Goal: Task Accomplishment & Management: Use online tool/utility

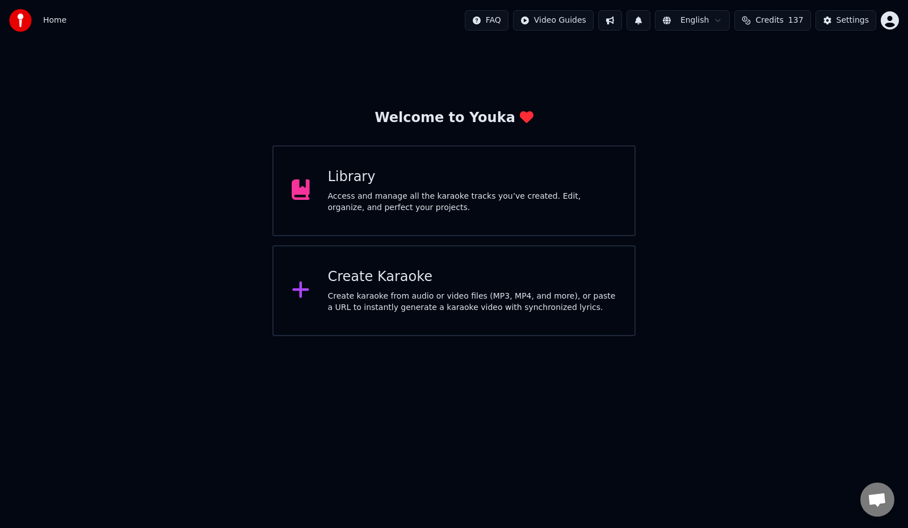
click at [461, 315] on div "Create Karaoke Create karaoke from audio or video files (MP3, MP4, and more), o…" at bounding box center [453, 290] width 363 height 91
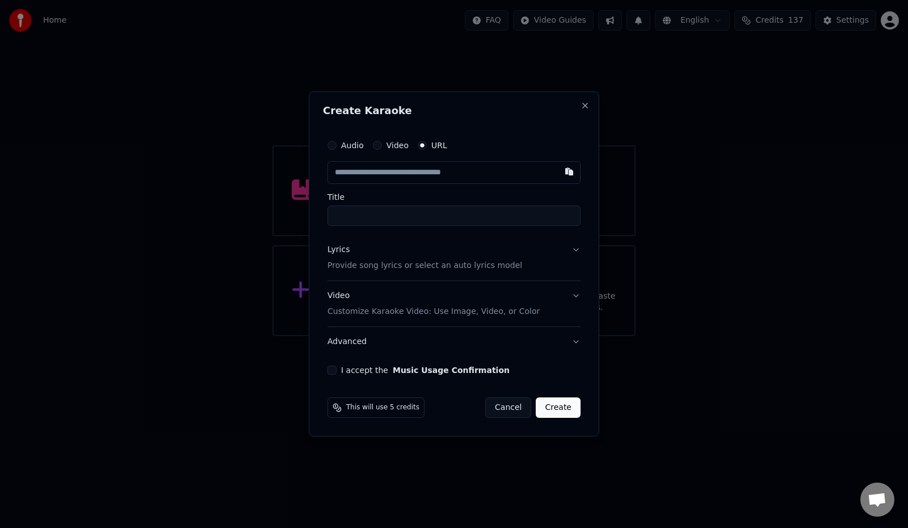
click at [484, 171] on input "text" at bounding box center [453, 172] width 253 height 23
type input "**********"
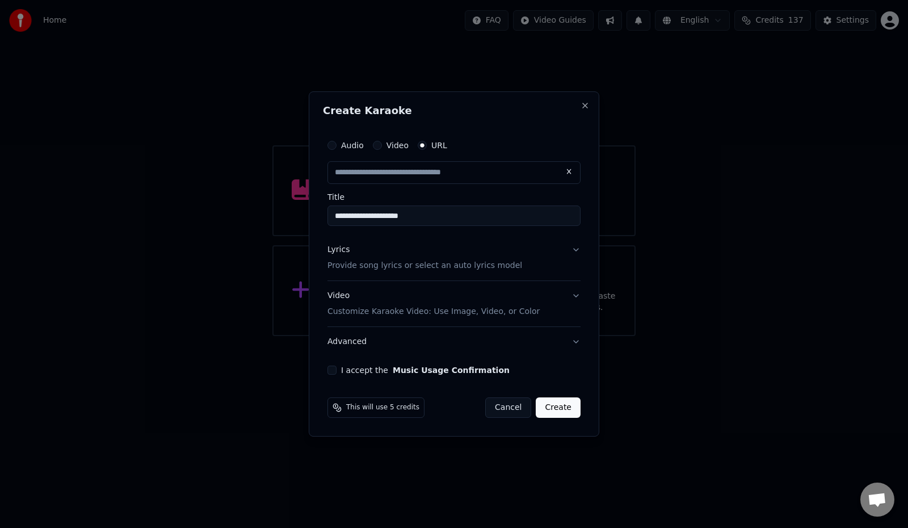
scroll to position [0, 0]
drag, startPoint x: 389, startPoint y: 216, endPoint x: 437, endPoint y: 214, distance: 47.7
click at [437, 214] on input "**********" at bounding box center [453, 215] width 253 height 20
click at [516, 217] on input "**********" at bounding box center [453, 215] width 253 height 20
type input "**********"
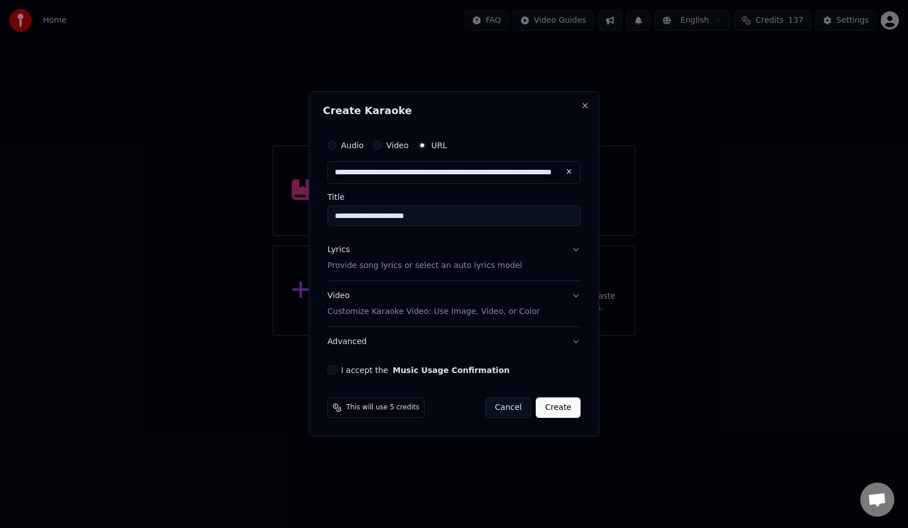
paste input "********"
drag, startPoint x: 445, startPoint y: 218, endPoint x: 318, endPoint y: 216, distance: 126.5
click at [318, 216] on div "**********" at bounding box center [454, 263] width 290 height 345
type input "**********"
click at [331, 370] on button "I accept the Music Usage Confirmation" at bounding box center [331, 369] width 9 height 9
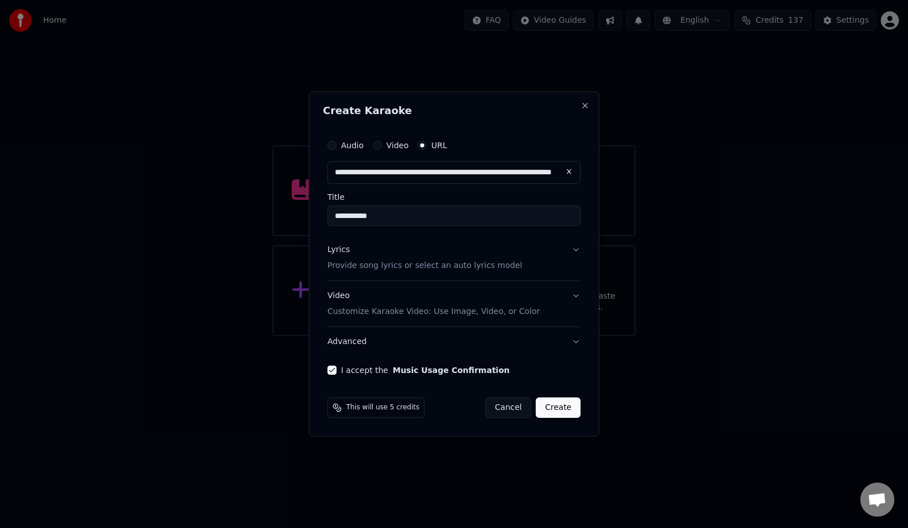
click at [577, 247] on button "Lyrics Provide song lyrics or select an auto lyrics model" at bounding box center [453, 257] width 253 height 45
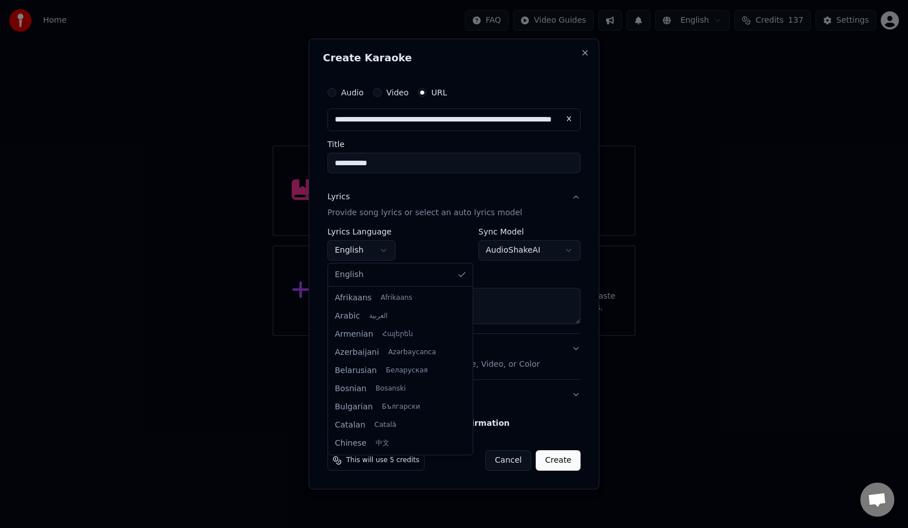
click at [382, 248] on body "**********" at bounding box center [454, 168] width 908 height 336
select select "**"
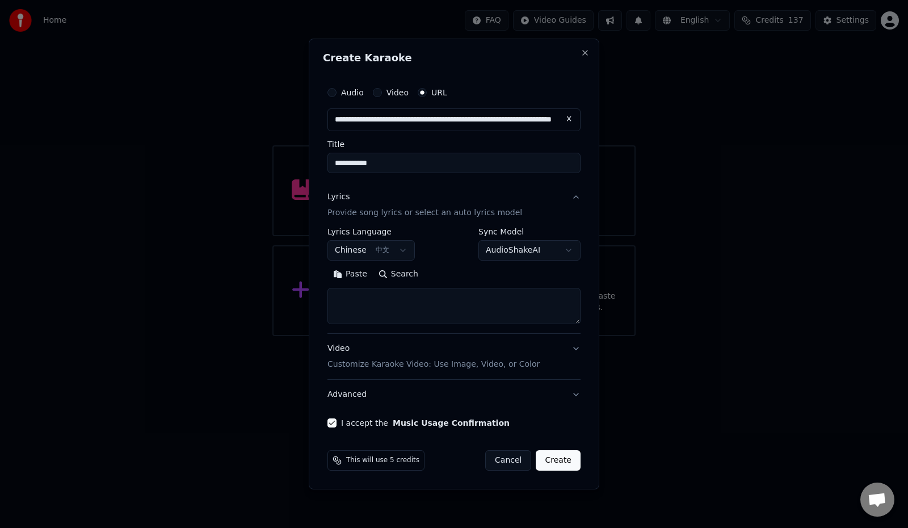
click at [384, 294] on textarea at bounding box center [453, 306] width 253 height 36
paste textarea "******"
drag, startPoint x: 392, startPoint y: 301, endPoint x: 314, endPoint y: 290, distance: 78.5
click at [325, 294] on div "**********" at bounding box center [454, 254] width 262 height 355
paste textarea "**********"
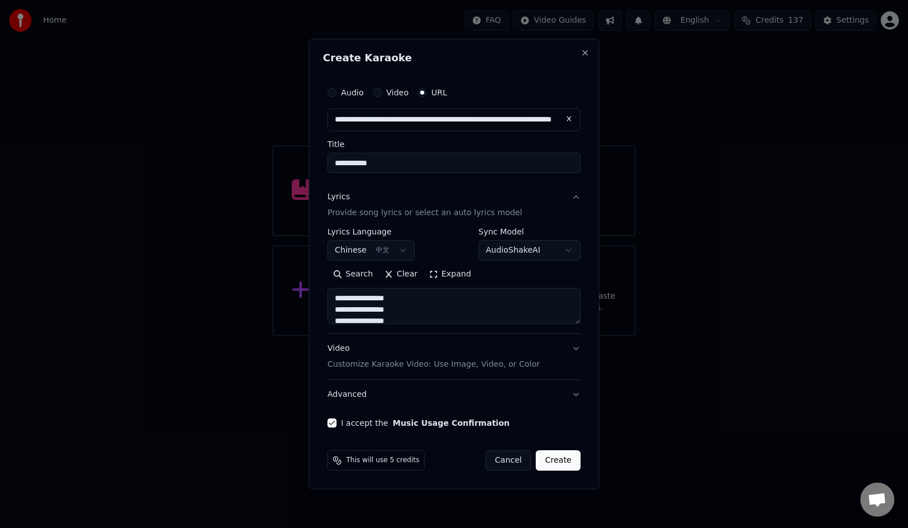
scroll to position [286, 0]
type textarea "**********"
select select
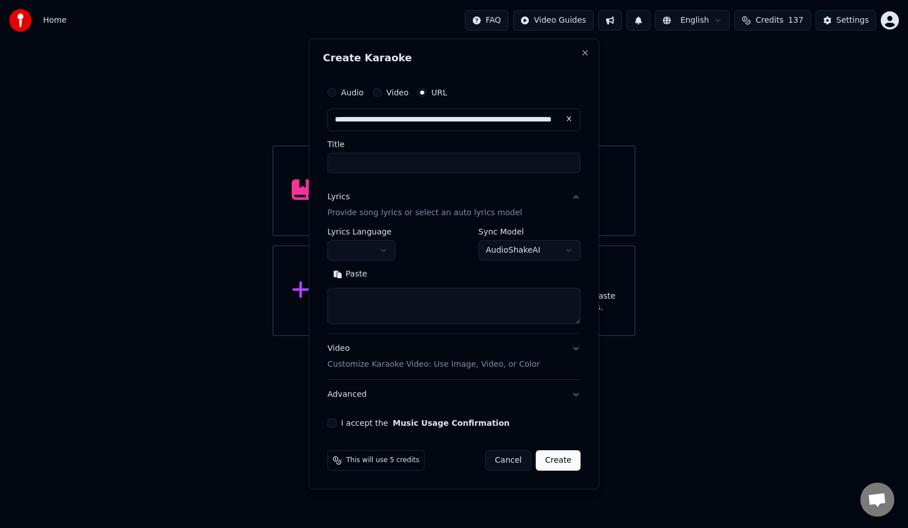
scroll to position [0, 0]
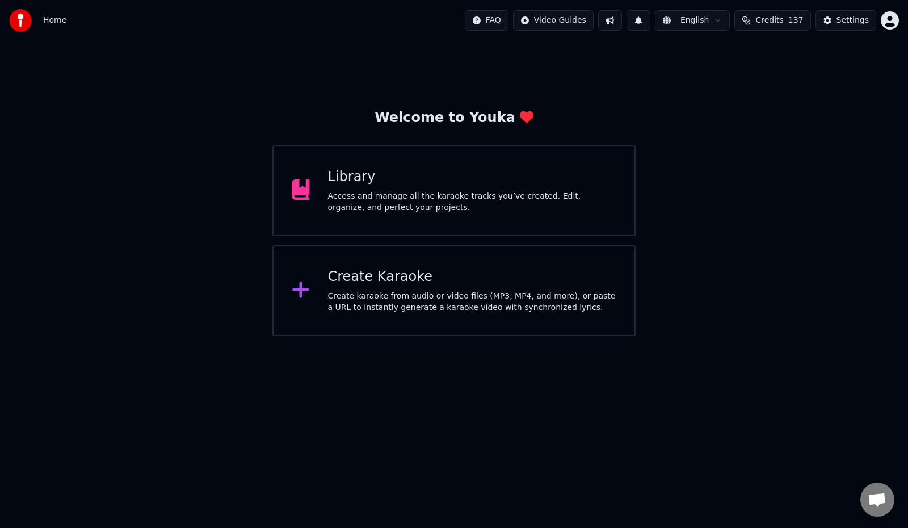
click at [414, 284] on div "Create Karaoke" at bounding box center [472, 277] width 289 height 18
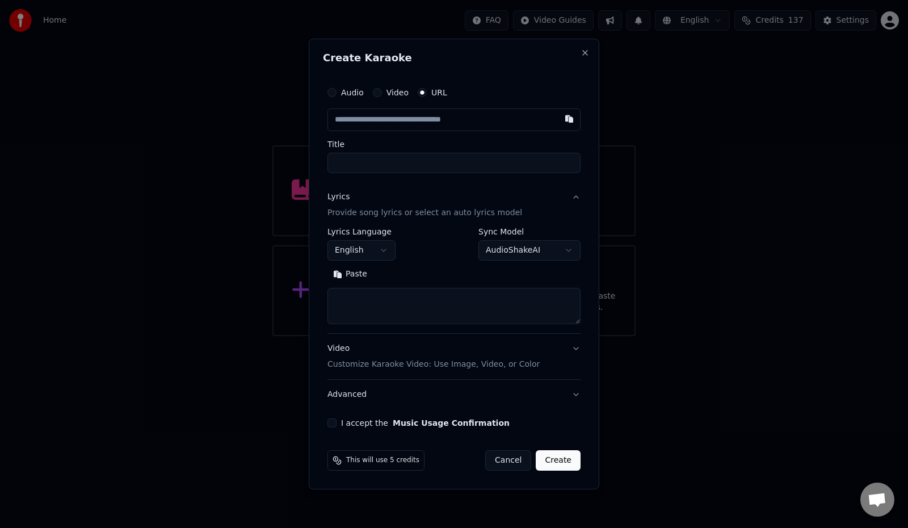
click at [407, 297] on textarea at bounding box center [453, 306] width 253 height 36
paste textarea "**********"
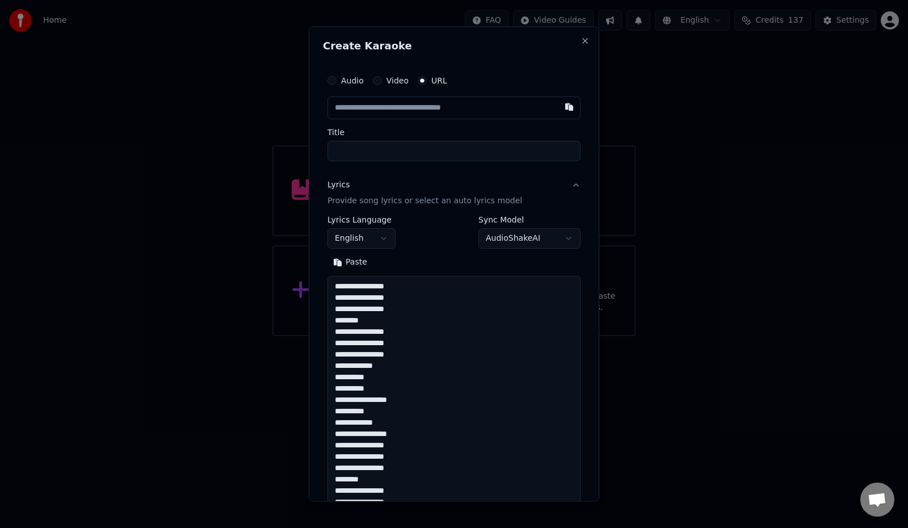
scroll to position [286, 0]
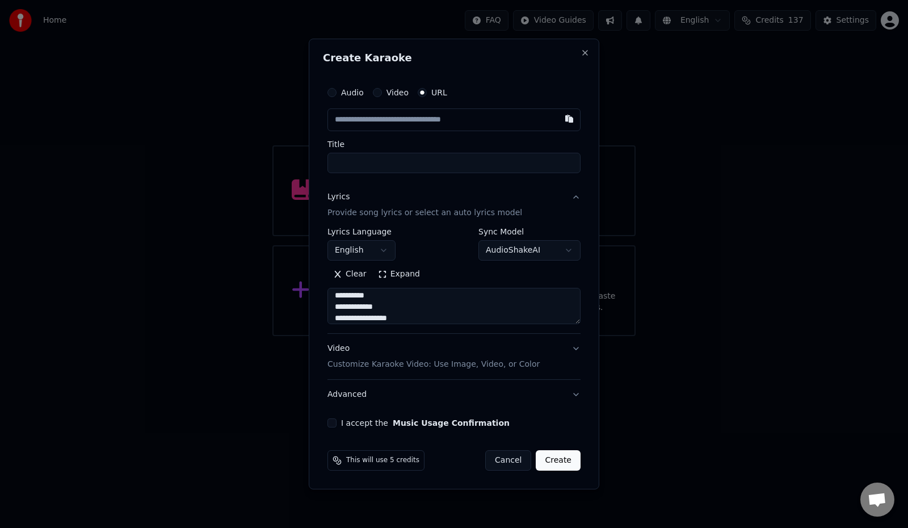
type textarea "**********"
click at [385, 249] on body "**********" at bounding box center [454, 168] width 908 height 336
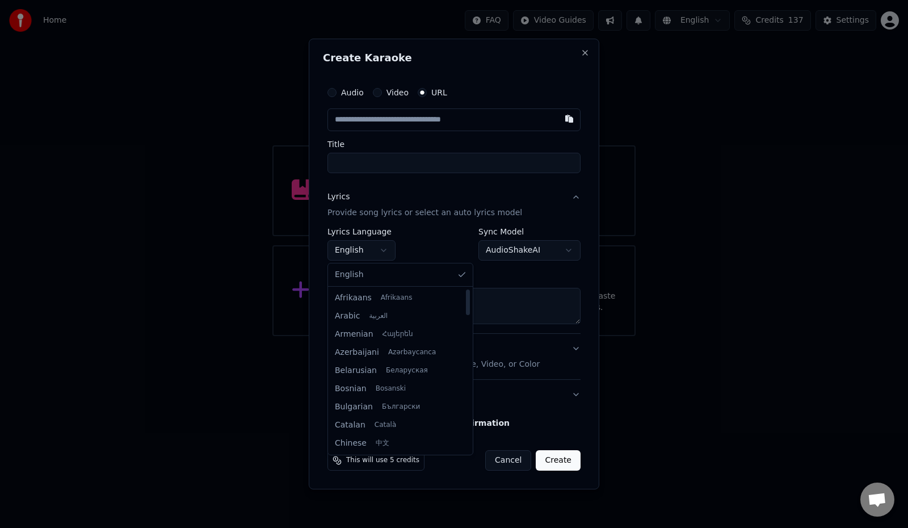
select select "**"
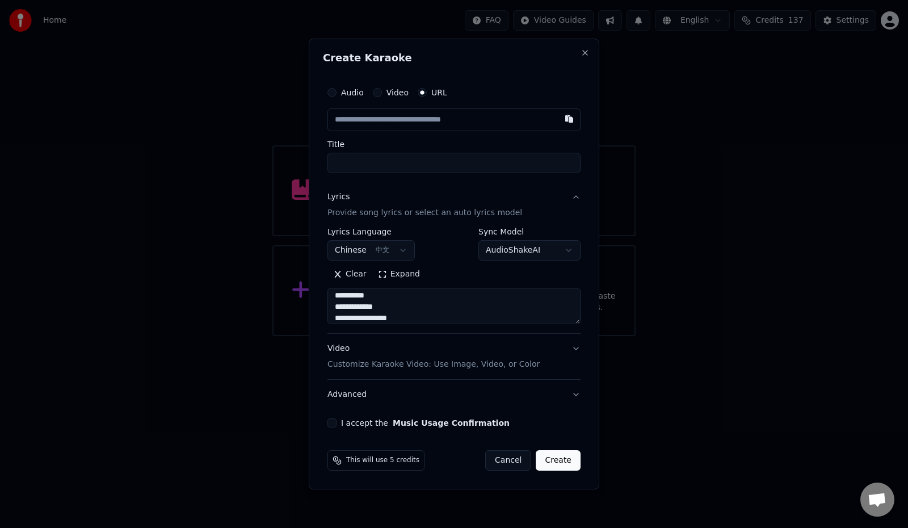
click at [330, 425] on button "I accept the Music Usage Confirmation" at bounding box center [331, 422] width 9 height 9
click at [405, 119] on input "text" at bounding box center [453, 119] width 253 height 23
click at [382, 124] on input "text" at bounding box center [453, 119] width 253 height 23
paste input "**********"
type input "**********"
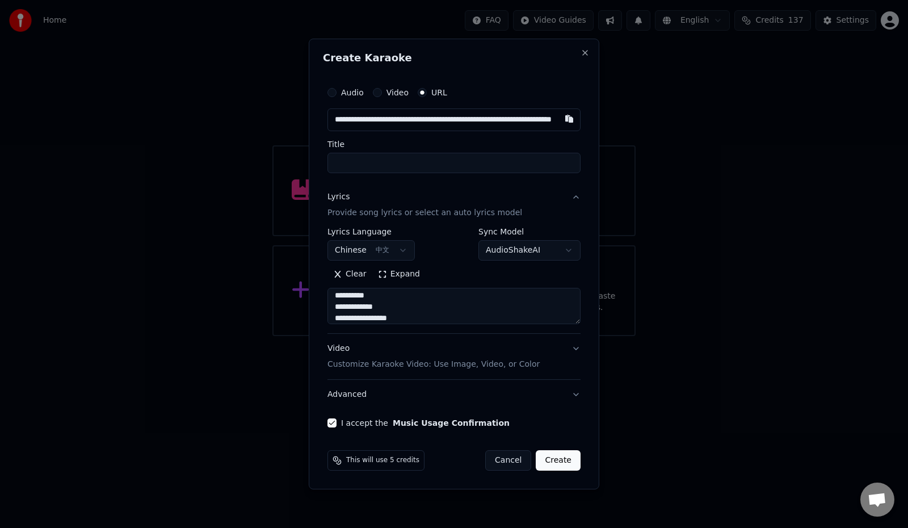
scroll to position [0, 81]
type input "**********"
click at [379, 165] on input "**********" at bounding box center [453, 163] width 253 height 20
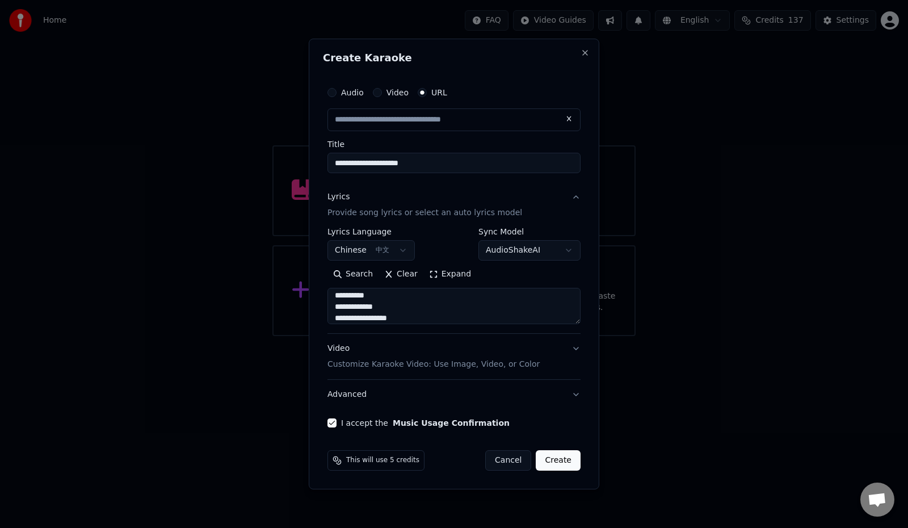
drag, startPoint x: 391, startPoint y: 164, endPoint x: 436, endPoint y: 164, distance: 44.2
click at [436, 164] on input "**********" at bounding box center [453, 163] width 253 height 20
click at [541, 168] on input "**********" at bounding box center [453, 163] width 253 height 20
type input "**********"
paste input "********"
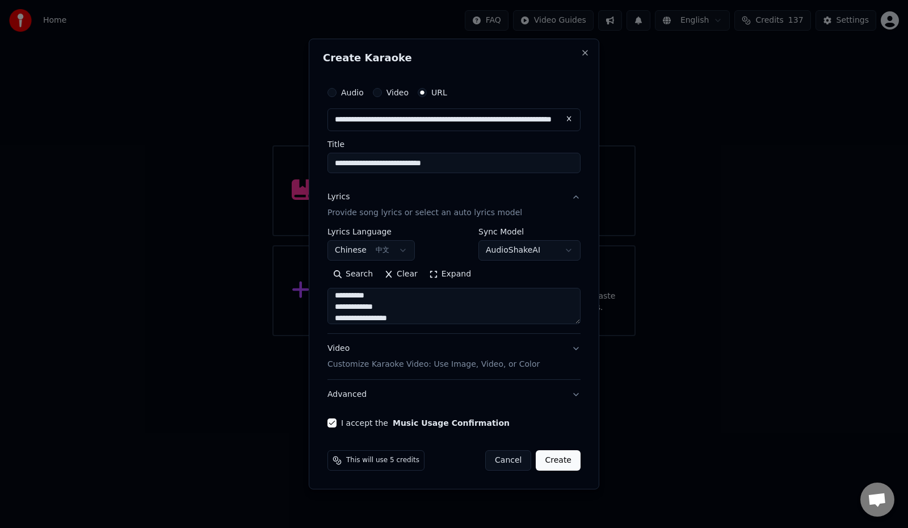
drag, startPoint x: 444, startPoint y: 163, endPoint x: 323, endPoint y: 156, distance: 121.0
click at [323, 158] on div "**********" at bounding box center [454, 254] width 262 height 355
click at [362, 164] on input "**********" at bounding box center [453, 163] width 253 height 20
type input "**********"
click at [558, 461] on button "Create" at bounding box center [557, 460] width 45 height 20
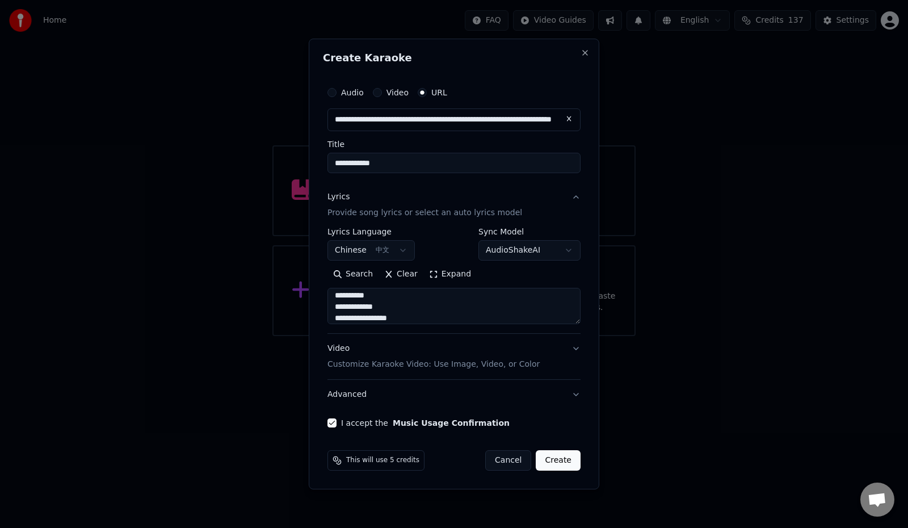
select select "**"
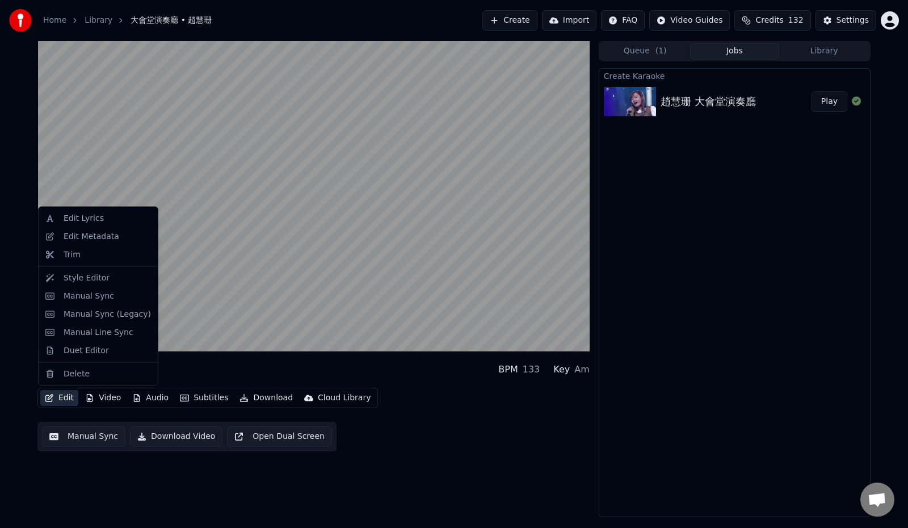
click at [57, 400] on button "Edit" at bounding box center [59, 398] width 38 height 16
click at [105, 296] on div "Manual Sync" at bounding box center [89, 295] width 50 height 11
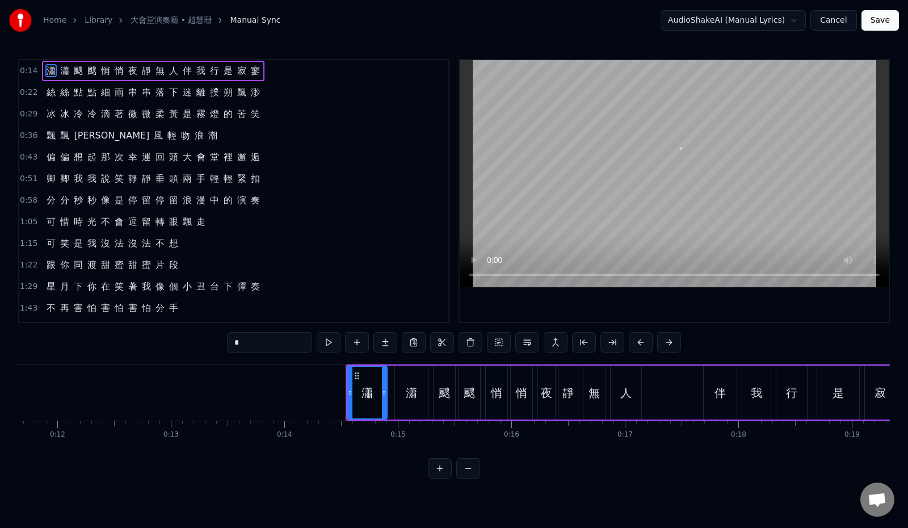
scroll to position [0, 1593]
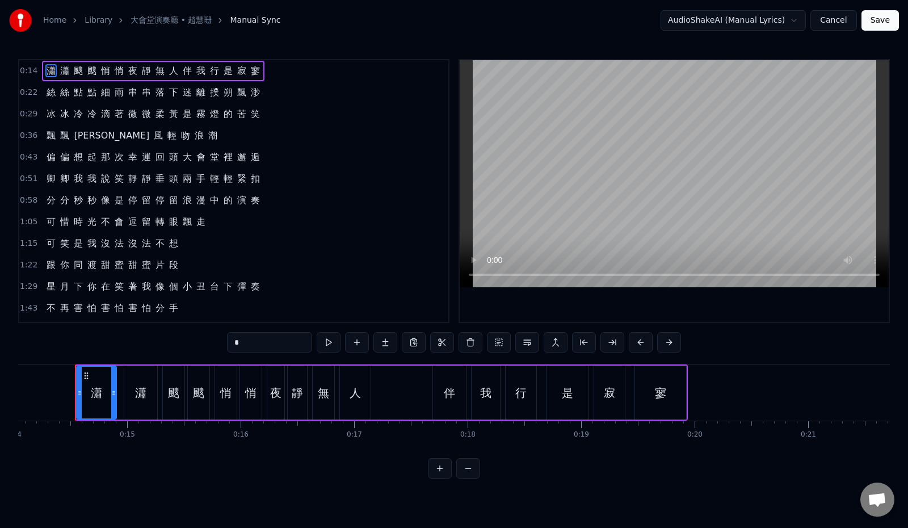
click at [835, 22] on button "Cancel" at bounding box center [833, 20] width 46 height 20
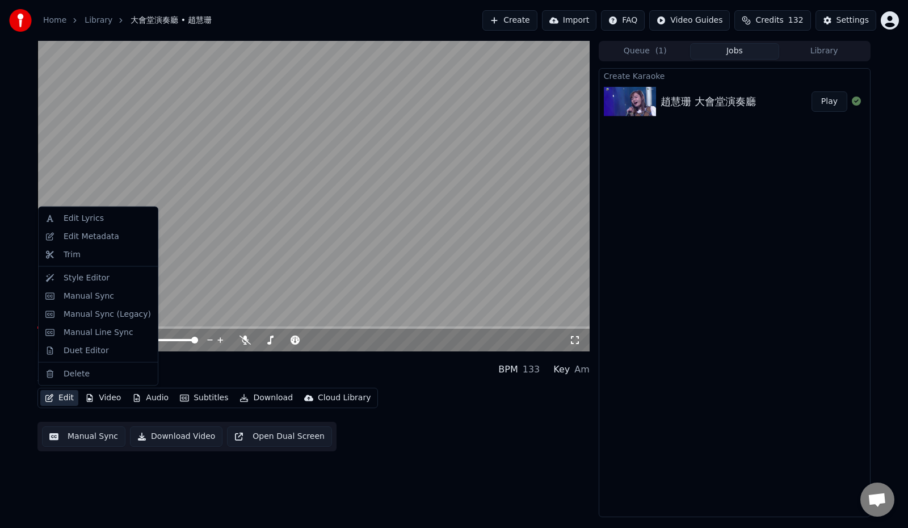
click at [64, 398] on button "Edit" at bounding box center [59, 398] width 38 height 16
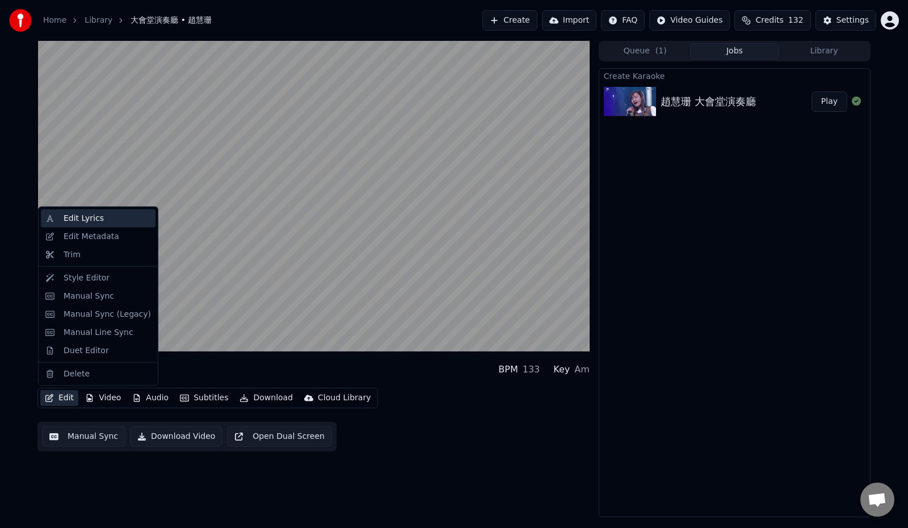
click at [102, 218] on div "Edit Lyrics" at bounding box center [107, 218] width 87 height 11
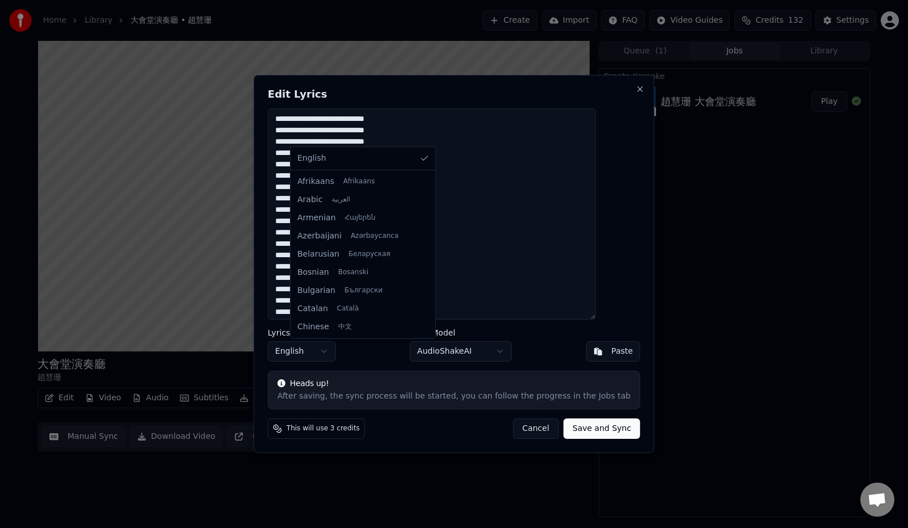
click at [345, 349] on body "Home Library 大會堂演奏廳 • 趙慧珊 Create Import FAQ Video Guides Credits 132 Settings 大…" at bounding box center [454, 264] width 908 height 528
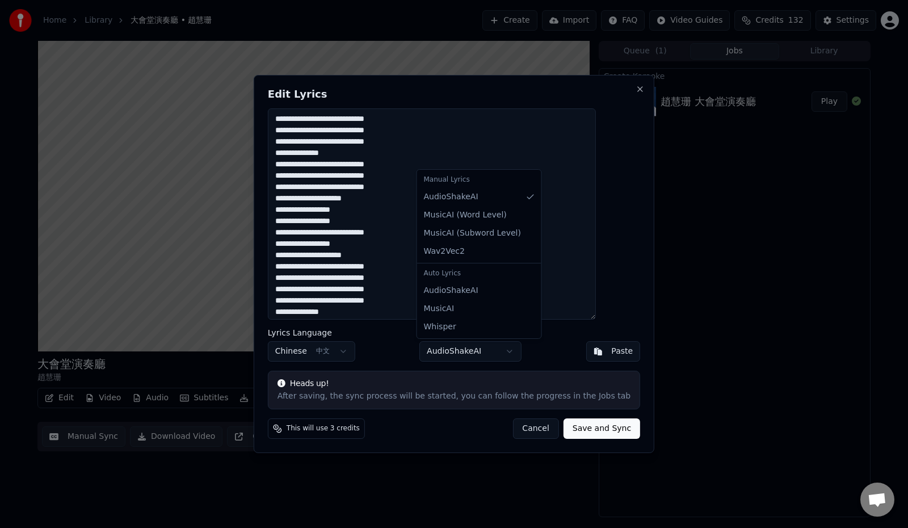
click at [475, 349] on body "Home Library 大會堂演奏廳 • 趙慧珊 Create Import FAQ Video Guides Credits 132 Settings 大…" at bounding box center [454, 264] width 908 height 528
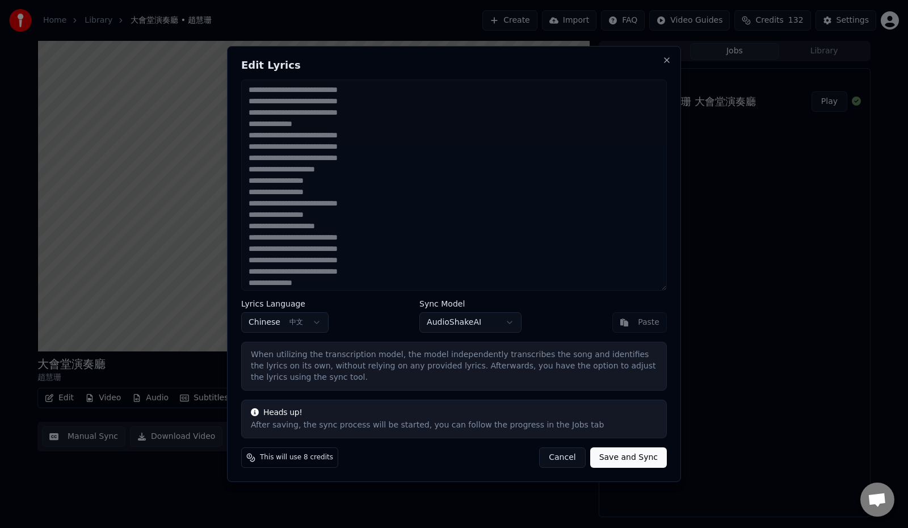
click at [627, 454] on button "Save and Sync" at bounding box center [628, 457] width 77 height 20
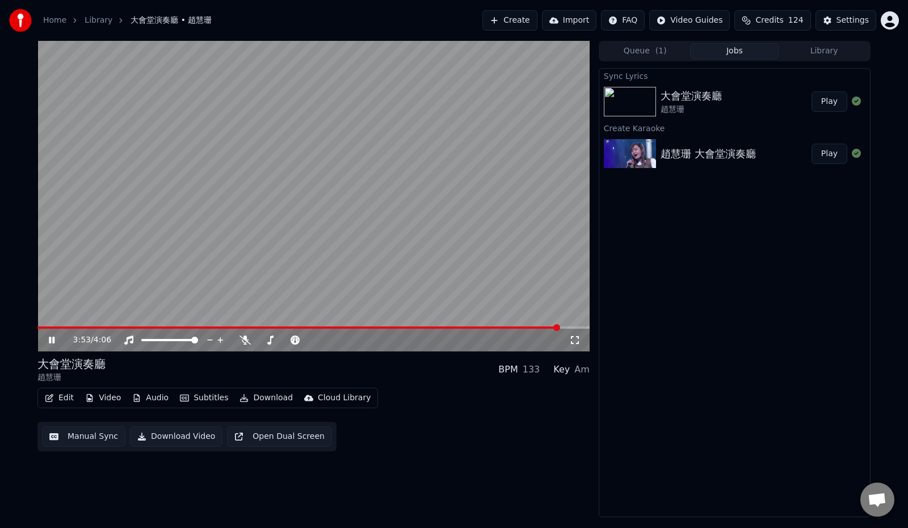
click at [826, 101] on button "Play" at bounding box center [829, 101] width 36 height 20
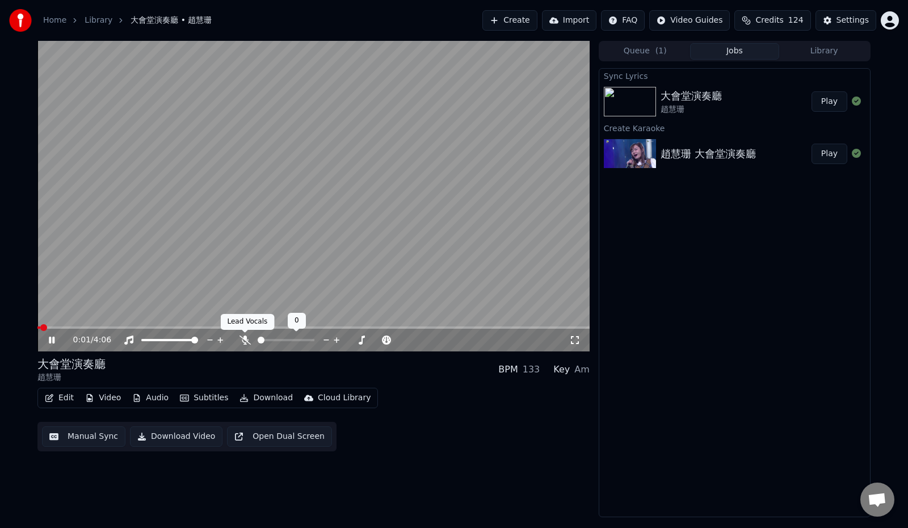
click at [244, 340] on icon at bounding box center [244, 339] width 11 height 9
click at [831, 153] on button "Play" at bounding box center [829, 154] width 36 height 20
click at [57, 330] on span at bounding box center [53, 327] width 7 height 7
click at [37, 331] on span at bounding box center [40, 327] width 7 height 7
click at [52, 341] on icon at bounding box center [52, 339] width 6 height 7
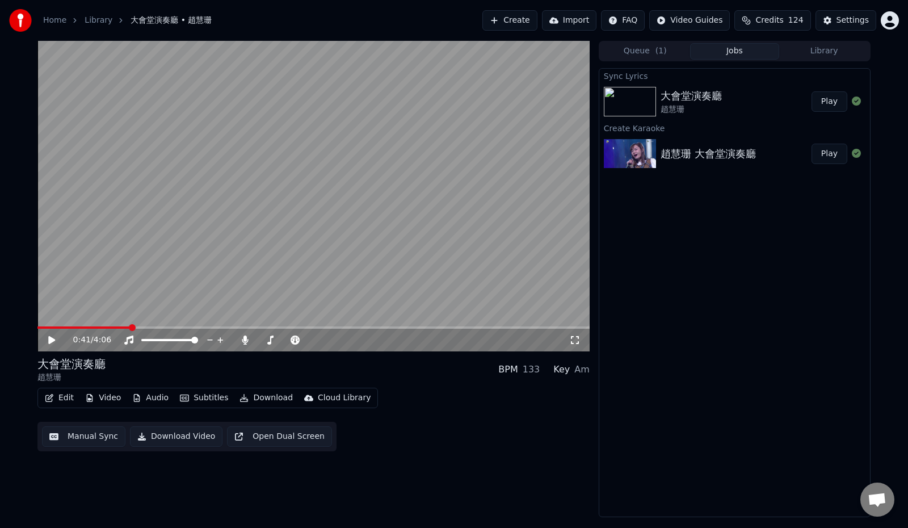
click at [504, 22] on button "Create" at bounding box center [509, 20] width 55 height 20
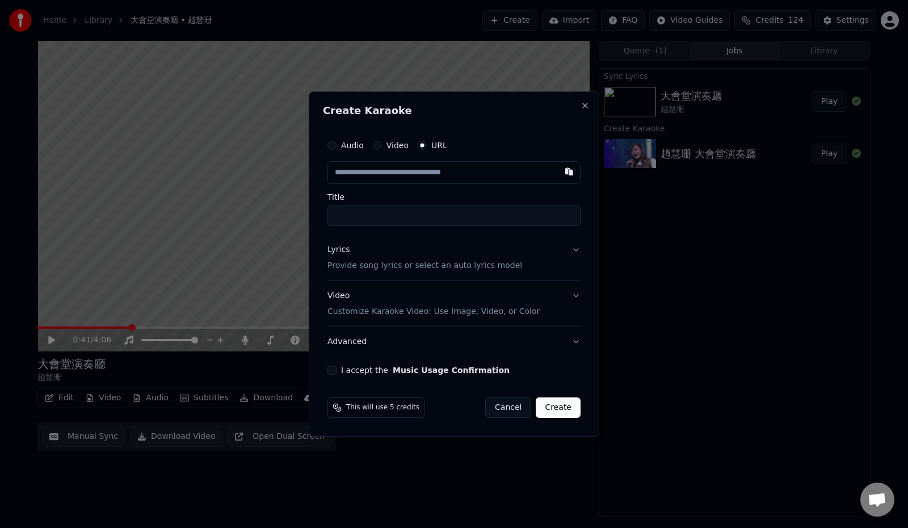
click at [370, 168] on input "text" at bounding box center [453, 172] width 253 height 23
type input "**********"
click at [406, 172] on input "text" at bounding box center [453, 172] width 253 height 23
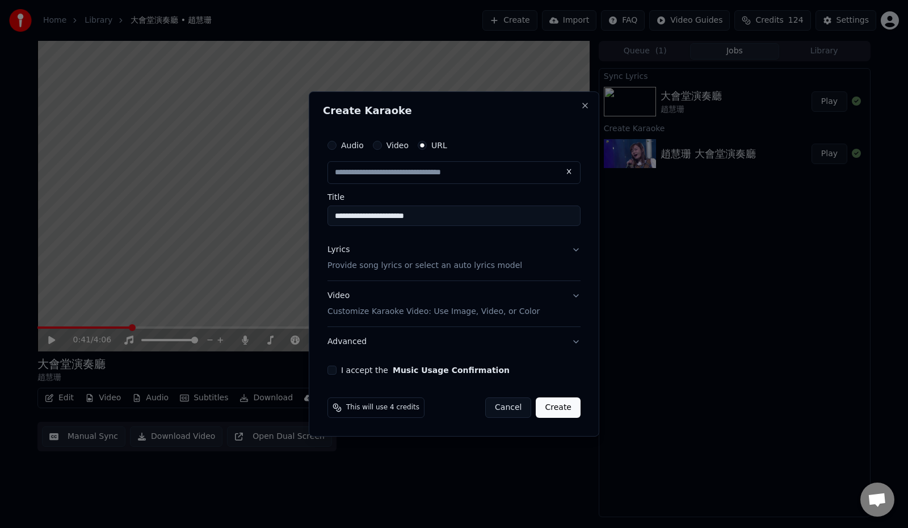
paste input "**********"
type input "**********"
click at [523, 209] on input "**********" at bounding box center [453, 215] width 253 height 20
drag, startPoint x: 335, startPoint y: 215, endPoint x: 390, endPoint y: 217, distance: 54.5
click at [390, 217] on input "**********" at bounding box center [453, 215] width 253 height 20
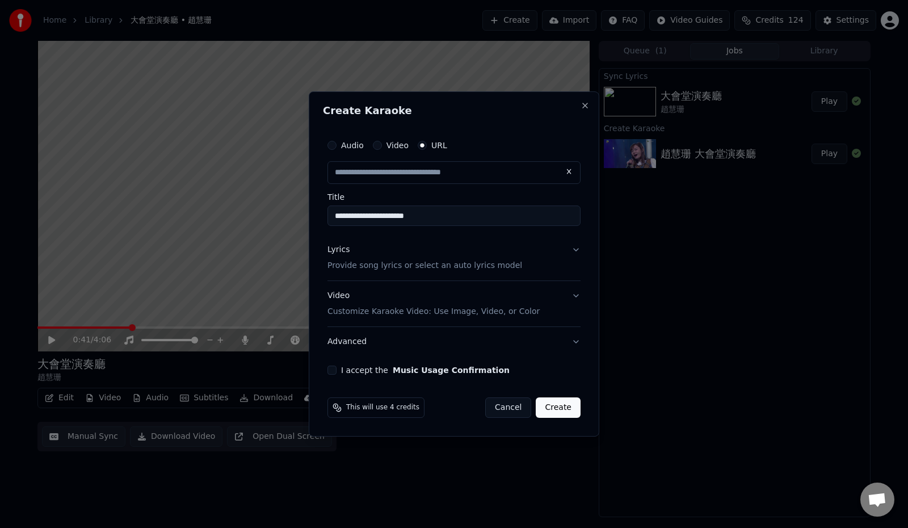
type input "**********"
drag, startPoint x: 369, startPoint y: 214, endPoint x: 473, endPoint y: 221, distance: 103.5
click at [473, 221] on input "**********" at bounding box center [453, 215] width 253 height 20
paste input "****"
click at [369, 216] on input "**********" at bounding box center [453, 215] width 253 height 20
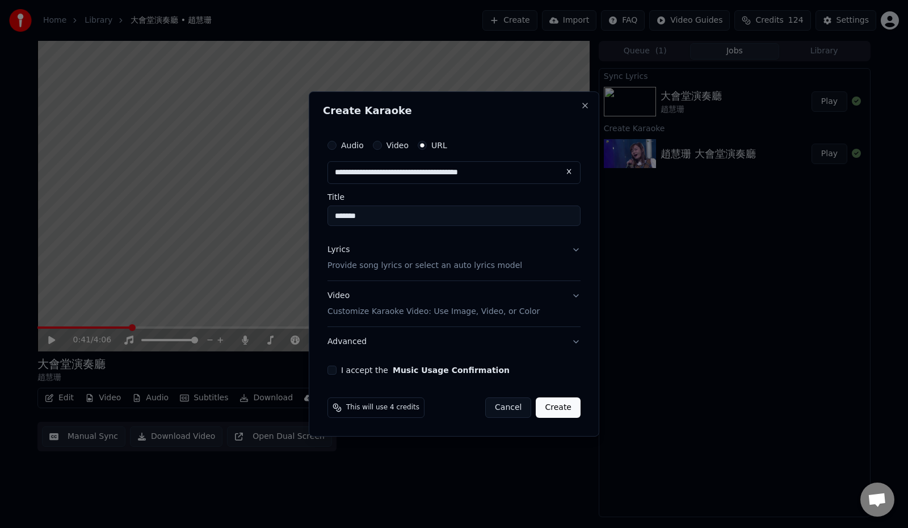
type input "*******"
click at [329, 368] on button "I accept the Music Usage Confirmation" at bounding box center [331, 369] width 9 height 9
click at [576, 246] on button "Lyrics Provide song lyrics or select an auto lyrics model" at bounding box center [453, 257] width 253 height 45
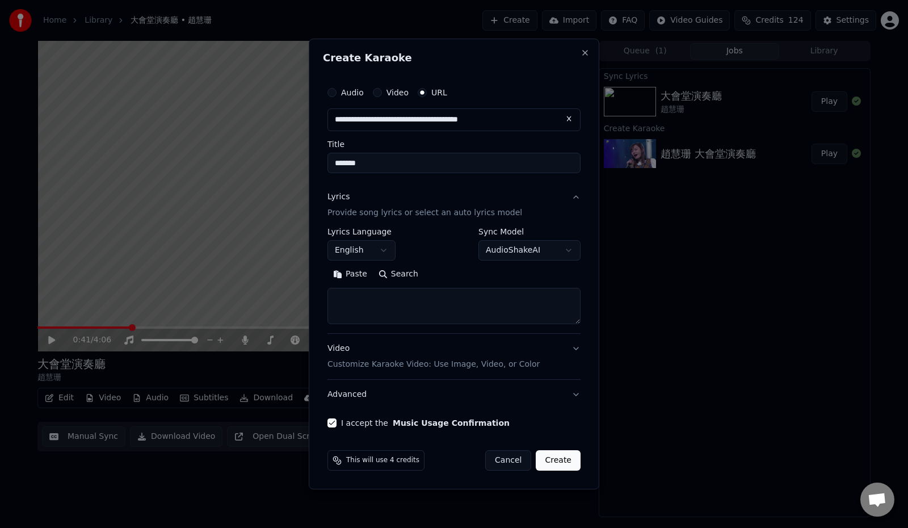
click at [565, 250] on body "**********" at bounding box center [454, 264] width 908 height 528
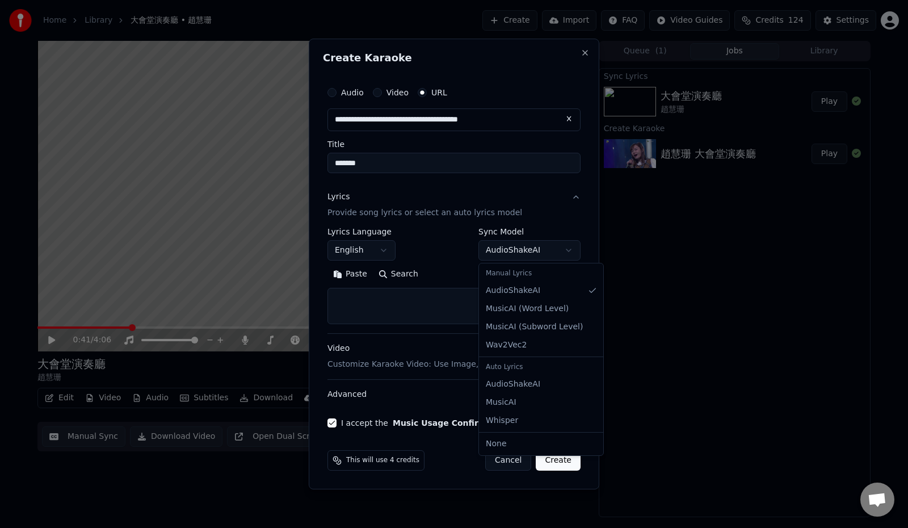
select select "**********"
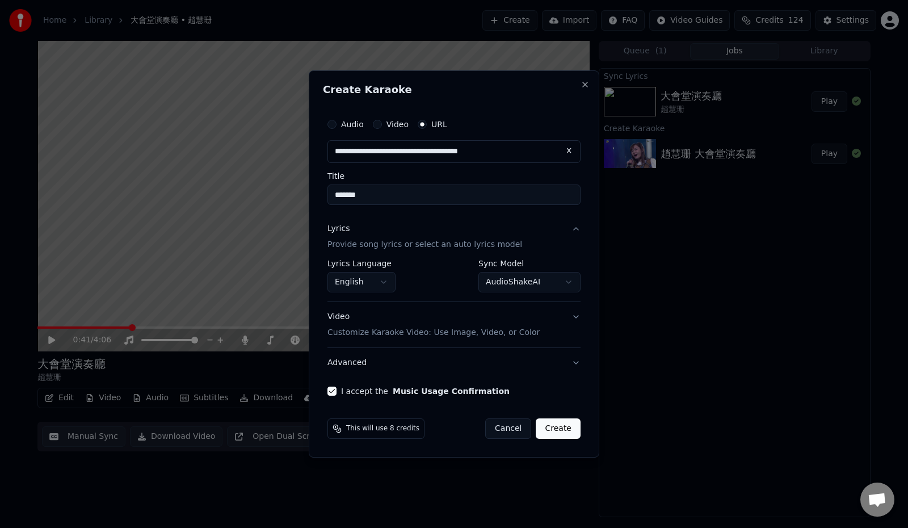
click at [378, 281] on body "**********" at bounding box center [454, 264] width 908 height 528
click at [393, 285] on body "**********" at bounding box center [454, 264] width 908 height 528
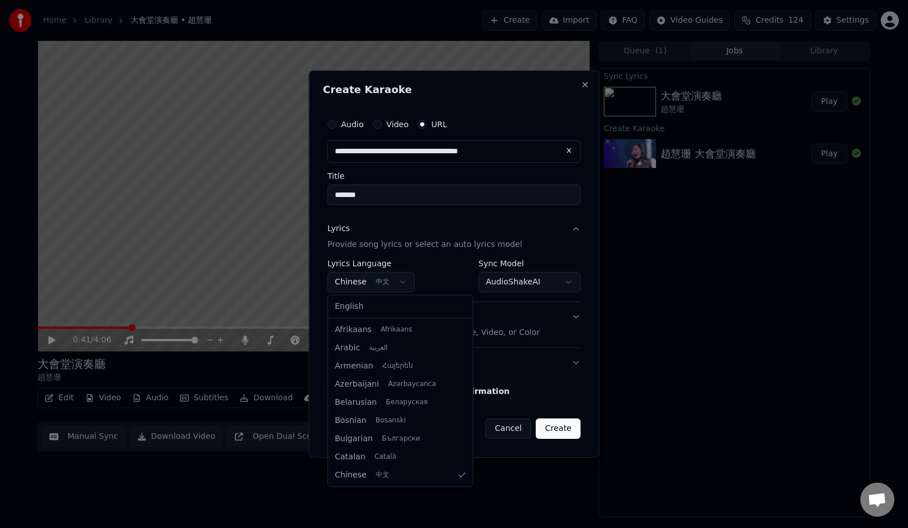
select select "**"
click at [390, 276] on body "**********" at bounding box center [454, 264] width 908 height 528
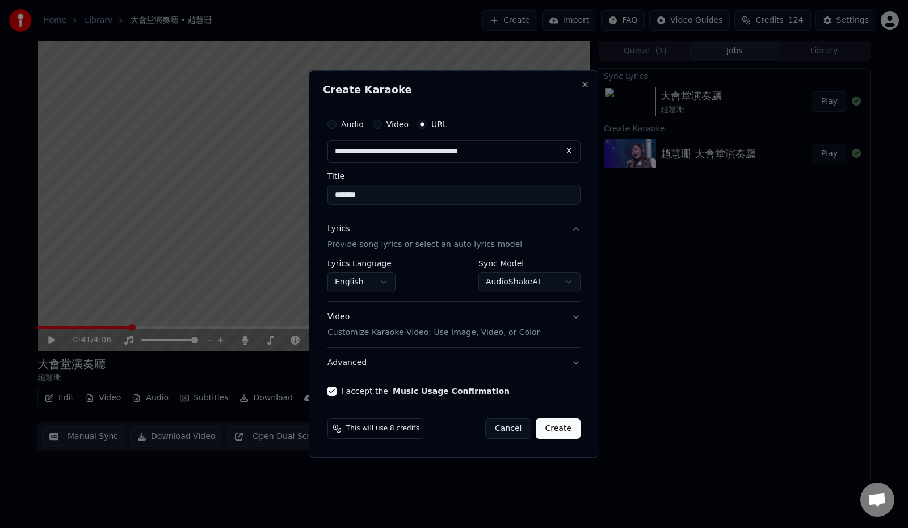
click at [390, 276] on body "**********" at bounding box center [454, 264] width 908 height 528
click at [574, 231] on button "Lyrics Provide song lyrics or select an auto lyrics model" at bounding box center [453, 236] width 253 height 45
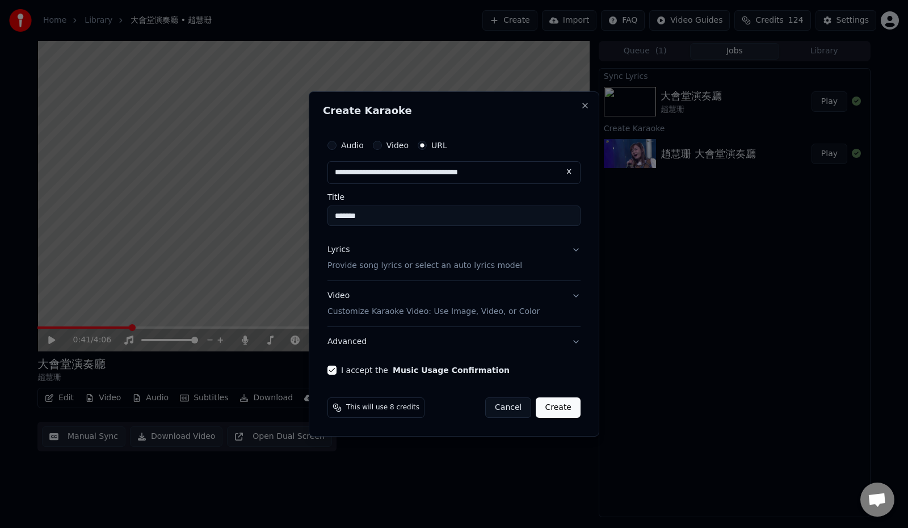
click at [576, 250] on button "Lyrics Provide song lyrics or select an auto lyrics model" at bounding box center [453, 257] width 253 height 45
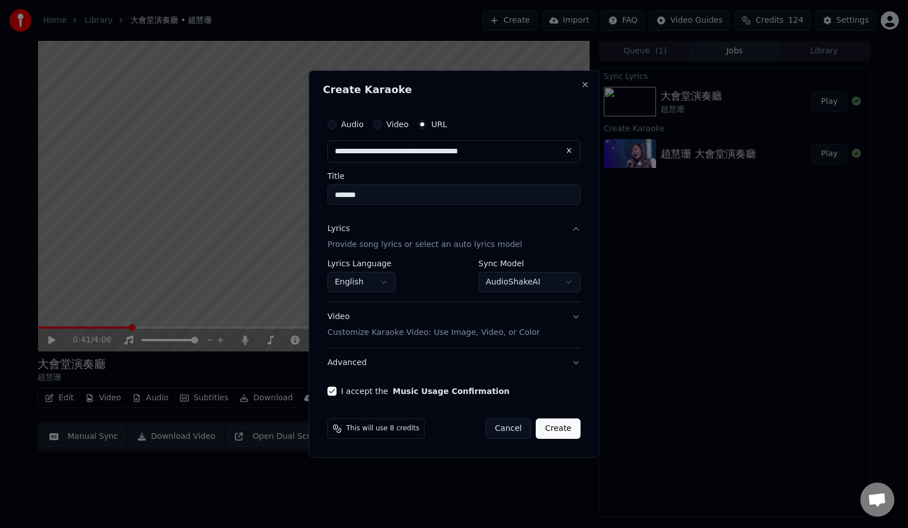
click at [546, 284] on body "**********" at bounding box center [454, 264] width 908 height 528
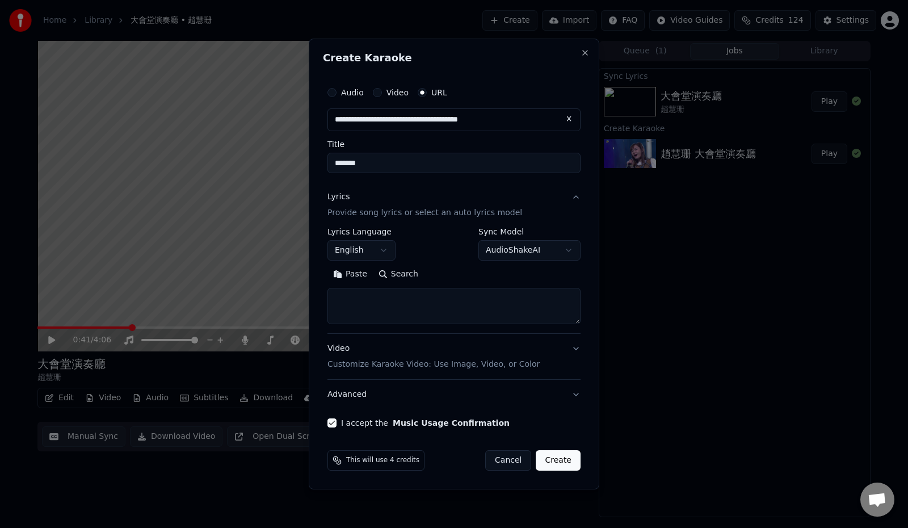
click at [509, 311] on textarea at bounding box center [453, 306] width 253 height 36
click at [528, 250] on body "**********" at bounding box center [454, 264] width 908 height 528
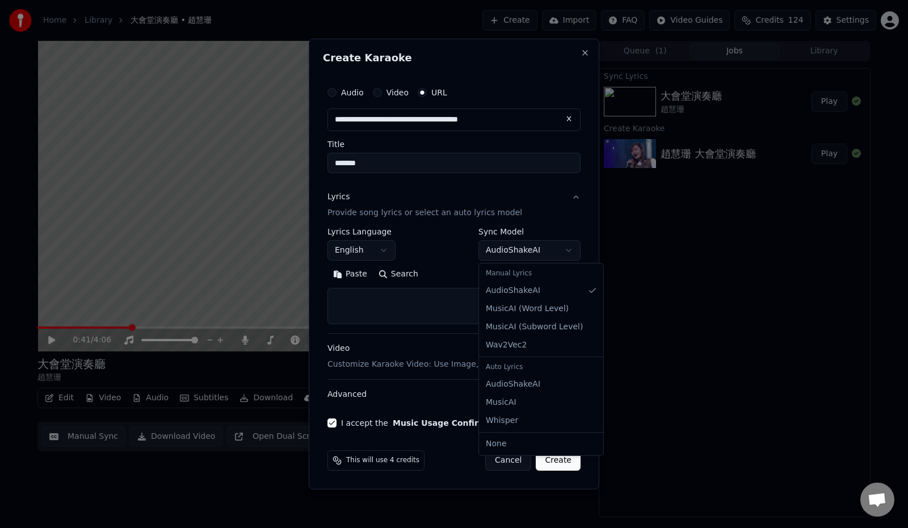
select select "**********"
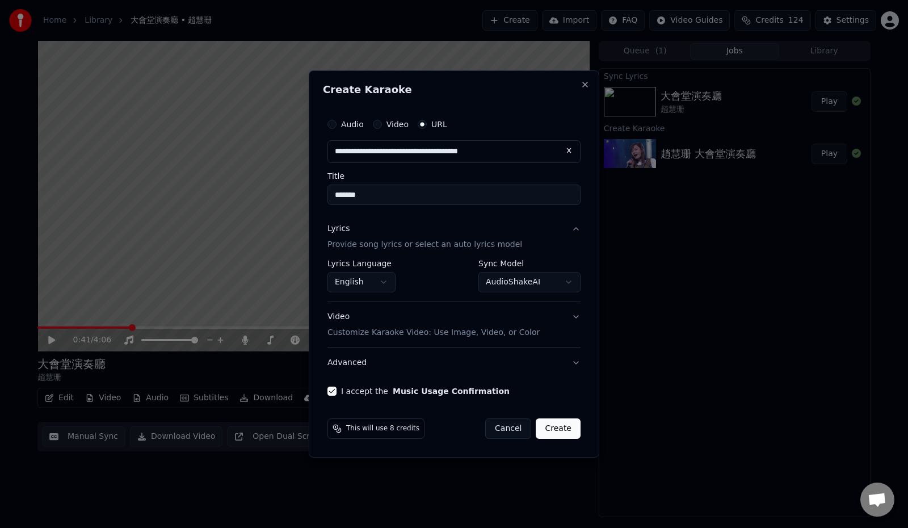
click at [366, 281] on body "**********" at bounding box center [454, 264] width 908 height 528
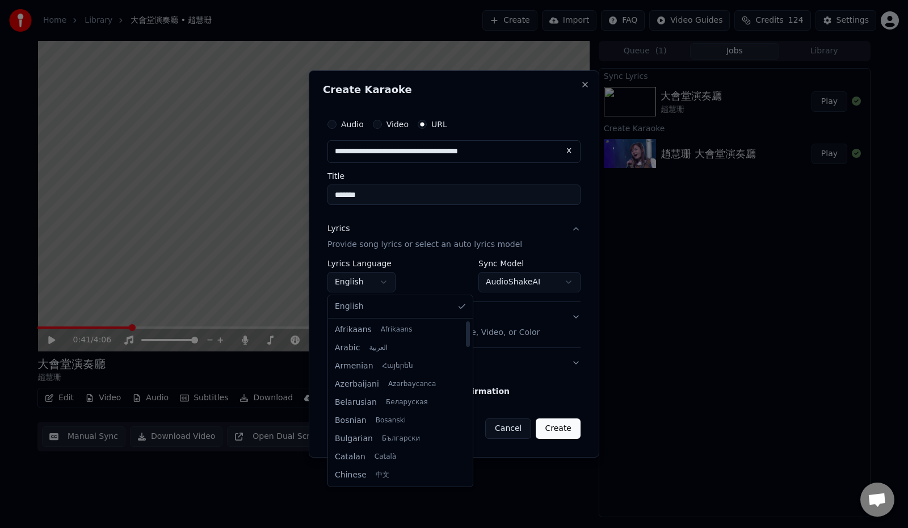
select select "**"
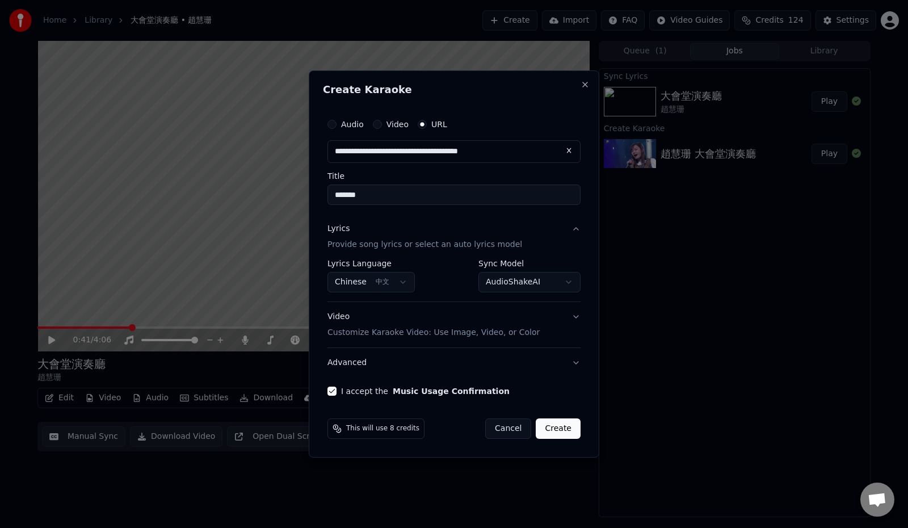
click at [563, 430] on button "Create" at bounding box center [557, 428] width 45 height 20
select select "**********"
select select
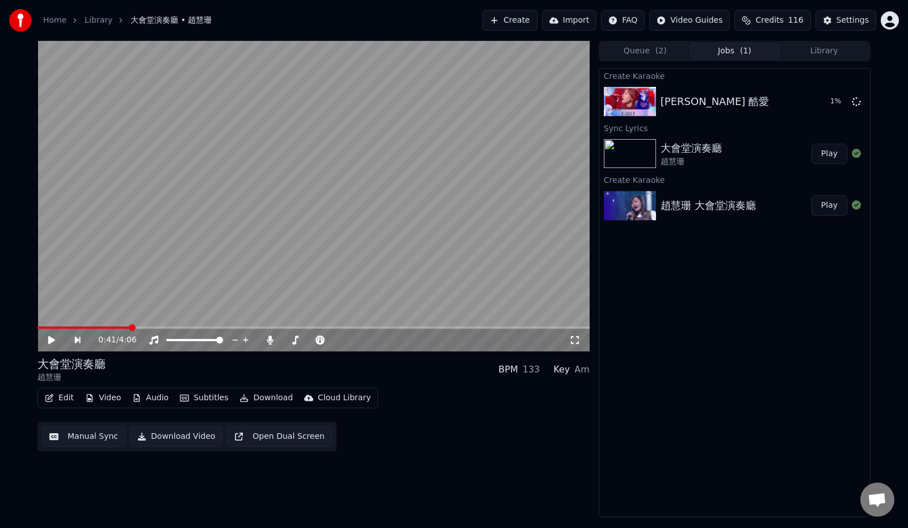
click at [58, 397] on button "Edit" at bounding box center [59, 398] width 38 height 16
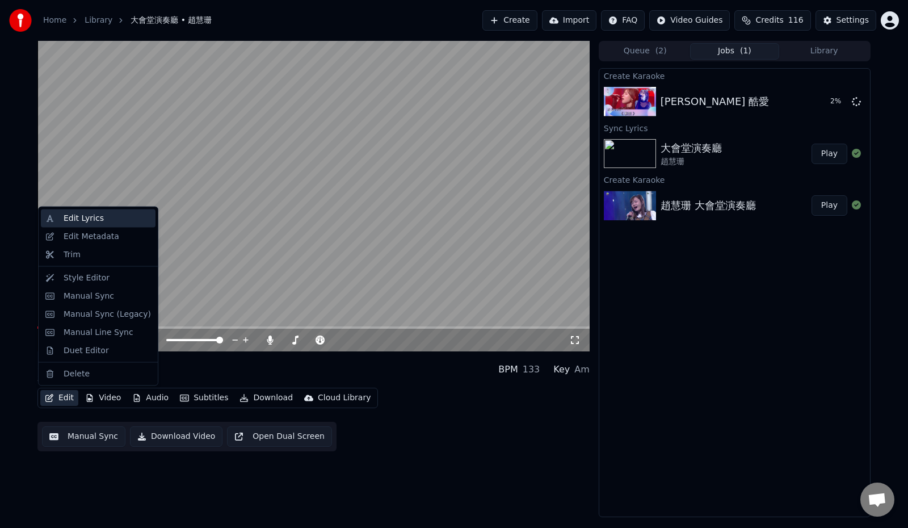
click at [99, 218] on div "Edit Lyrics" at bounding box center [107, 218] width 87 height 11
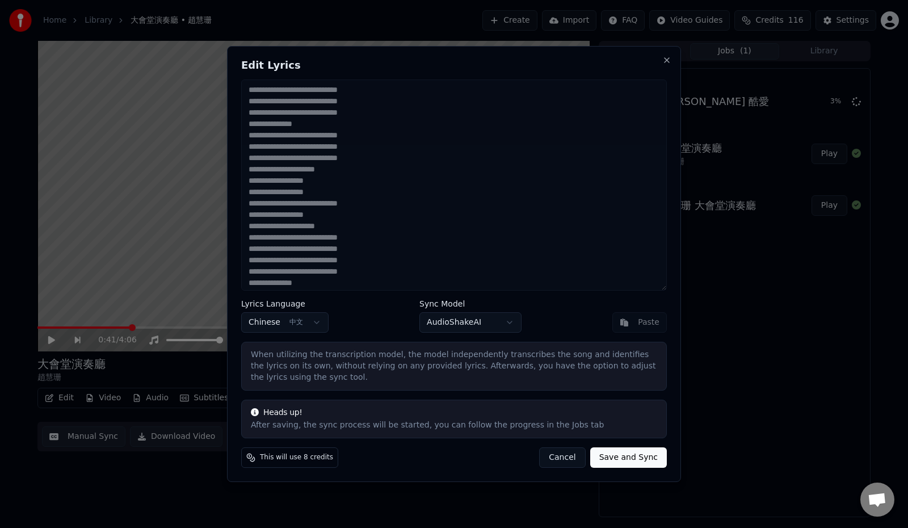
click at [567, 453] on button "Cancel" at bounding box center [562, 457] width 46 height 20
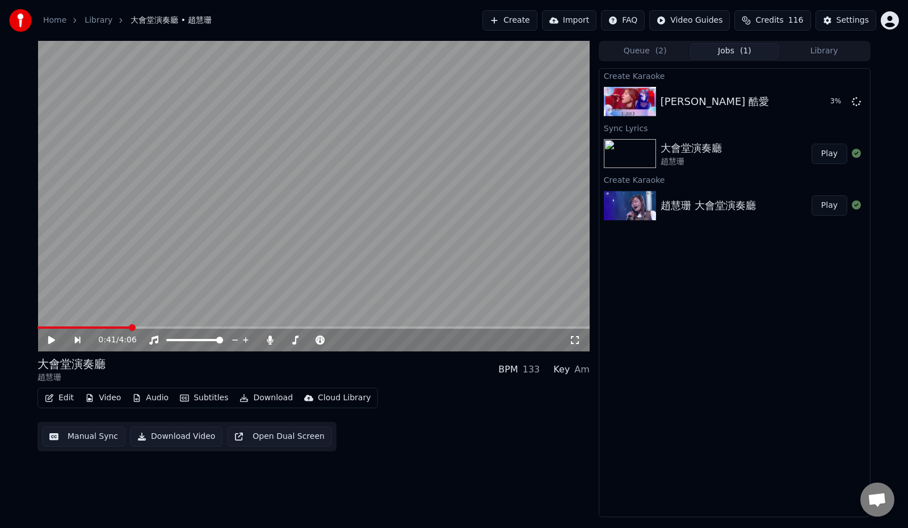
click at [56, 396] on button "Edit" at bounding box center [59, 398] width 38 height 16
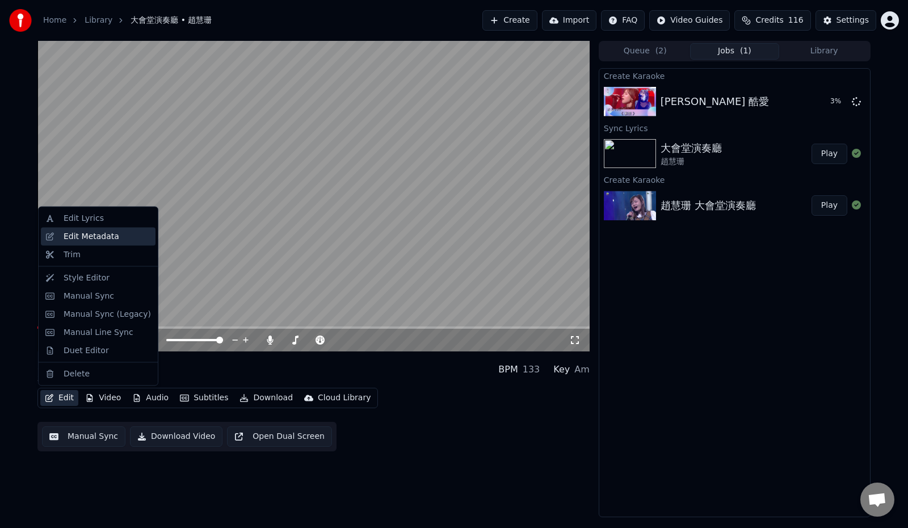
click at [87, 238] on div "Edit Metadata" at bounding box center [92, 235] width 56 height 11
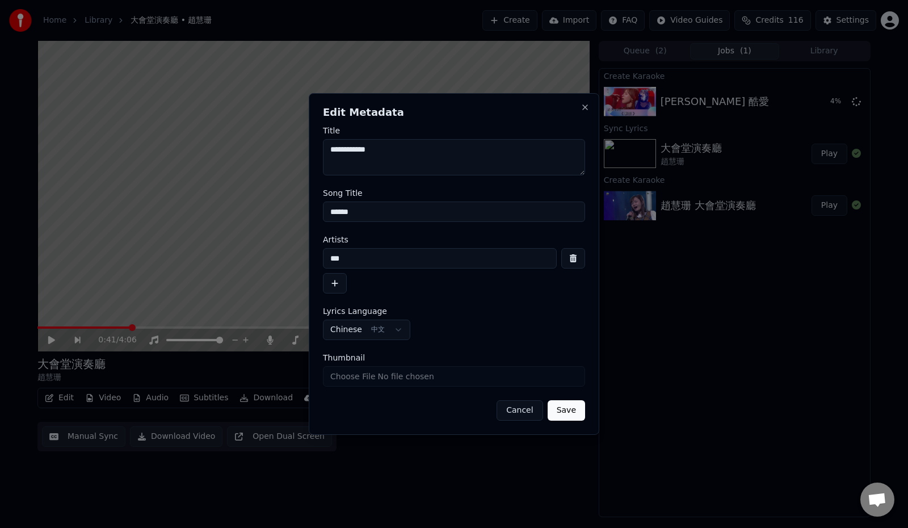
click at [515, 415] on button "Cancel" at bounding box center [519, 410] width 46 height 20
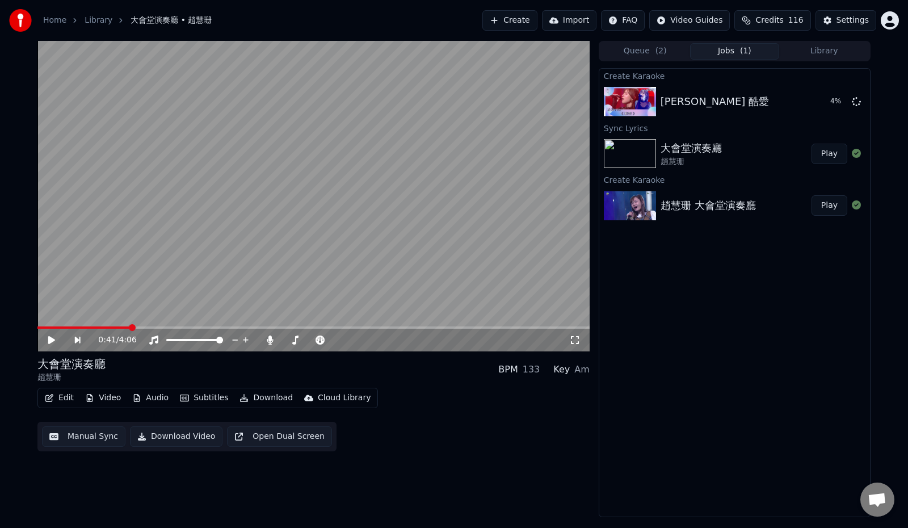
click at [56, 396] on button "Edit" at bounding box center [59, 398] width 38 height 16
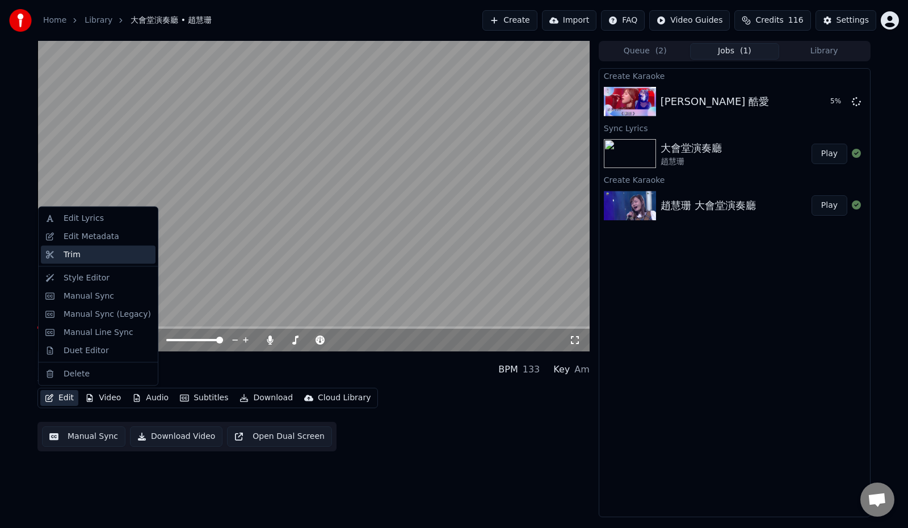
click at [104, 261] on div "Trim" at bounding box center [98, 254] width 115 height 18
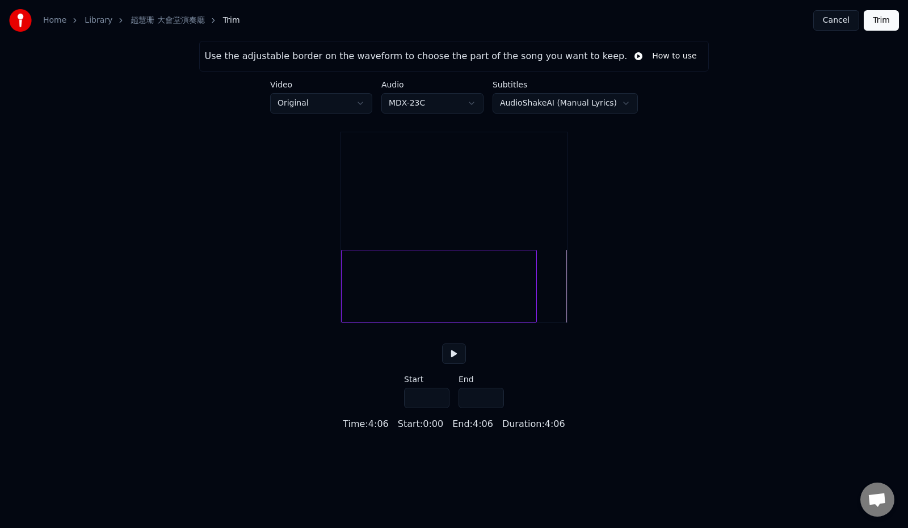
click at [535, 319] on div at bounding box center [534, 285] width 3 height 71
click at [534, 320] on div at bounding box center [532, 285] width 3 height 71
click at [451, 364] on button at bounding box center [454, 353] width 24 height 20
click at [486, 303] on div at bounding box center [438, 286] width 195 height 73
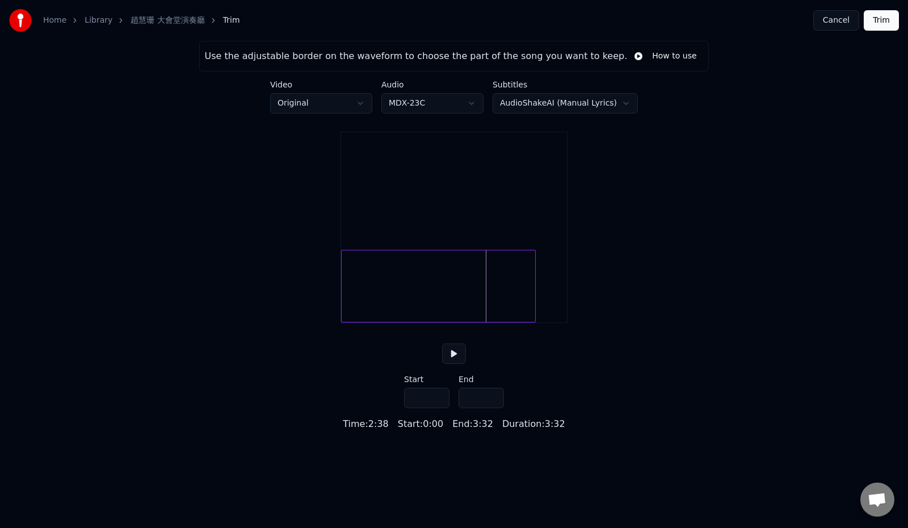
click at [526, 307] on div at bounding box center [438, 286] width 195 height 73
click at [456, 364] on button at bounding box center [454, 353] width 24 height 20
click at [558, 320] on div at bounding box center [557, 285] width 3 height 71
click at [560, 299] on div at bounding box center [454, 286] width 226 height 73
click at [559, 301] on div at bounding box center [450, 286] width 219 height 73
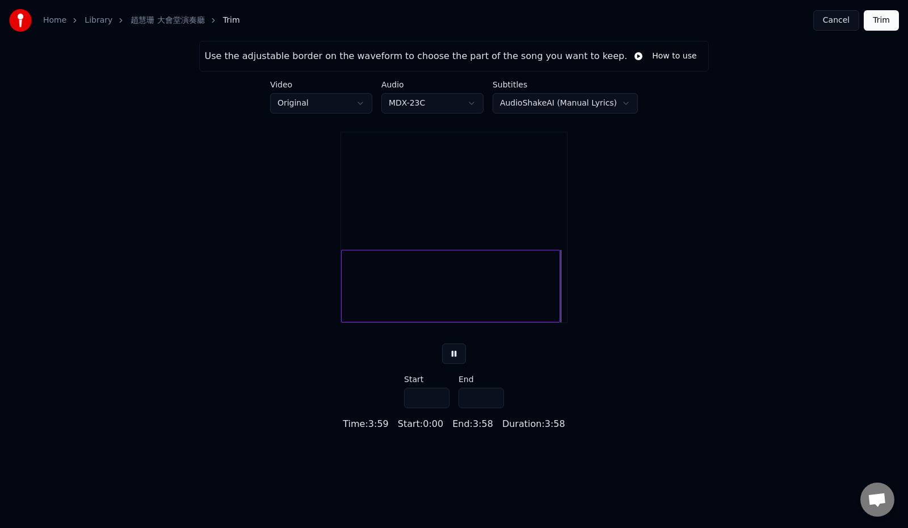
click at [458, 364] on button at bounding box center [454, 353] width 24 height 20
click at [552, 317] on div at bounding box center [552, 285] width 3 height 71
type input "*****"
click at [453, 362] on button at bounding box center [454, 353] width 24 height 20
click at [458, 364] on button at bounding box center [454, 353] width 24 height 20
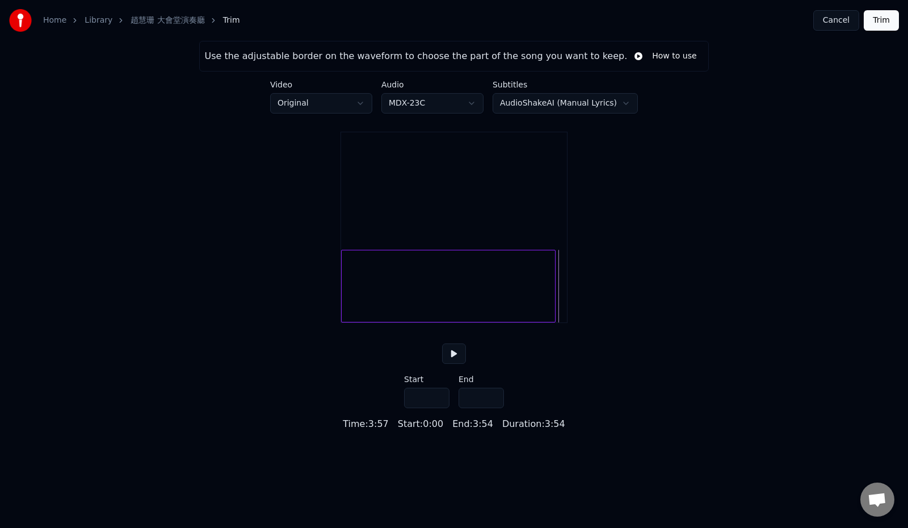
click at [542, 318] on div at bounding box center [448, 286] width 214 height 73
click at [461, 364] on button at bounding box center [454, 353] width 24 height 20
click at [537, 311] on div at bounding box center [448, 286] width 214 height 73
click at [548, 314] on div at bounding box center [448, 286] width 214 height 73
click at [876, 18] on button "Trim" at bounding box center [880, 20] width 35 height 20
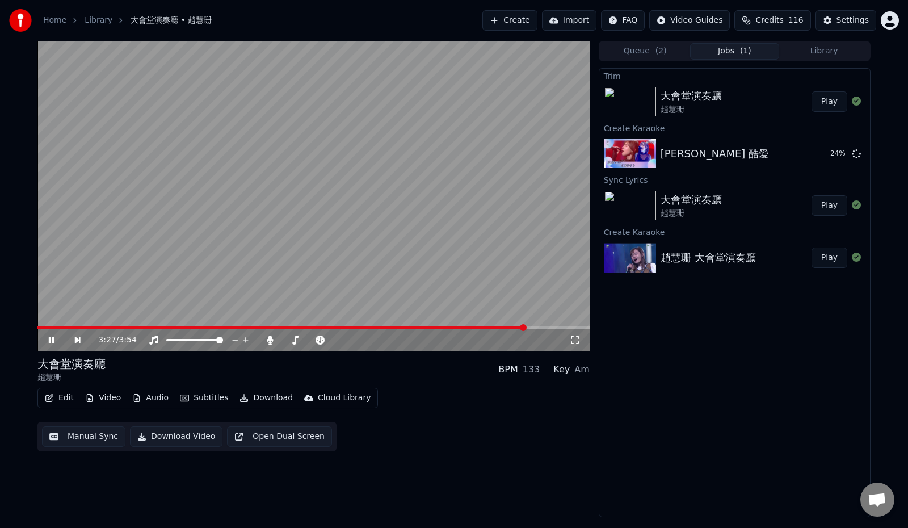
click at [525, 324] on span at bounding box center [523, 327] width 7 height 7
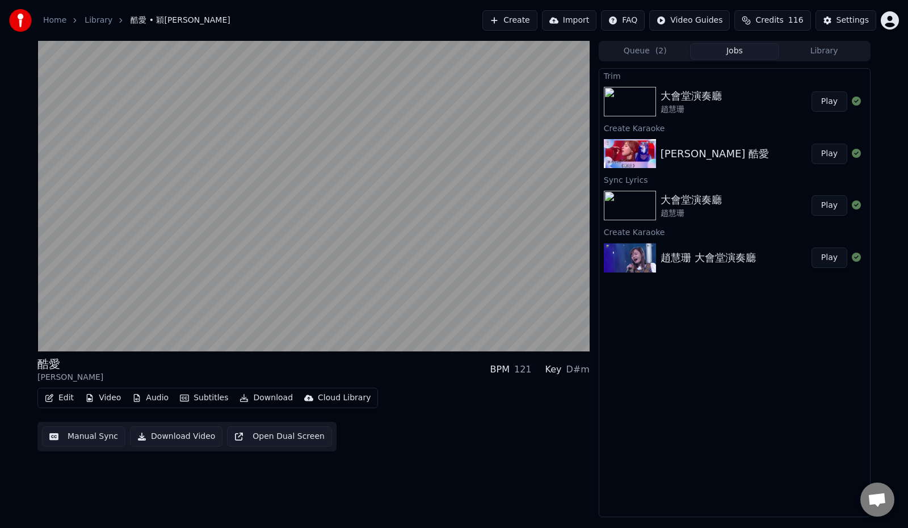
click at [832, 153] on button "Play" at bounding box center [829, 154] width 36 height 20
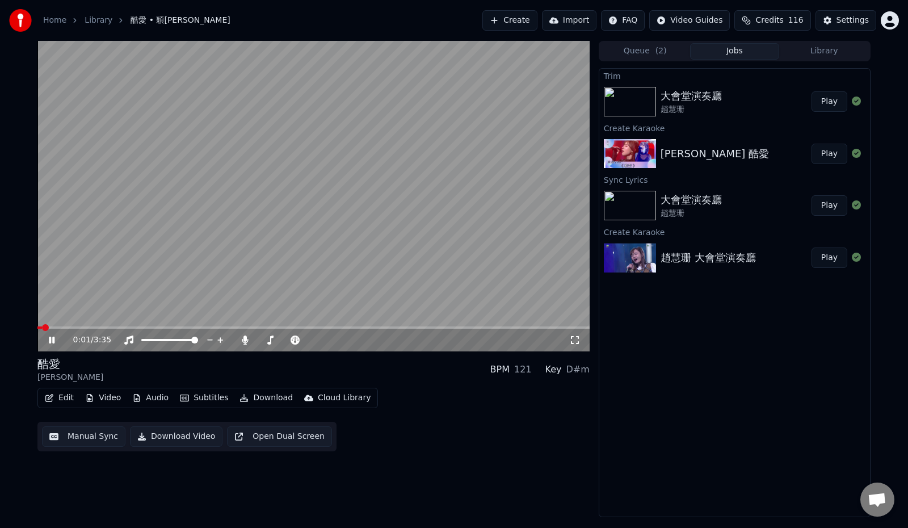
click at [828, 96] on button "Play" at bounding box center [829, 101] width 36 height 20
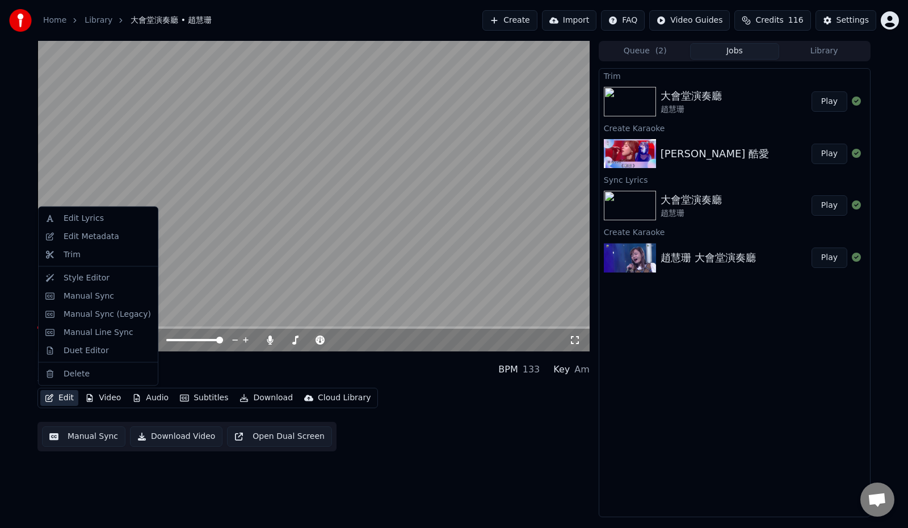
click at [63, 396] on button "Edit" at bounding box center [59, 398] width 38 height 16
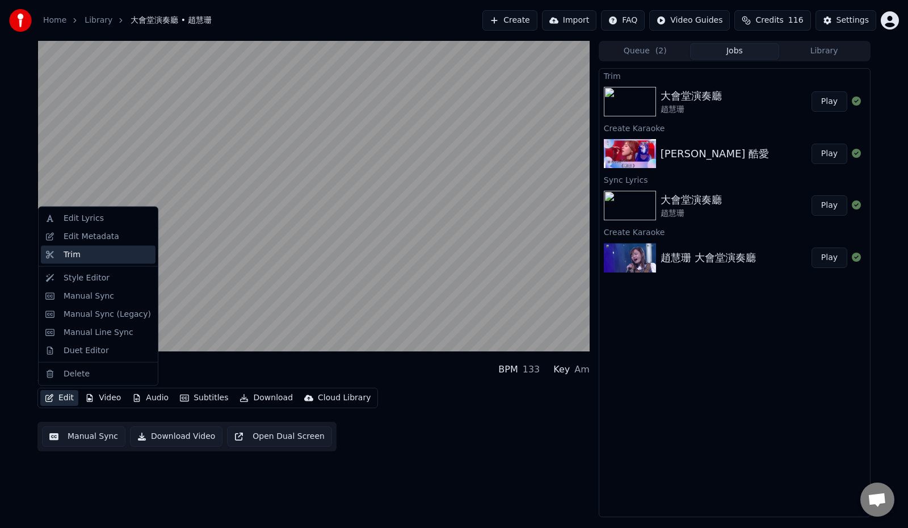
click at [71, 254] on div "Trim" at bounding box center [72, 253] width 17 height 11
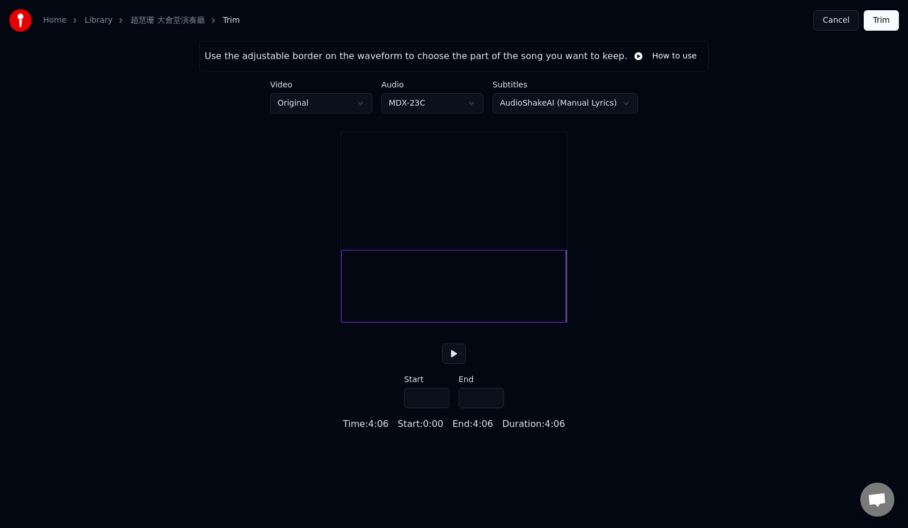
click at [564, 322] on div at bounding box center [563, 285] width 3 height 71
click at [554, 322] on div at bounding box center [453, 286] width 225 height 73
click at [555, 309] on div at bounding box center [554, 285] width 3 height 71
click at [551, 308] on div at bounding box center [550, 285] width 3 height 71
type input "*****"
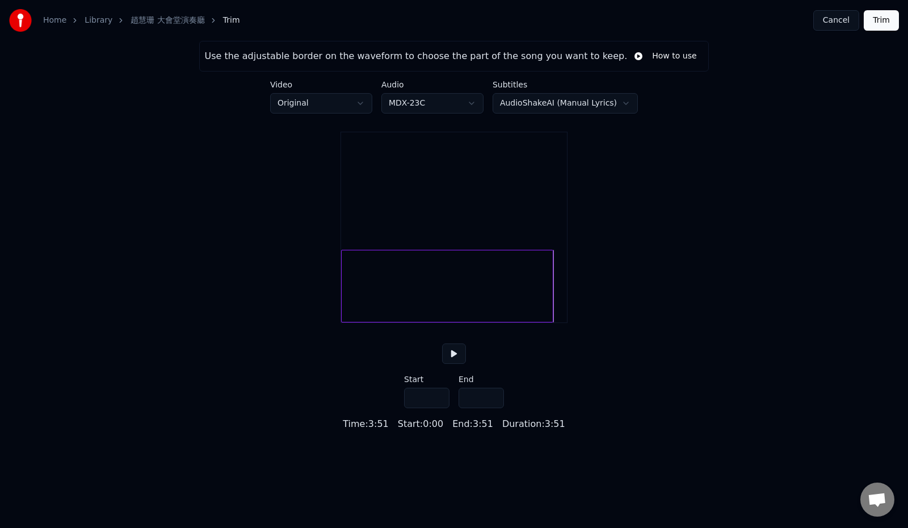
click at [877, 16] on button "Trim" at bounding box center [880, 20] width 35 height 20
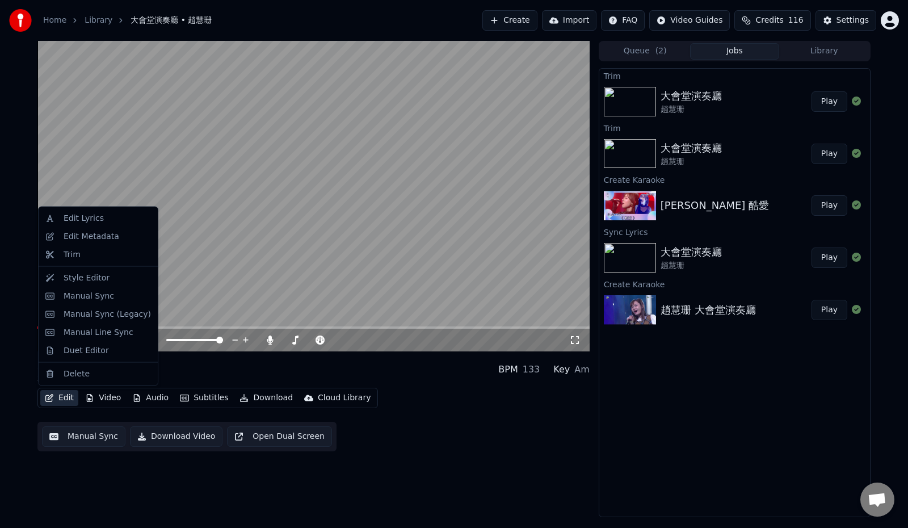
click at [65, 401] on button "Edit" at bounding box center [59, 398] width 38 height 16
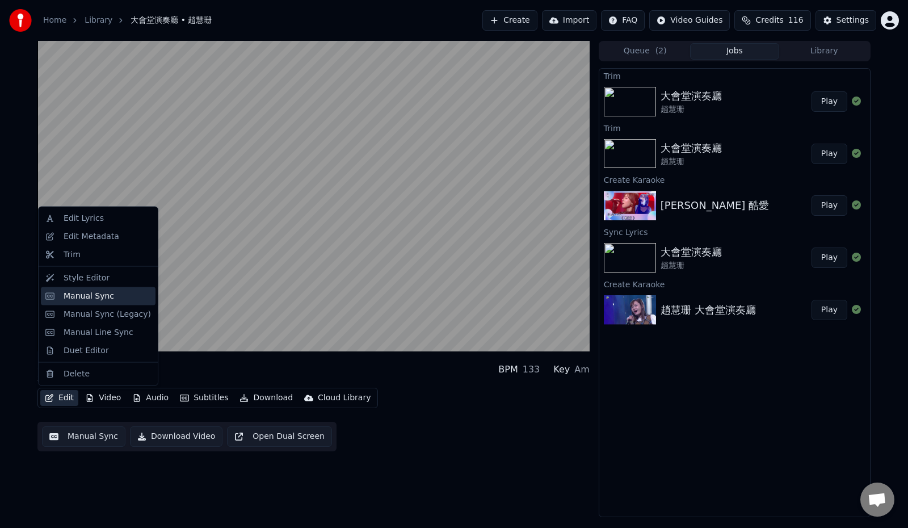
click at [96, 300] on div "Manual Sync" at bounding box center [89, 295] width 50 height 11
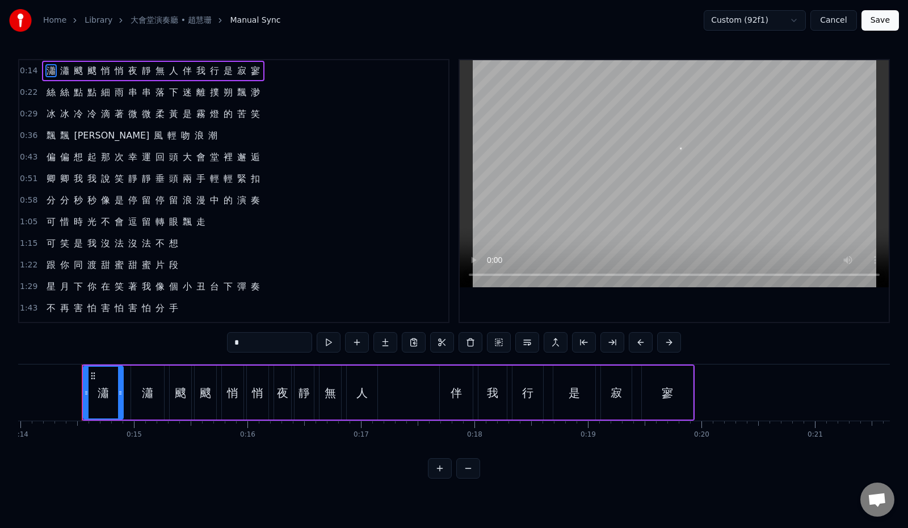
scroll to position [0, 1593]
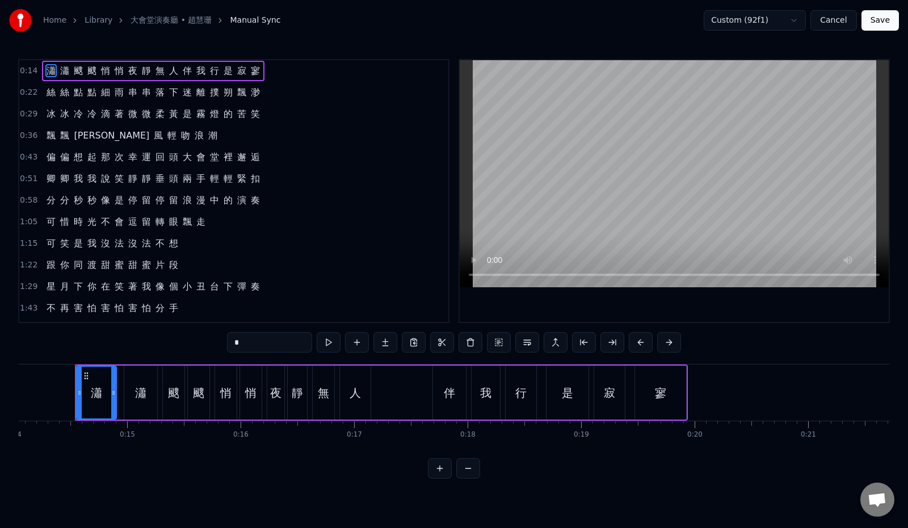
click at [307, 75] on div "0:14 瀟 瀟 颼 颼 悄 悄 夜 靜 無 人 伴 我 行 是 寂 寥" at bounding box center [233, 71] width 429 height 22
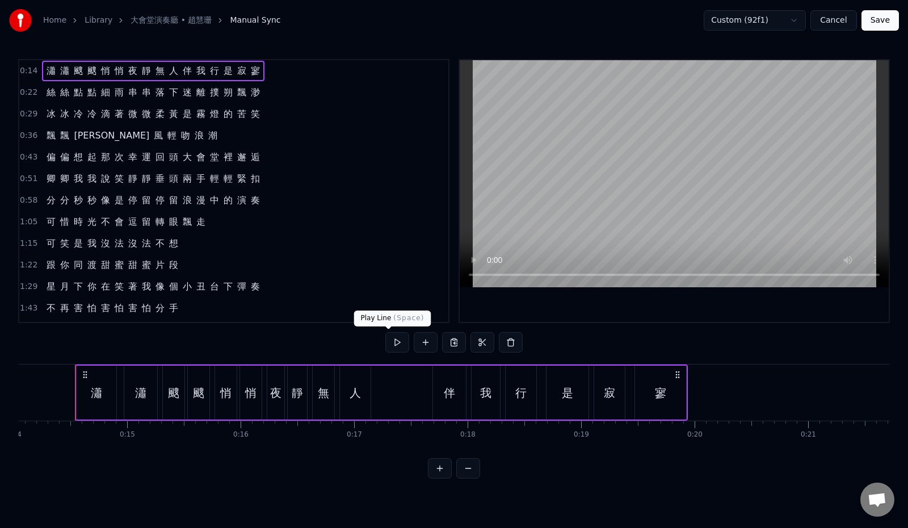
click at [389, 338] on button at bounding box center [397, 342] width 24 height 20
click at [277, 67] on div "0:14 瀟 瀟 颼 颼 悄 悄 夜 靜 無 人 伴 我 行 是 寂 寥" at bounding box center [233, 71] width 429 height 22
click at [385, 343] on button at bounding box center [397, 342] width 24 height 20
click at [272, 89] on div "0:22 絲 絲 點 點 細 雨 串 串 落 下 迷 離 撲 朔 飄 渺" at bounding box center [233, 93] width 429 height 22
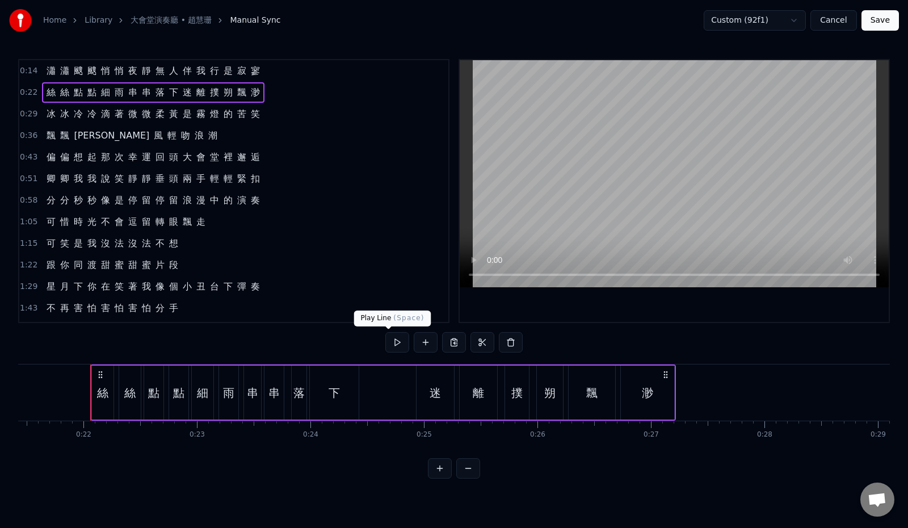
scroll to position [0, 2446]
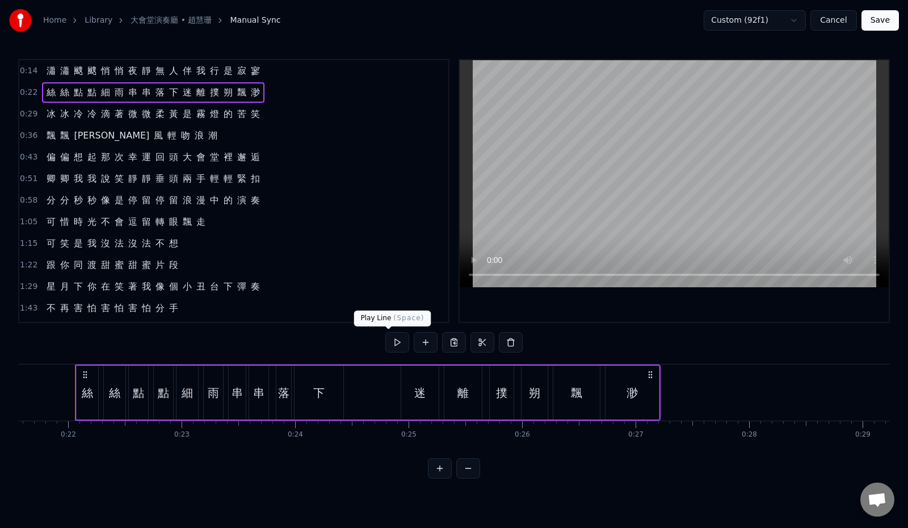
click at [385, 339] on button at bounding box center [397, 342] width 24 height 20
click at [286, 106] on div "0:29 冰 冰 冷 冷 滴 著 微 微 柔 黃 是 霧 燈 的 苦 笑" at bounding box center [233, 114] width 429 height 22
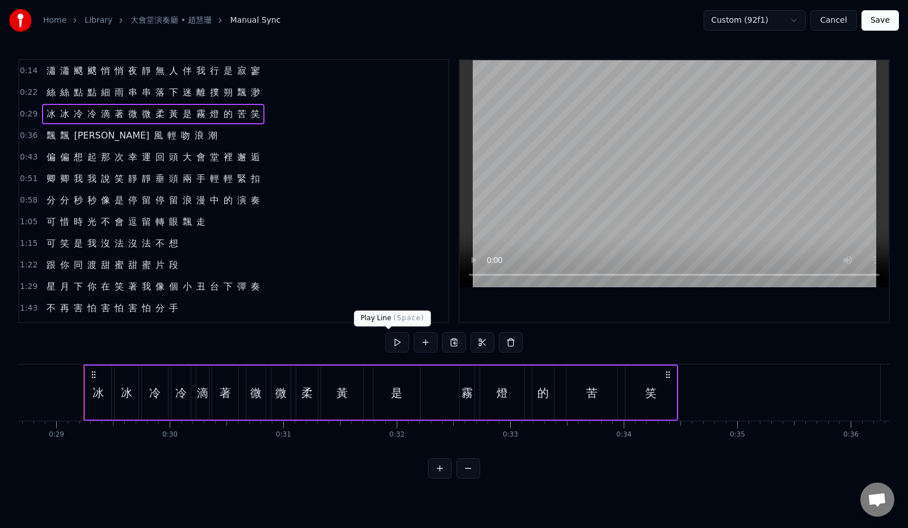
scroll to position [0, 3260]
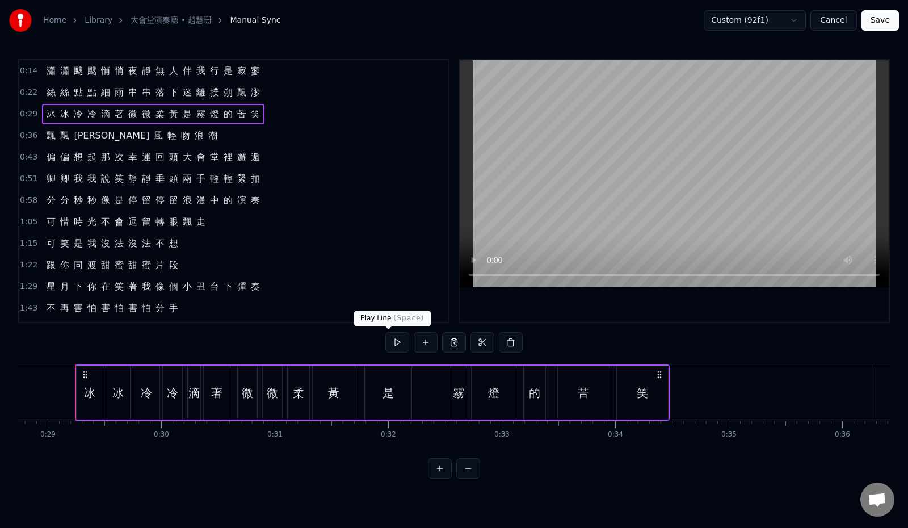
click at [385, 344] on button at bounding box center [397, 342] width 24 height 20
click at [179, 140] on div "0:36 飄 飄 涼 風 輕 吻 浪 潮" at bounding box center [233, 136] width 429 height 22
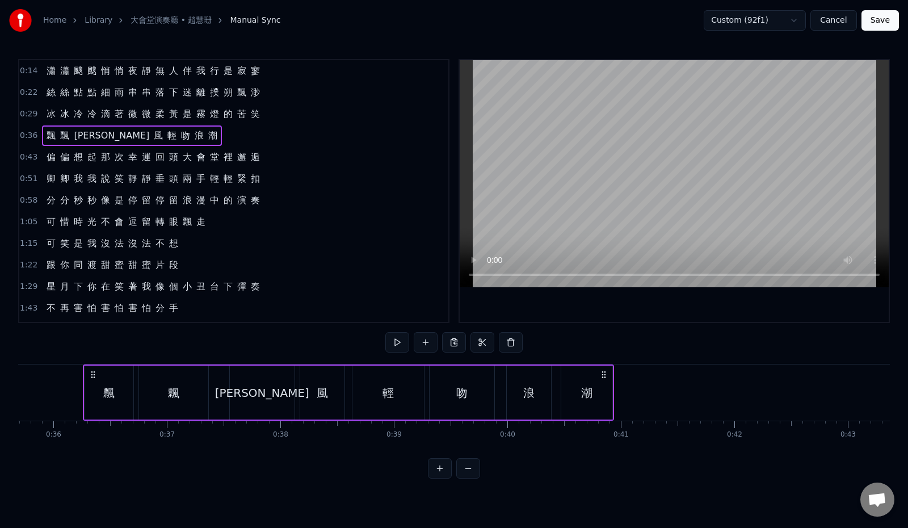
scroll to position [0, 4057]
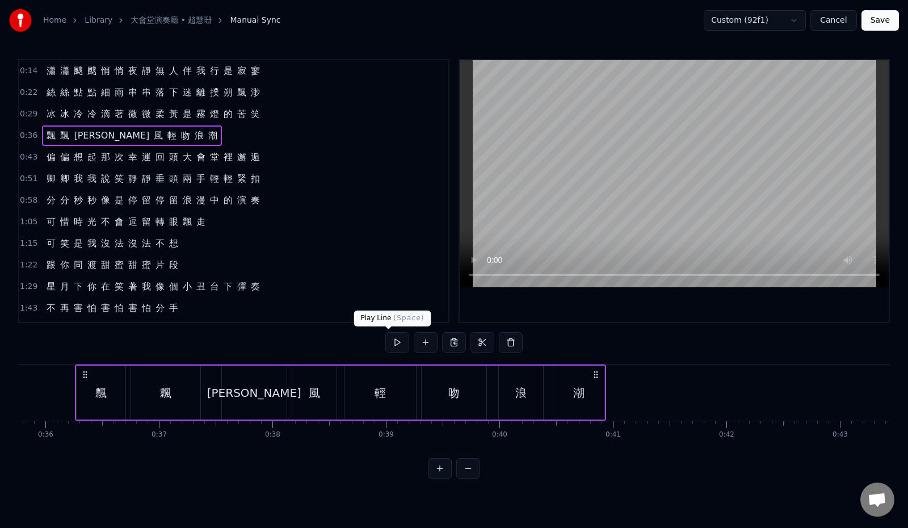
click at [390, 346] on button at bounding box center [397, 342] width 24 height 20
click at [276, 158] on div "0:43 偏 偏 想 起 那 次 幸 運 回 頭 大 會 堂 裡 邂 逅" at bounding box center [233, 157] width 429 height 22
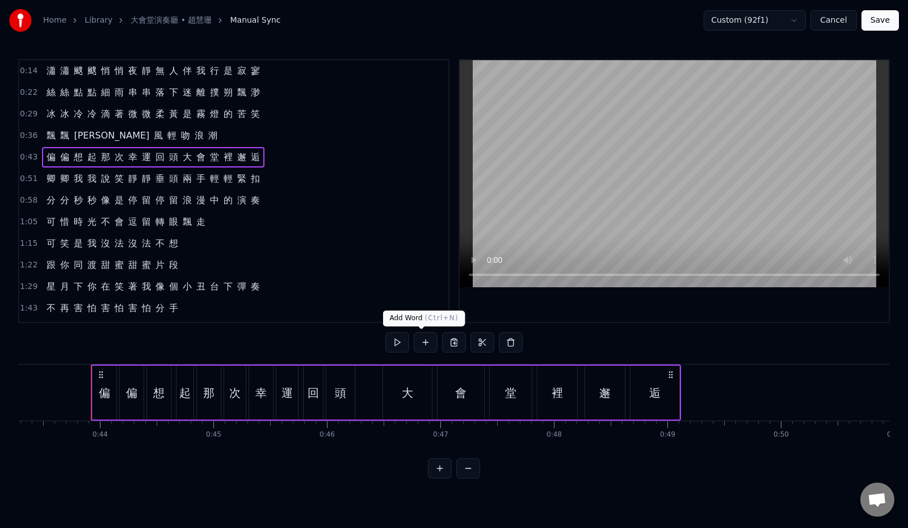
scroll to position [0, 4926]
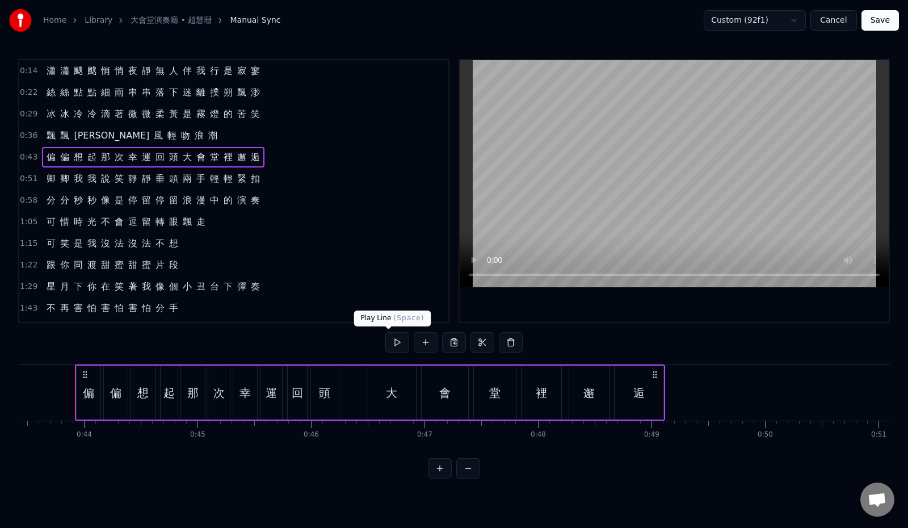
click at [387, 343] on button at bounding box center [397, 342] width 24 height 20
click at [281, 180] on div "0:51 卿 卿 我 我 說 笑 靜 靜 垂 頭 兩 手 輕 輕 緊 扣" at bounding box center [233, 179] width 429 height 22
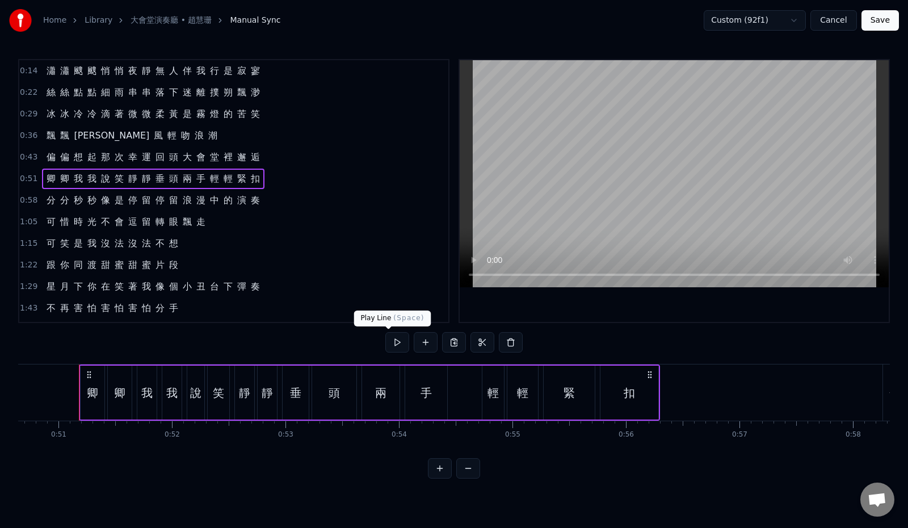
scroll to position [0, 5749]
click at [391, 344] on button at bounding box center [397, 342] width 24 height 20
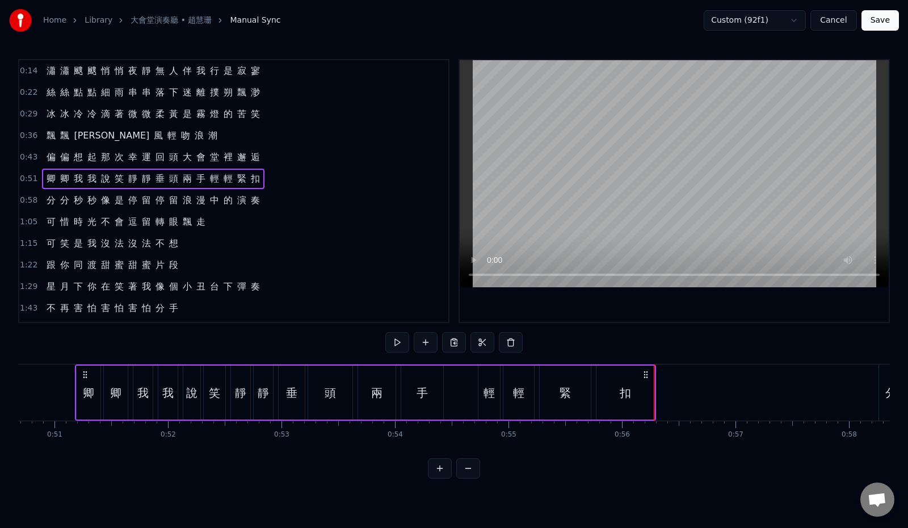
click at [282, 200] on div "0:58 分 分 秒 秒 像 是 停 留 停 留 浪 漫 中 的 演 奏" at bounding box center [233, 200] width 429 height 22
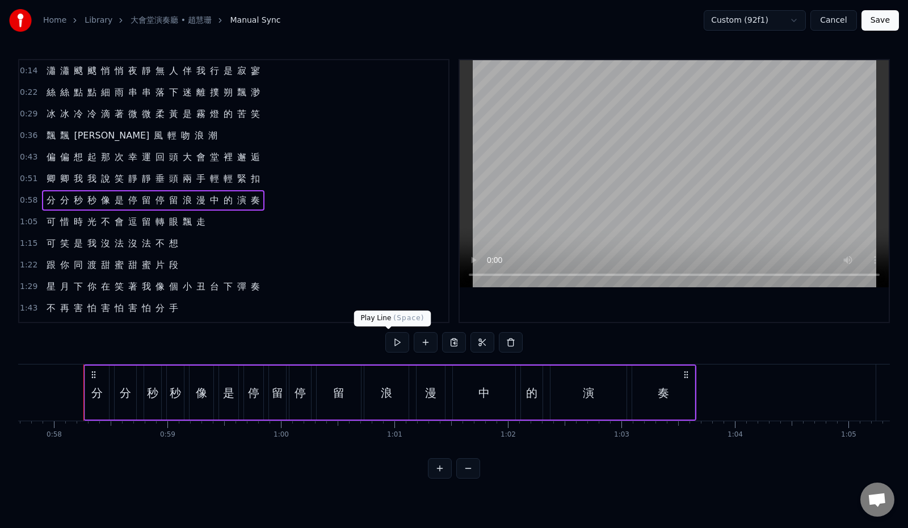
scroll to position [0, 6553]
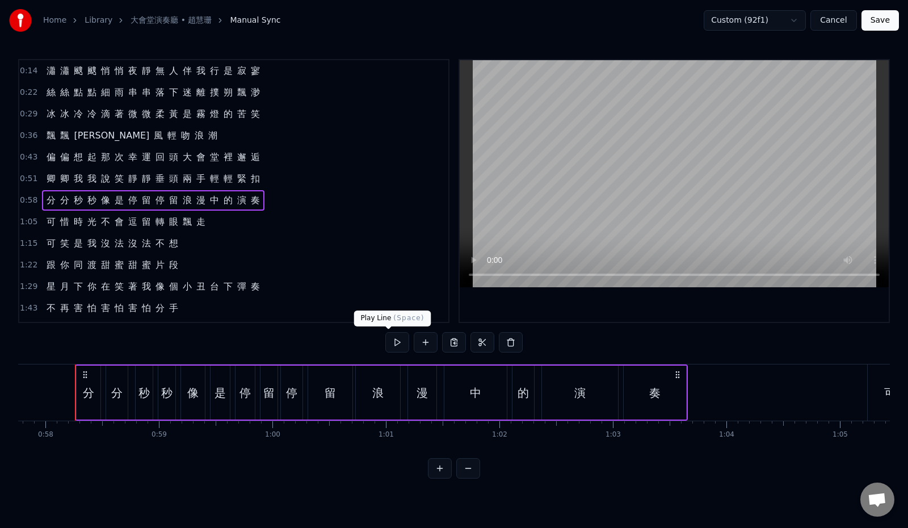
click at [386, 340] on button at bounding box center [397, 342] width 24 height 20
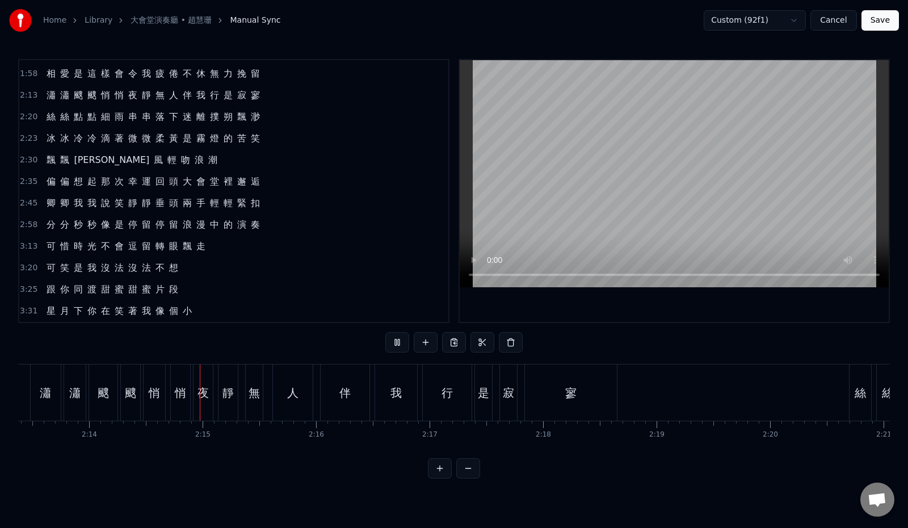
scroll to position [0, 15174]
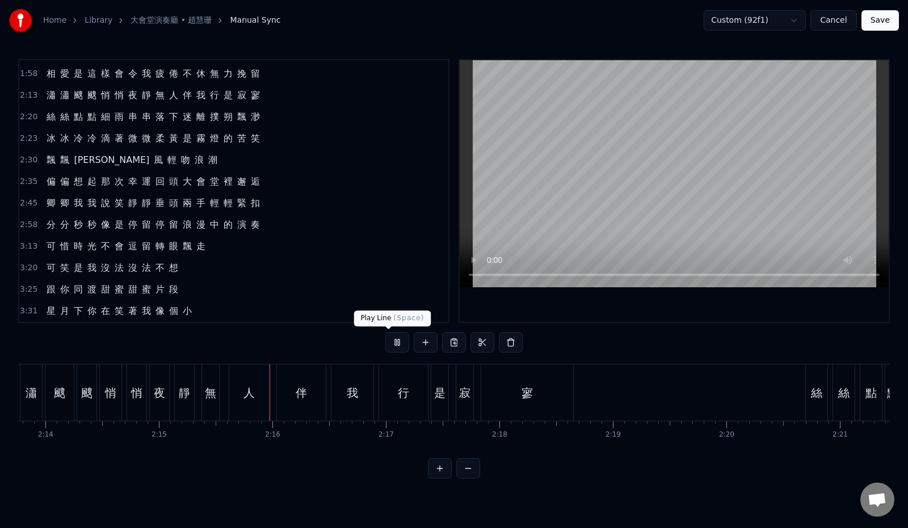
click at [385, 345] on button at bounding box center [397, 342] width 24 height 20
click at [275, 93] on div "2:13 瀟 瀟 颼 颼 悄 悄 夜 靜 無 人 伴 我 行 是 寂 寥" at bounding box center [233, 96] width 429 height 22
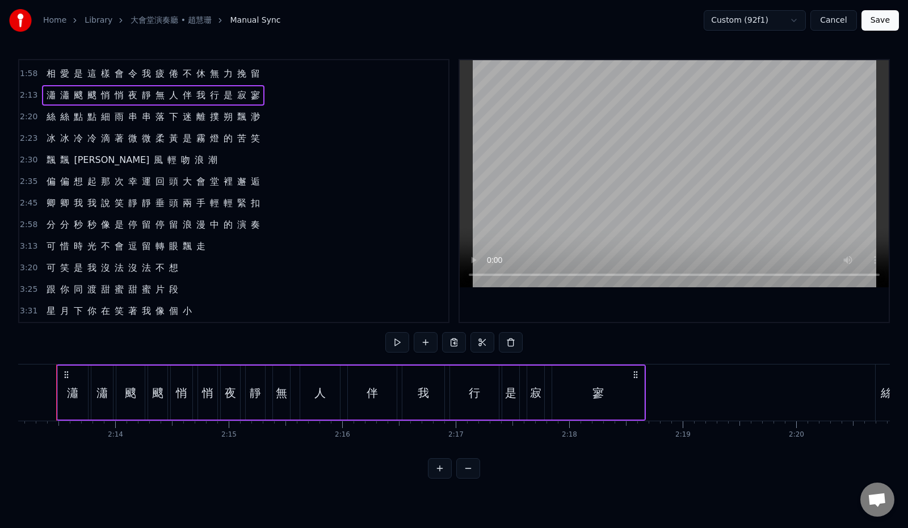
scroll to position [0, 15085]
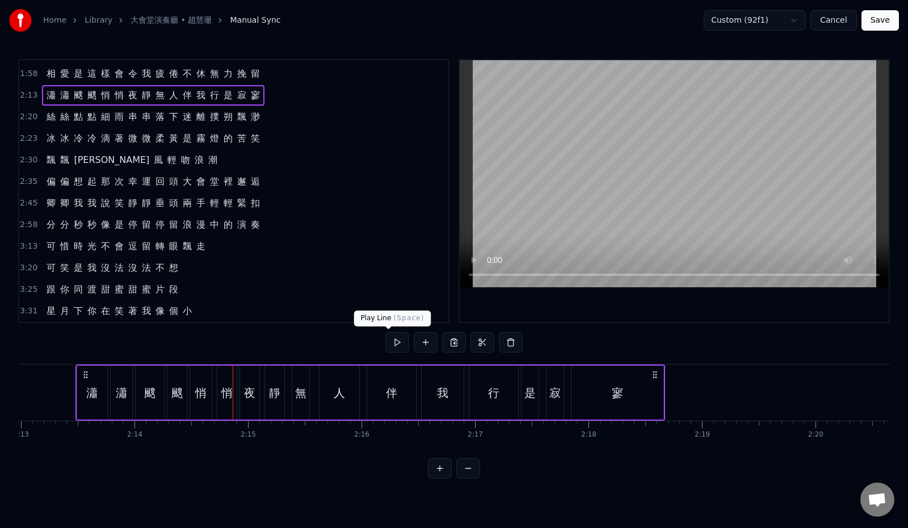
click at [390, 343] on button at bounding box center [397, 342] width 24 height 20
click at [296, 96] on div "2:13 瀟 瀟 颼 颼 悄 悄 夜 靜 無 人 伴 我 行 是 寂 寥" at bounding box center [233, 96] width 429 height 22
click at [521, 340] on button at bounding box center [511, 342] width 24 height 20
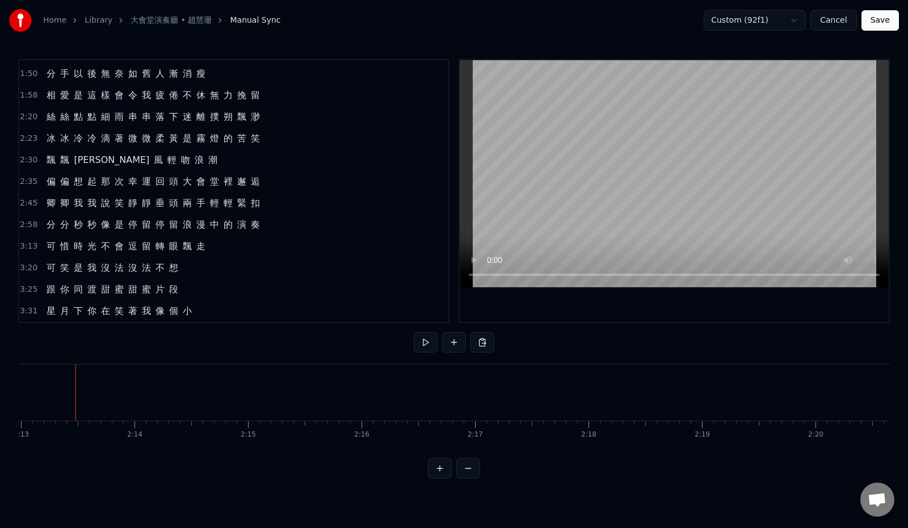
click at [272, 77] on div "1:50 分 手 以 後 無 奈 如 舊 人 漸 消 瘦" at bounding box center [233, 74] width 429 height 22
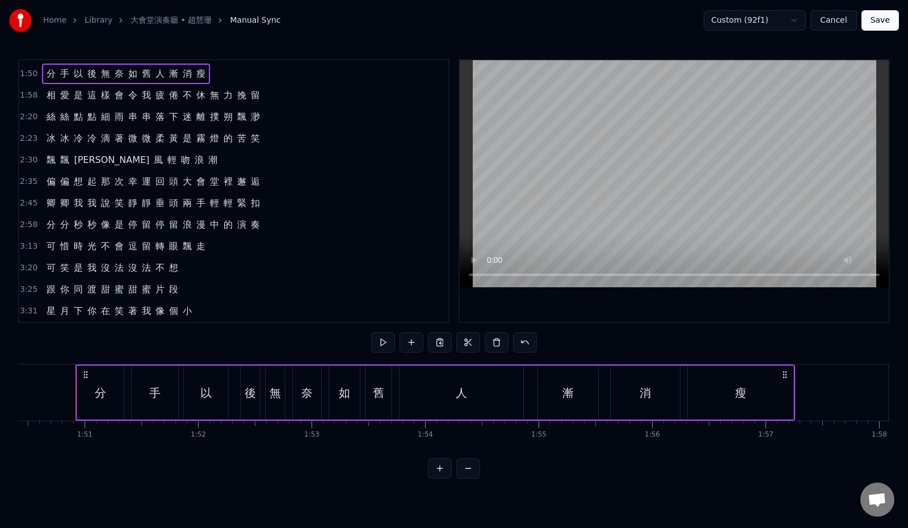
click at [286, 98] on div "1:58 相 愛 是 這 樣 會 令 我 疲 倦 不 休 無 力 挽 留" at bounding box center [233, 96] width 429 height 22
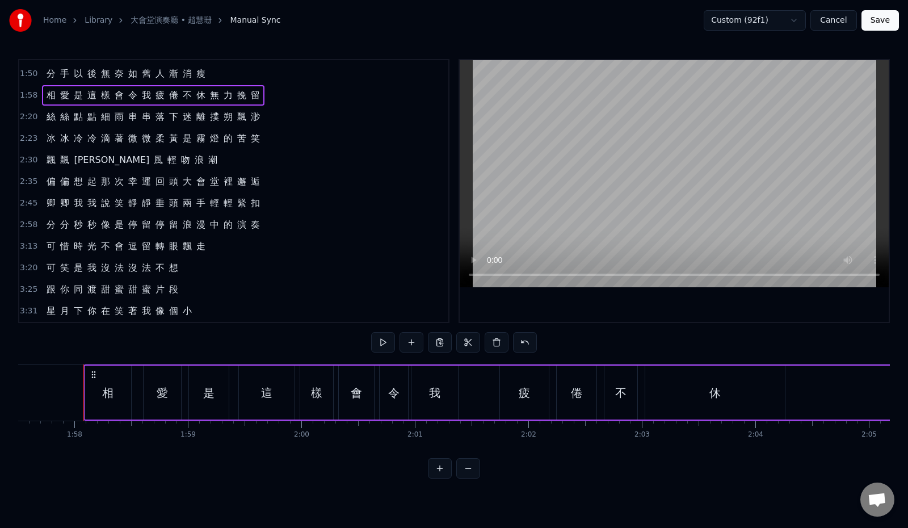
scroll to position [0, 13338]
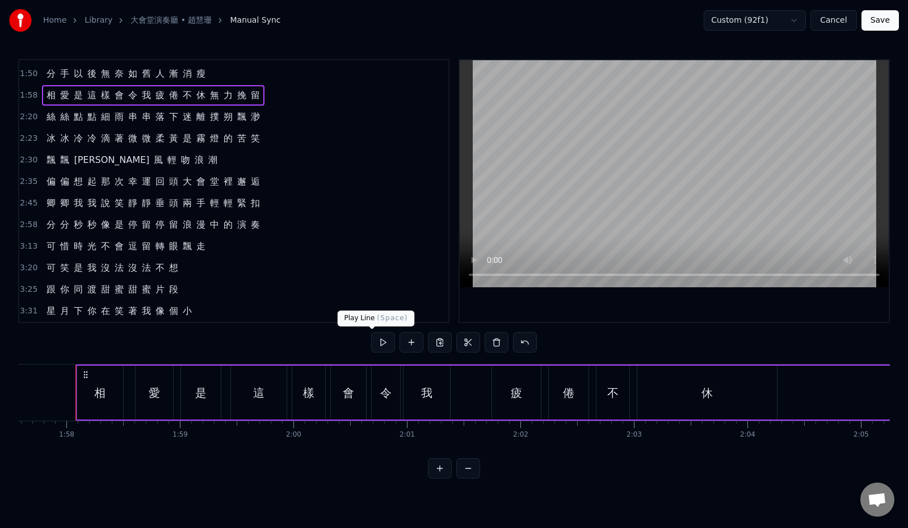
click at [374, 340] on button at bounding box center [383, 342] width 24 height 20
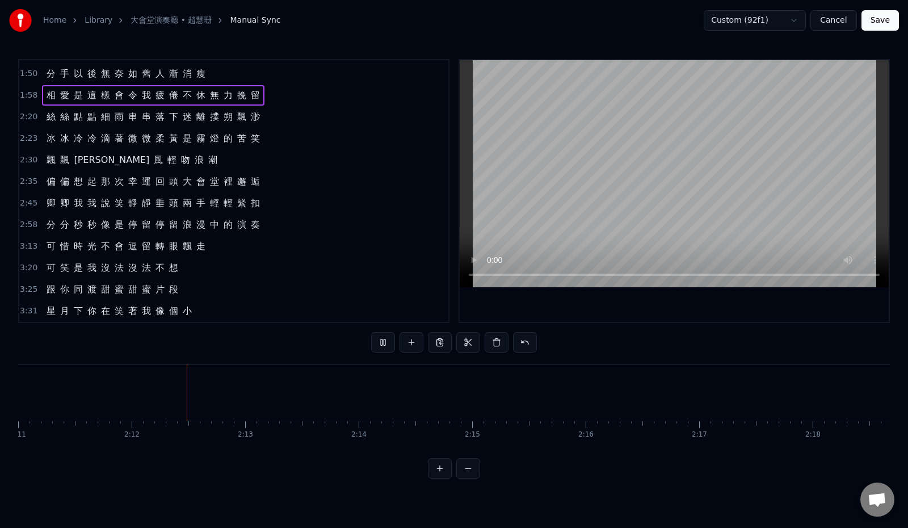
scroll to position [0, 14906]
click at [175, 163] on div "2:30 飄 飄 涼 風 輕 吻 浪 潮" at bounding box center [233, 160] width 429 height 22
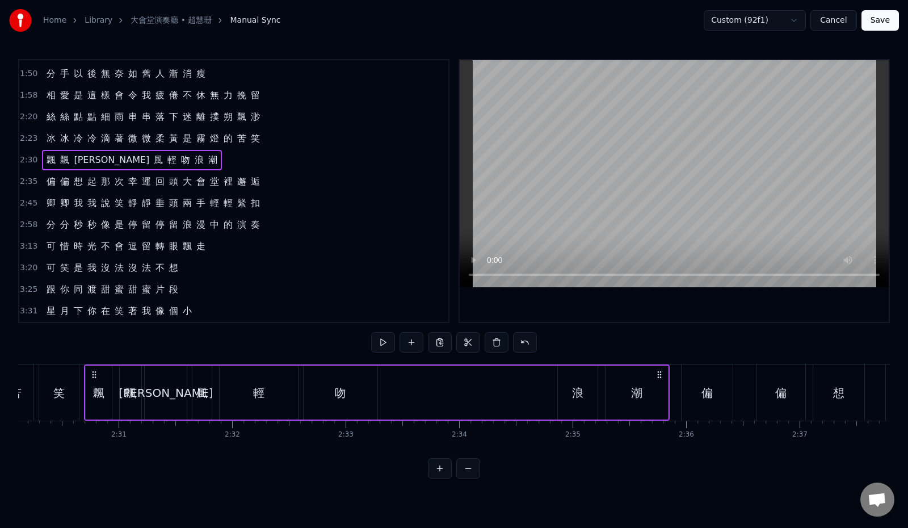
scroll to position [0, 17039]
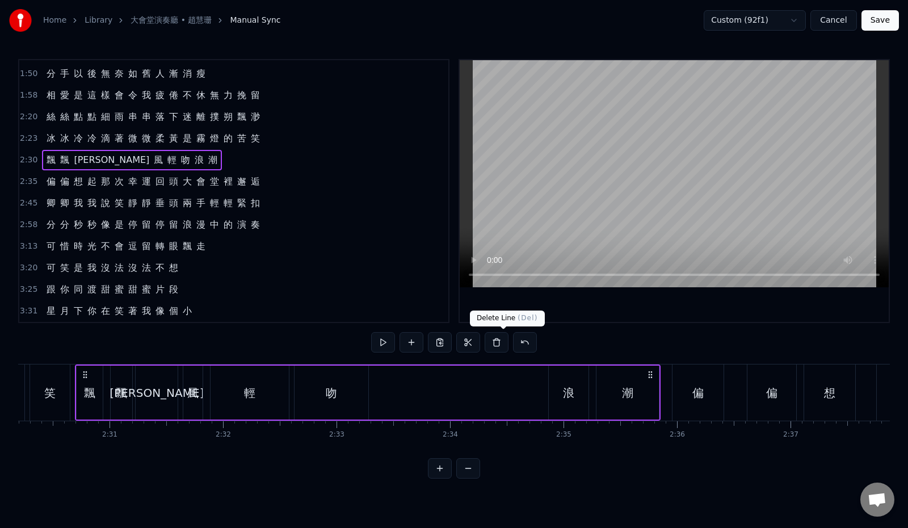
click at [501, 341] on button at bounding box center [496, 342] width 24 height 20
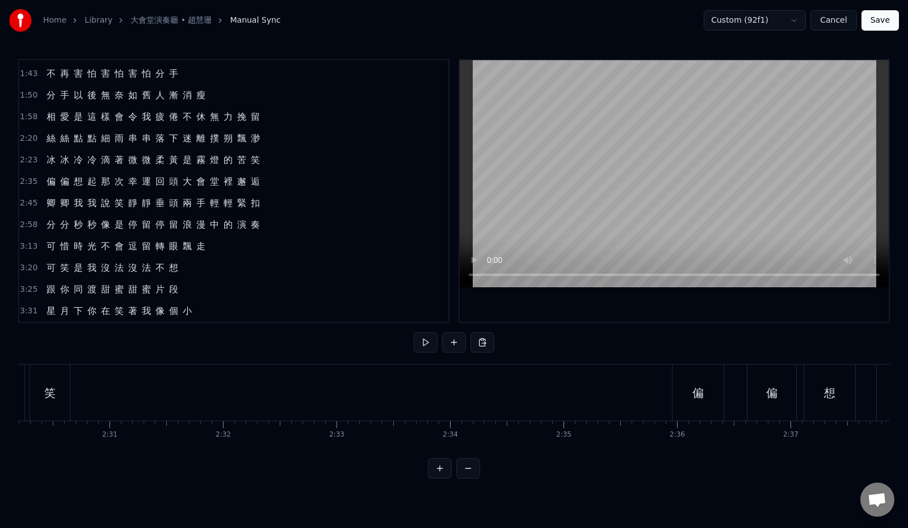
scroll to position [234, 0]
click at [266, 157] on div "2:23 冰 冰 冷 冷 滴 著 微 微 柔 黃 是 霧 燈 的 苦 笑" at bounding box center [233, 160] width 429 height 22
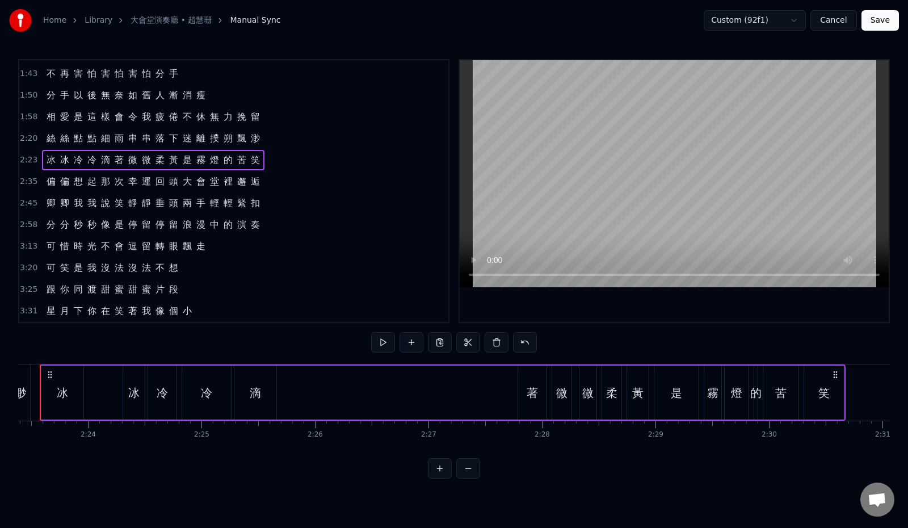
scroll to position [0, 16231]
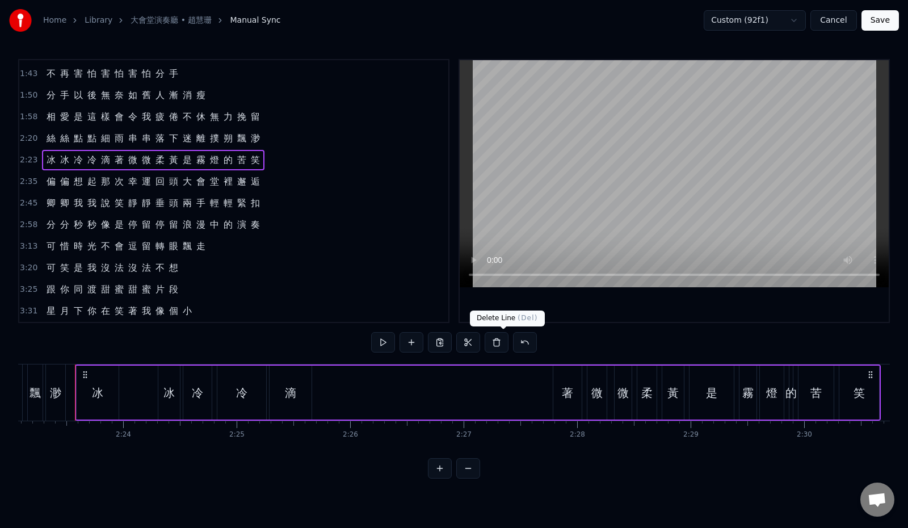
click at [502, 346] on button at bounding box center [496, 342] width 24 height 20
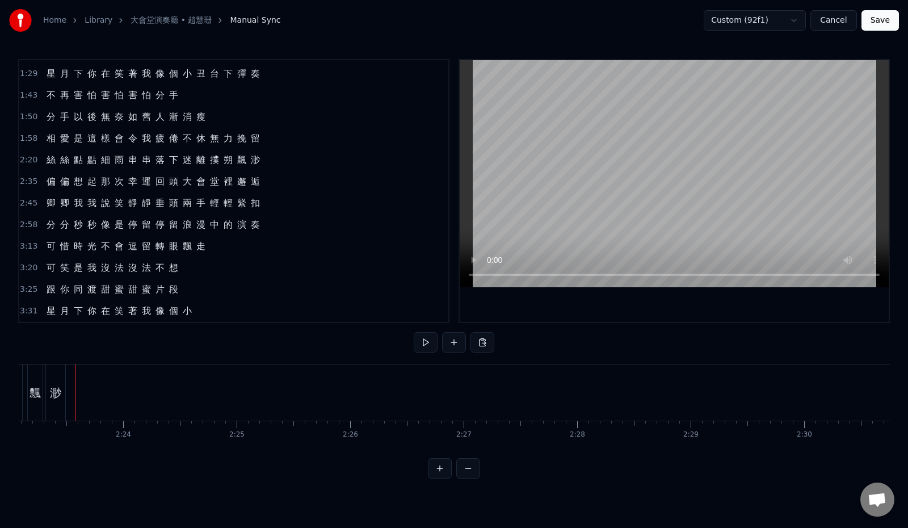
scroll to position [213, 0]
click at [277, 159] on div "2:20 絲 絲 點 點 細 雨 串 串 落 下 迷 離 撲 朔 飄 渺" at bounding box center [233, 160] width 429 height 22
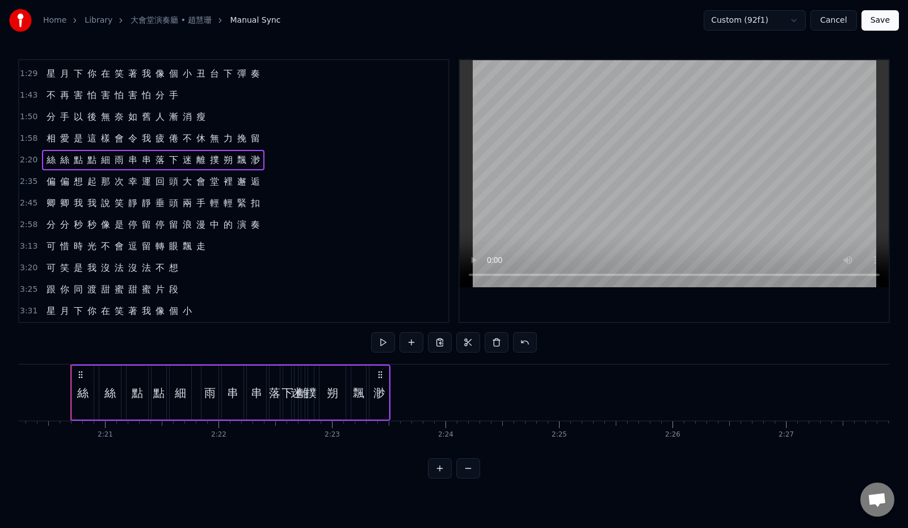
scroll to position [0, 15904]
click at [503, 343] on button at bounding box center [496, 342] width 24 height 20
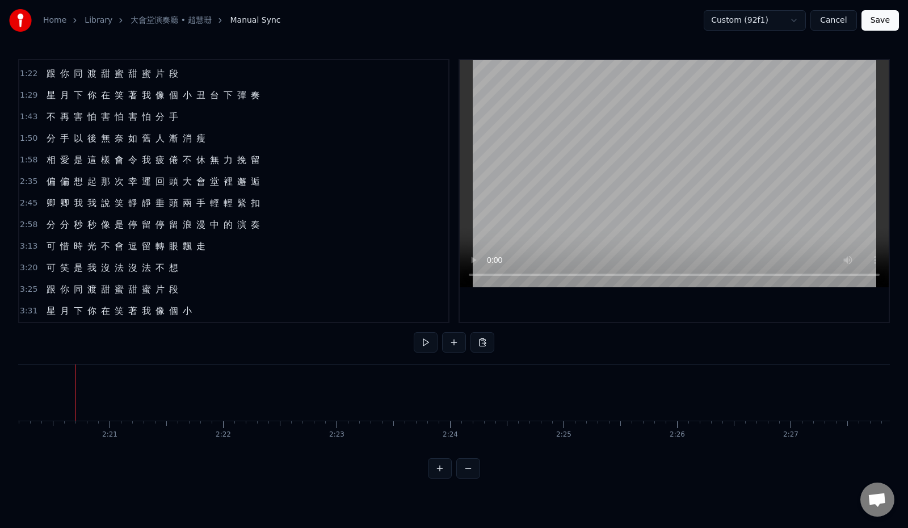
scroll to position [191, 0]
click at [290, 161] on div "1:58 相 愛 是 這 樣 會 令 我 疲 倦 不 休 無 力 挽 留" at bounding box center [233, 160] width 429 height 22
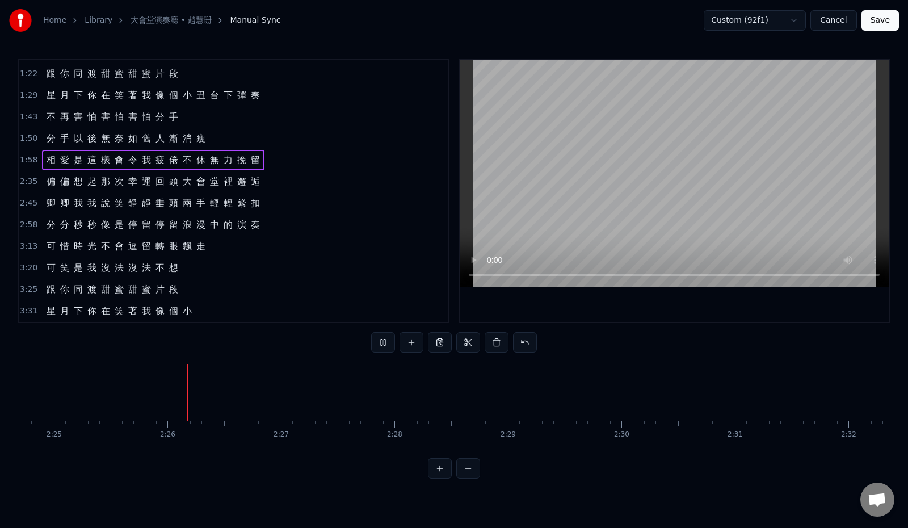
scroll to position [0, 16458]
click at [371, 341] on button at bounding box center [383, 342] width 24 height 20
click at [297, 158] on div "1:58 相 愛 是 這 樣 會 令 我 疲 倦 不 休 無 力 挽 留" at bounding box center [233, 160] width 429 height 22
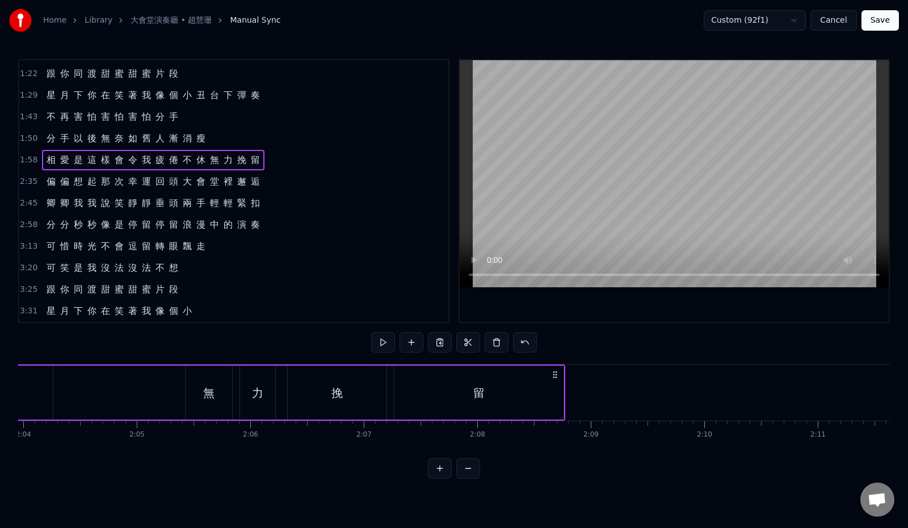
scroll to position [0, 13338]
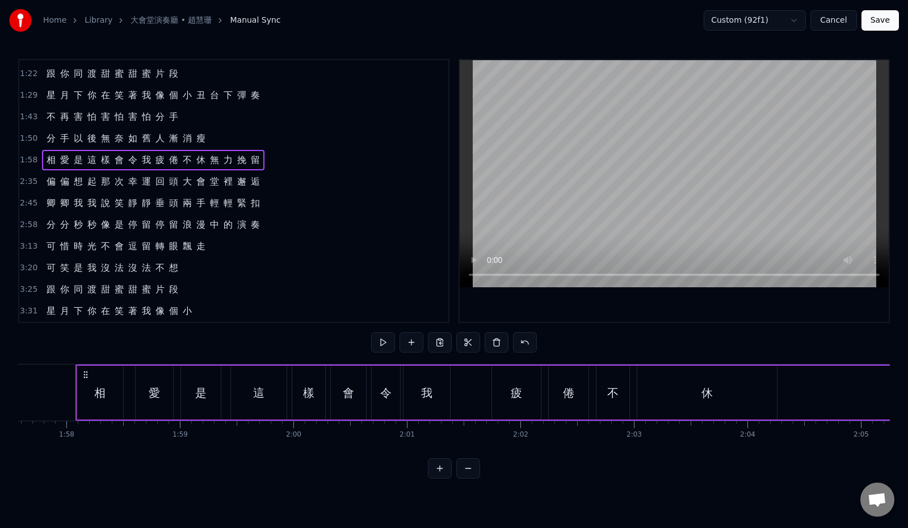
click at [25, 162] on span "1:58" at bounding box center [29, 159] width 18 height 11
click at [25, 160] on span "1:58" at bounding box center [29, 159] width 18 height 11
click at [884, 21] on button "Save" at bounding box center [879, 20] width 37 height 20
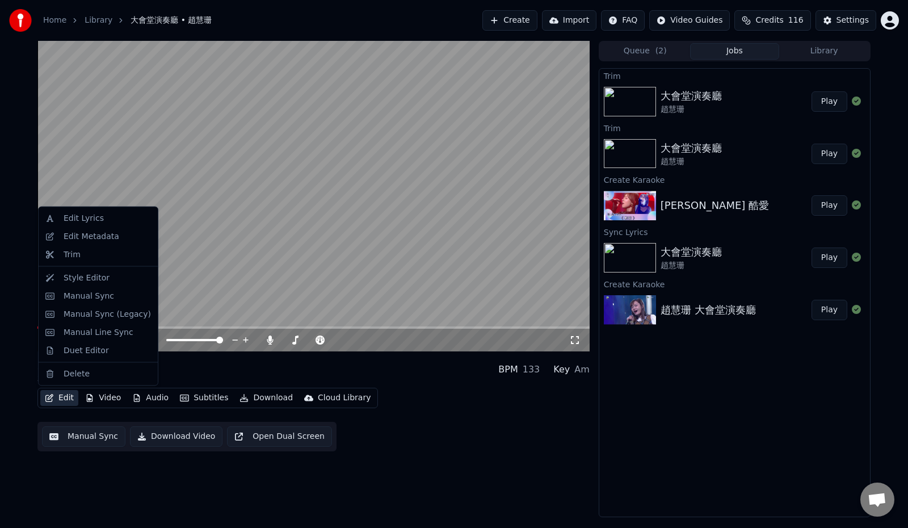
click at [60, 396] on button "Edit" at bounding box center [59, 398] width 38 height 16
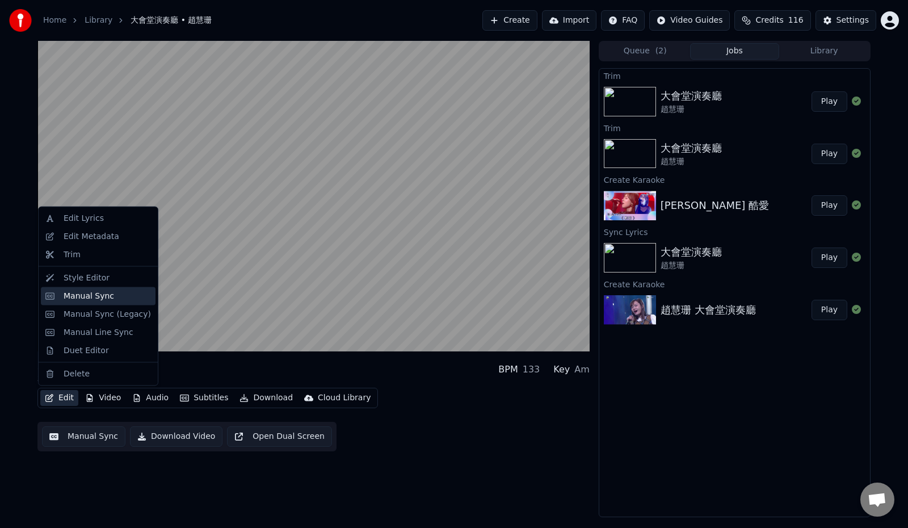
click at [99, 298] on div "Manual Sync" at bounding box center [89, 295] width 50 height 11
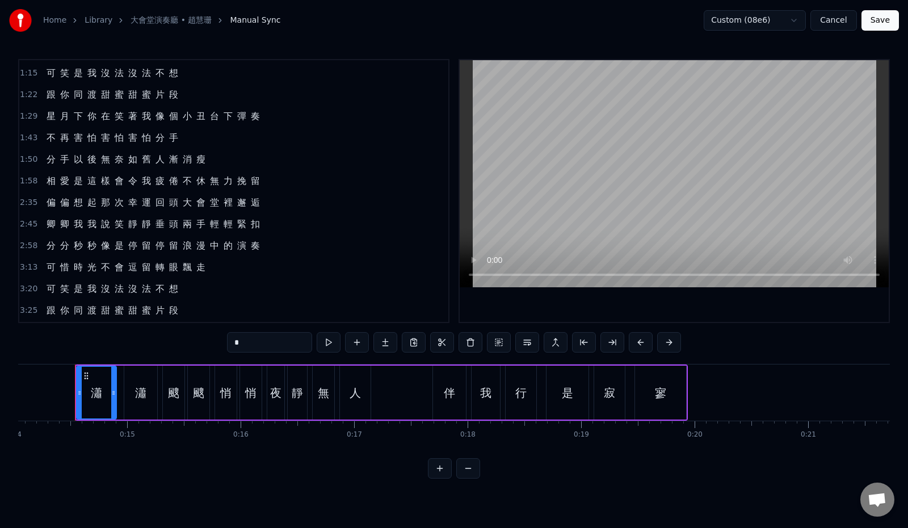
scroll to position [191, 0]
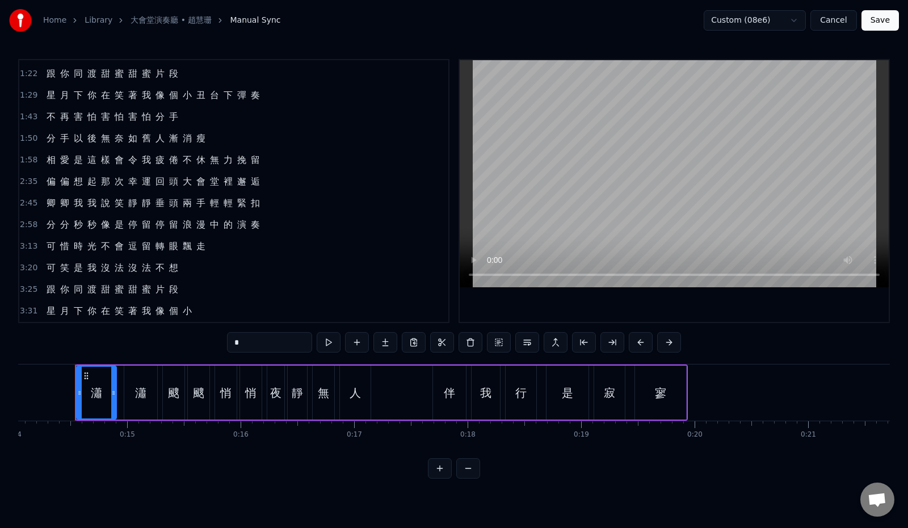
click at [283, 167] on div "1:58 相 愛 是 這 樣 會 令 我 疲 倦 不 休 無 力 挽 留" at bounding box center [233, 160] width 429 height 22
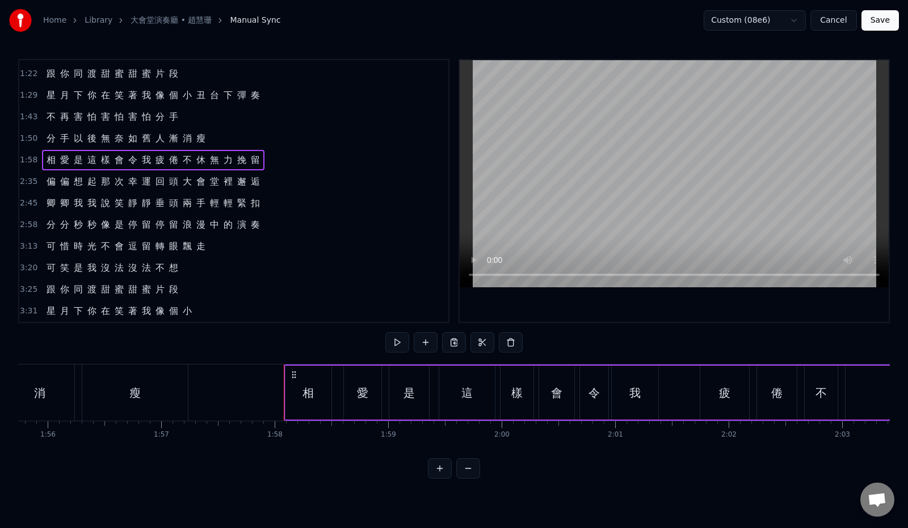
scroll to position [0, 13338]
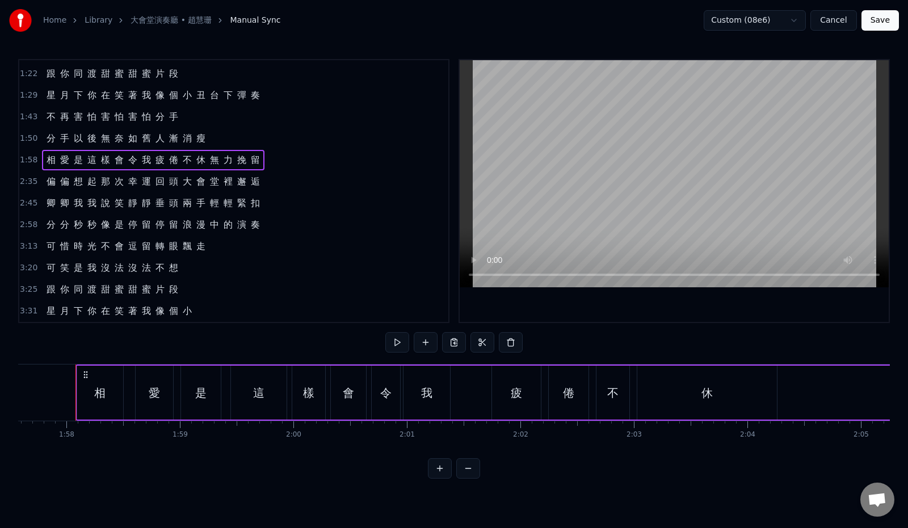
click at [838, 18] on button "Cancel" at bounding box center [833, 20] width 46 height 20
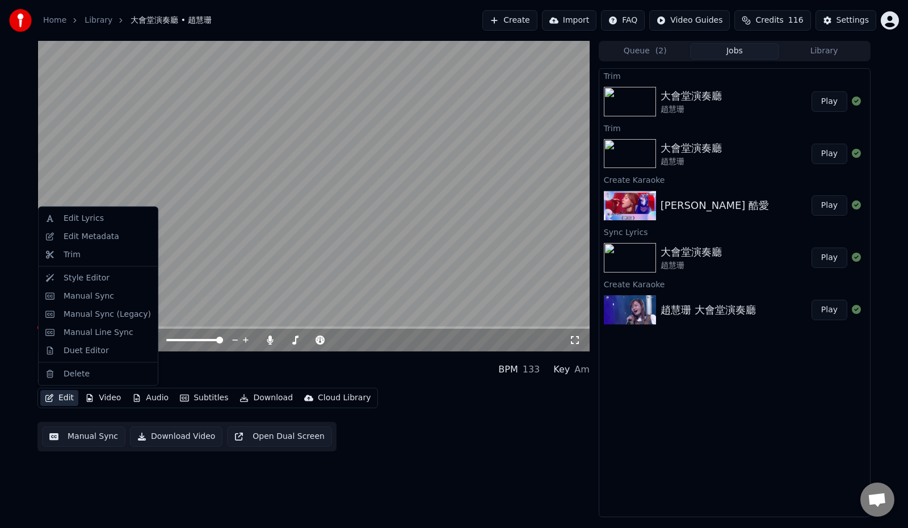
click at [60, 398] on button "Edit" at bounding box center [59, 398] width 38 height 16
click at [106, 294] on div "Manual Sync" at bounding box center [89, 295] width 50 height 11
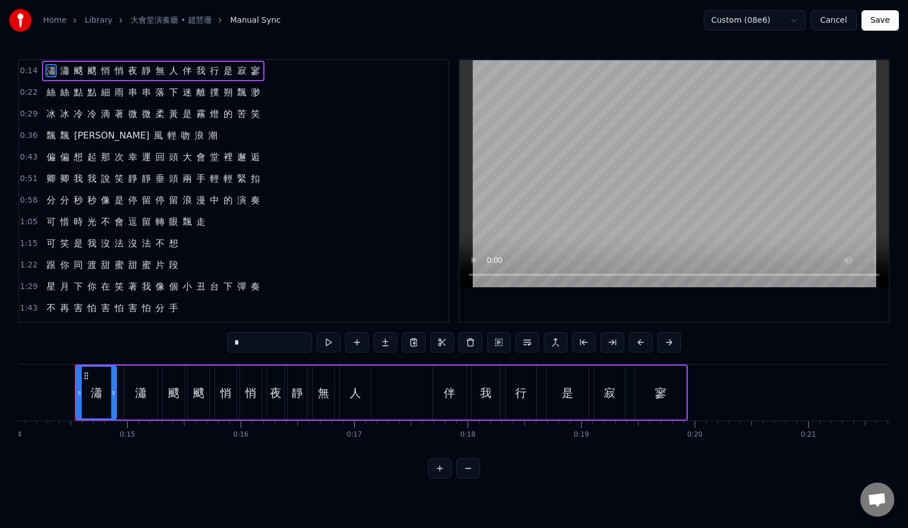
scroll to position [191, 0]
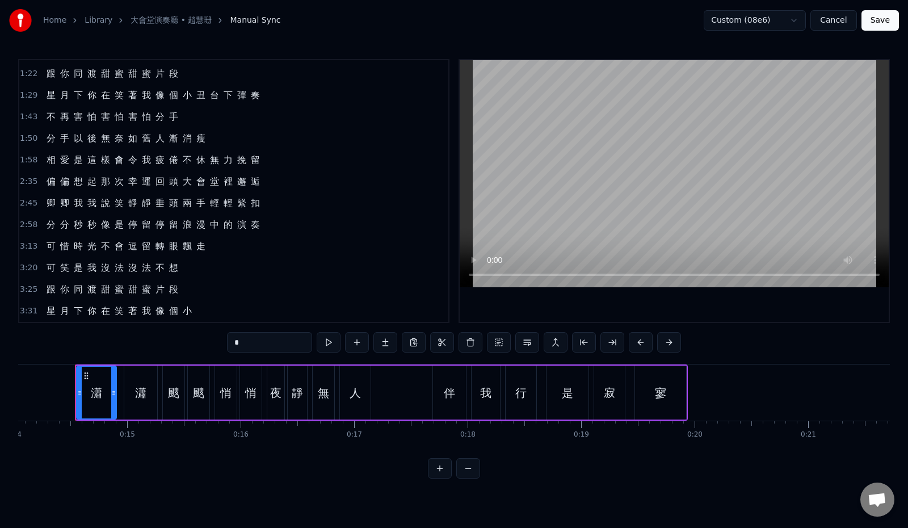
click at [283, 178] on div "2:35 偏 偏 想 起 那 次 幸 運 回 頭 大 會 堂 裡 邂 逅" at bounding box center [233, 182] width 429 height 22
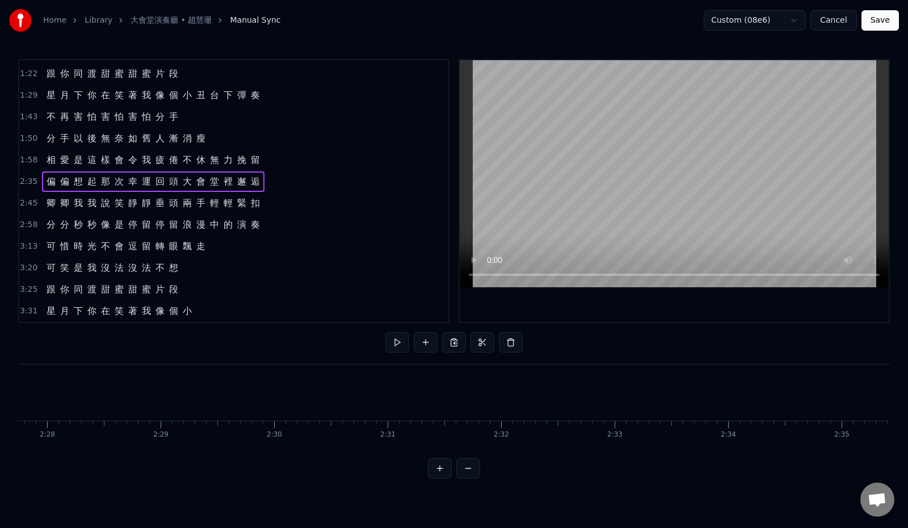
scroll to position [0, 17636]
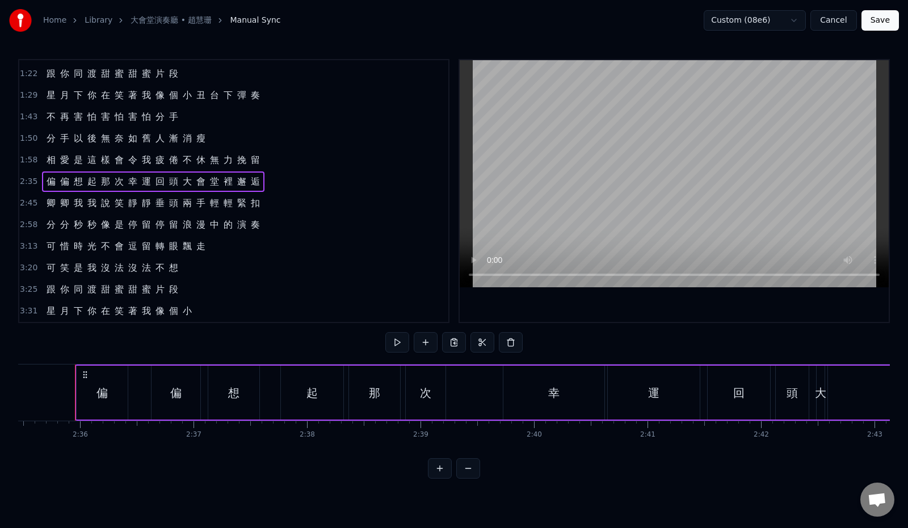
click at [846, 20] on button "Cancel" at bounding box center [833, 20] width 46 height 20
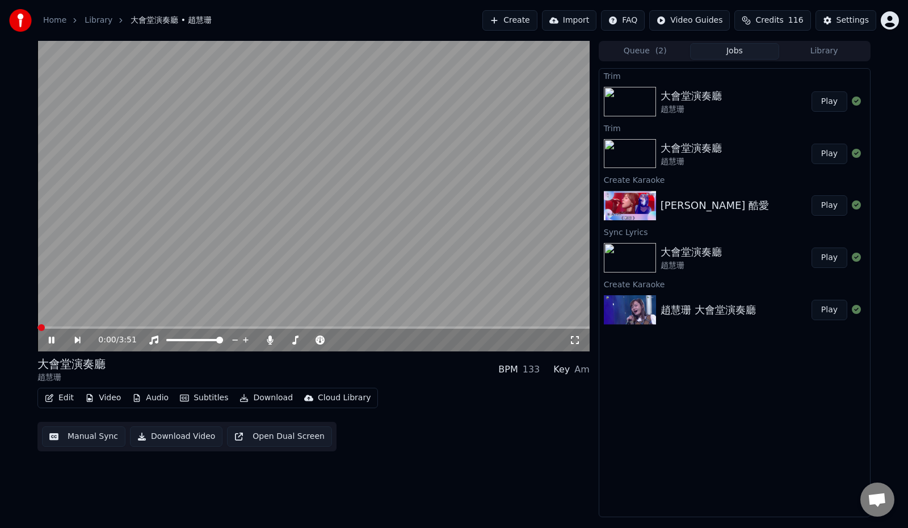
click at [66, 398] on button "Edit" at bounding box center [59, 398] width 38 height 16
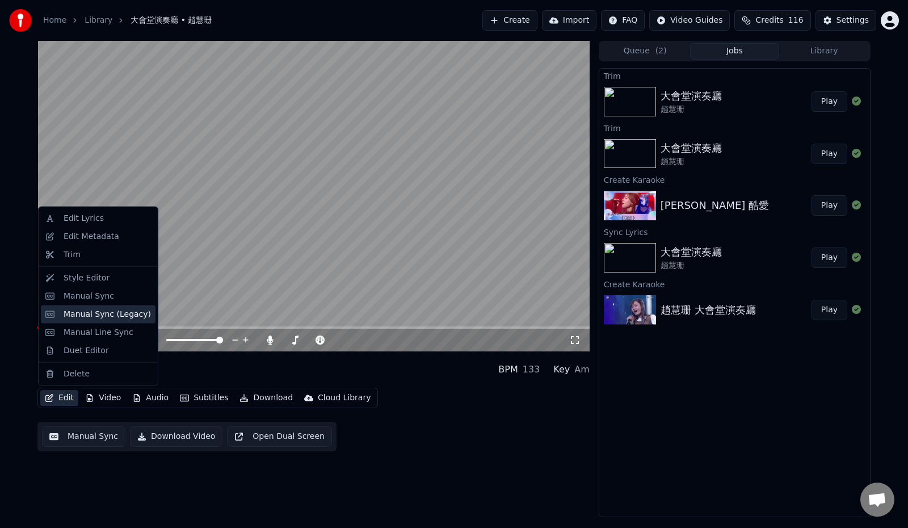
click at [108, 316] on div "Manual Sync (Legacy)" at bounding box center [107, 313] width 87 height 11
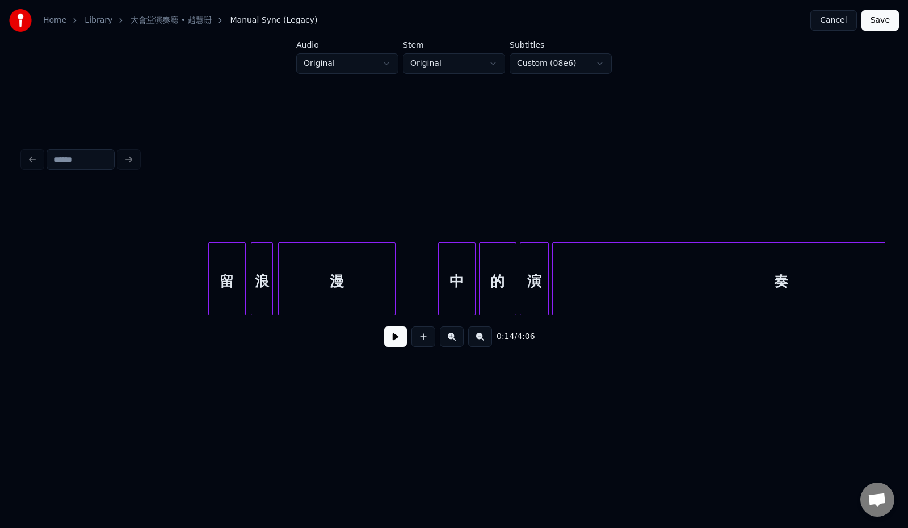
scroll to position [0, 15640]
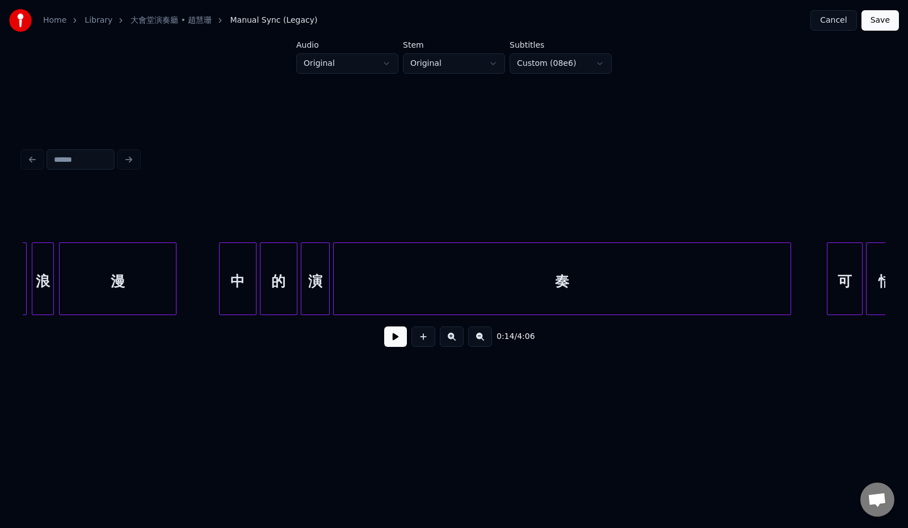
click at [828, 18] on button "Cancel" at bounding box center [833, 20] width 46 height 20
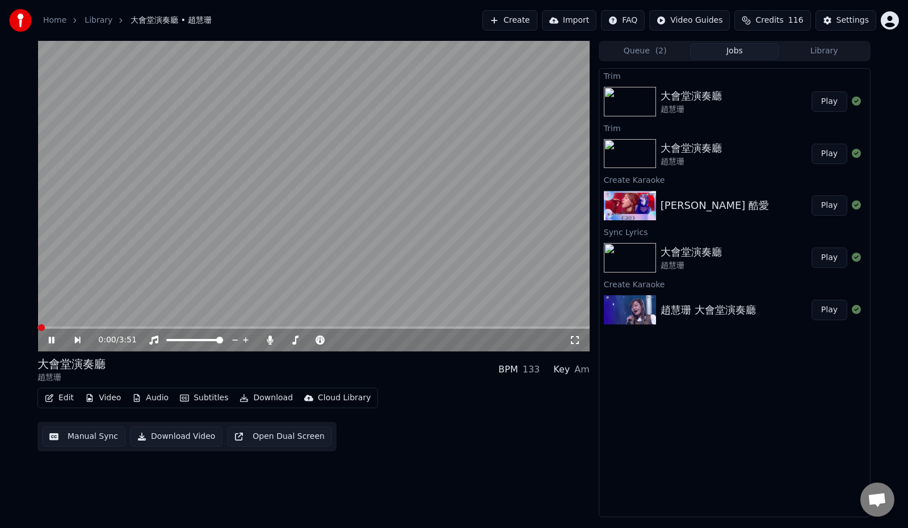
click at [61, 397] on button "Edit" at bounding box center [59, 398] width 38 height 16
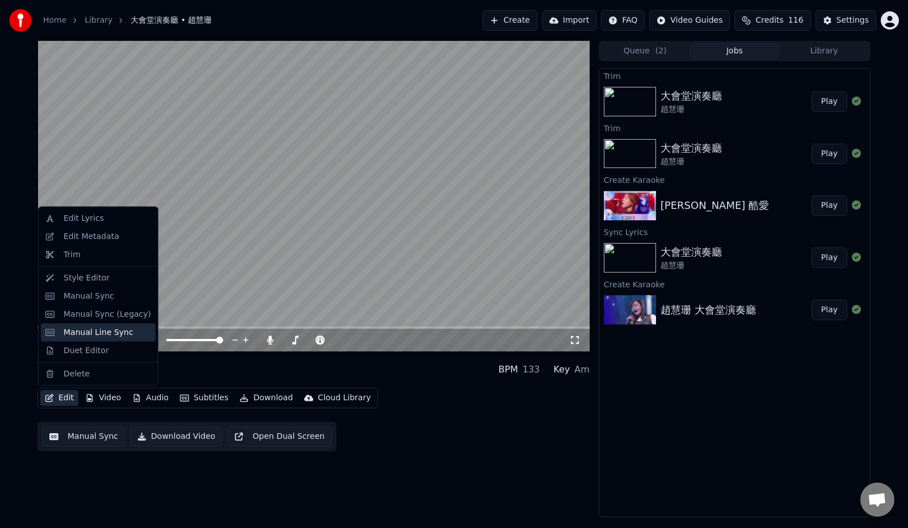
click at [86, 332] on div "Manual Line Sync" at bounding box center [99, 331] width 70 height 11
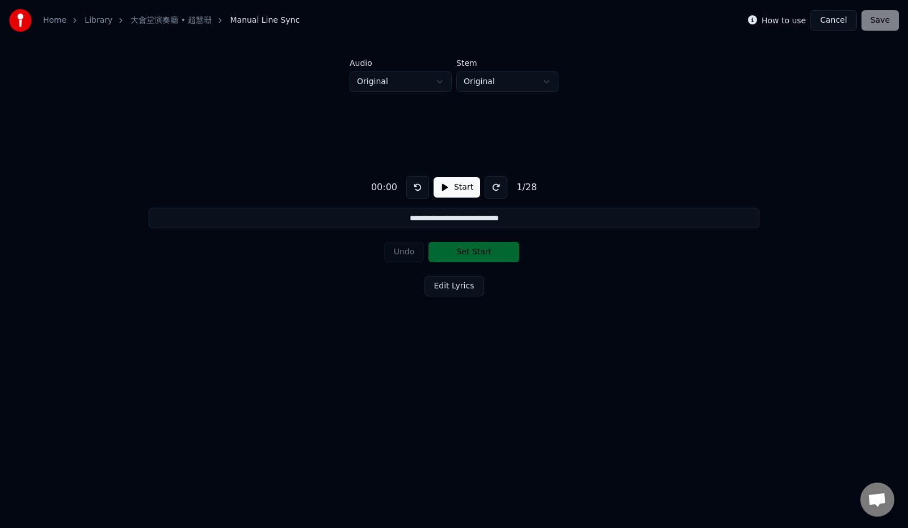
click at [446, 188] on button "Start" at bounding box center [456, 187] width 47 height 20
click at [440, 192] on button "Pause" at bounding box center [456, 187] width 50 height 20
click at [492, 190] on button at bounding box center [495, 187] width 23 height 23
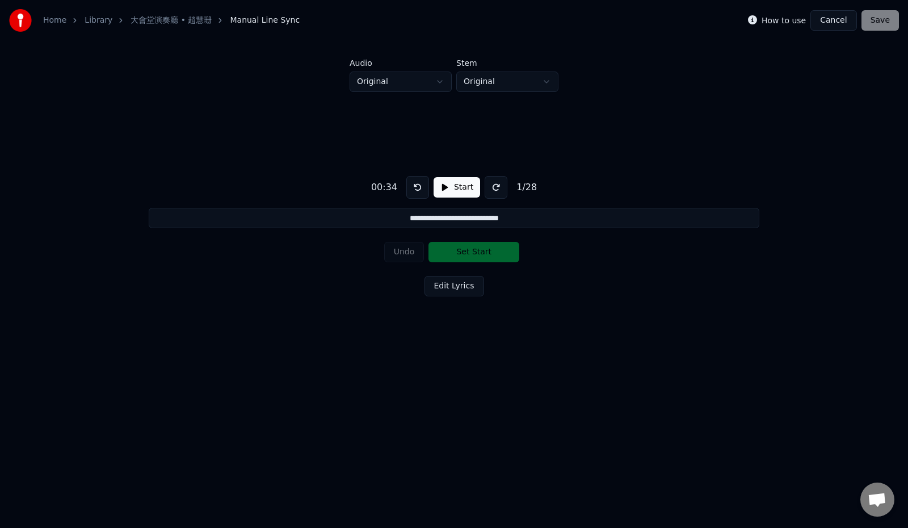
click at [492, 190] on button at bounding box center [495, 187] width 23 height 23
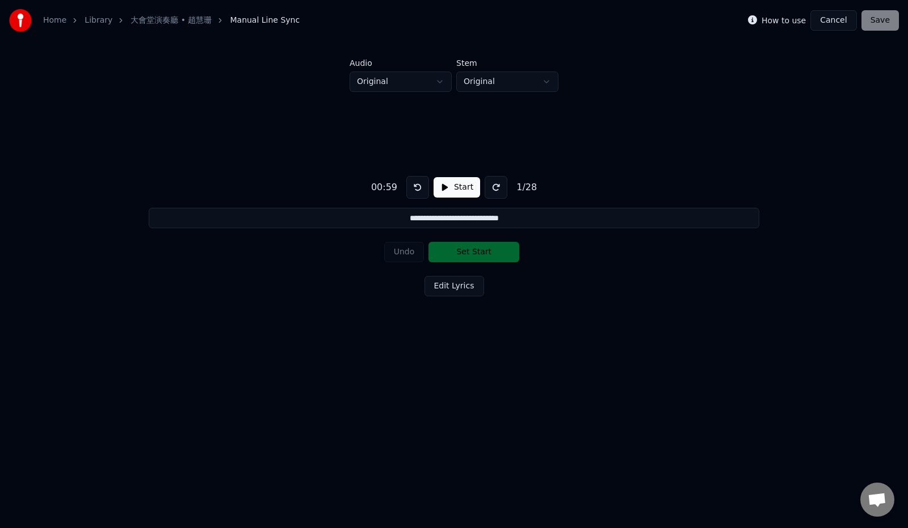
click at [492, 190] on button at bounding box center [495, 187] width 23 height 23
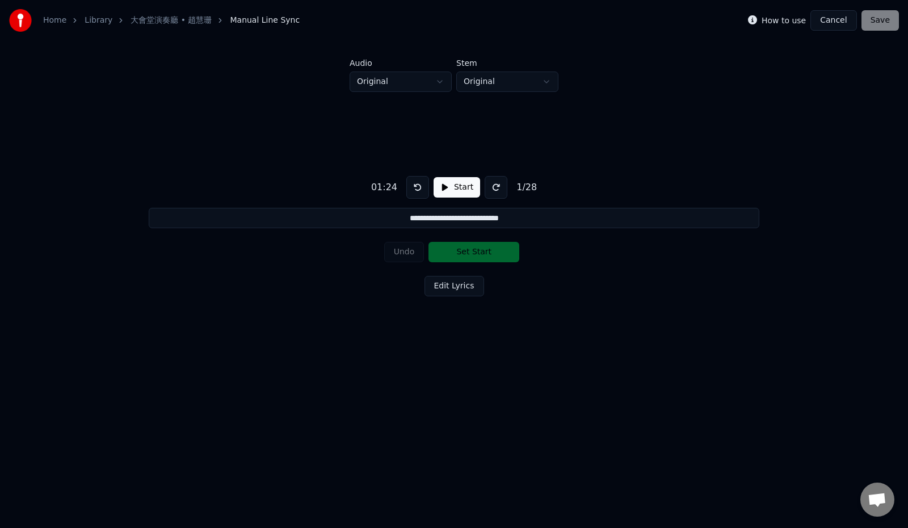
click at [492, 190] on button at bounding box center [495, 187] width 23 height 23
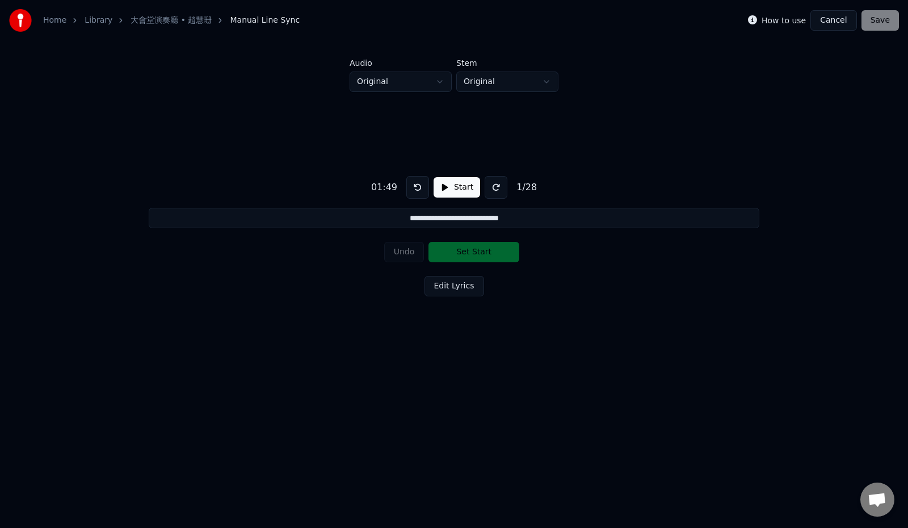
click at [520, 187] on div "1 / 28" at bounding box center [526, 187] width 29 height 14
click at [465, 187] on button "Start" at bounding box center [456, 187] width 47 height 20
click at [455, 289] on button "Edit Lyrics" at bounding box center [454, 286] width 60 height 20
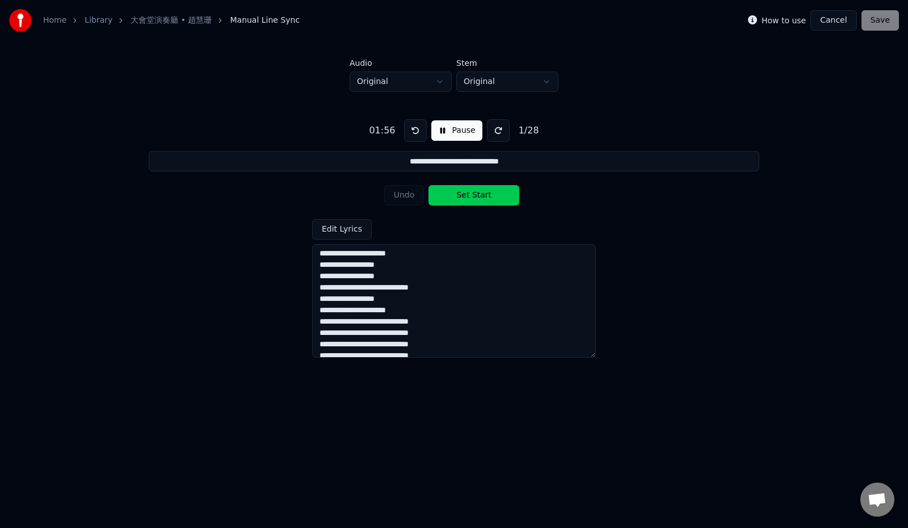
scroll to position [113, 0]
drag, startPoint x: 403, startPoint y: 337, endPoint x: 317, endPoint y: 305, distance: 91.4
click at [317, 305] on textarea "**********" at bounding box center [454, 300] width 284 height 113
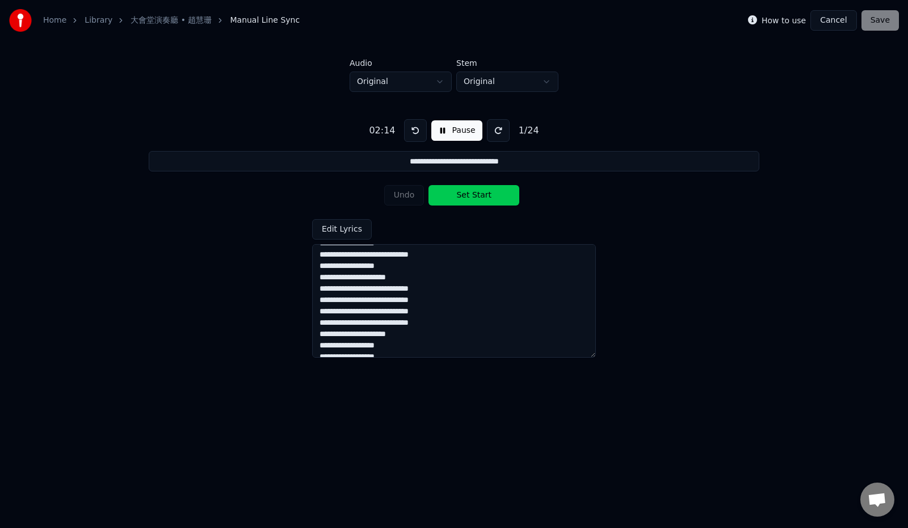
type textarea "**********"
click at [457, 129] on button "Pause" at bounding box center [456, 130] width 50 height 20
click at [880, 20] on div "How to use Cancel Save" at bounding box center [823, 20] width 151 height 20
click at [339, 225] on button "Edit Lyrics" at bounding box center [342, 229] width 60 height 20
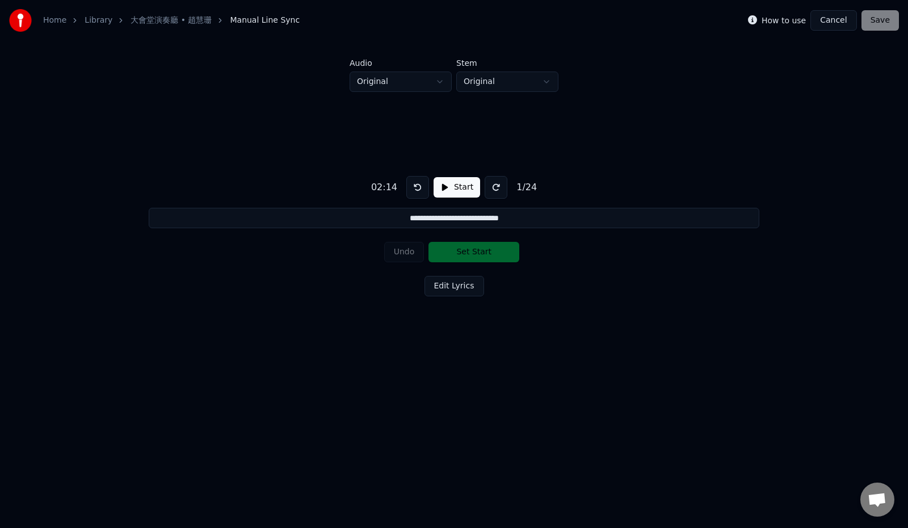
click at [456, 187] on button "Start" at bounding box center [456, 187] width 47 height 20
click at [885, 22] on div "How to use Cancel Save" at bounding box center [823, 20] width 151 height 20
click at [797, 17] on label "How to use" at bounding box center [783, 20] width 44 height 8
click at [795, 19] on label "How to use" at bounding box center [783, 20] width 44 height 8
click at [494, 186] on button at bounding box center [498, 187] width 23 height 23
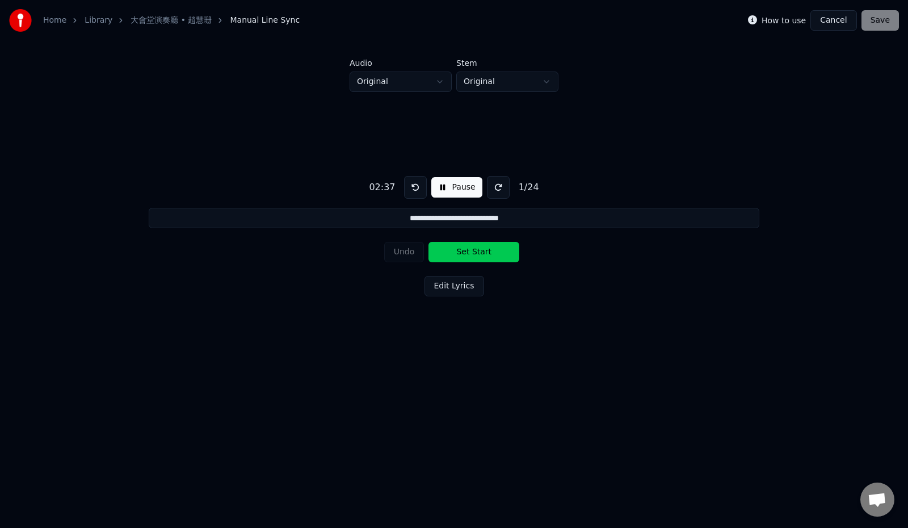
click at [500, 185] on button at bounding box center [498, 187] width 23 height 23
click at [409, 184] on button at bounding box center [415, 187] width 23 height 23
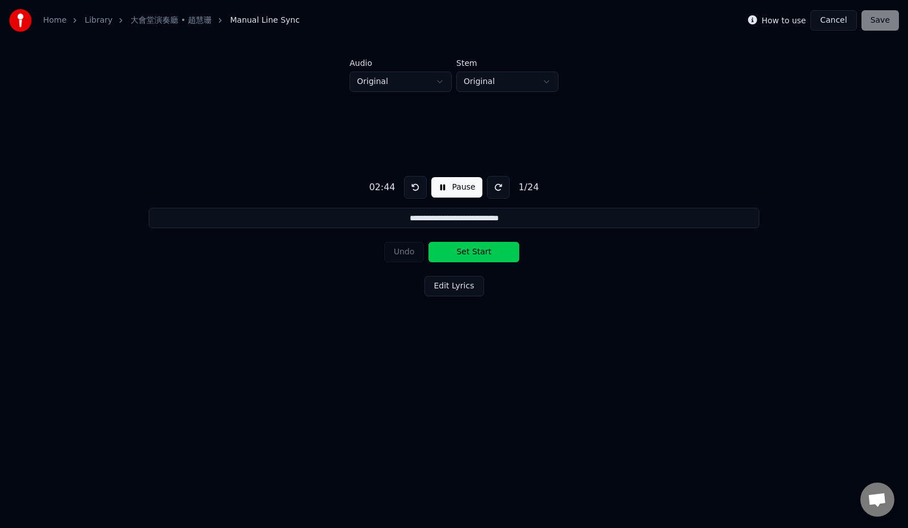
click at [409, 184] on button at bounding box center [415, 187] width 23 height 23
click at [405, 185] on button at bounding box center [415, 187] width 23 height 23
click at [453, 186] on button "Pause" at bounding box center [456, 187] width 50 height 20
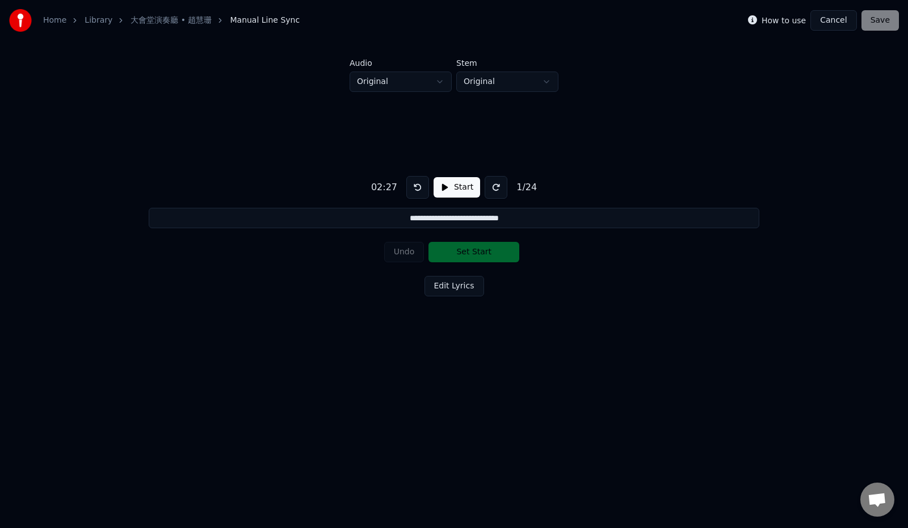
click at [406, 188] on button at bounding box center [417, 187] width 23 height 23
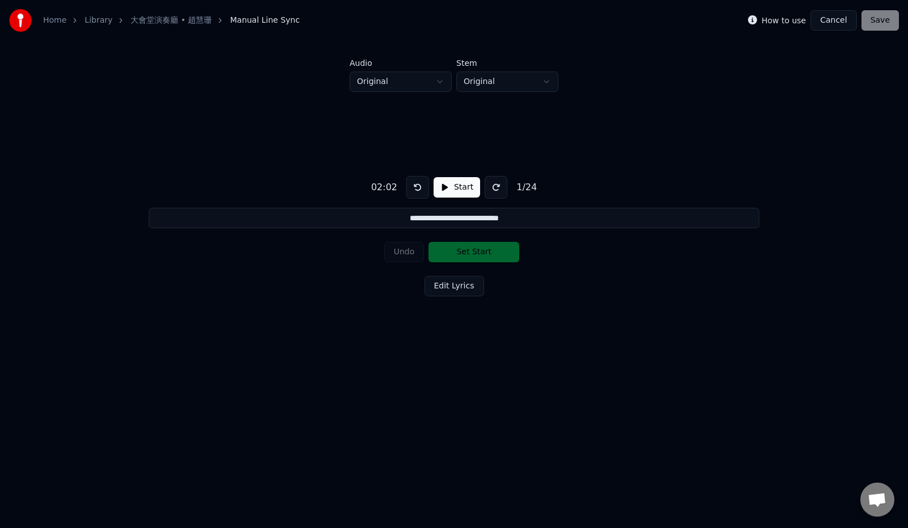
click at [406, 188] on button at bounding box center [417, 187] width 23 height 23
click at [457, 187] on button "Start" at bounding box center [456, 187] width 47 height 20
click at [492, 188] on button at bounding box center [498, 187] width 23 height 23
click at [493, 188] on button at bounding box center [498, 187] width 23 height 23
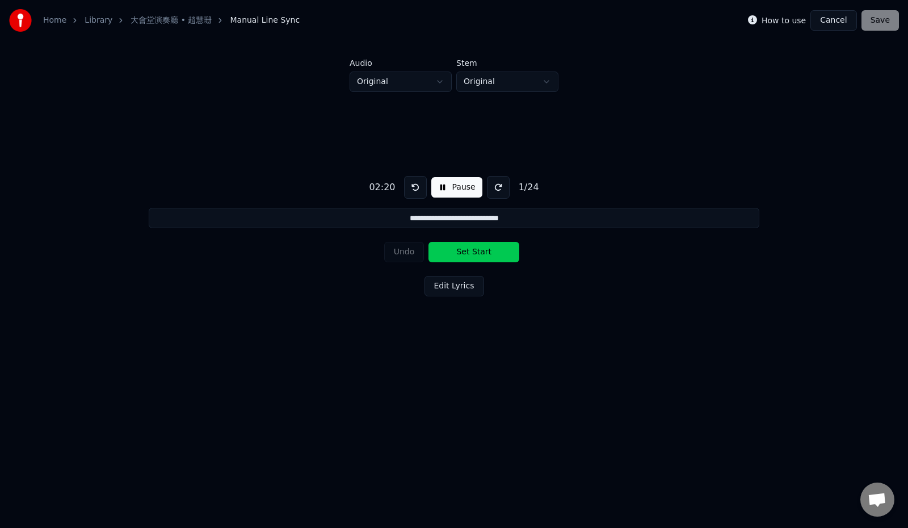
click at [493, 188] on button at bounding box center [498, 187] width 23 height 23
click at [463, 285] on button "Edit Lyrics" at bounding box center [454, 286] width 60 height 20
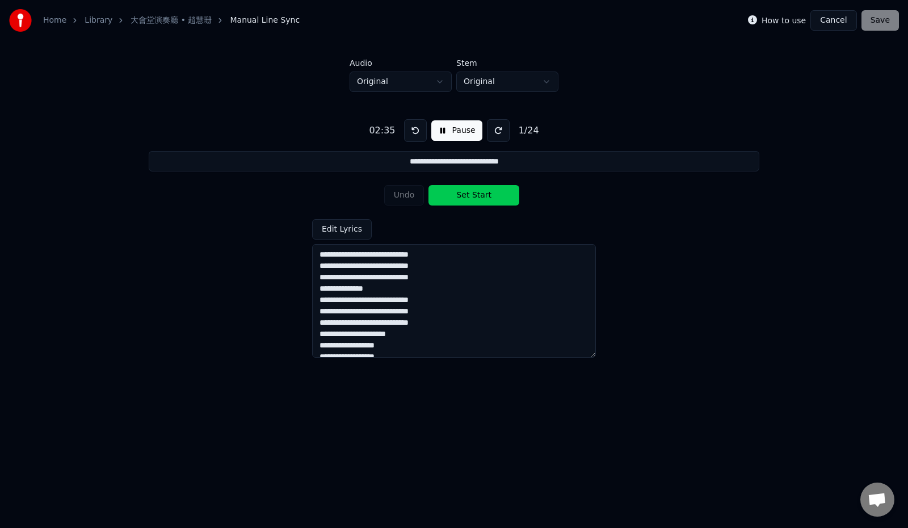
click at [547, 162] on input "**********" at bounding box center [454, 161] width 610 height 20
click at [496, 125] on button at bounding box center [498, 130] width 23 height 23
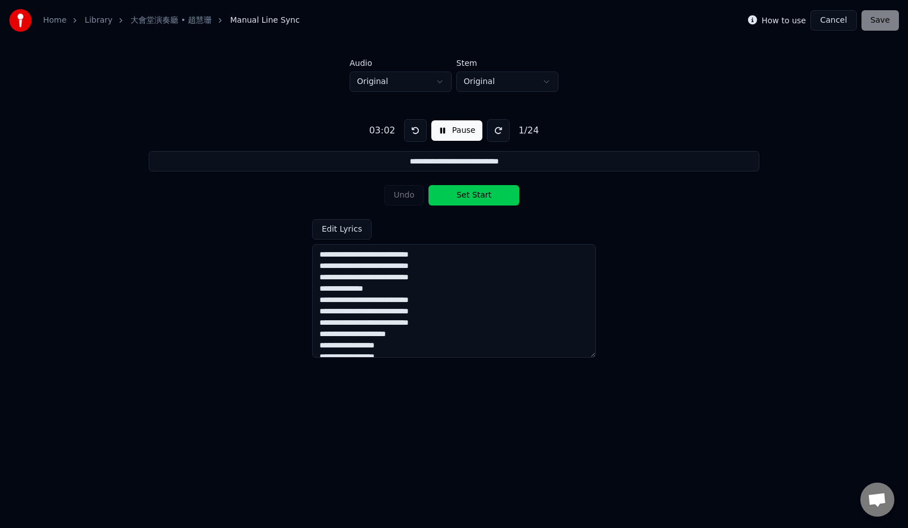
click at [496, 125] on button at bounding box center [498, 130] width 23 height 23
click at [832, 20] on button "Cancel" at bounding box center [833, 20] width 46 height 20
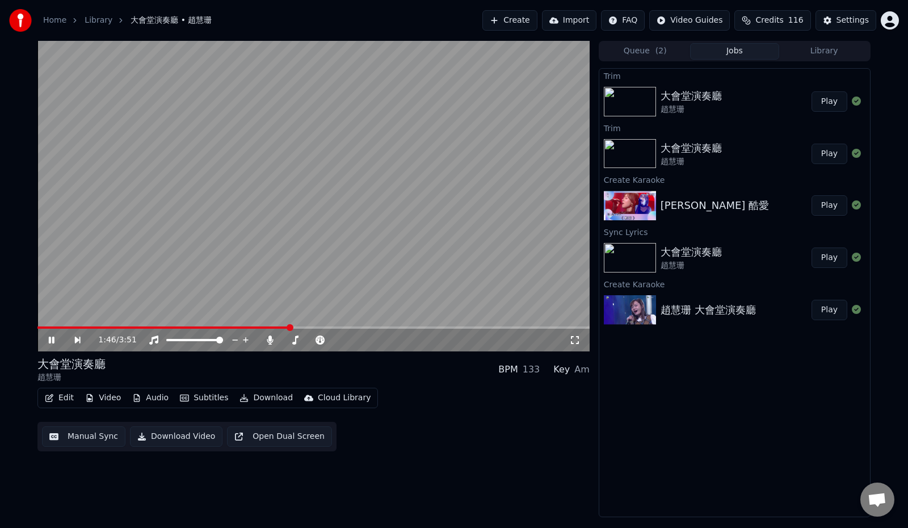
click at [289, 331] on span at bounding box center [289, 327] width 7 height 7
click at [330, 325] on span at bounding box center [330, 327] width 7 height 7
click at [50, 340] on icon at bounding box center [52, 339] width 6 height 7
click at [63, 400] on button "Edit" at bounding box center [59, 398] width 38 height 16
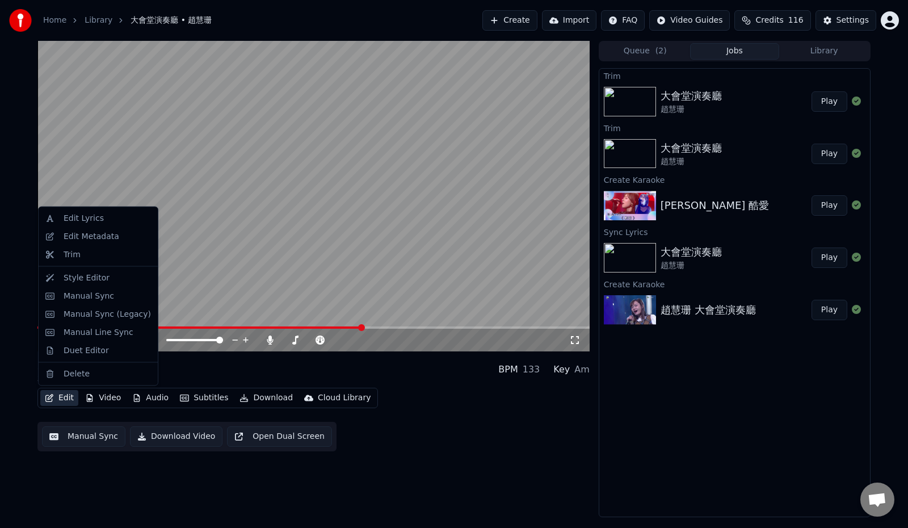
click at [92, 437] on button "Manual Sync" at bounding box center [83, 436] width 83 height 20
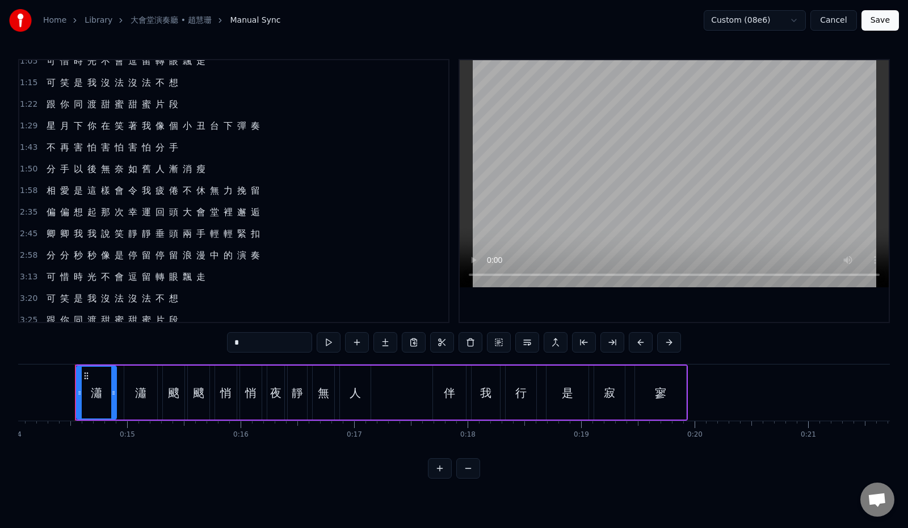
scroll to position [191, 0]
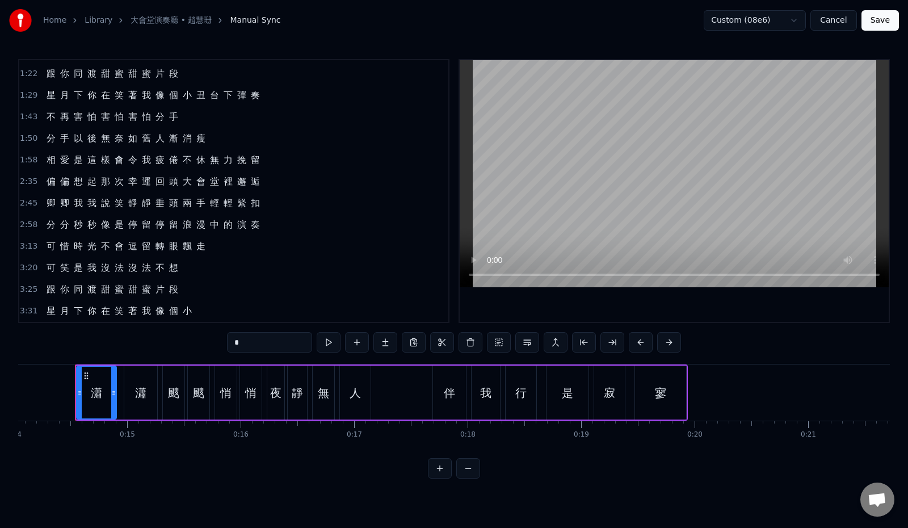
click at [274, 182] on div "2:35 偏 偏 想 起 那 次 幸 運 回 頭 大 會 堂 裡 邂 逅" at bounding box center [233, 182] width 429 height 22
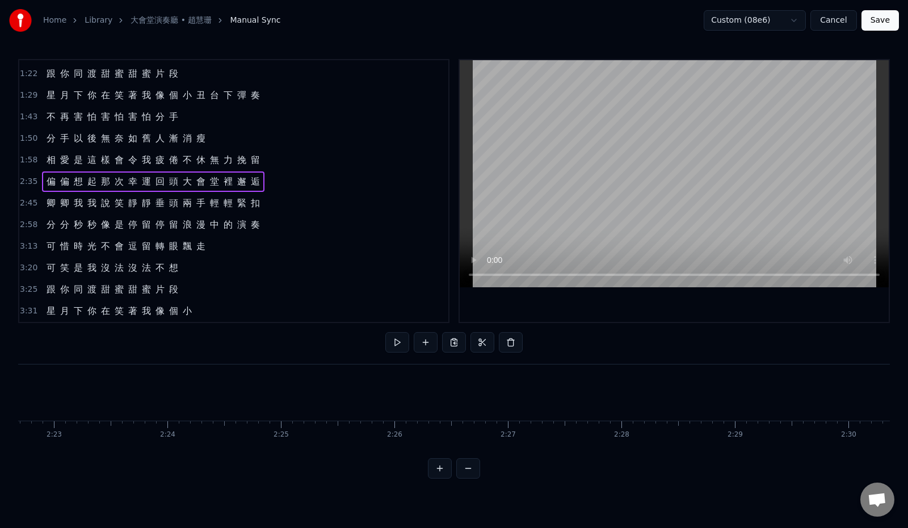
scroll to position [0, 17636]
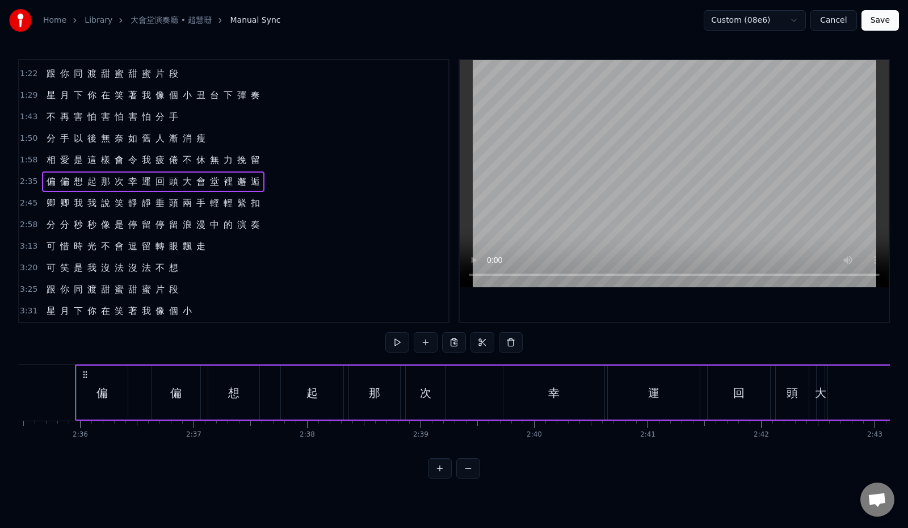
click at [85, 374] on icon at bounding box center [85, 374] width 9 height 9
click at [836, 20] on button "Cancel" at bounding box center [833, 20] width 46 height 20
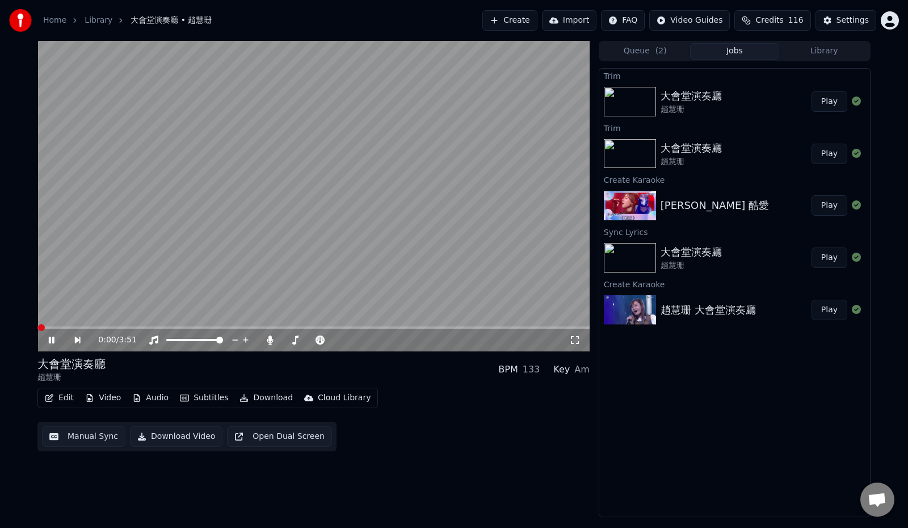
click at [56, 400] on button "Edit" at bounding box center [59, 398] width 38 height 16
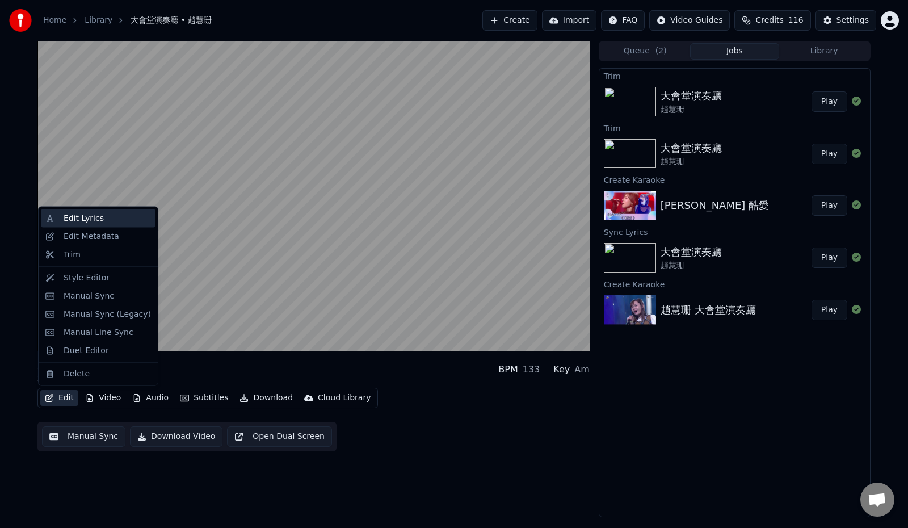
click at [99, 220] on div "Edit Lyrics" at bounding box center [107, 218] width 87 height 11
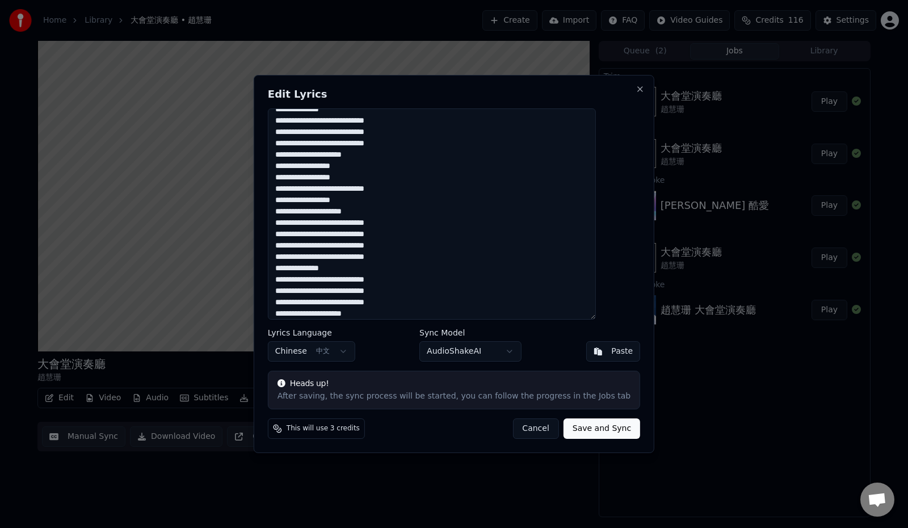
scroll to position [57, 0]
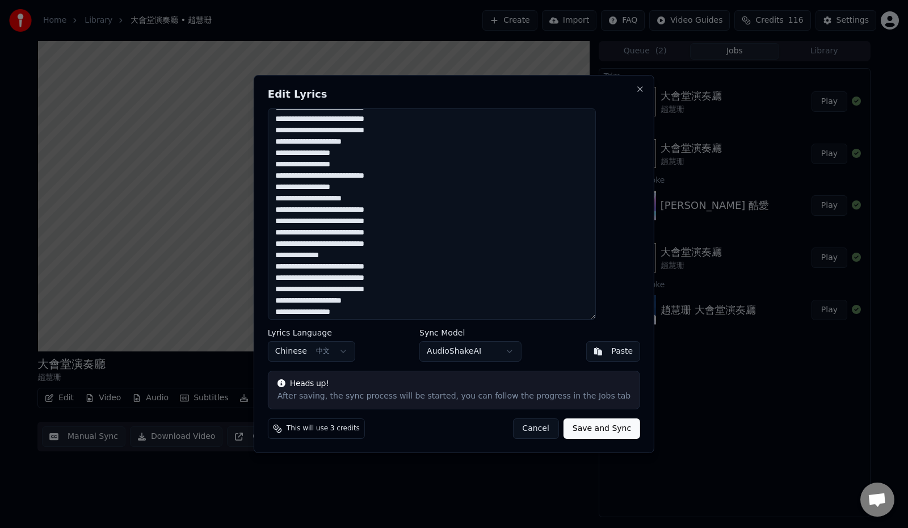
drag, startPoint x: 301, startPoint y: 223, endPoint x: 449, endPoint y: 254, distance: 150.5
click at [449, 254] on textarea "**********" at bounding box center [432, 213] width 328 height 211
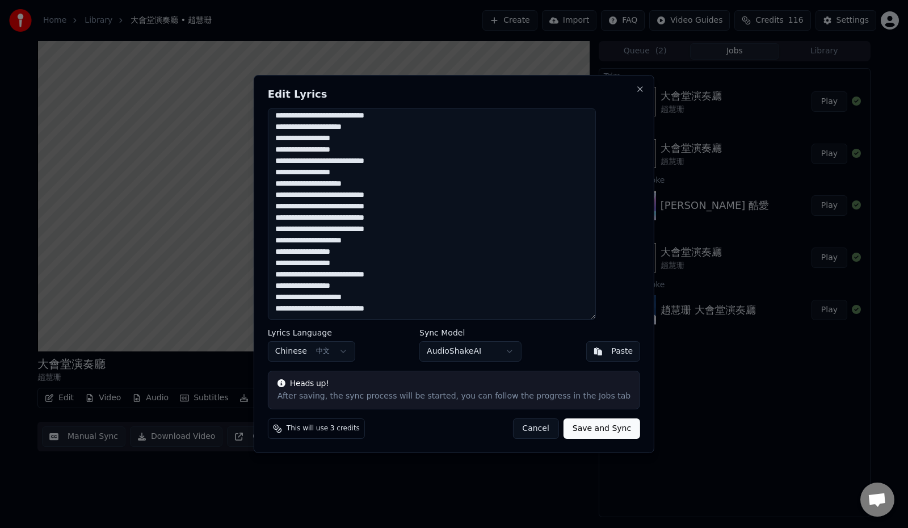
click at [465, 219] on textarea "**********" at bounding box center [432, 213] width 328 height 211
click at [464, 227] on textarea "**********" at bounding box center [432, 213] width 328 height 211
click at [425, 264] on textarea "**********" at bounding box center [432, 213] width 328 height 211
click at [444, 294] on textarea "**********" at bounding box center [432, 213] width 328 height 211
click at [491, 305] on textarea "**********" at bounding box center [432, 213] width 328 height 211
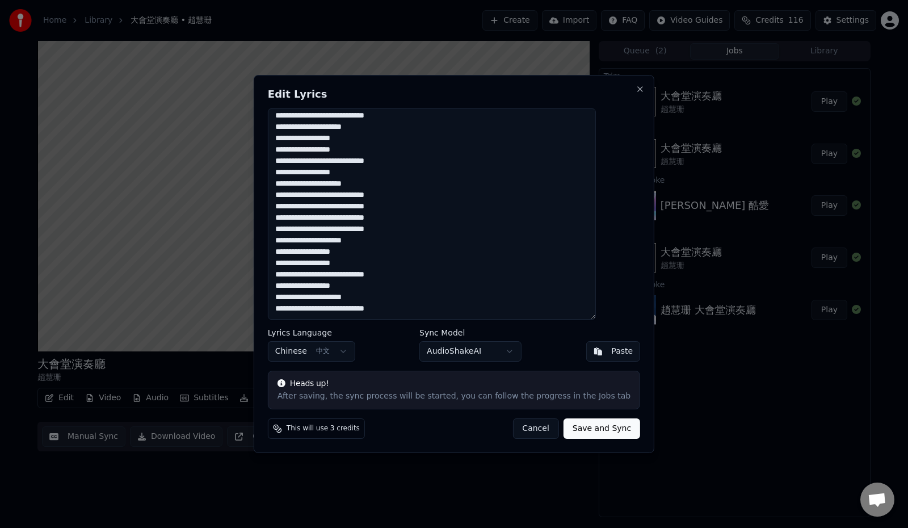
type textarea "**********"
click at [576, 432] on button "Save and Sync" at bounding box center [601, 428] width 77 height 20
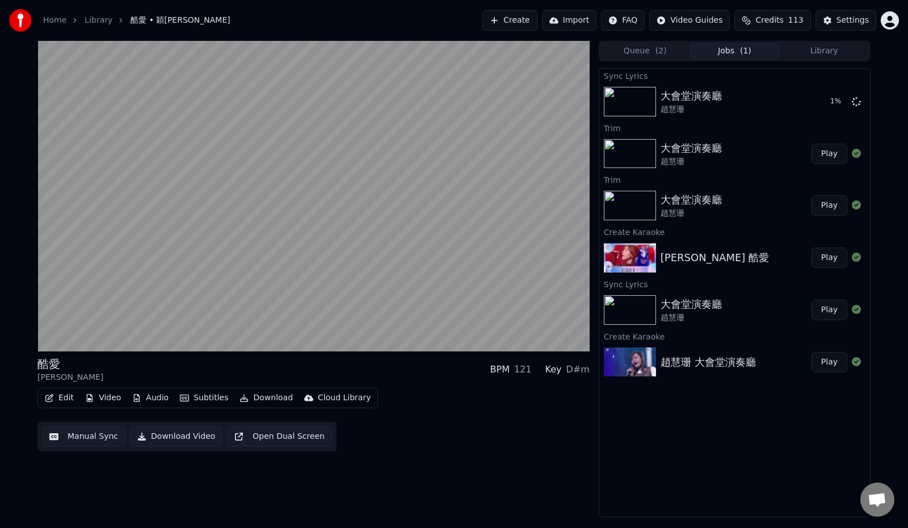
click at [653, 381] on div "Sync Lyrics 大會堂演奏廳 趙慧珊 1 % Trim 大會堂演奏廳 趙慧珊 Play Trim 大會堂演奏廳 趙慧珊 Play Create Kar…" at bounding box center [734, 292] width 272 height 449
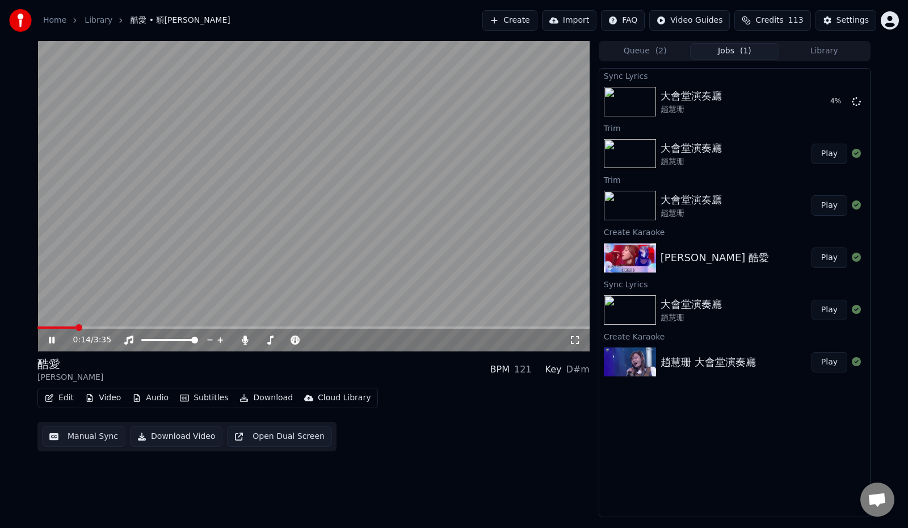
click at [53, 336] on icon at bounding box center [60, 339] width 27 height 9
drag, startPoint x: 65, startPoint y: 364, endPoint x: 35, endPoint y: 362, distance: 30.1
click at [35, 362] on div "0:15 / 3:35 酷愛 穎喬 BPM 121 Key D#m Edit Video Audio Subtitles Download Cloud Lib…" at bounding box center [453, 279] width 851 height 476
drag, startPoint x: 38, startPoint y: 362, endPoint x: 48, endPoint y: 364, distance: 10.3
click at [47, 364] on div "酷愛" at bounding box center [70, 364] width 66 height 16
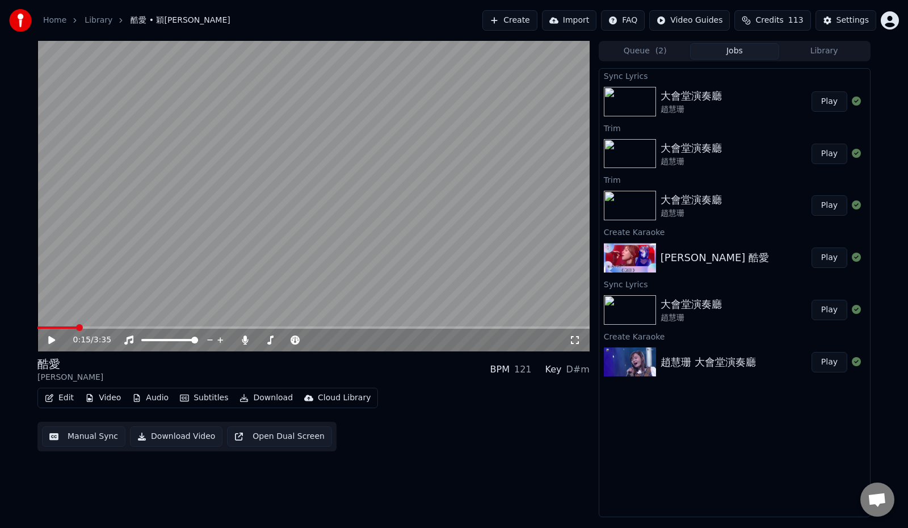
click at [828, 100] on button "Play" at bounding box center [829, 101] width 36 height 20
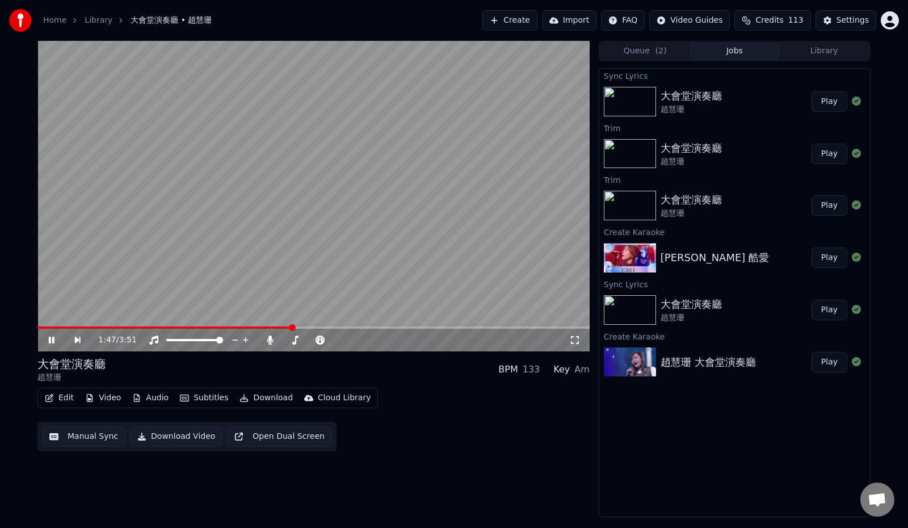
click at [293, 331] on span at bounding box center [292, 327] width 7 height 7
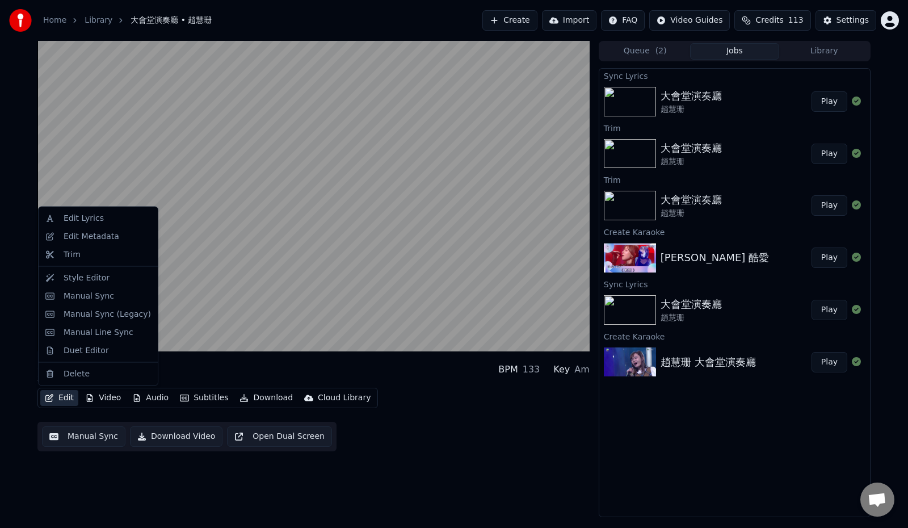
click at [62, 398] on button "Edit" at bounding box center [59, 398] width 38 height 16
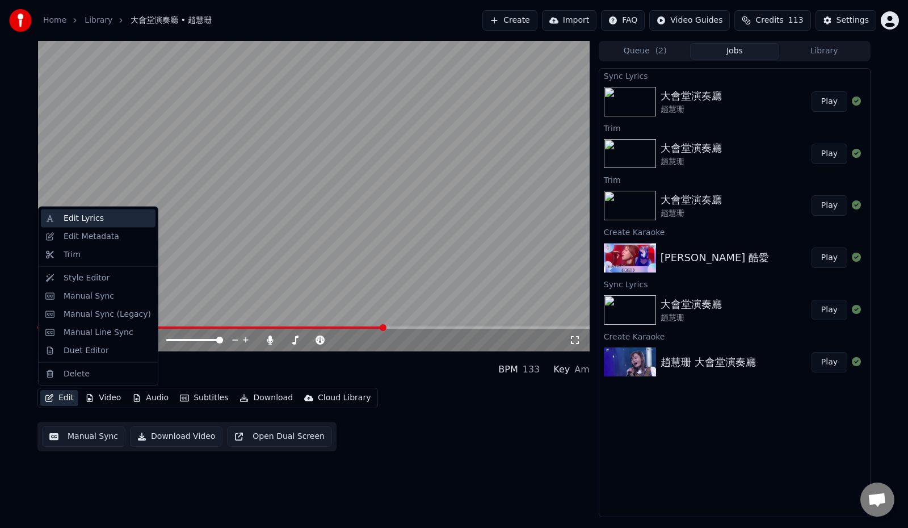
click at [88, 216] on div "Edit Lyrics" at bounding box center [84, 218] width 40 height 11
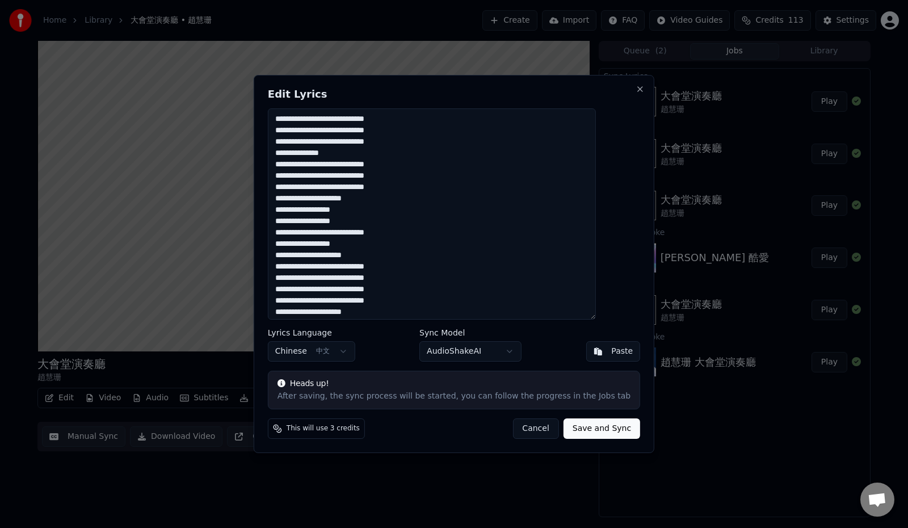
click at [498, 351] on body "Home Library 大會堂演奏廳 • 趙慧珊 Create Import FAQ Video Guides Credits 113 Settings 大…" at bounding box center [454, 264] width 908 height 528
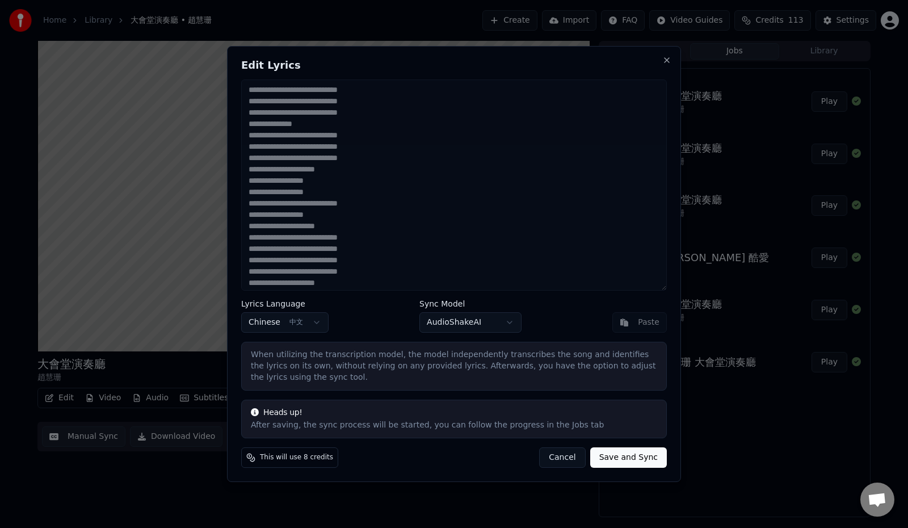
click at [498, 328] on body "Home Library 大會堂演奏廳 • 趙慧珊 Create Import FAQ Video Guides Credits 113 Settings 大…" at bounding box center [454, 264] width 908 height 528
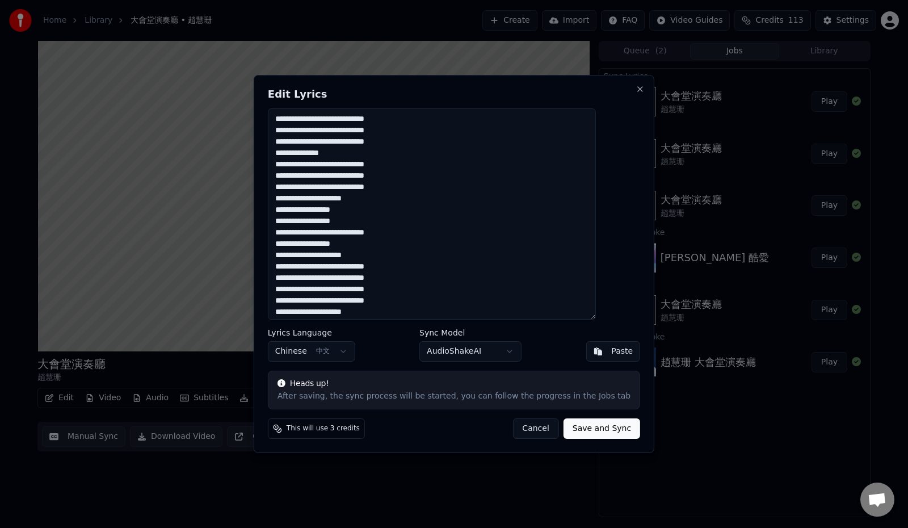
click at [518, 429] on button "Cancel" at bounding box center [535, 428] width 46 height 20
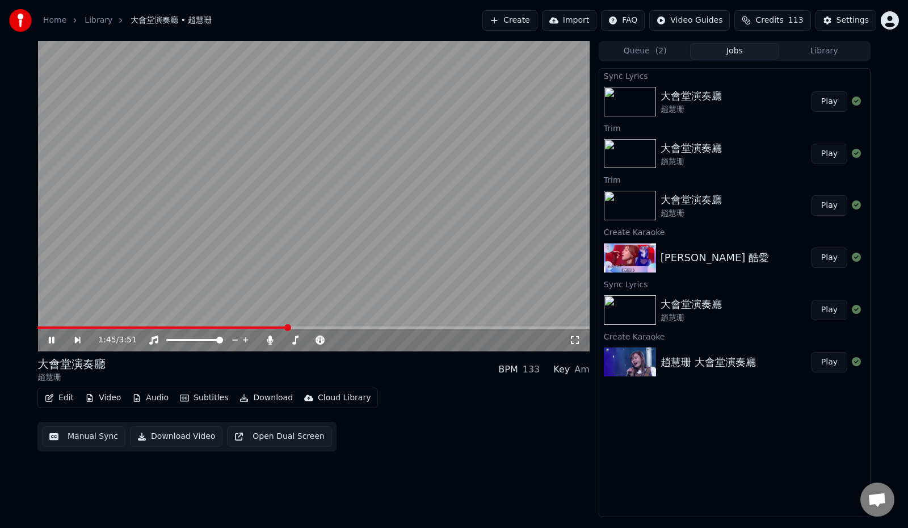
click at [286, 326] on span at bounding box center [162, 327] width 250 height 2
drag, startPoint x: 286, startPoint y: 322, endPoint x: 243, endPoint y: 323, distance: 43.1
click at [243, 323] on video at bounding box center [313, 196] width 552 height 310
click at [324, 327] on span at bounding box center [320, 327] width 7 height 7
click at [52, 343] on icon at bounding box center [60, 339] width 26 height 9
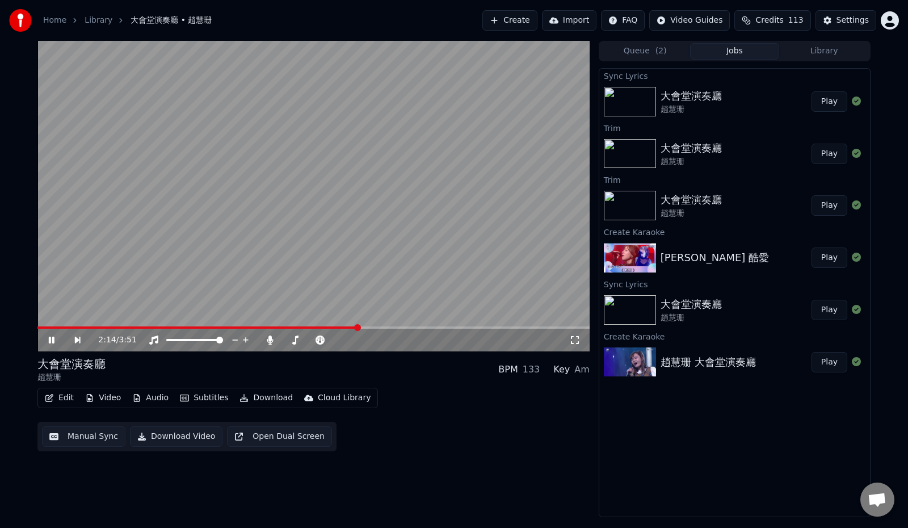
click at [50, 343] on icon at bounding box center [52, 339] width 6 height 7
click at [832, 155] on button "Play" at bounding box center [829, 154] width 36 height 20
click at [56, 398] on button "Edit" at bounding box center [59, 398] width 38 height 16
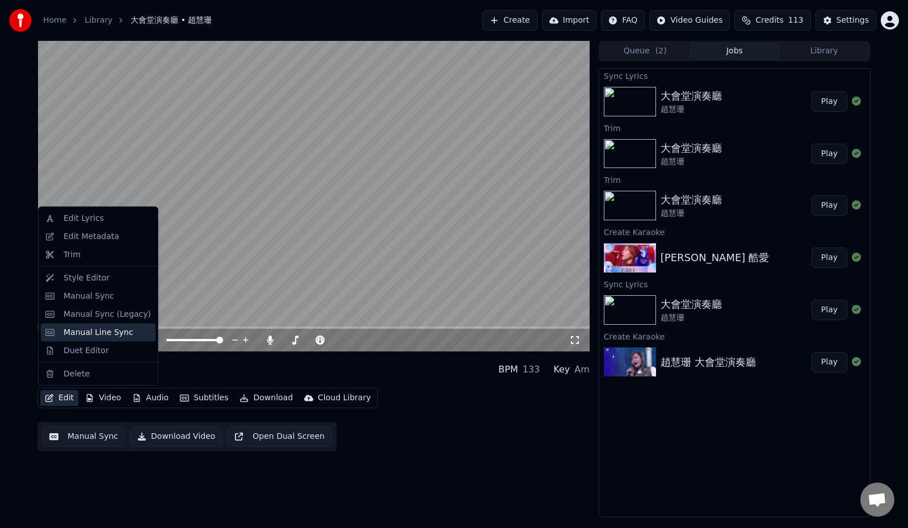
click at [76, 334] on div "Manual Line Sync" at bounding box center [99, 331] width 70 height 11
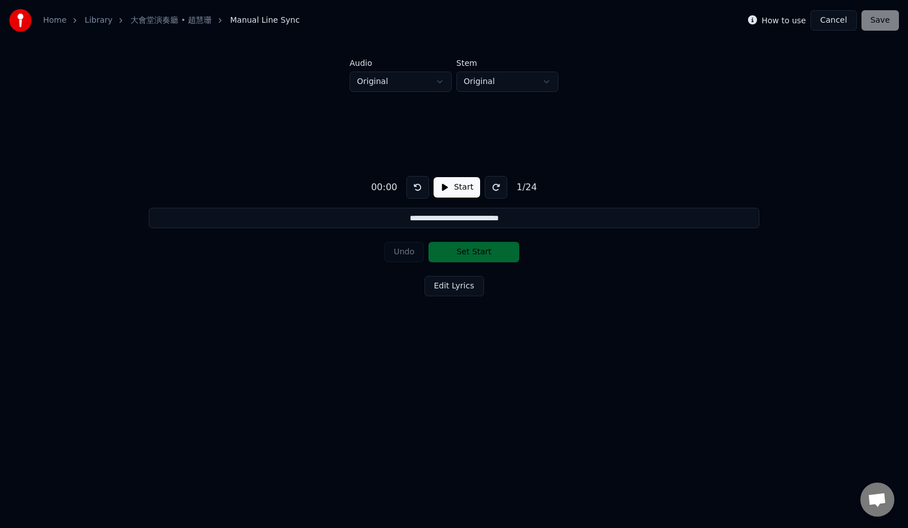
click at [830, 22] on button "Cancel" at bounding box center [833, 20] width 46 height 20
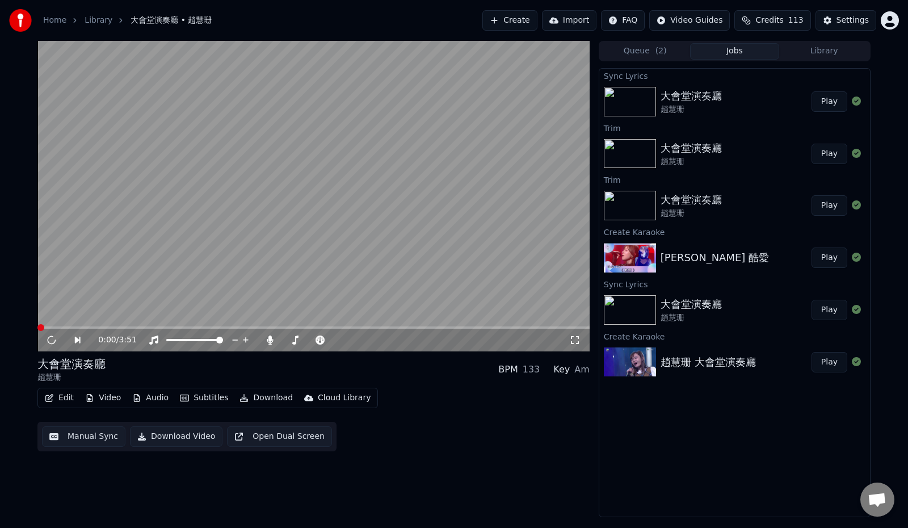
click at [64, 394] on button "Edit" at bounding box center [59, 398] width 38 height 16
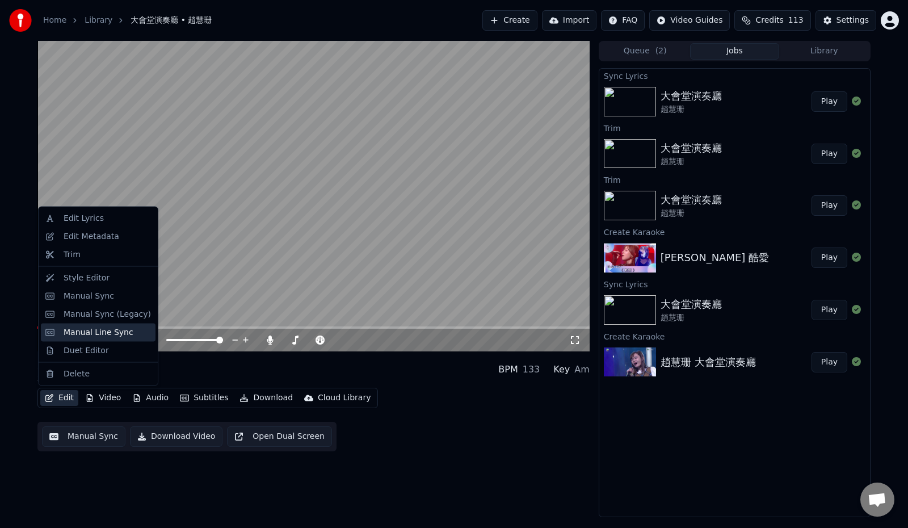
click at [90, 335] on div "Manual Line Sync" at bounding box center [99, 331] width 70 height 11
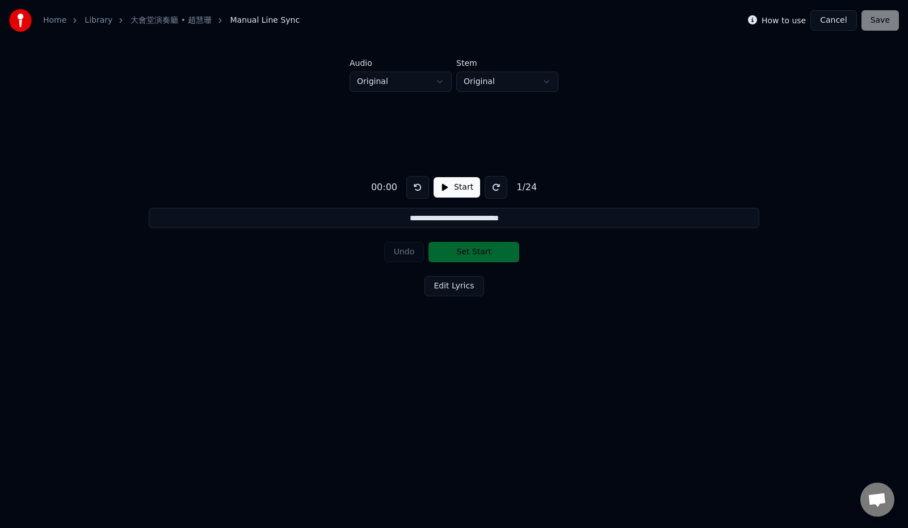
click at [450, 192] on button "Start" at bounding box center [456, 187] width 47 height 20
click at [450, 192] on button "Pause" at bounding box center [456, 187] width 50 height 20
click at [494, 191] on button at bounding box center [495, 187] width 23 height 23
click at [452, 188] on button "Start" at bounding box center [456, 187] width 47 height 20
click at [450, 188] on button "Pause" at bounding box center [456, 187] width 50 height 20
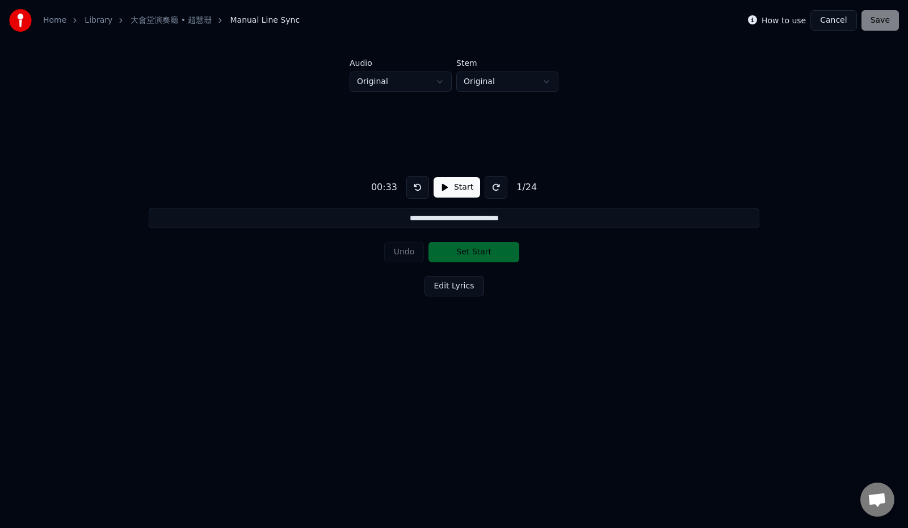
click at [450, 188] on button "Start" at bounding box center [456, 187] width 47 height 20
click at [450, 188] on button "Pause" at bounding box center [456, 187] width 50 height 20
click at [450, 188] on button "Start" at bounding box center [456, 187] width 47 height 20
click at [450, 188] on button "Pause" at bounding box center [456, 187] width 50 height 20
click at [450, 188] on button "Start" at bounding box center [456, 187] width 47 height 20
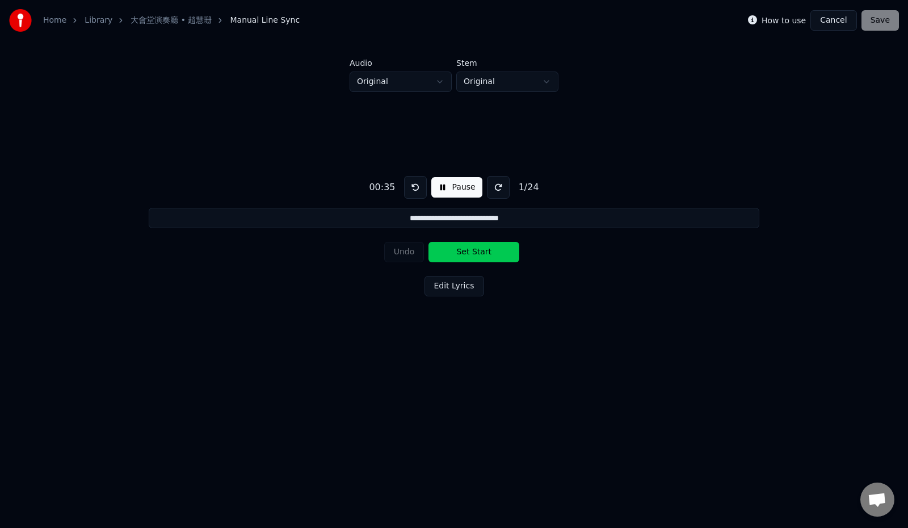
click at [497, 188] on button at bounding box center [498, 187] width 23 height 23
click at [839, 19] on button "Cancel" at bounding box center [833, 20] width 46 height 20
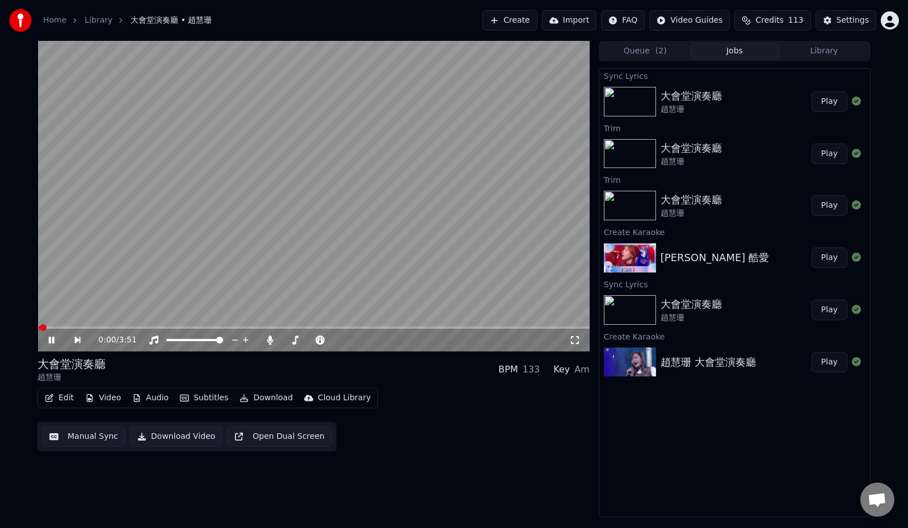
click at [66, 394] on button "Edit" at bounding box center [59, 398] width 38 height 16
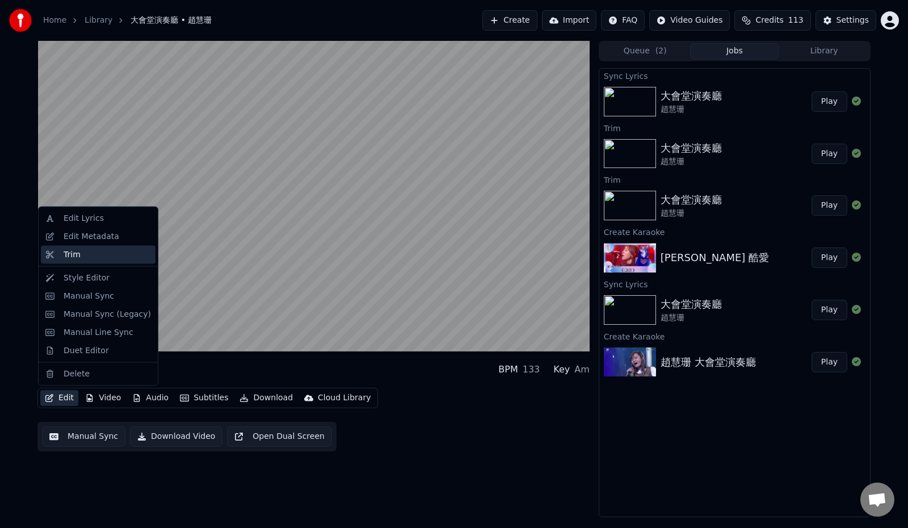
click at [99, 251] on div "Trim" at bounding box center [107, 253] width 87 height 11
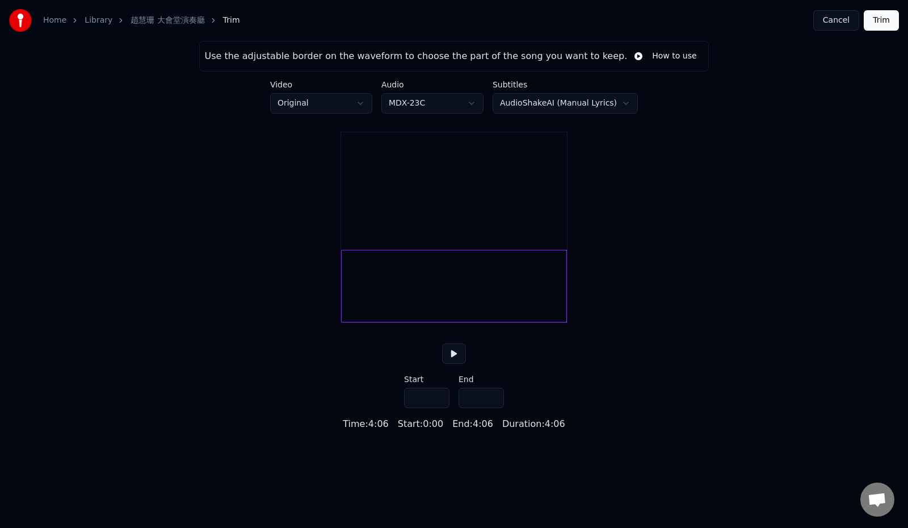
click at [832, 20] on button "Cancel" at bounding box center [836, 20] width 46 height 20
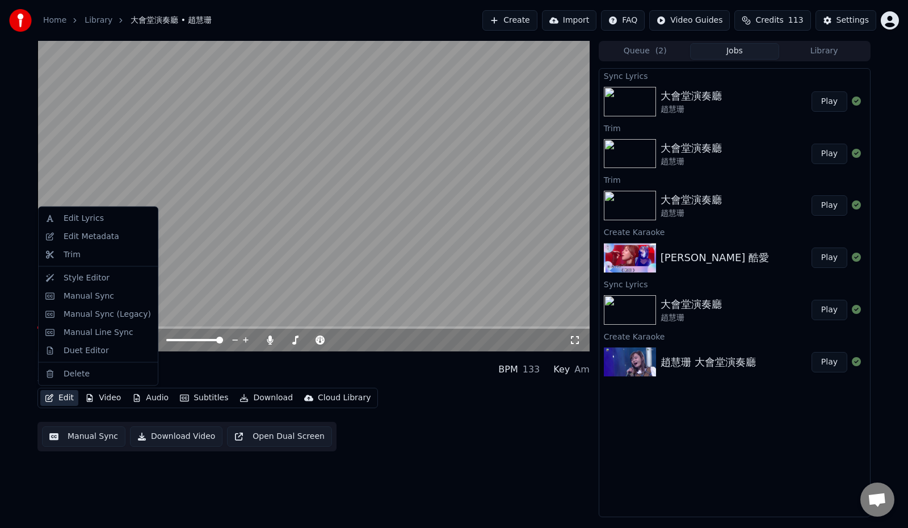
click at [65, 395] on button "Edit" at bounding box center [59, 398] width 38 height 16
click at [90, 214] on div "Edit Lyrics" at bounding box center [84, 218] width 40 height 11
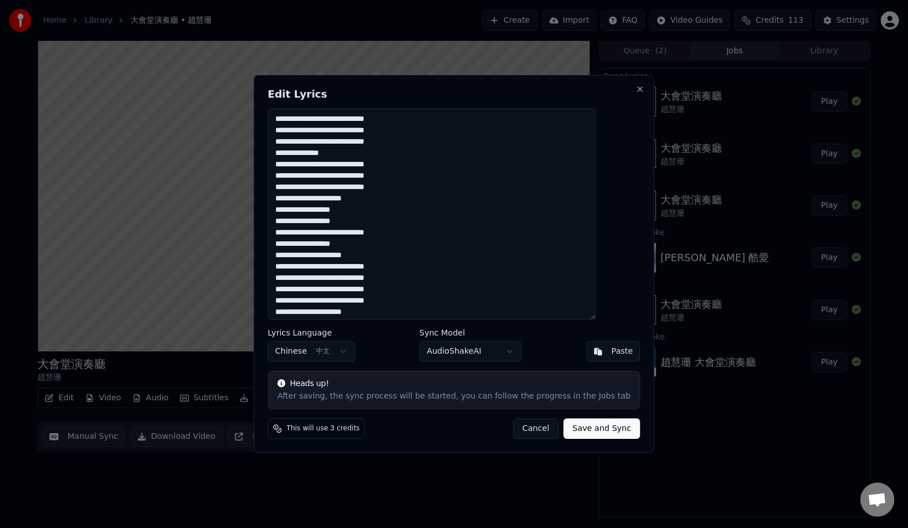
click at [457, 354] on body "Home Library 大會堂演奏廳 • 趙慧珊 Create Import FAQ Video Guides Credits 113 Settings 大…" at bounding box center [454, 264] width 908 height 528
click at [580, 430] on button "Save and Sync" at bounding box center [601, 428] width 77 height 20
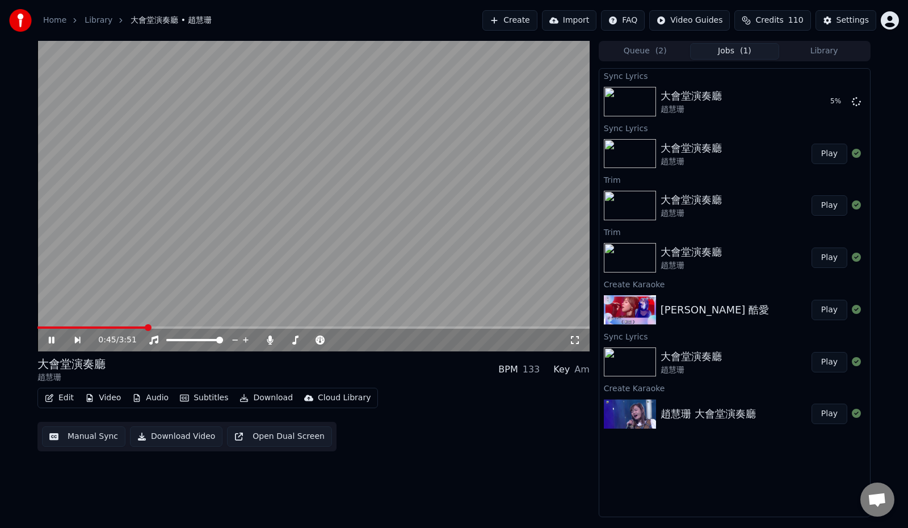
click at [870, 498] on span "Open chat" at bounding box center [876, 500] width 19 height 16
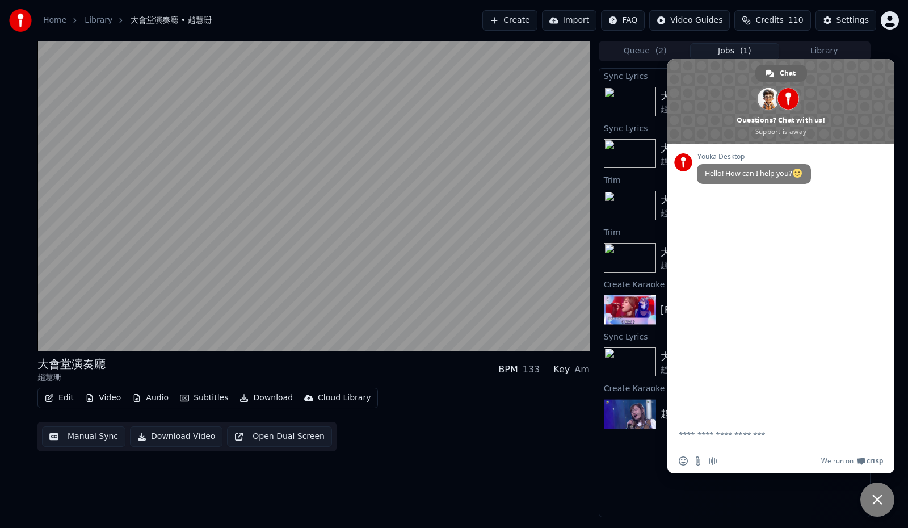
click at [721, 434] on textarea "Compose your message..." at bounding box center [767, 434] width 179 height 10
click at [766, 432] on textarea "**********" at bounding box center [767, 434] width 179 height 10
click at [732, 433] on textarea "**********" at bounding box center [767, 434] width 179 height 10
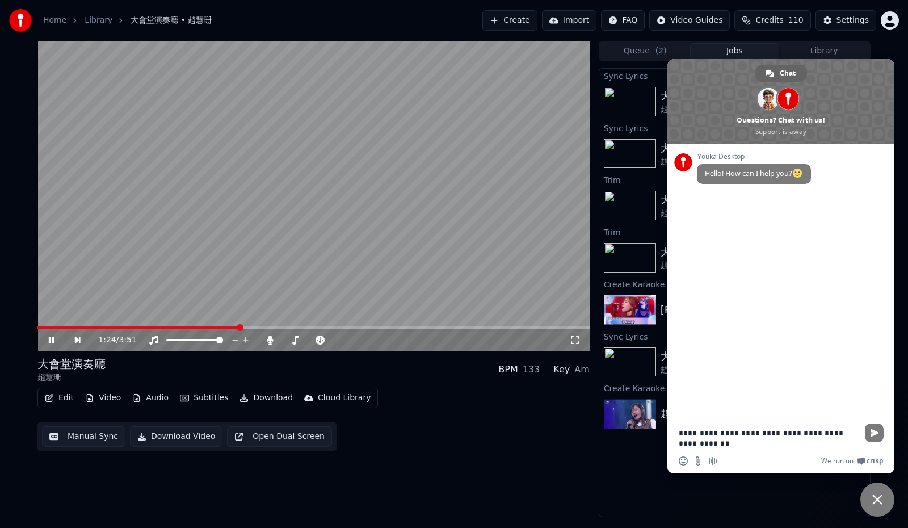
type textarea "**********"
click at [444, 50] on video at bounding box center [313, 196] width 552 height 310
click at [876, 499] on span "Close chat" at bounding box center [877, 499] width 10 height 10
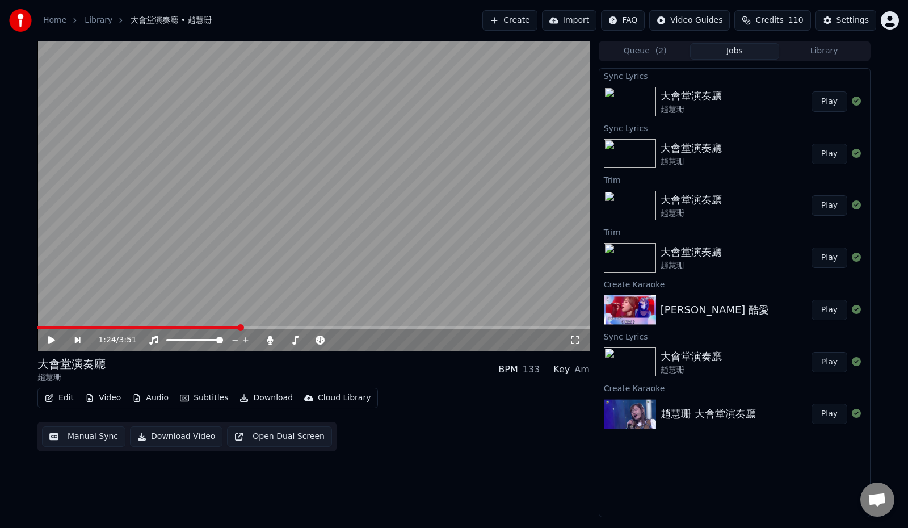
click at [828, 102] on button "Play" at bounding box center [829, 101] width 36 height 20
click at [194, 331] on span at bounding box center [195, 327] width 7 height 7
click at [251, 330] on span at bounding box center [252, 327] width 7 height 7
click at [289, 324] on span at bounding box center [285, 327] width 7 height 7
drag, startPoint x: 298, startPoint y: 343, endPoint x: 316, endPoint y: 327, distance: 23.7
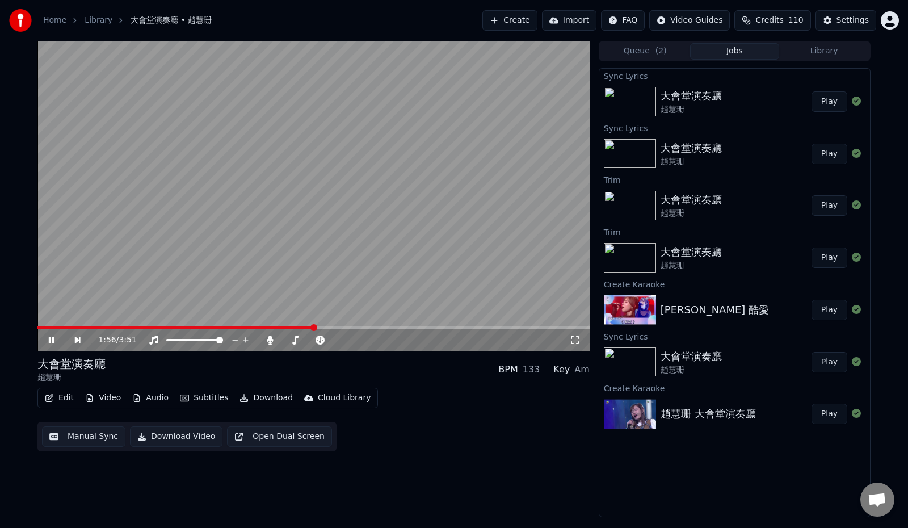
click at [313, 325] on span at bounding box center [313, 327] width 7 height 7
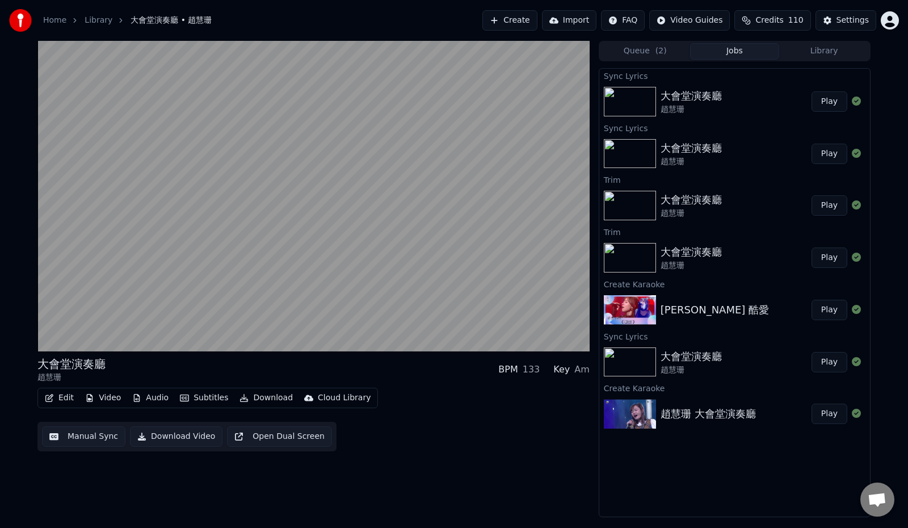
click at [487, 465] on div "大會堂演奏廳 趙慧珊 BPM 133 Key Am Edit Video Audio Subtitles Download Cloud Library Man…" at bounding box center [313, 279] width 552 height 476
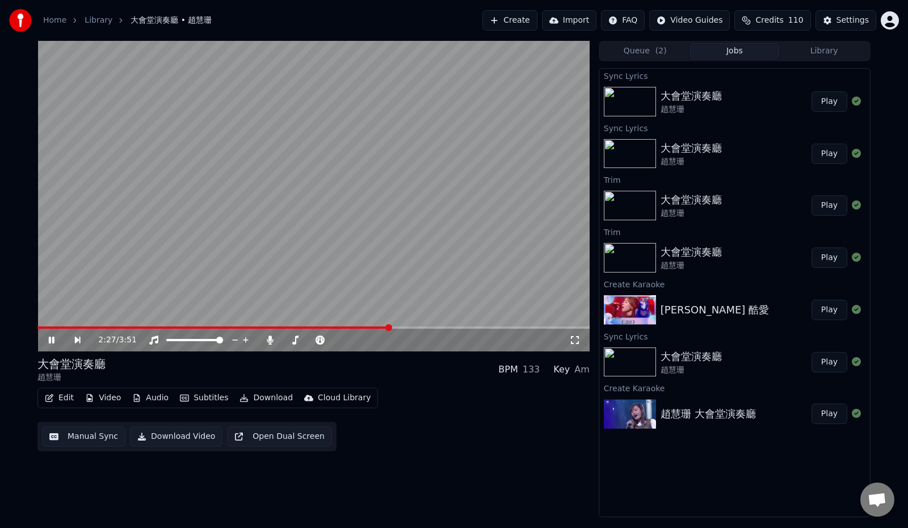
click at [50, 339] on icon at bounding box center [52, 339] width 6 height 7
click at [836, 20] on button "Settings" at bounding box center [845, 20] width 61 height 20
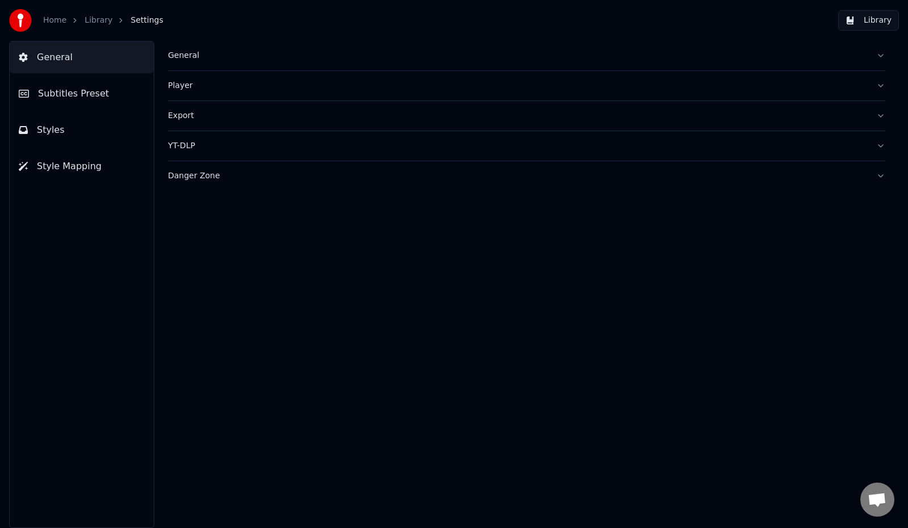
click at [74, 97] on span "Subtitles Preset" at bounding box center [73, 94] width 71 height 14
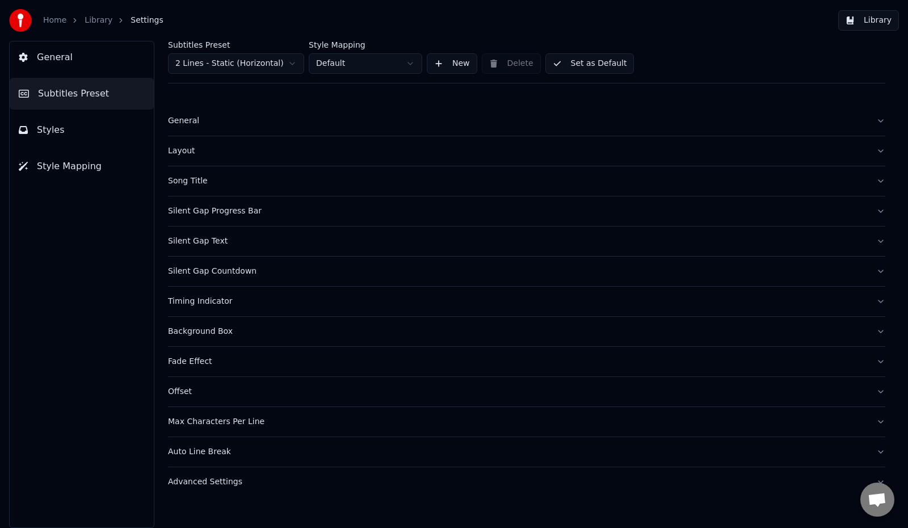
click at [238, 120] on div "General" at bounding box center [517, 120] width 699 height 11
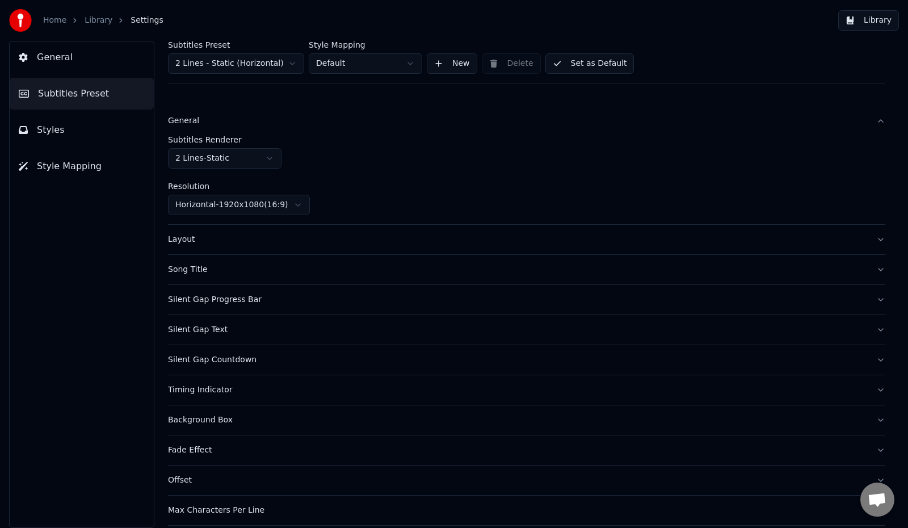
click at [284, 241] on div "Layout" at bounding box center [517, 239] width 699 height 11
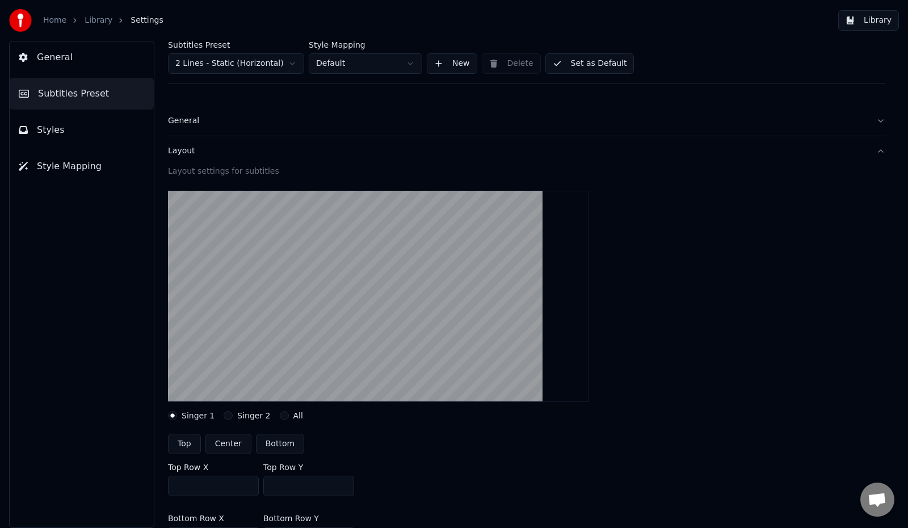
click at [183, 121] on div "General" at bounding box center [517, 120] width 699 height 11
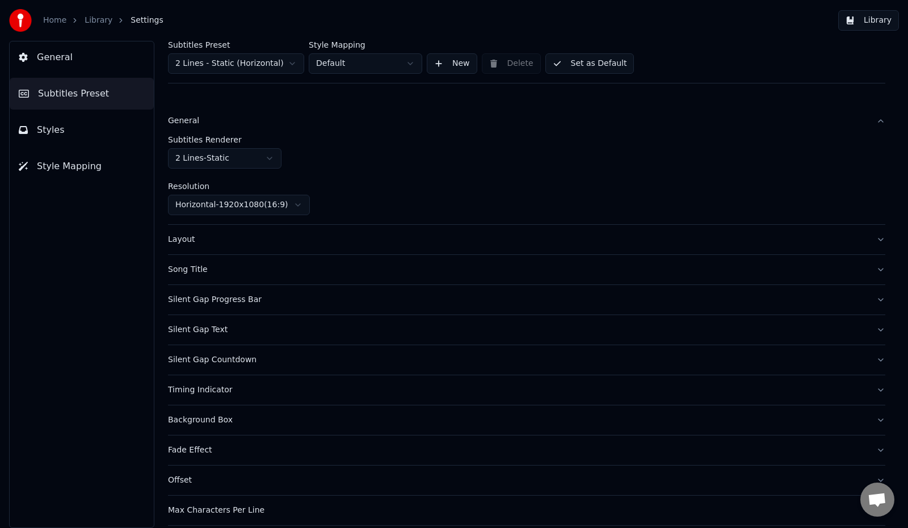
click at [178, 238] on div "Layout" at bounding box center [517, 239] width 699 height 11
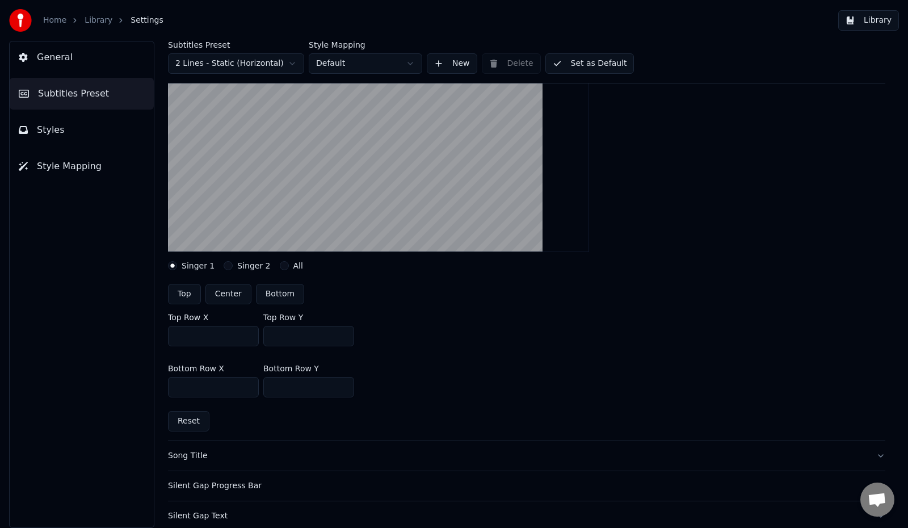
scroll to position [227, 0]
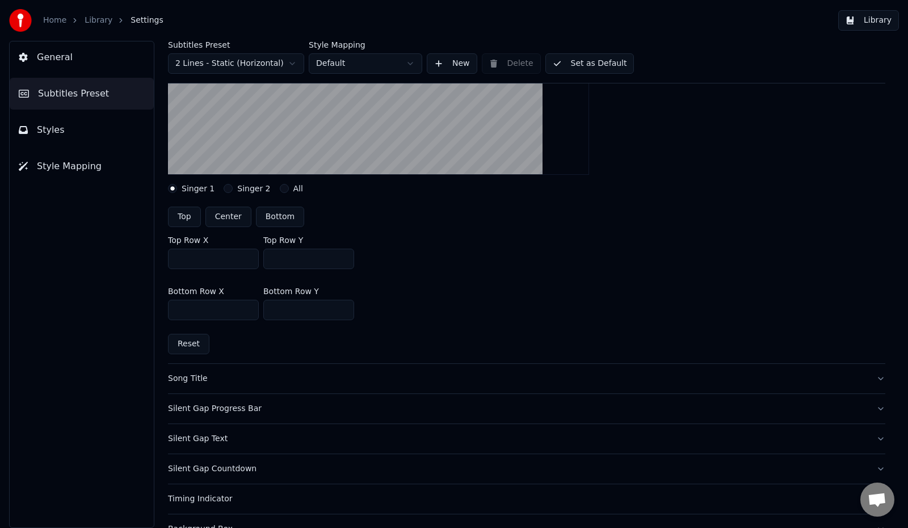
click at [189, 377] on div "Song Title" at bounding box center [517, 378] width 699 height 11
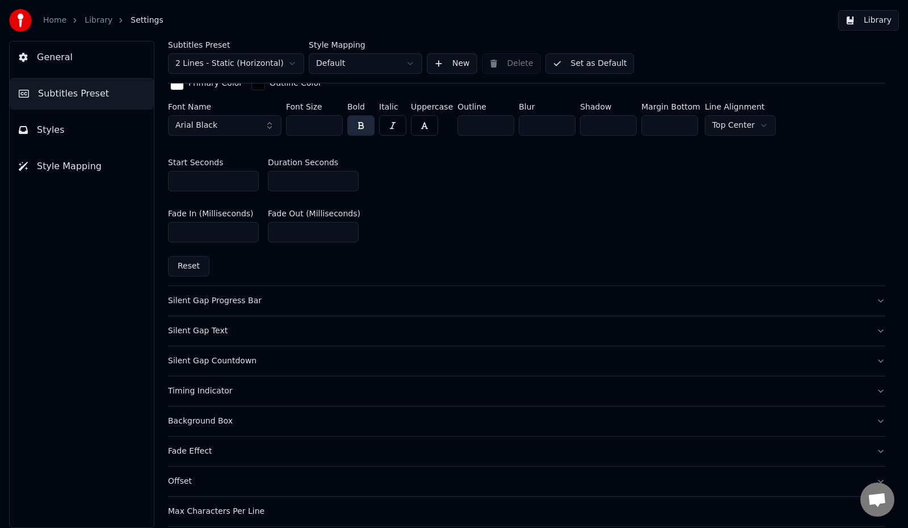
scroll to position [511, 0]
click at [209, 414] on div "Background Box" at bounding box center [517, 419] width 699 height 11
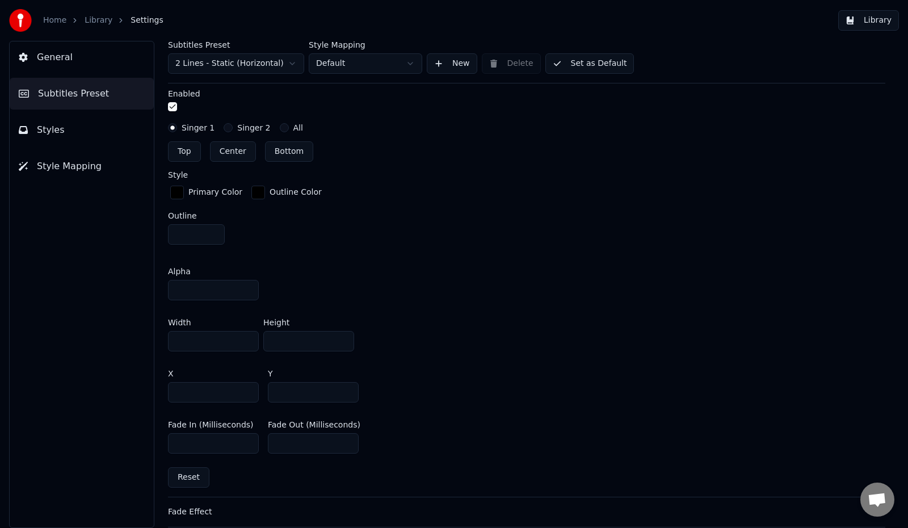
click at [257, 189] on div "button" at bounding box center [258, 192] width 14 height 14
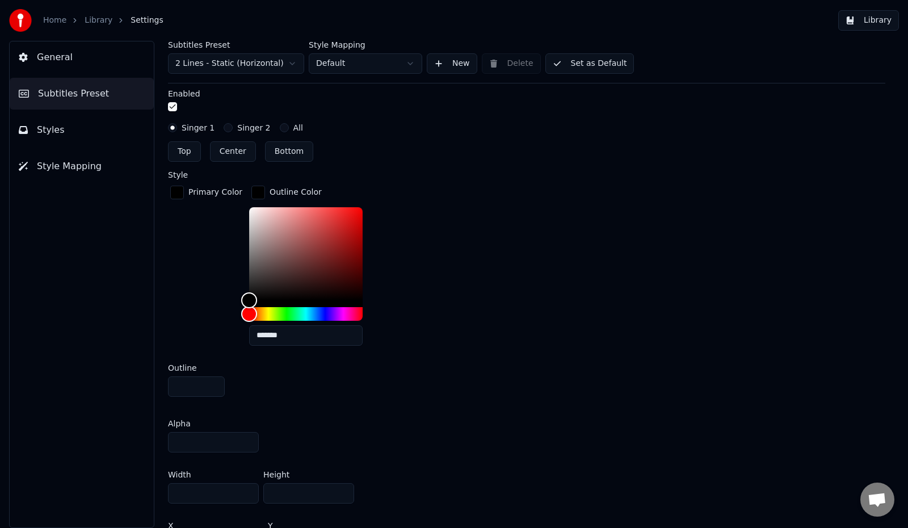
click at [175, 188] on div "button" at bounding box center [177, 192] width 14 height 14
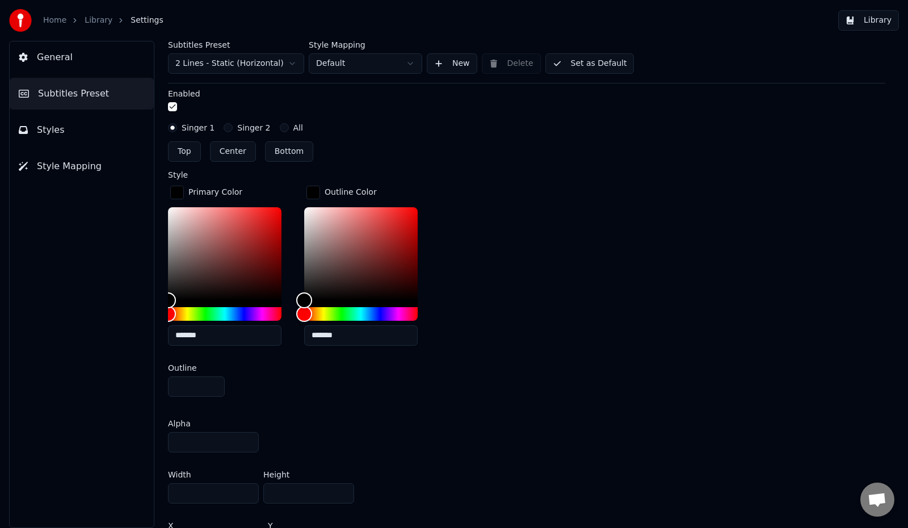
click at [175, 188] on div "button" at bounding box center [177, 192] width 14 height 14
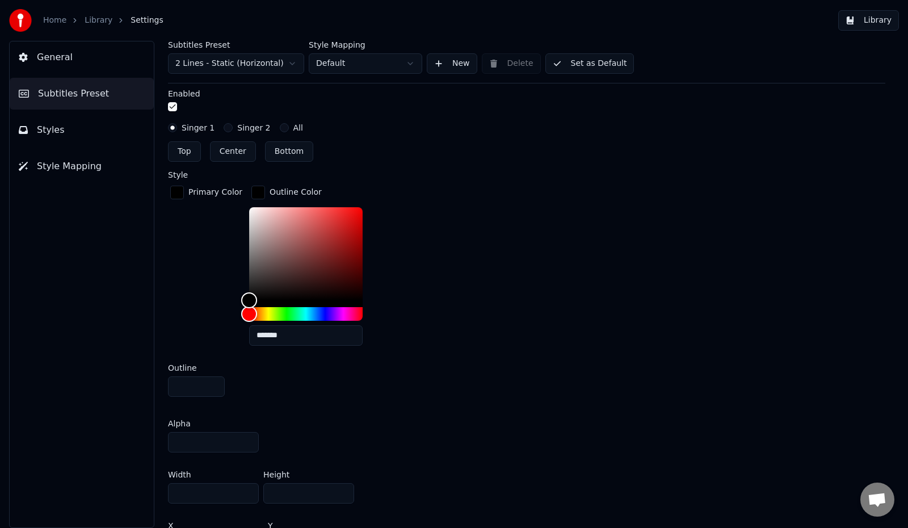
scroll to position [397, 0]
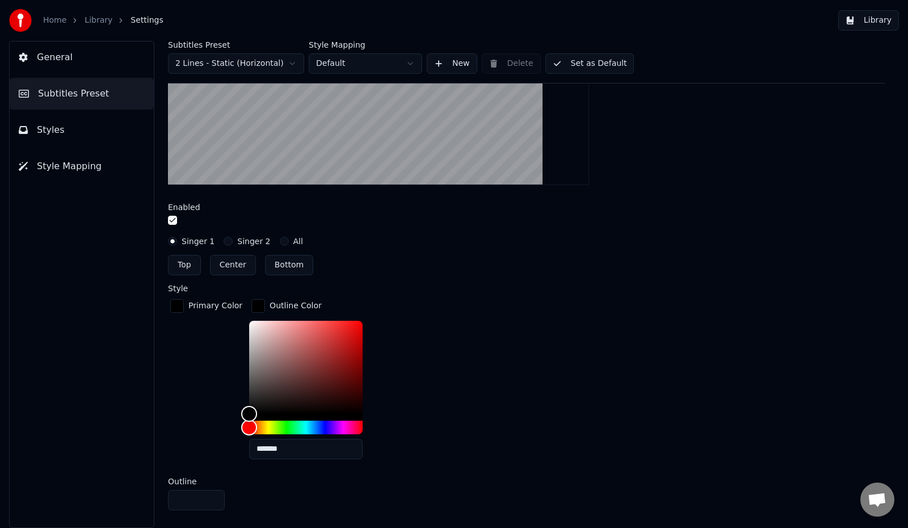
click at [240, 262] on button "Center" at bounding box center [233, 265] width 46 height 20
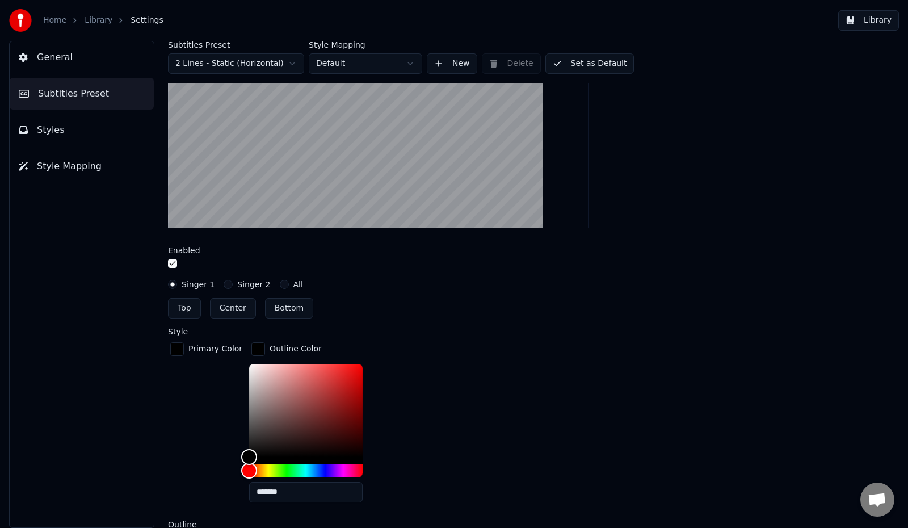
scroll to position [340, 0]
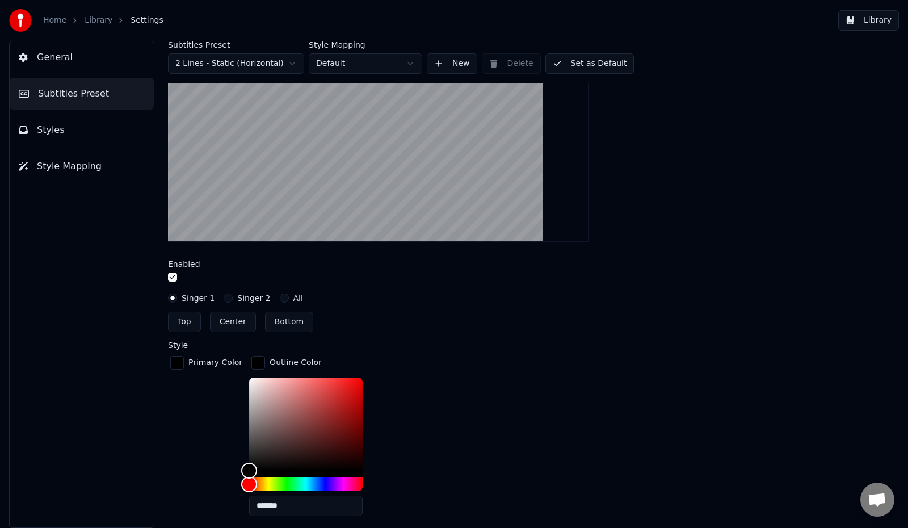
click at [294, 323] on button "Bottom" at bounding box center [289, 321] width 48 height 20
type input "***"
click at [172, 361] on div "button" at bounding box center [177, 363] width 14 height 14
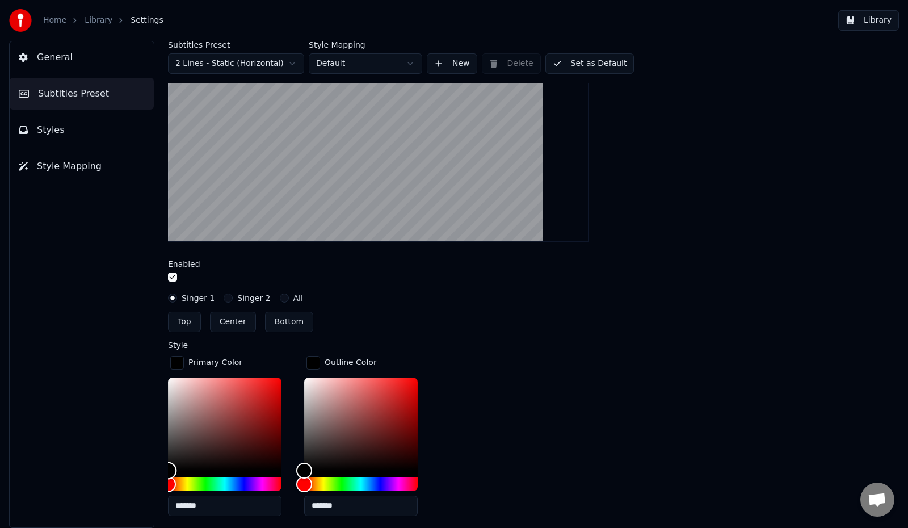
type input "*******"
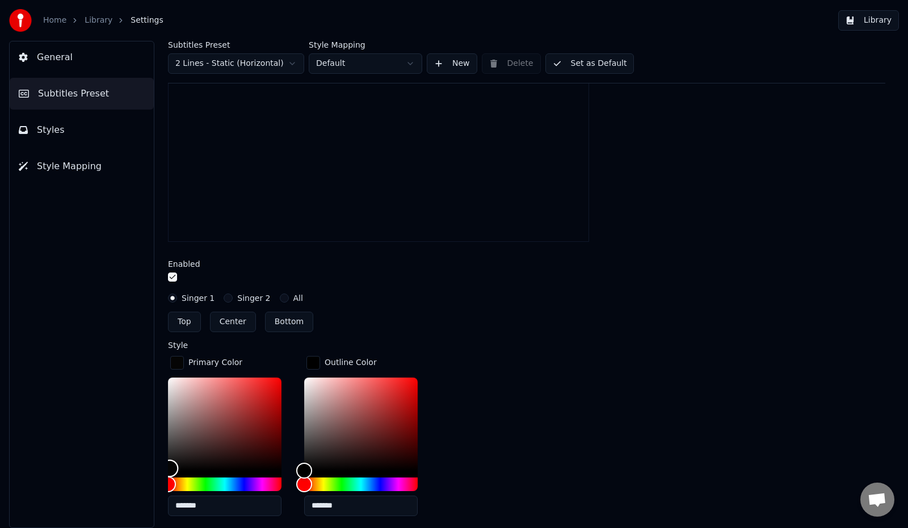
click at [170, 467] on div "Color" at bounding box center [170, 468] width 18 height 18
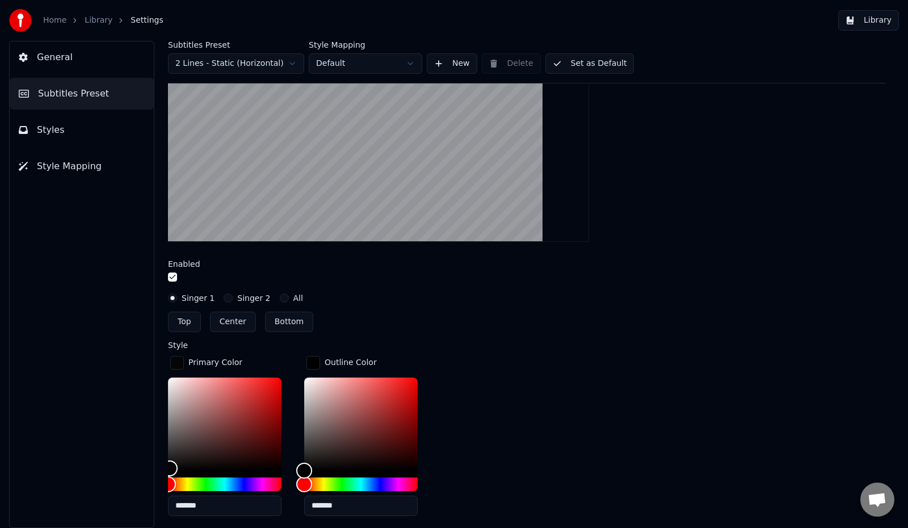
click at [176, 358] on div "button" at bounding box center [177, 363] width 14 height 14
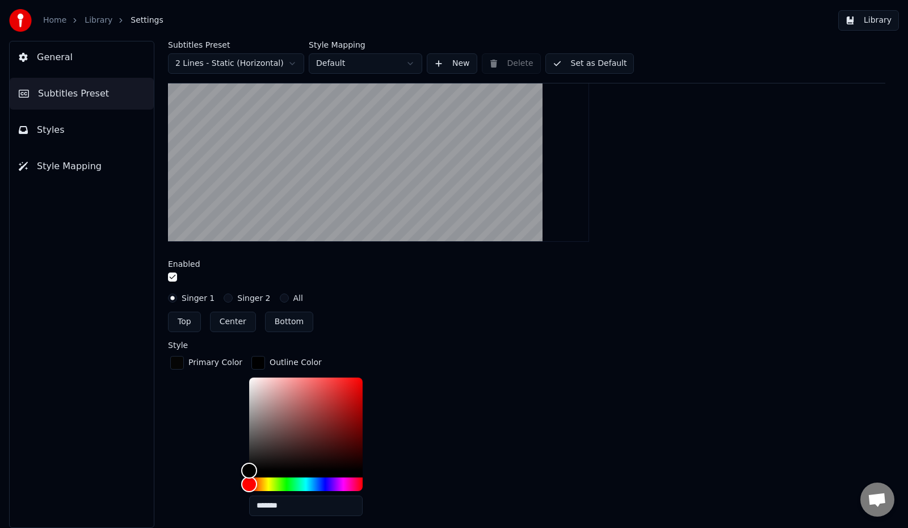
click at [280, 295] on button "All" at bounding box center [284, 297] width 9 height 9
click at [282, 296] on icon "button" at bounding box center [284, 298] width 5 height 5
click at [172, 297] on button "Singer 1" at bounding box center [172, 297] width 9 height 9
click at [172, 276] on button "button" at bounding box center [172, 276] width 9 height 9
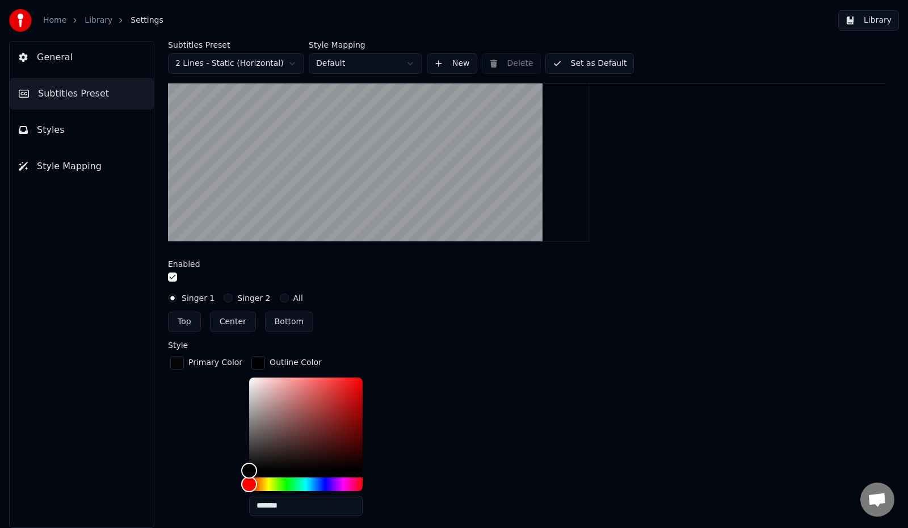
click at [182, 366] on div "button" at bounding box center [177, 363] width 14 height 14
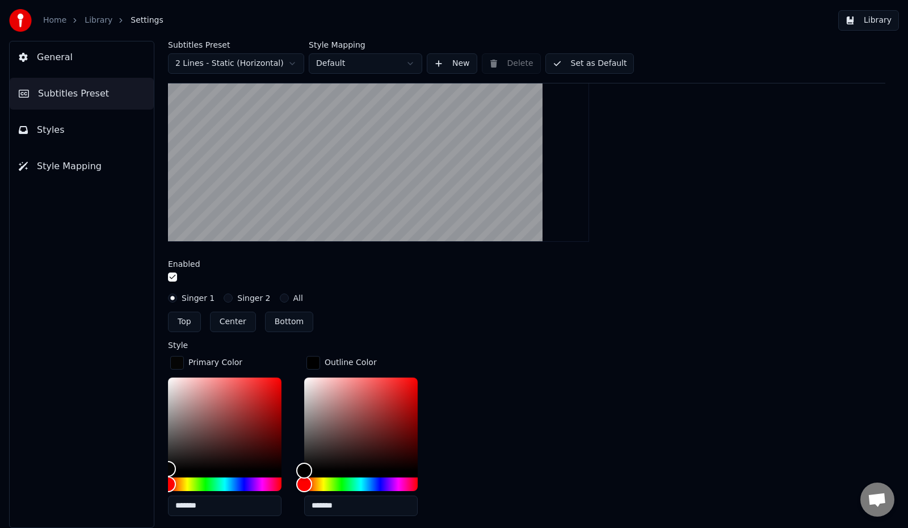
click at [182, 366] on div "button" at bounding box center [177, 363] width 14 height 14
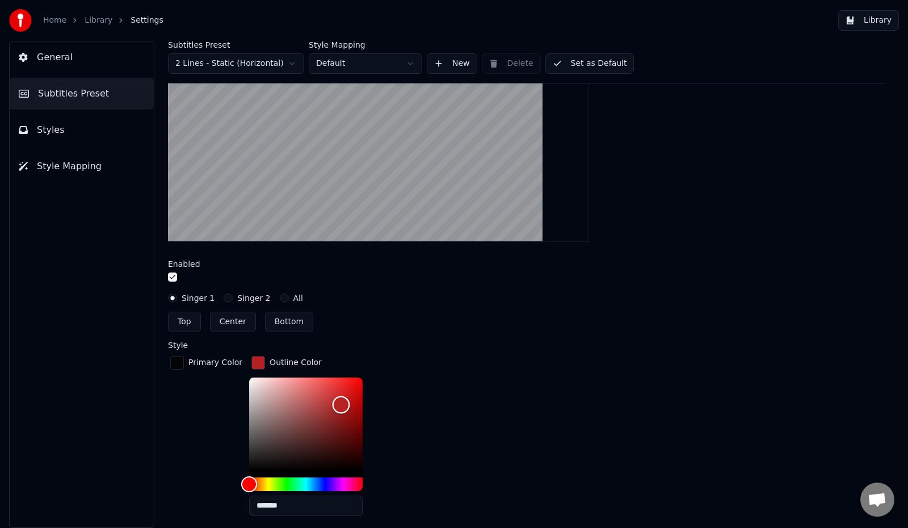
click at [335, 403] on div "Color" at bounding box center [305, 423] width 113 height 93
click at [174, 365] on div "button" at bounding box center [177, 363] width 14 height 14
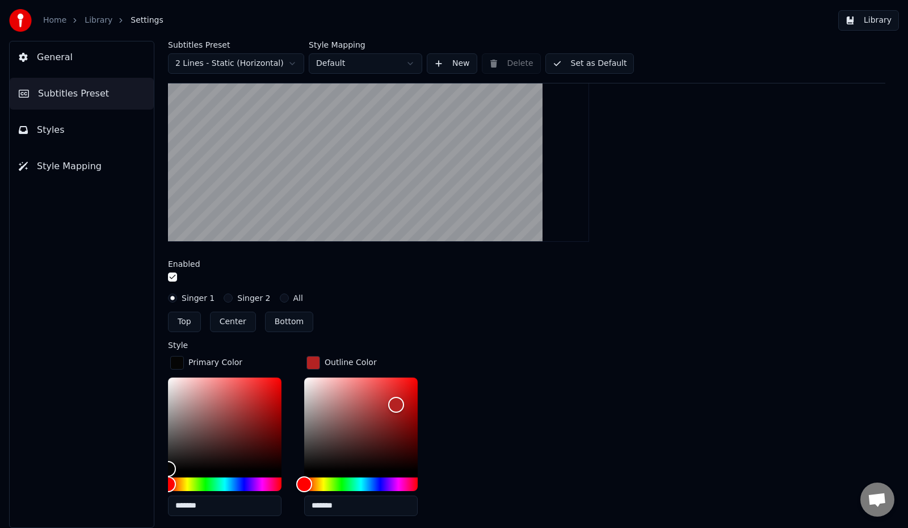
click at [176, 365] on div "button" at bounding box center [177, 363] width 14 height 14
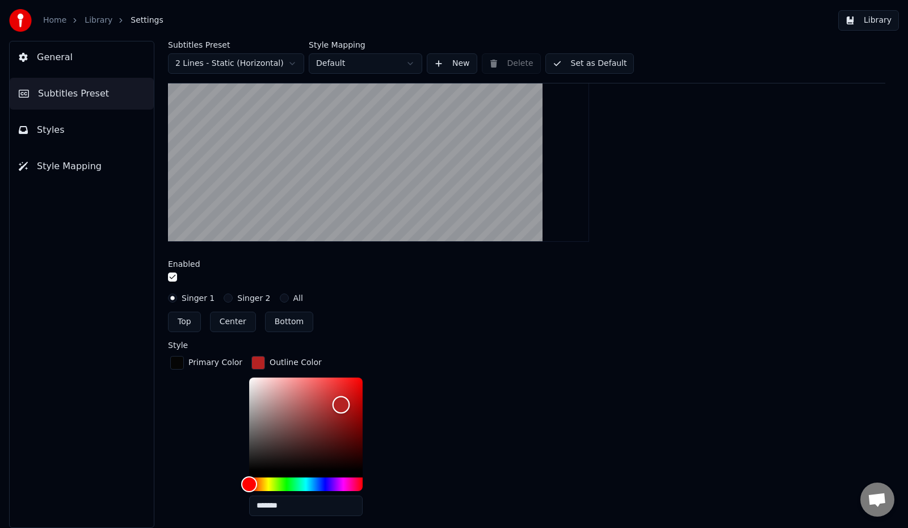
type input "*******"
click at [345, 387] on div "Color" at bounding box center [305, 423] width 113 height 93
click at [178, 362] on div "button" at bounding box center [177, 363] width 14 height 14
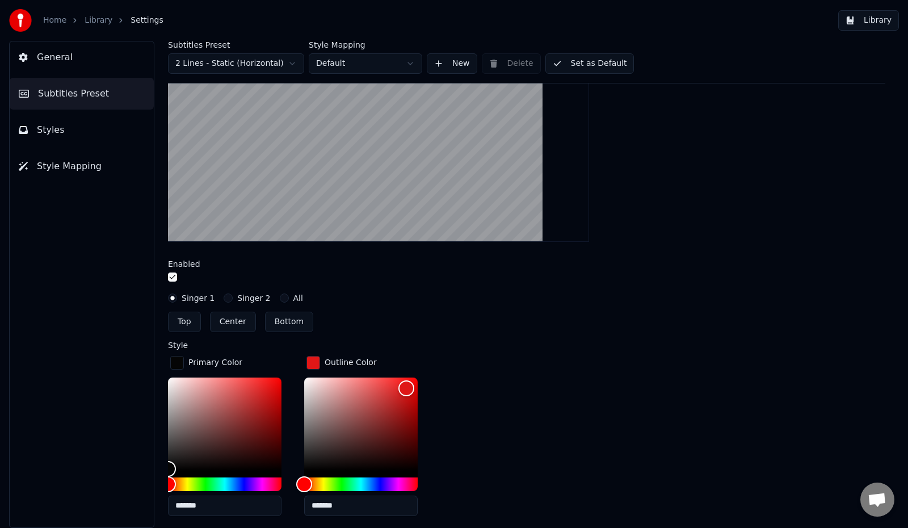
click at [178, 362] on div "button" at bounding box center [177, 363] width 14 height 14
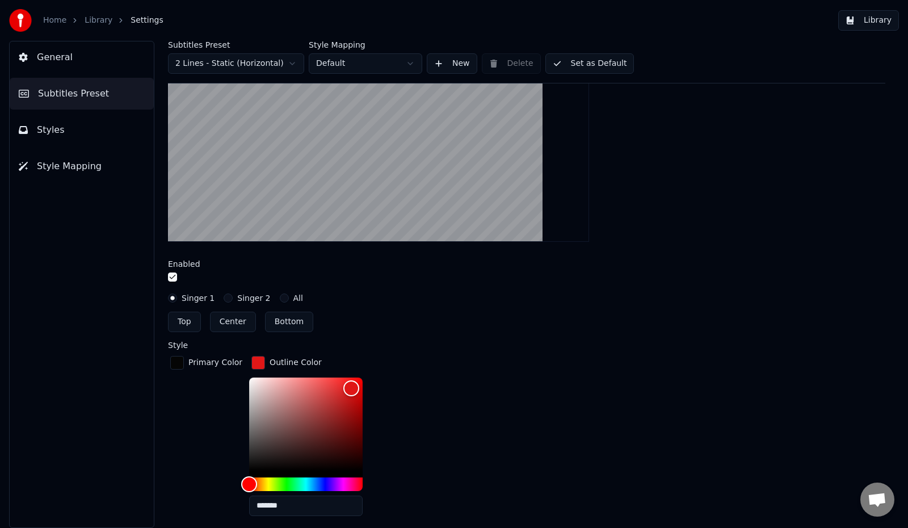
click at [251, 357] on div "button" at bounding box center [258, 363] width 14 height 14
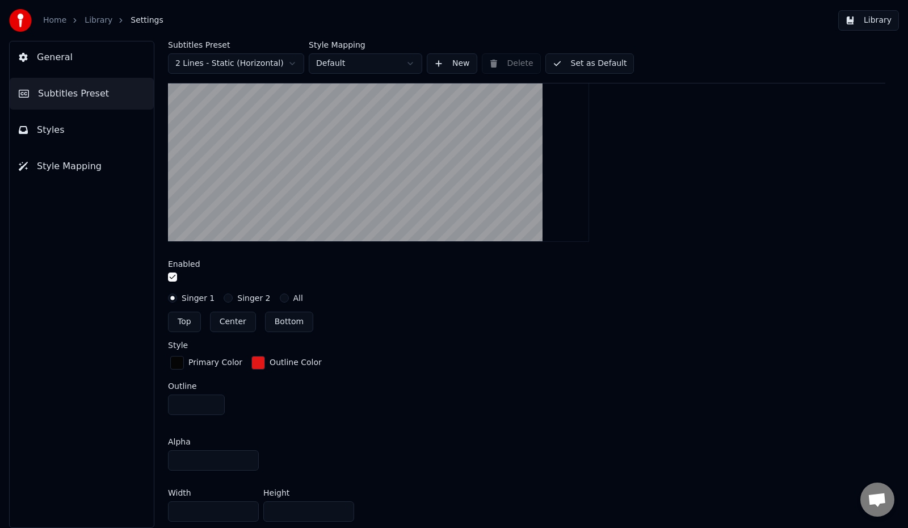
click at [174, 363] on div "button" at bounding box center [177, 363] width 14 height 14
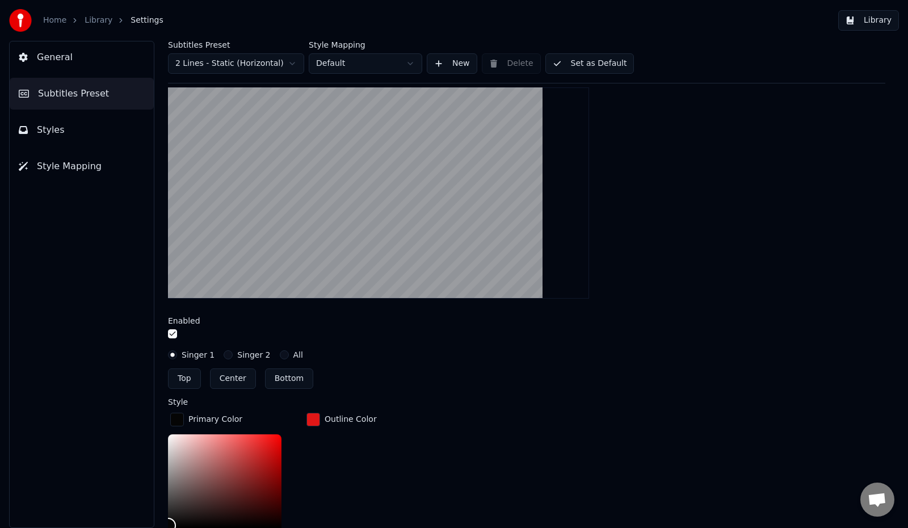
scroll to position [227, 0]
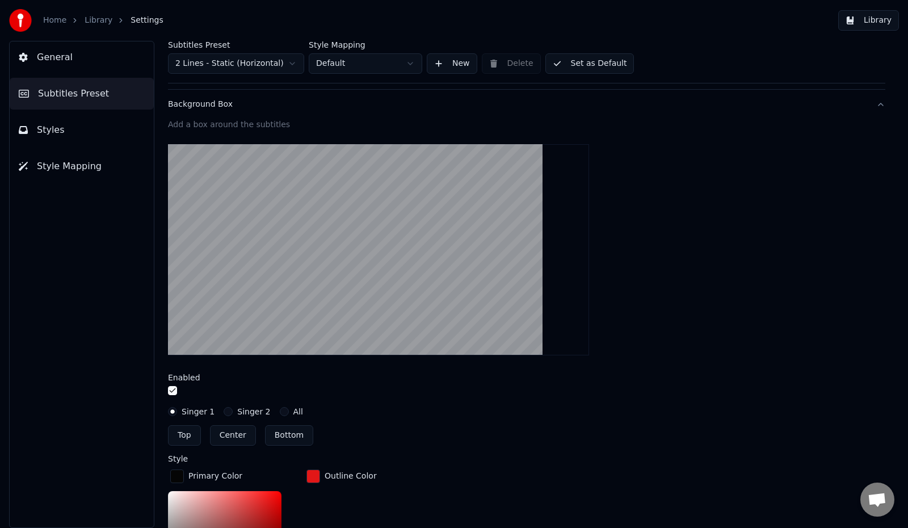
click at [280, 437] on button "Bottom" at bounding box center [289, 435] width 48 height 20
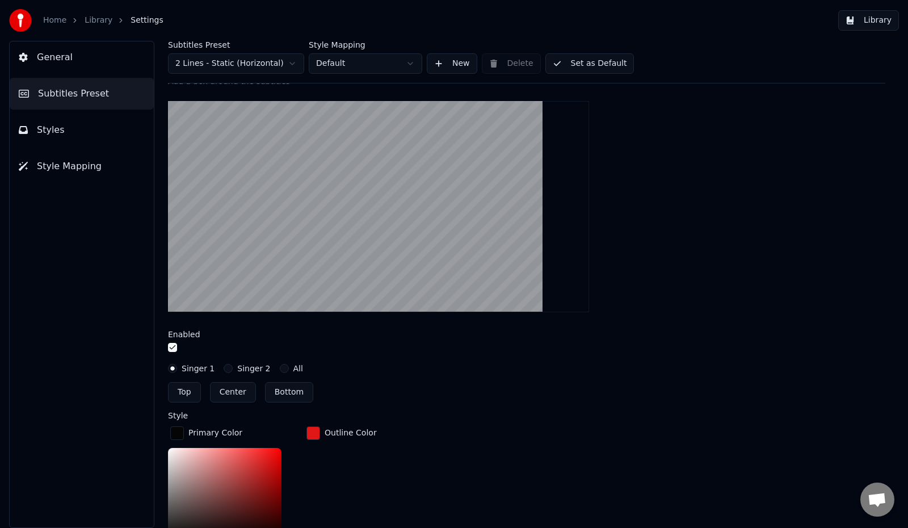
scroll to position [284, 0]
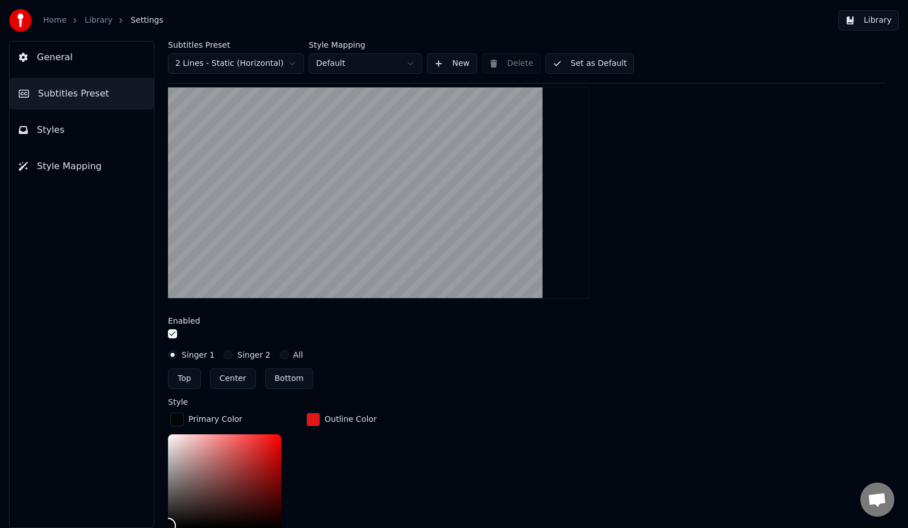
click at [178, 419] on div "button" at bounding box center [177, 419] width 14 height 14
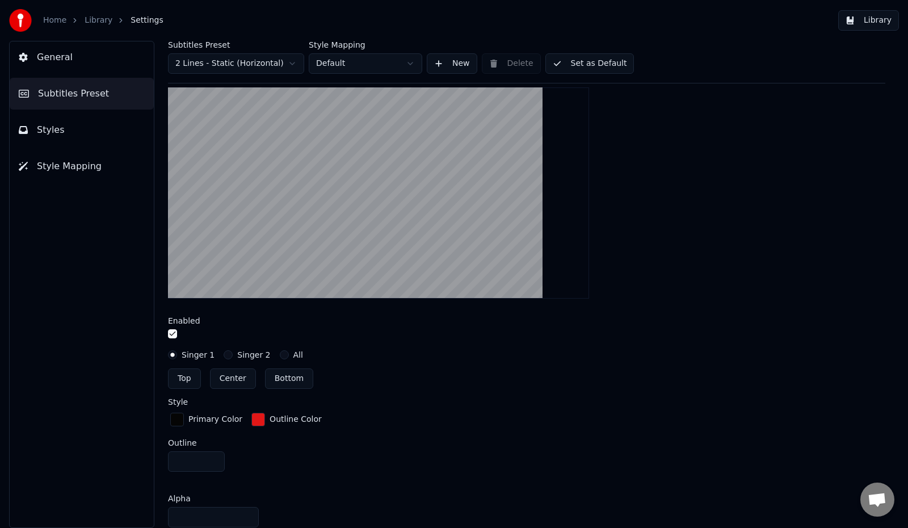
click at [207, 464] on input "number" at bounding box center [196, 461] width 57 height 20
click at [213, 455] on input "*" at bounding box center [196, 461] width 57 height 20
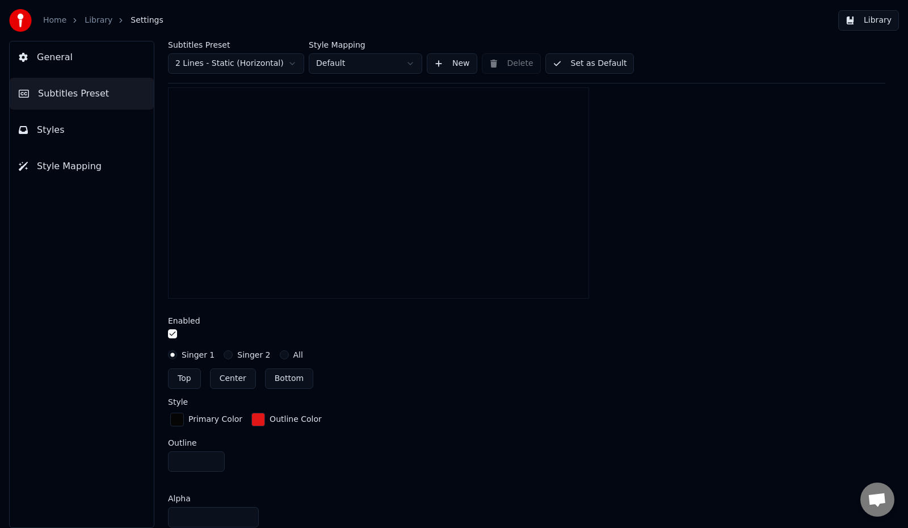
click at [212, 463] on input "*" at bounding box center [196, 461] width 57 height 20
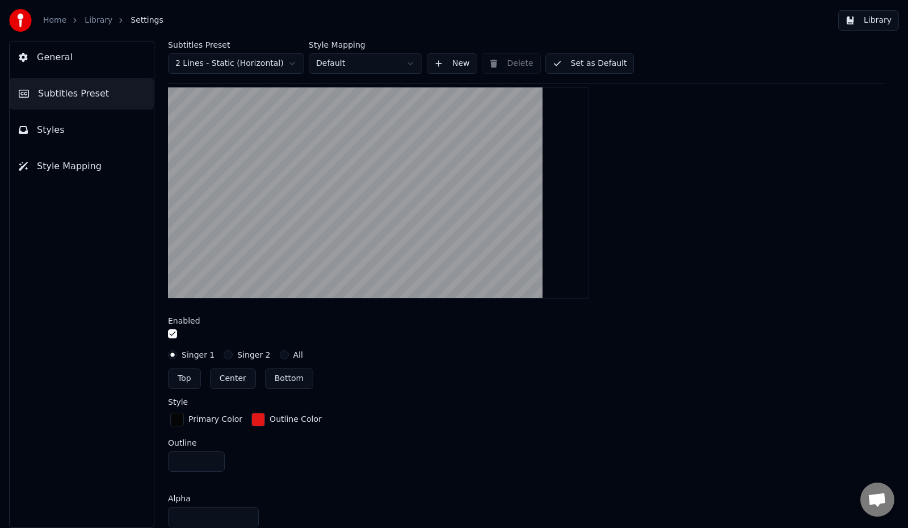
click at [212, 463] on input "*" at bounding box center [196, 461] width 57 height 20
click at [212, 463] on input "**" at bounding box center [196, 461] width 57 height 20
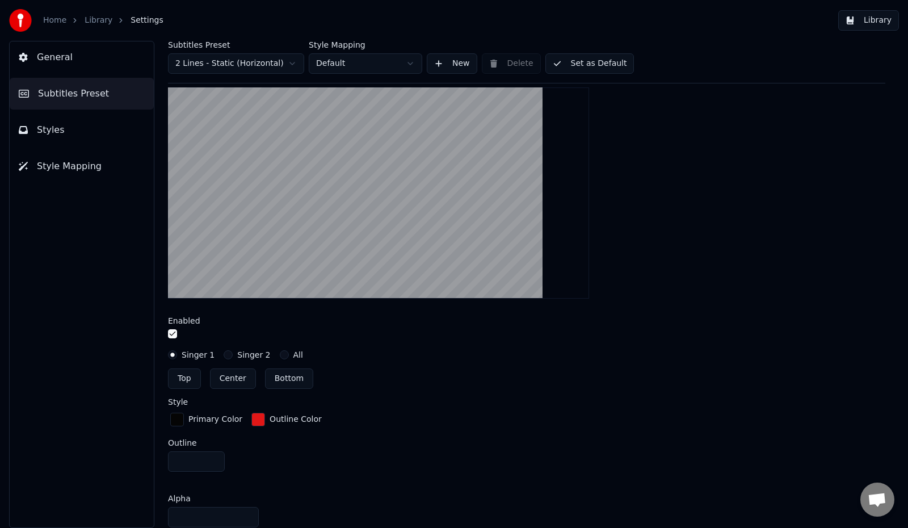
click at [212, 463] on input "**" at bounding box center [196, 461] width 57 height 20
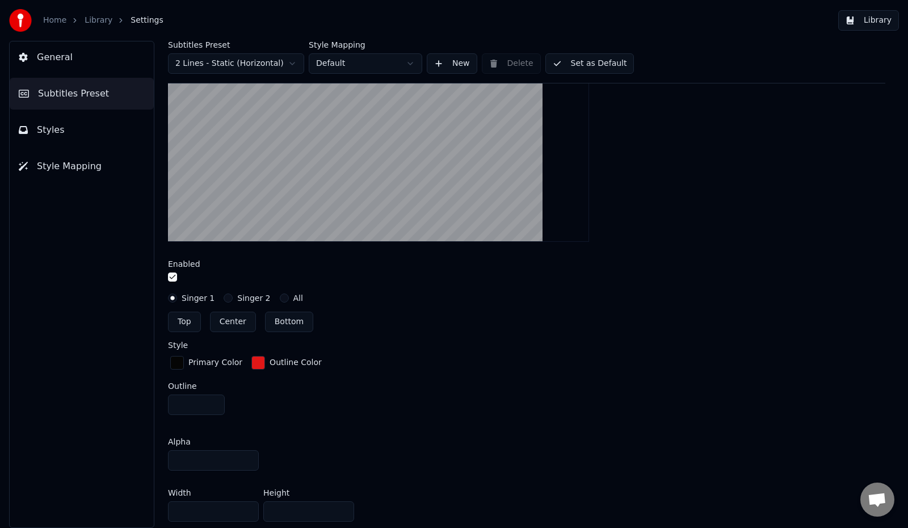
click at [212, 398] on input "**" at bounding box center [196, 404] width 57 height 20
type input "*"
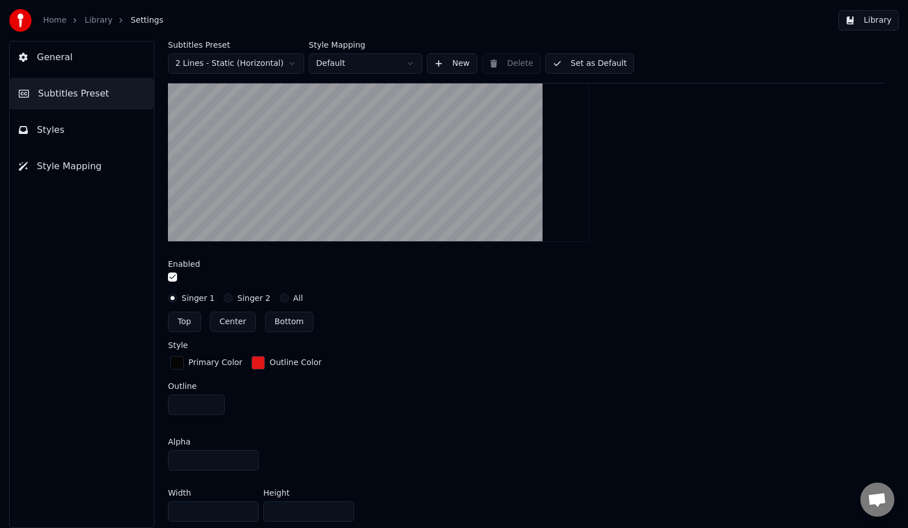
click at [212, 398] on input "*" at bounding box center [196, 404] width 57 height 20
click at [306, 405] on div "Outline *" at bounding box center [526, 400] width 717 height 37
click at [178, 359] on div "button" at bounding box center [177, 363] width 14 height 14
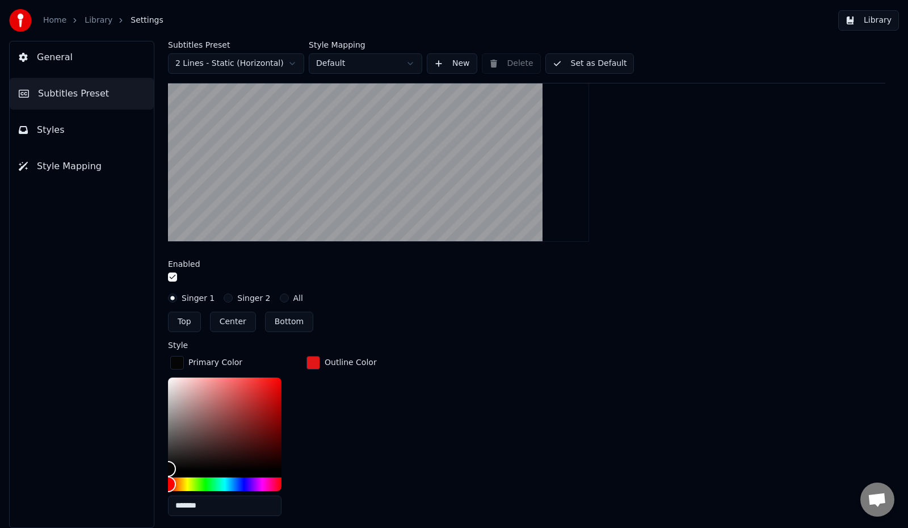
click at [315, 365] on div "button" at bounding box center [313, 363] width 14 height 14
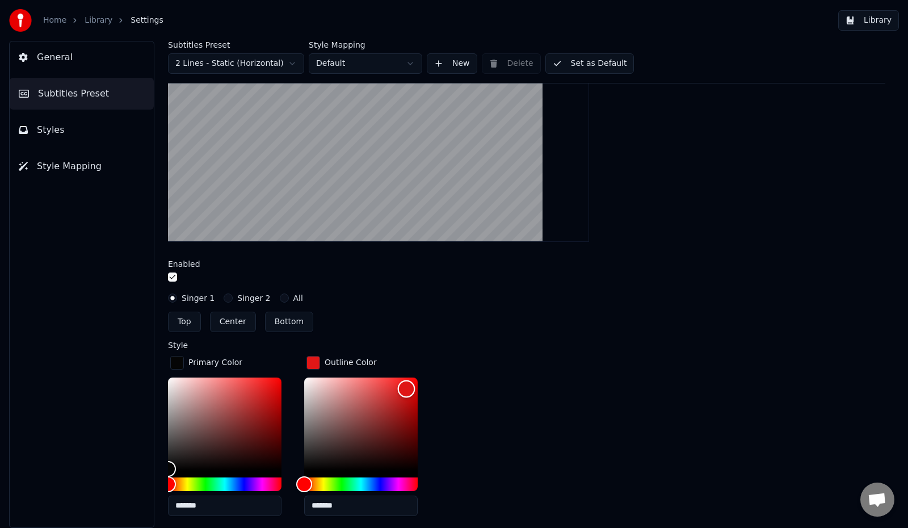
type input "*******"
click at [308, 468] on div "Color" at bounding box center [360, 423] width 113 height 93
drag, startPoint x: 308, startPoint y: 468, endPoint x: 301, endPoint y: 468, distance: 7.4
click at [301, 468] on div "Color" at bounding box center [305, 470] width 18 height 18
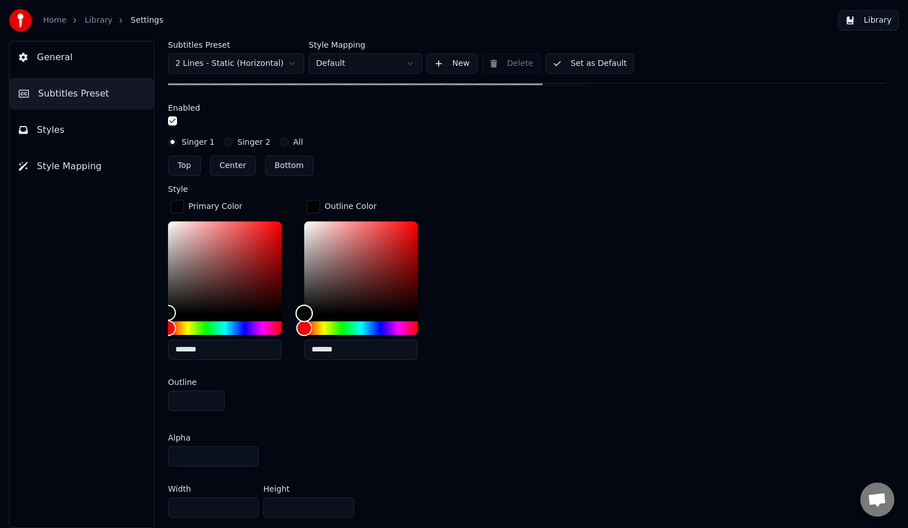
scroll to position [511, 0]
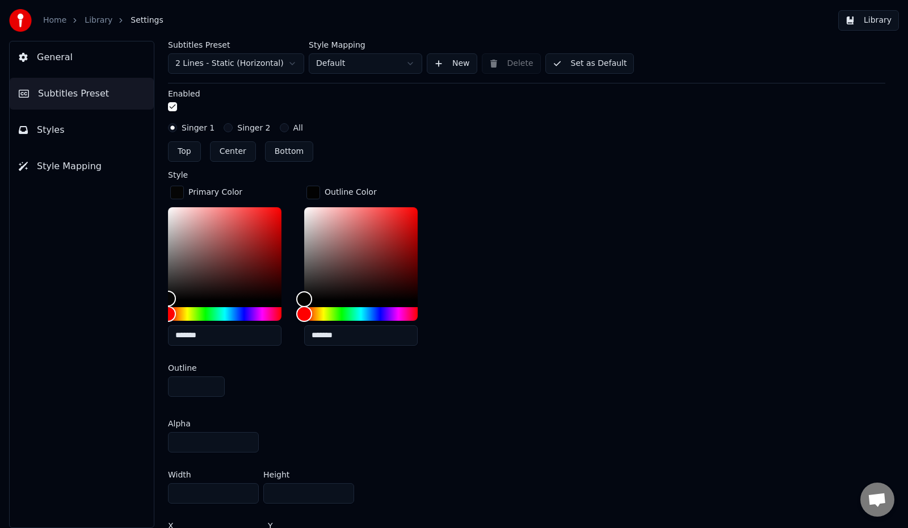
click at [301, 490] on input "***" at bounding box center [308, 493] width 91 height 20
click at [259, 491] on div "Width **** Height ***" at bounding box center [526, 486] width 717 height 51
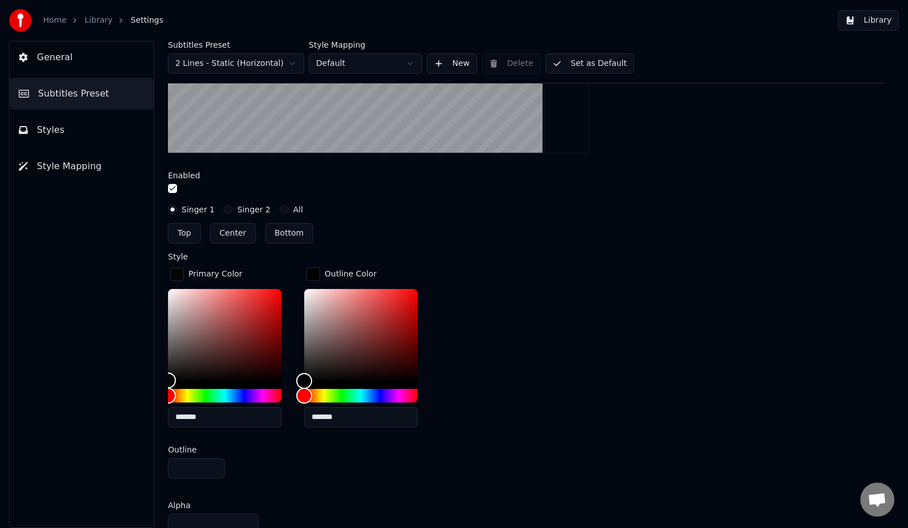
scroll to position [340, 0]
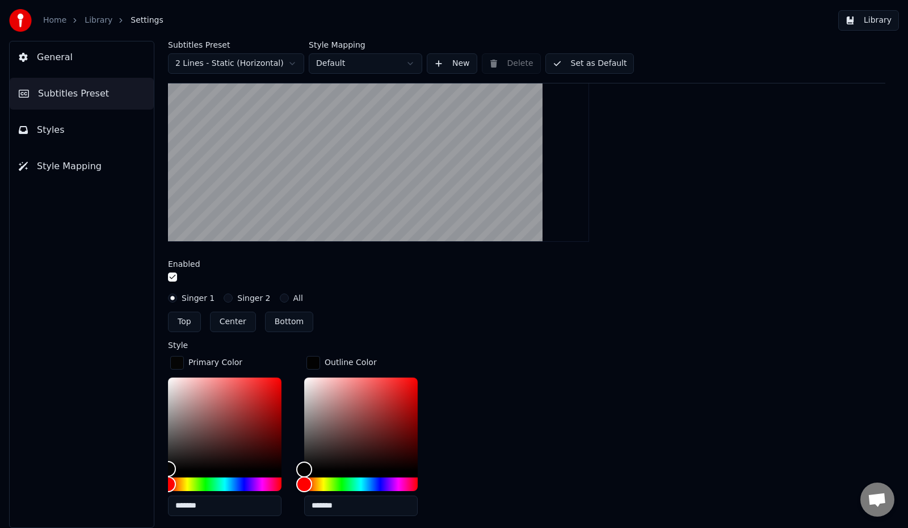
click at [469, 407] on div "Primary Color ******* Outline Color *******" at bounding box center [526, 438] width 717 height 171
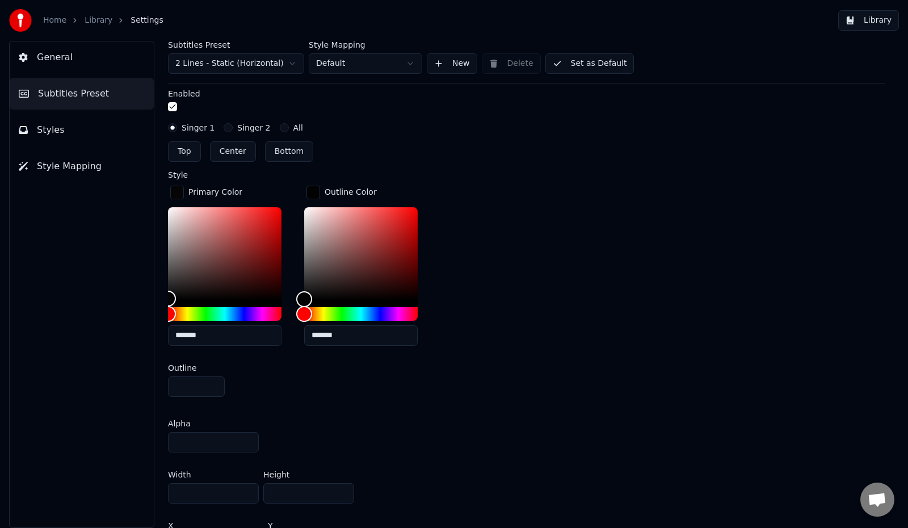
drag, startPoint x: 299, startPoint y: 491, endPoint x: 272, endPoint y: 488, distance: 27.9
click at [267, 490] on input "***" at bounding box center [308, 493] width 91 height 20
click at [491, 438] on div "Alpha **" at bounding box center [526, 435] width 717 height 51
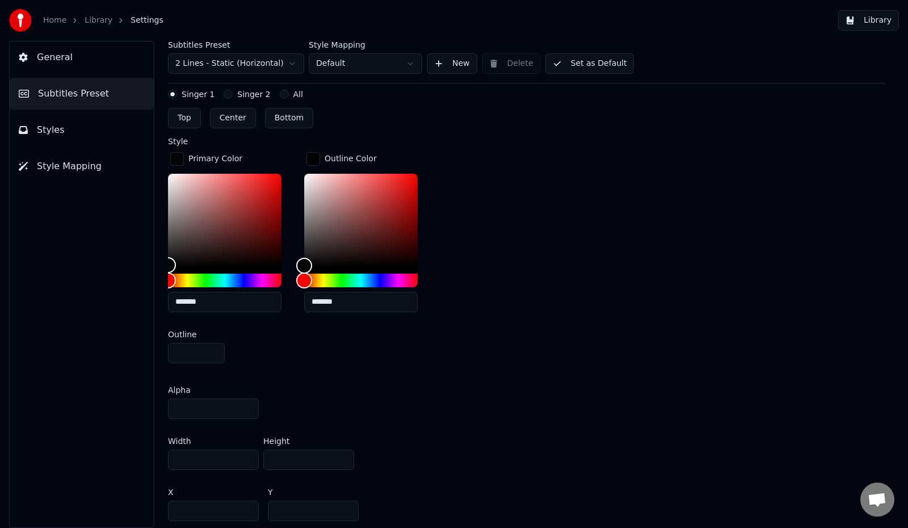
scroll to position [624, 0]
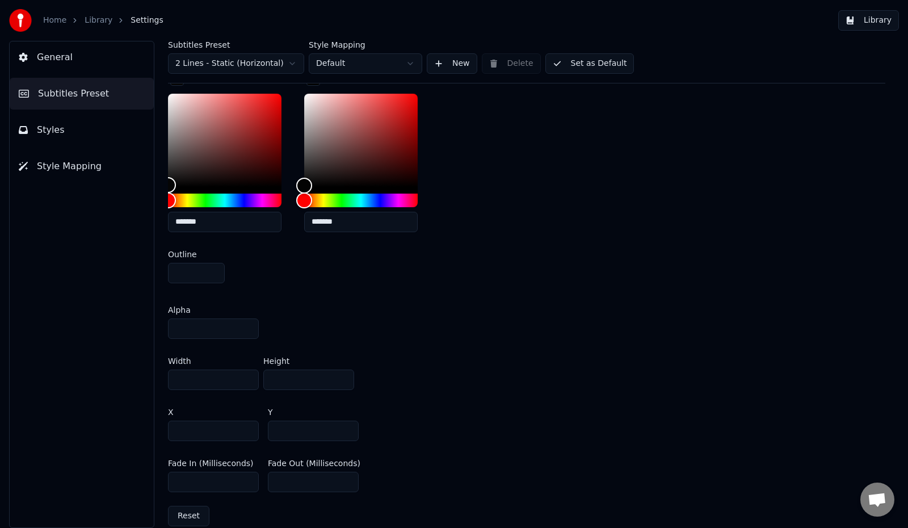
drag, startPoint x: 293, startPoint y: 376, endPoint x: 249, endPoint y: 379, distance: 43.8
click at [248, 378] on div "Width **** Height ***" at bounding box center [526, 373] width 717 height 51
type input "***"
click at [529, 364] on div "Width **** Height ***" at bounding box center [526, 373] width 717 height 51
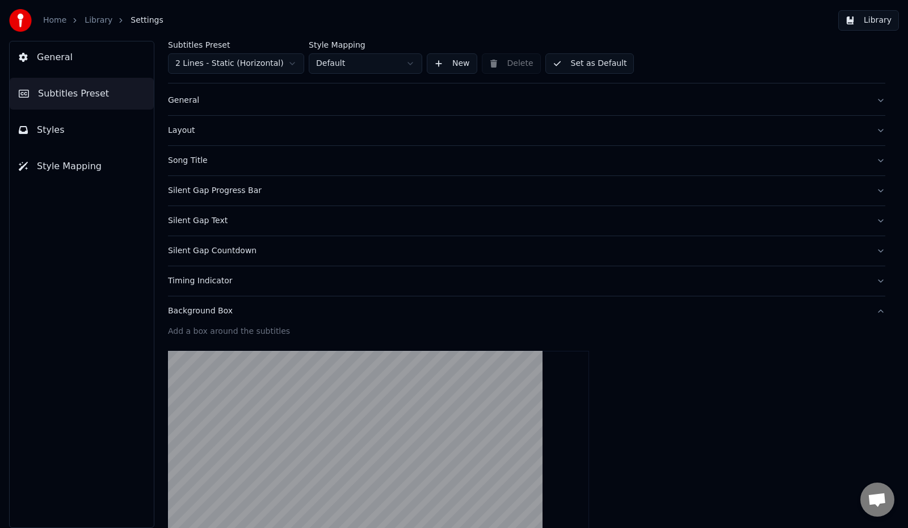
scroll to position [0, 0]
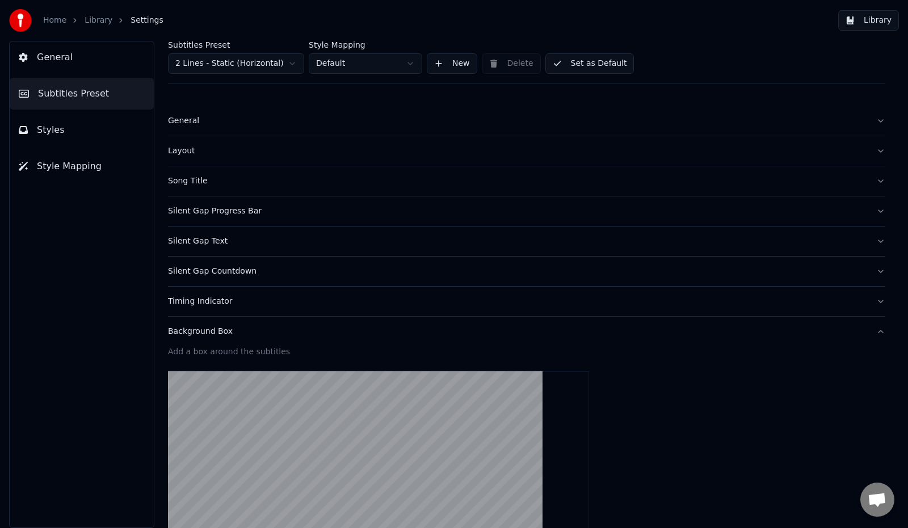
click at [193, 125] on div "General" at bounding box center [517, 120] width 699 height 11
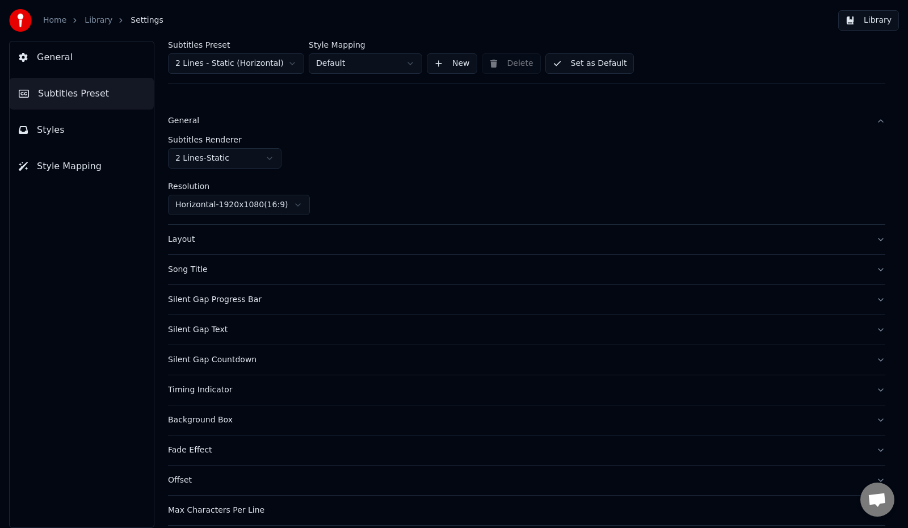
click at [269, 157] on html "**********" at bounding box center [454, 264] width 908 height 528
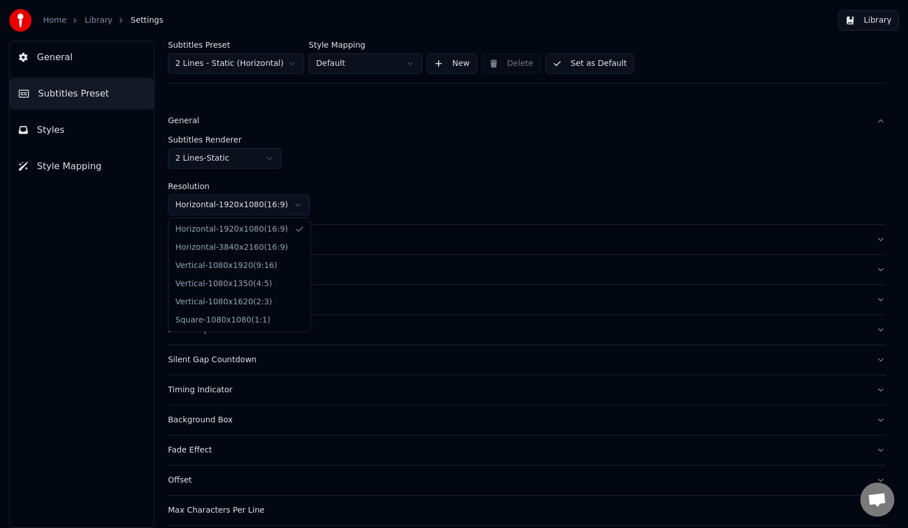
click at [298, 203] on html "**********" at bounding box center [454, 264] width 908 height 528
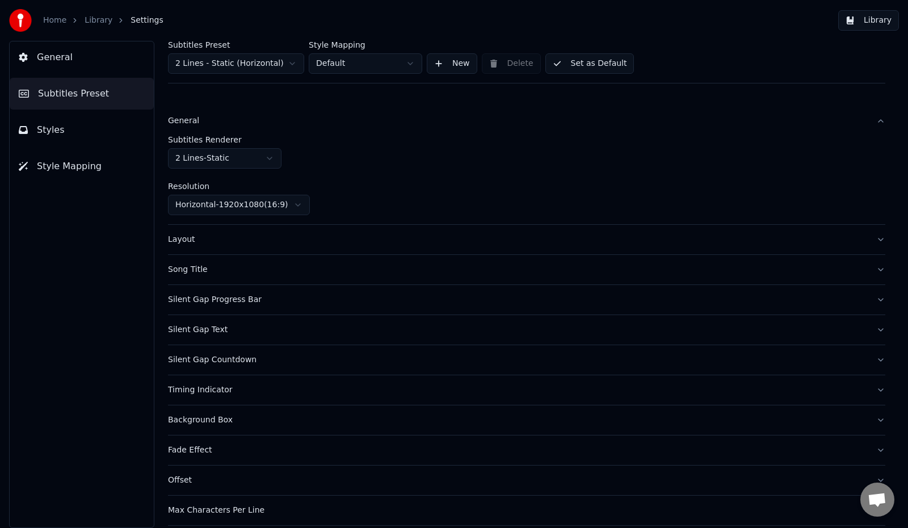
click at [191, 243] on div "Layout" at bounding box center [517, 239] width 699 height 11
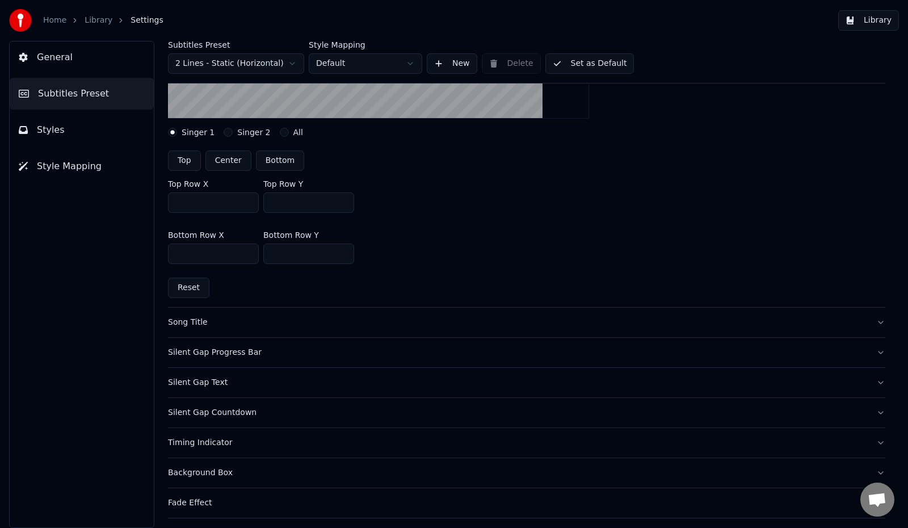
scroll to position [284, 0]
click at [176, 324] on div "Song Title" at bounding box center [517, 321] width 699 height 11
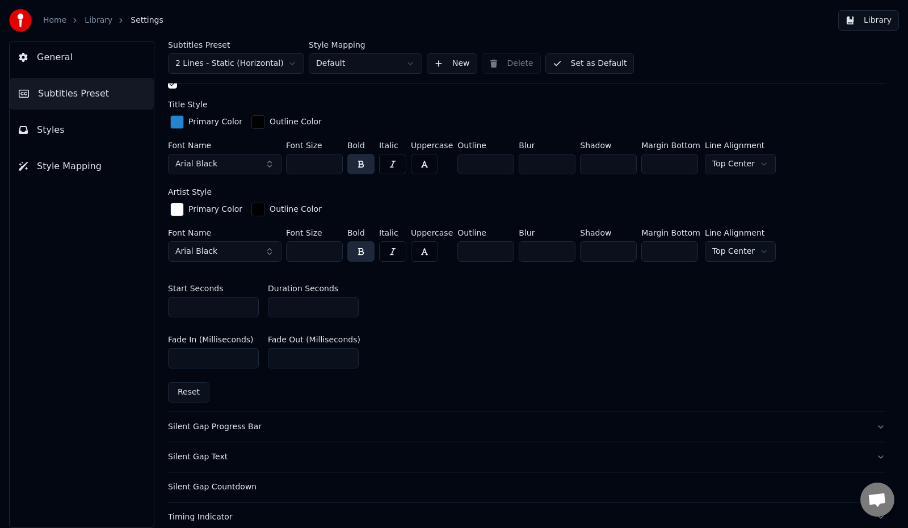
scroll to position [397, 0]
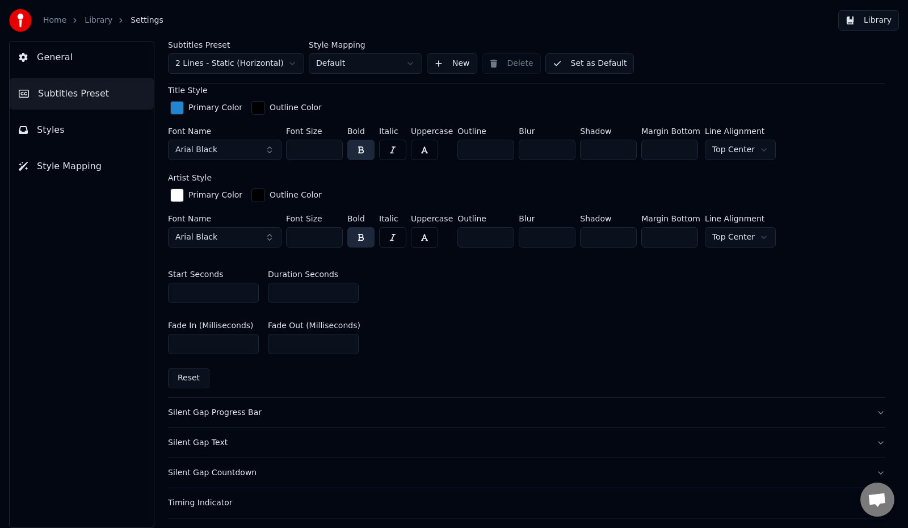
click at [210, 407] on div "Silent Gap Progress Bar" at bounding box center [517, 412] width 699 height 11
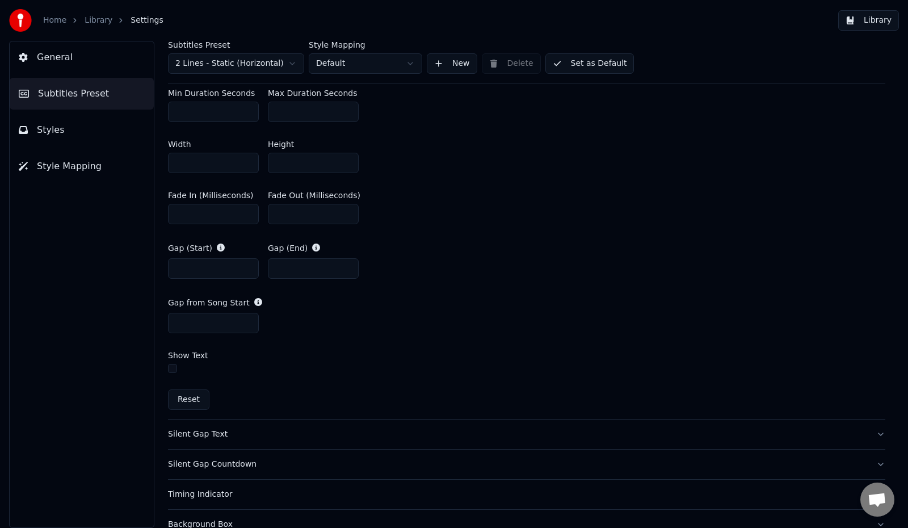
scroll to position [567, 0]
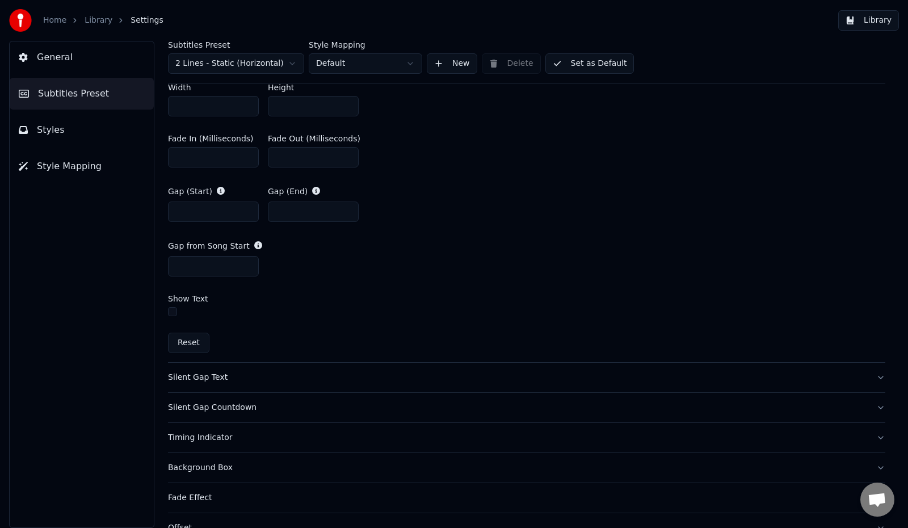
click at [218, 379] on div "Silent Gap Text" at bounding box center [517, 377] width 699 height 11
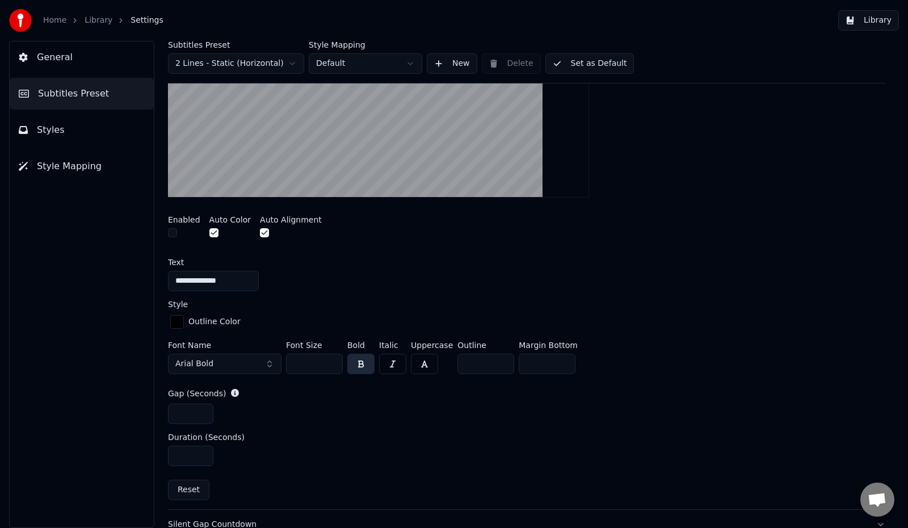
scroll to position [281, 0]
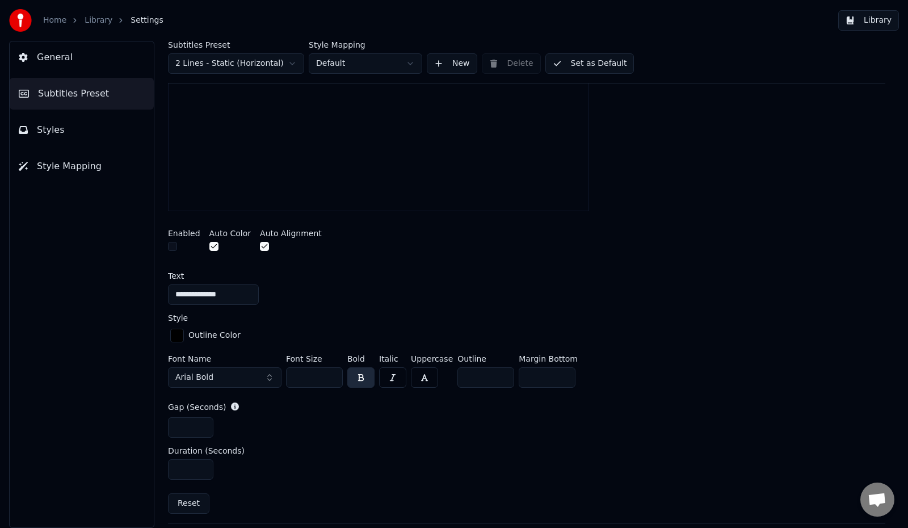
click at [331, 374] on input "**" at bounding box center [314, 377] width 57 height 20
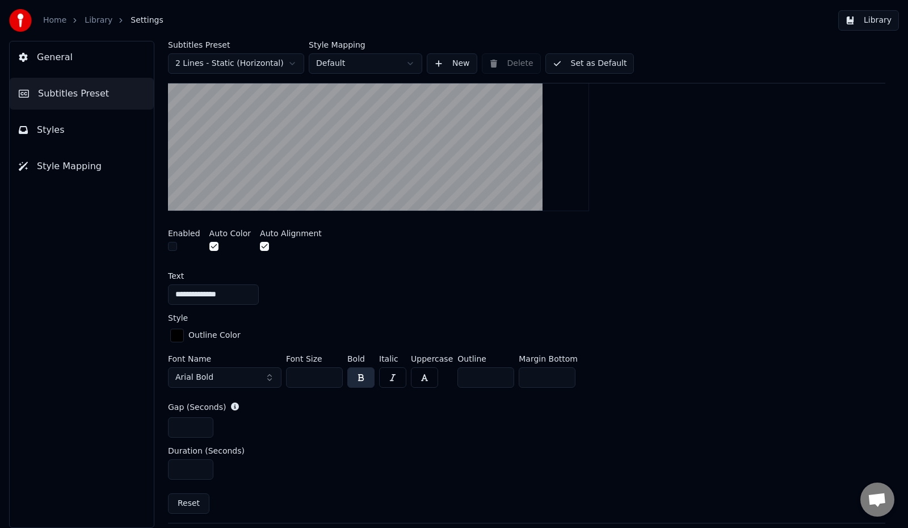
drag, startPoint x: 311, startPoint y: 376, endPoint x: 285, endPoint y: 373, distance: 26.2
click at [285, 373] on div "Font Name Arial Bold Font Size ** Bold Italic Uppercase Outline * Margin Bottom…" at bounding box center [526, 373] width 717 height 37
click at [351, 412] on div "Gap (Seconds) *" at bounding box center [526, 419] width 717 height 36
click at [342, 404] on div "Gap (Seconds)" at bounding box center [526, 406] width 717 height 11
click at [170, 246] on button "button" at bounding box center [172, 246] width 9 height 9
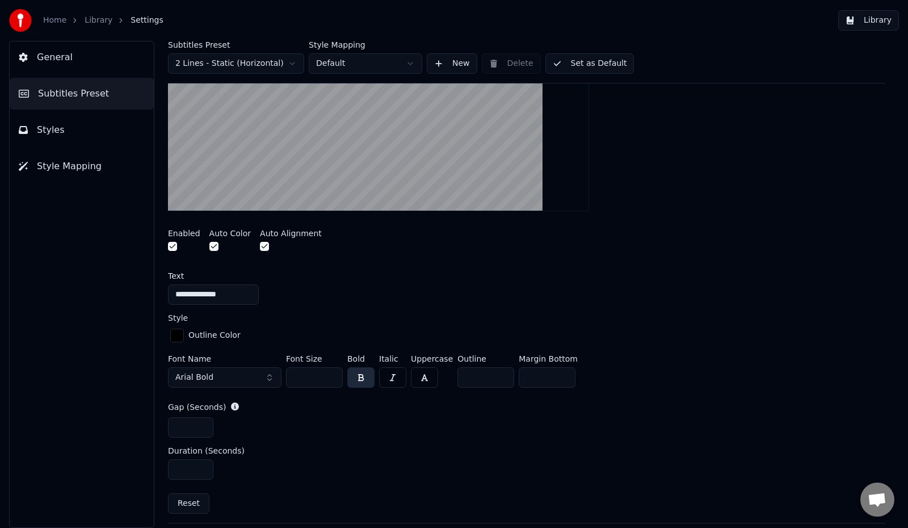
click at [170, 246] on button "button" at bounding box center [172, 246] width 9 height 9
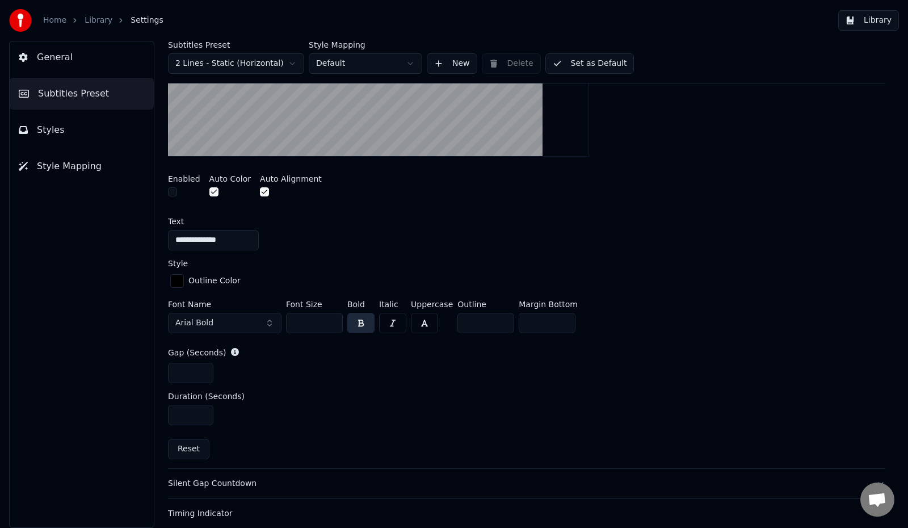
scroll to position [338, 0]
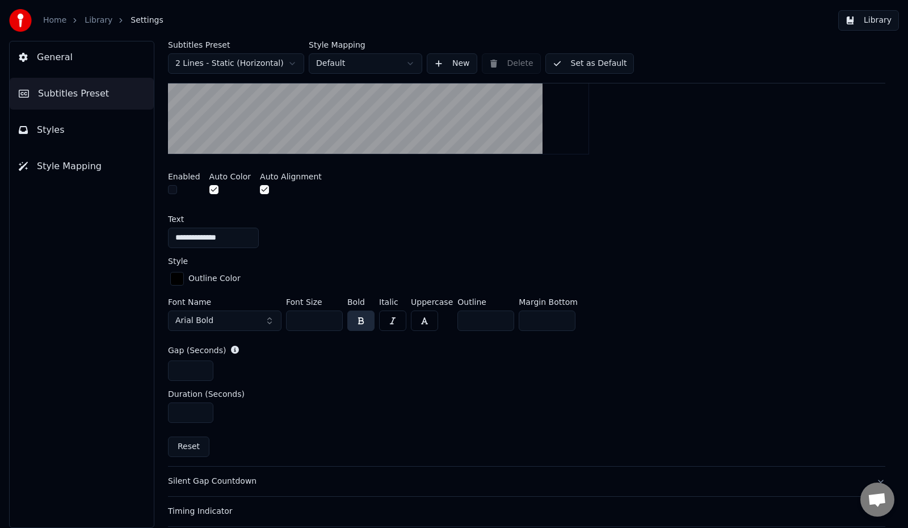
drag, startPoint x: 315, startPoint y: 320, endPoint x: 294, endPoint y: 321, distance: 20.4
click at [294, 321] on input "***" at bounding box center [314, 320] width 57 height 20
type input "**"
click at [375, 371] on div "*" at bounding box center [526, 370] width 717 height 20
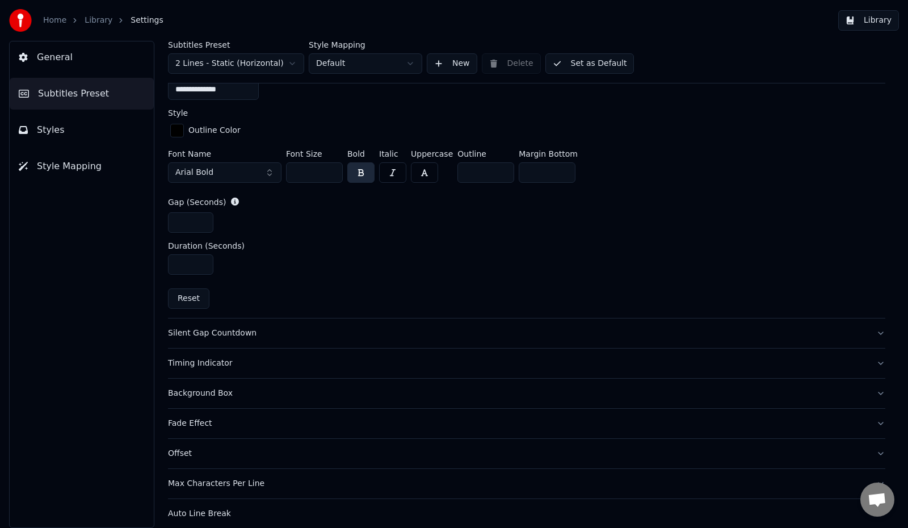
scroll to position [508, 0]
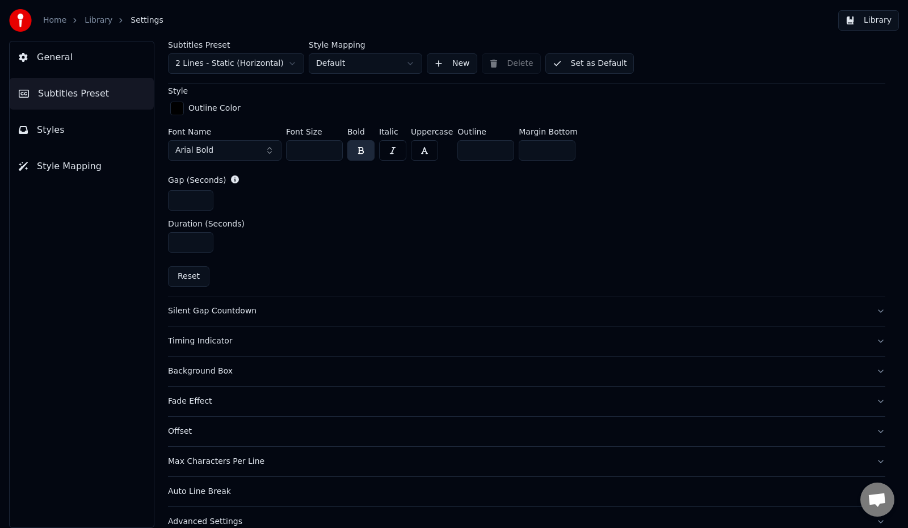
click at [227, 462] on div "Max Characters Per Line" at bounding box center [517, 460] width 699 height 11
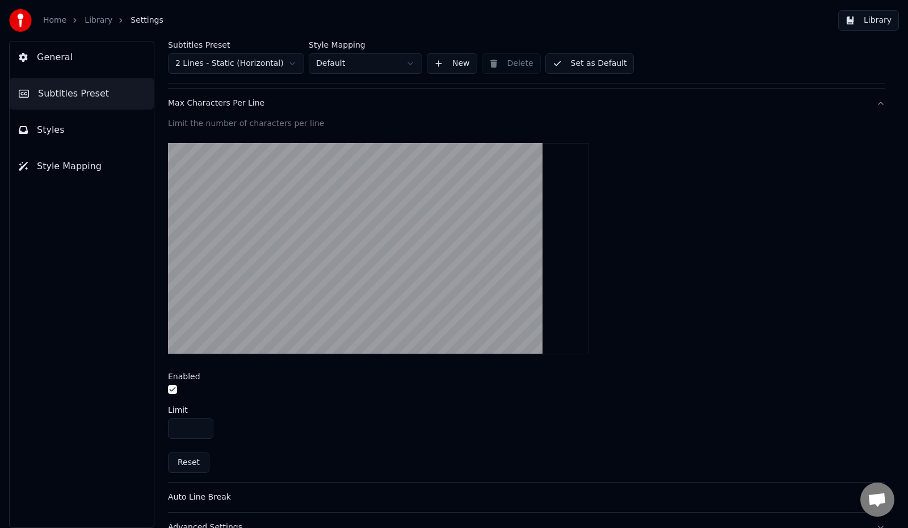
scroll to position [341, 0]
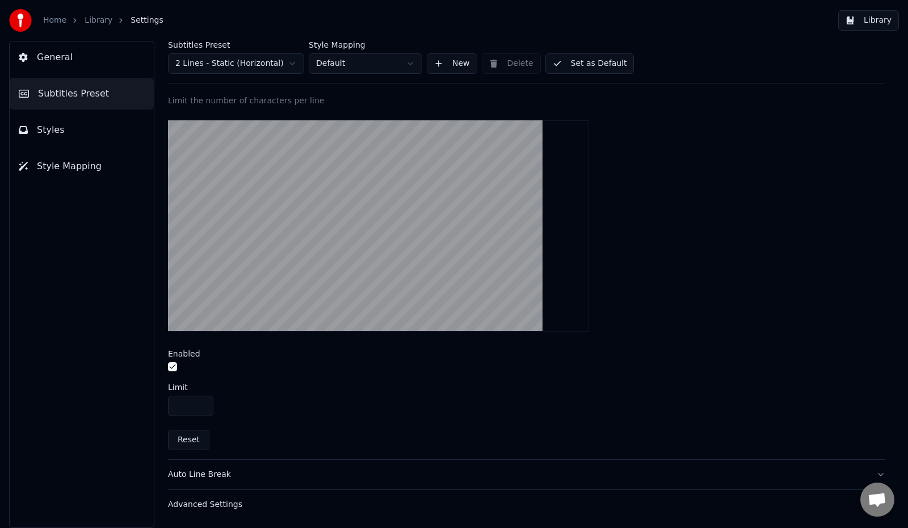
click at [221, 505] on div "Advanced Settings" at bounding box center [517, 504] width 699 height 11
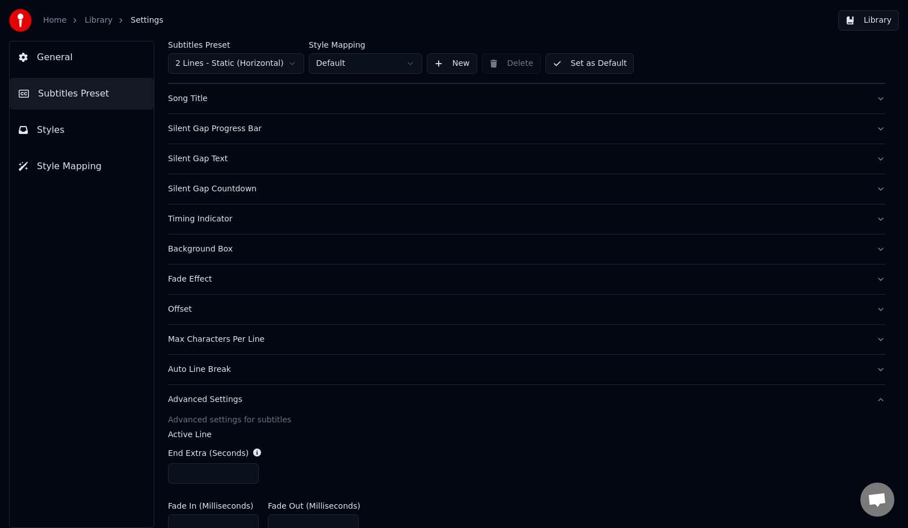
scroll to position [0, 0]
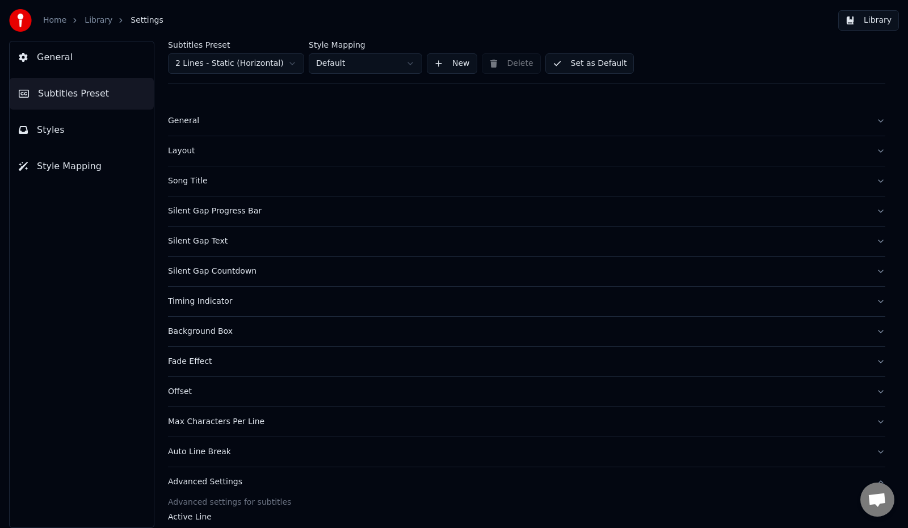
click at [86, 123] on button "Styles" at bounding box center [82, 130] width 144 height 32
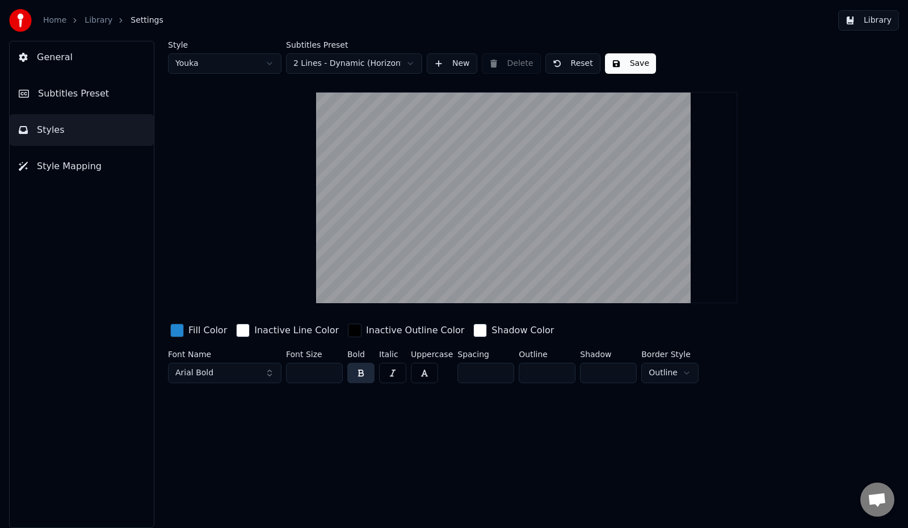
drag, startPoint x: 311, startPoint y: 372, endPoint x: 285, endPoint y: 372, distance: 26.1
click at [285, 372] on div "Font Name Arial Bold Font Size ** Bold Italic Uppercase Spacing * Outline * Sha…" at bounding box center [485, 368] width 635 height 37
drag, startPoint x: 316, startPoint y: 373, endPoint x: 290, endPoint y: 367, distance: 26.8
click at [290, 372] on input "***" at bounding box center [314, 372] width 57 height 20
type input "***"
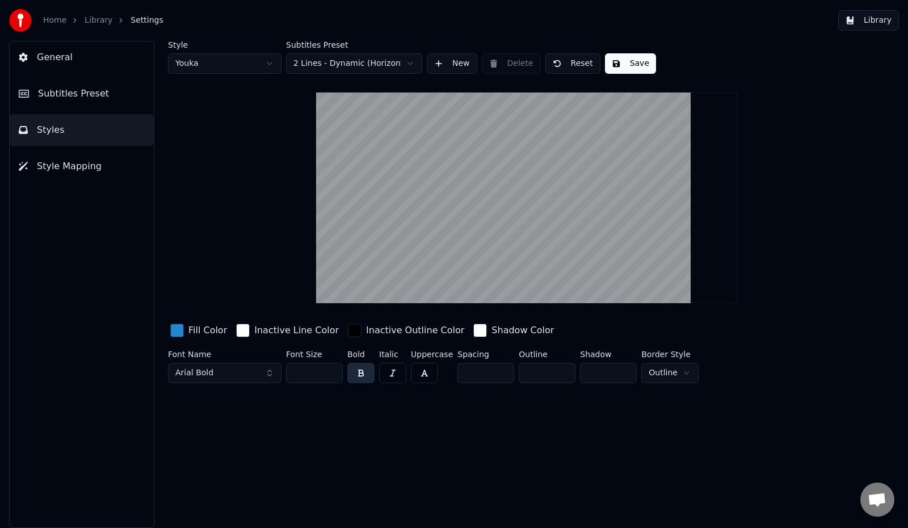
click at [641, 65] on button "Save" at bounding box center [630, 63] width 51 height 20
click at [646, 65] on button "Save" at bounding box center [630, 63] width 51 height 20
click at [100, 22] on link "Library" at bounding box center [99, 20] width 28 height 11
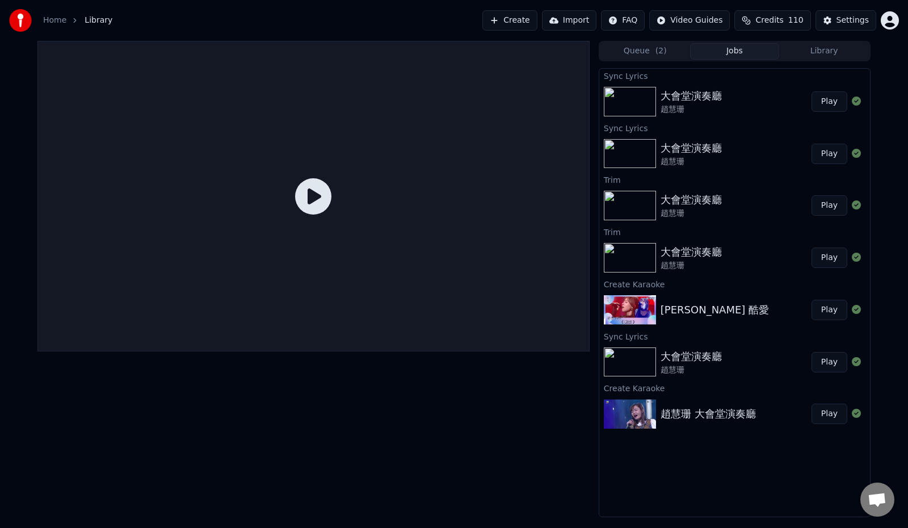
click at [828, 104] on button "Play" at bounding box center [829, 101] width 36 height 20
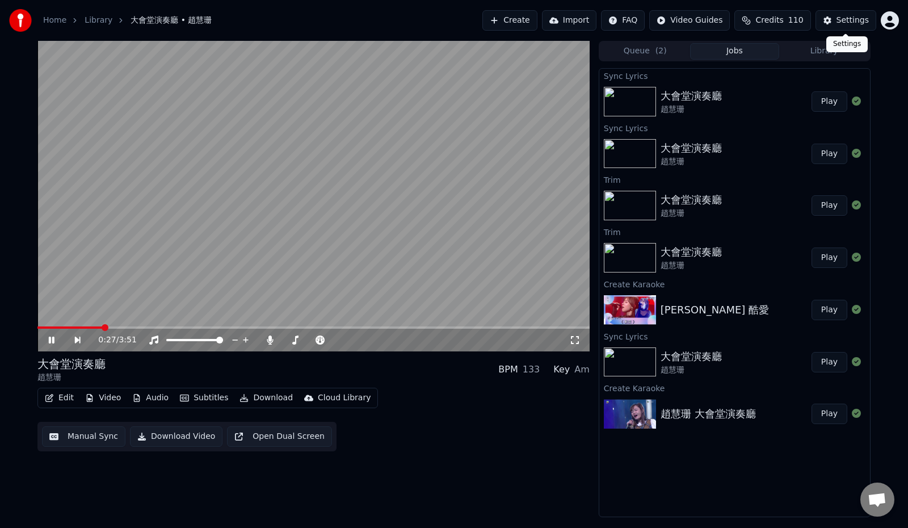
click at [833, 18] on button "Settings" at bounding box center [845, 20] width 61 height 20
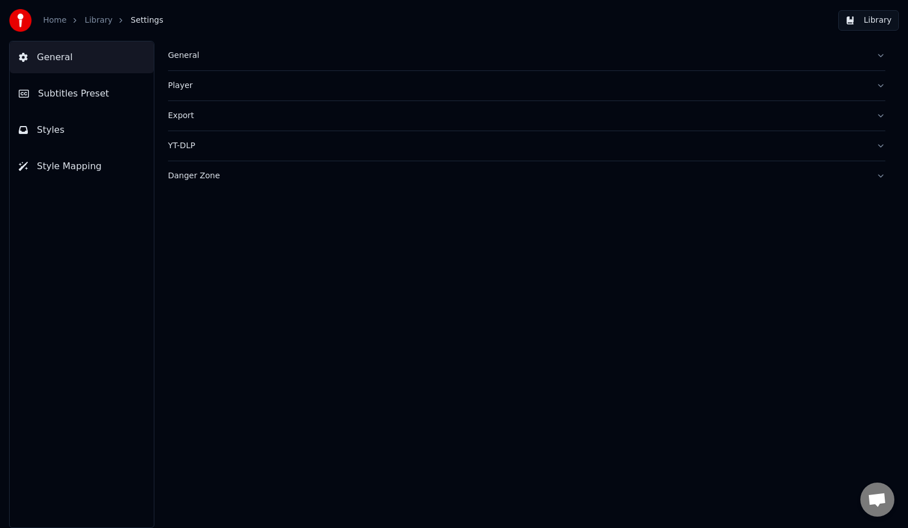
click at [195, 57] on div "General" at bounding box center [517, 55] width 699 height 11
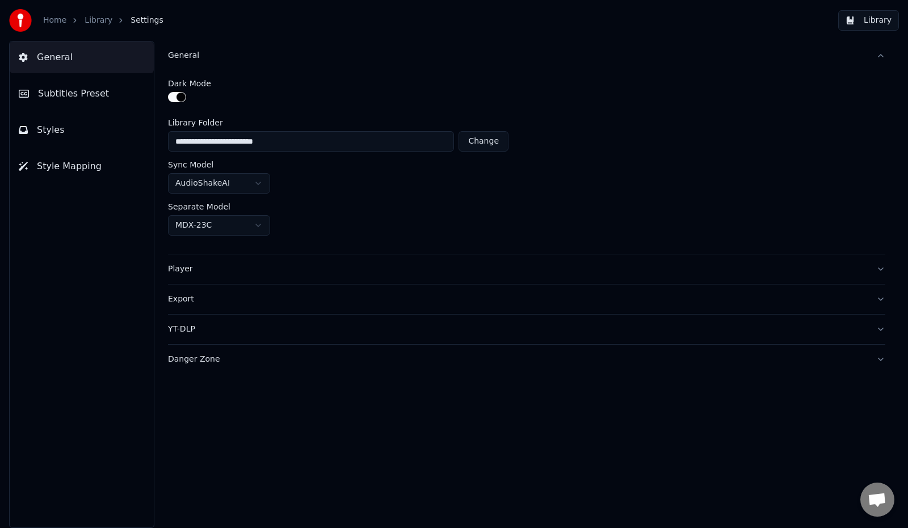
click at [71, 96] on span "Subtitles Preset" at bounding box center [73, 94] width 71 height 14
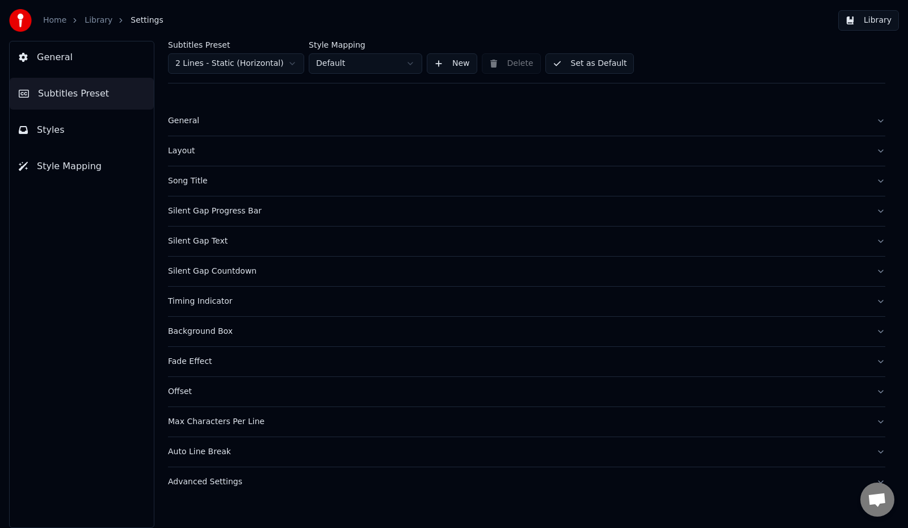
click at [80, 63] on button "General" at bounding box center [82, 57] width 144 height 32
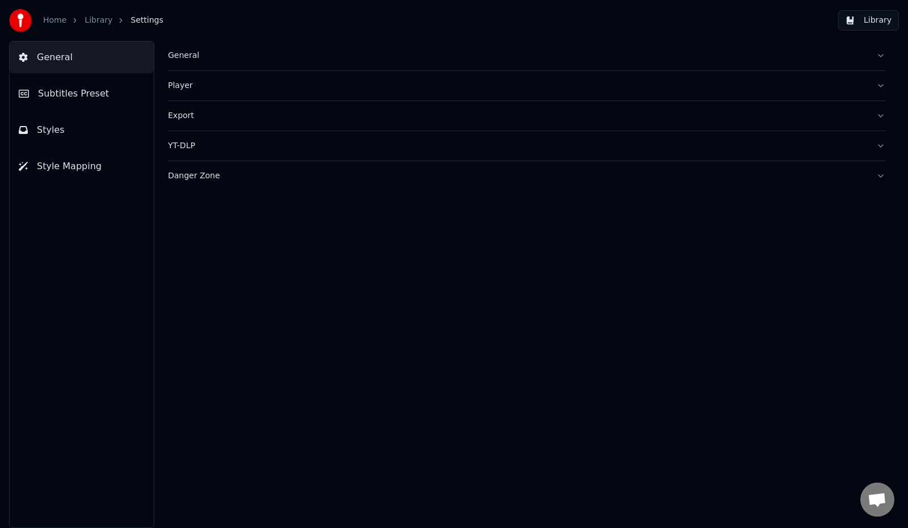
click at [184, 58] on div "General" at bounding box center [517, 55] width 699 height 11
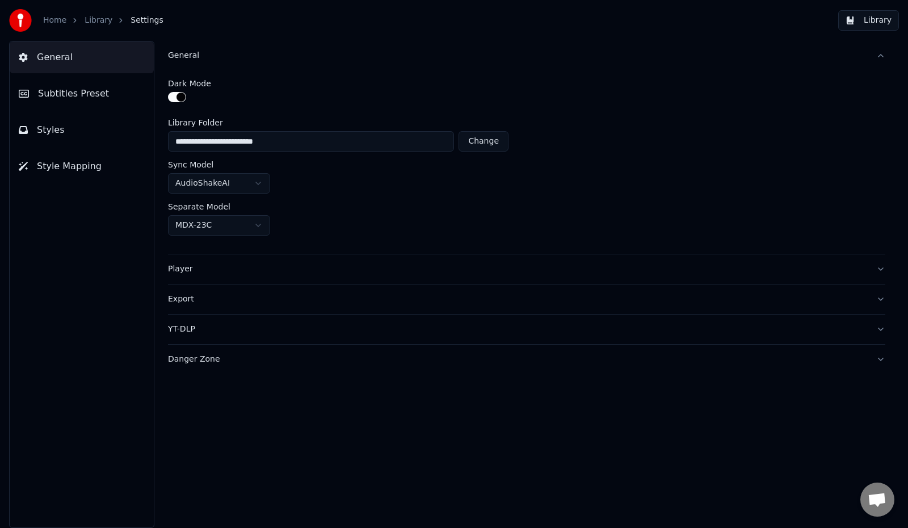
click at [65, 96] on span "Subtitles Preset" at bounding box center [73, 94] width 71 height 14
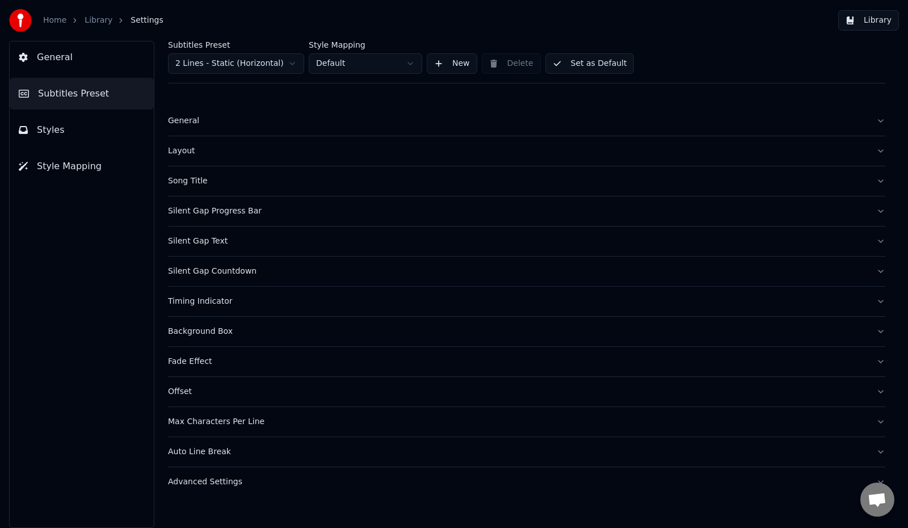
click at [197, 331] on div "Background Box" at bounding box center [517, 331] width 699 height 11
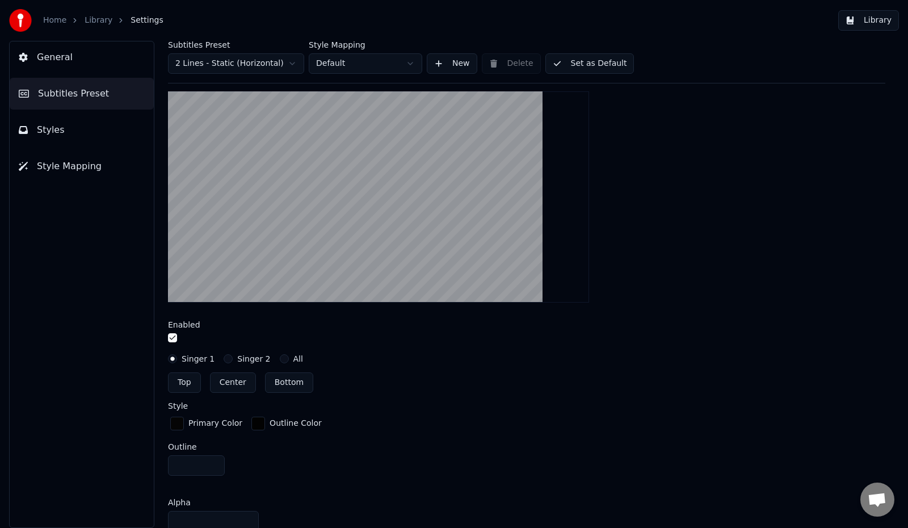
scroll to position [340, 0]
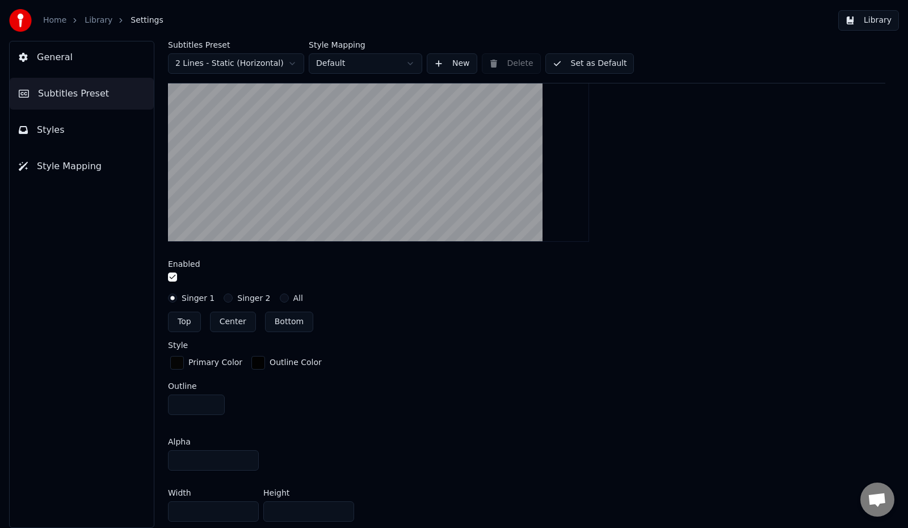
click at [175, 361] on div "button" at bounding box center [177, 363] width 14 height 14
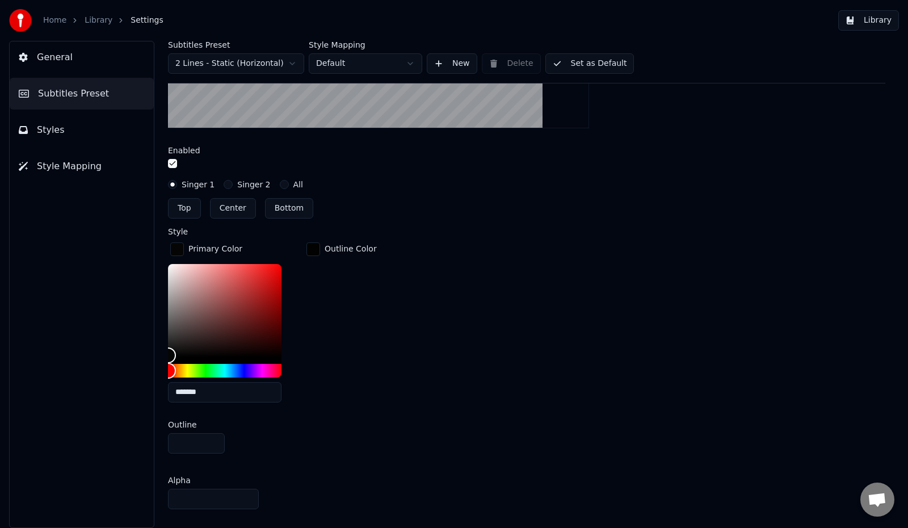
scroll to position [284, 0]
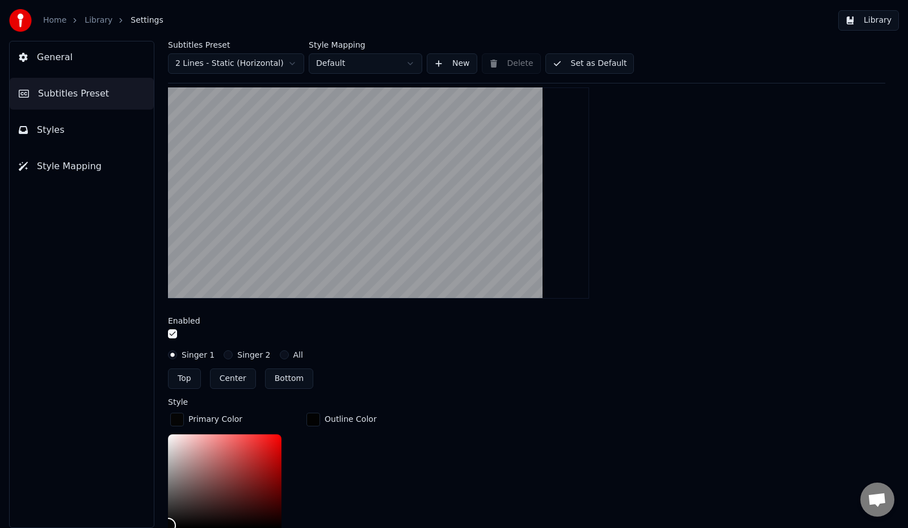
click at [578, 64] on button "Set as Default" at bounding box center [589, 63] width 89 height 20
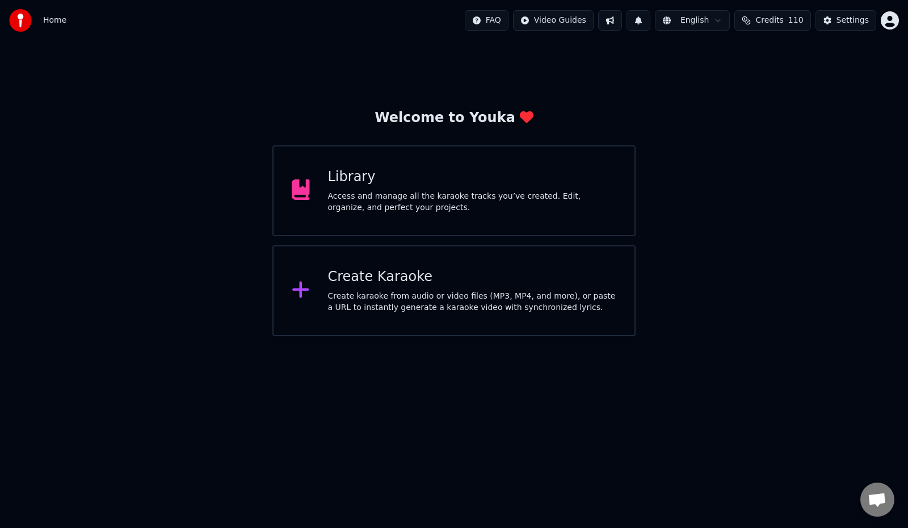
click at [413, 206] on div "Access and manage all the karaoke tracks you’ve created. Edit, organize, and pe…" at bounding box center [472, 202] width 289 height 23
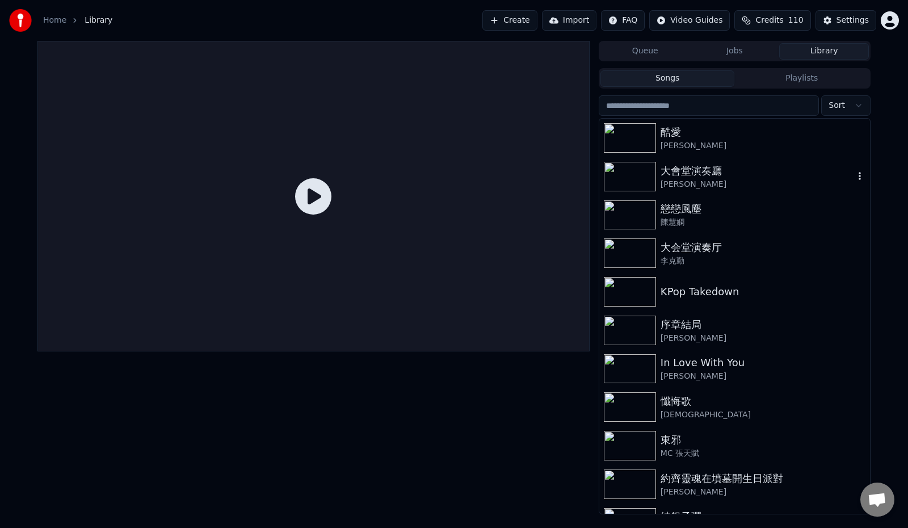
click at [678, 171] on div "大會堂演奏廳" at bounding box center [756, 171] width 193 height 16
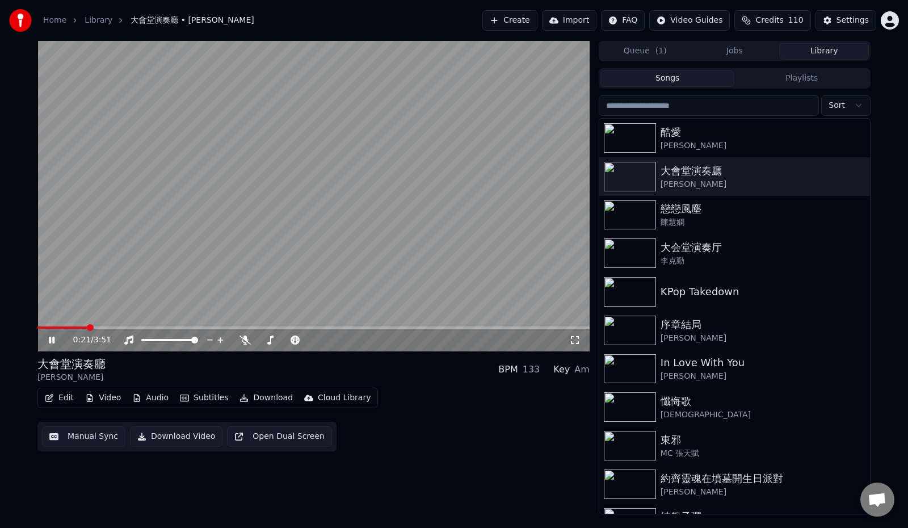
click at [88, 326] on span at bounding box center [90, 327] width 7 height 7
click at [242, 336] on icon at bounding box center [244, 339] width 11 height 9
click at [853, 24] on div "Settings" at bounding box center [852, 20] width 32 height 11
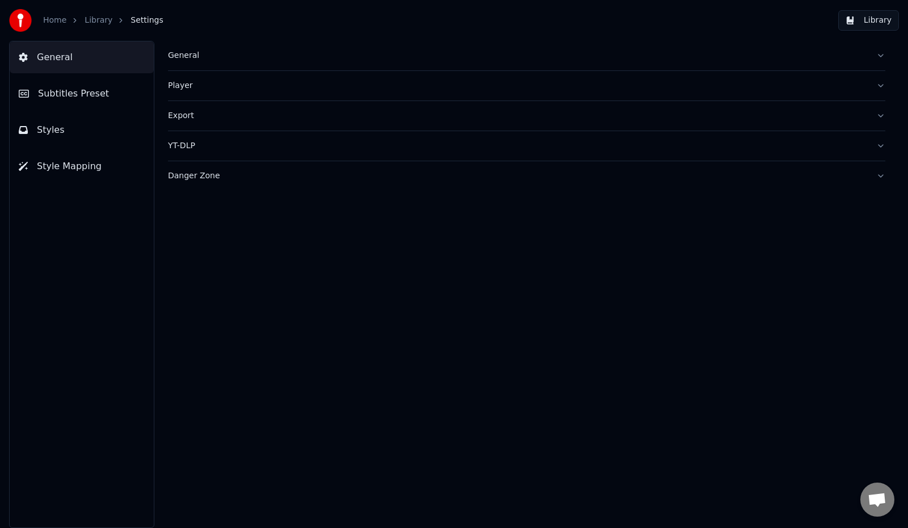
click at [87, 102] on button "Subtitles Preset" at bounding box center [82, 94] width 144 height 32
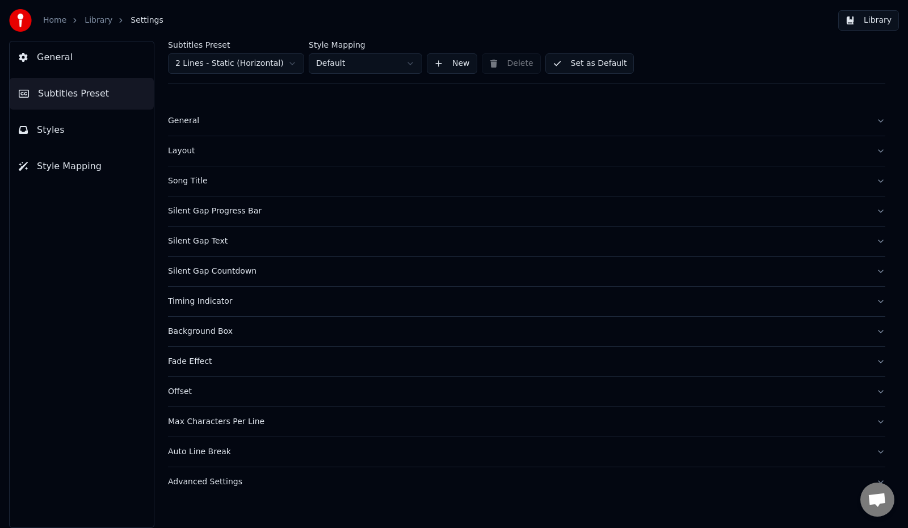
click at [186, 127] on button "General" at bounding box center [526, 120] width 717 height 29
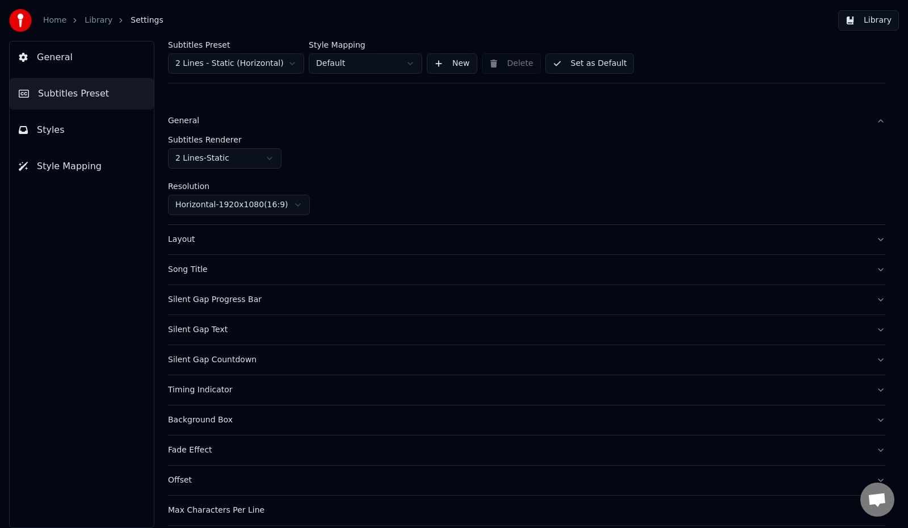
click at [178, 243] on div "Layout" at bounding box center [517, 239] width 699 height 11
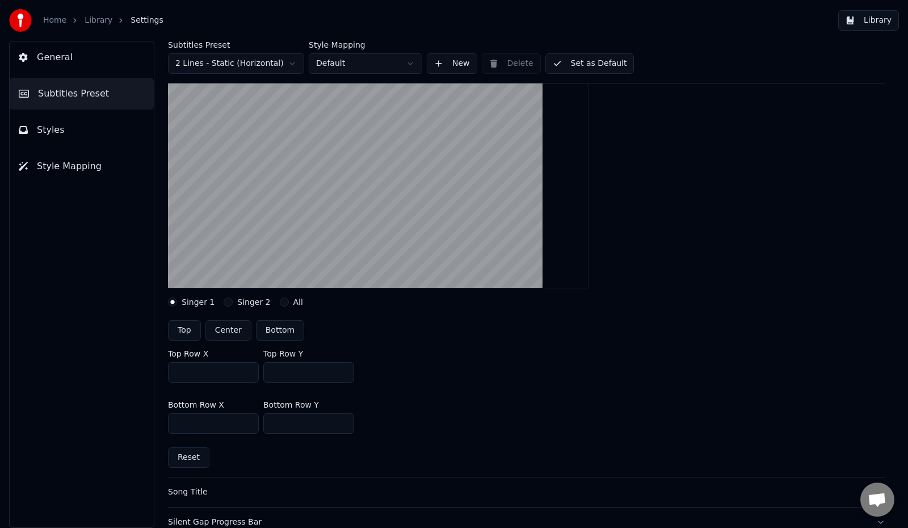
scroll to position [227, 0]
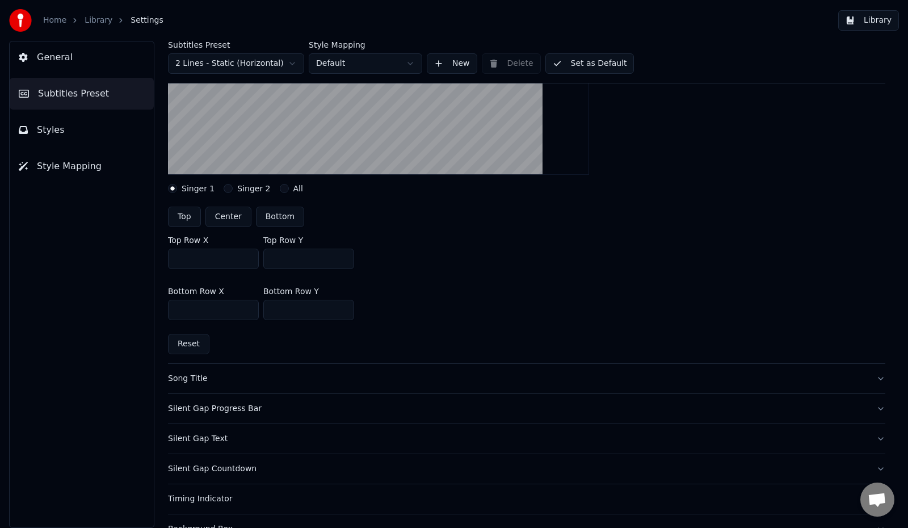
click at [177, 380] on div "Song Title" at bounding box center [517, 378] width 699 height 11
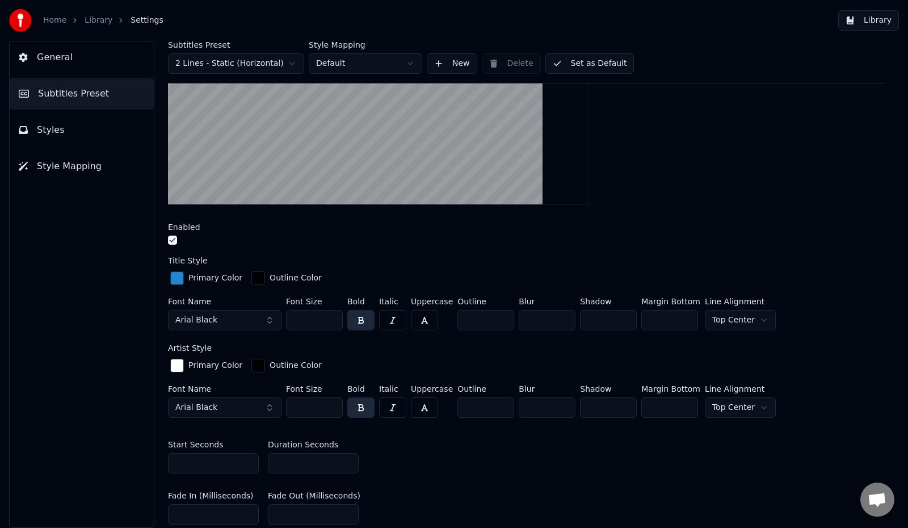
scroll to position [397, 0]
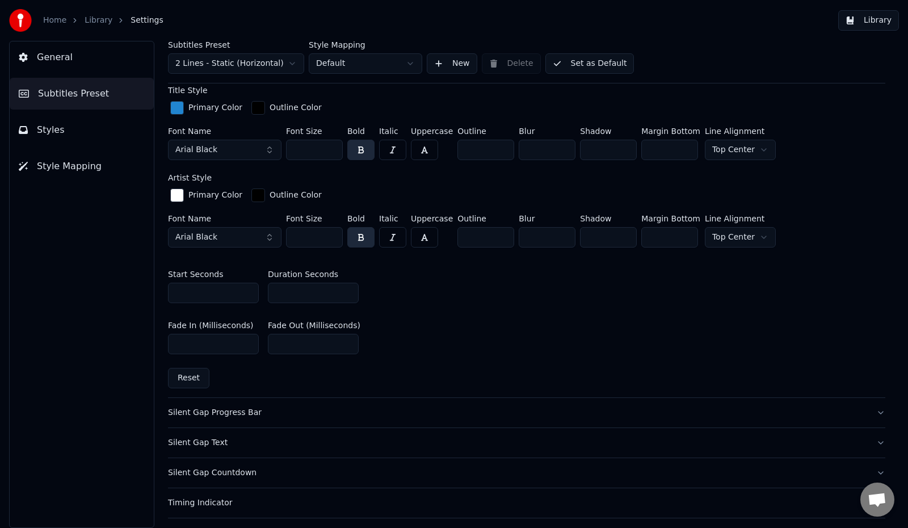
click at [206, 414] on div "Silent Gap Progress Bar" at bounding box center [517, 412] width 699 height 11
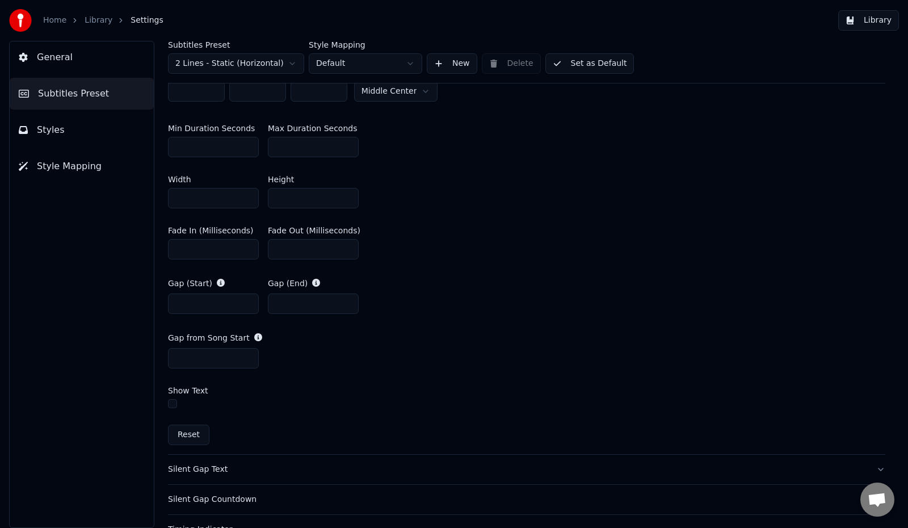
scroll to position [567, 0]
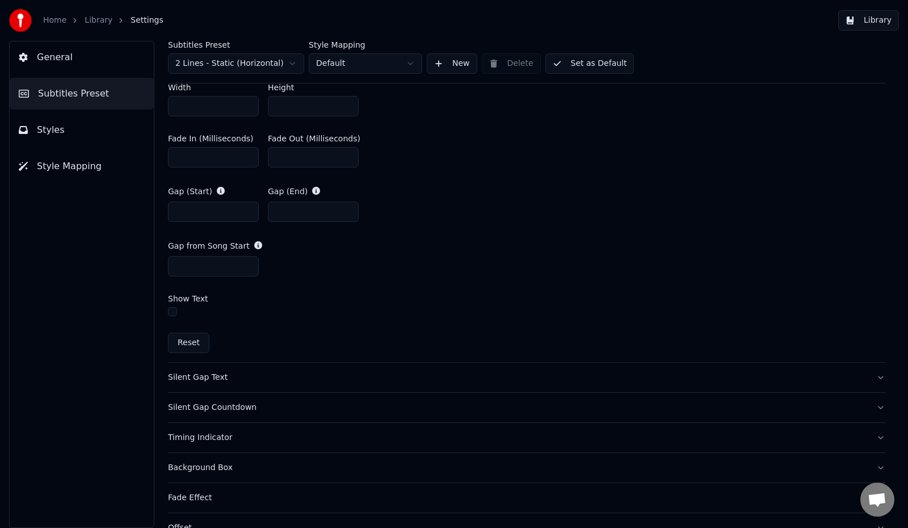
click at [209, 379] on div "Silent Gap Text" at bounding box center [517, 377] width 699 height 11
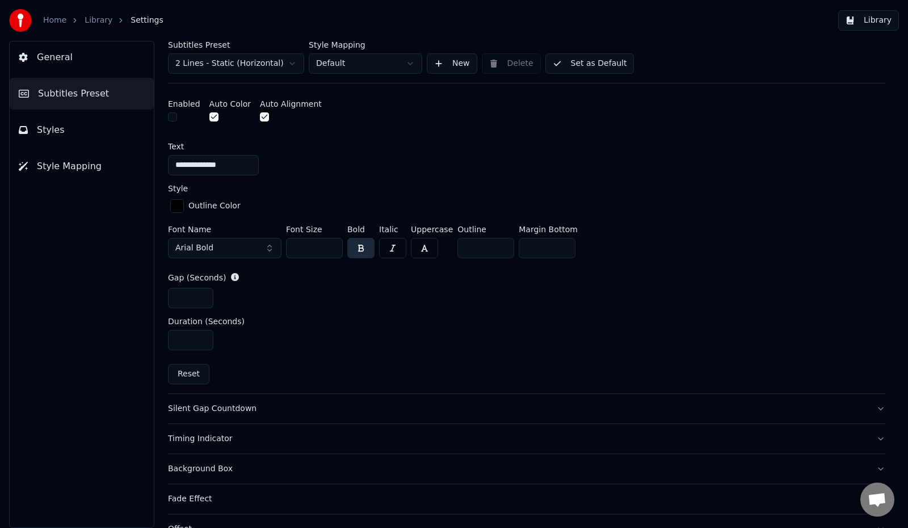
scroll to position [524, 0]
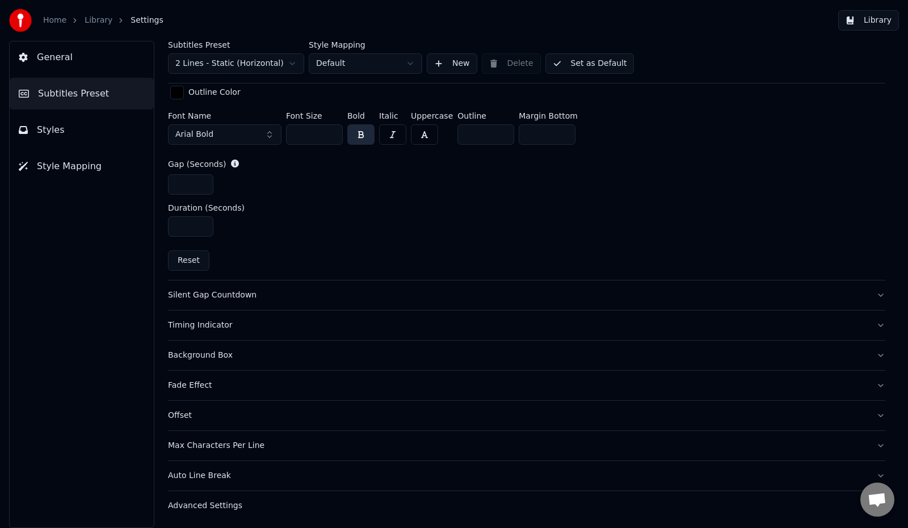
click at [225, 298] on div "Silent Gap Countdown" at bounding box center [517, 294] width 699 height 11
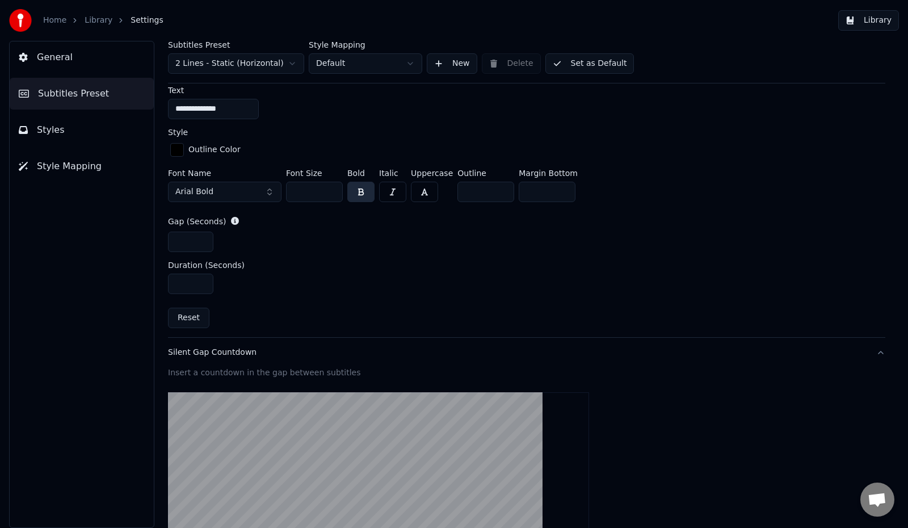
scroll to position [463, 0]
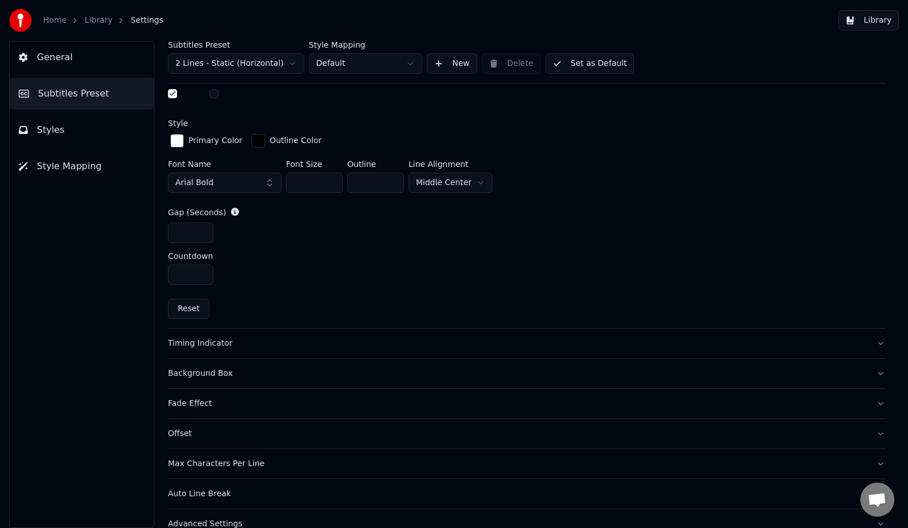
click at [193, 407] on button "Fade Effect" at bounding box center [526, 403] width 717 height 29
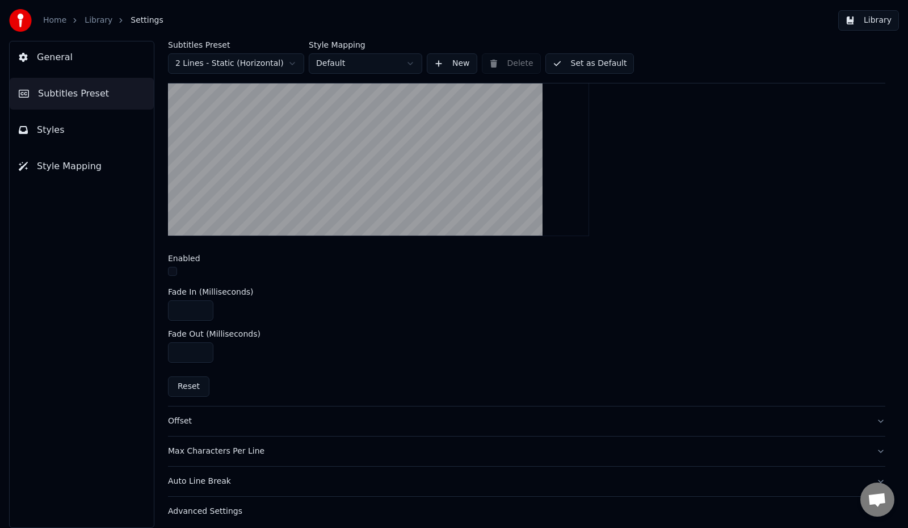
scroll to position [383, 0]
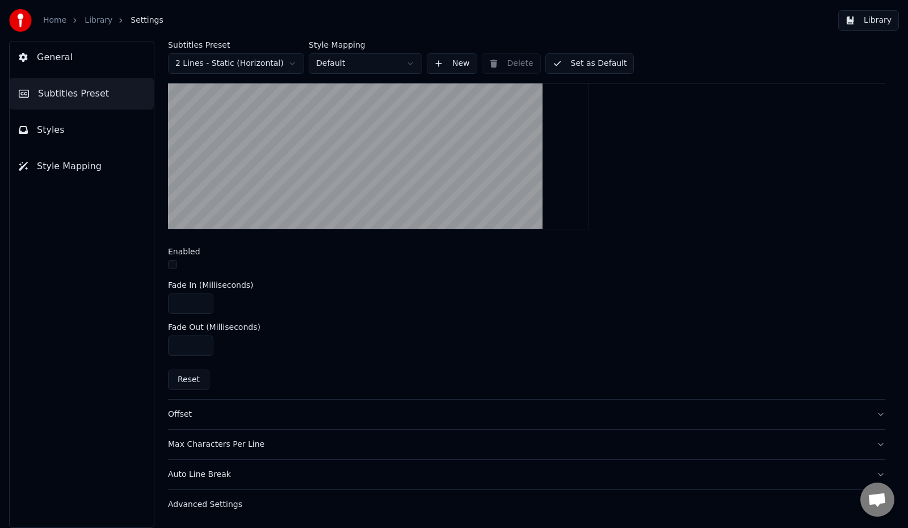
click at [195, 476] on div "Auto Line Break" at bounding box center [517, 474] width 699 height 11
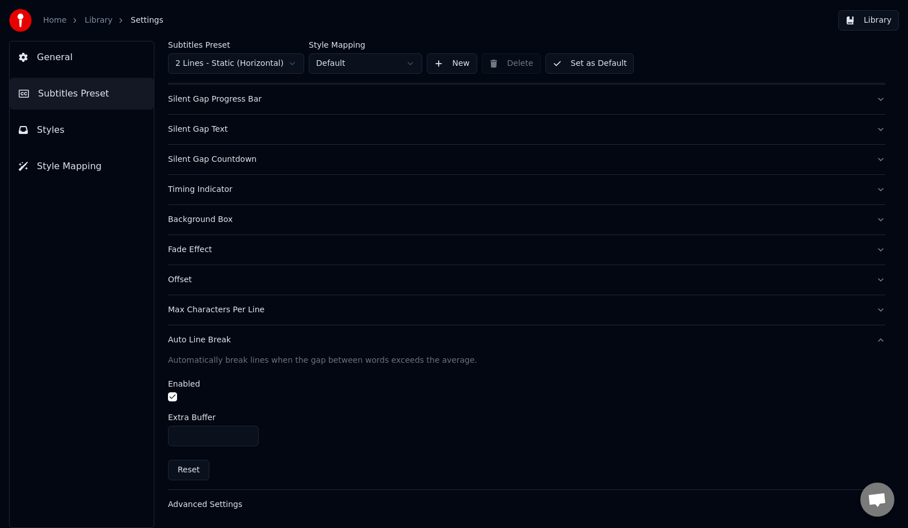
click at [234, 503] on div "Advanced Settings" at bounding box center [517, 504] width 699 height 11
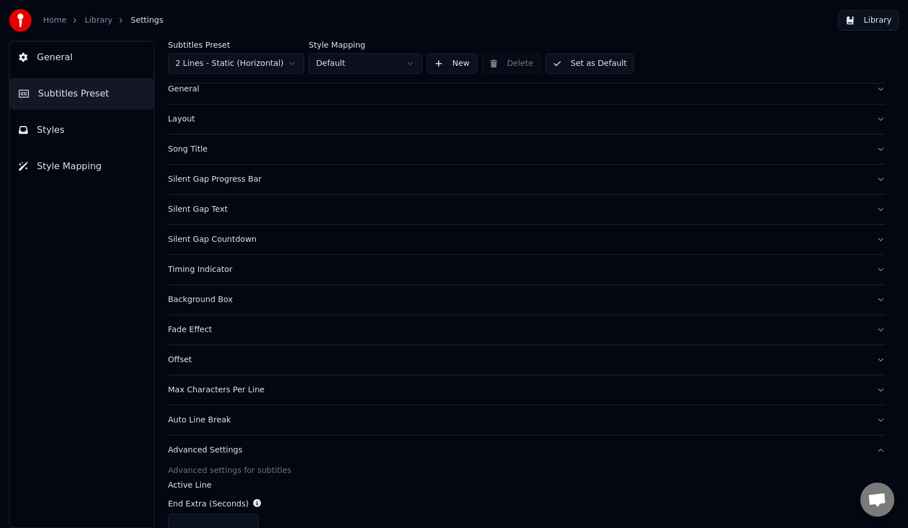
scroll to position [0, 0]
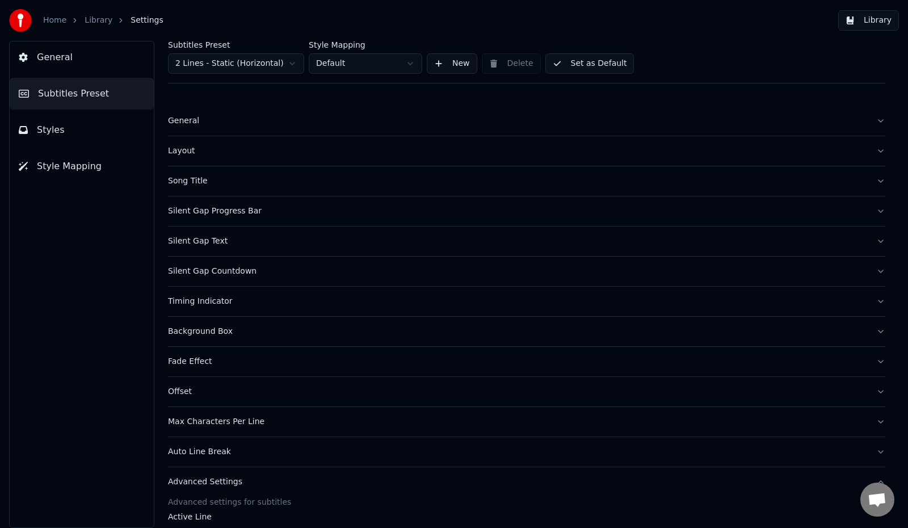
click at [66, 133] on button "Styles" at bounding box center [82, 130] width 144 height 32
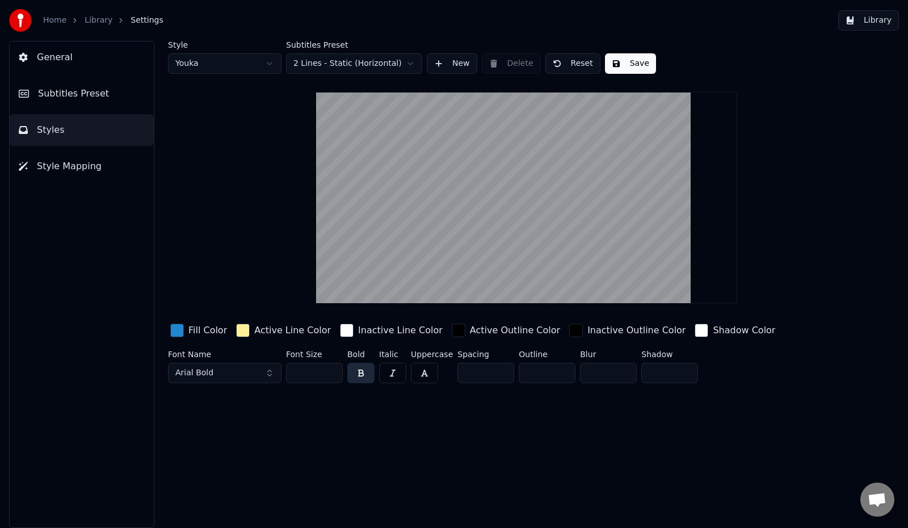
click at [75, 172] on span "Style Mapping" at bounding box center [69, 166] width 65 height 14
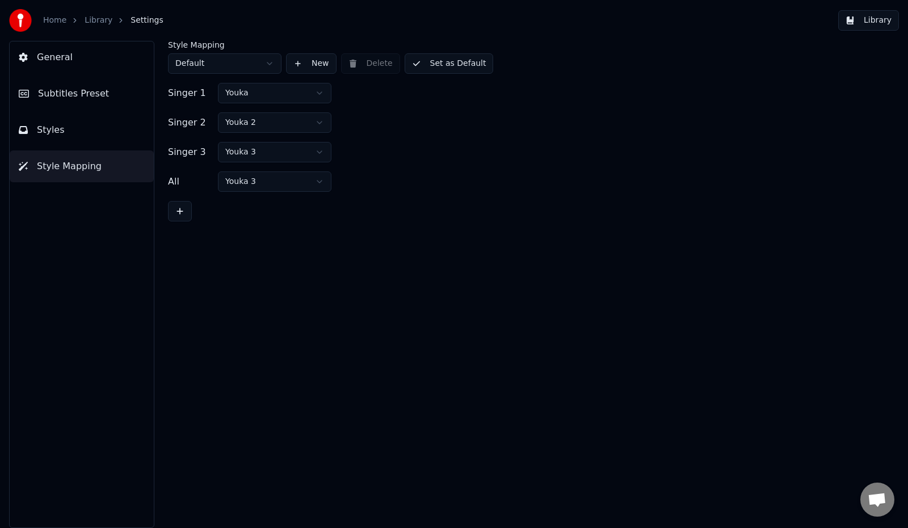
click at [67, 138] on button "Styles" at bounding box center [82, 130] width 144 height 32
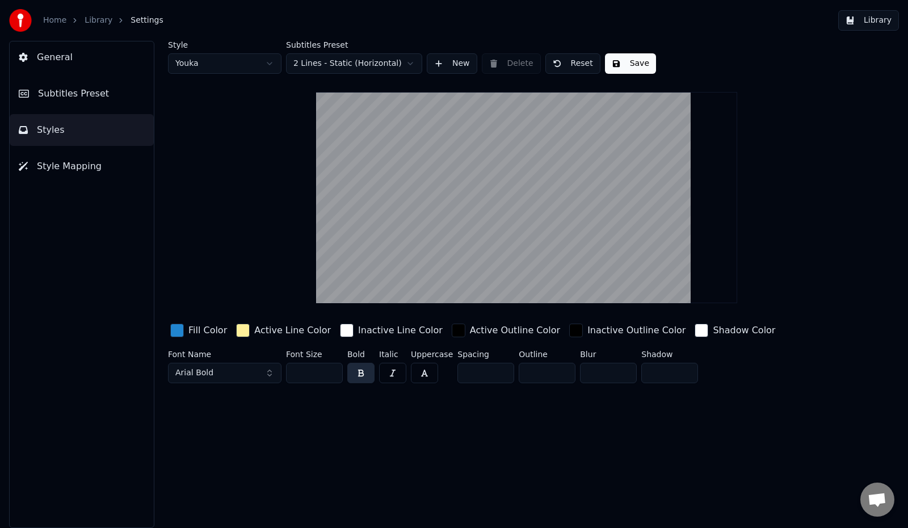
click at [71, 62] on button "General" at bounding box center [82, 57] width 144 height 32
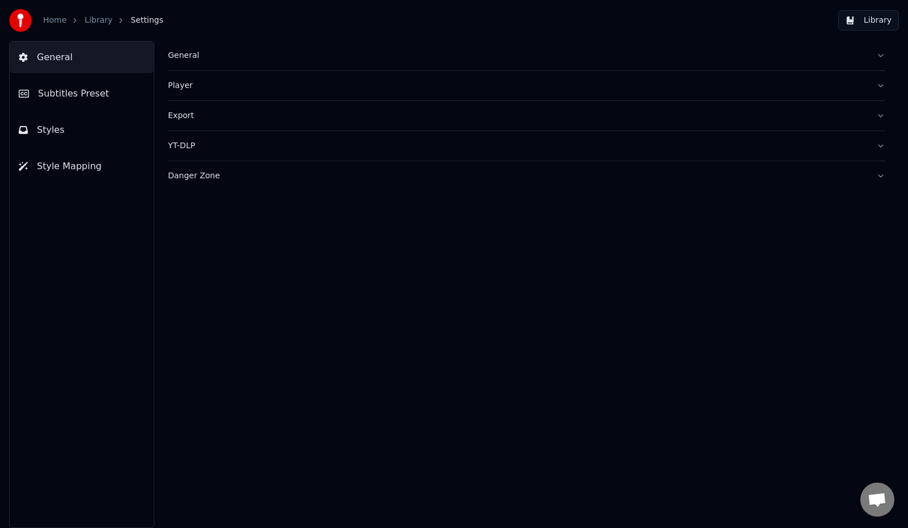
click at [187, 57] on div "General" at bounding box center [517, 55] width 699 height 11
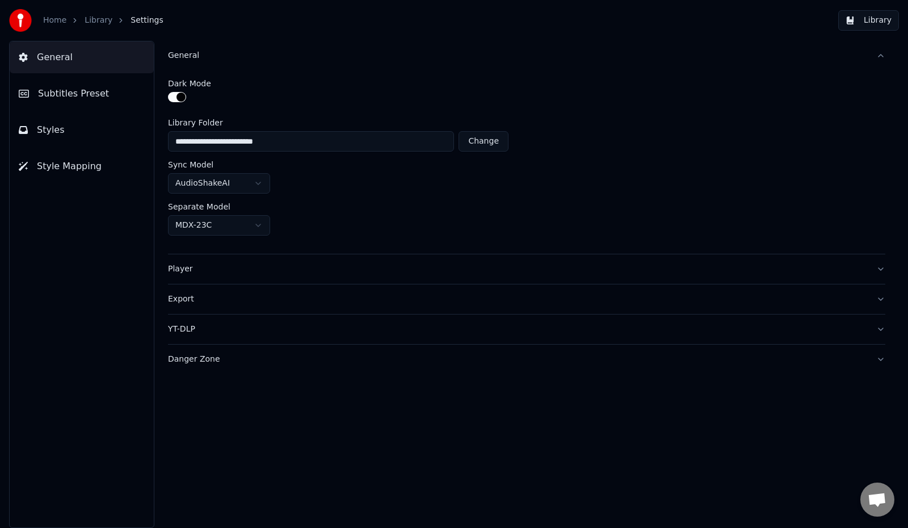
click at [69, 100] on span "Subtitles Preset" at bounding box center [73, 94] width 71 height 14
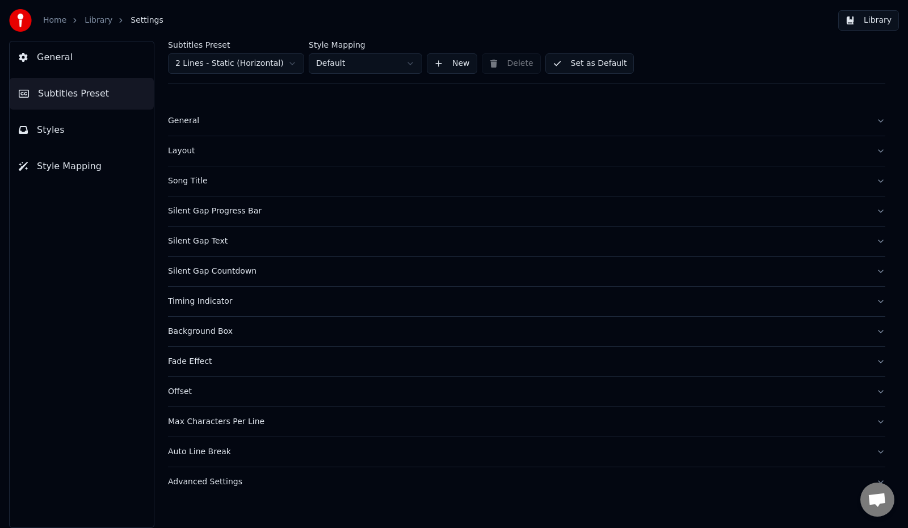
click at [69, 61] on button "General" at bounding box center [82, 57] width 144 height 32
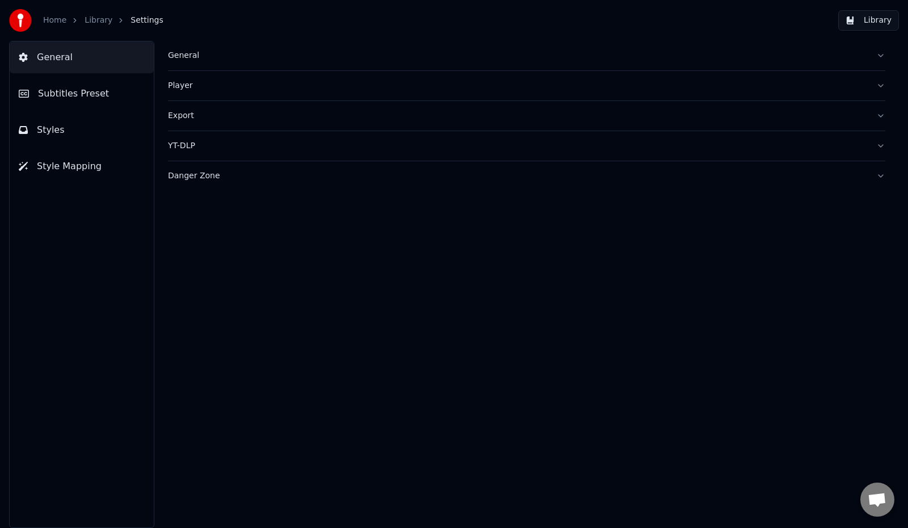
click at [184, 87] on div "Player" at bounding box center [517, 85] width 699 height 11
click at [73, 98] on span "Subtitles Preset" at bounding box center [73, 94] width 71 height 14
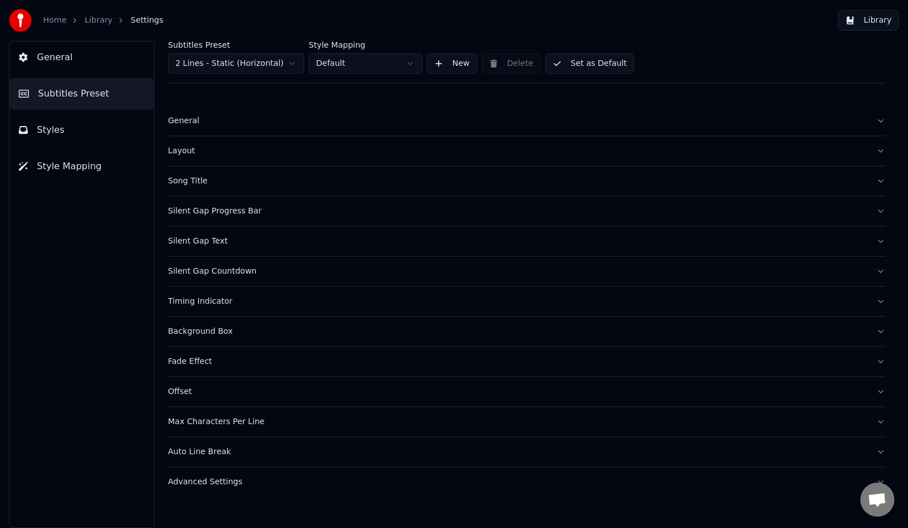
click at [193, 123] on div "General" at bounding box center [517, 120] width 699 height 11
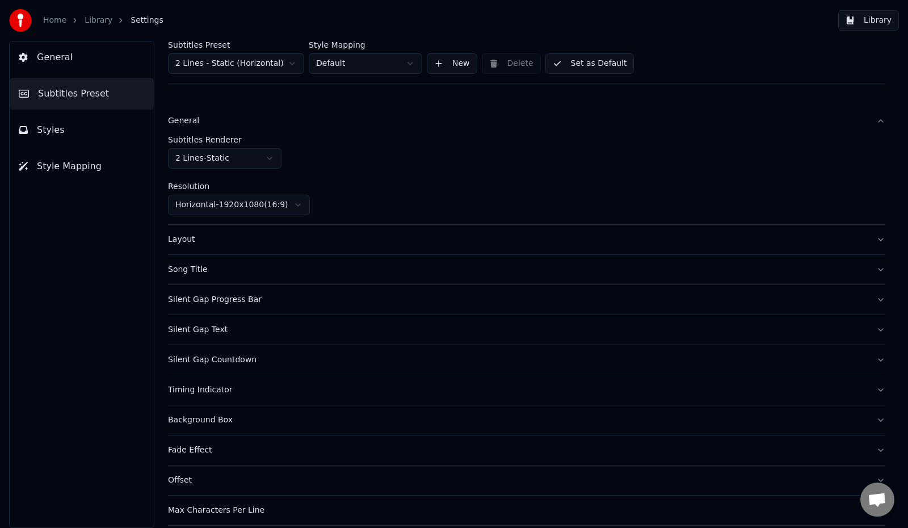
click at [180, 242] on div "Layout" at bounding box center [517, 239] width 699 height 11
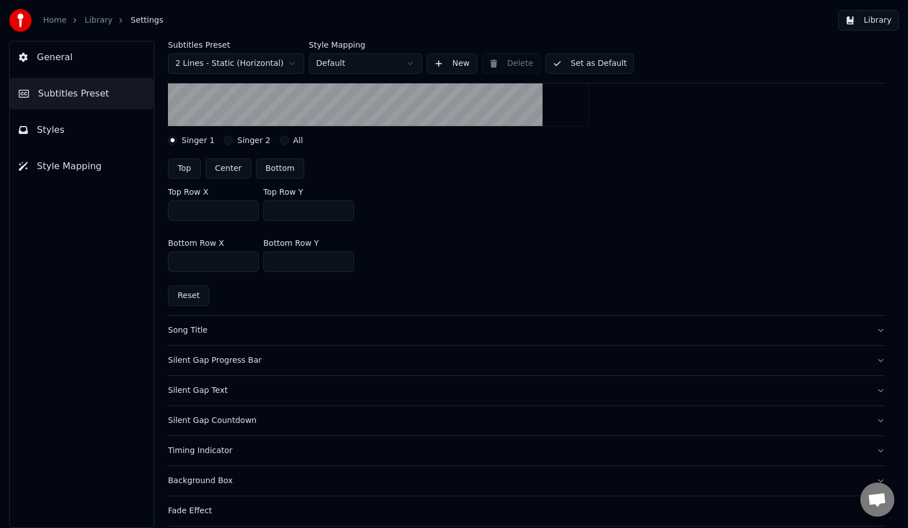
scroll to position [284, 0]
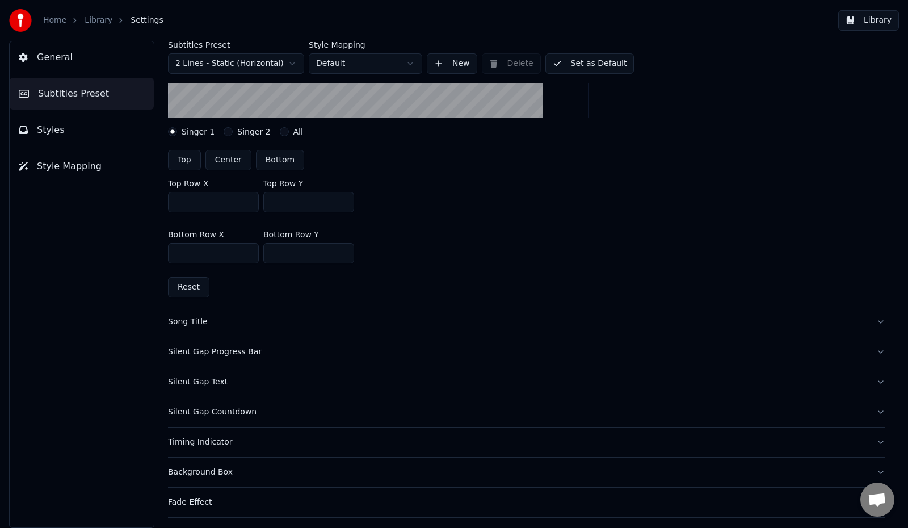
click at [237, 357] on button "Silent Gap Progress Bar" at bounding box center [526, 351] width 717 height 29
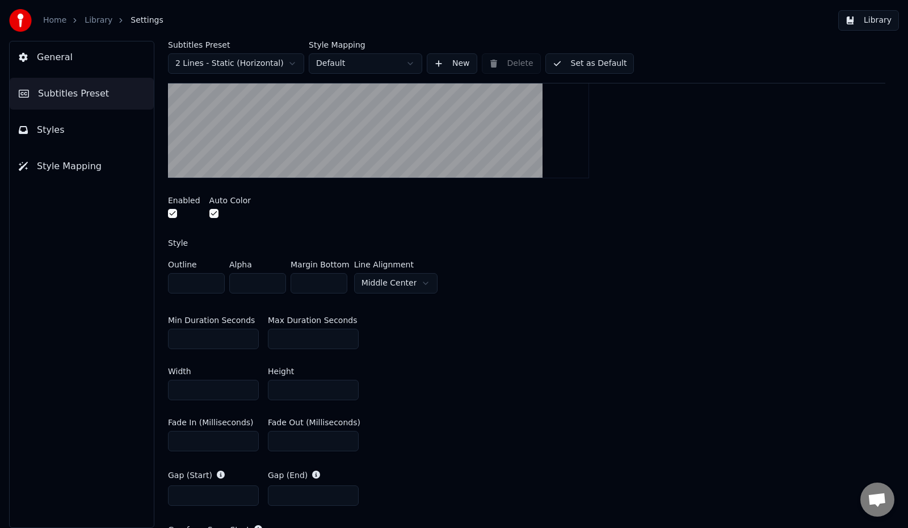
click at [171, 213] on button "button" at bounding box center [172, 213] width 9 height 9
click at [590, 69] on button "Set as Default" at bounding box center [589, 63] width 89 height 20
click at [574, 62] on button "Done" at bounding box center [572, 63] width 54 height 20
click at [586, 66] on button "Set as Default" at bounding box center [589, 63] width 89 height 20
click at [103, 22] on link "Library" at bounding box center [99, 20] width 28 height 11
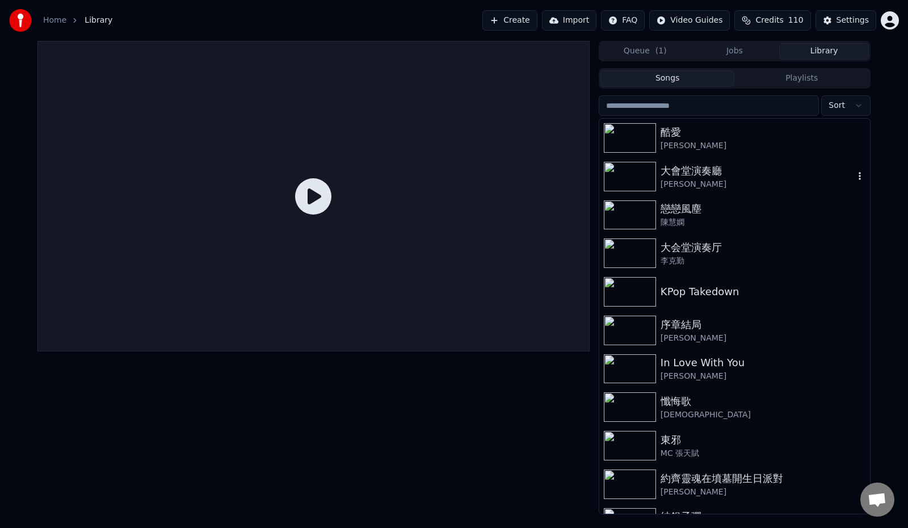
click at [695, 178] on div "大會堂演奏廳" at bounding box center [756, 171] width 193 height 16
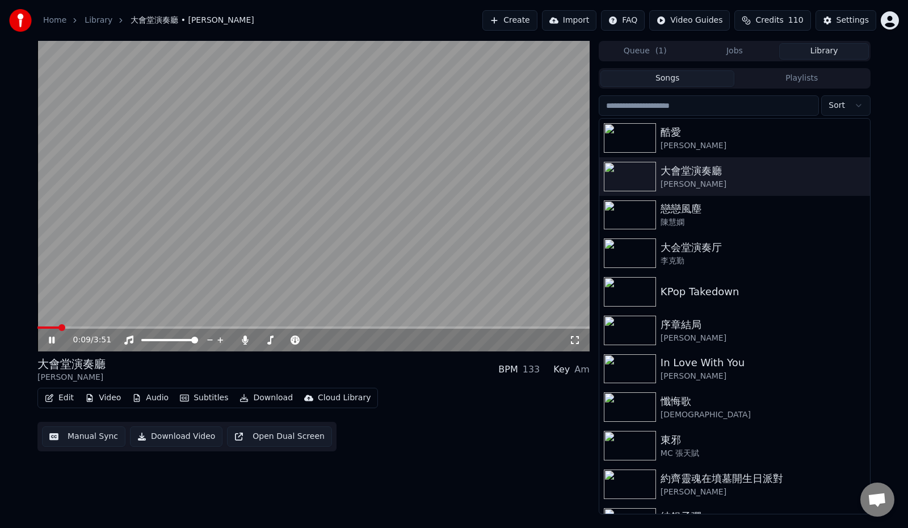
click at [60, 325] on span at bounding box center [61, 327] width 7 height 7
click at [845, 18] on div "Settings" at bounding box center [852, 20] width 32 height 11
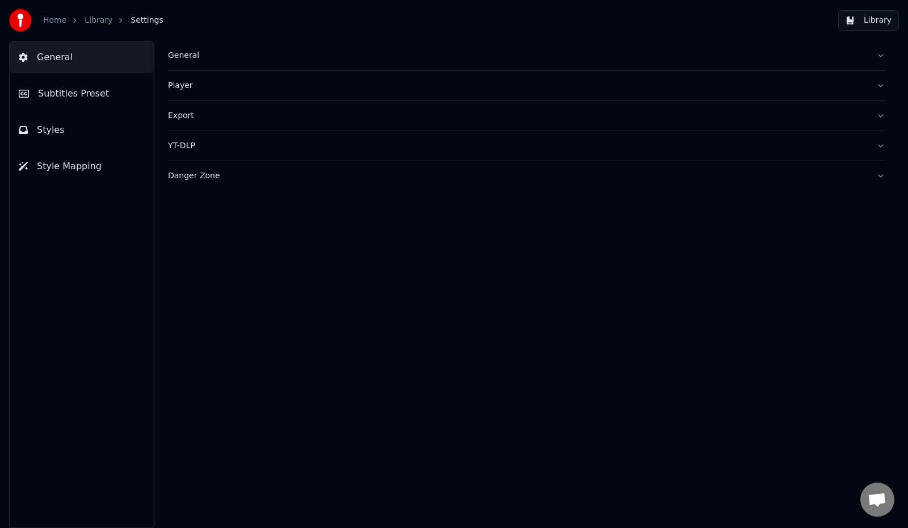
click at [55, 133] on span "Styles" at bounding box center [51, 130] width 28 height 14
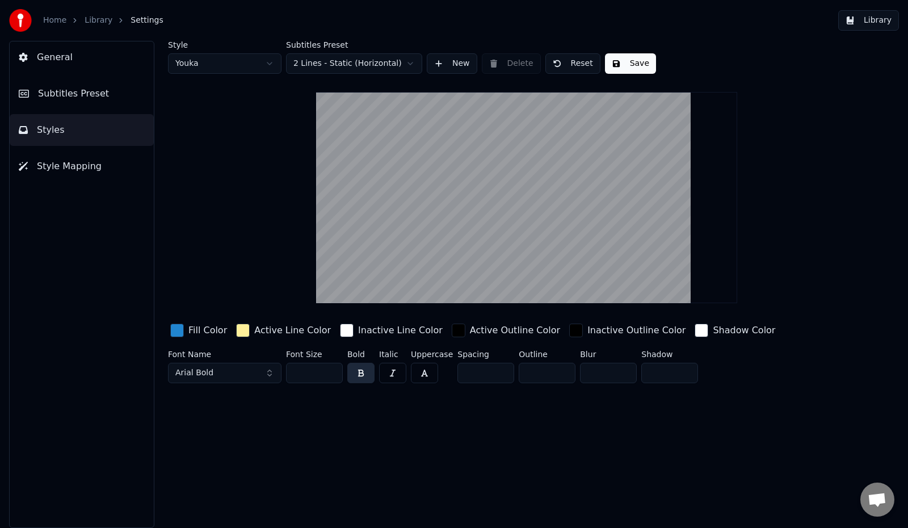
click at [340, 329] on div "button" at bounding box center [347, 330] width 14 height 14
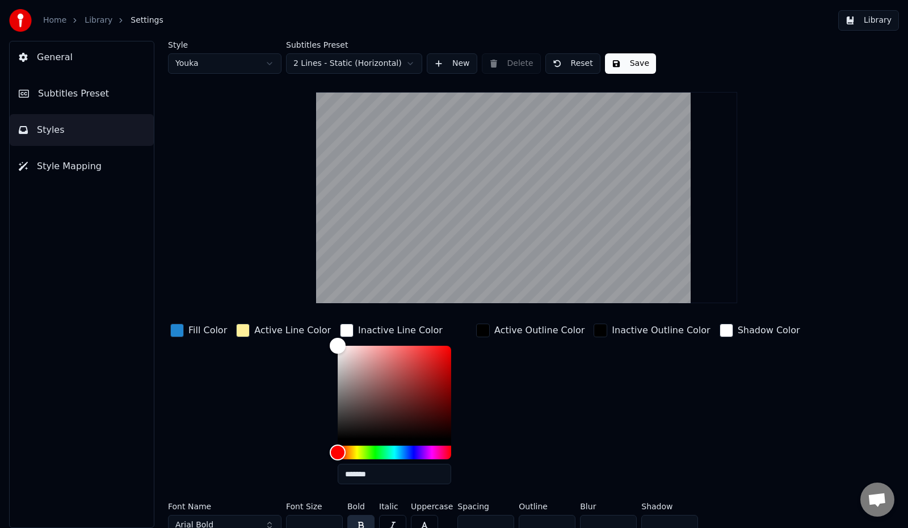
click at [340, 332] on div "button" at bounding box center [347, 330] width 14 height 14
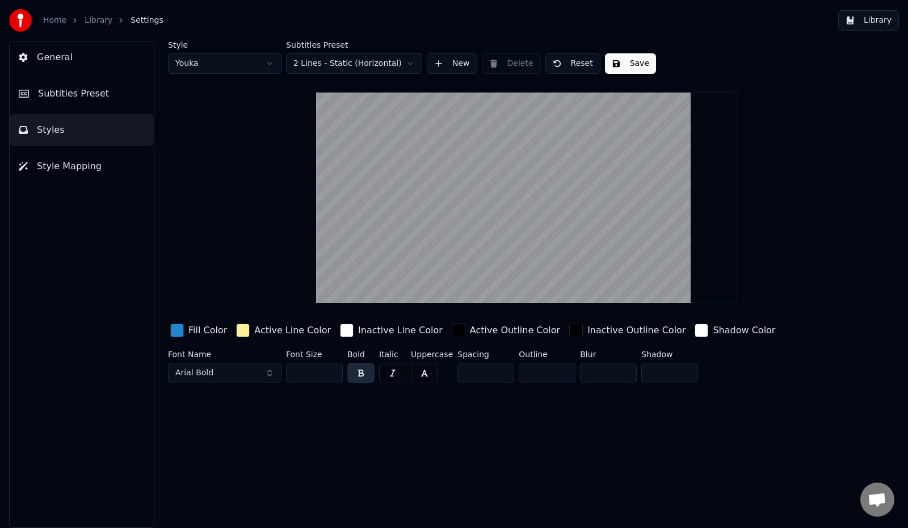
click at [60, 53] on span "General" at bounding box center [55, 57] width 36 height 14
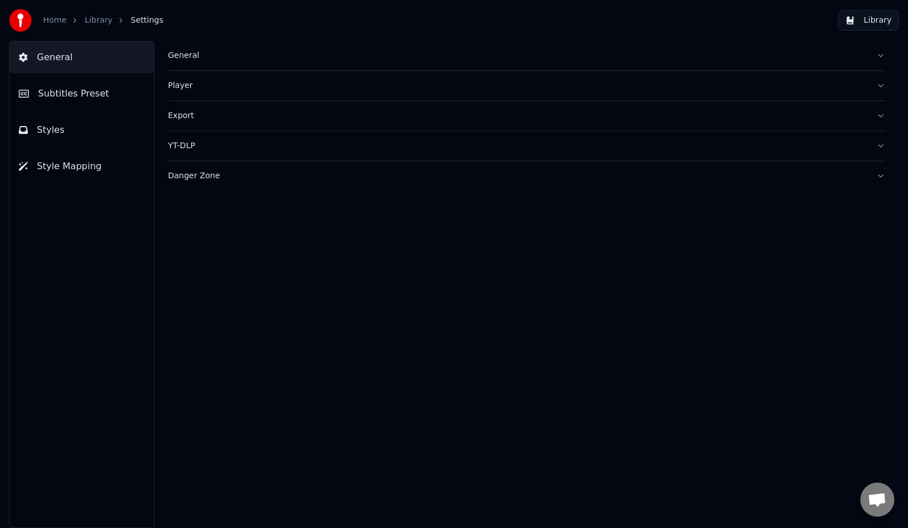
click at [174, 59] on div "General" at bounding box center [517, 55] width 699 height 11
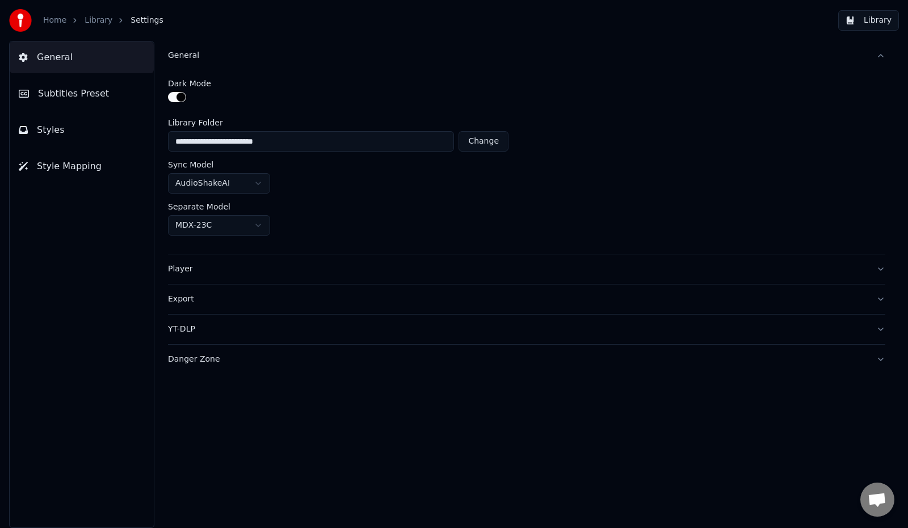
click at [179, 267] on div "Player" at bounding box center [517, 268] width 699 height 11
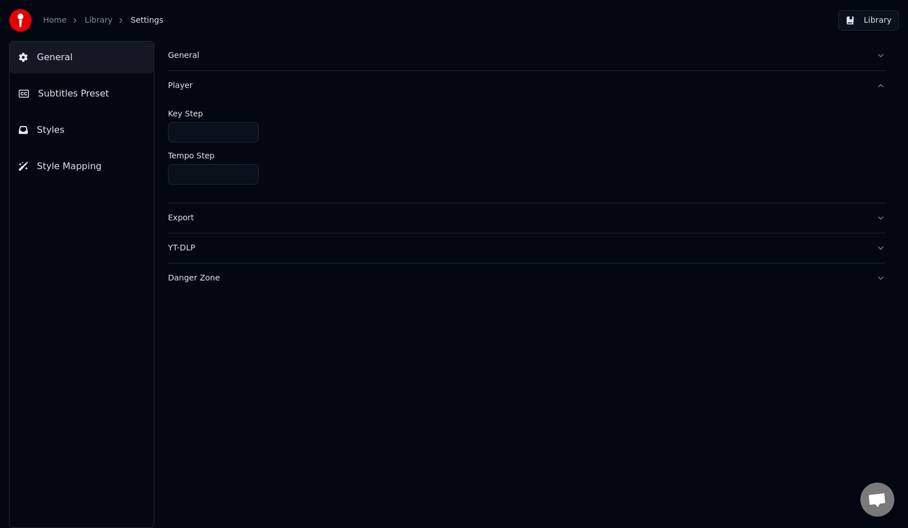
click at [184, 222] on div "Export" at bounding box center [517, 217] width 699 height 11
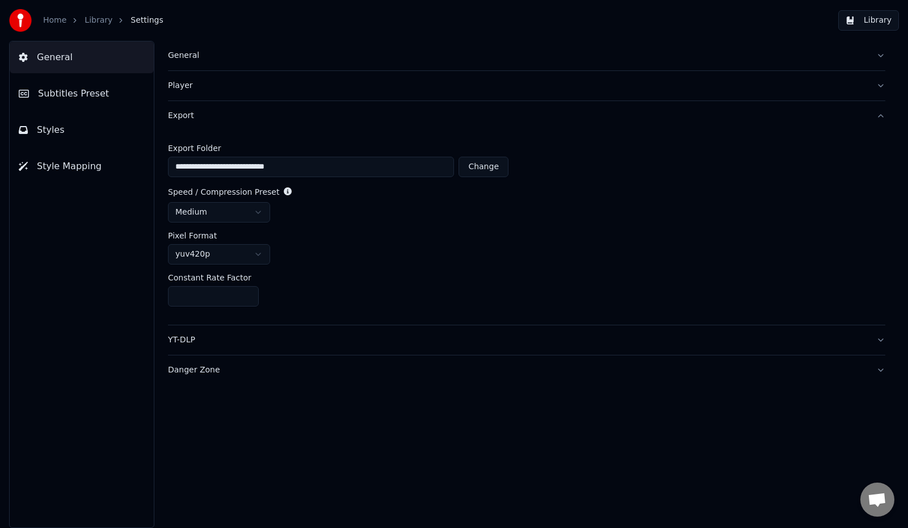
click at [74, 90] on span "Subtitles Preset" at bounding box center [73, 94] width 71 height 14
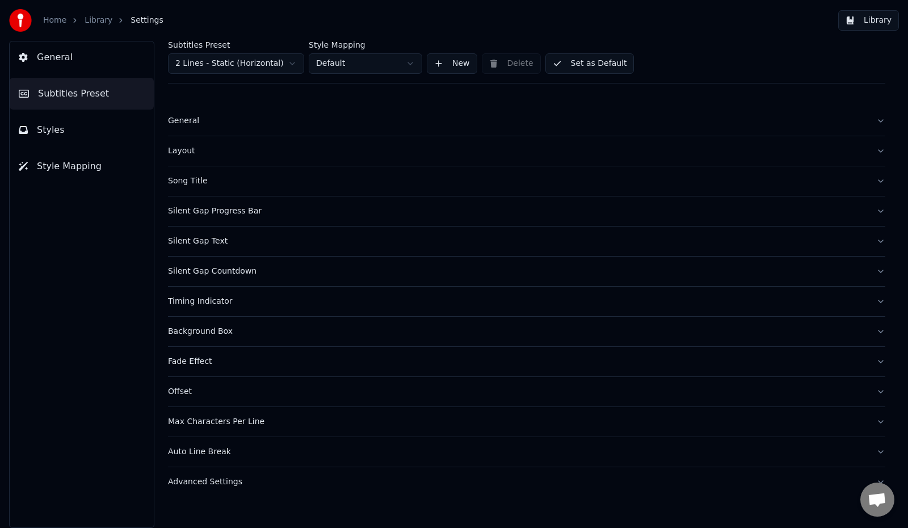
click at [179, 124] on div "General" at bounding box center [517, 120] width 699 height 11
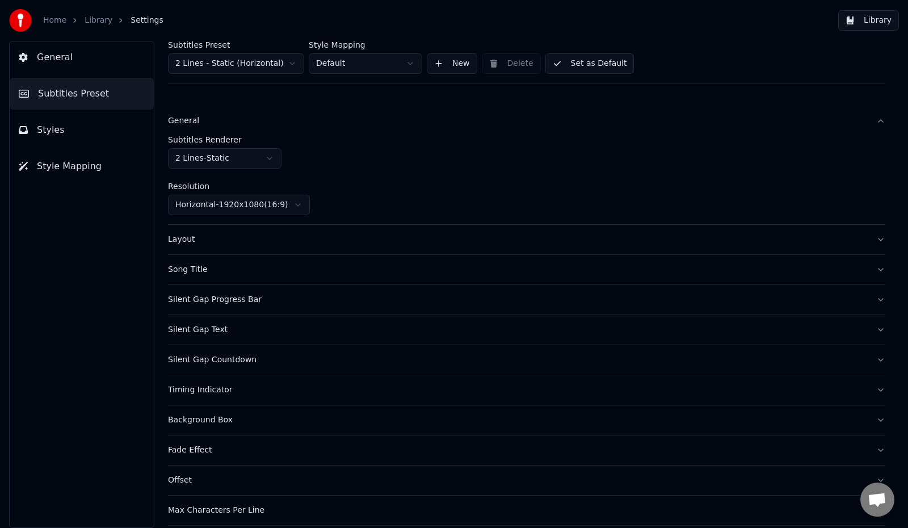
click at [180, 241] on div "Layout" at bounding box center [517, 239] width 699 height 11
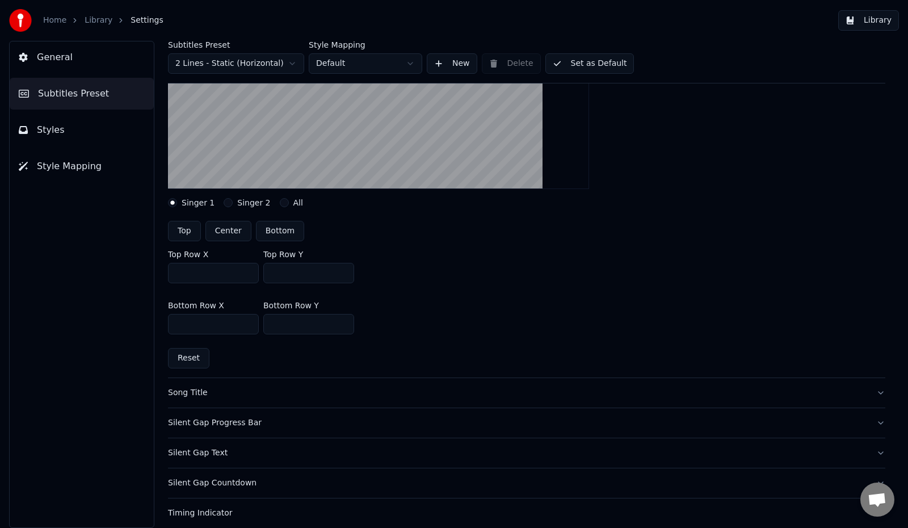
scroll to position [227, 0]
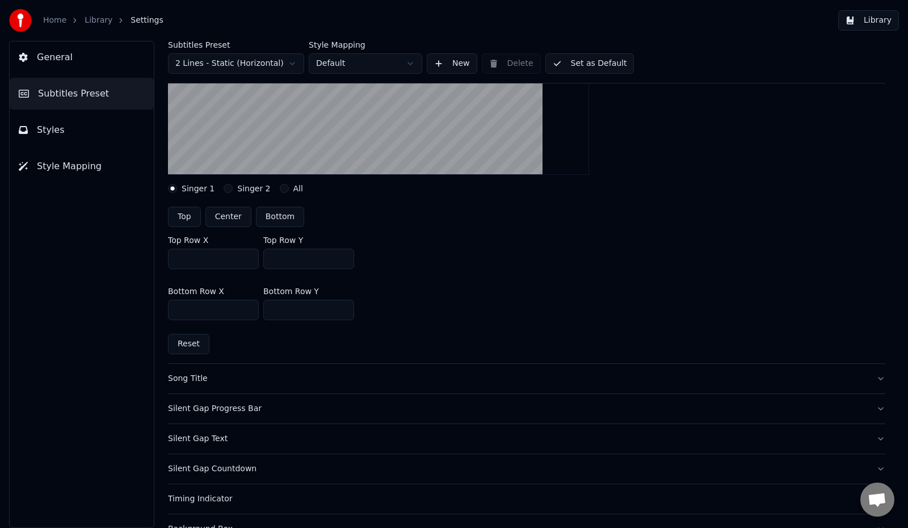
click at [187, 381] on div "Song Title" at bounding box center [517, 378] width 699 height 11
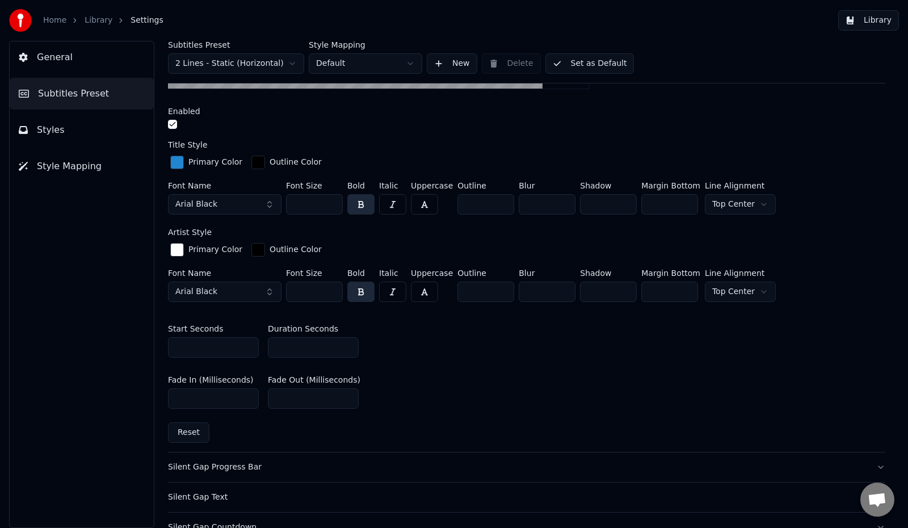
scroll to position [397, 0]
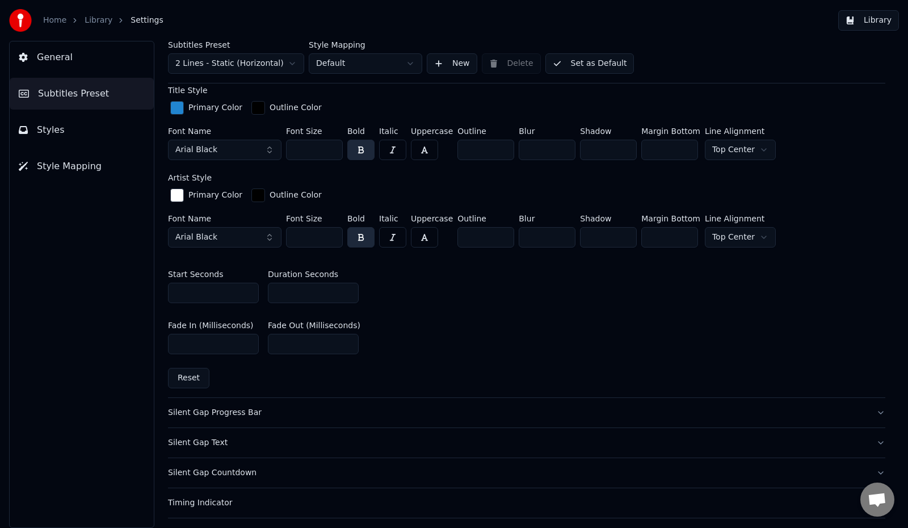
click at [226, 415] on div "Silent Gap Progress Bar" at bounding box center [517, 412] width 699 height 11
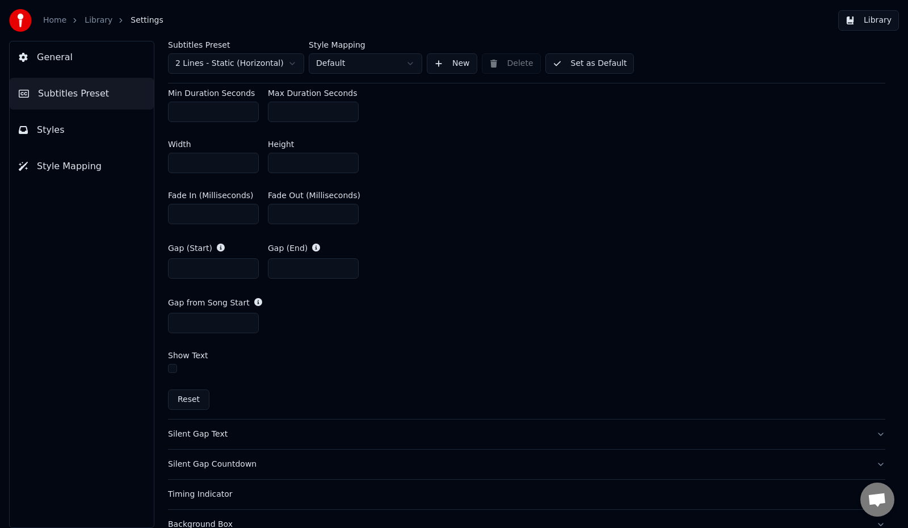
scroll to position [624, 0]
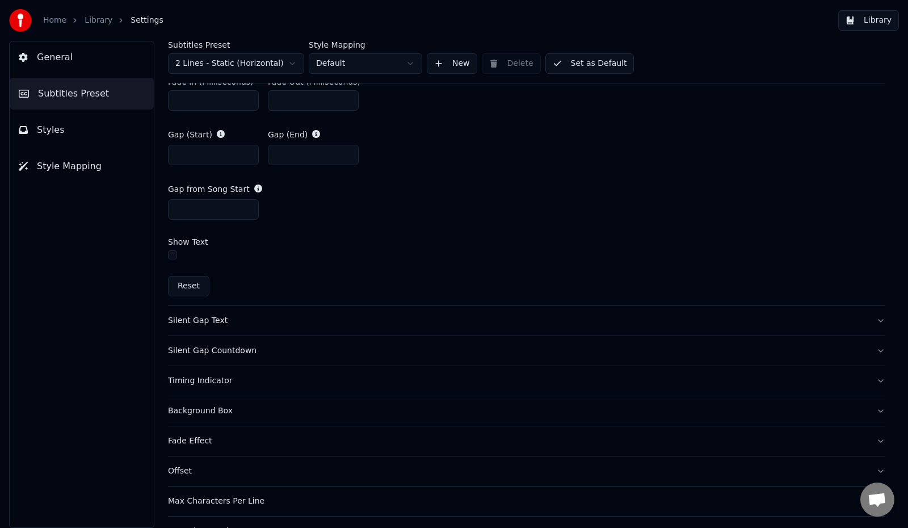
click at [189, 323] on div "Silent Gap Text" at bounding box center [517, 320] width 699 height 11
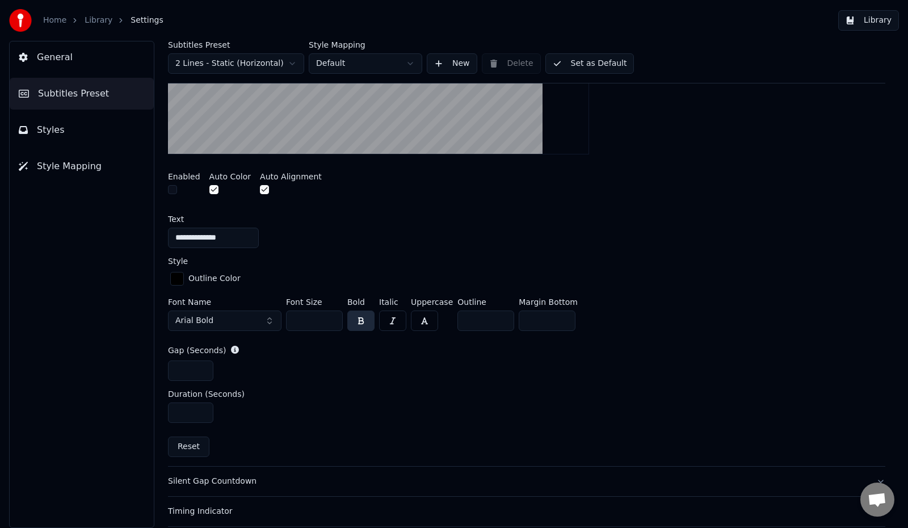
scroll to position [394, 0]
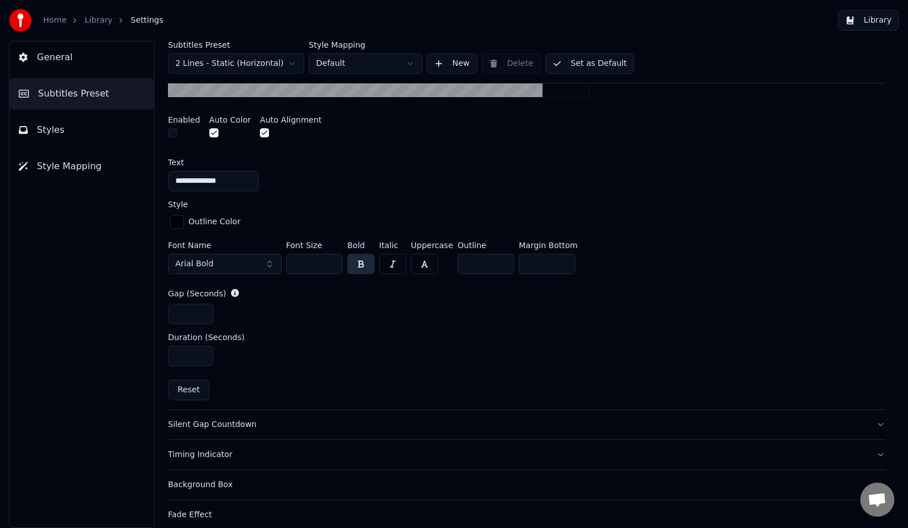
click at [230, 421] on div "Silent Gap Countdown" at bounding box center [517, 424] width 699 height 11
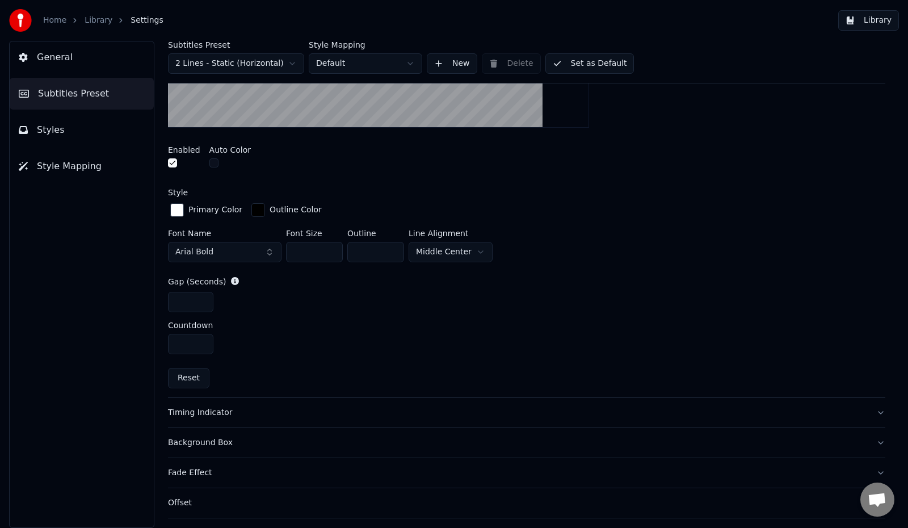
click at [172, 163] on button "button" at bounding box center [172, 162] width 9 height 9
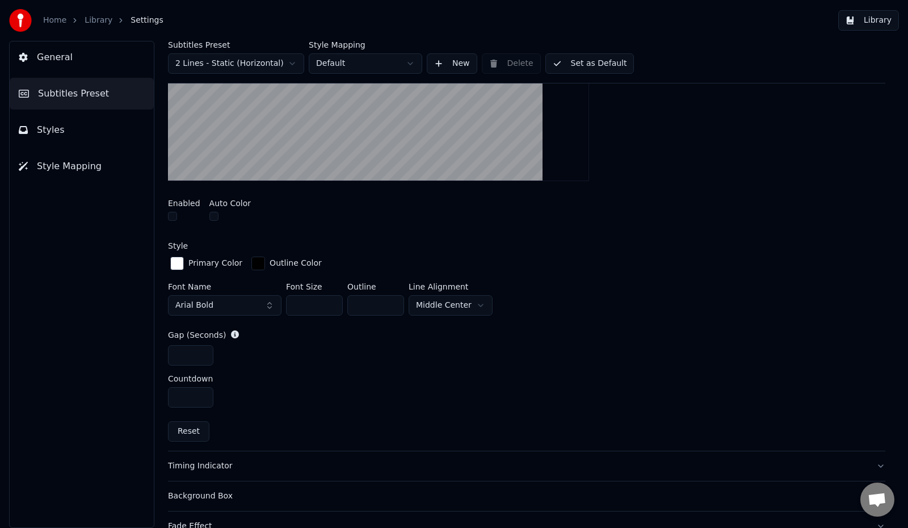
scroll to position [281, 0]
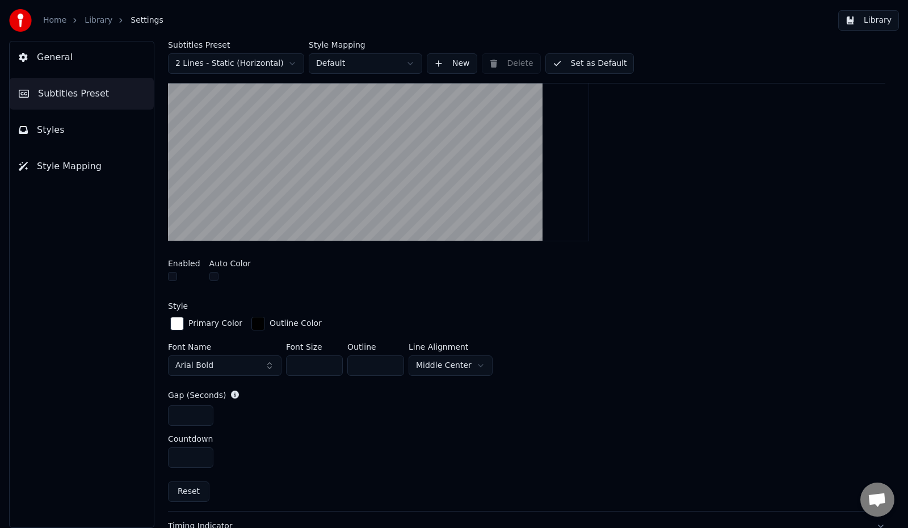
click at [174, 276] on button "button" at bounding box center [172, 276] width 9 height 9
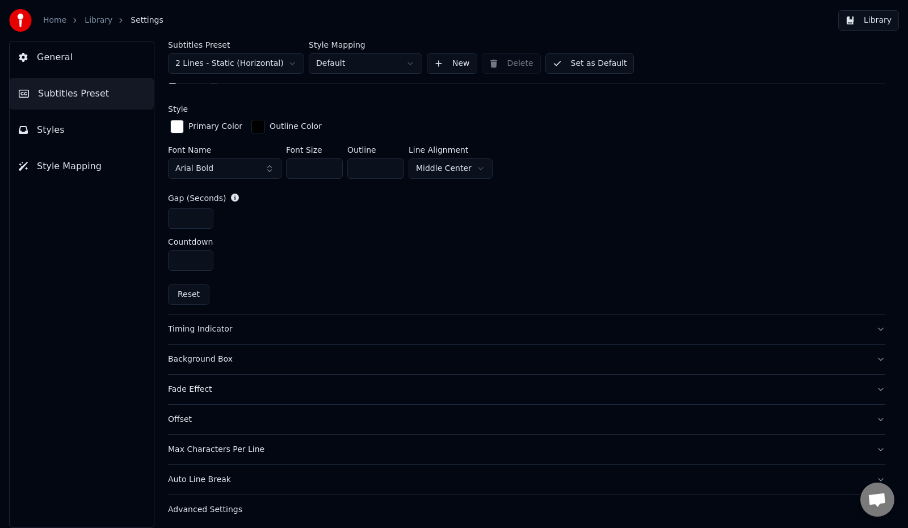
scroll to position [482, 0]
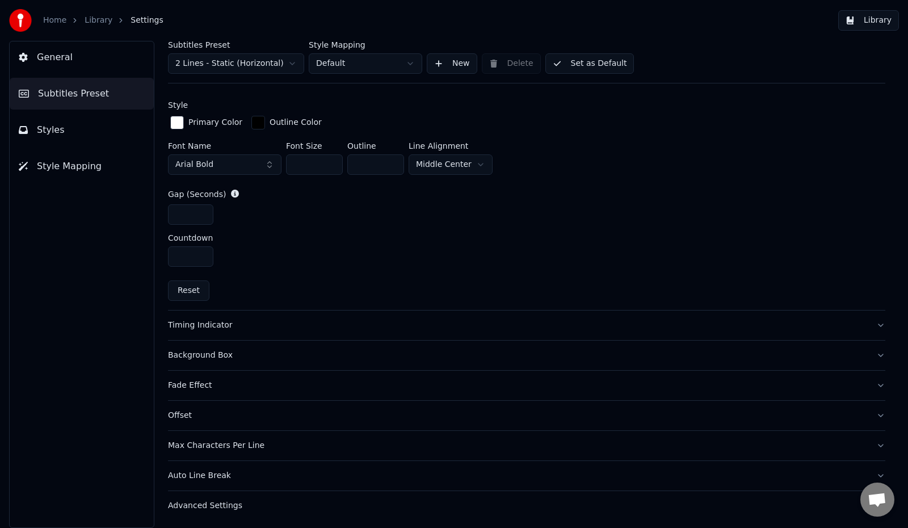
click at [222, 326] on div "Timing Indicator" at bounding box center [517, 324] width 699 height 11
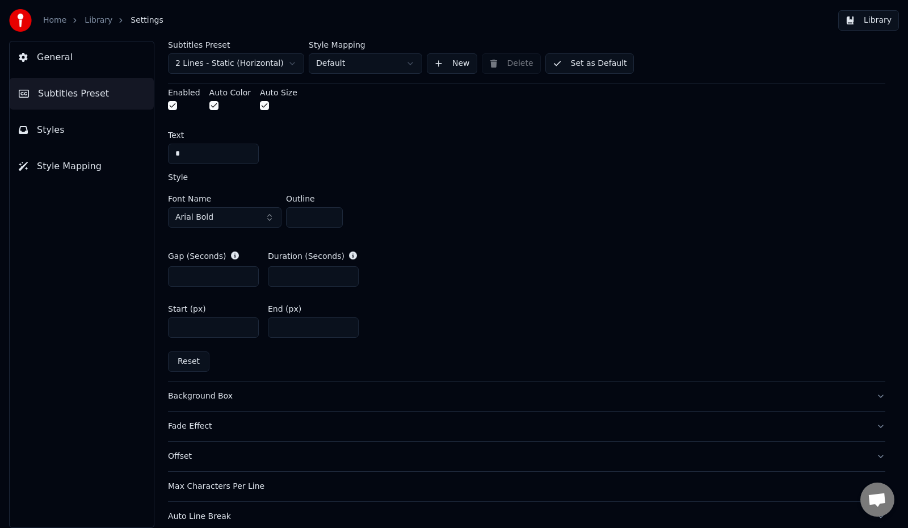
click at [173, 105] on button "button" at bounding box center [172, 105] width 9 height 9
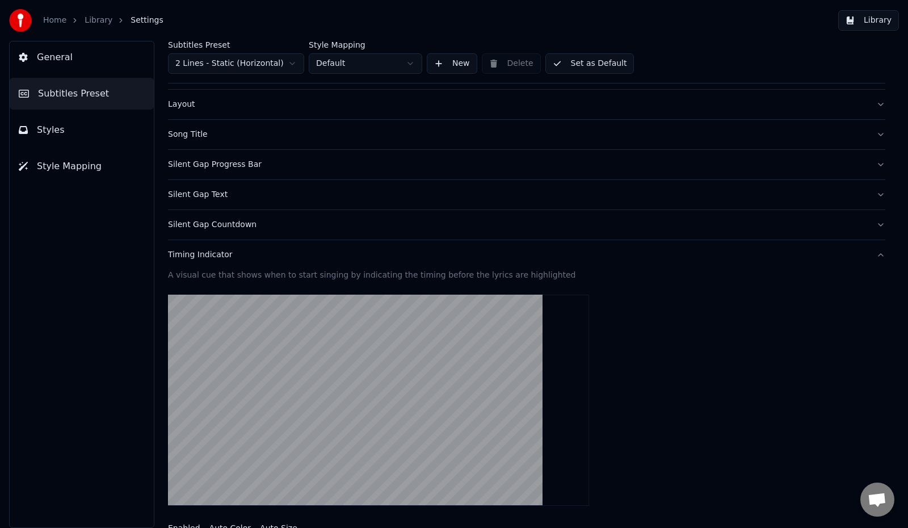
scroll to position [0, 0]
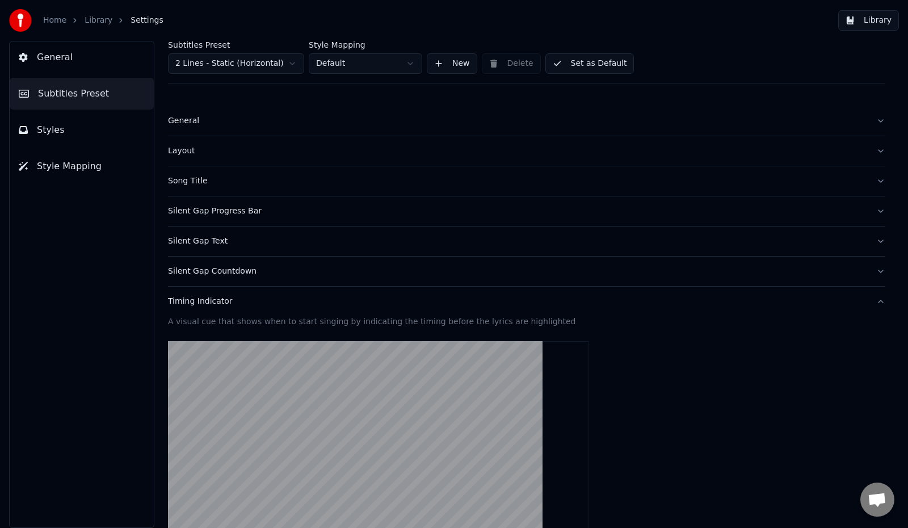
click at [196, 241] on div "Silent Gap Text" at bounding box center [517, 240] width 699 height 11
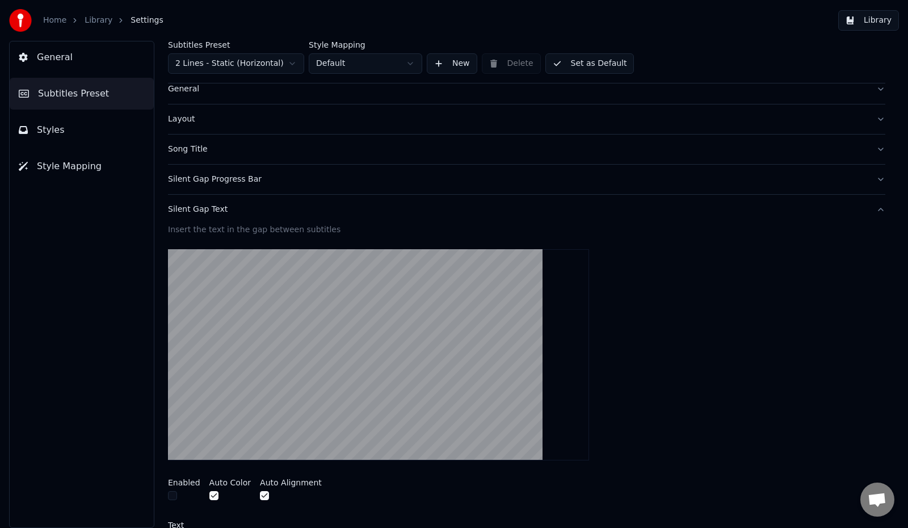
scroll to position [113, 0]
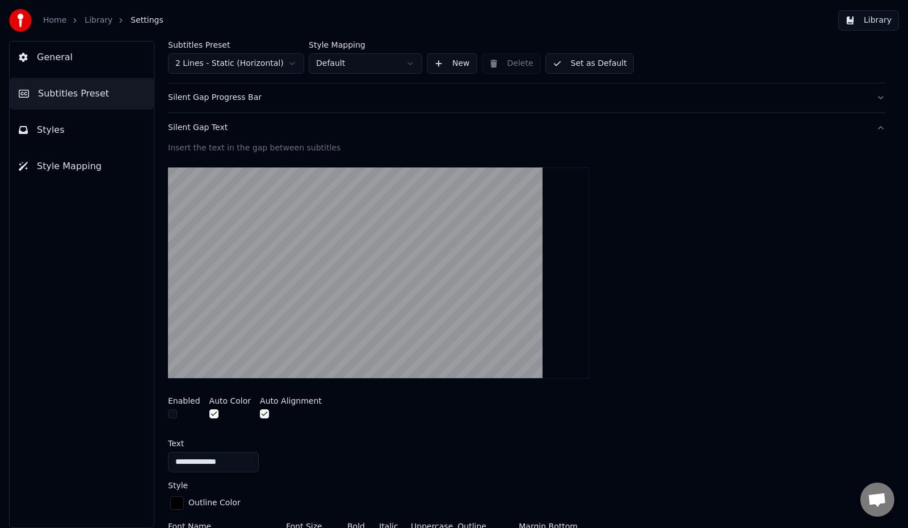
click at [174, 416] on button "button" at bounding box center [172, 413] width 9 height 9
click at [170, 412] on button "button" at bounding box center [172, 413] width 9 height 9
click at [590, 61] on button "Set as Default" at bounding box center [589, 63] width 89 height 20
click at [93, 18] on link "Library" at bounding box center [99, 20] width 28 height 11
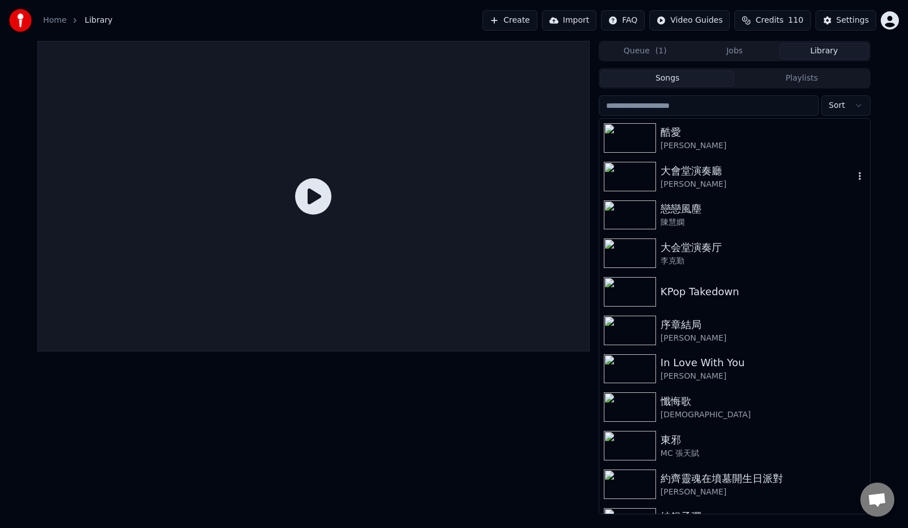
click at [699, 179] on div "[PERSON_NAME]" at bounding box center [756, 184] width 193 height 11
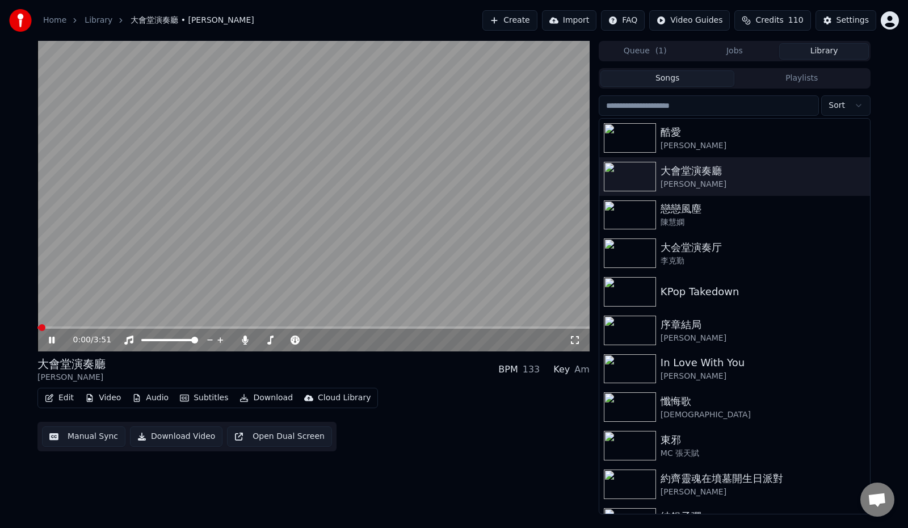
click at [45, 326] on span at bounding box center [42, 327] width 7 height 7
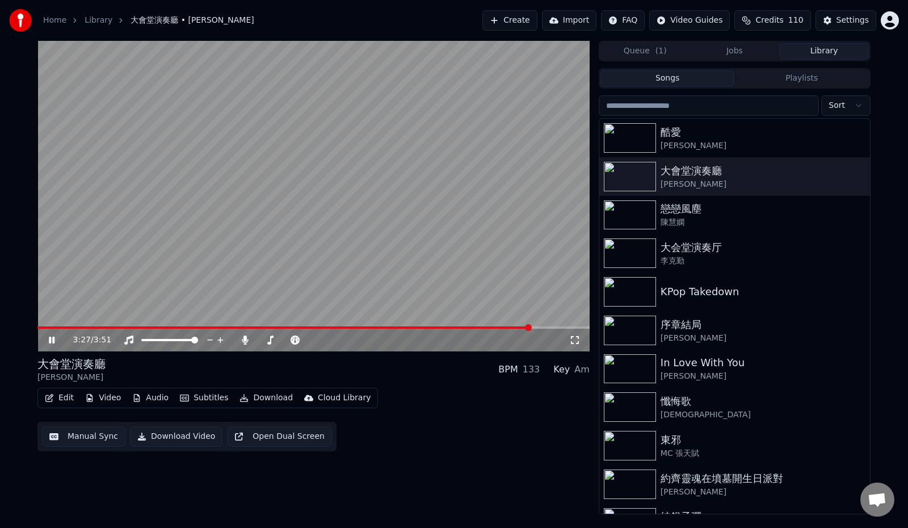
click at [53, 339] on icon at bounding box center [52, 339] width 6 height 7
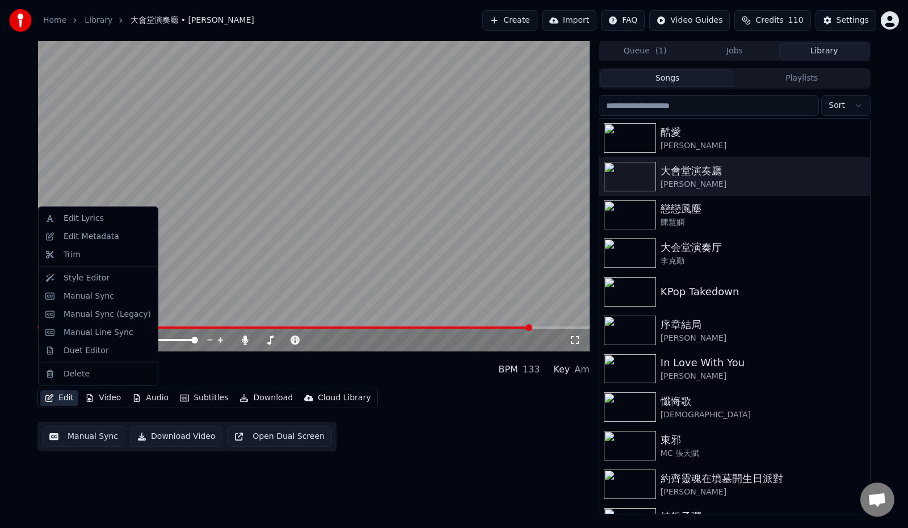
click at [64, 397] on button "Edit" at bounding box center [59, 398] width 38 height 16
click at [88, 311] on div "Manual Sync (Legacy)" at bounding box center [107, 313] width 87 height 11
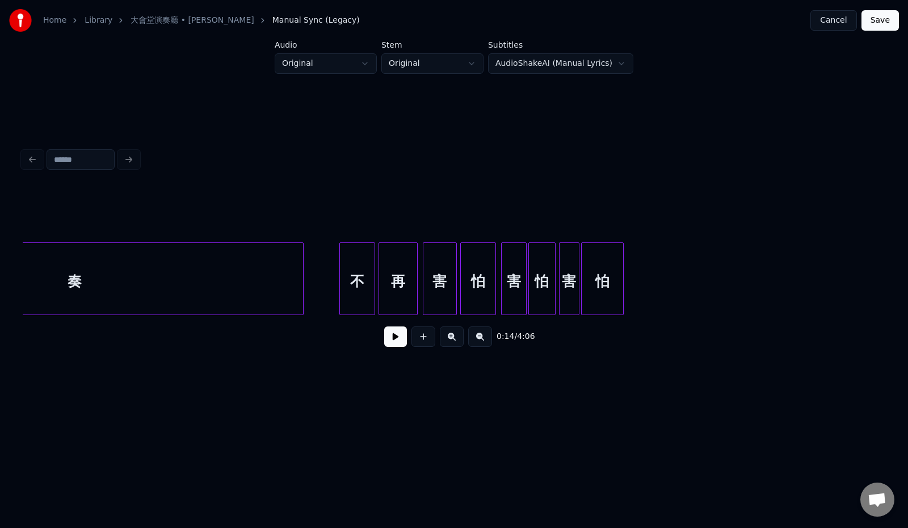
scroll to position [0, 16113]
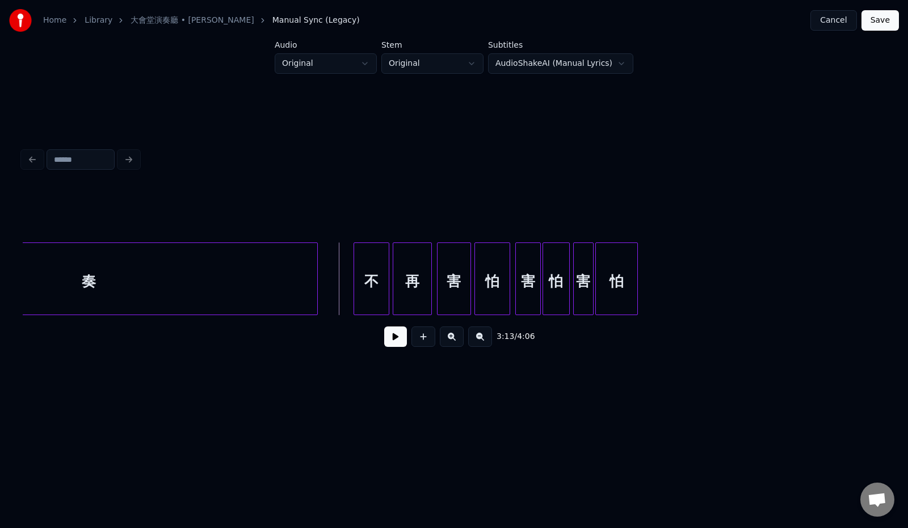
click at [386, 339] on button at bounding box center [395, 336] width 23 height 20
click at [384, 341] on button at bounding box center [395, 336] width 23 height 20
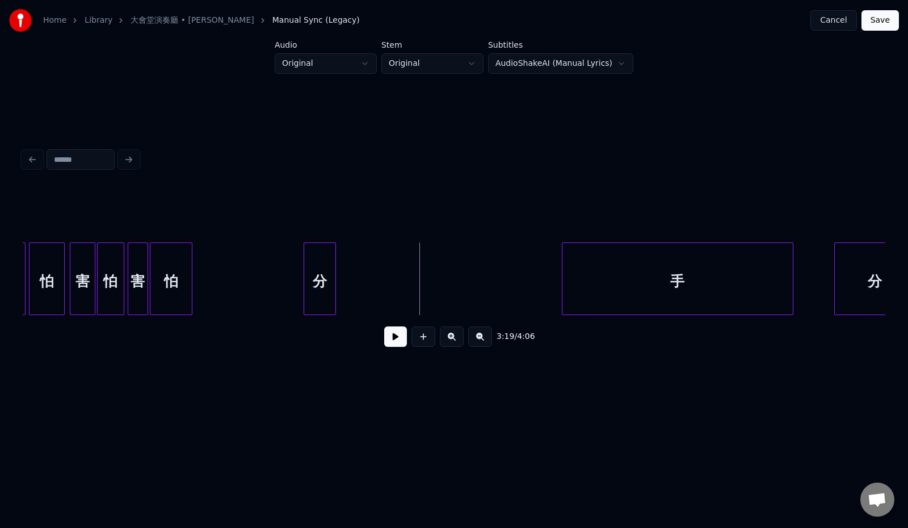
click at [316, 292] on div "分" at bounding box center [319, 281] width 31 height 77
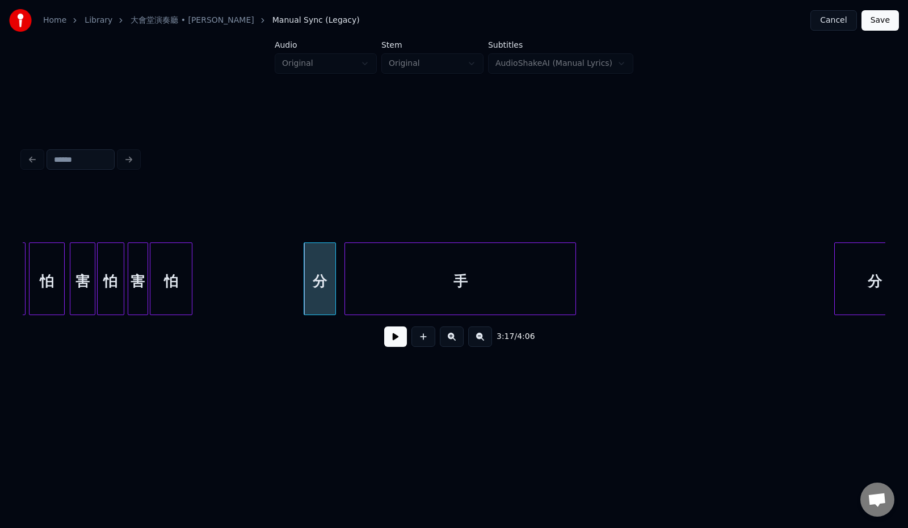
click at [485, 277] on div "手" at bounding box center [460, 281] width 230 height 77
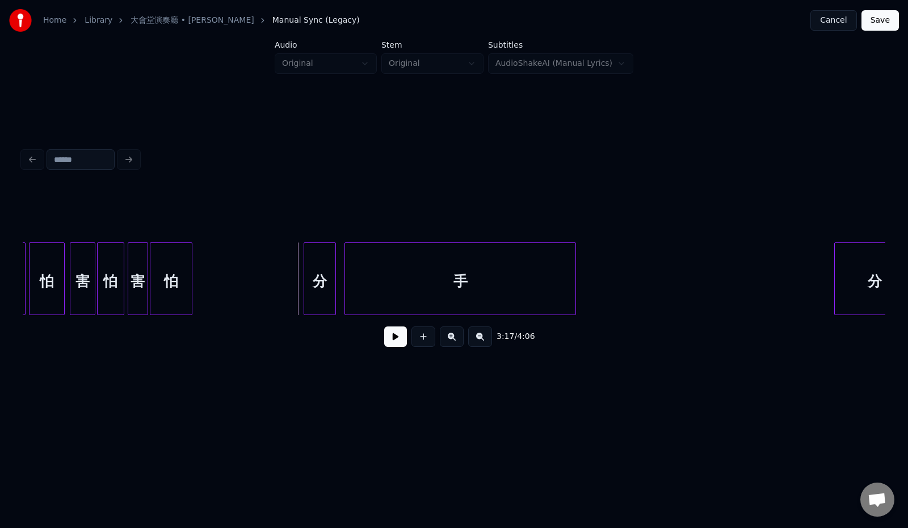
click at [385, 338] on button at bounding box center [395, 336] width 23 height 20
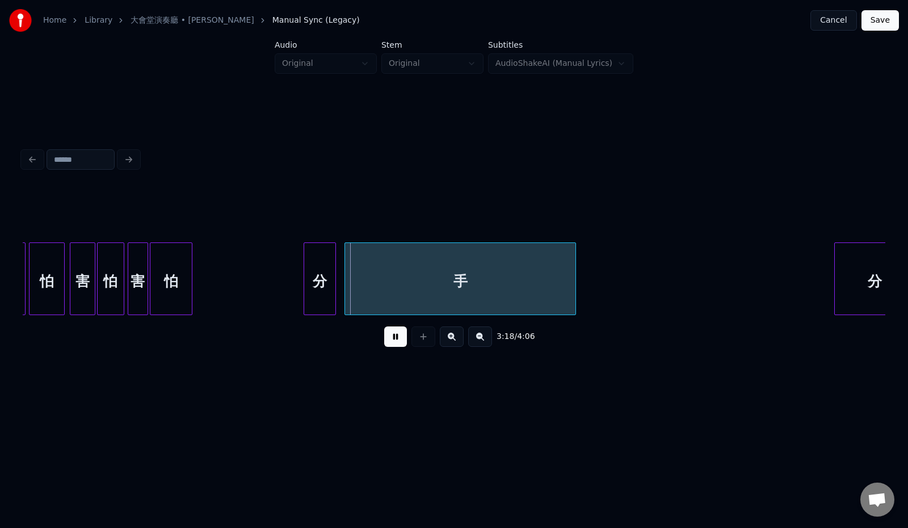
click at [385, 338] on button at bounding box center [395, 336] width 23 height 20
click at [304, 289] on div "分" at bounding box center [304, 281] width 31 height 77
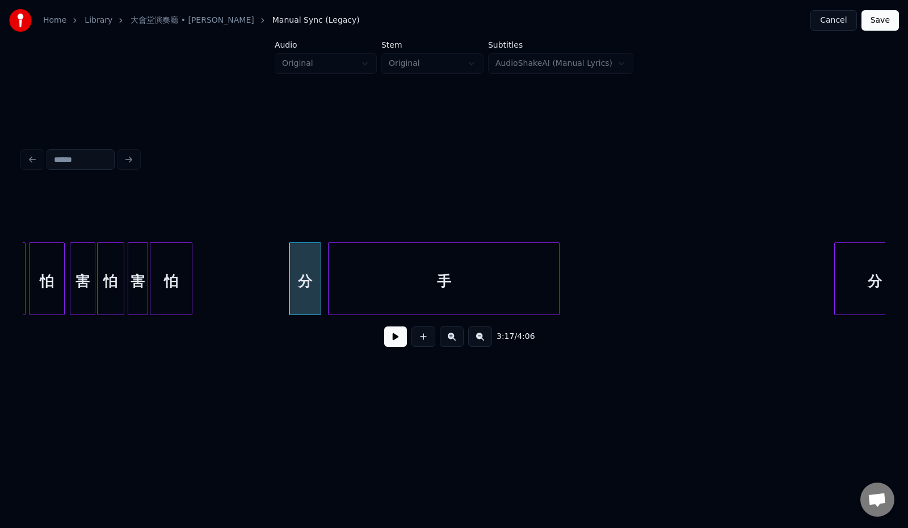
click at [389, 286] on div "手" at bounding box center [443, 281] width 230 height 77
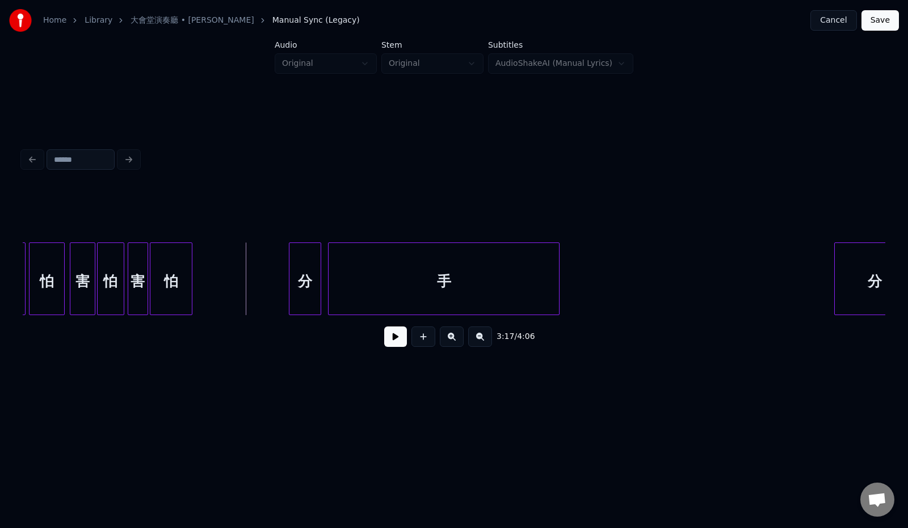
click at [385, 339] on button at bounding box center [395, 336] width 23 height 20
click at [249, 290] on div "分" at bounding box center [251, 281] width 31 height 77
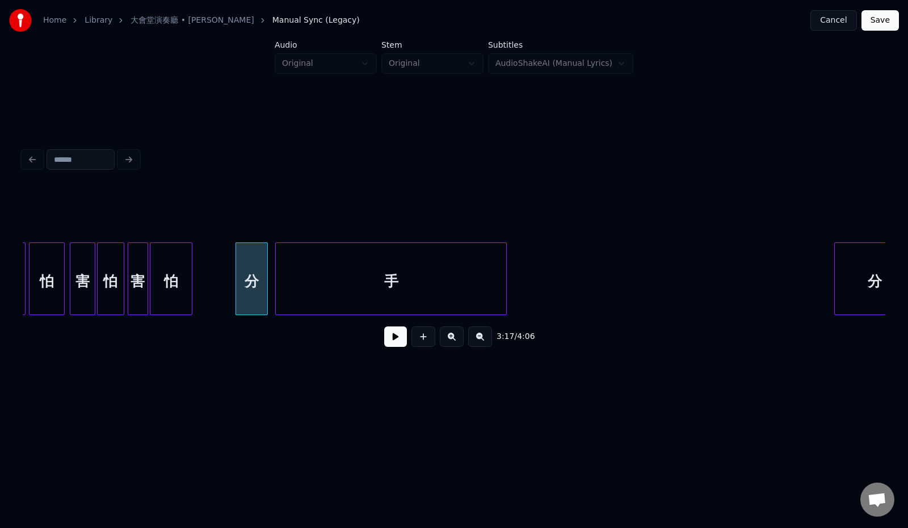
click at [328, 293] on div "手" at bounding box center [391, 281] width 230 height 77
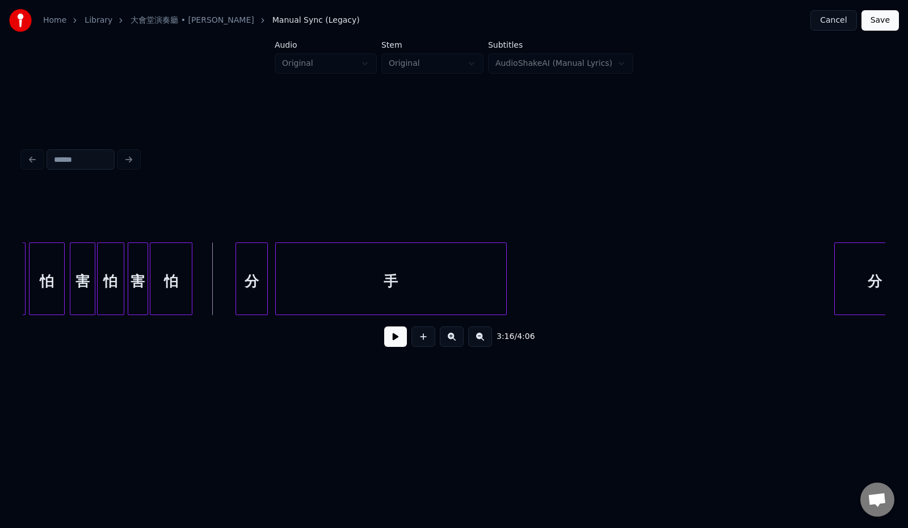
click at [183, 292] on div "怕" at bounding box center [170, 281] width 41 height 77
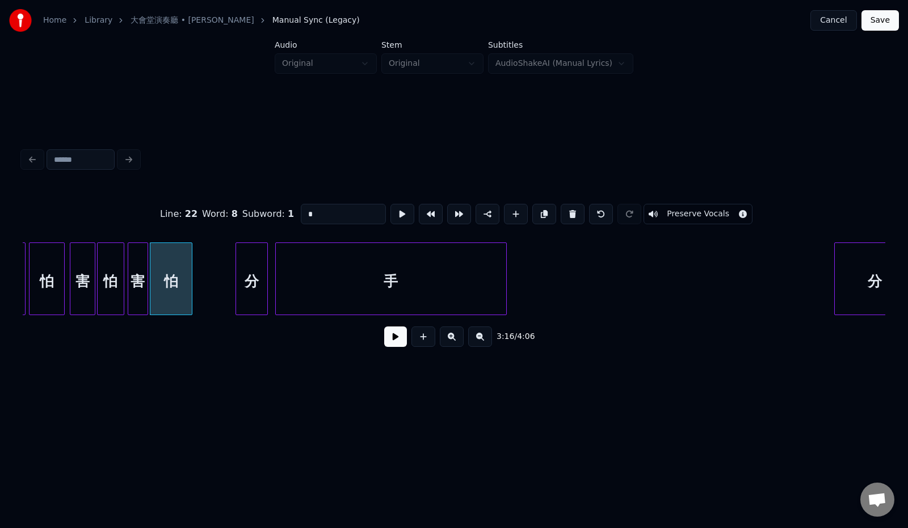
click at [389, 344] on button at bounding box center [395, 336] width 23 height 20
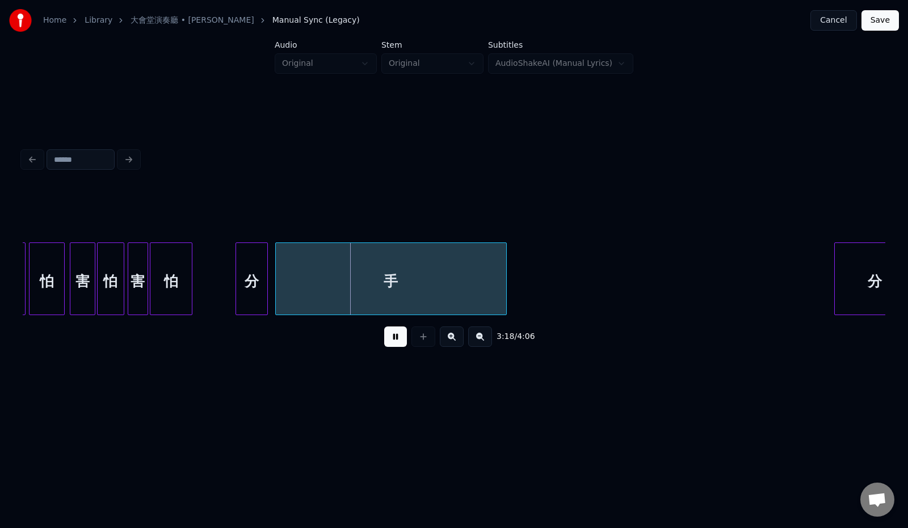
click at [389, 344] on button at bounding box center [395, 336] width 23 height 20
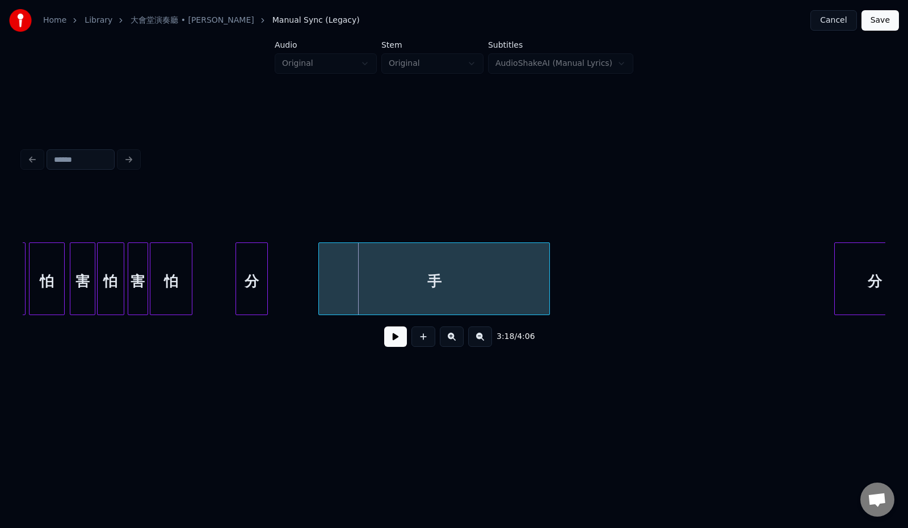
click at [404, 288] on div "手" at bounding box center [434, 281] width 230 height 77
click at [315, 294] on div at bounding box center [314, 278] width 3 height 71
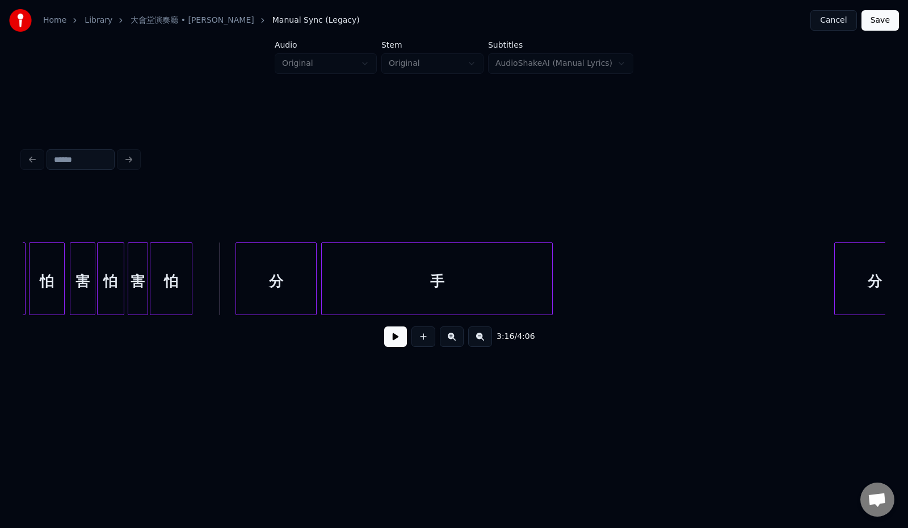
click at [390, 341] on button at bounding box center [395, 336] width 23 height 20
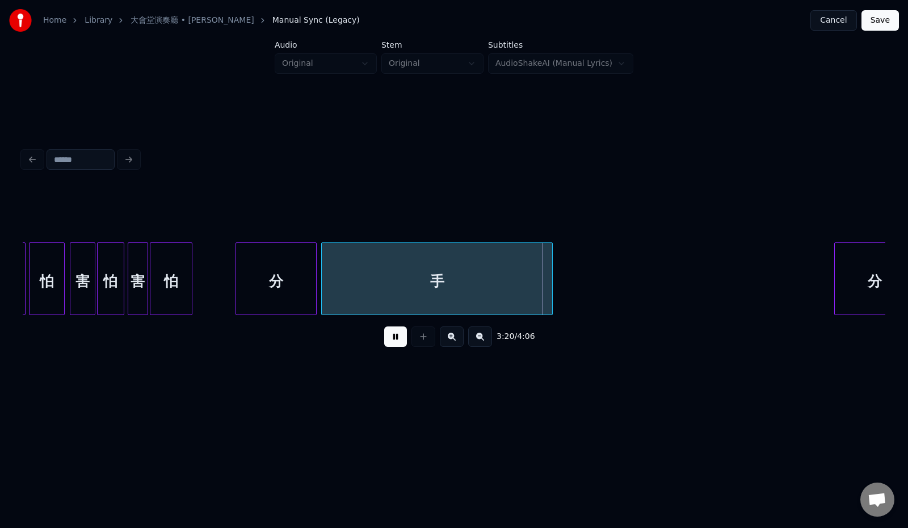
click at [390, 341] on button at bounding box center [395, 336] width 23 height 20
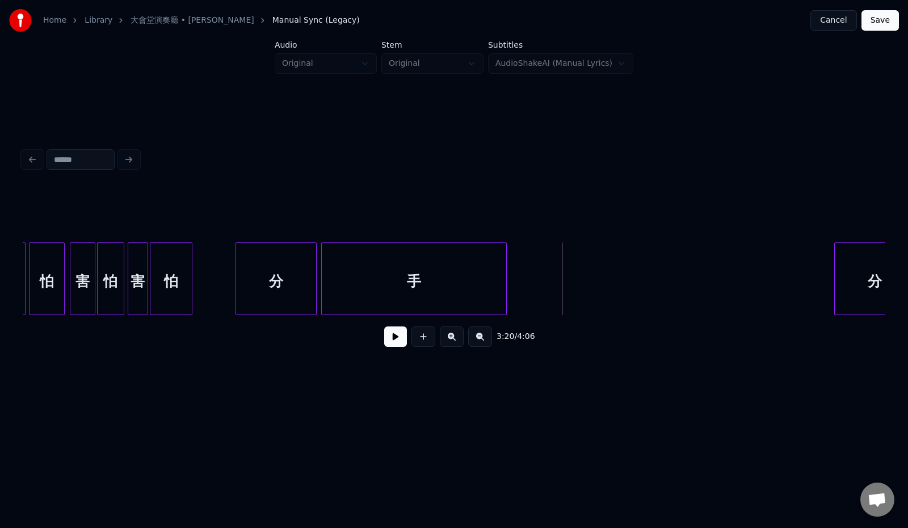
click at [503, 291] on div at bounding box center [504, 278] width 3 height 71
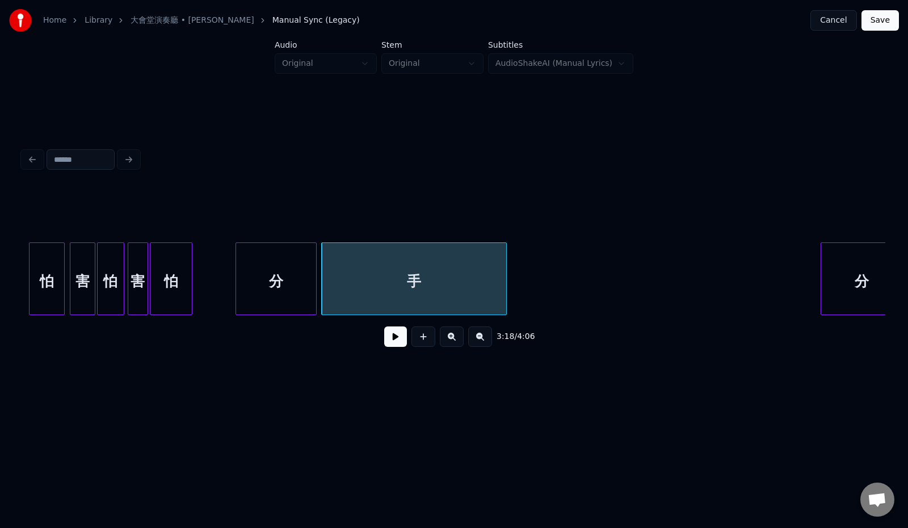
scroll to position [0, 16585]
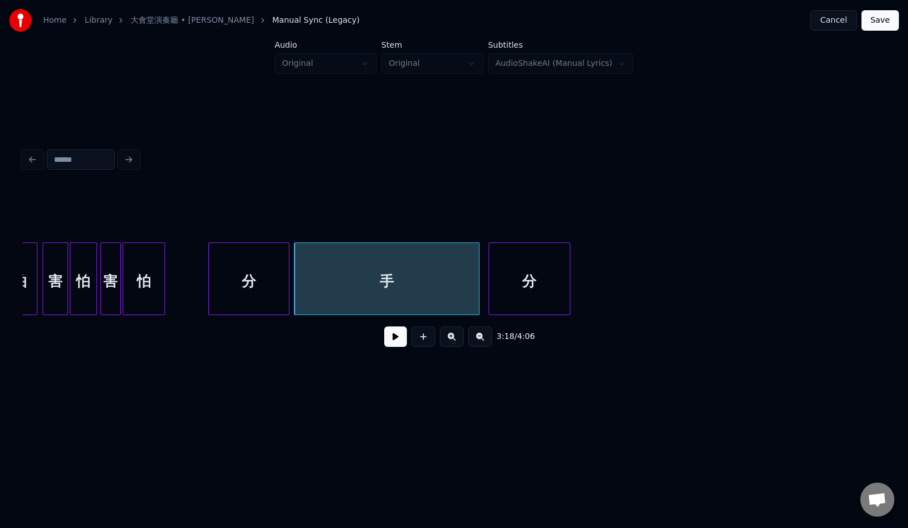
click at [563, 289] on div "分" at bounding box center [529, 281] width 81 height 77
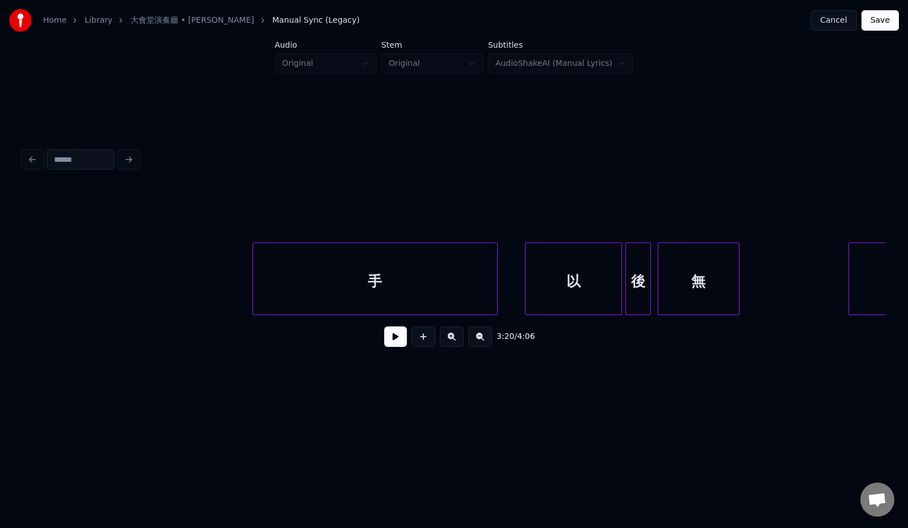
scroll to position [0, 16939]
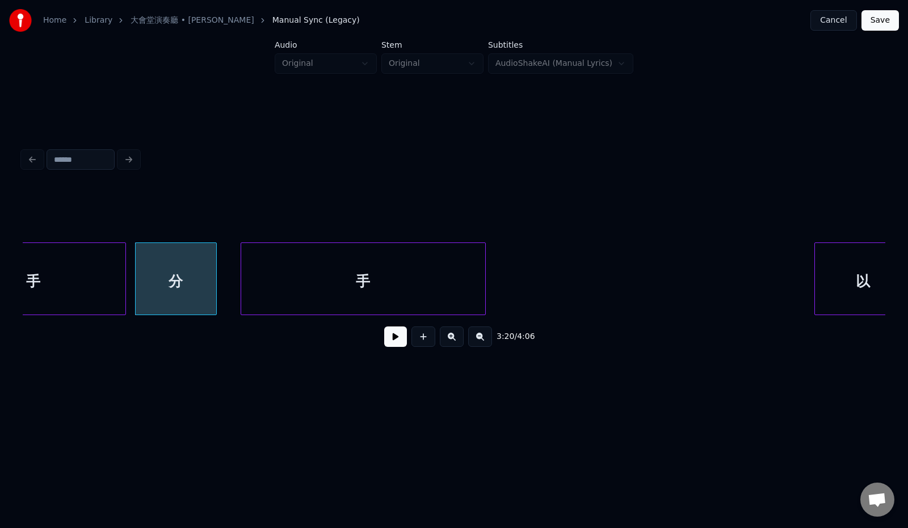
click at [349, 279] on div "手" at bounding box center [363, 281] width 244 height 77
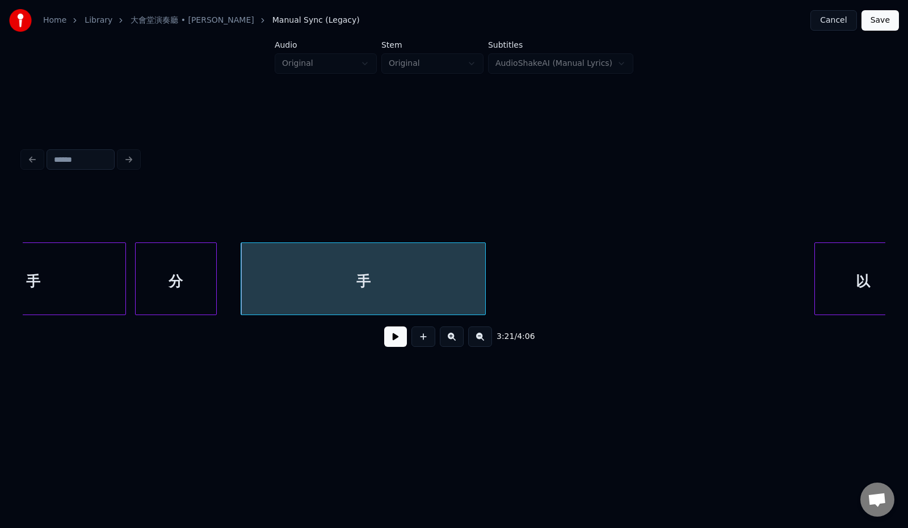
click at [485, 340] on button at bounding box center [480, 336] width 24 height 20
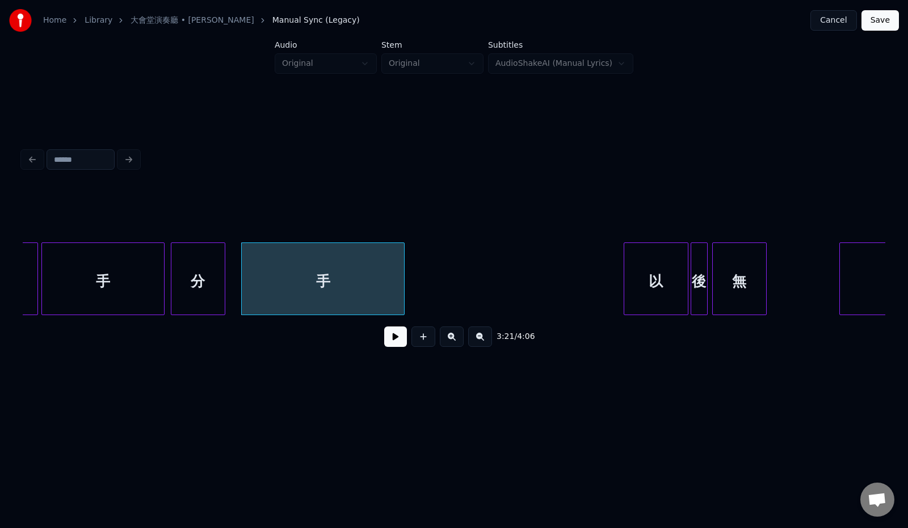
click at [486, 340] on button at bounding box center [480, 336] width 24 height 20
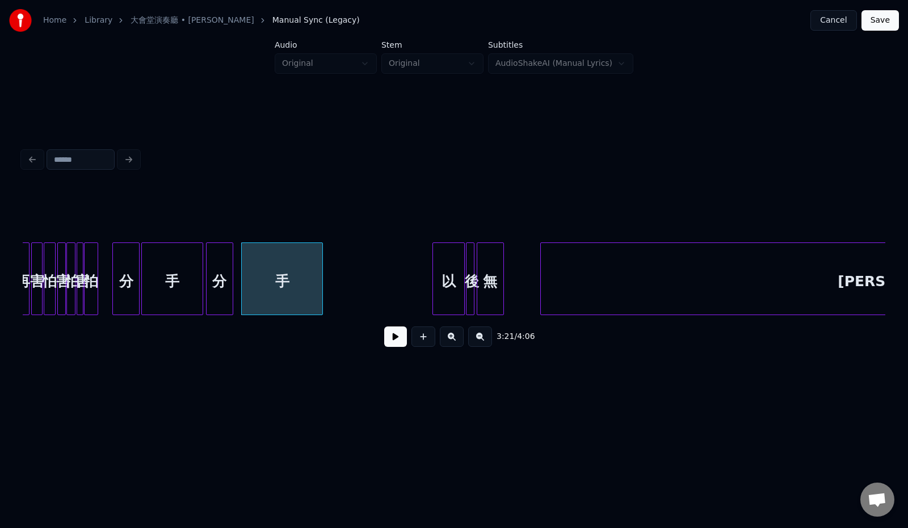
click at [448, 341] on button at bounding box center [452, 336] width 24 height 20
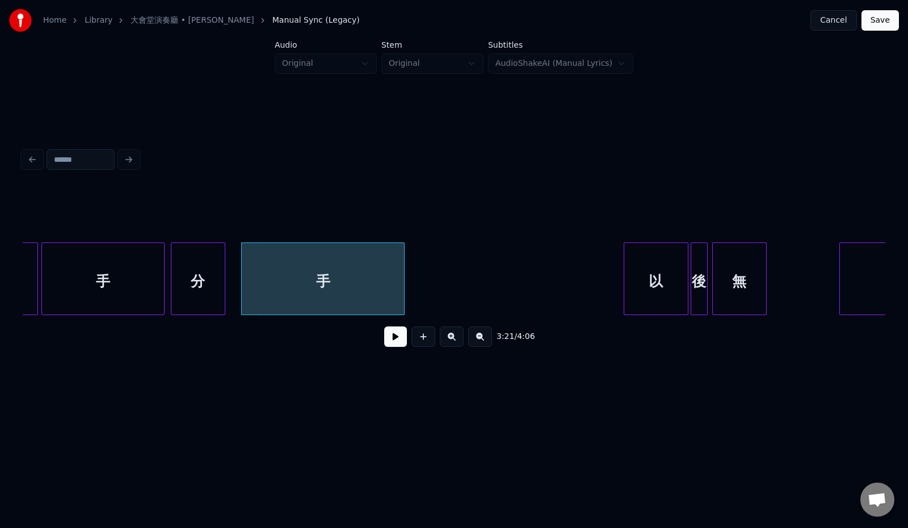
click at [131, 280] on div "手" at bounding box center [103, 281] width 123 height 77
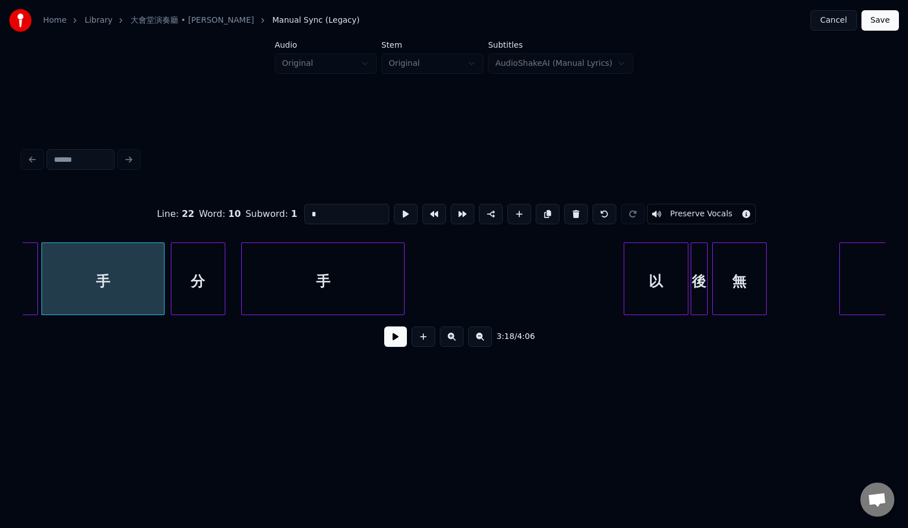
click at [385, 343] on button at bounding box center [395, 336] width 23 height 20
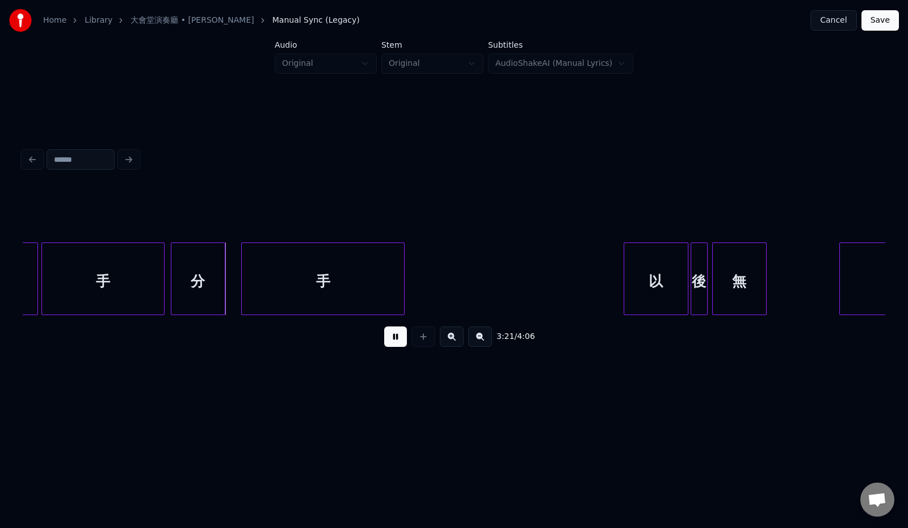
click at [385, 343] on button at bounding box center [395, 336] width 23 height 20
click at [206, 285] on div at bounding box center [206, 278] width 3 height 71
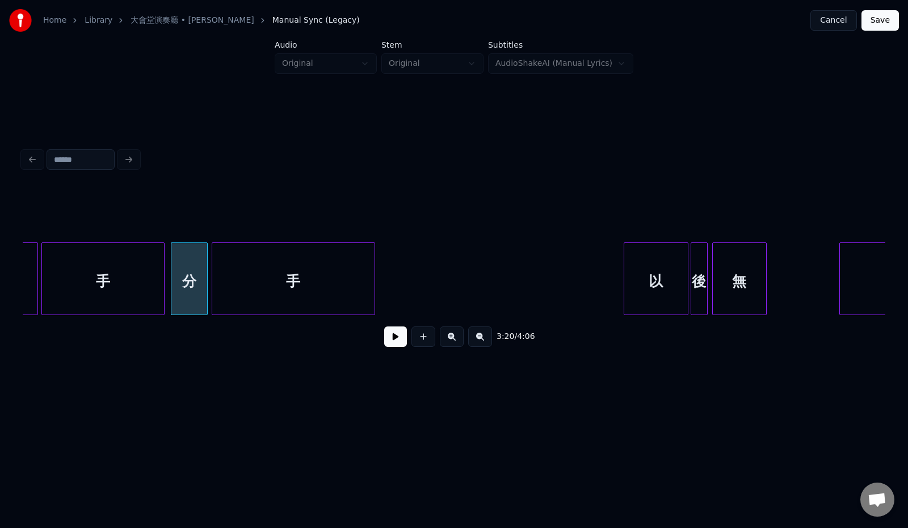
click at [263, 285] on div "手" at bounding box center [293, 281] width 162 height 77
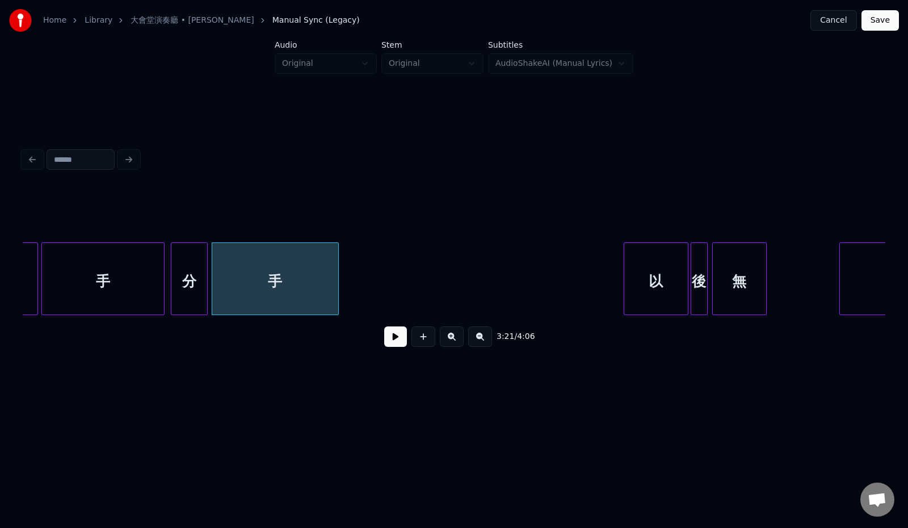
click at [337, 285] on div at bounding box center [336, 278] width 3 height 71
click at [187, 282] on div "分" at bounding box center [189, 281] width 36 height 77
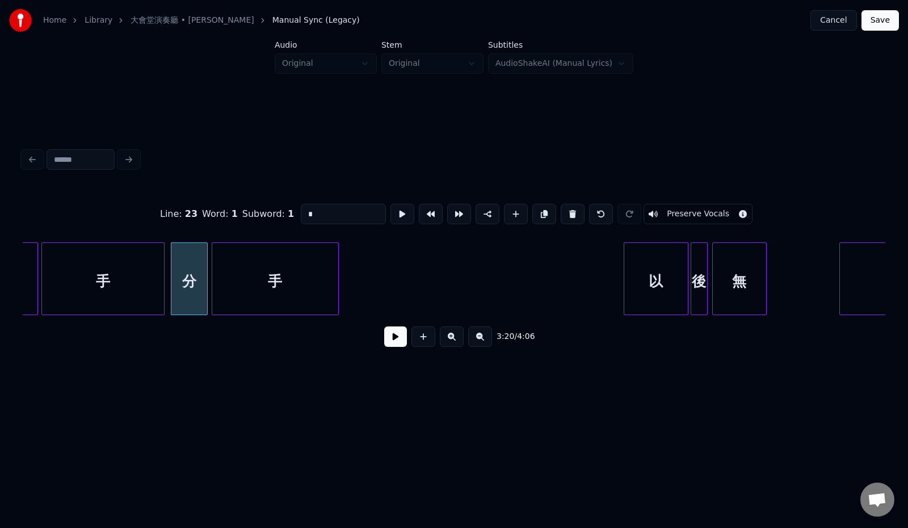
click at [388, 344] on button at bounding box center [395, 336] width 23 height 20
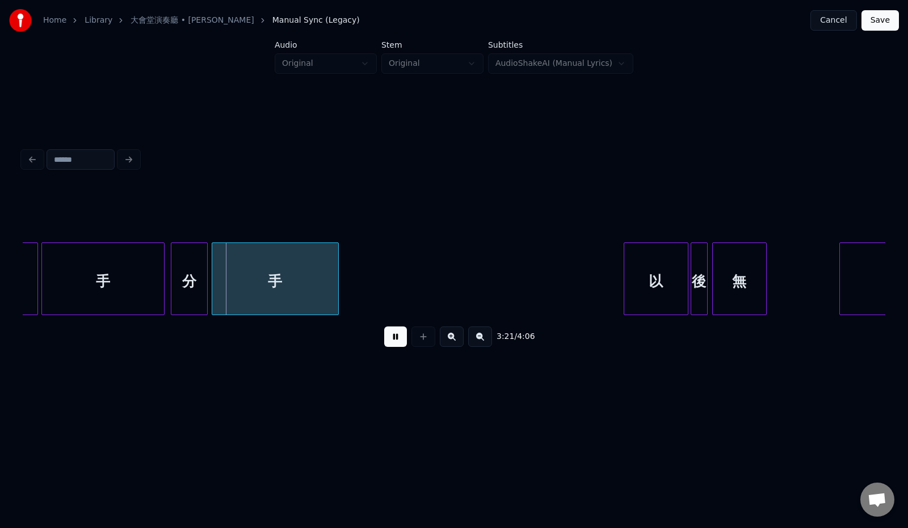
click at [388, 344] on button at bounding box center [395, 336] width 23 height 20
click at [195, 288] on div at bounding box center [193, 278] width 3 height 71
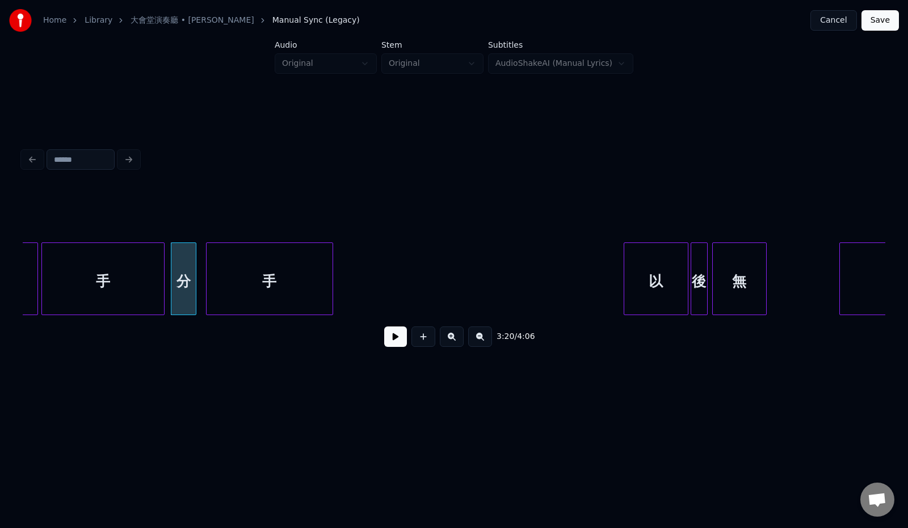
click at [256, 288] on div "手" at bounding box center [269, 281] width 126 height 77
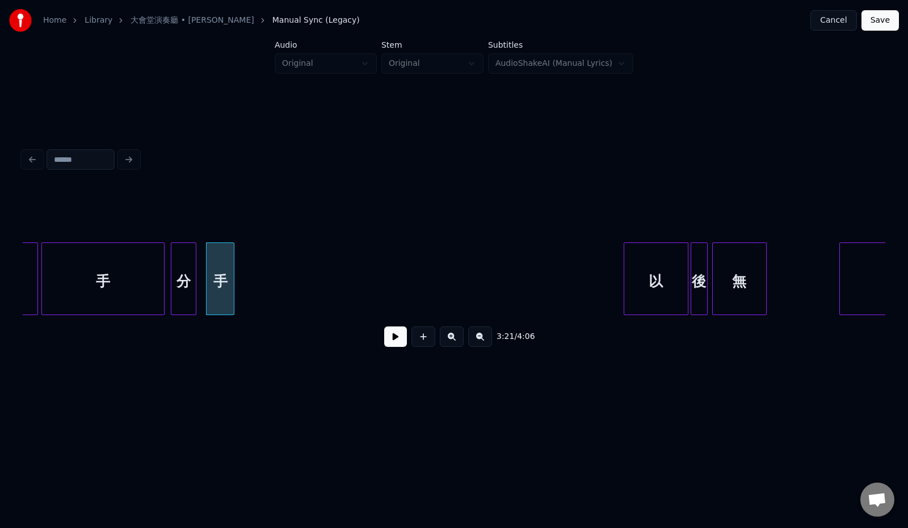
click at [232, 284] on div at bounding box center [231, 278] width 3 height 71
click at [394, 339] on button at bounding box center [395, 336] width 23 height 20
click at [390, 340] on button at bounding box center [395, 336] width 23 height 20
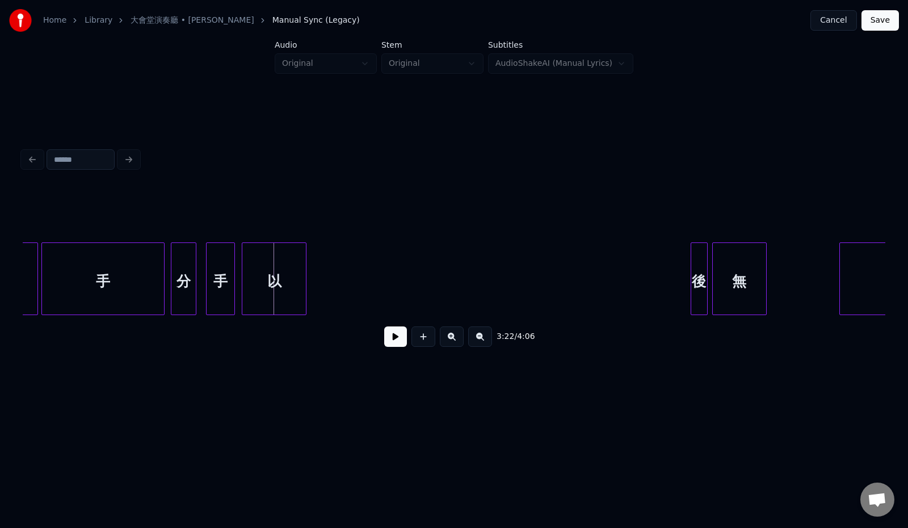
click at [296, 256] on div "以" at bounding box center [274, 281] width 64 height 77
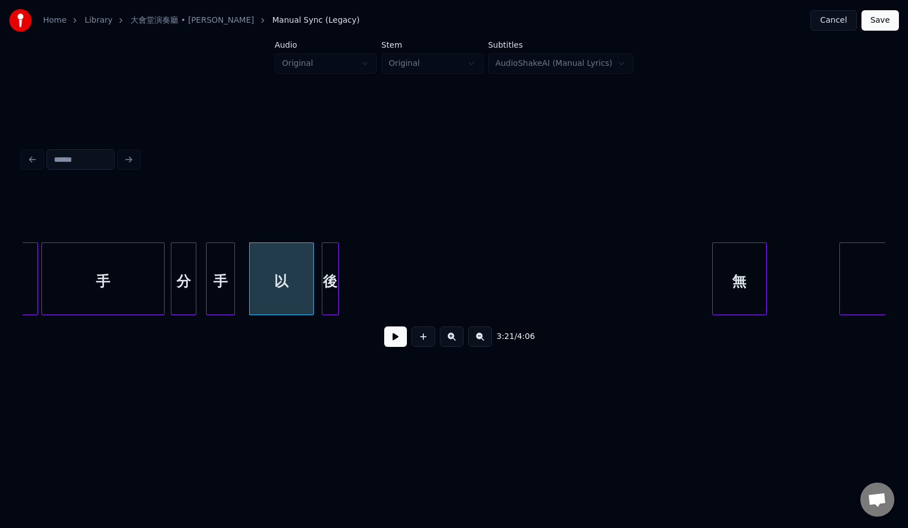
click at [329, 277] on div "後" at bounding box center [330, 281] width 16 height 77
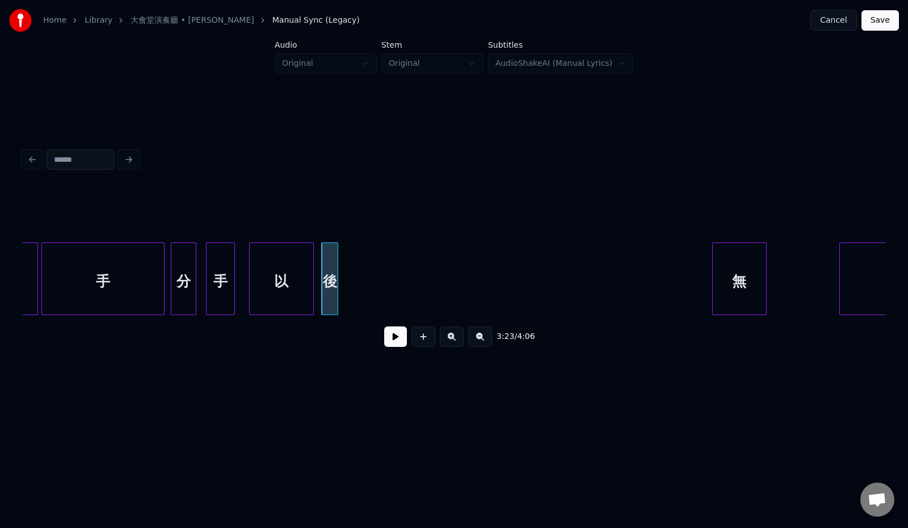
click at [300, 293] on div "以" at bounding box center [282, 281] width 64 height 77
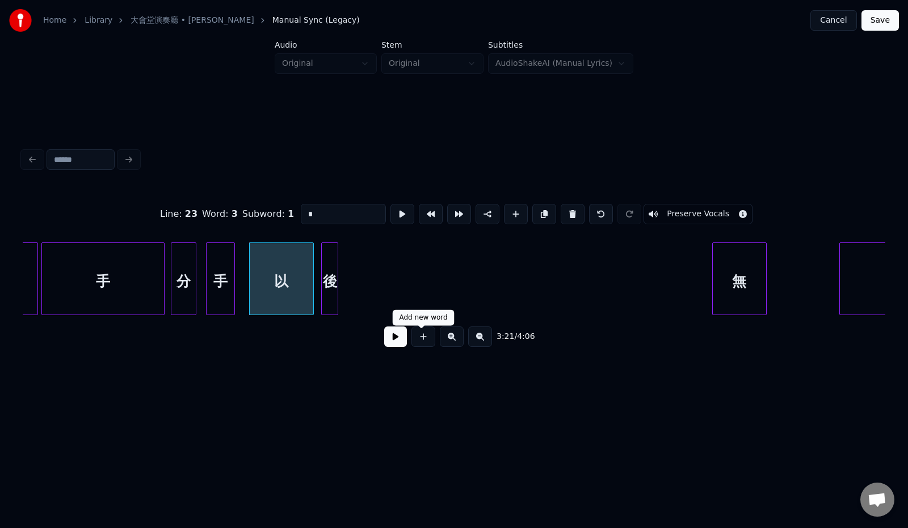
click at [391, 341] on button at bounding box center [395, 336] width 23 height 20
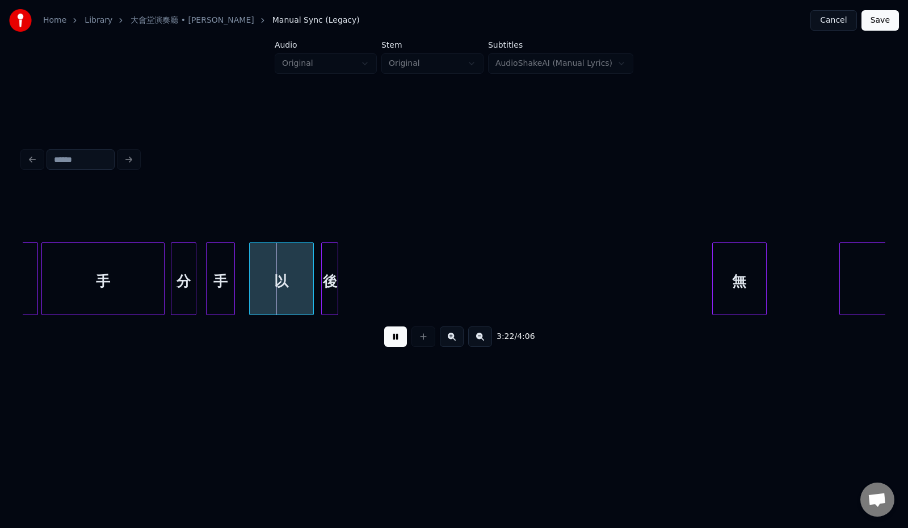
click at [391, 341] on button at bounding box center [395, 336] width 23 height 20
click at [286, 287] on div "以" at bounding box center [273, 281] width 64 height 77
click at [305, 286] on div "以" at bounding box center [273, 278] width 65 height 73
click at [270, 286] on div at bounding box center [269, 278] width 3 height 71
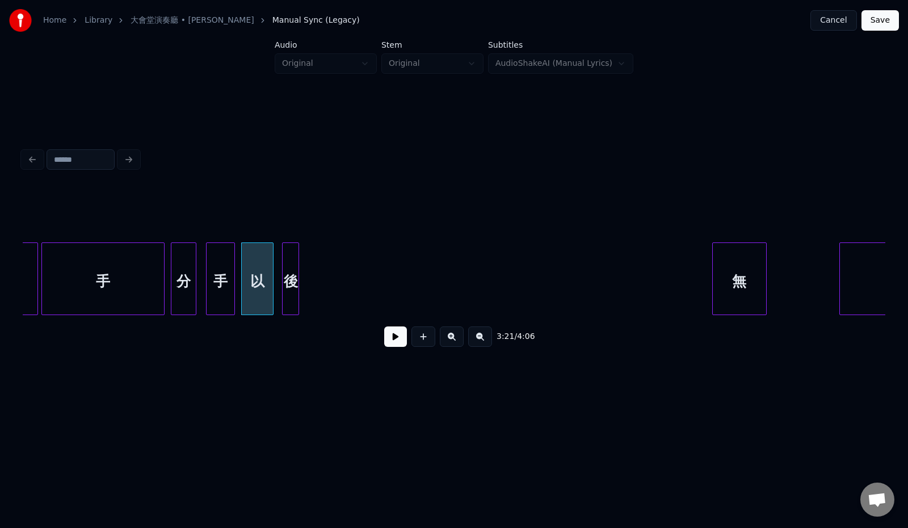
click at [297, 287] on div "後" at bounding box center [290, 281] width 16 height 77
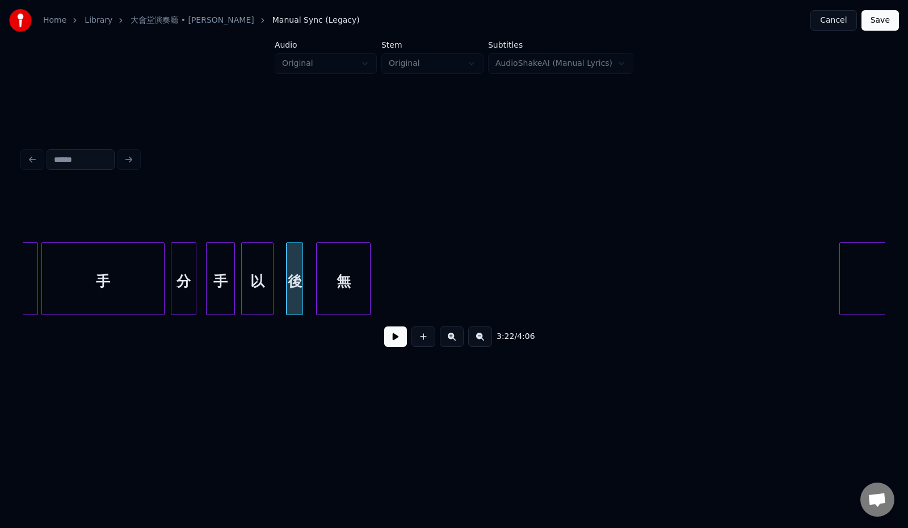
click at [339, 290] on div "無" at bounding box center [343, 281] width 53 height 77
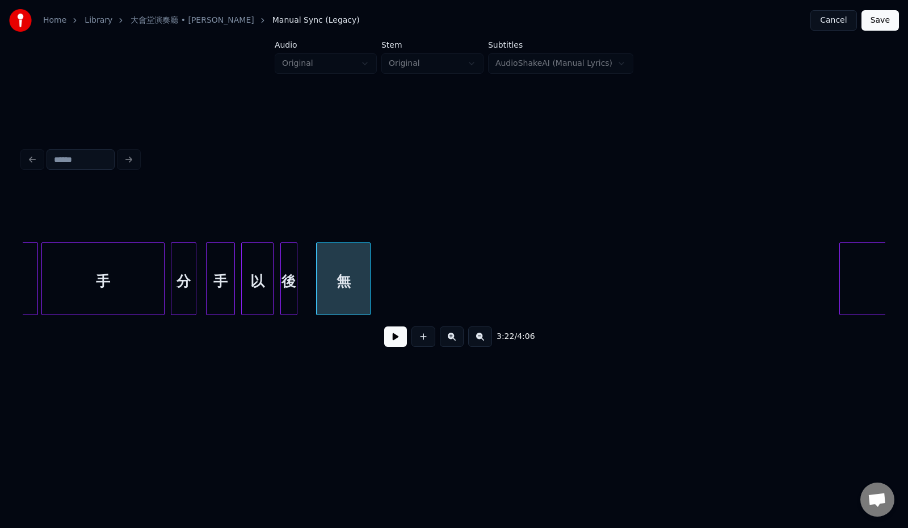
click at [292, 289] on div "後" at bounding box center [289, 281] width 16 height 77
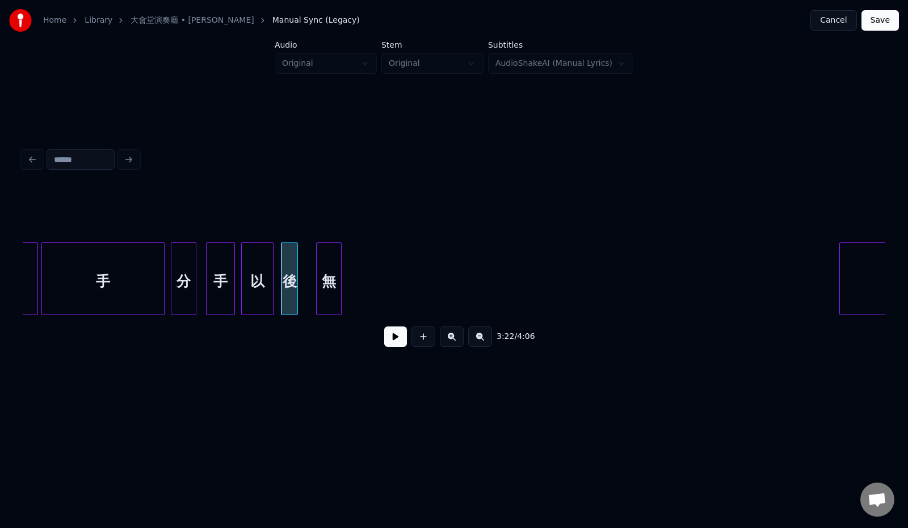
click at [340, 285] on div at bounding box center [339, 278] width 3 height 71
click at [317, 281] on div "無" at bounding box center [316, 281] width 24 height 77
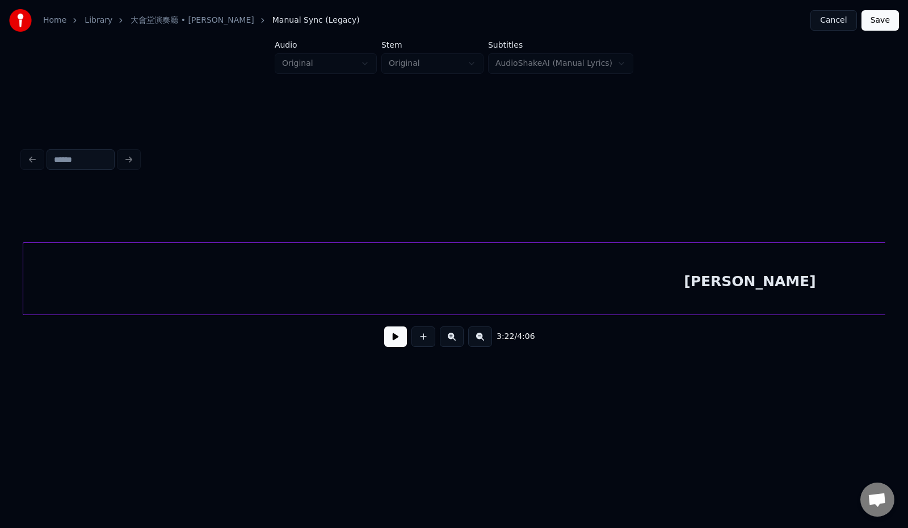
click at [445, 303] on div "[PERSON_NAME]" at bounding box center [749, 281] width 1452 height 77
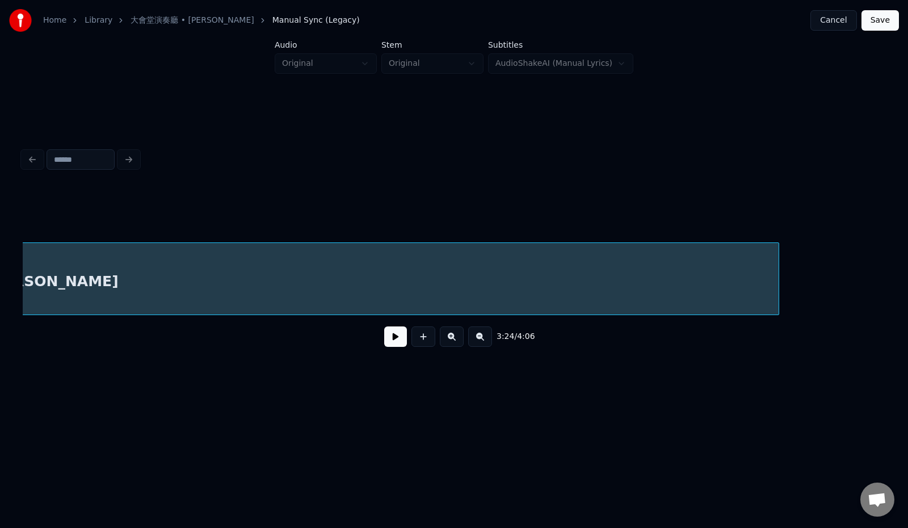
scroll to position [0, 12506]
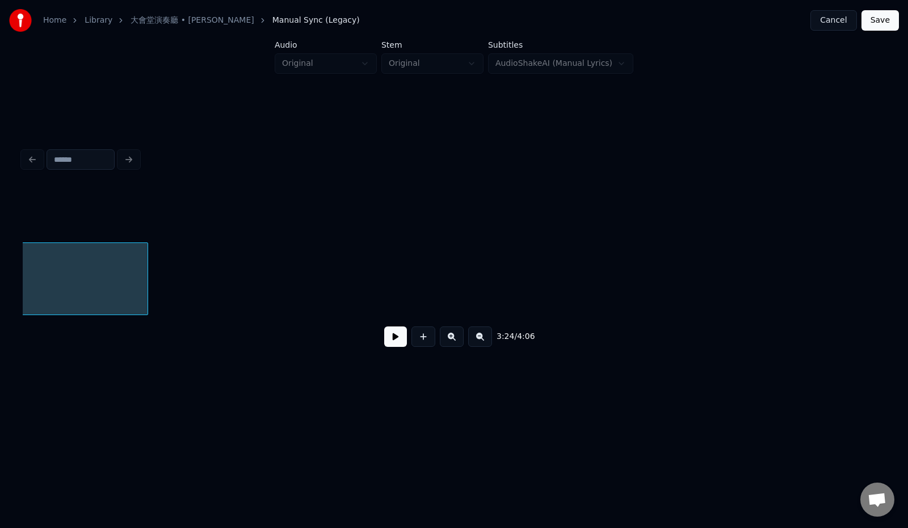
click at [146, 278] on div at bounding box center [145, 278] width 3 height 71
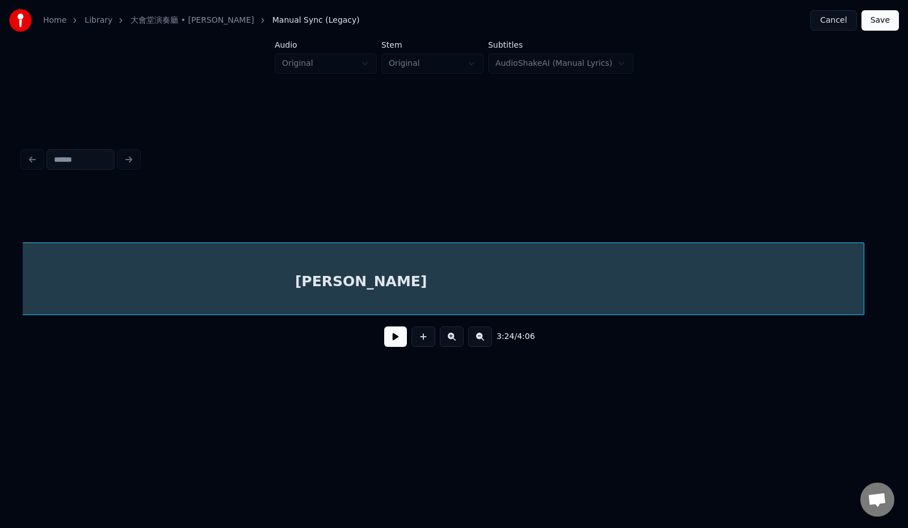
scroll to position [0, 11861]
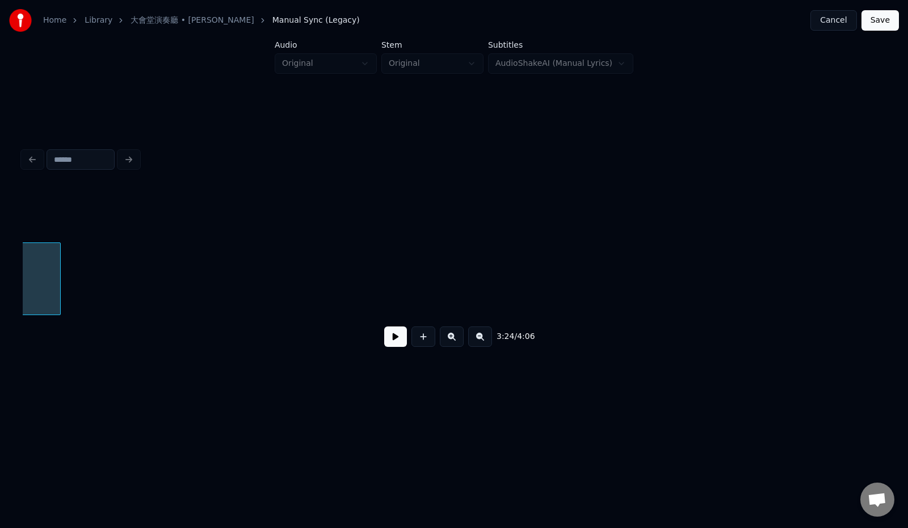
click at [58, 261] on div at bounding box center [58, 278] width 3 height 71
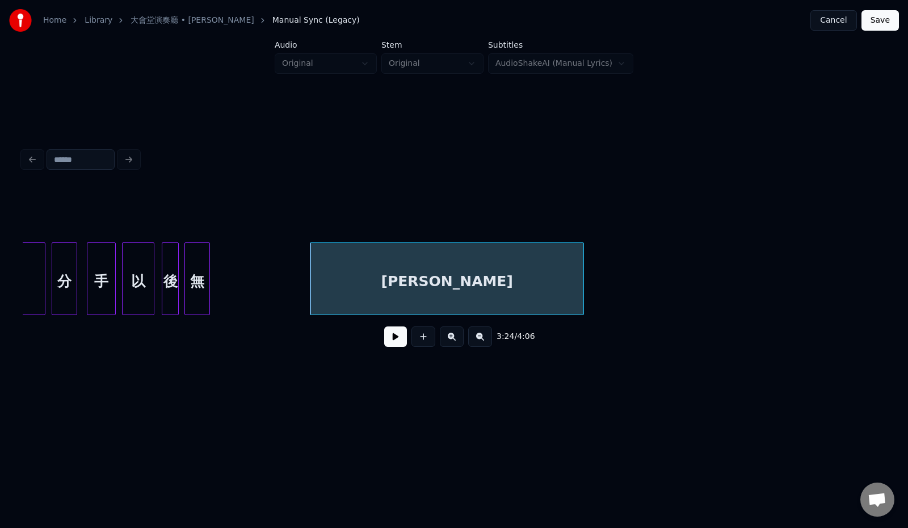
scroll to position [0, 11254]
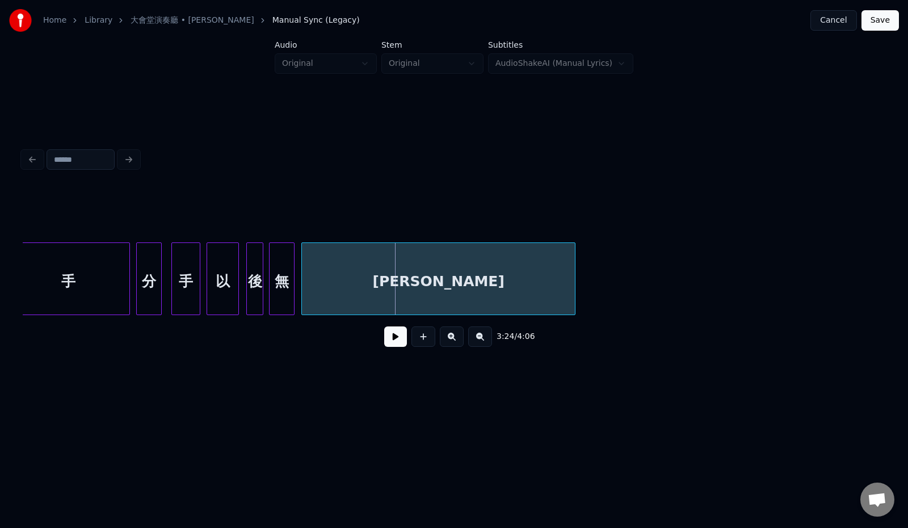
click at [500, 289] on div "[PERSON_NAME]" at bounding box center [438, 281] width 272 height 77
click at [101, 277] on div "手" at bounding box center [68, 281] width 123 height 77
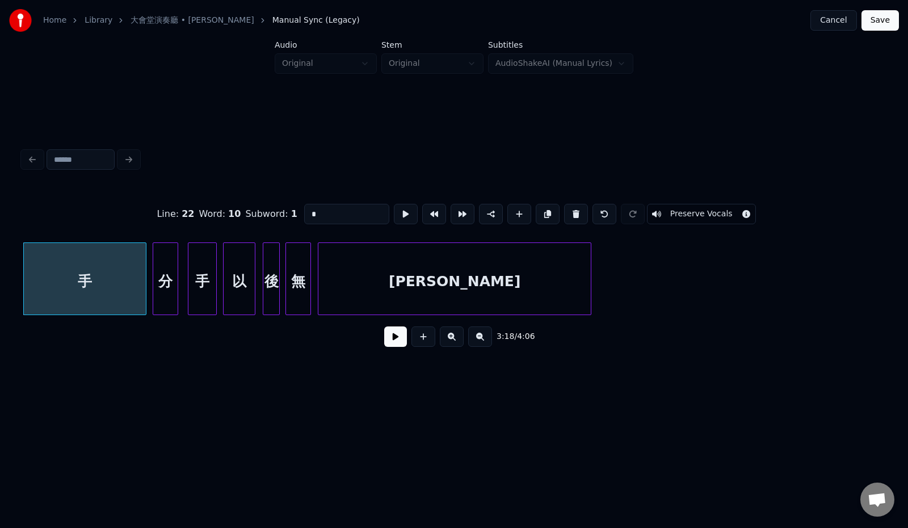
click at [384, 344] on button at bounding box center [395, 336] width 23 height 20
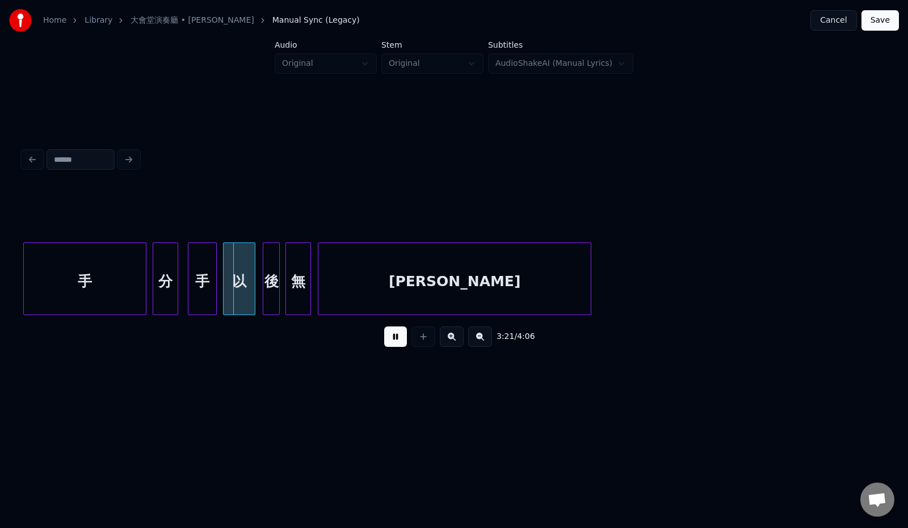
click at [384, 344] on button at bounding box center [395, 336] width 23 height 20
click at [194, 286] on div "手" at bounding box center [196, 281] width 28 height 77
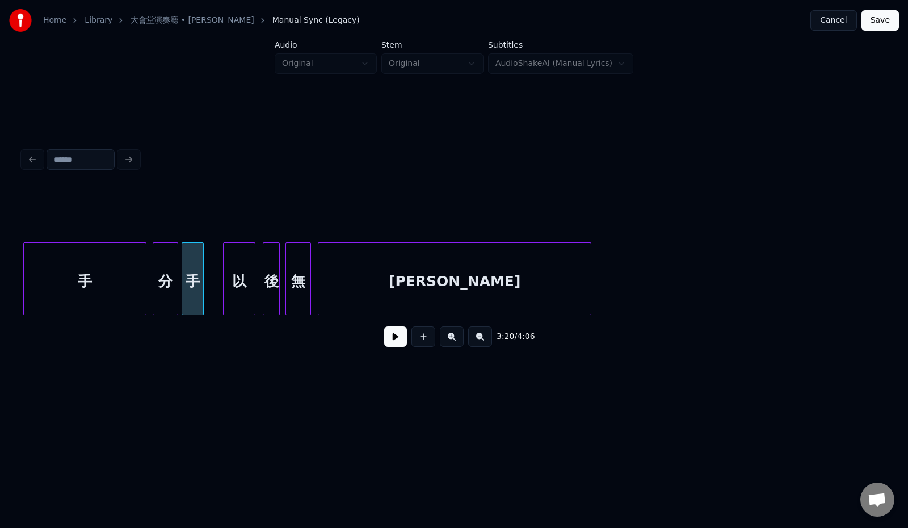
click at [202, 284] on div at bounding box center [201, 278] width 3 height 71
click at [222, 285] on div "以" at bounding box center [223, 281] width 32 height 77
click at [222, 286] on div at bounding box center [222, 278] width 3 height 71
click at [242, 285] on div "後" at bounding box center [239, 281] width 16 height 77
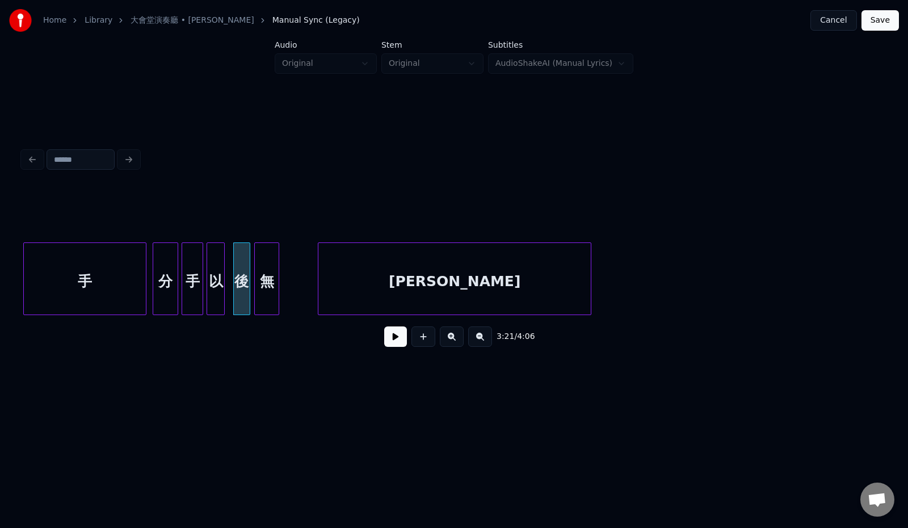
click at [263, 286] on div "無" at bounding box center [267, 281] width 24 height 77
click at [171, 289] on div "分" at bounding box center [165, 281] width 24 height 77
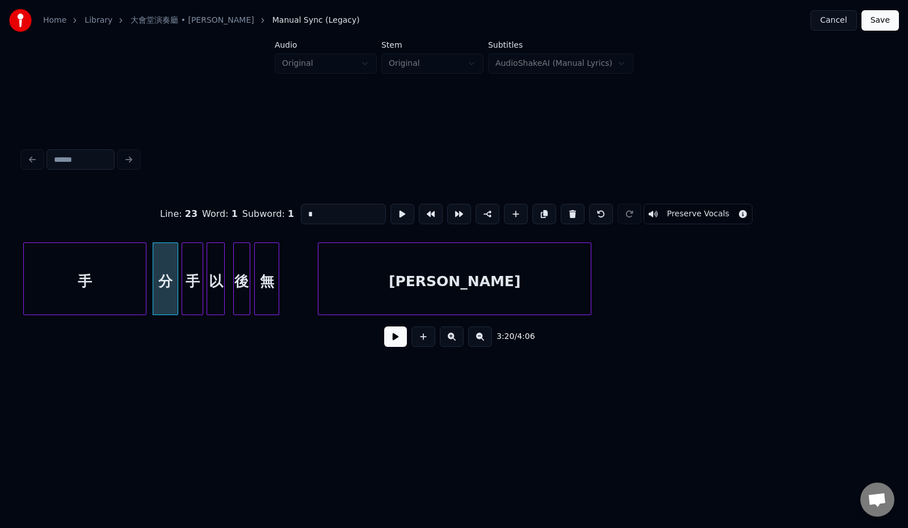
click at [384, 345] on button at bounding box center [395, 336] width 23 height 20
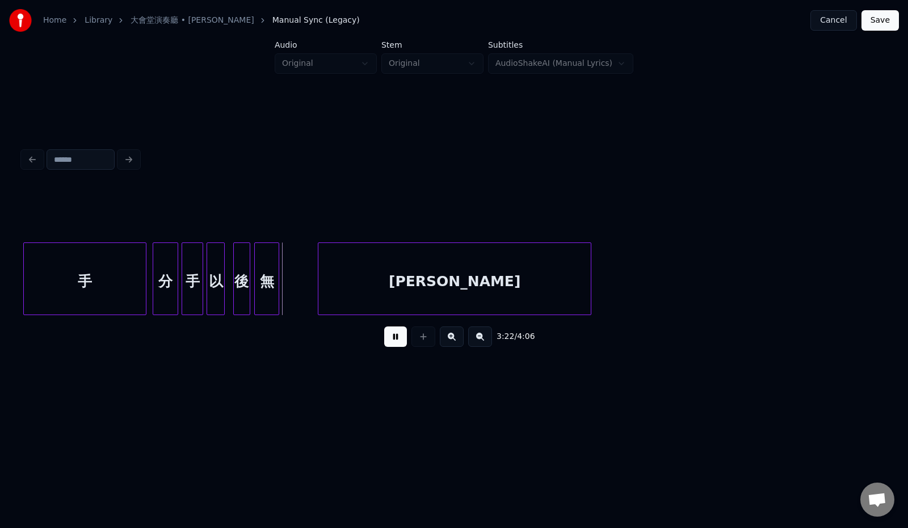
click at [385, 345] on button at bounding box center [395, 336] width 23 height 20
click at [272, 293] on div at bounding box center [269, 278] width 3 height 71
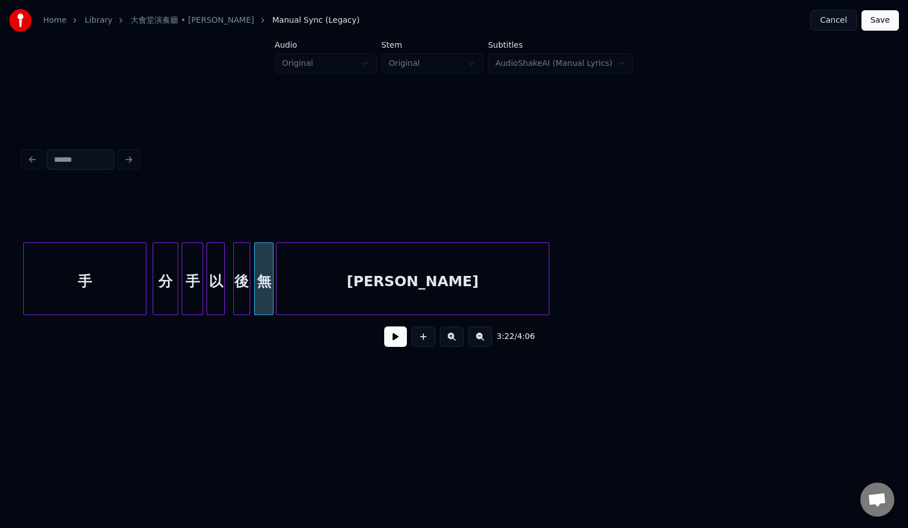
click at [341, 290] on div "[PERSON_NAME]" at bounding box center [412, 281] width 273 height 77
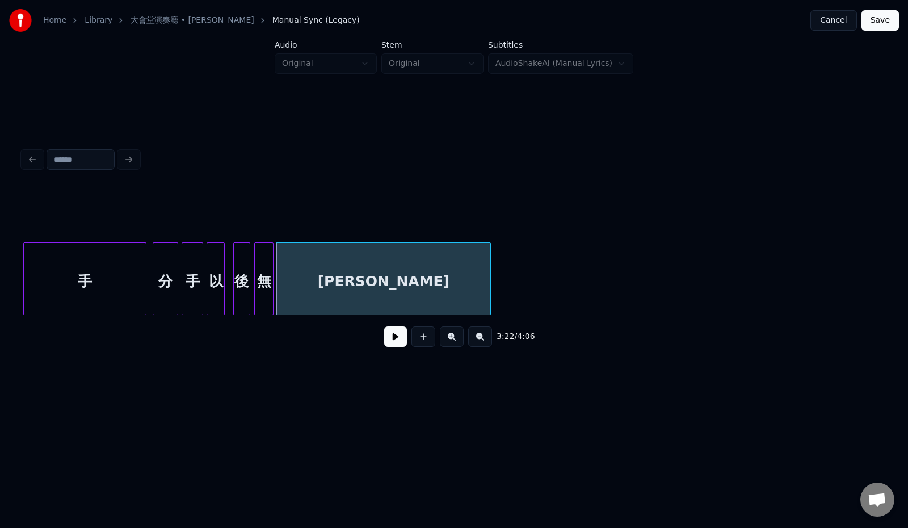
click at [487, 292] on div at bounding box center [488, 278] width 3 height 71
click at [106, 296] on div "手" at bounding box center [85, 281] width 123 height 77
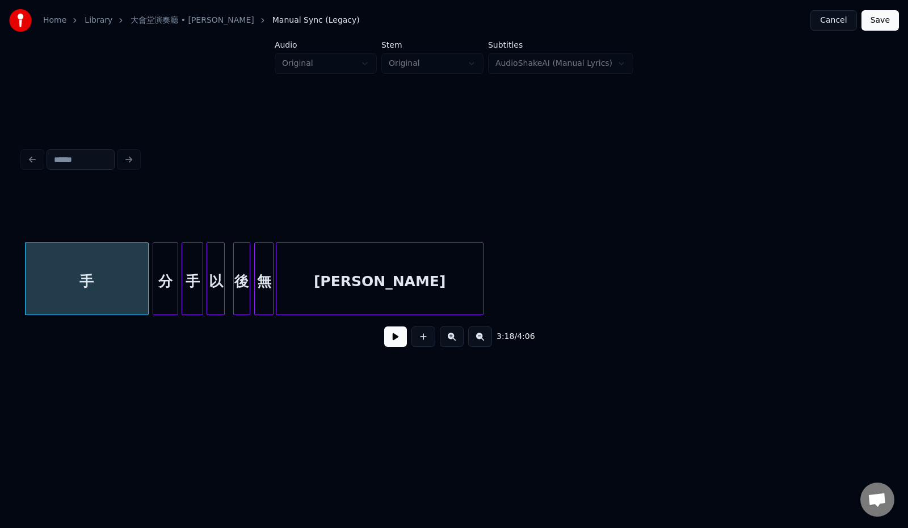
click at [384, 343] on button at bounding box center [395, 336] width 23 height 20
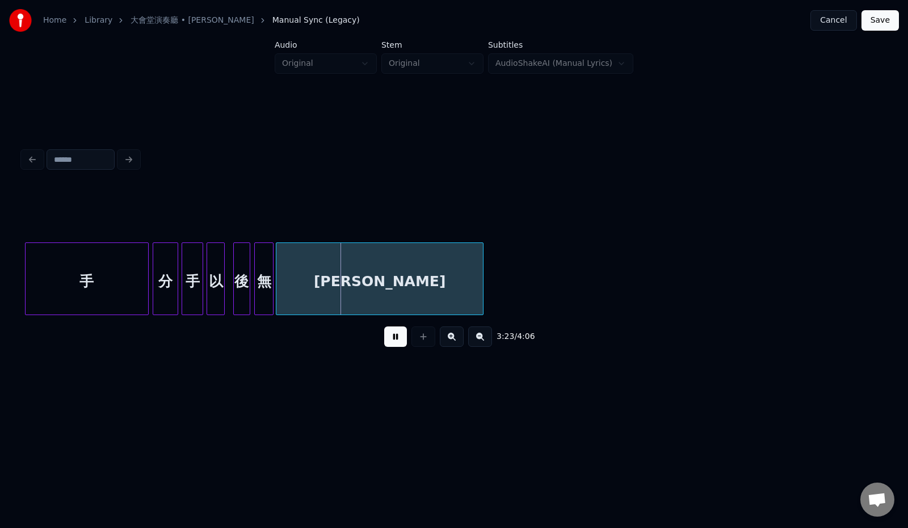
click at [386, 343] on button at bounding box center [395, 336] width 23 height 20
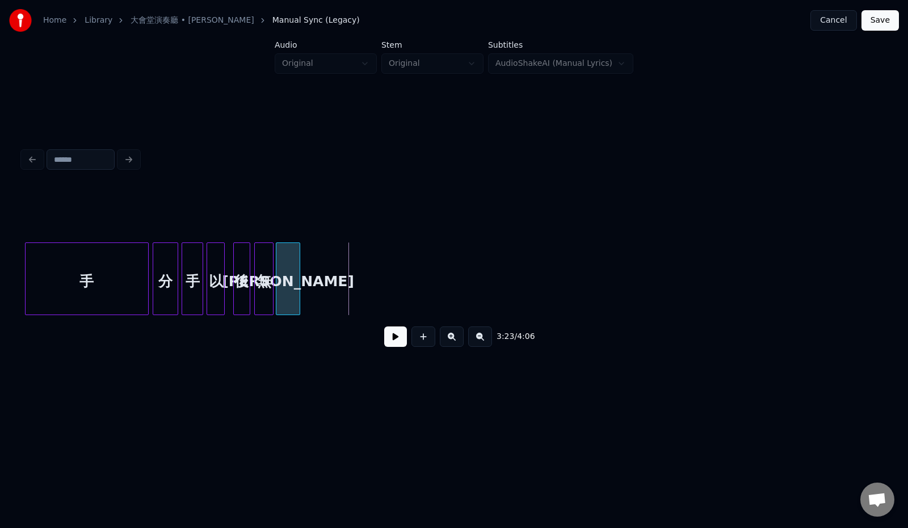
click at [298, 293] on div at bounding box center [297, 278] width 3 height 71
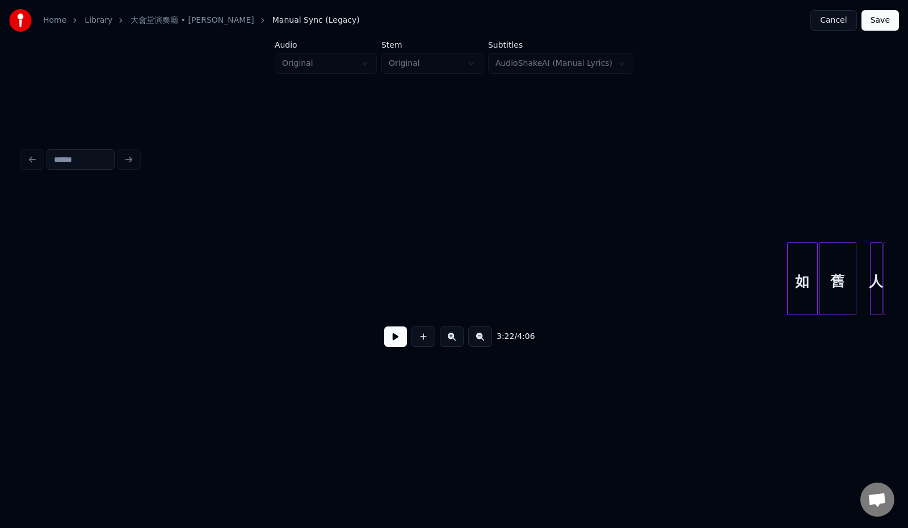
scroll to position [0, 12994]
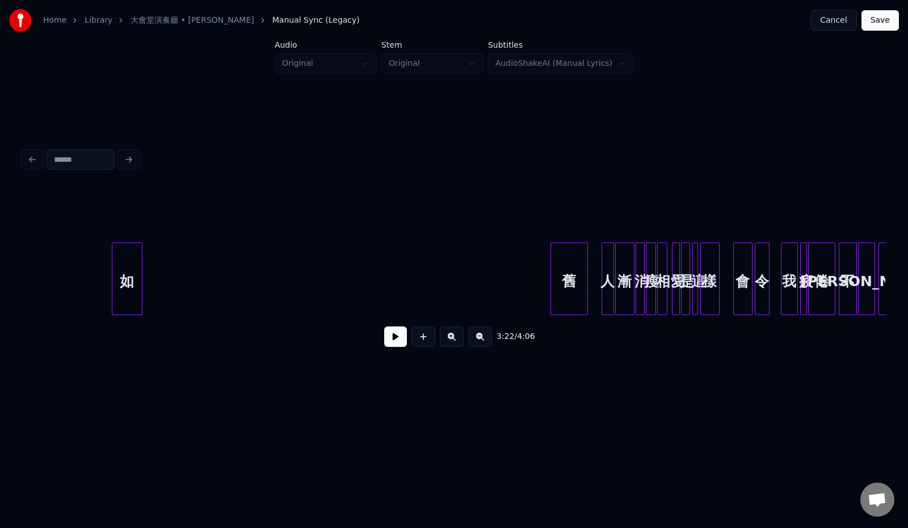
click at [138, 261] on div "如" at bounding box center [126, 281] width 29 height 77
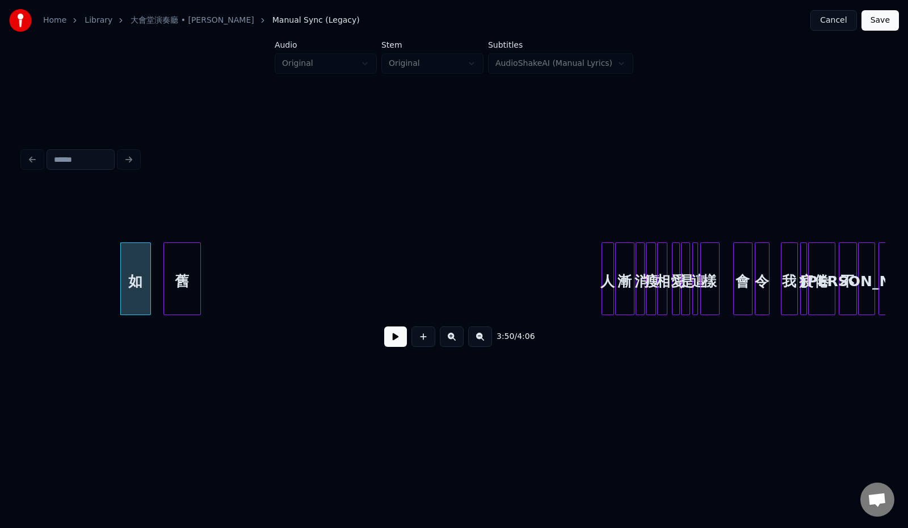
click at [200, 266] on div "舊" at bounding box center [182, 281] width 36 height 77
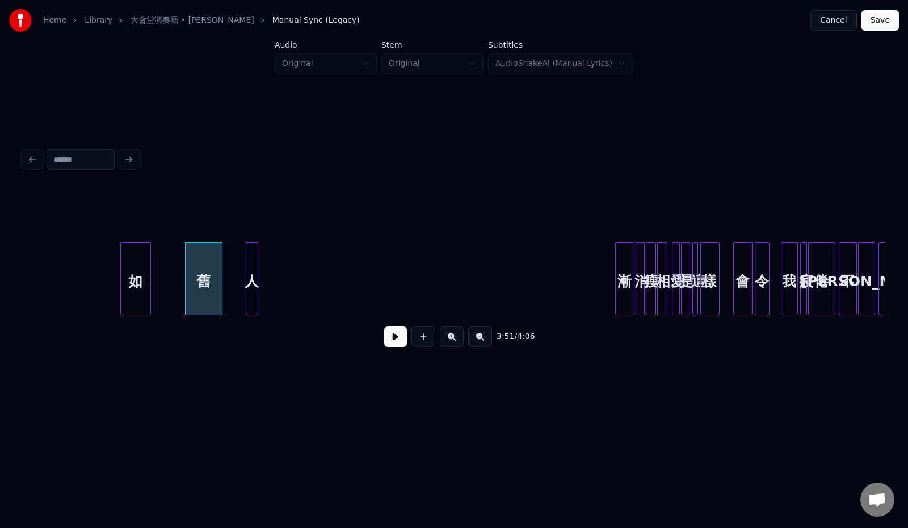
click at [258, 272] on div "人" at bounding box center [251, 281] width 11 height 77
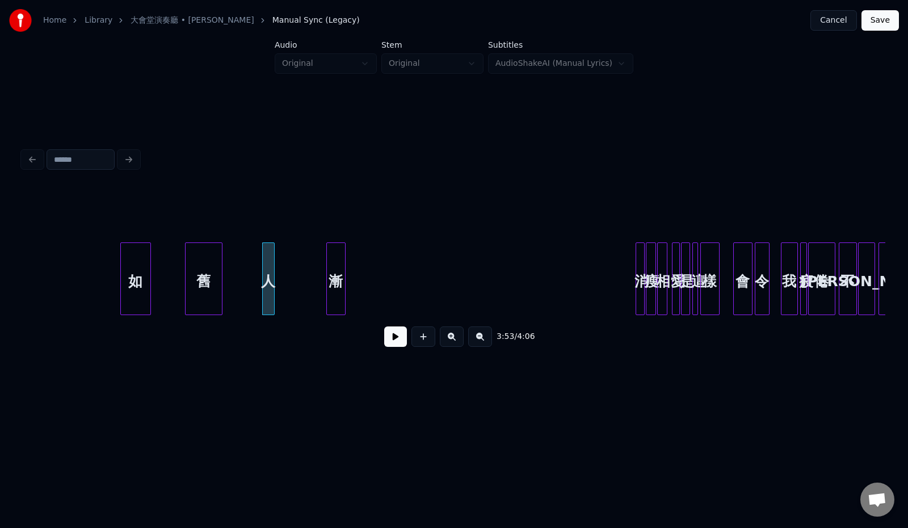
click at [345, 262] on div "漸" at bounding box center [336, 281] width 18 height 77
click at [628, 264] on div at bounding box center [629, 278] width 3 height 71
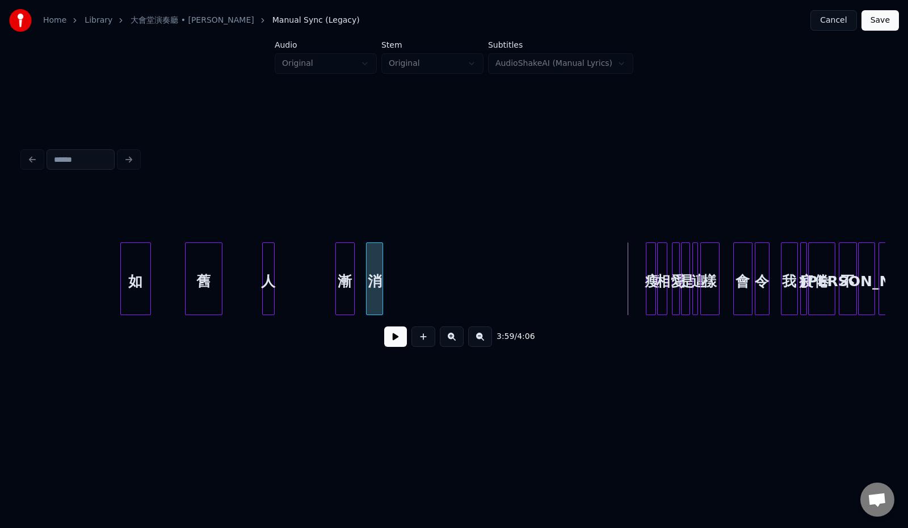
click at [378, 278] on div "消" at bounding box center [374, 281] width 16 height 77
click at [618, 278] on div at bounding box center [616, 278] width 3 height 71
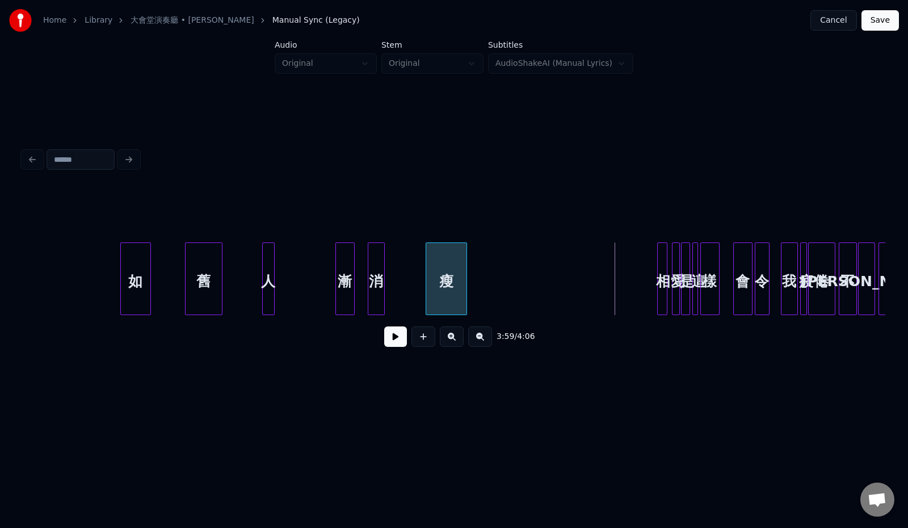
click at [445, 276] on div "瘦" at bounding box center [446, 281] width 40 height 77
click at [387, 341] on button at bounding box center [395, 336] width 23 height 20
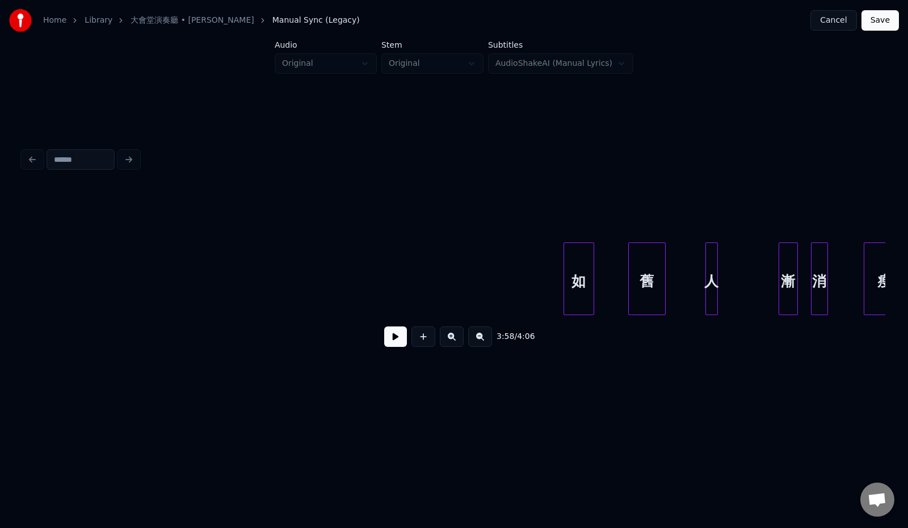
scroll to position [0, 12697]
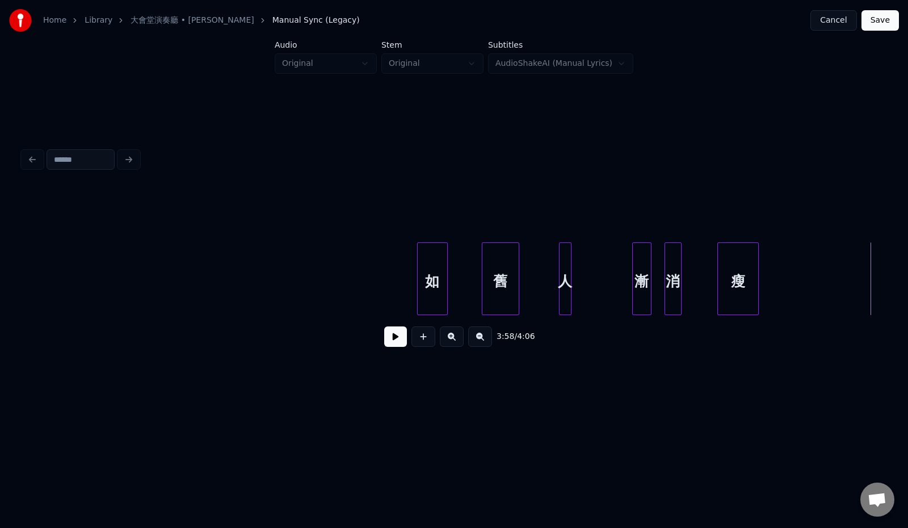
click at [486, 343] on button at bounding box center [480, 336] width 24 height 20
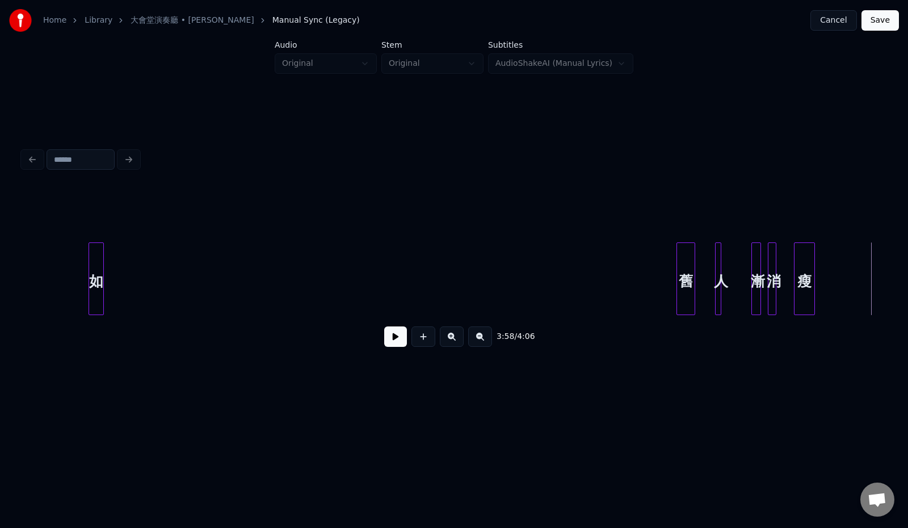
click at [103, 265] on div "如" at bounding box center [96, 281] width 14 height 77
click at [167, 265] on div "舊" at bounding box center [164, 281] width 18 height 77
click at [681, 279] on div at bounding box center [682, 278] width 3 height 71
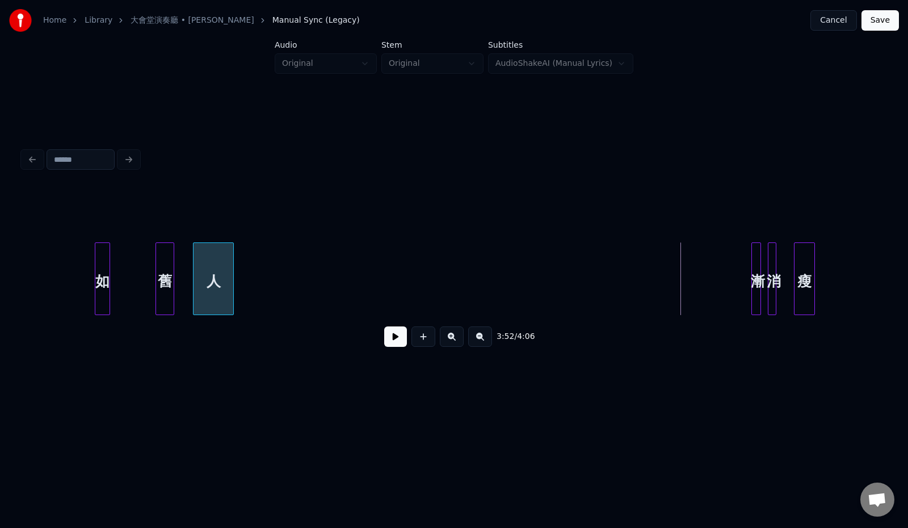
click at [222, 270] on div "人" at bounding box center [213, 281] width 40 height 77
click at [736, 279] on div at bounding box center [734, 278] width 3 height 71
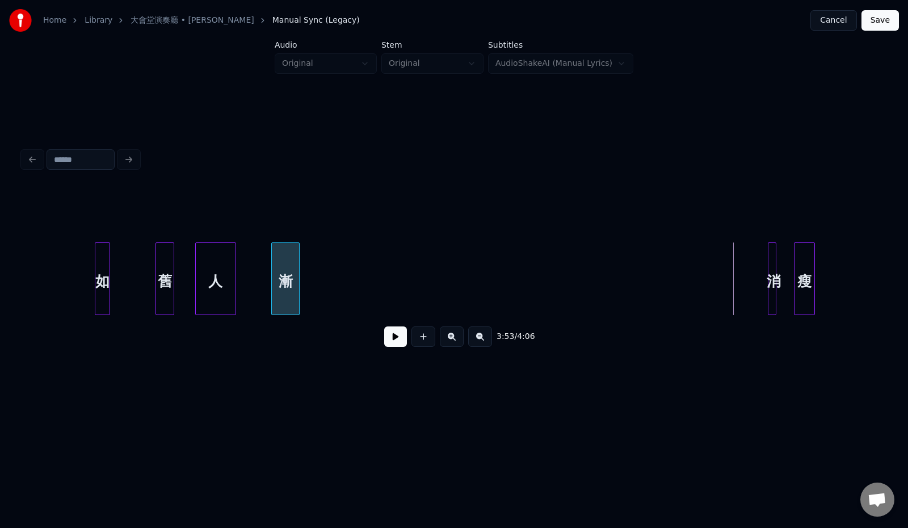
click at [290, 268] on div "漸" at bounding box center [285, 281] width 27 height 77
click at [343, 259] on div "消" at bounding box center [337, 281] width 11 height 77
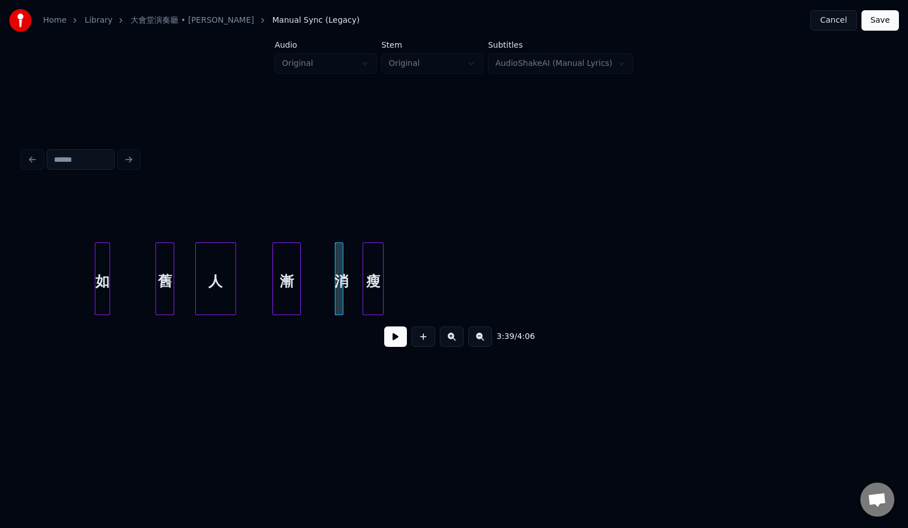
click at [369, 253] on div "瘦" at bounding box center [373, 281] width 20 height 77
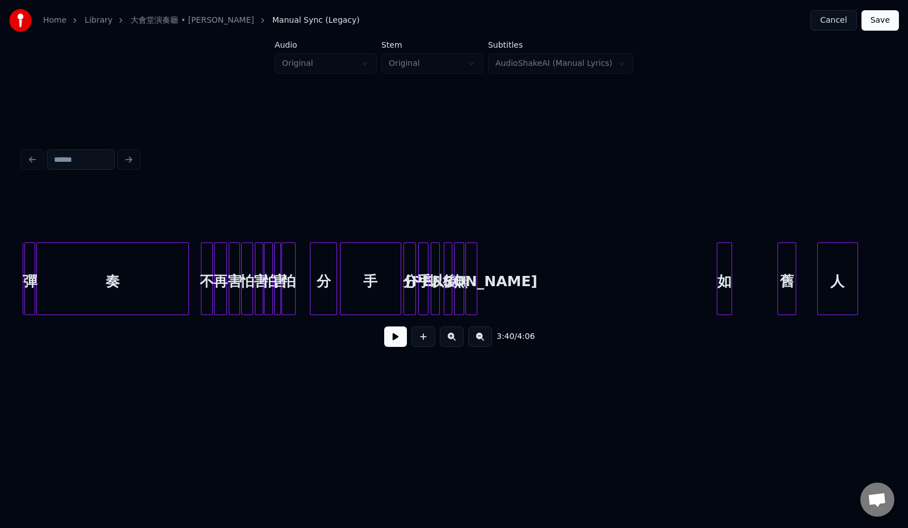
scroll to position [0, 5305]
click at [486, 343] on button at bounding box center [480, 336] width 24 height 20
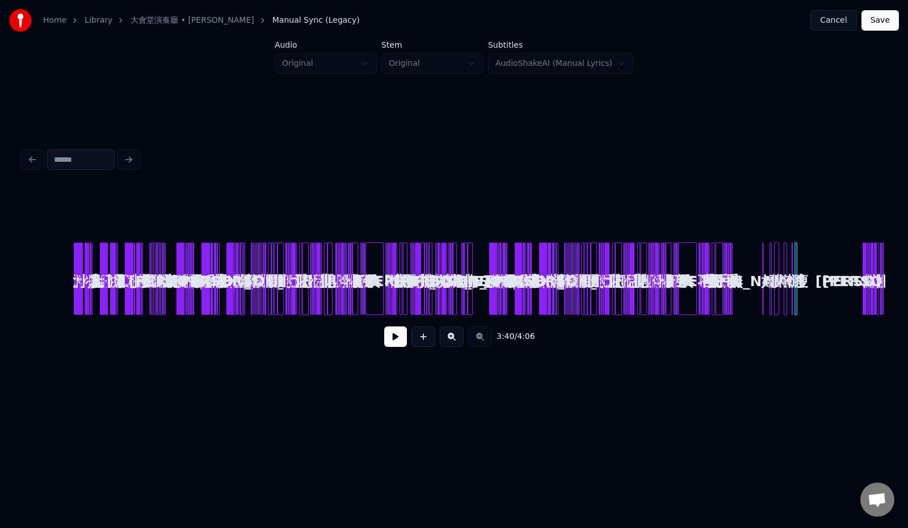
click at [457, 340] on button at bounding box center [452, 336] width 24 height 20
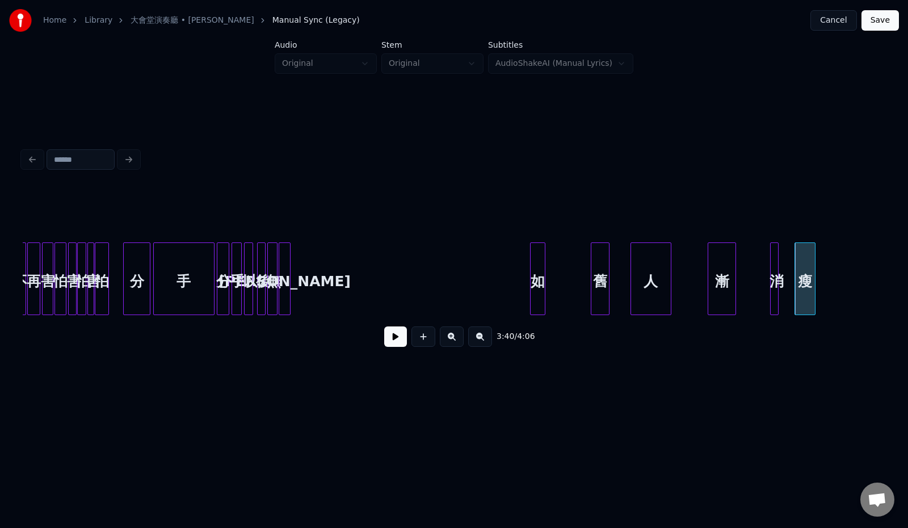
click at [457, 340] on button at bounding box center [452, 336] width 24 height 20
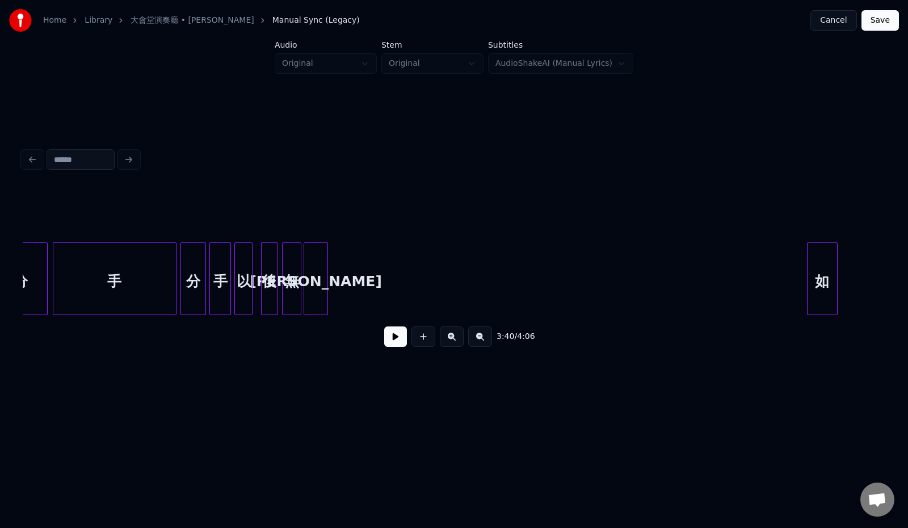
scroll to position [0, 11200]
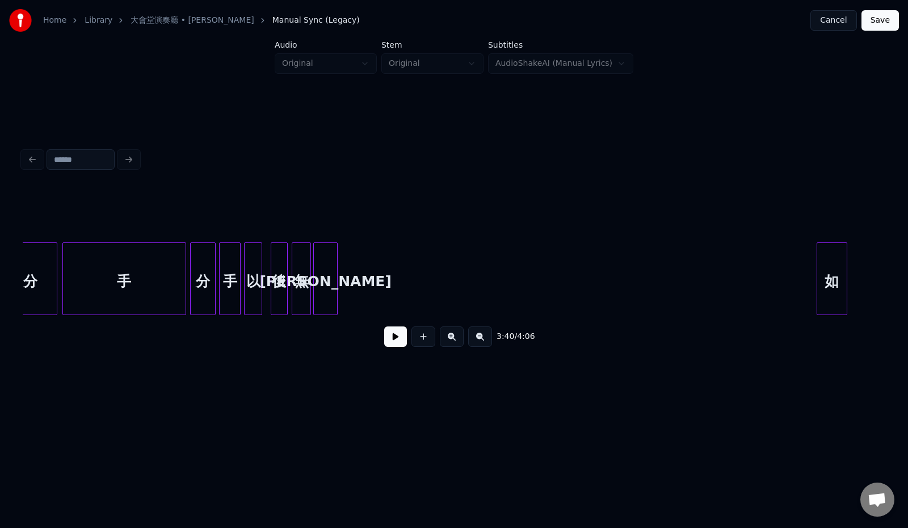
click at [325, 277] on div "[PERSON_NAME]" at bounding box center [325, 281] width 23 height 77
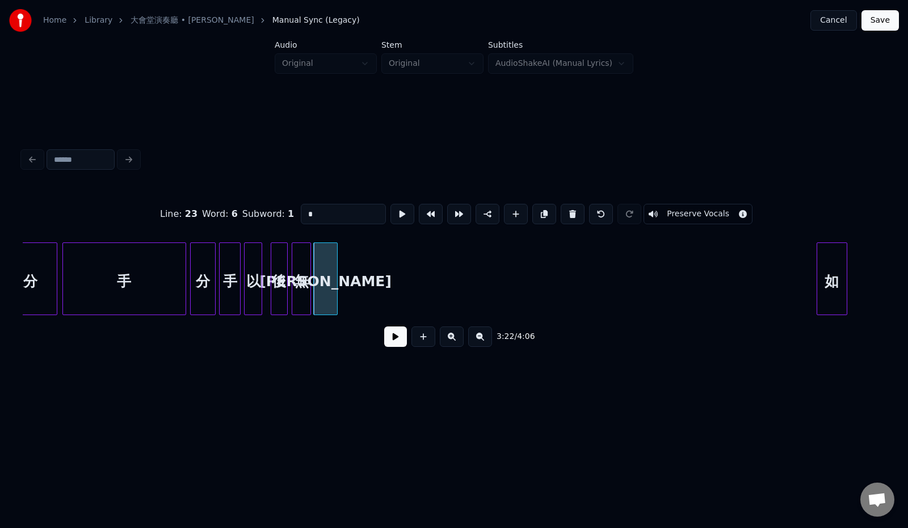
click at [384, 335] on button at bounding box center [395, 336] width 23 height 20
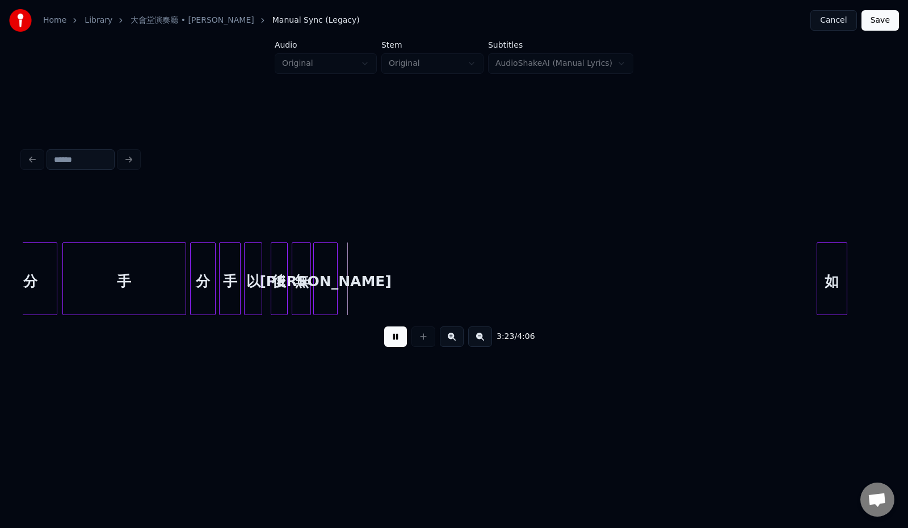
click at [384, 335] on button at bounding box center [395, 336] width 23 height 20
click at [363, 263] on div "如" at bounding box center [356, 281] width 29 height 77
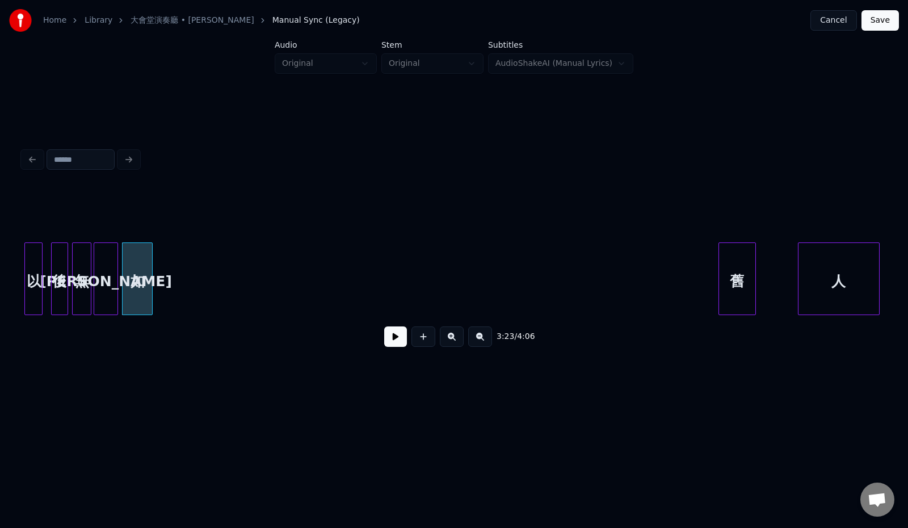
scroll to position [0, 11449]
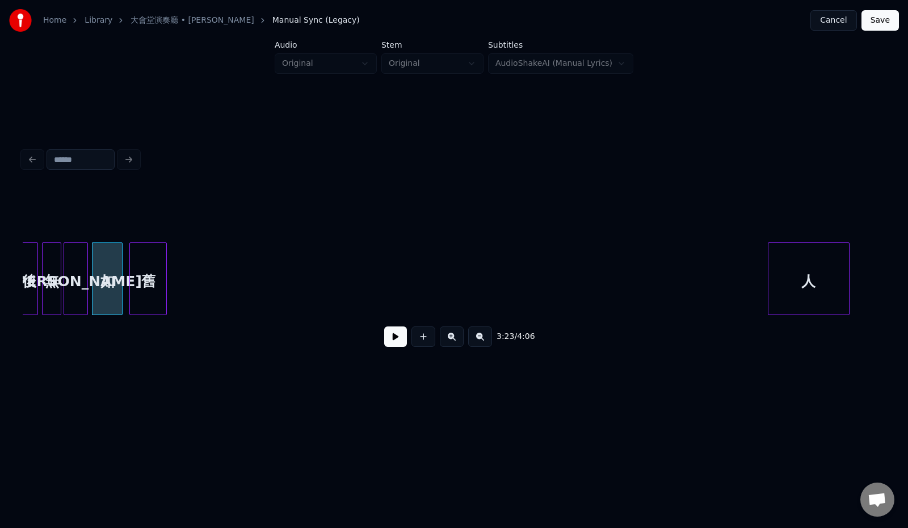
click at [142, 280] on div "舊" at bounding box center [148, 281] width 36 height 77
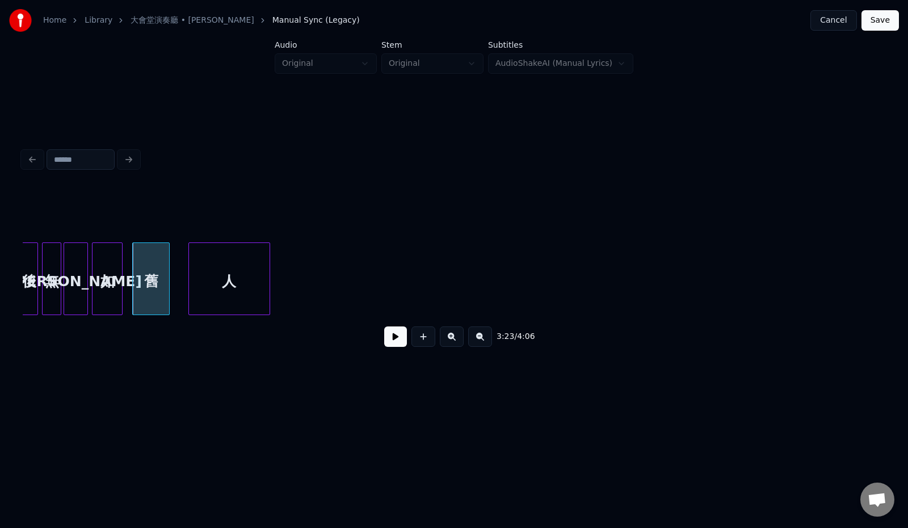
click at [230, 243] on div "人" at bounding box center [229, 281] width 81 height 77
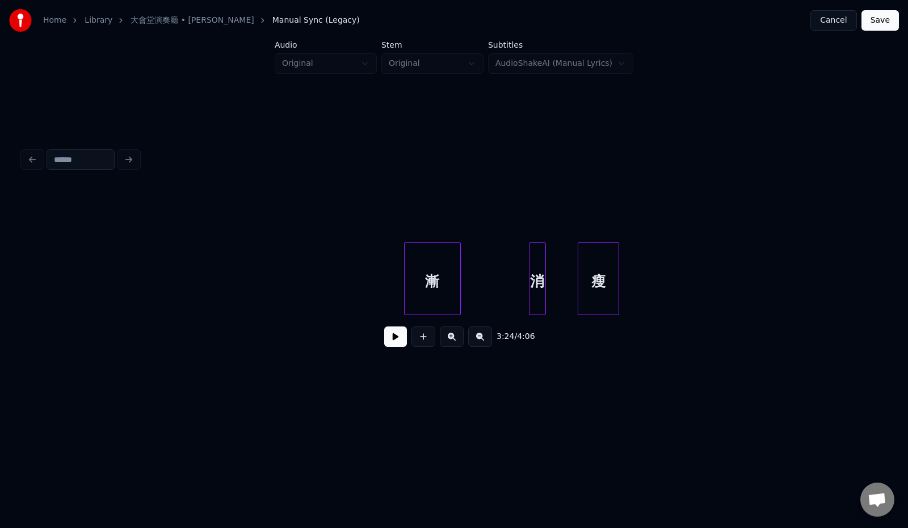
scroll to position [0, 11982]
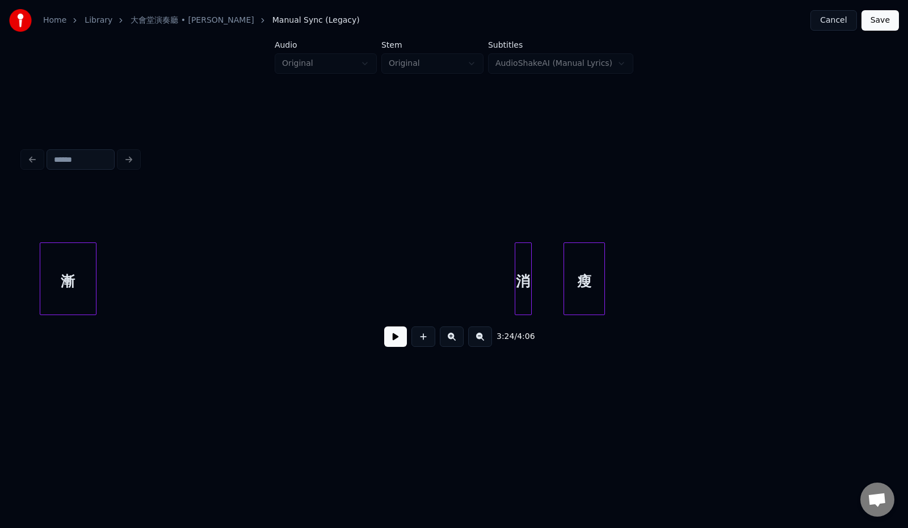
click at [70, 243] on div "漸" at bounding box center [68, 281] width 56 height 77
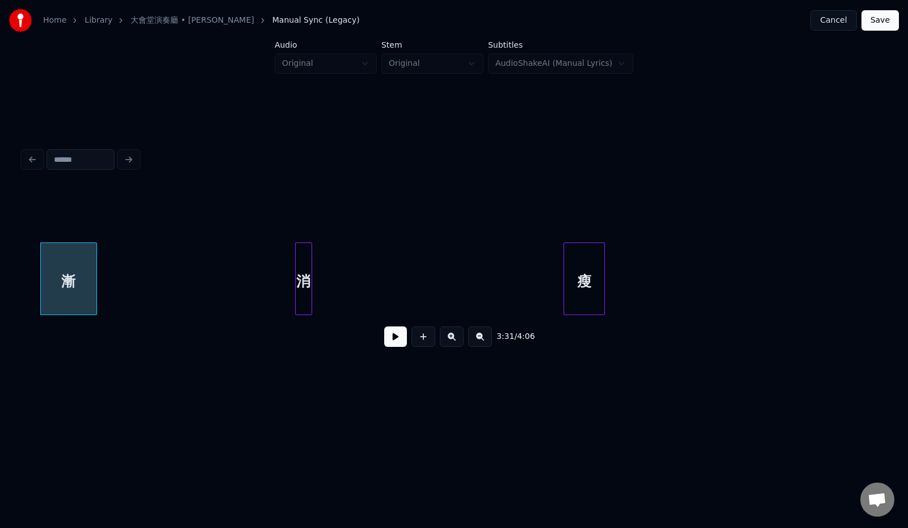
click at [306, 247] on div "消" at bounding box center [304, 281] width 16 height 77
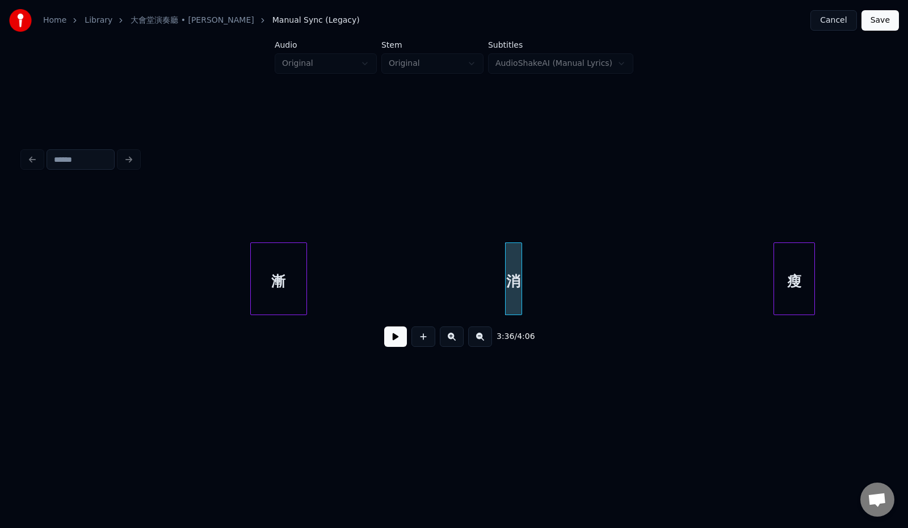
scroll to position [0, 11768]
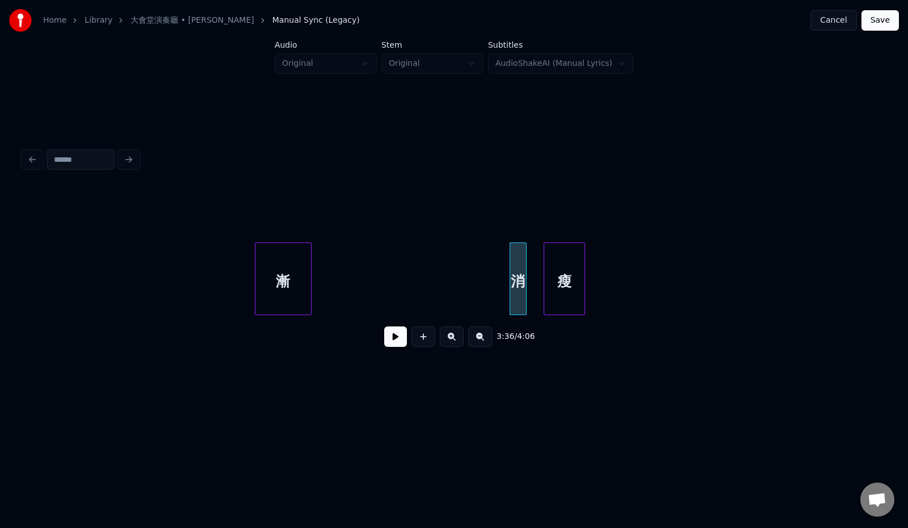
click at [567, 294] on div "瘦" at bounding box center [564, 281] width 40 height 77
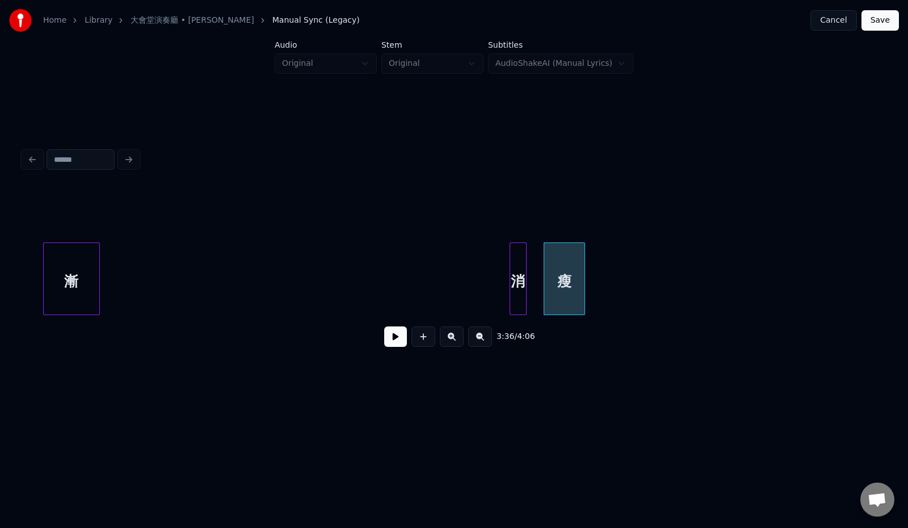
click at [92, 250] on div "漸" at bounding box center [72, 281] width 56 height 77
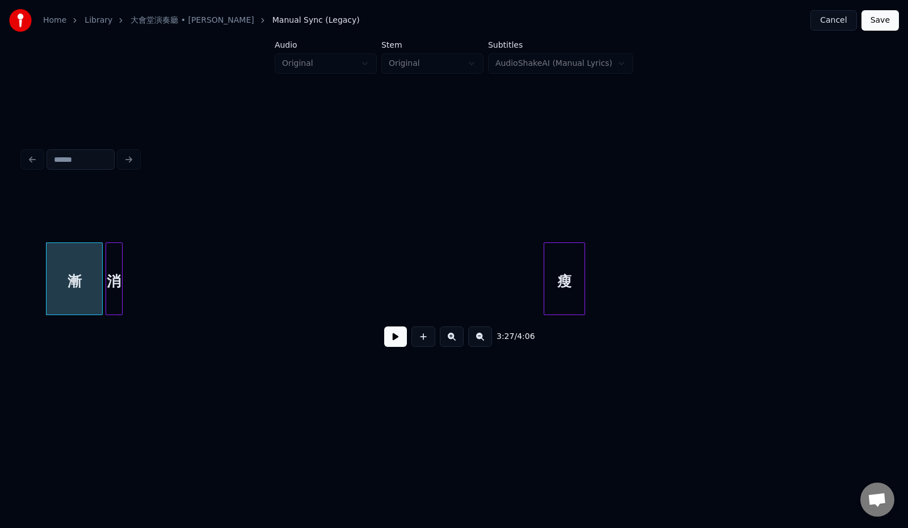
click at [116, 258] on div "消" at bounding box center [114, 281] width 16 height 77
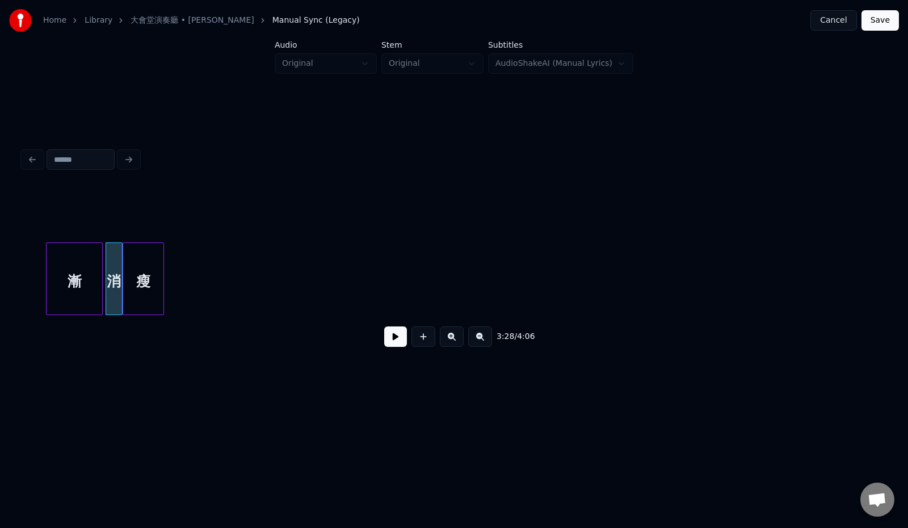
click at [147, 249] on div "瘦" at bounding box center [143, 281] width 40 height 77
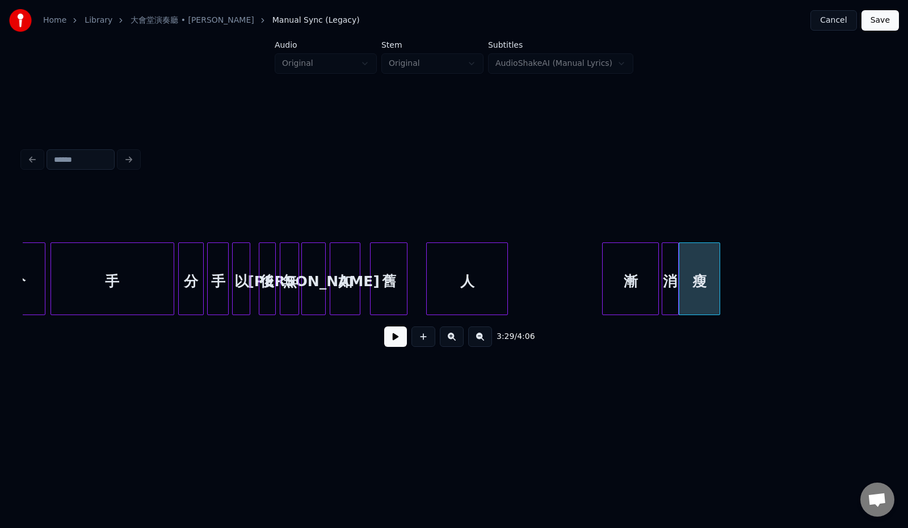
scroll to position [0, 11221]
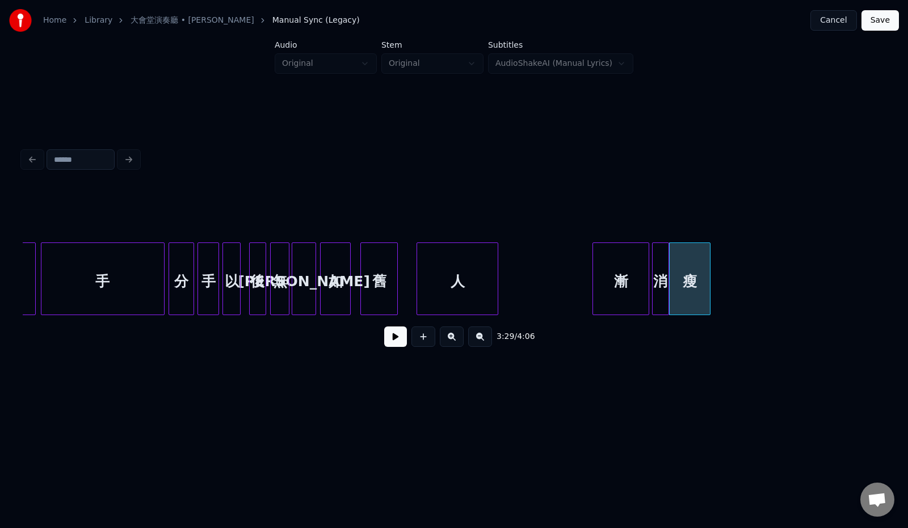
click at [377, 284] on div "舊" at bounding box center [379, 281] width 36 height 77
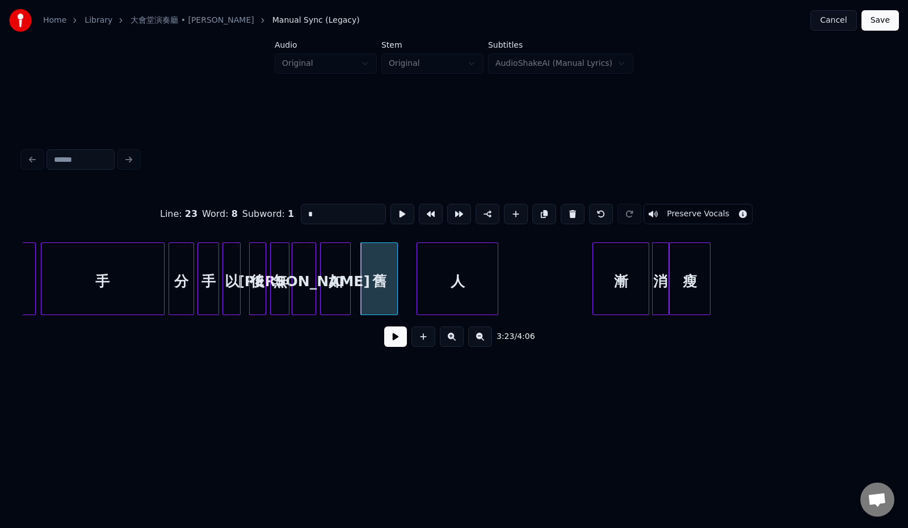
click at [390, 339] on button at bounding box center [395, 336] width 23 height 20
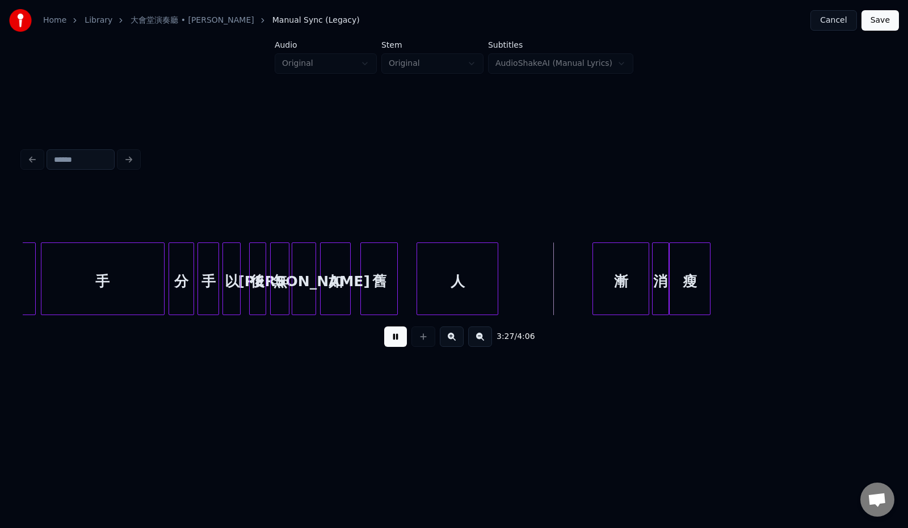
click at [390, 339] on button at bounding box center [395, 336] width 23 height 20
click at [375, 277] on div at bounding box center [374, 278] width 3 height 71
click at [364, 280] on div "舊" at bounding box center [364, 281] width 16 height 77
click at [343, 282] on div at bounding box center [341, 278] width 3 height 71
click at [355, 281] on div "舊" at bounding box center [355, 281] width 16 height 77
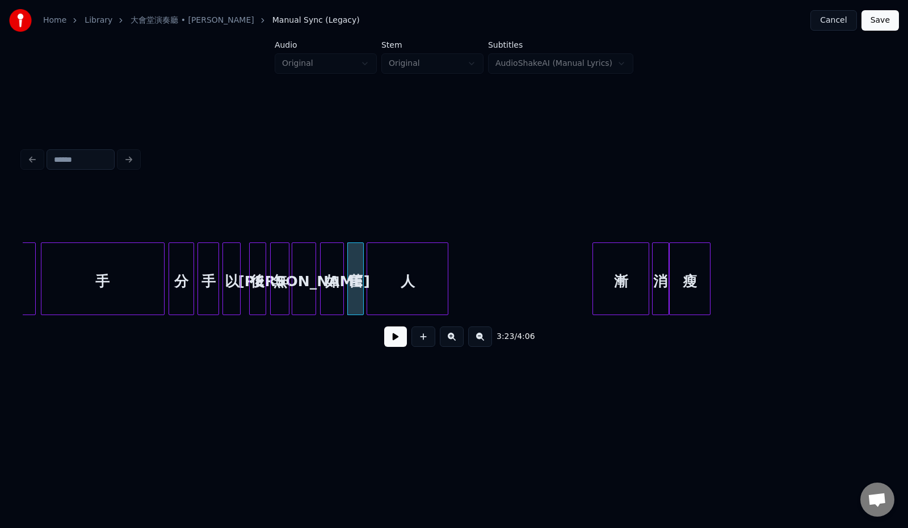
click at [394, 281] on div "人" at bounding box center [407, 281] width 81 height 77
click at [392, 283] on div at bounding box center [392, 278] width 3 height 71
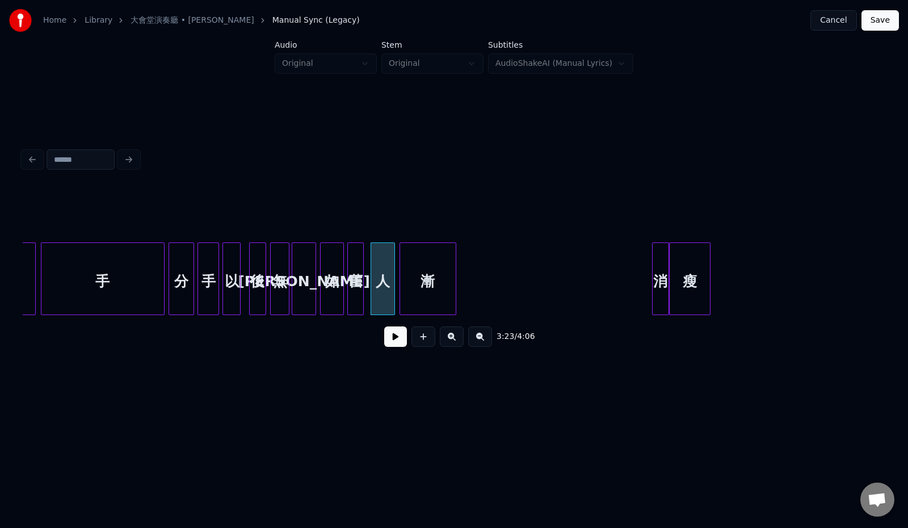
click at [427, 272] on div "漸" at bounding box center [428, 281] width 56 height 77
click at [418, 276] on div at bounding box center [416, 278] width 3 height 71
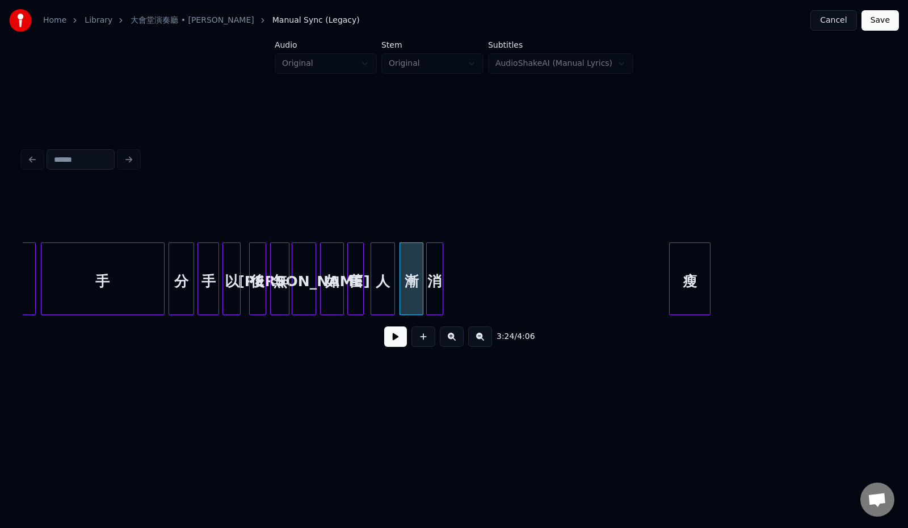
click at [432, 294] on div "消" at bounding box center [435, 281] width 16 height 77
click at [682, 280] on div at bounding box center [681, 278] width 3 height 71
click at [453, 292] on div "瘦" at bounding box center [455, 281] width 14 height 77
click at [126, 289] on div "手" at bounding box center [102, 281] width 123 height 77
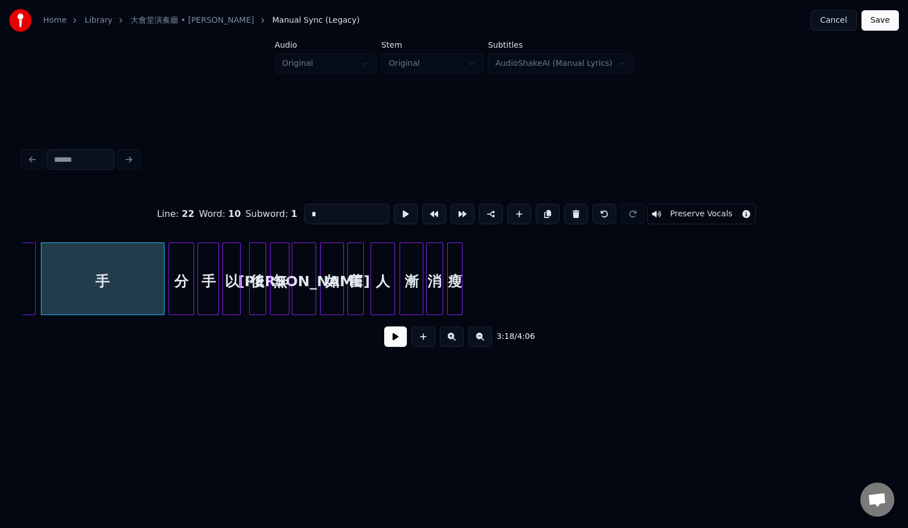
click at [385, 339] on button at bounding box center [395, 336] width 23 height 20
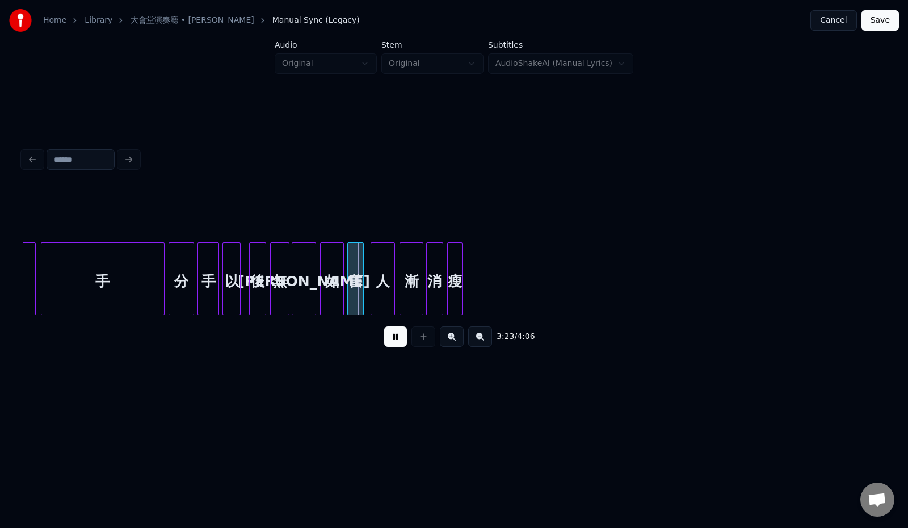
click at [385, 339] on button at bounding box center [395, 336] width 23 height 20
click at [331, 285] on div at bounding box center [330, 278] width 3 height 71
click at [344, 284] on div "舊" at bounding box center [344, 281] width 16 height 77
click at [348, 284] on div at bounding box center [347, 278] width 3 height 71
click at [182, 292] on div "分" at bounding box center [181, 281] width 24 height 77
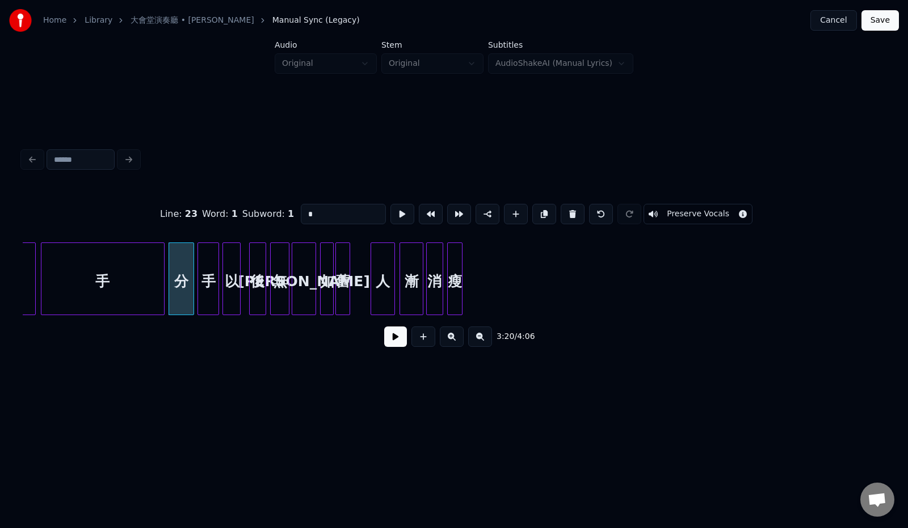
click at [386, 341] on button at bounding box center [395, 336] width 23 height 20
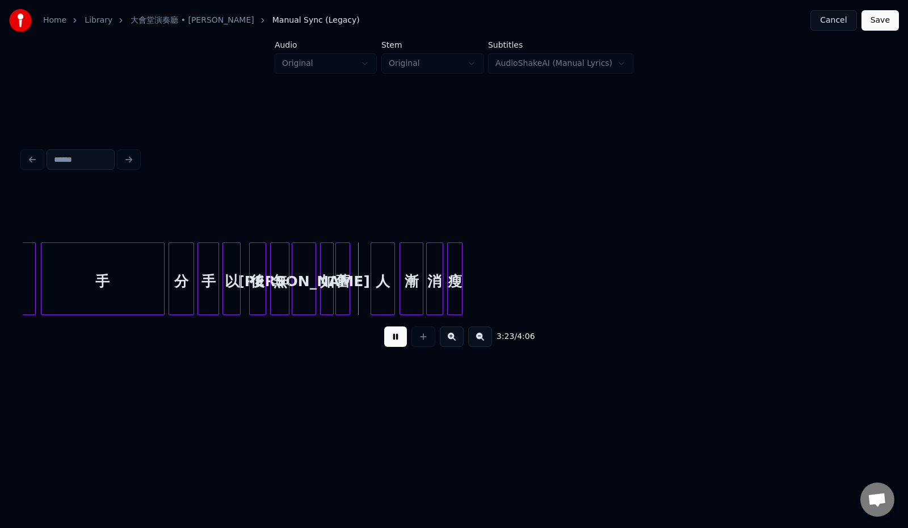
click at [386, 340] on button at bounding box center [395, 336] width 23 height 20
click at [367, 294] on div "人" at bounding box center [363, 281] width 24 height 77
click at [366, 294] on div at bounding box center [366, 278] width 3 height 71
click at [382, 292] on div "漸" at bounding box center [383, 281] width 23 height 77
click at [384, 293] on div at bounding box center [382, 278] width 3 height 71
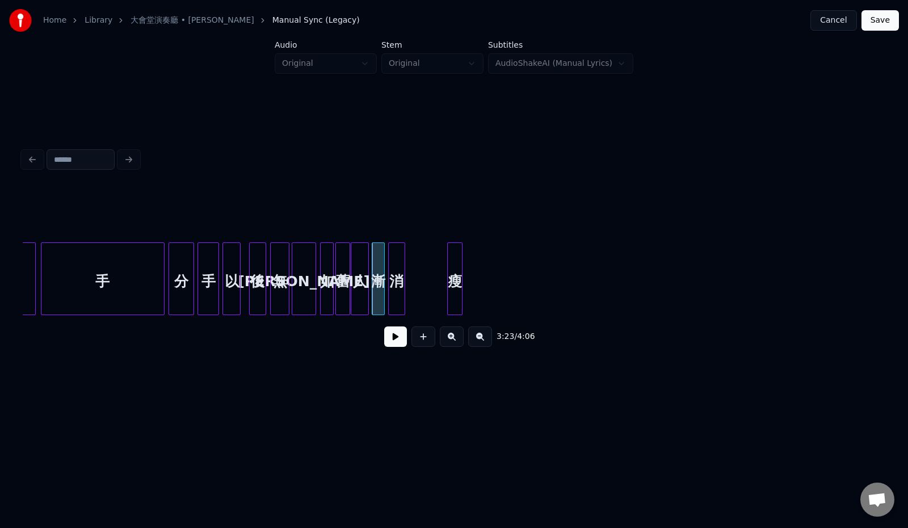
click at [399, 289] on div "消" at bounding box center [397, 281] width 16 height 77
click at [415, 286] on div "瘦" at bounding box center [417, 281] width 14 height 77
click at [95, 293] on div "手" at bounding box center [102, 281] width 123 height 77
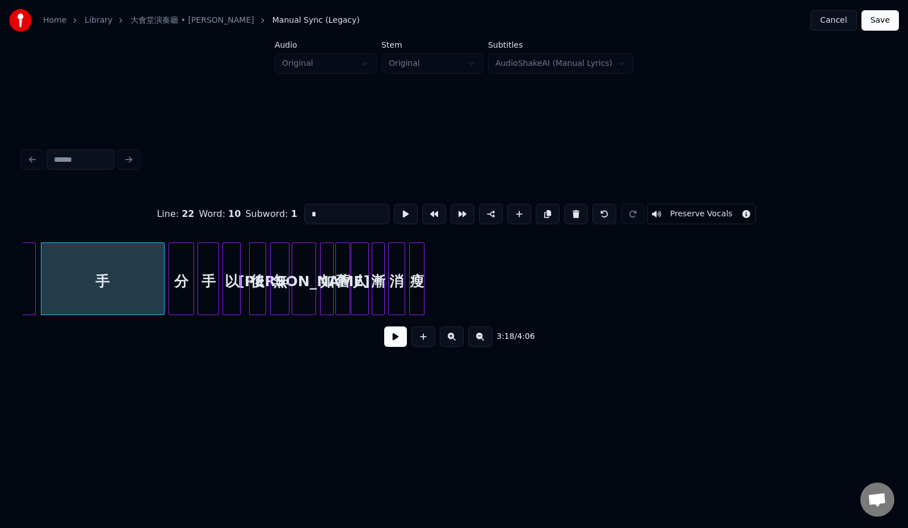
click at [384, 341] on button at bounding box center [395, 336] width 23 height 20
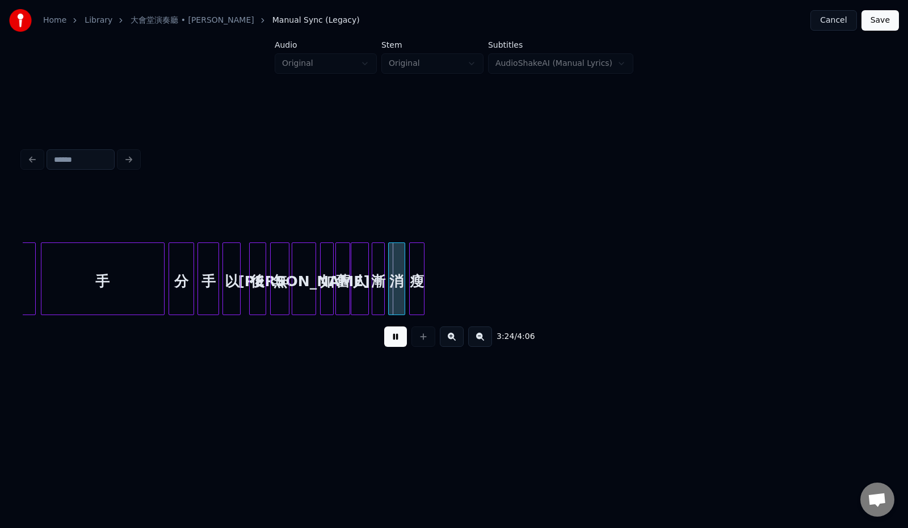
click at [384, 339] on button at bounding box center [395, 336] width 23 height 20
click at [423, 275] on div "瘦" at bounding box center [422, 281] width 14 height 77
click at [408, 276] on div "消" at bounding box center [405, 281] width 16 height 77
click at [387, 279] on div "漸" at bounding box center [385, 281] width 12 height 77
click at [373, 281] on div at bounding box center [372, 278] width 3 height 71
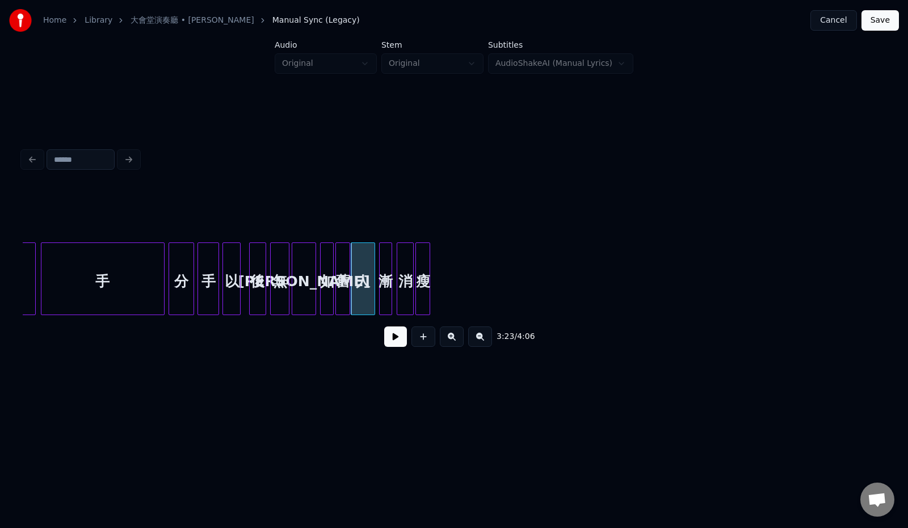
click at [347, 282] on div at bounding box center [347, 278] width 3 height 71
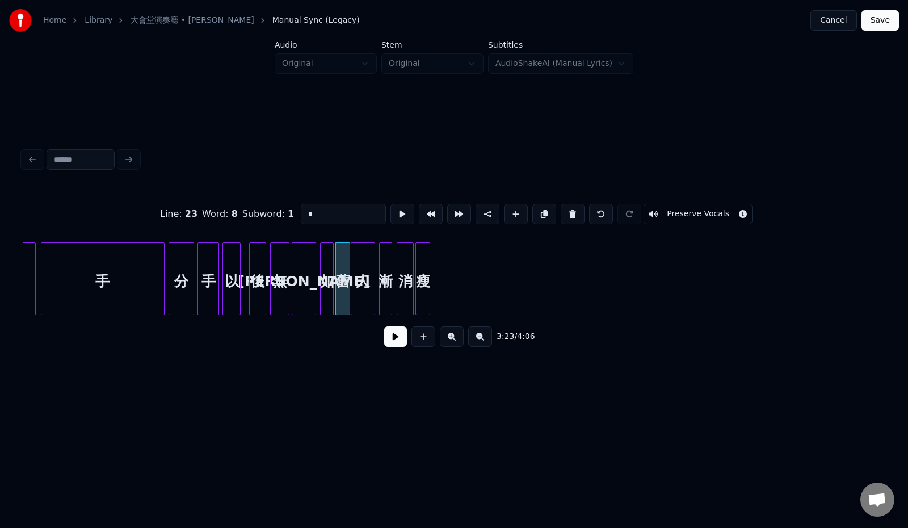
click at [386, 340] on button at bounding box center [395, 336] width 23 height 20
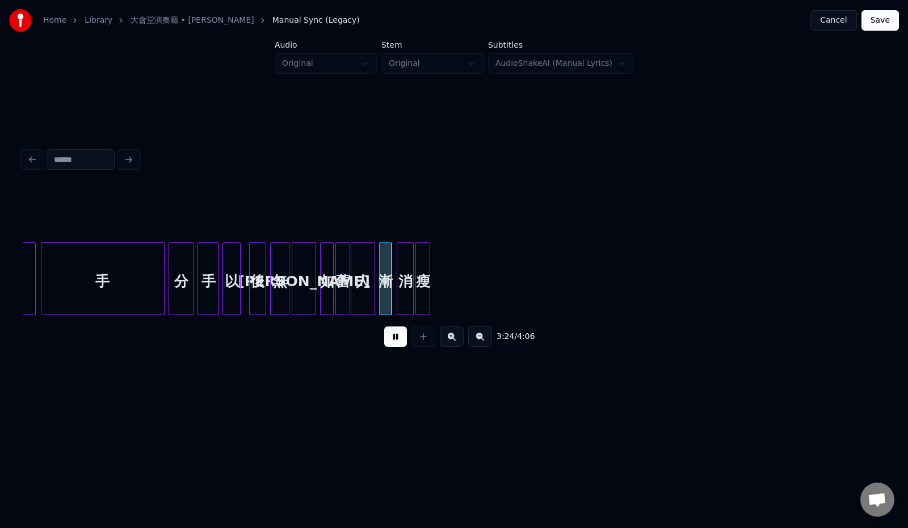
click at [387, 341] on button at bounding box center [395, 336] width 23 height 20
click at [374, 276] on div at bounding box center [374, 278] width 3 height 71
click at [390, 277] on div "漸" at bounding box center [388, 281] width 12 height 77
click at [377, 279] on div at bounding box center [375, 278] width 3 height 71
click at [368, 281] on div "人" at bounding box center [364, 281] width 27 height 77
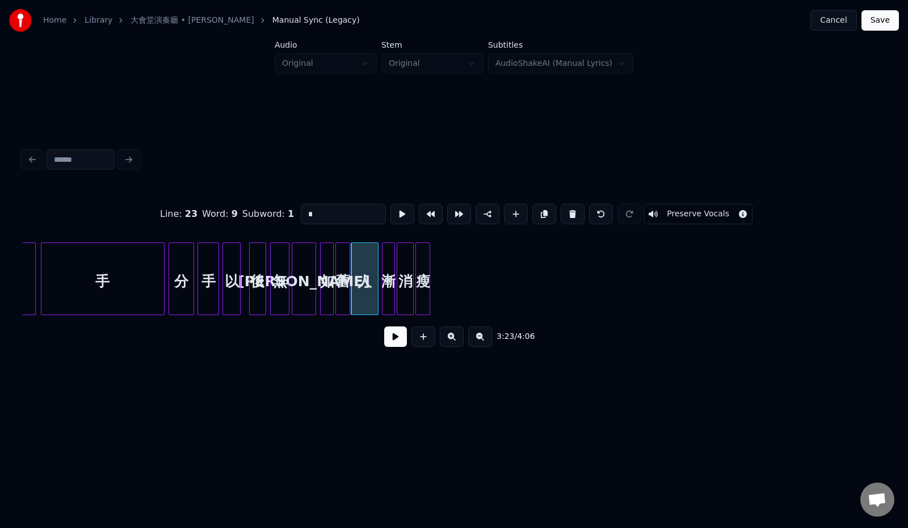
click at [389, 345] on button at bounding box center [395, 336] width 23 height 20
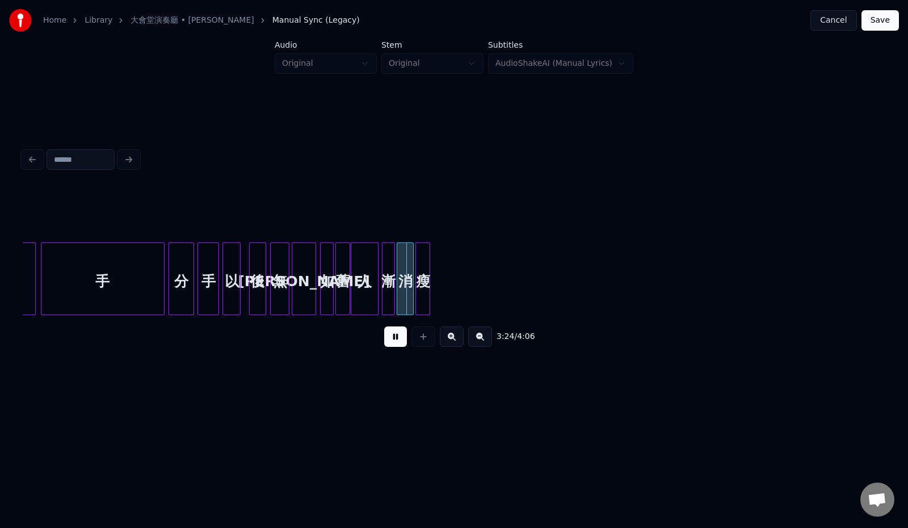
click at [389, 345] on button at bounding box center [395, 336] width 23 height 20
click at [453, 277] on div "瘦" at bounding box center [450, 281] width 14 height 77
click at [427, 280] on div "消" at bounding box center [429, 281] width 16 height 77
click at [408, 283] on div "漸" at bounding box center [408, 281] width 12 height 77
click at [387, 284] on div "人" at bounding box center [381, 281] width 27 height 77
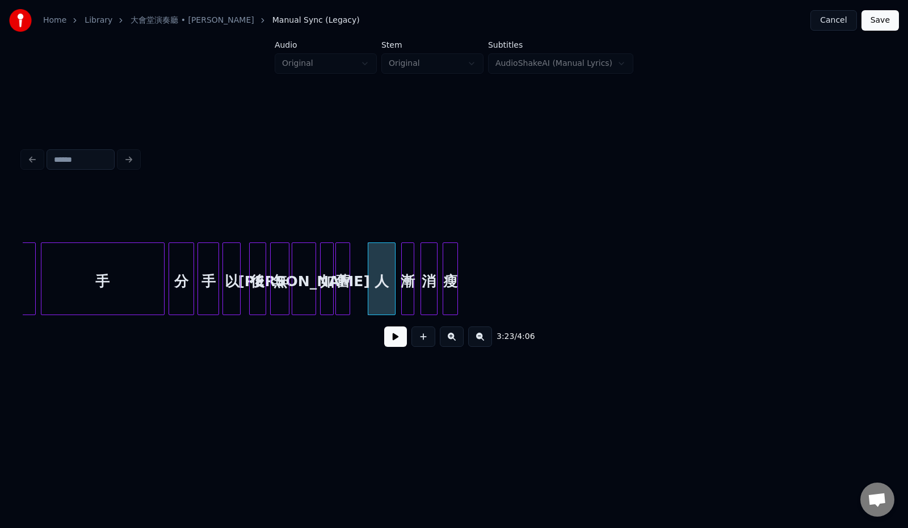
click at [343, 288] on div "舊" at bounding box center [343, 281] width 14 height 77
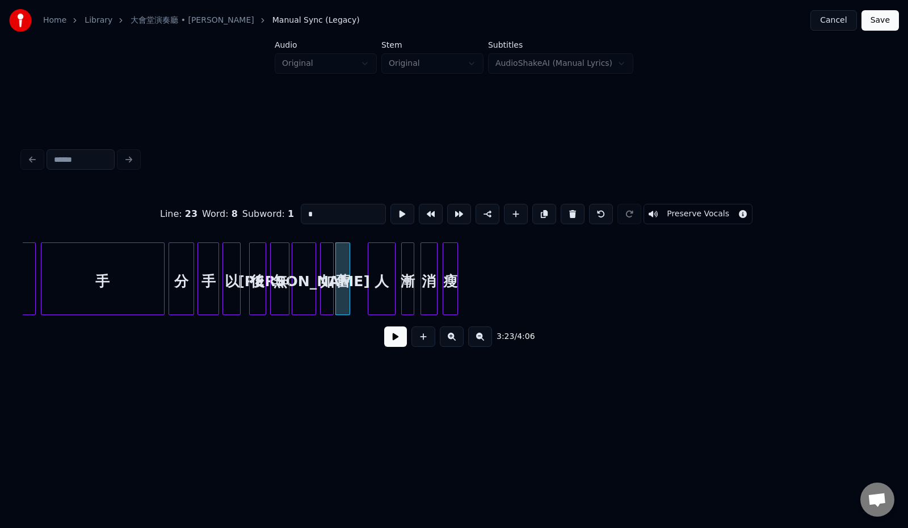
click at [388, 338] on button at bounding box center [395, 336] width 23 height 20
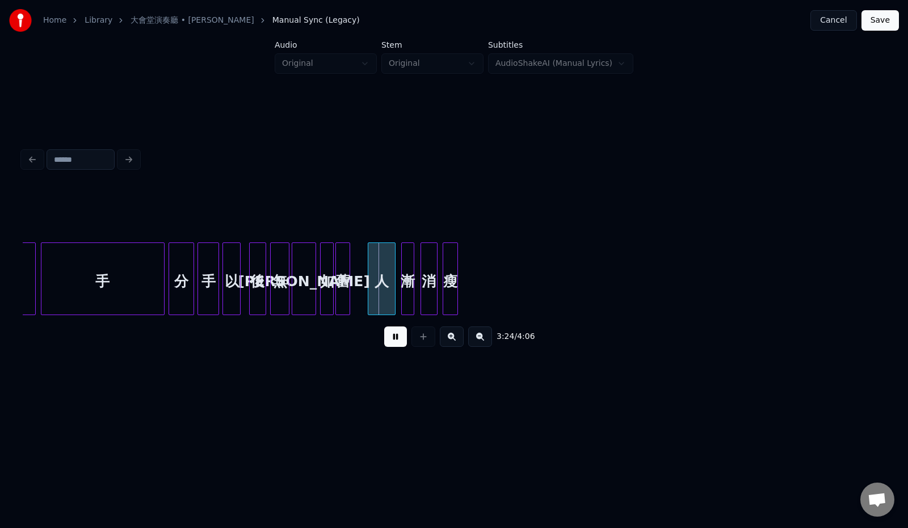
click at [388, 338] on button at bounding box center [395, 336] width 23 height 20
click at [355, 292] on div at bounding box center [353, 278] width 3 height 71
click at [384, 339] on button at bounding box center [395, 336] width 23 height 20
click at [385, 341] on button at bounding box center [395, 336] width 23 height 20
click at [482, 285] on div "瘦" at bounding box center [482, 281] width 14 height 77
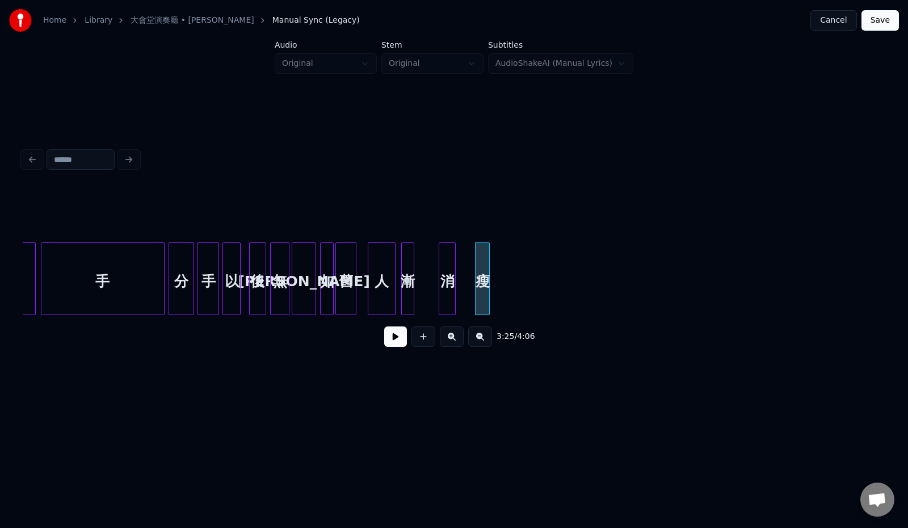
click at [449, 288] on div "消" at bounding box center [447, 281] width 16 height 77
click at [423, 289] on div at bounding box center [422, 278] width 3 height 71
click at [381, 292] on div "人" at bounding box center [381, 281] width 27 height 77
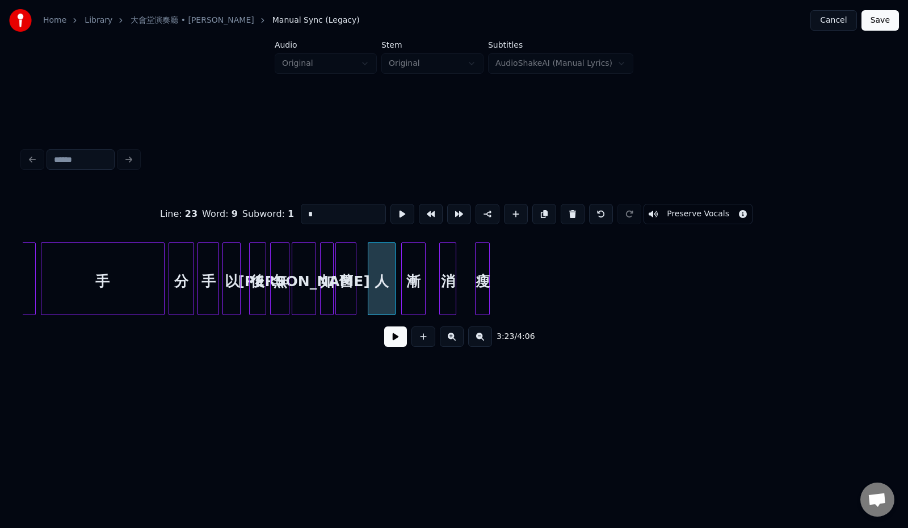
click at [385, 343] on button at bounding box center [395, 336] width 23 height 20
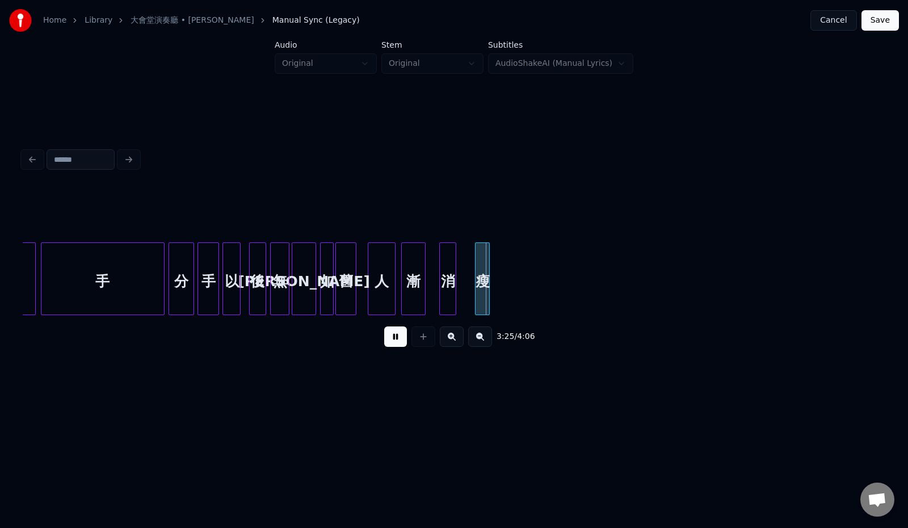
click at [386, 344] on button at bounding box center [395, 336] width 23 height 20
click at [387, 344] on button at bounding box center [395, 336] width 23 height 20
click at [628, 283] on div at bounding box center [627, 278] width 3 height 71
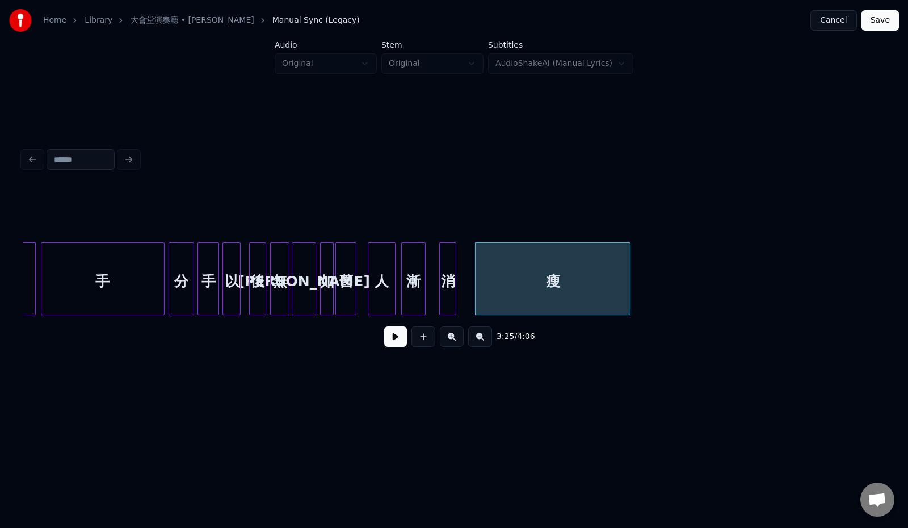
click at [385, 343] on button at bounding box center [395, 336] width 23 height 20
click at [573, 285] on div at bounding box center [572, 278] width 3 height 71
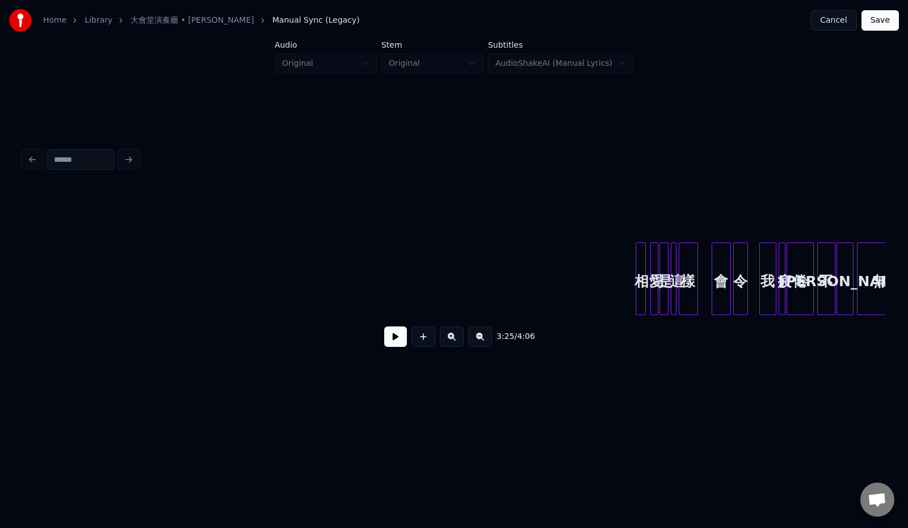
scroll to position [0, 13134]
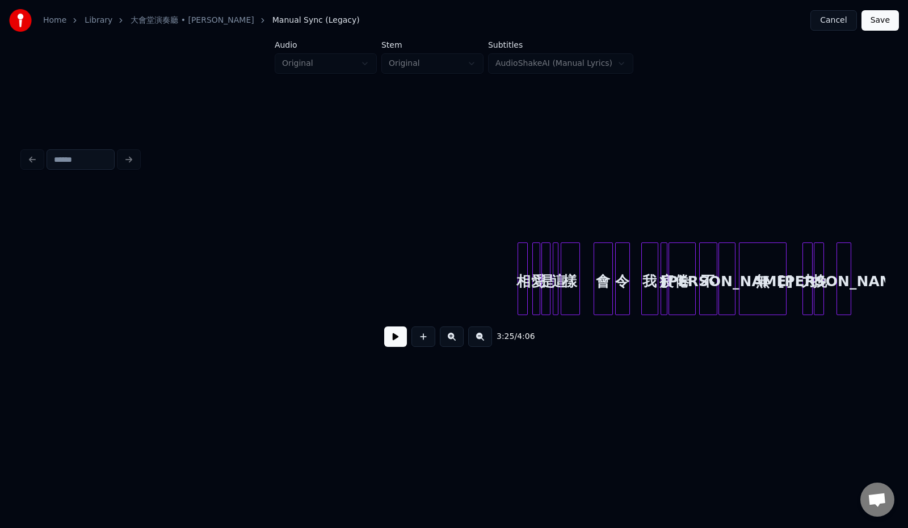
drag, startPoint x: 495, startPoint y: 226, endPoint x: 822, endPoint y: 368, distance: 357.2
click at [822, 368] on div "3:25 / 4:06" at bounding box center [453, 250] width 871 height 317
click at [524, 259] on div at bounding box center [525, 278] width 3 height 71
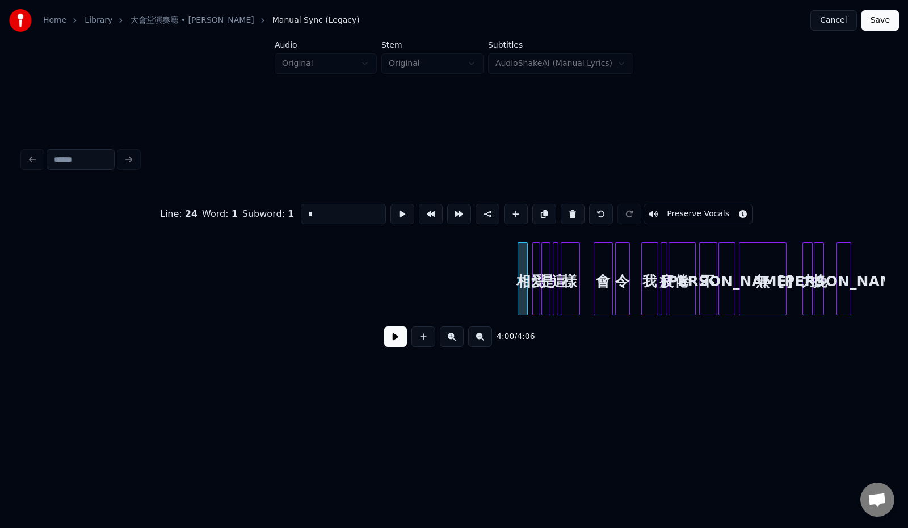
click at [536, 259] on div at bounding box center [537, 278] width 3 height 71
click at [523, 262] on div "相" at bounding box center [523, 281] width 11 height 77
click at [535, 262] on div at bounding box center [534, 278] width 3 height 71
click at [523, 263] on div "相" at bounding box center [523, 281] width 11 height 77
type input "*"
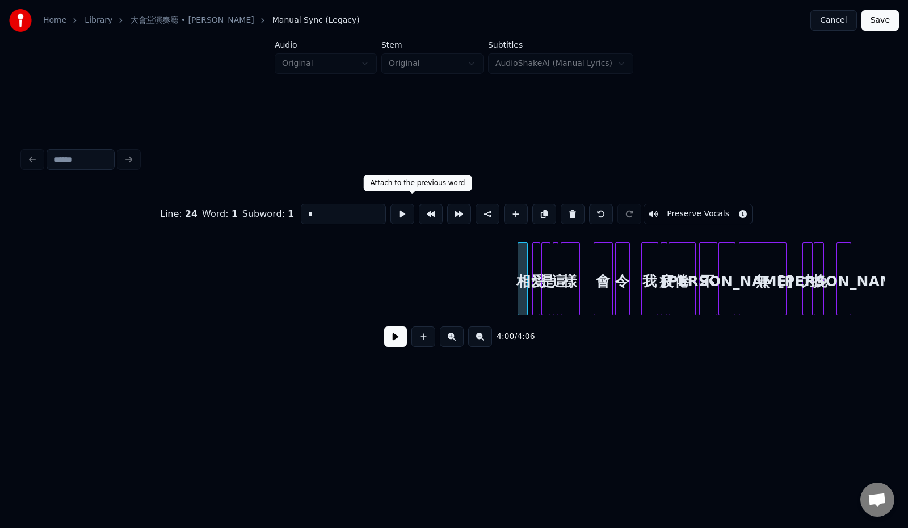
click at [419, 208] on button at bounding box center [431, 214] width 24 height 20
click at [84, 285] on div at bounding box center [83, 278] width 3 height 71
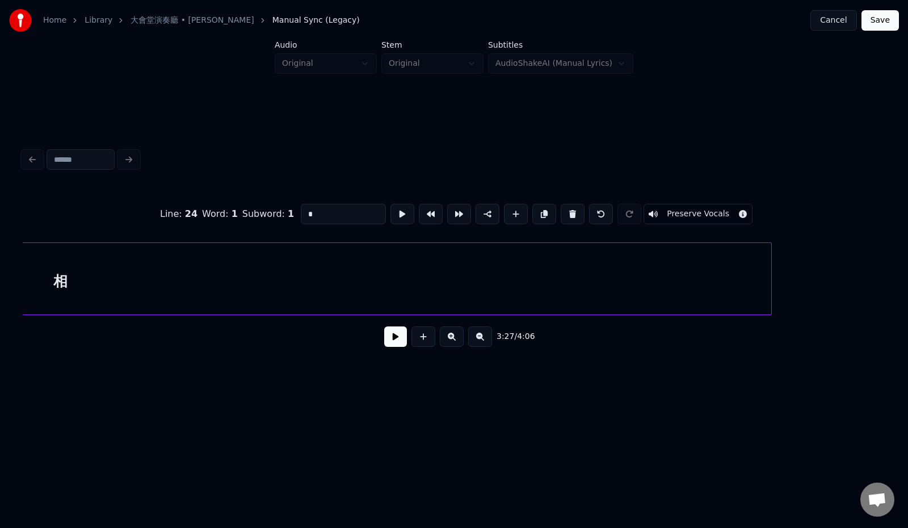
scroll to position [0, 12466]
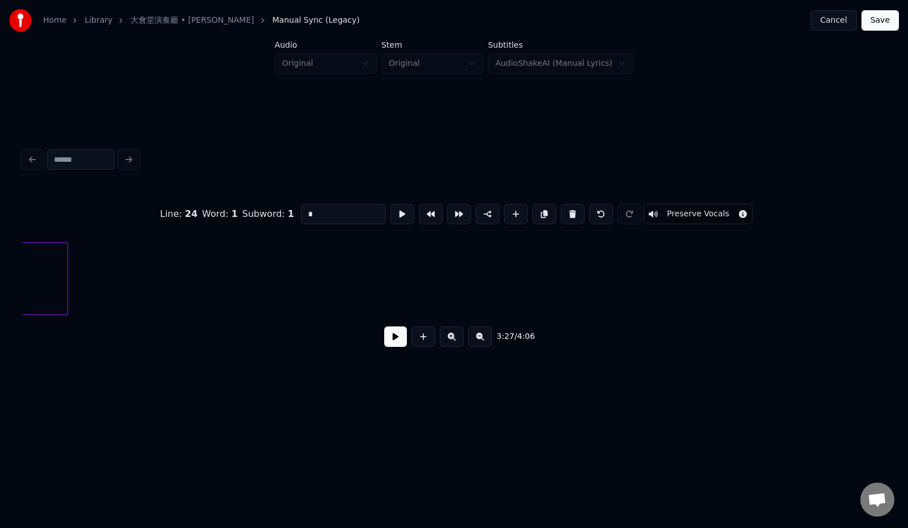
click at [65, 284] on div at bounding box center [65, 278] width 3 height 71
click at [56, 288] on div at bounding box center [56, 278] width 3 height 71
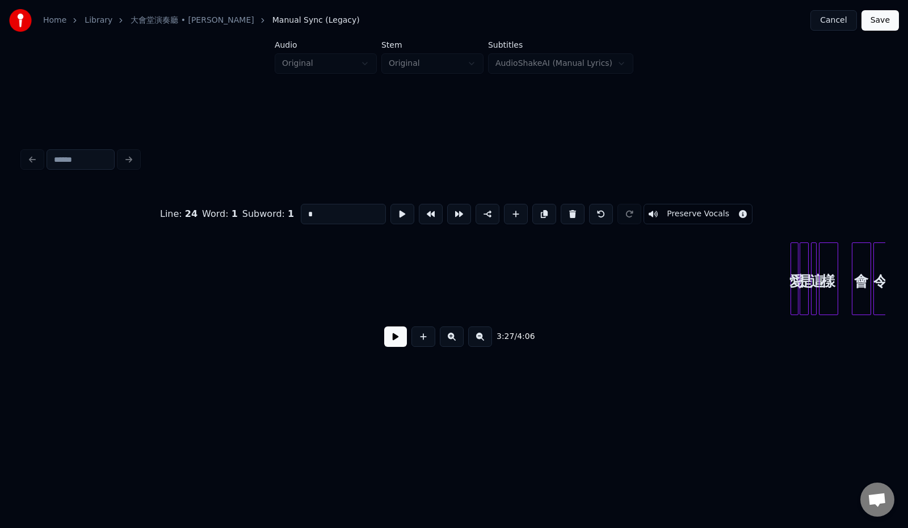
scroll to position [0, 13026]
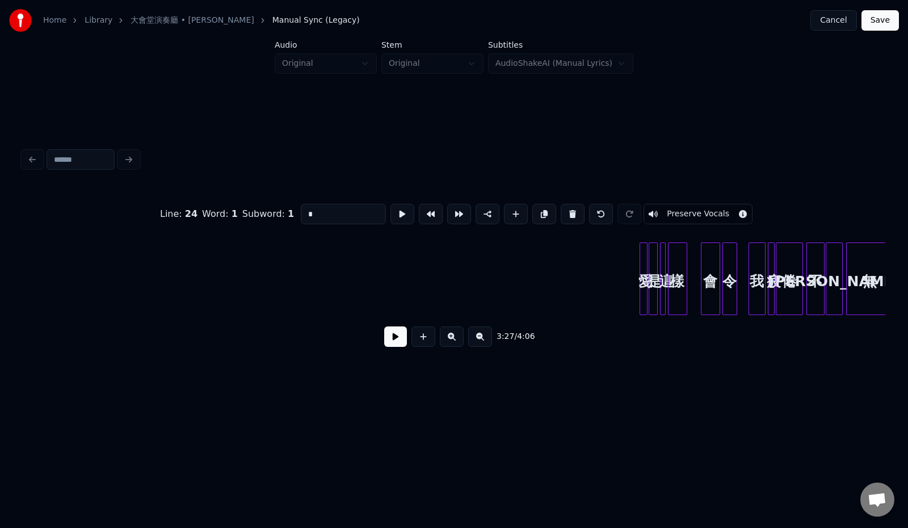
click at [633, 279] on div at bounding box center [634, 278] width 3 height 71
click at [472, 272] on div "愛" at bounding box center [470, 281] width 15 height 77
click at [587, 263] on div at bounding box center [587, 278] width 3 height 71
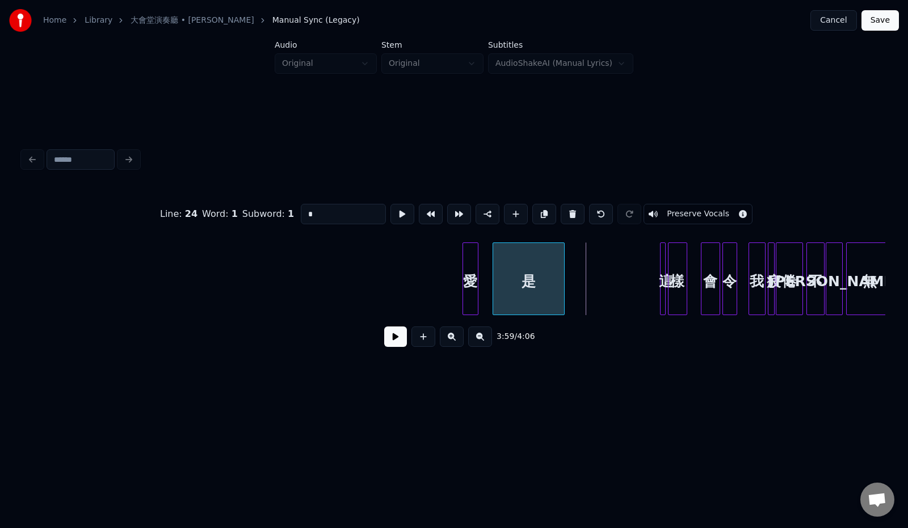
click at [535, 268] on div "是" at bounding box center [528, 281] width 71 height 77
drag, startPoint x: 431, startPoint y: 239, endPoint x: 549, endPoint y: 252, distance: 119.3
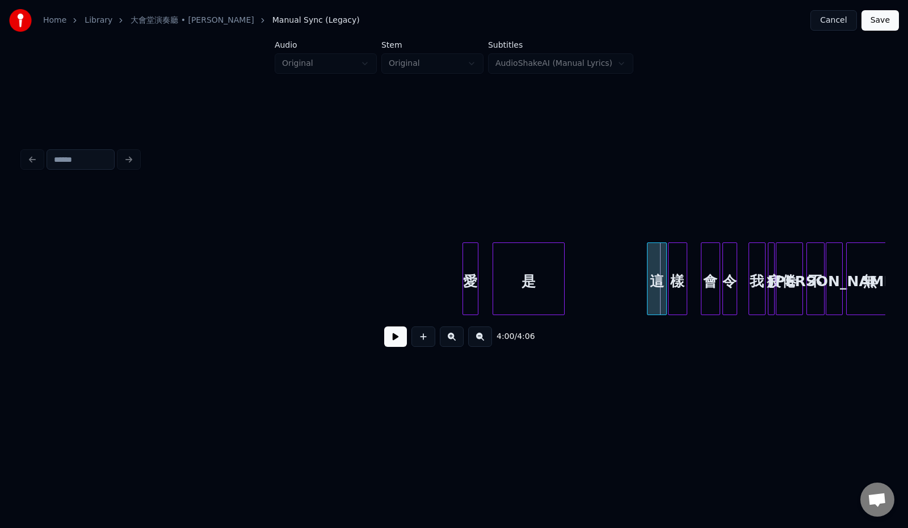
click at [647, 279] on div at bounding box center [648, 278] width 3 height 71
click at [581, 279] on div "這" at bounding box center [581, 281] width 19 height 77
click at [472, 255] on div "愛" at bounding box center [470, 281] width 15 height 77
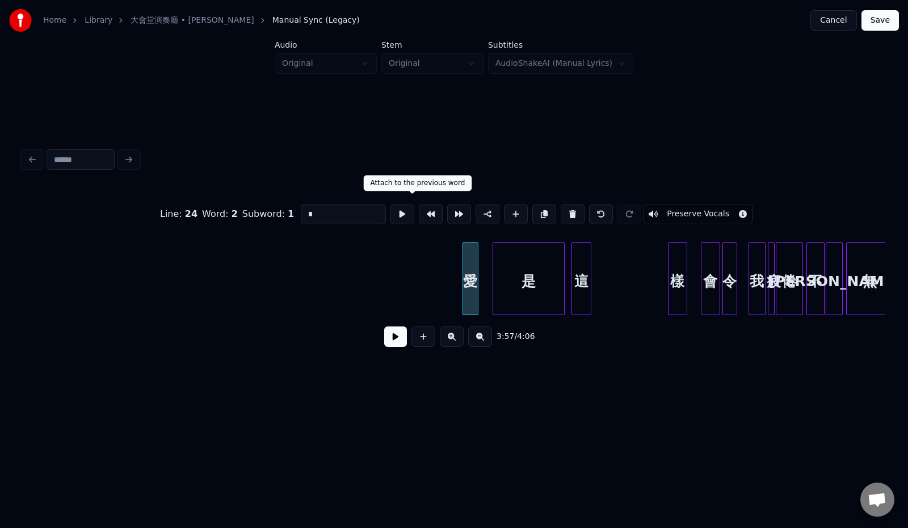
click at [419, 209] on button at bounding box center [431, 214] width 24 height 20
click at [20, 280] on div "Line : 24 Word : 2 Subword : 1 * Preserve Vocals 3:57 / 4:06" at bounding box center [453, 250] width 871 height 225
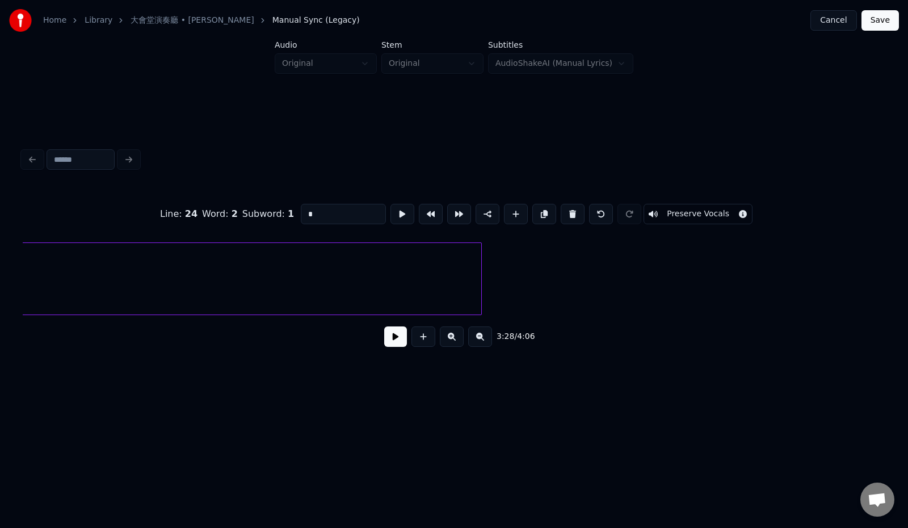
scroll to position [0, 12602]
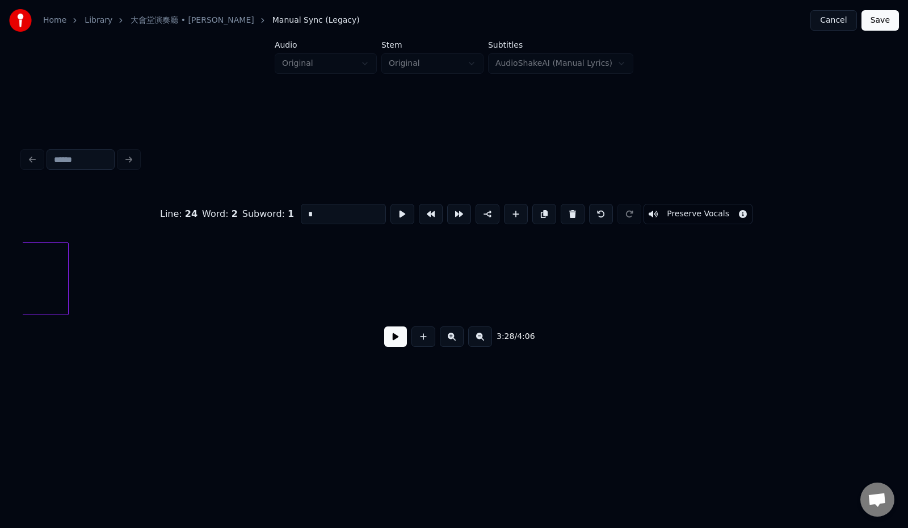
click at [67, 269] on div at bounding box center [66, 278] width 3 height 71
click at [40, 284] on div at bounding box center [38, 278] width 3 height 71
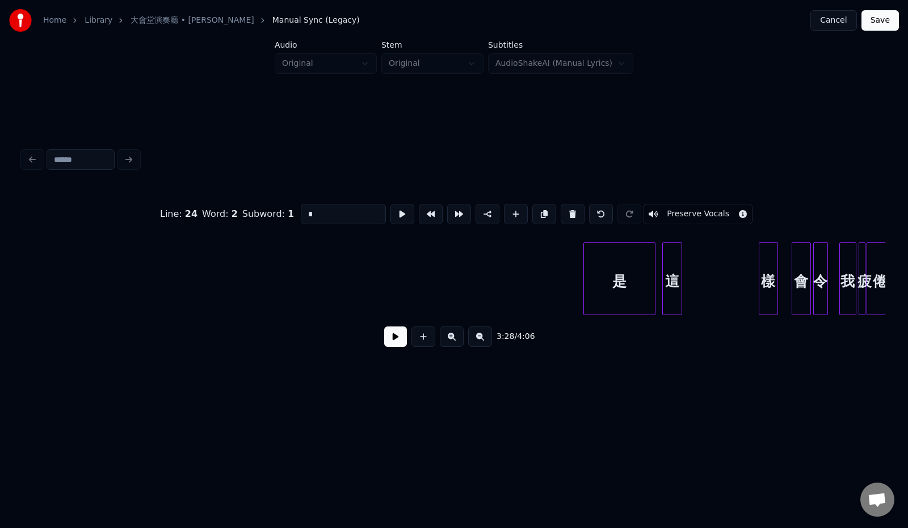
scroll to position [0, 12950]
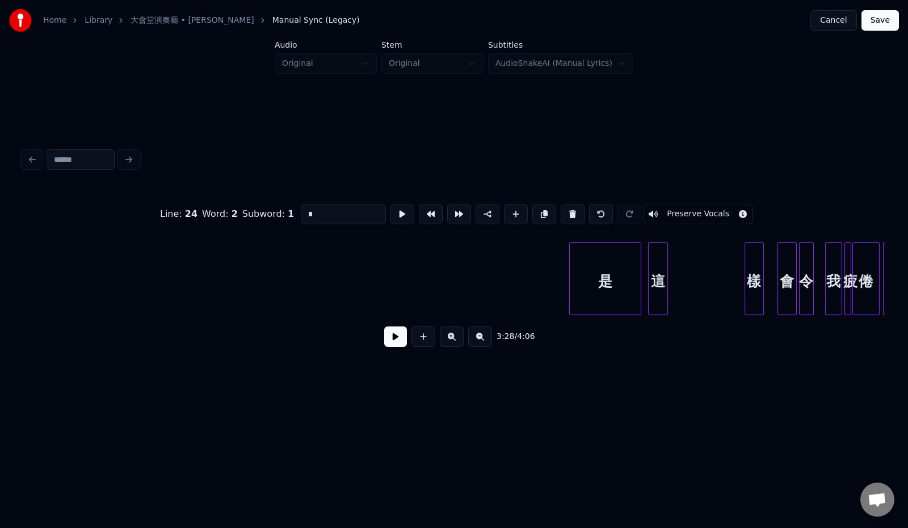
click at [619, 285] on div "是" at bounding box center [604, 281] width 71 height 77
click at [750, 207] on button "Preserve Vocals" at bounding box center [697, 214] width 109 height 20
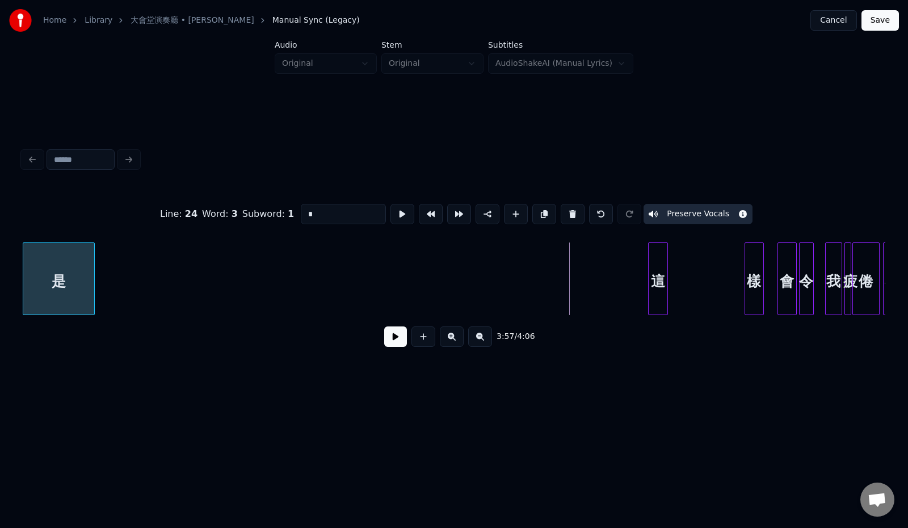
click at [56, 246] on div "是" at bounding box center [58, 281] width 71 height 77
click at [120, 299] on div "這" at bounding box center [115, 281] width 19 height 77
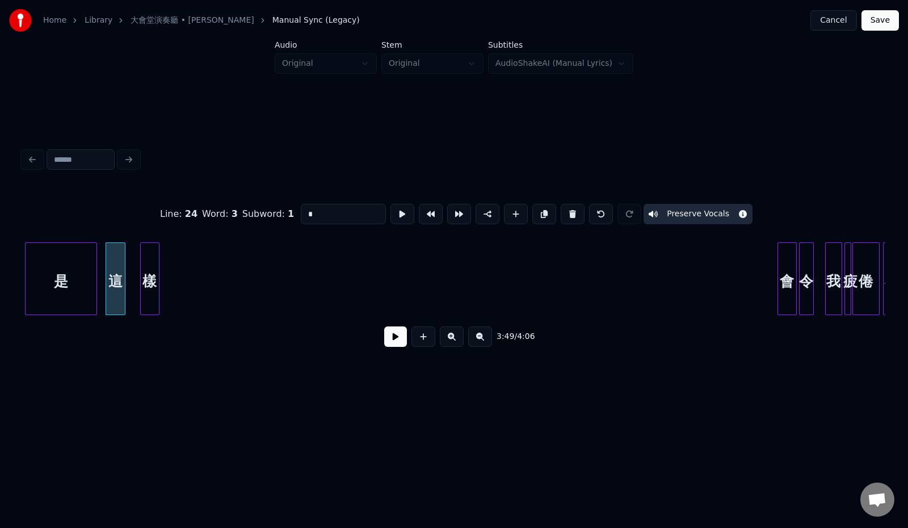
click at [154, 268] on div "樣" at bounding box center [150, 281] width 18 height 77
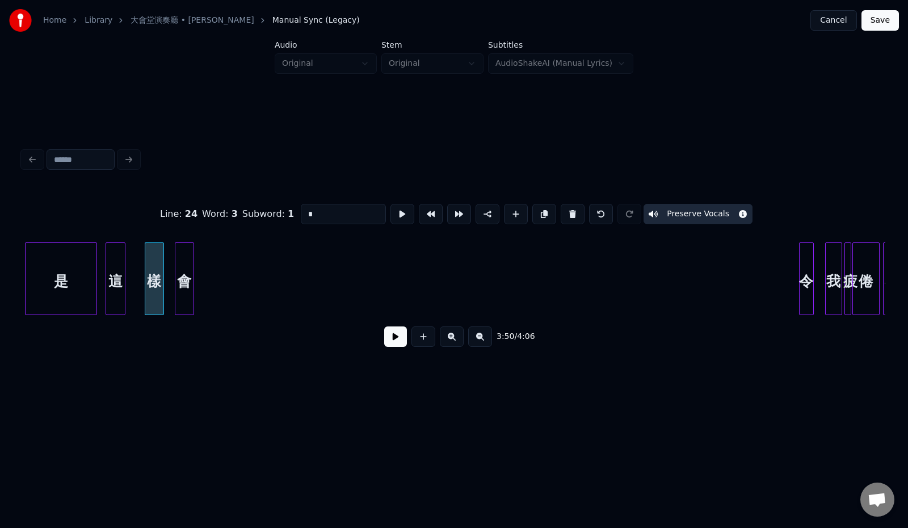
click at [189, 253] on div "會" at bounding box center [184, 281] width 18 height 77
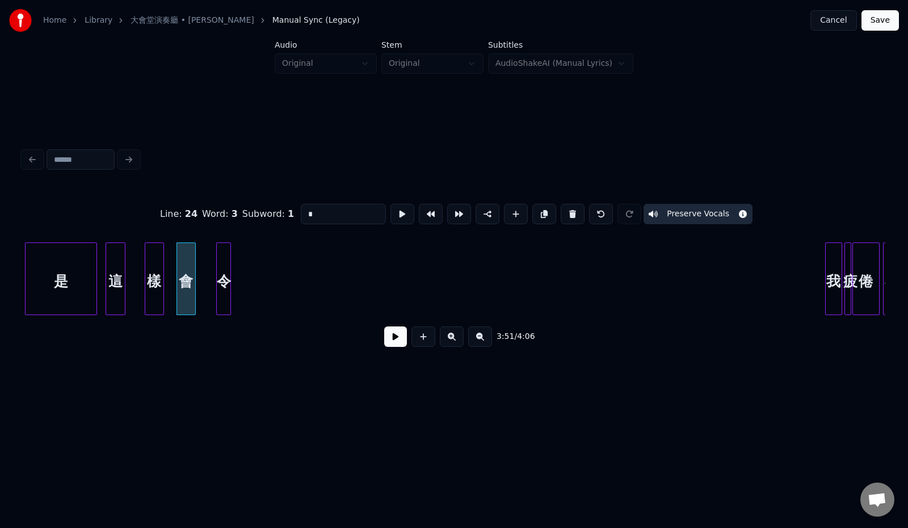
click at [230, 246] on div "令" at bounding box center [224, 281] width 14 height 77
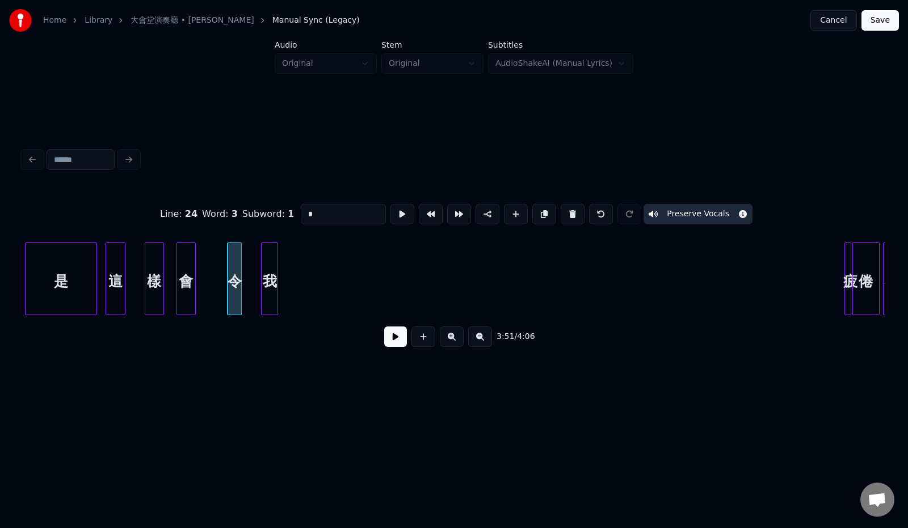
click at [277, 254] on div "我" at bounding box center [269, 281] width 16 height 77
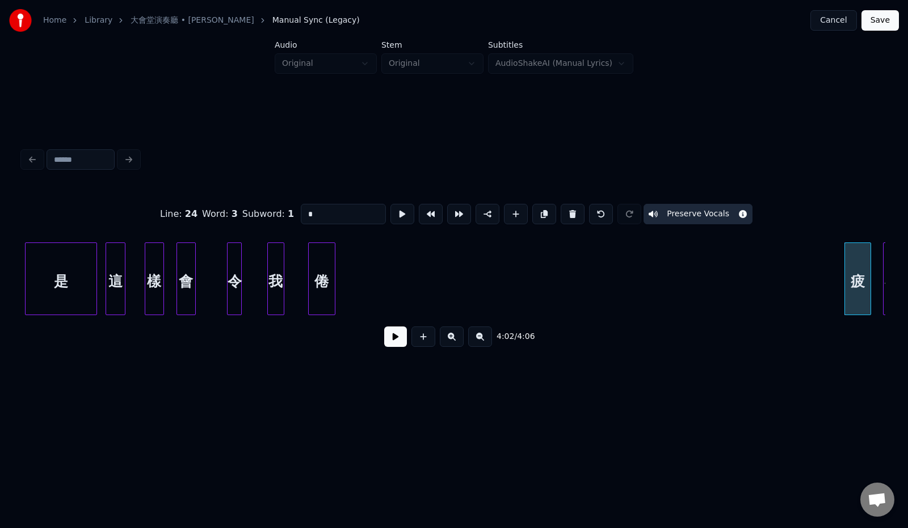
click at [319, 234] on div "Line : 24 Word : 3 Subword : 1 * Preserve Vocals 4:02 / 4:06" at bounding box center [454, 271] width 862 height 172
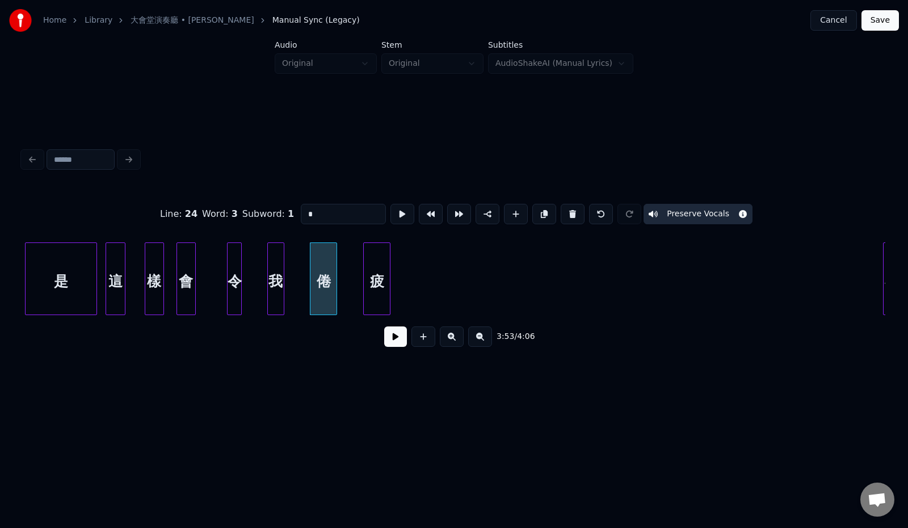
click at [381, 269] on div "疲" at bounding box center [377, 281] width 26 height 77
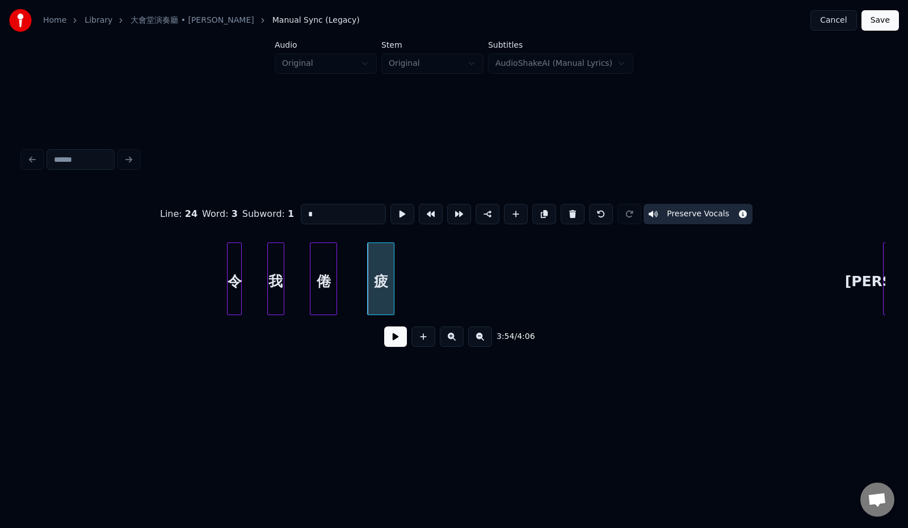
scroll to position [0, 13134]
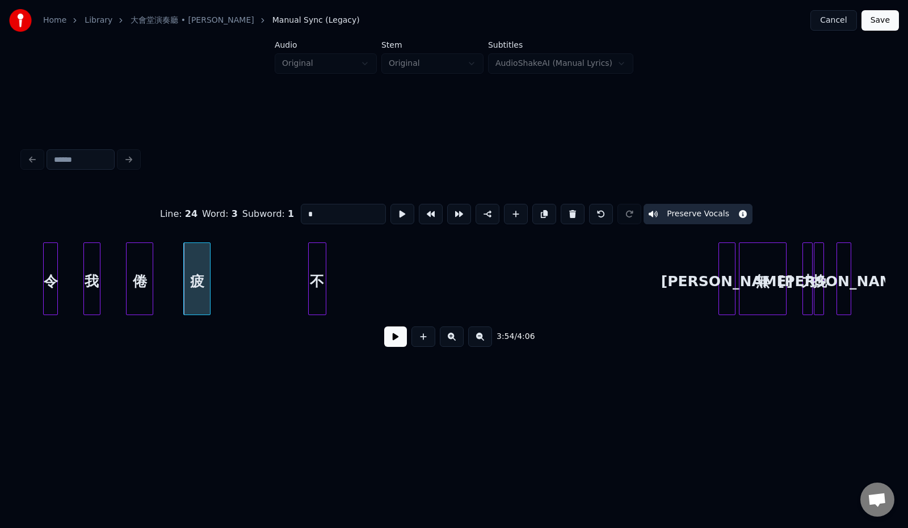
click at [318, 260] on div "不" at bounding box center [317, 281] width 17 height 77
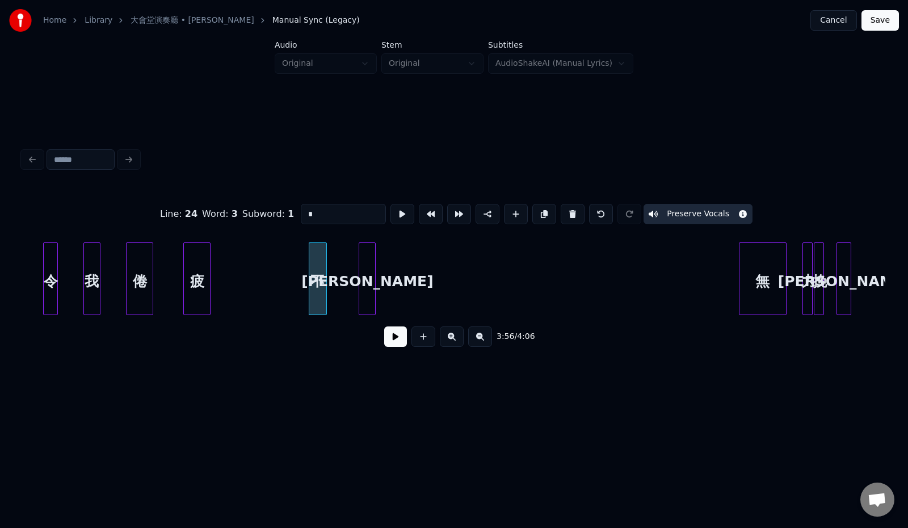
click at [366, 276] on div "[PERSON_NAME]" at bounding box center [367, 281] width 16 height 77
click at [229, 270] on div "不" at bounding box center [228, 281] width 17 height 77
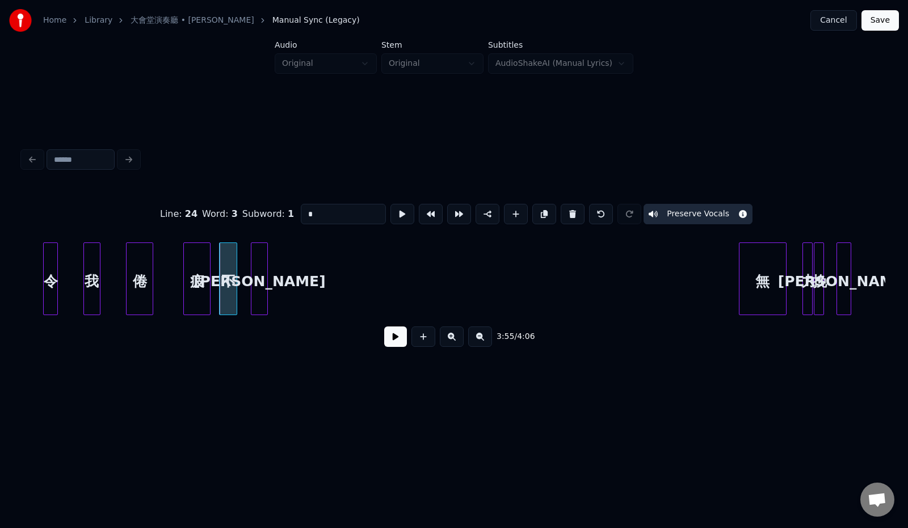
click at [264, 271] on div "[PERSON_NAME]" at bounding box center [259, 281] width 16 height 77
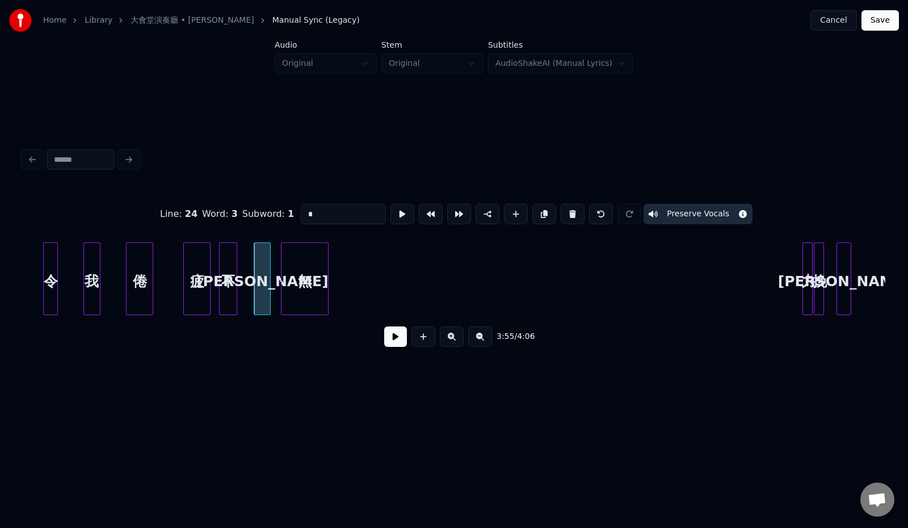
click at [306, 261] on div "無" at bounding box center [304, 281] width 47 height 77
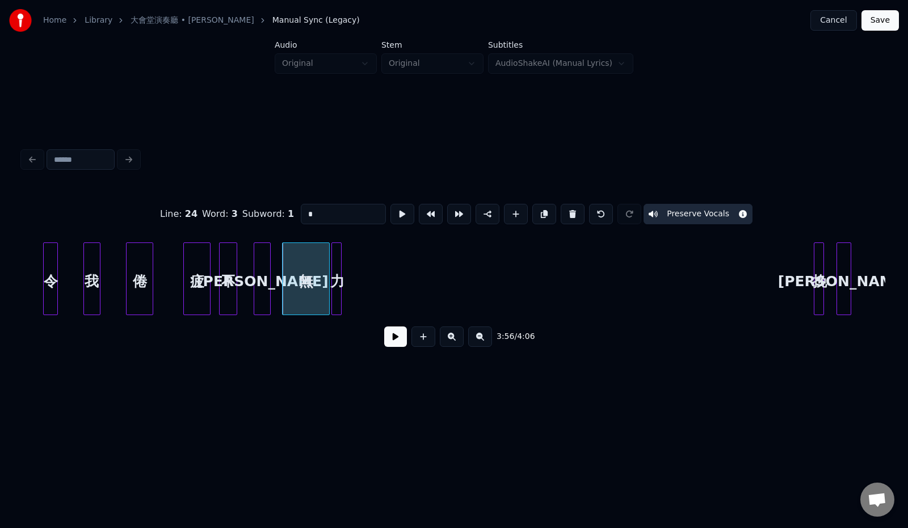
click at [336, 254] on div "力" at bounding box center [337, 281] width 11 height 77
click at [356, 263] on div at bounding box center [356, 278] width 3 height 71
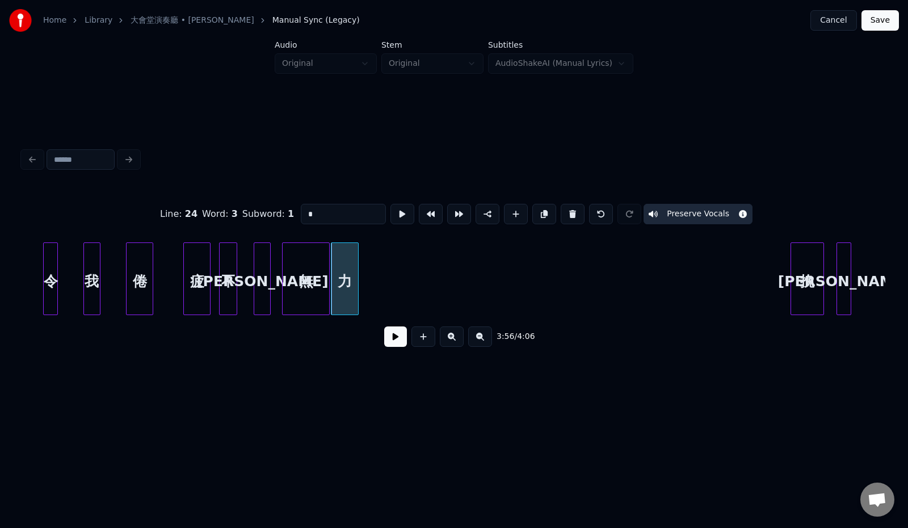
click at [791, 278] on div at bounding box center [792, 278] width 3 height 71
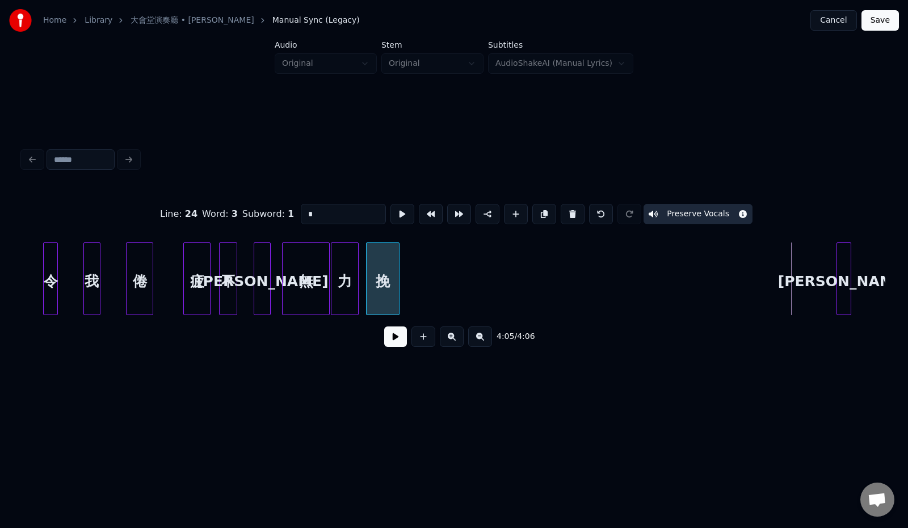
click at [391, 235] on div "Line : 24 Word : 3 Subword : 1 * Preserve Vocals 4:05 / 4:06" at bounding box center [454, 271] width 862 height 172
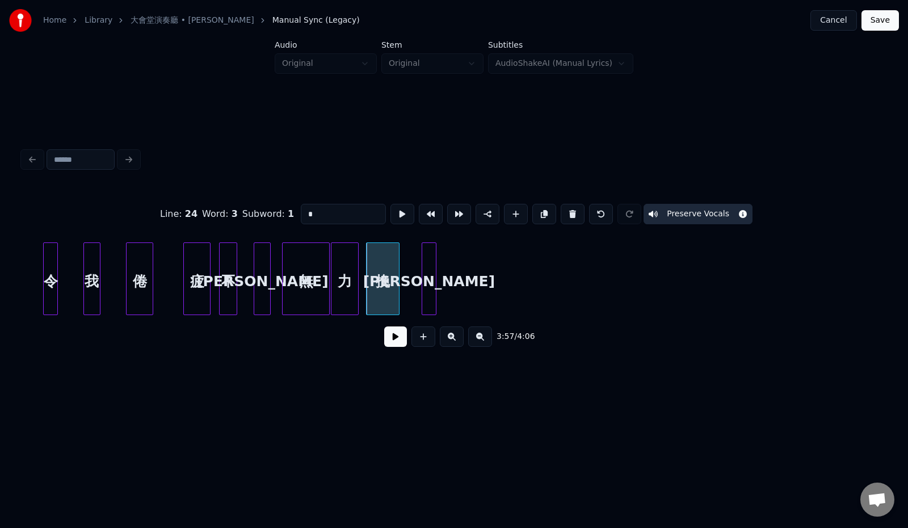
click at [426, 263] on div "[PERSON_NAME]" at bounding box center [429, 281] width 14 height 77
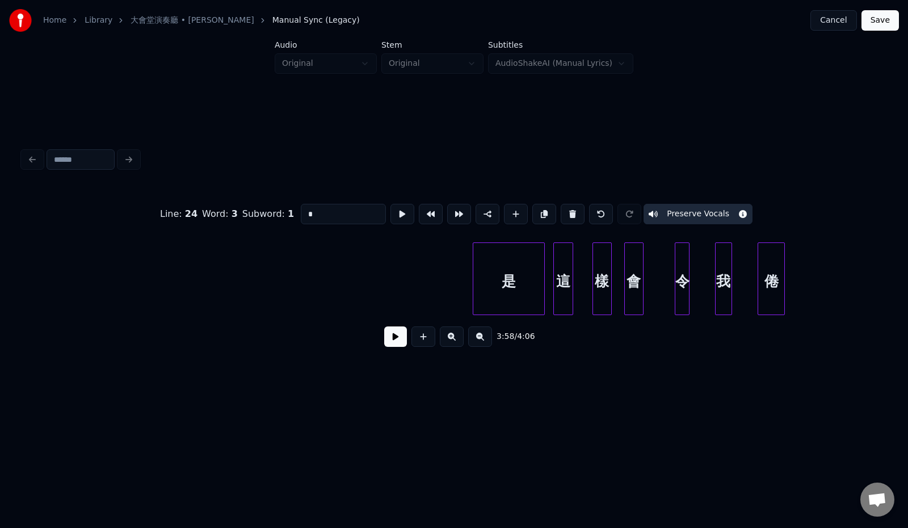
scroll to position [0, 12342]
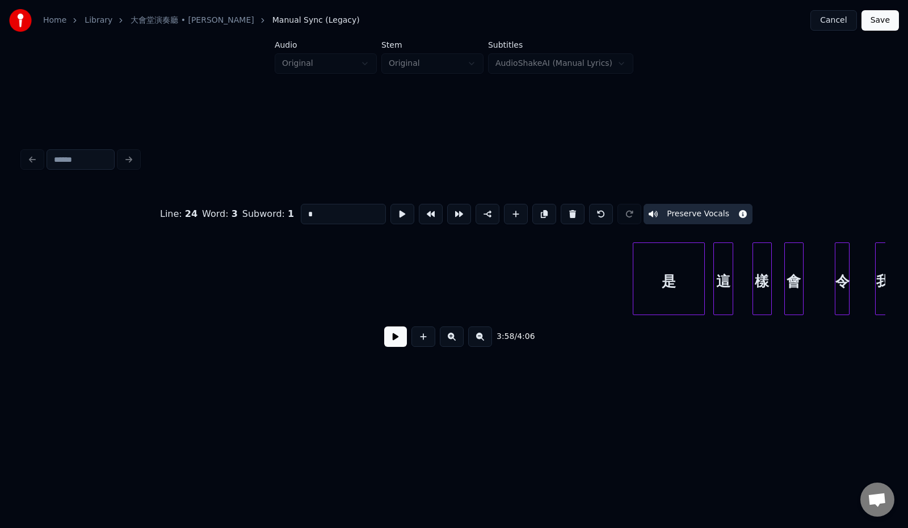
click at [485, 341] on button at bounding box center [480, 336] width 24 height 20
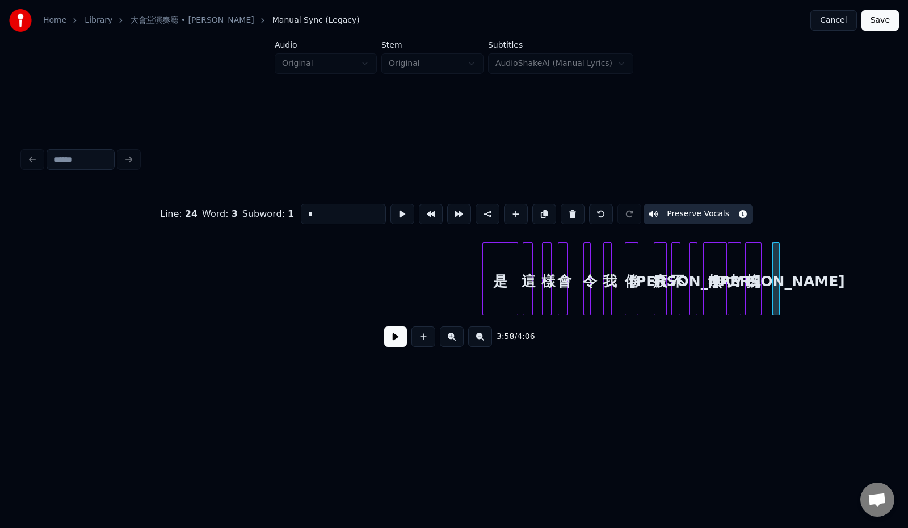
scroll to position [0, 5823]
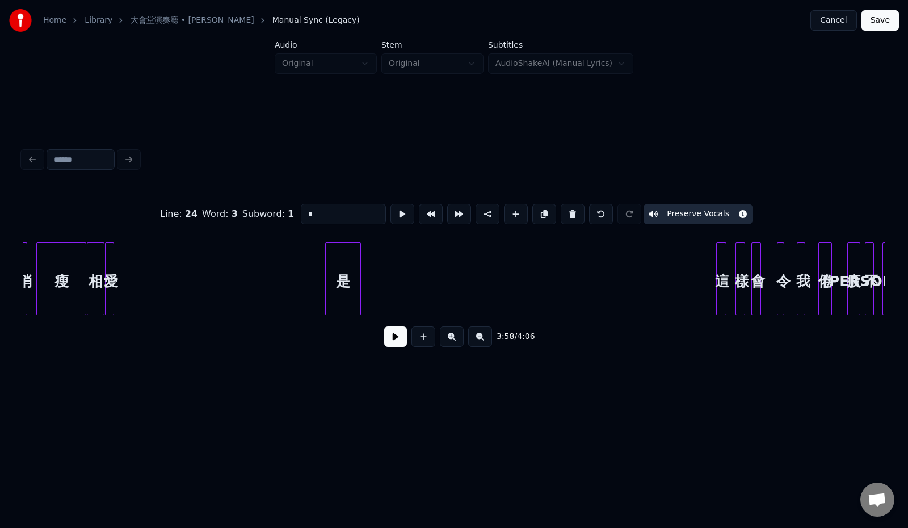
click at [424, 322] on div "Line : 24 Word : 3 Subword : 1 * Preserve Vocals 3:58 / 4:06" at bounding box center [454, 271] width 862 height 172
drag, startPoint x: 499, startPoint y: 340, endPoint x: 357, endPoint y: 293, distance: 149.4
click at [212, 285] on div "Line : 24 Word : 3 Subword : 1 * Preserve Vocals 3:38 / 4:06" at bounding box center [454, 271] width 862 height 172
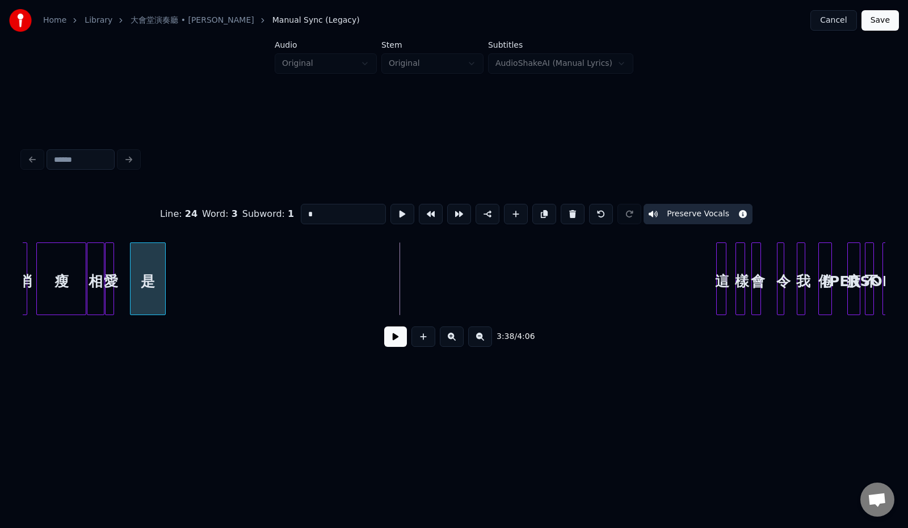
click at [155, 284] on div "是" at bounding box center [147, 281] width 35 height 77
click at [191, 279] on div "這" at bounding box center [190, 281] width 11 height 77
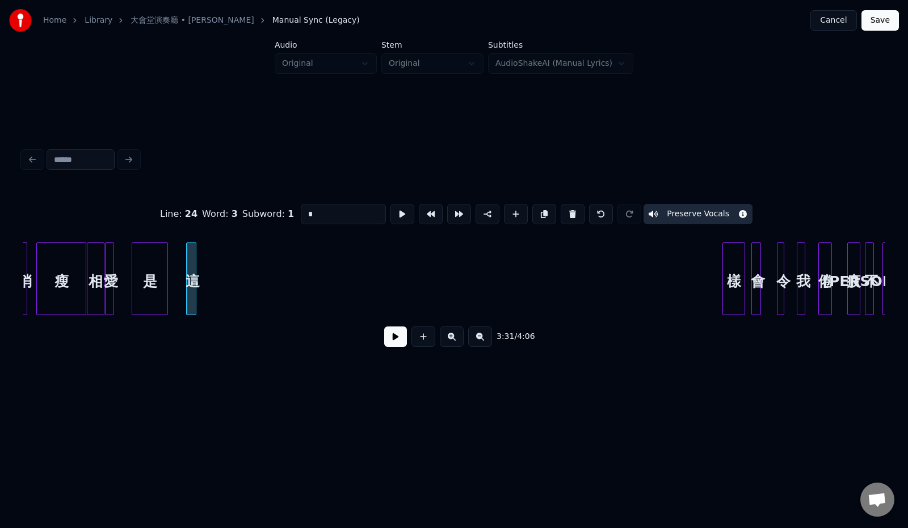
click at [723, 276] on div at bounding box center [724, 278] width 3 height 71
click at [210, 283] on div "樣" at bounding box center [213, 281] width 22 height 77
click at [711, 280] on div at bounding box center [708, 278] width 3 height 71
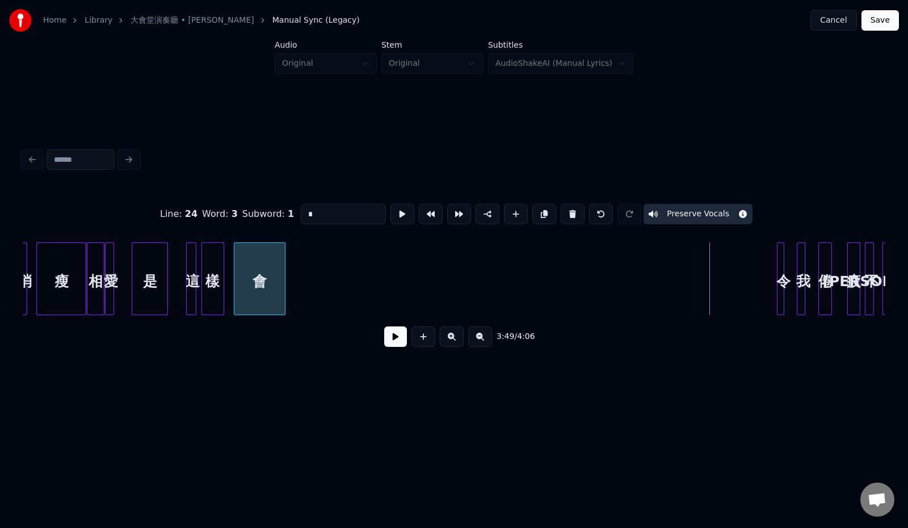
click at [262, 271] on div "會" at bounding box center [259, 281] width 51 height 77
click at [760, 278] on div at bounding box center [761, 278] width 3 height 71
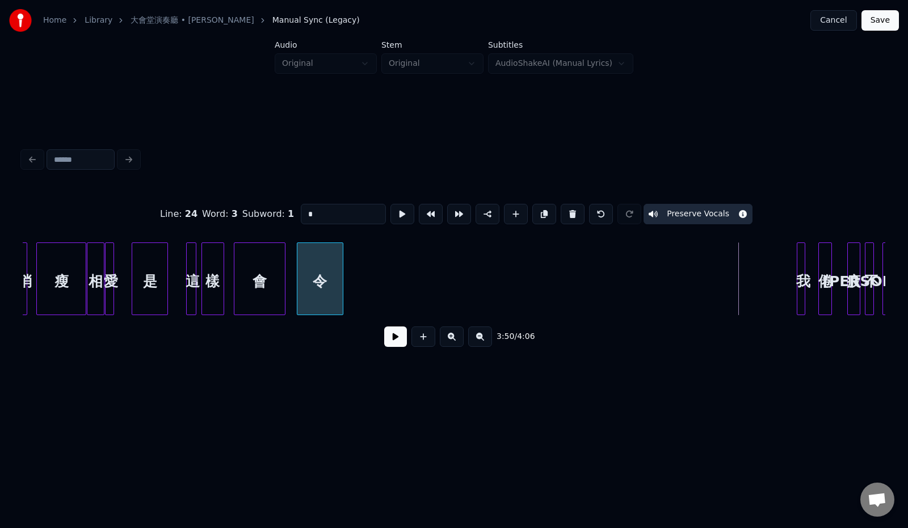
click at [323, 282] on div "令" at bounding box center [319, 281] width 45 height 77
click at [783, 282] on div at bounding box center [784, 278] width 3 height 71
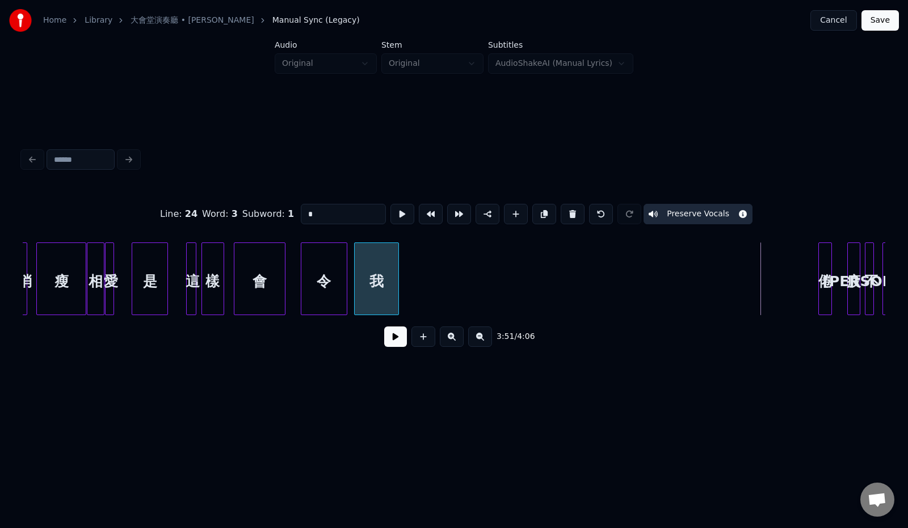
click at [393, 291] on div "我" at bounding box center [377, 281] width 44 height 77
click at [778, 269] on div at bounding box center [776, 278] width 3 height 71
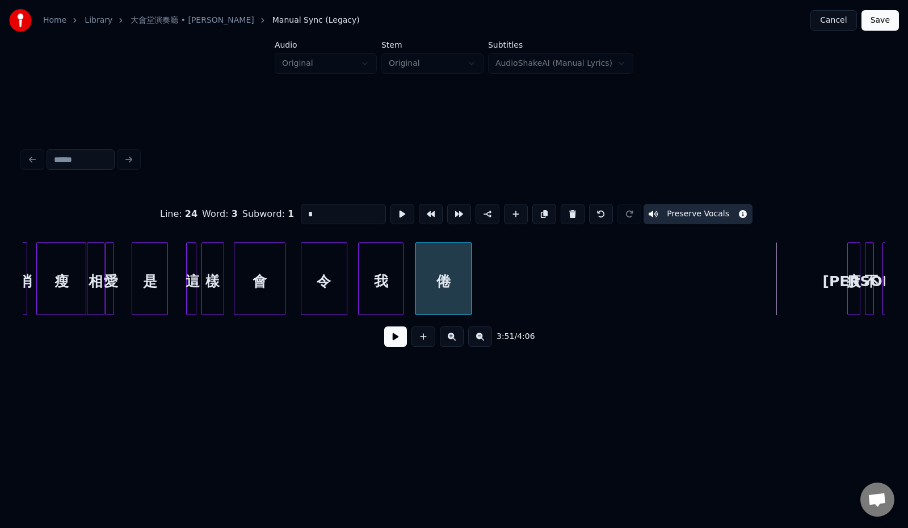
click at [449, 285] on div "倦" at bounding box center [443, 281] width 55 height 77
click at [823, 273] on div at bounding box center [824, 278] width 3 height 71
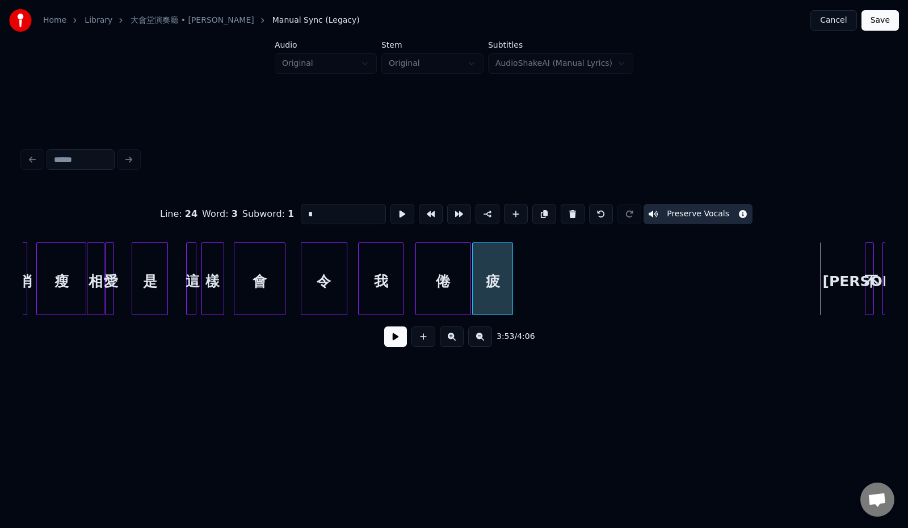
click at [500, 292] on div "疲" at bounding box center [493, 281] width 40 height 77
click at [865, 272] on div "不" at bounding box center [870, 281] width 11 height 77
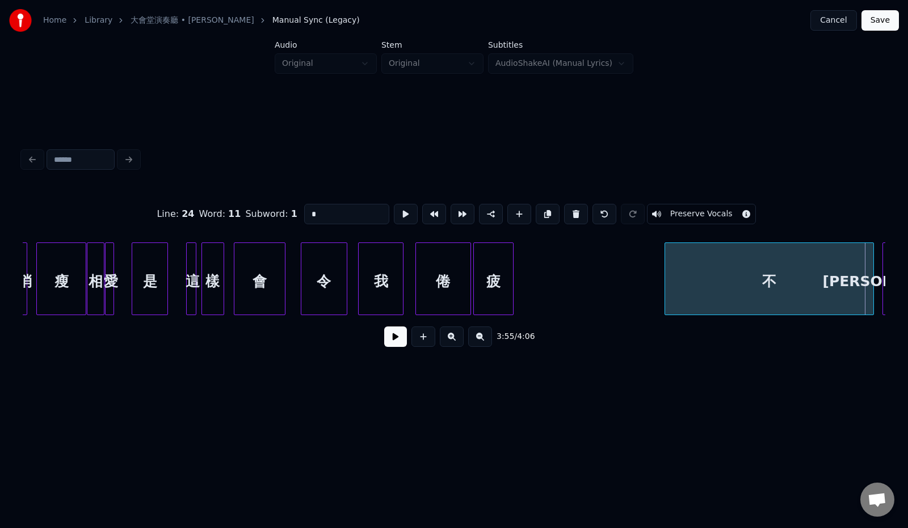
click at [665, 272] on div at bounding box center [666, 278] width 3 height 71
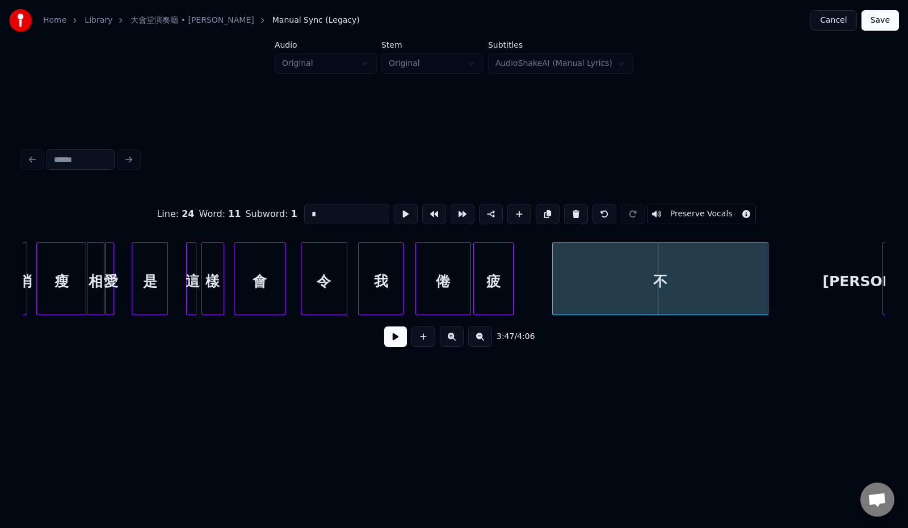
click at [687, 278] on div "不" at bounding box center [659, 281] width 215 height 77
click at [767, 275] on div "不" at bounding box center [660, 278] width 216 height 73
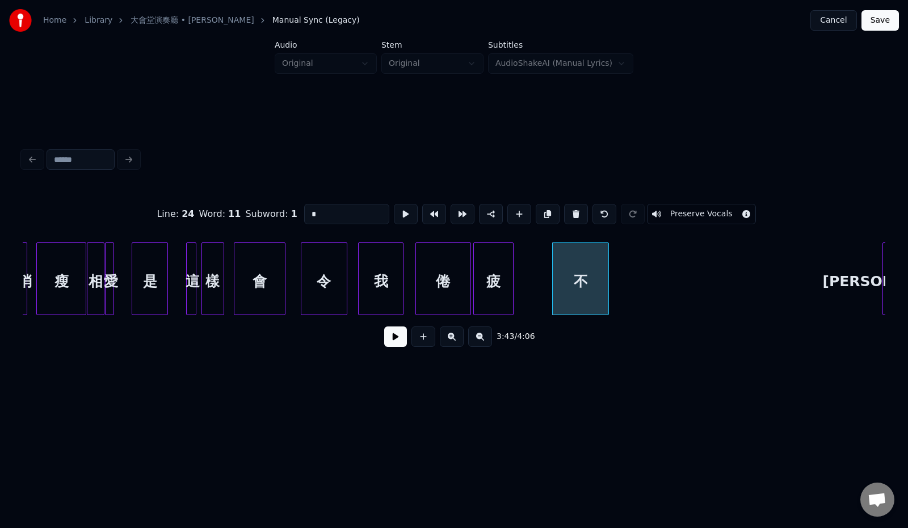
click at [608, 279] on div at bounding box center [606, 278] width 3 height 71
click at [569, 279] on div "不" at bounding box center [552, 281] width 56 height 77
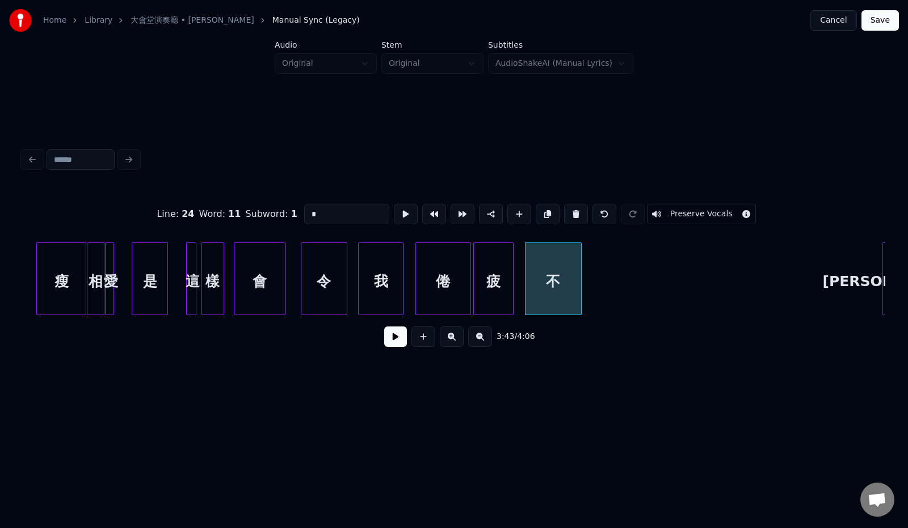
scroll to position [0, 5986]
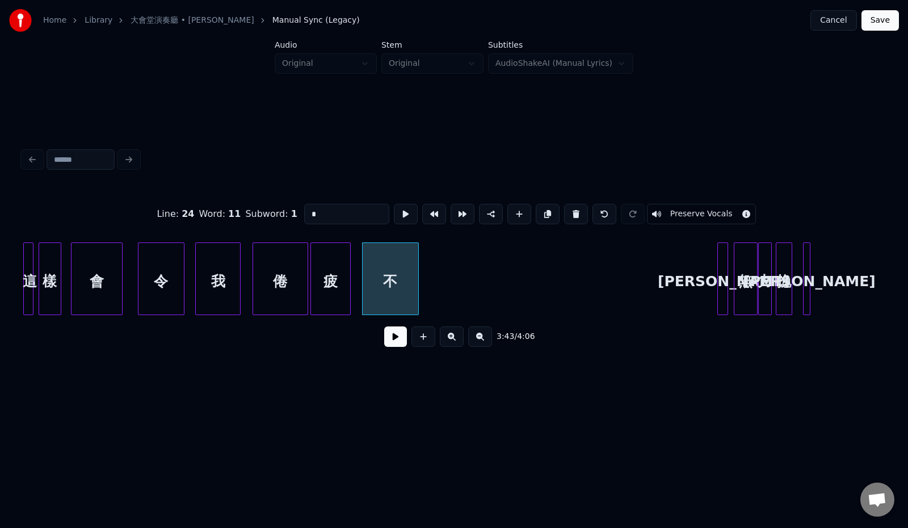
click at [718, 282] on div at bounding box center [719, 278] width 3 height 71
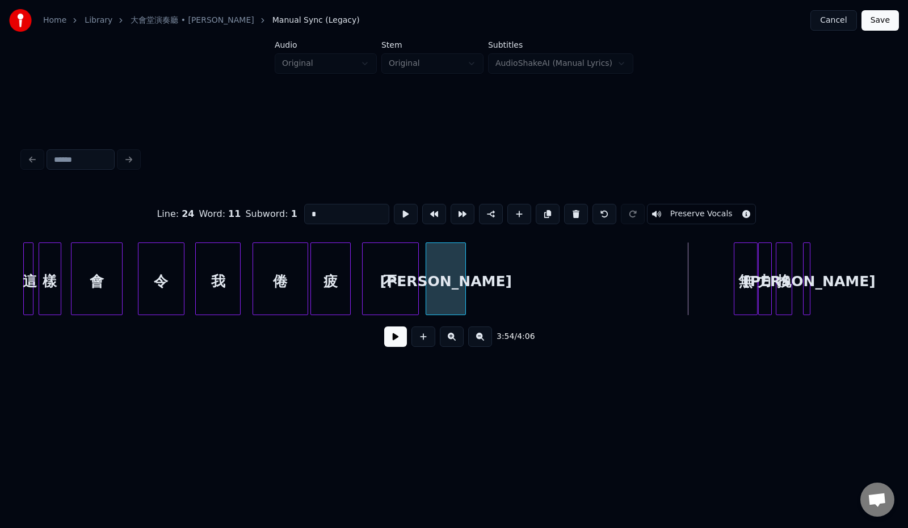
click at [454, 297] on div "[PERSON_NAME]" at bounding box center [445, 281] width 39 height 77
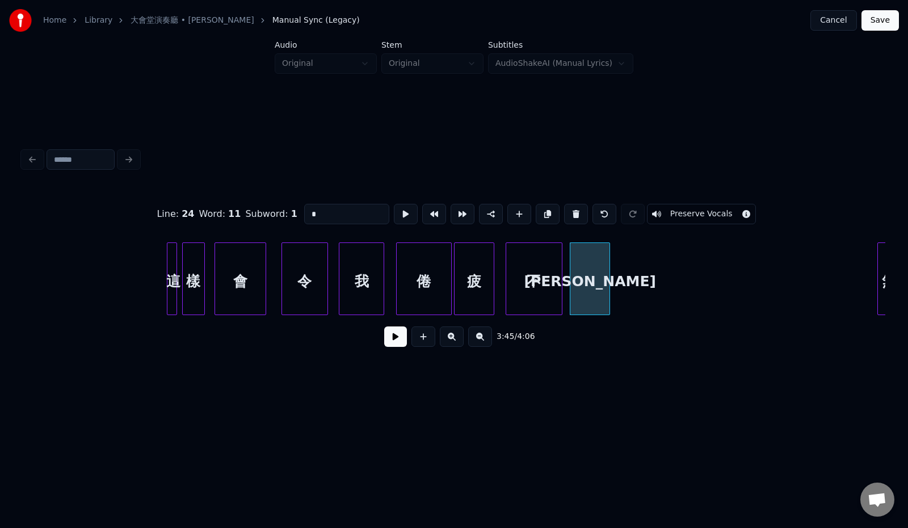
scroll to position [0, 6023]
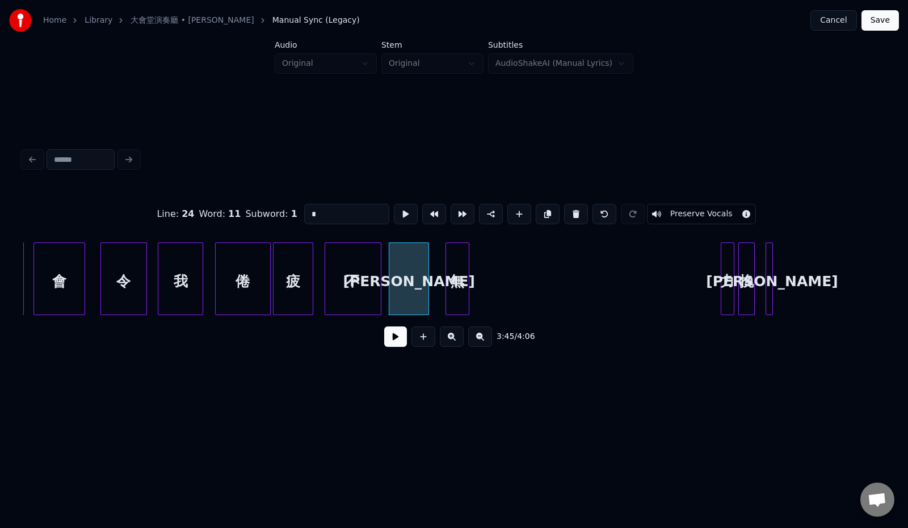
click at [456, 274] on div "無" at bounding box center [457, 281] width 23 height 77
click at [717, 272] on div at bounding box center [718, 278] width 3 height 71
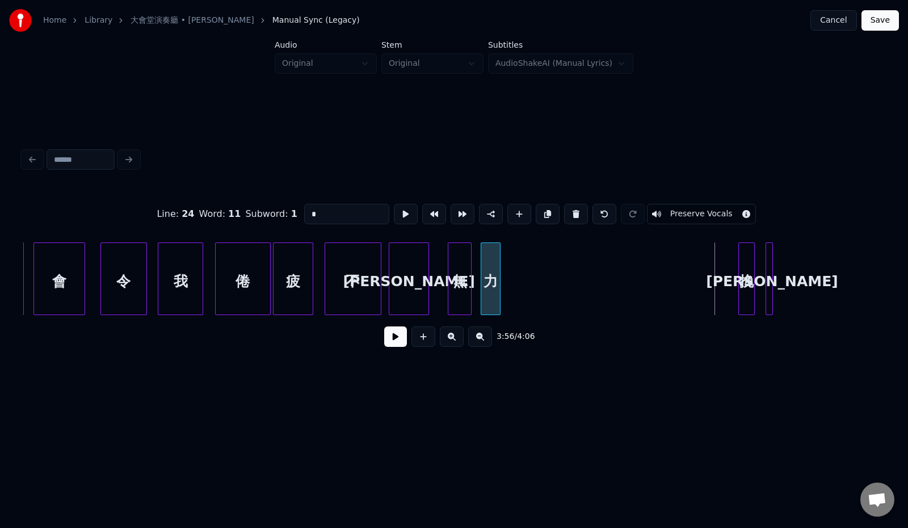
click at [500, 280] on div "力" at bounding box center [490, 281] width 19 height 77
click at [704, 273] on div at bounding box center [705, 278] width 3 height 71
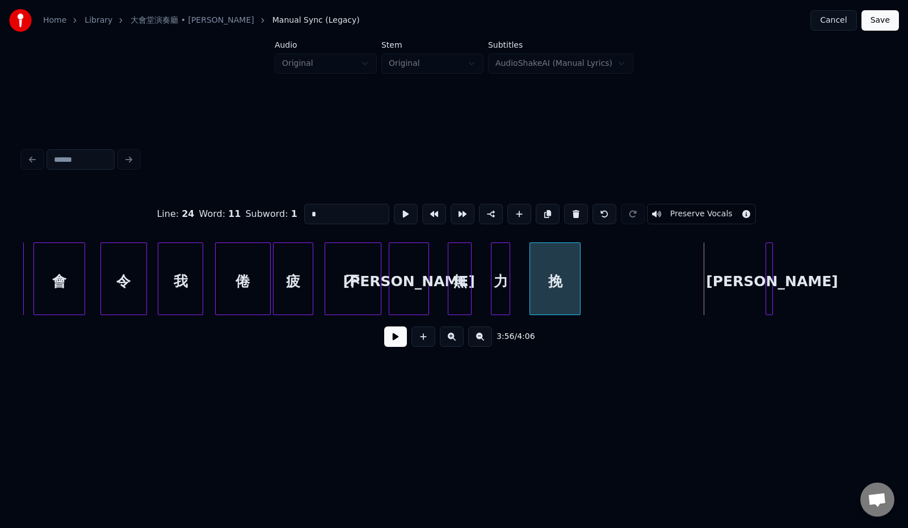
click at [553, 268] on div "挽" at bounding box center [555, 281] width 50 height 77
click at [794, 282] on div "[PERSON_NAME]" at bounding box center [817, 278] width 105 height 73
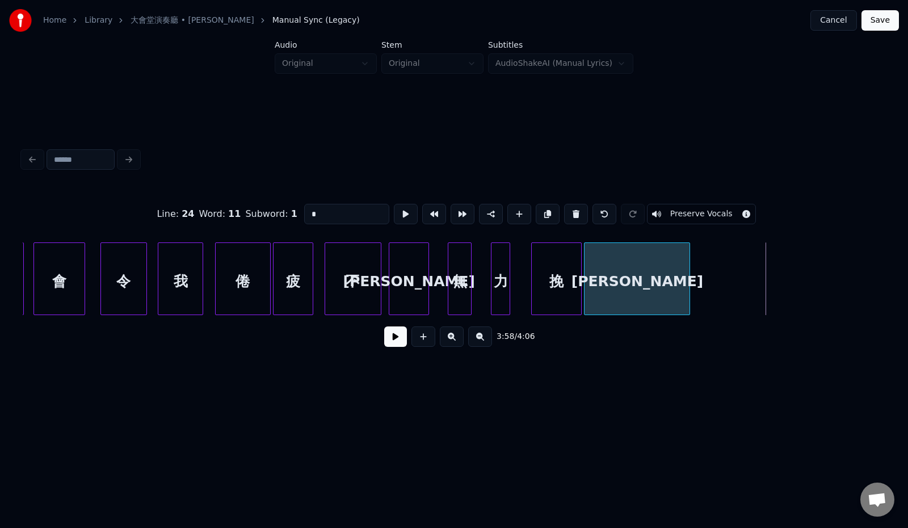
click at [658, 277] on div "[PERSON_NAME]" at bounding box center [636, 281] width 105 height 77
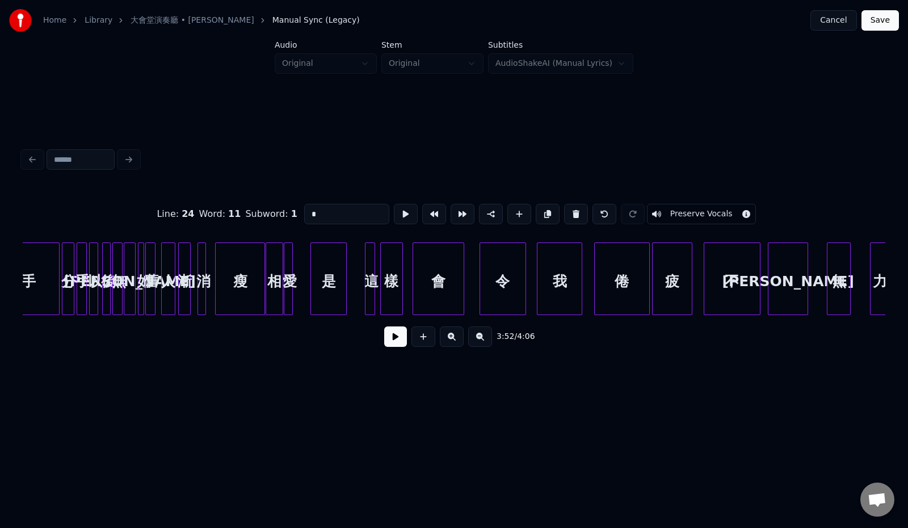
click at [503, 280] on div "令" at bounding box center [502, 281] width 45 height 77
type input "*"
click at [384, 343] on button at bounding box center [395, 336] width 23 height 20
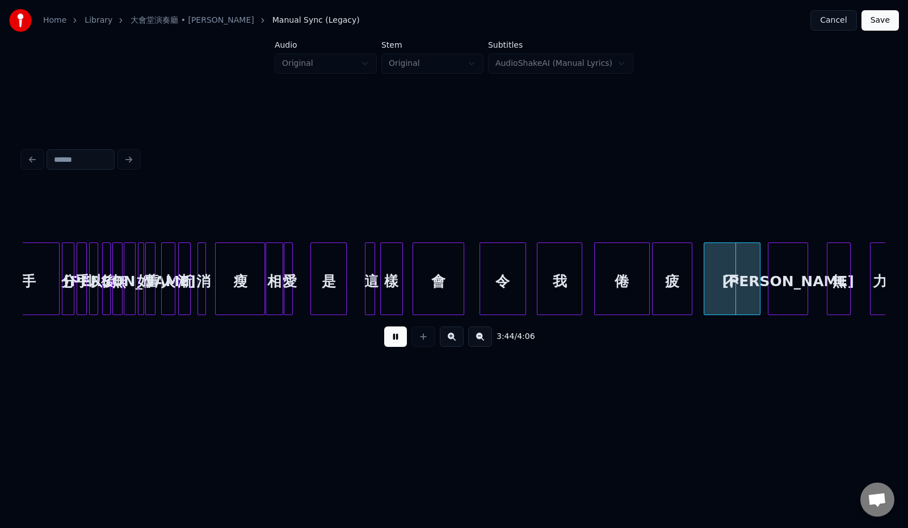
click at [455, 341] on button at bounding box center [452, 336] width 24 height 20
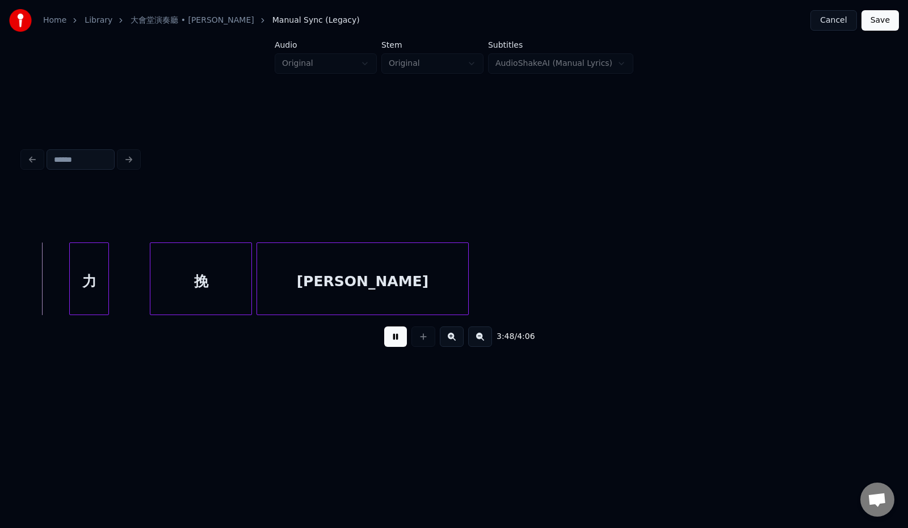
scroll to position [0, 12929]
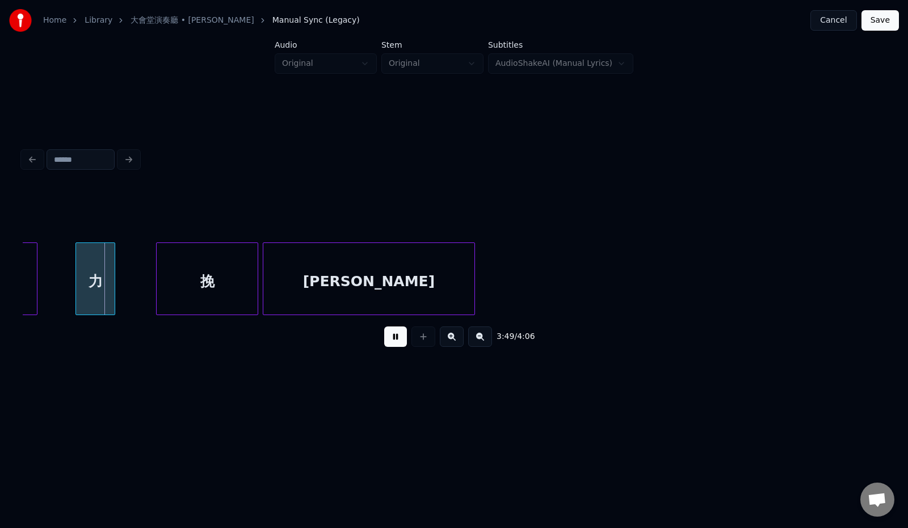
drag, startPoint x: 389, startPoint y: 343, endPoint x: 577, endPoint y: 323, distance: 189.4
click at [398, 342] on button at bounding box center [395, 336] width 23 height 20
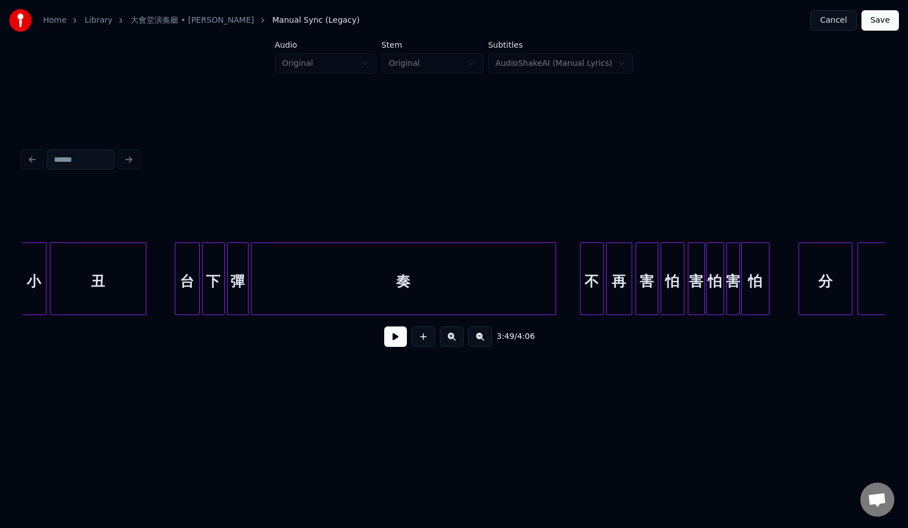
scroll to position [0, 10386]
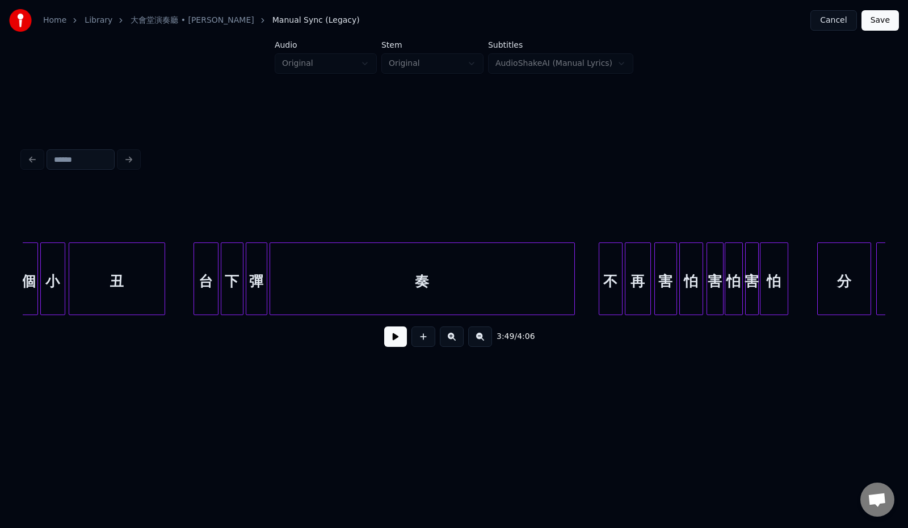
click at [209, 284] on div "台" at bounding box center [206, 281] width 24 height 77
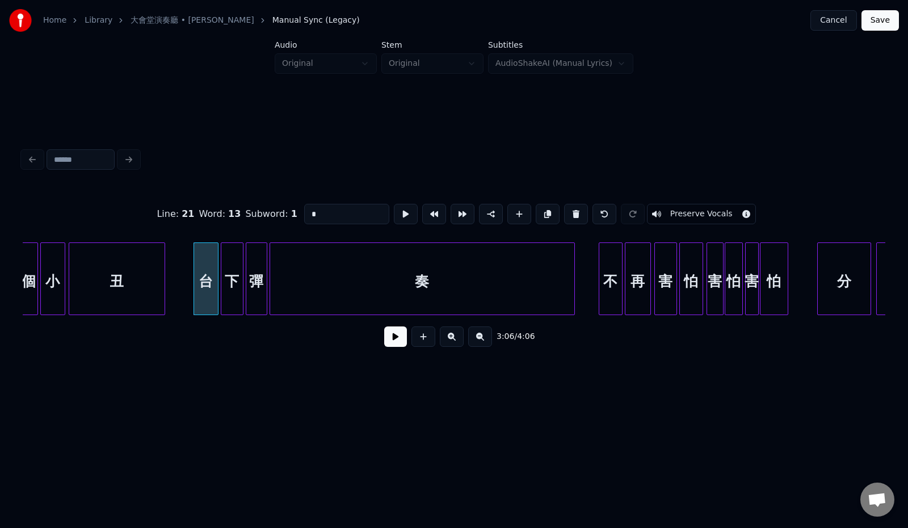
click at [385, 341] on button at bounding box center [395, 336] width 23 height 20
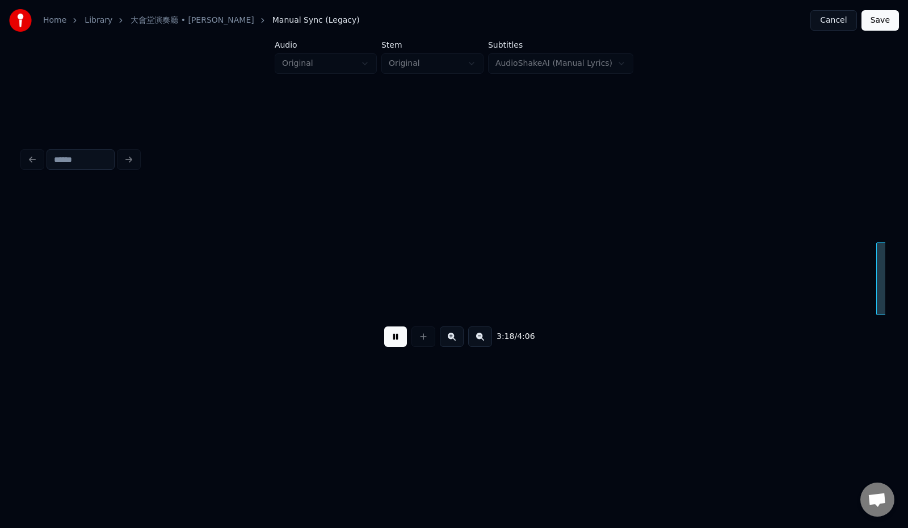
scroll to position [0, 11249]
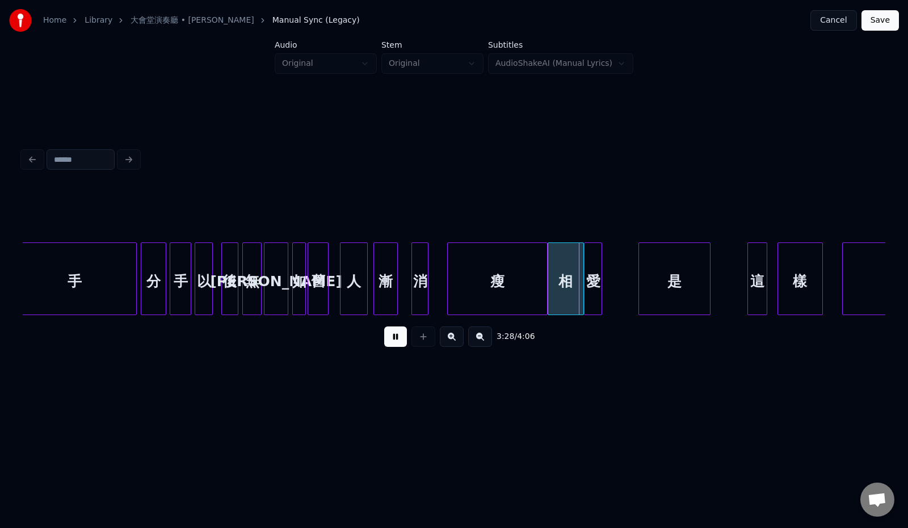
click at [385, 340] on button at bounding box center [395, 336] width 23 height 20
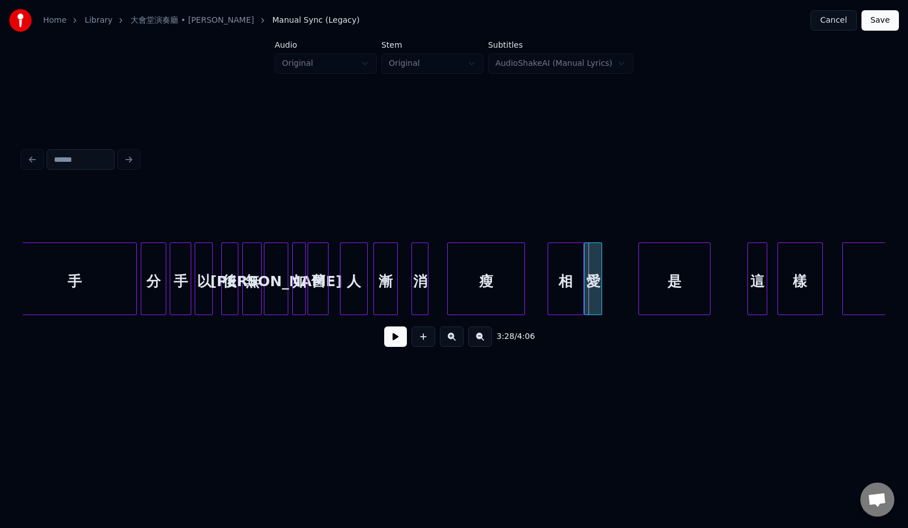
click at [524, 277] on div at bounding box center [522, 278] width 3 height 71
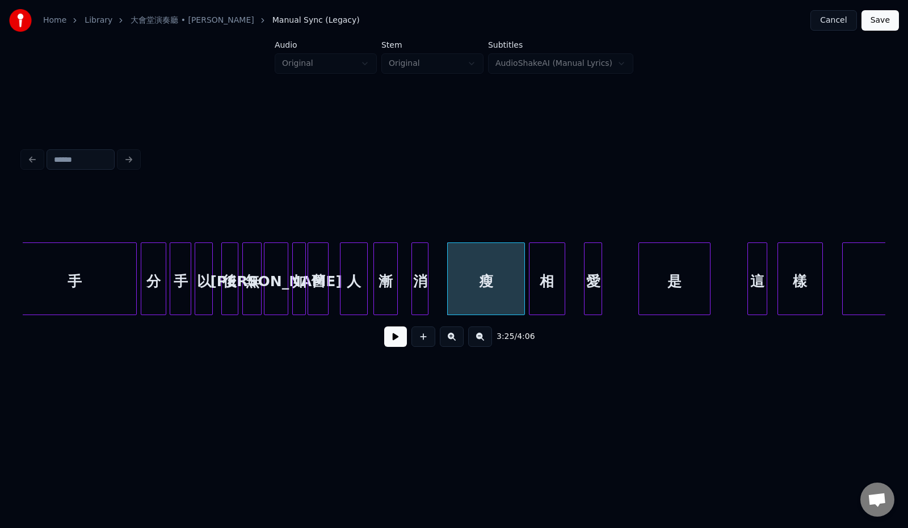
click at [544, 280] on div "相" at bounding box center [546, 281] width 35 height 77
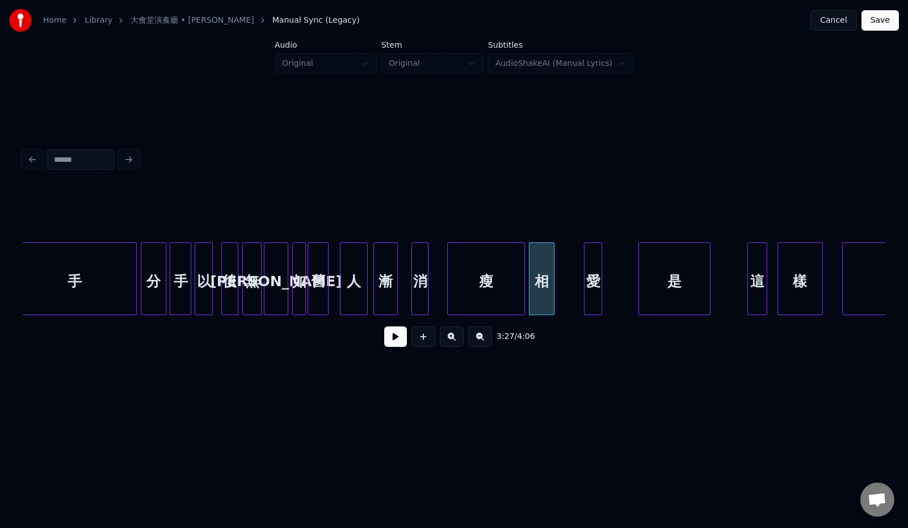
click at [550, 281] on div at bounding box center [551, 278] width 3 height 71
click at [560, 280] on div "愛" at bounding box center [560, 281] width 17 height 77
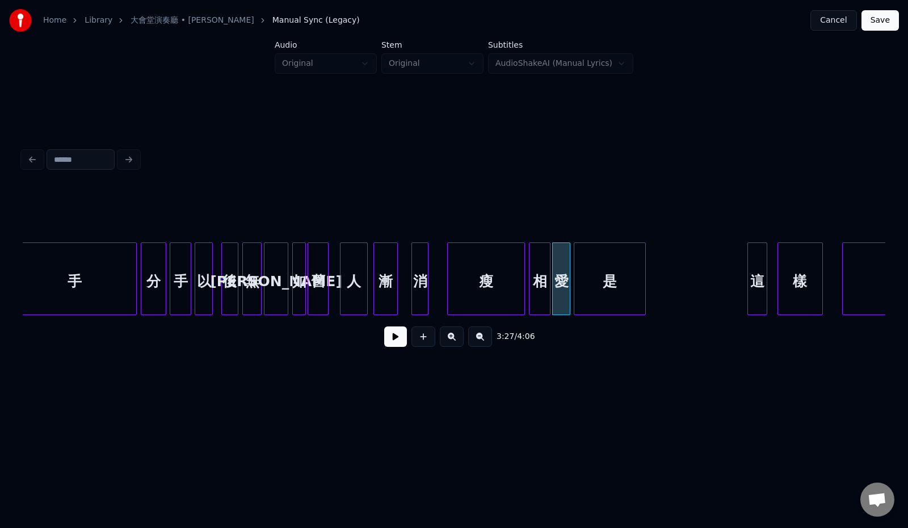
click at [592, 280] on div "是" at bounding box center [609, 281] width 71 height 77
click at [601, 281] on div at bounding box center [601, 278] width 3 height 71
click at [393, 340] on button at bounding box center [395, 336] width 23 height 20
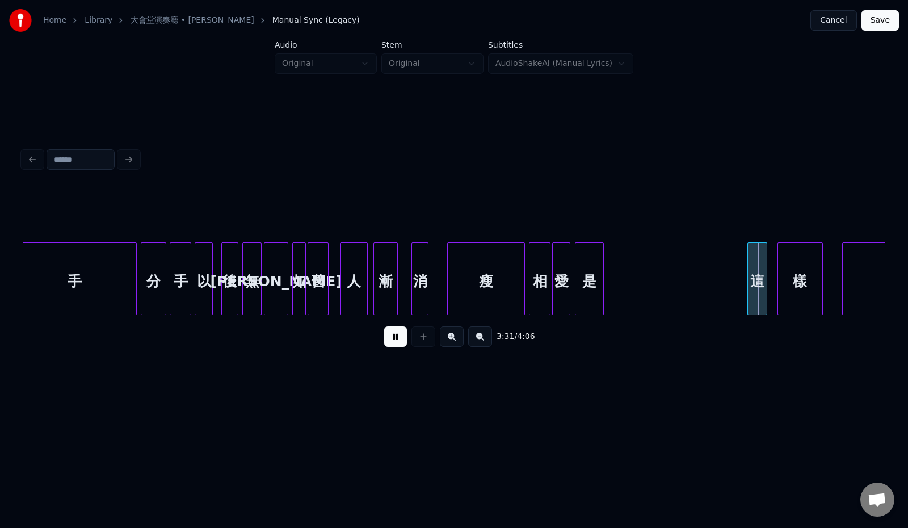
click at [387, 337] on button at bounding box center [395, 336] width 23 height 20
click at [162, 279] on div at bounding box center [163, 278] width 3 height 71
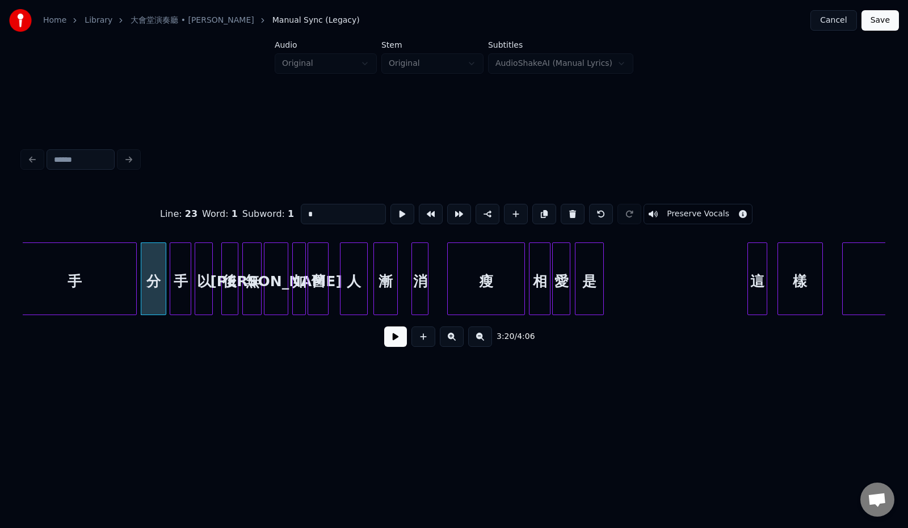
click at [385, 341] on button at bounding box center [395, 336] width 23 height 20
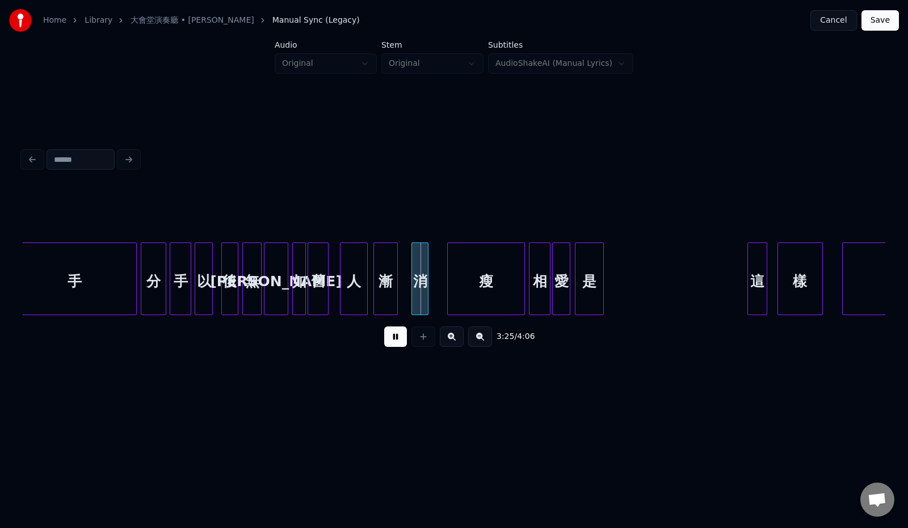
click at [386, 341] on button at bounding box center [395, 336] width 23 height 20
click at [410, 273] on div "消" at bounding box center [412, 281] width 16 height 77
click at [446, 279] on div "瘦" at bounding box center [460, 281] width 77 height 77
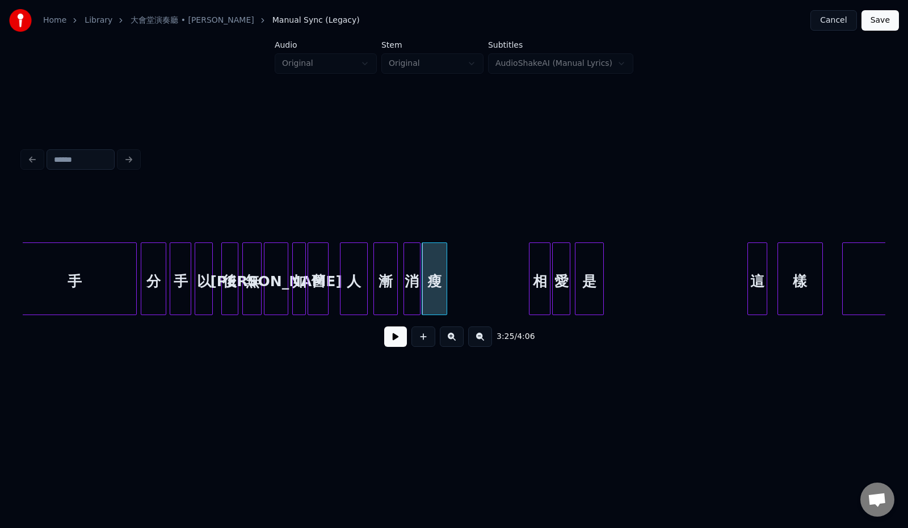
click at [446, 285] on div at bounding box center [444, 278] width 3 height 71
click at [471, 280] on div "相" at bounding box center [469, 281] width 20 height 77
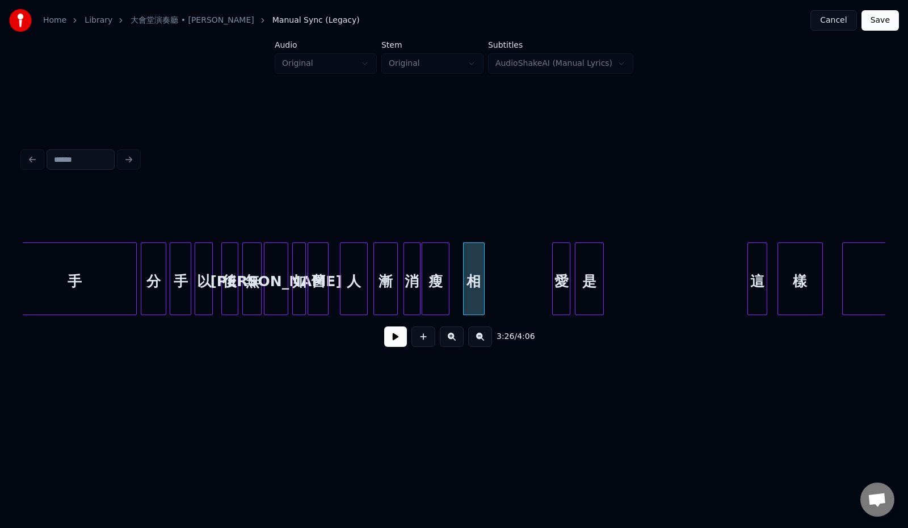
click at [760, 284] on div "這" at bounding box center [757, 281] width 19 height 77
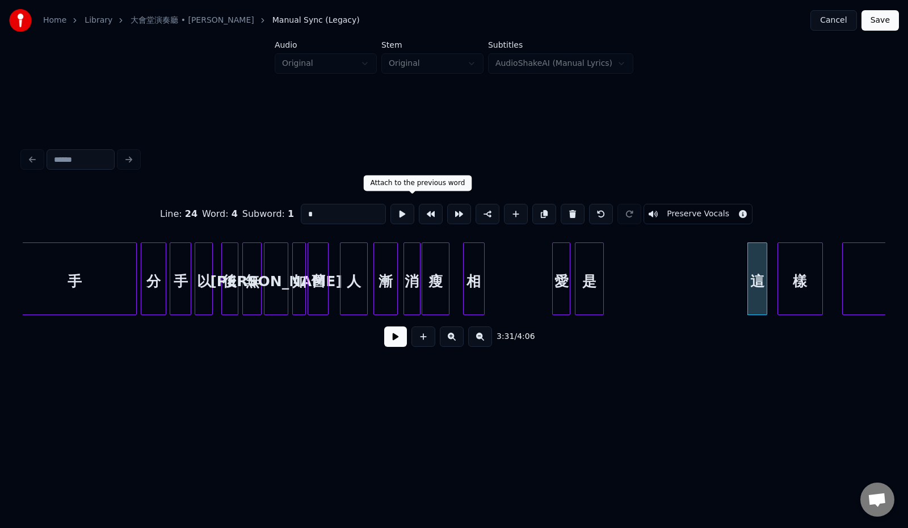
click at [419, 212] on button at bounding box center [431, 214] width 24 height 20
click at [631, 277] on div at bounding box center [629, 278] width 3 height 71
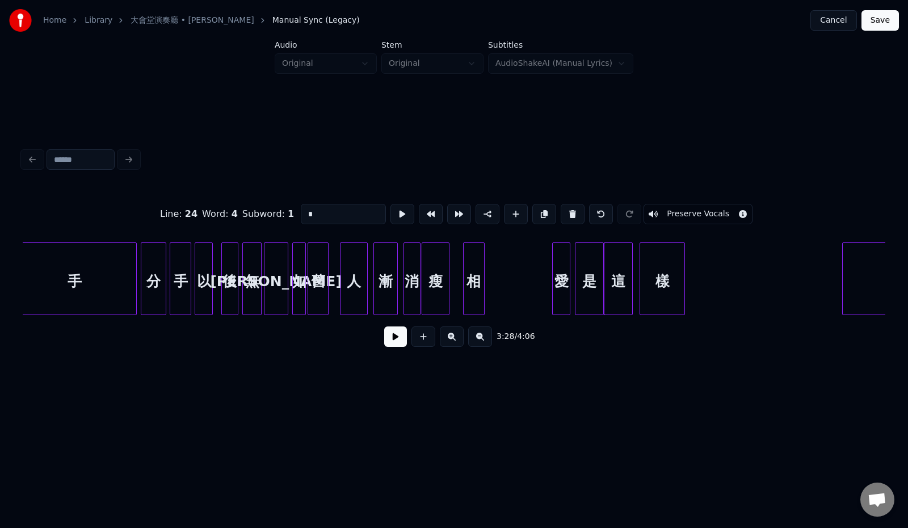
click at [661, 275] on div "樣" at bounding box center [662, 281] width 44 height 77
click at [474, 290] on div "相" at bounding box center [473, 281] width 20 height 77
type input "*"
click at [390, 339] on button at bounding box center [395, 336] width 23 height 20
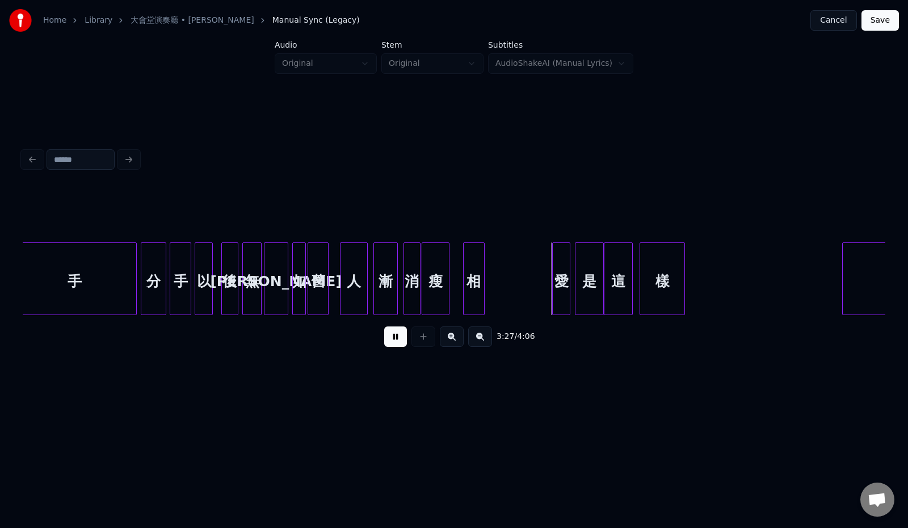
click at [390, 339] on button at bounding box center [395, 336] width 23 height 20
click at [538, 284] on div "相" at bounding box center [532, 281] width 20 height 77
click at [473, 286] on div at bounding box center [472, 278] width 3 height 71
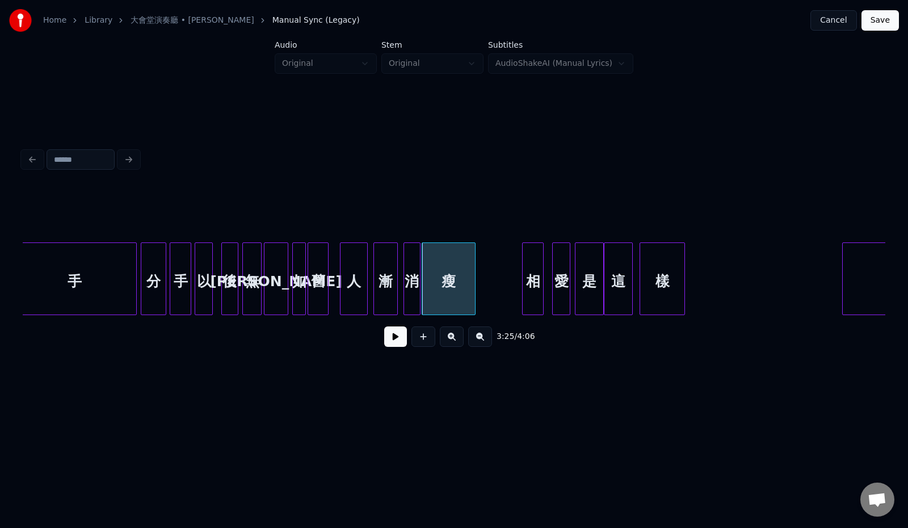
click at [353, 280] on div "人" at bounding box center [353, 281] width 27 height 77
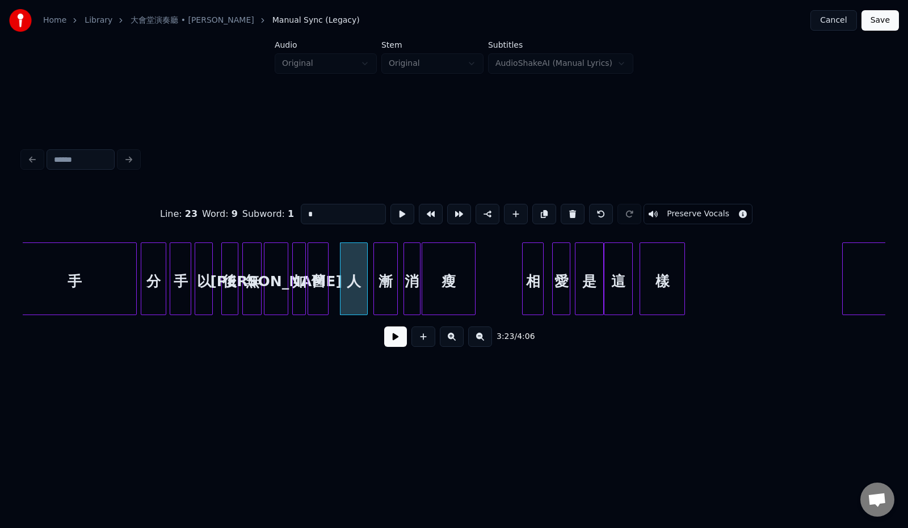
click at [393, 343] on button at bounding box center [395, 336] width 23 height 20
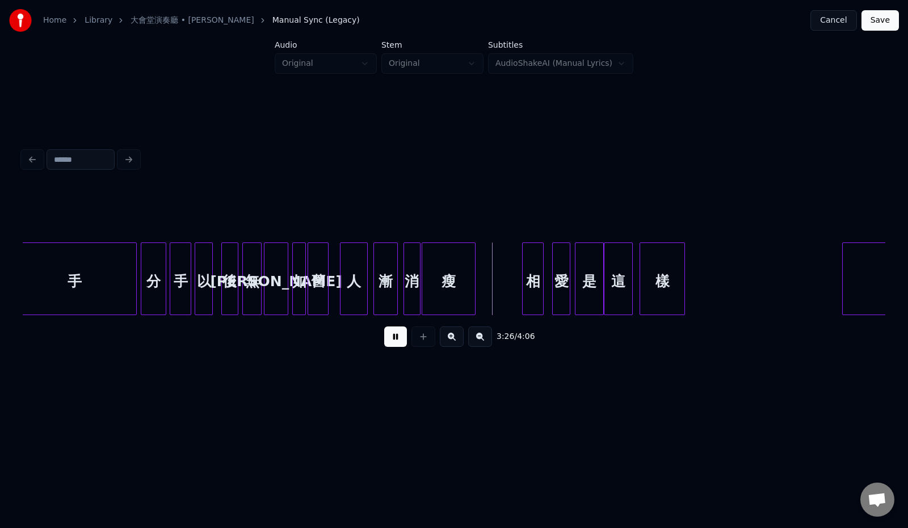
click at [393, 343] on button at bounding box center [395, 336] width 23 height 20
click at [492, 291] on div at bounding box center [492, 278] width 3 height 71
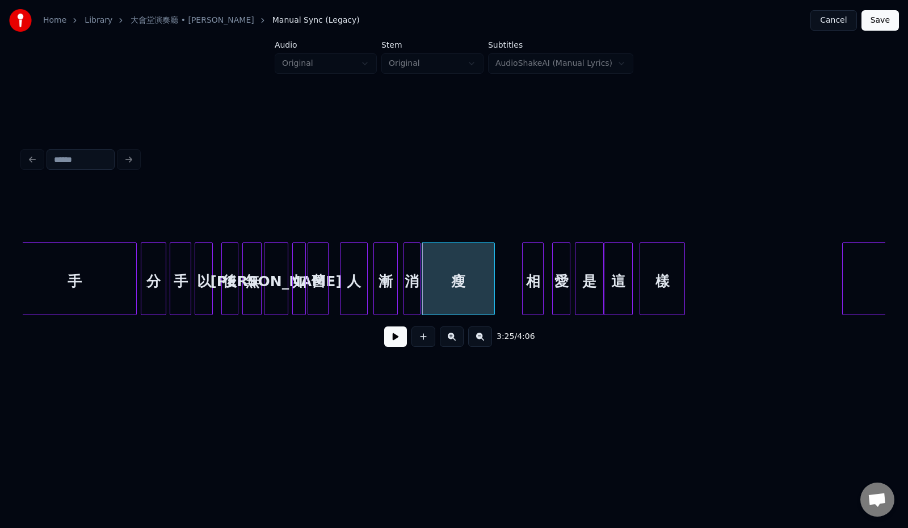
click at [397, 334] on button at bounding box center [395, 336] width 23 height 20
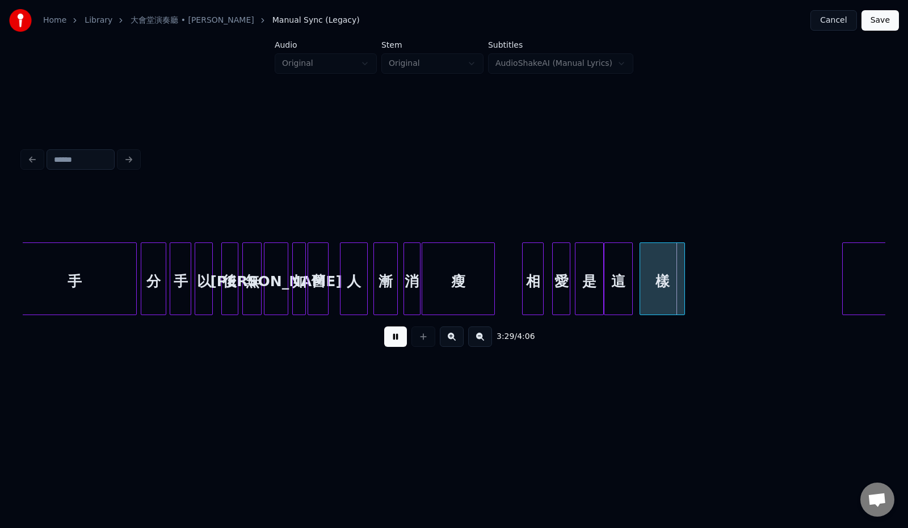
click at [397, 334] on button at bounding box center [395, 336] width 23 height 20
click at [661, 273] on div at bounding box center [661, 278] width 3 height 71
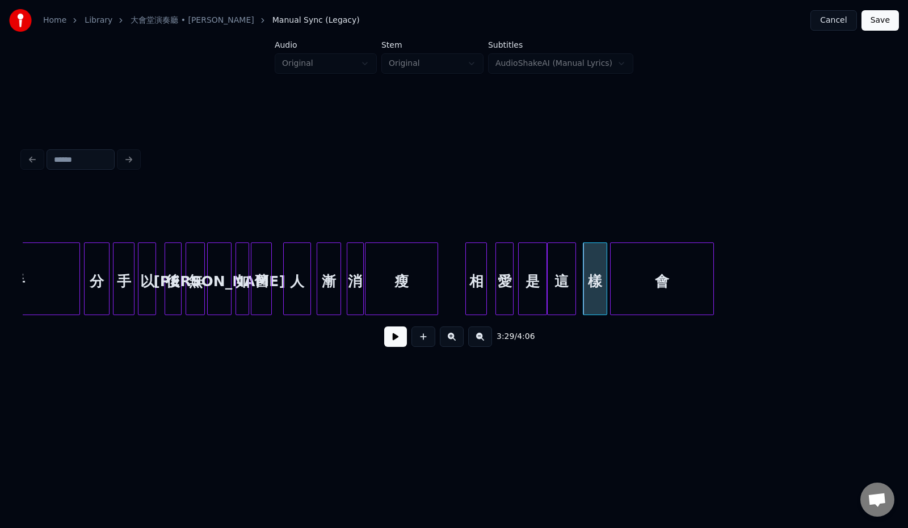
click at [684, 271] on div "會" at bounding box center [661, 281] width 103 height 77
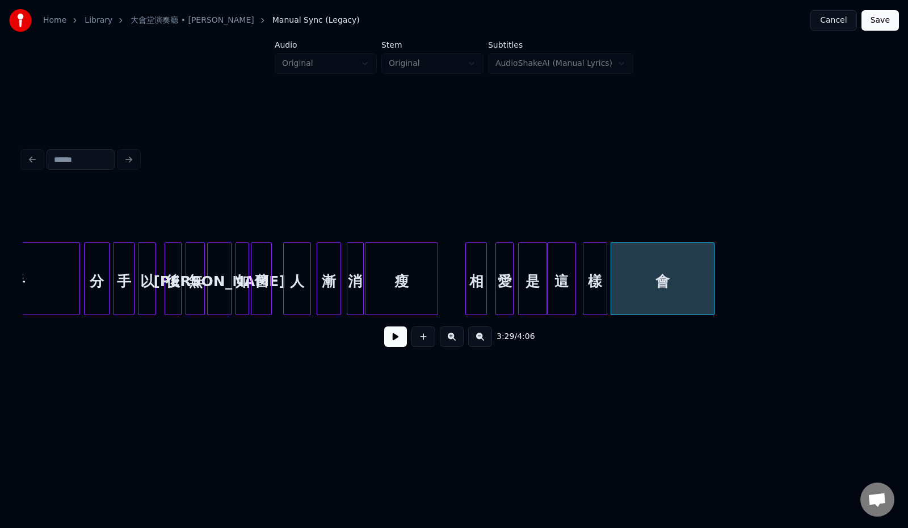
click at [711, 277] on div "會" at bounding box center [662, 278] width 104 height 73
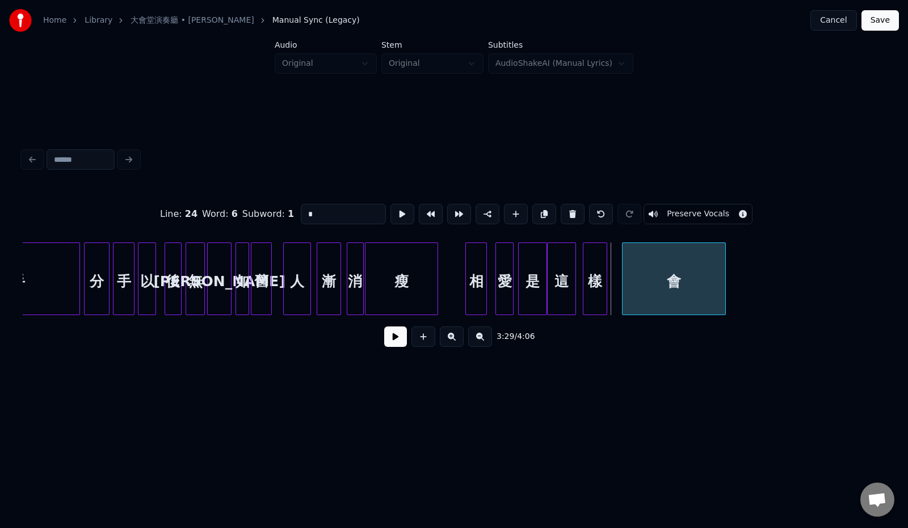
click at [724, 276] on div "會" at bounding box center [674, 278] width 104 height 73
click at [661, 276] on div at bounding box center [661, 278] width 3 height 71
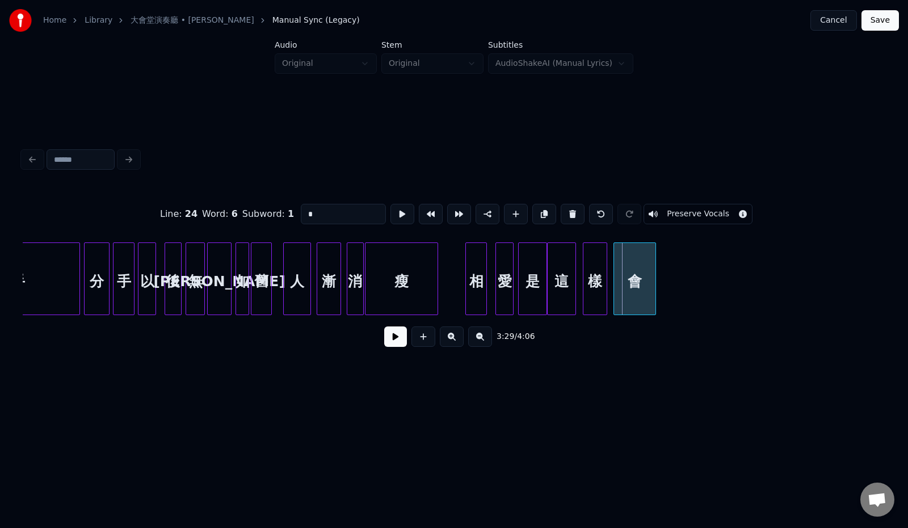
click at [638, 276] on div "會" at bounding box center [634, 281] width 41 height 77
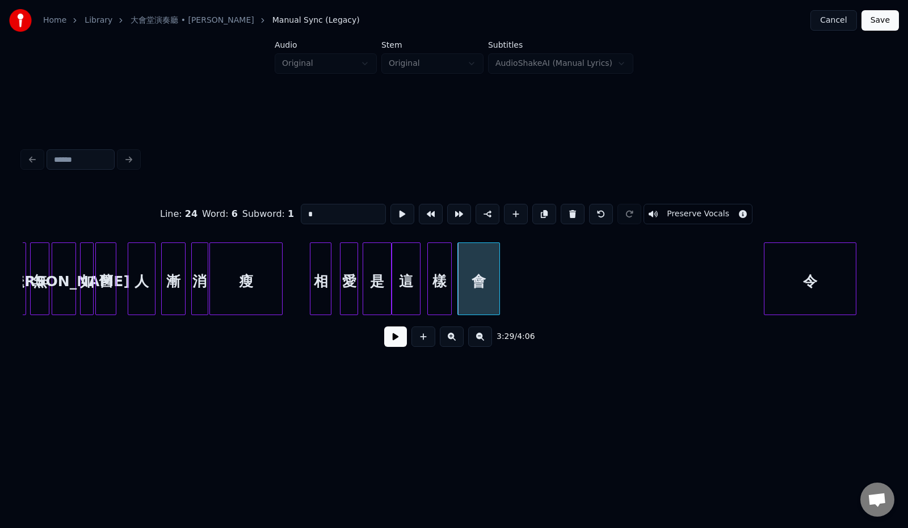
scroll to position [0, 11575]
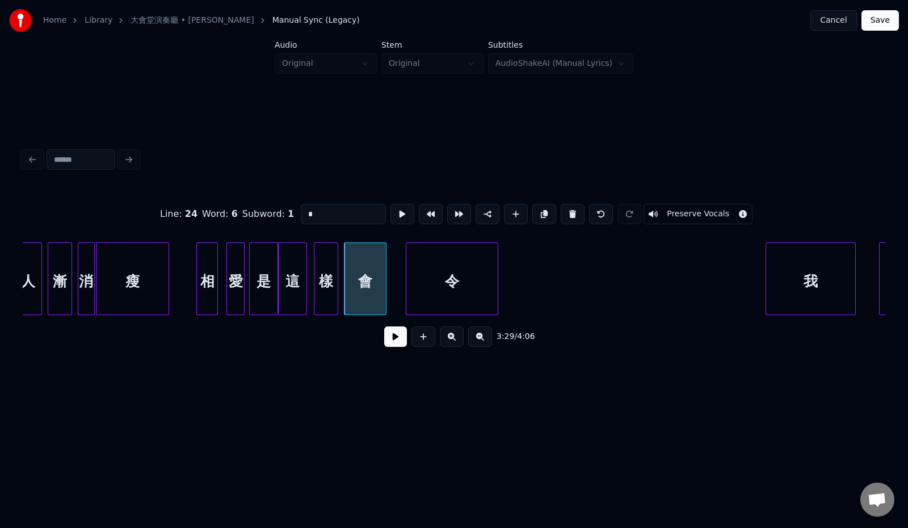
click at [468, 267] on div "令" at bounding box center [451, 281] width 91 height 77
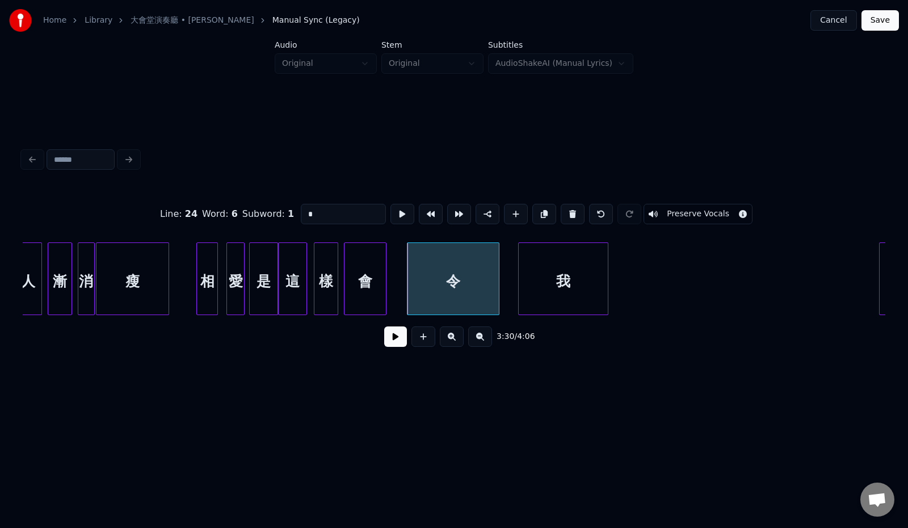
click at [581, 288] on div "我" at bounding box center [562, 281] width 89 height 77
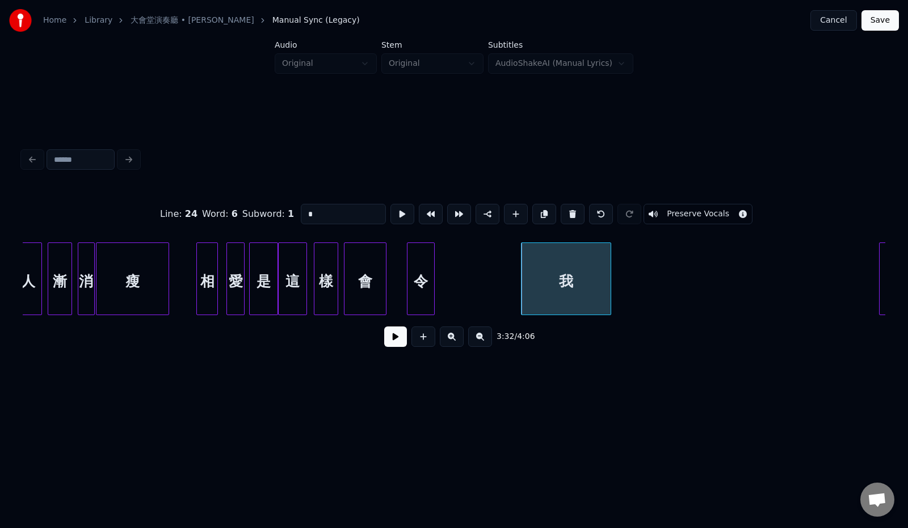
click at [431, 267] on div at bounding box center [432, 278] width 3 height 71
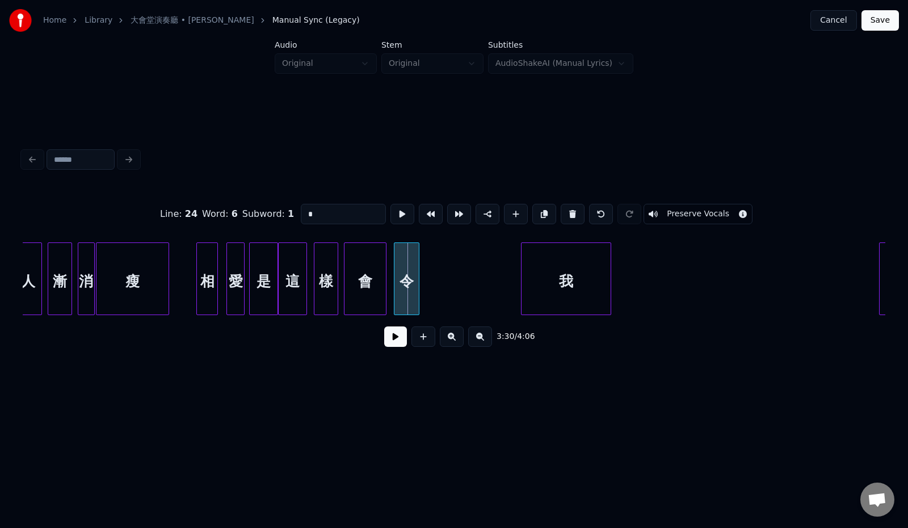
click at [404, 268] on div "令" at bounding box center [406, 281] width 24 height 77
click at [569, 281] on div at bounding box center [570, 278] width 3 height 71
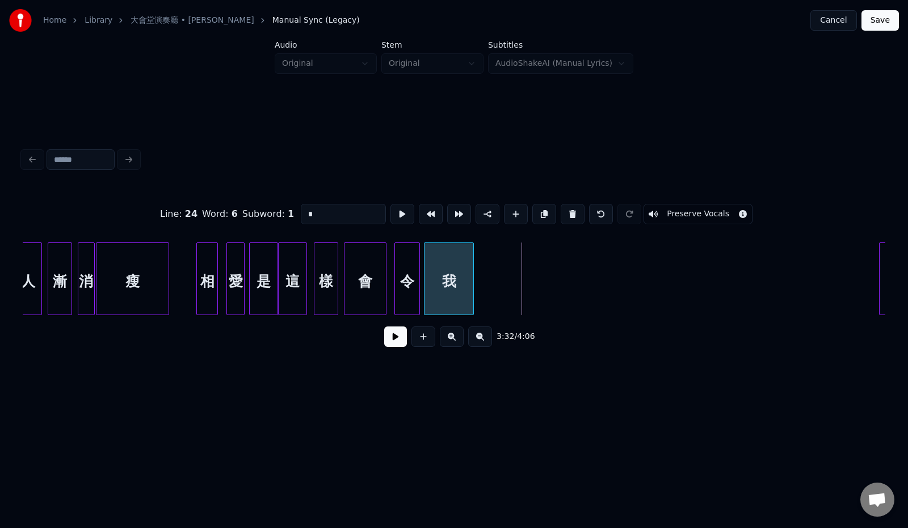
click at [446, 267] on div "我" at bounding box center [448, 281] width 49 height 77
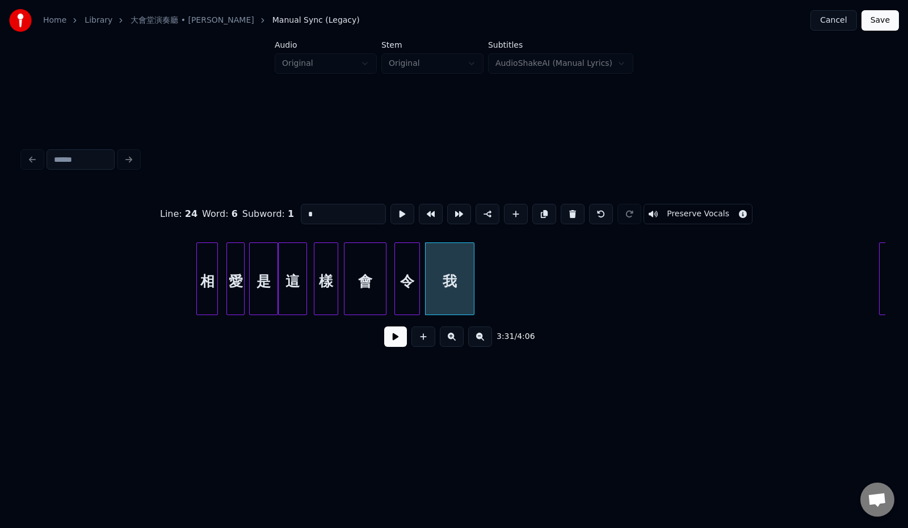
scroll to position [0, 12154]
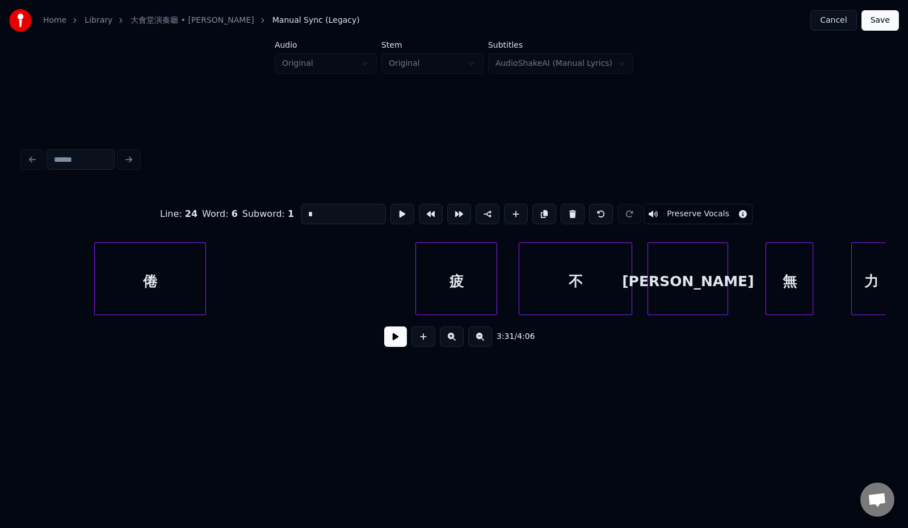
click at [189, 263] on div "倦" at bounding box center [150, 281] width 111 height 77
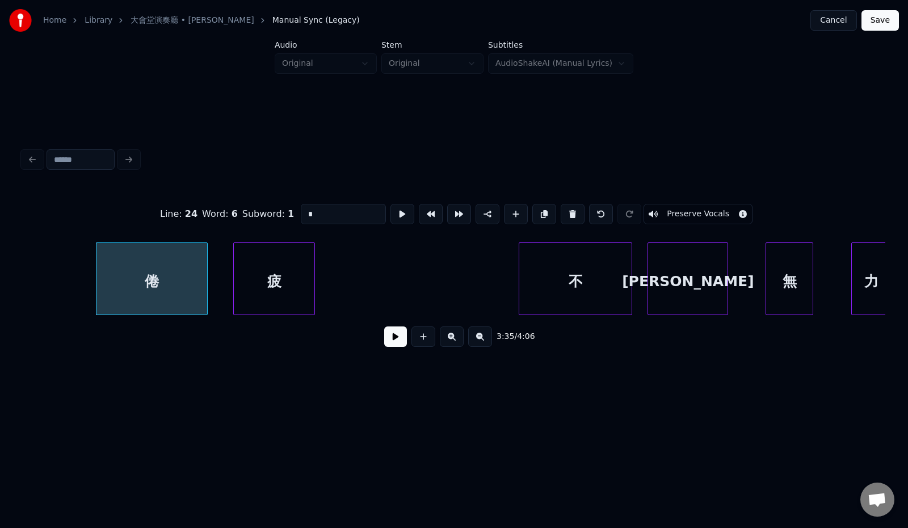
click at [293, 271] on div "疲" at bounding box center [274, 281] width 81 height 77
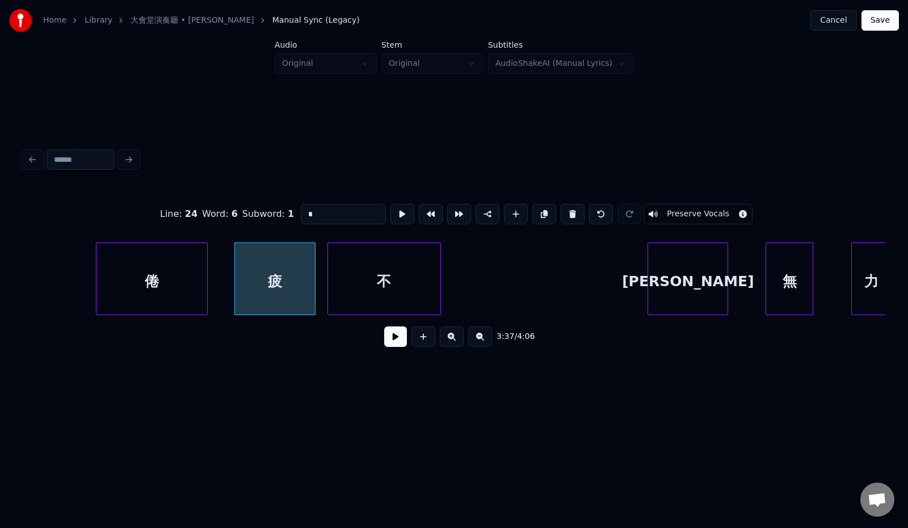
click at [368, 274] on div "不" at bounding box center [384, 281] width 112 height 77
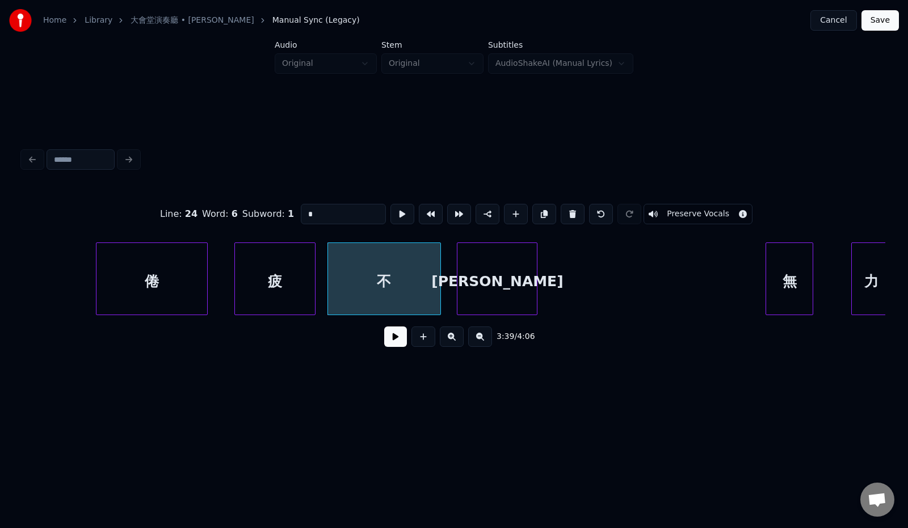
click at [516, 279] on div "[PERSON_NAME]" at bounding box center [496, 281] width 79 height 77
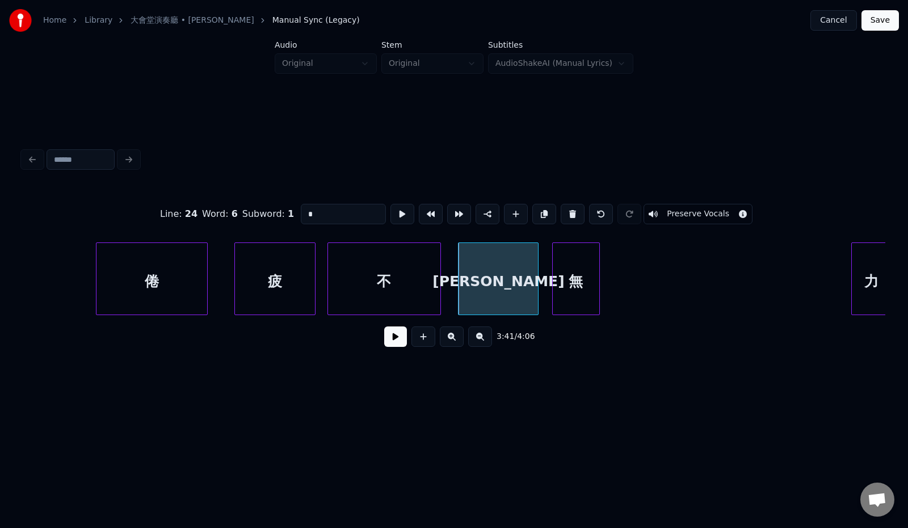
click at [585, 272] on div "無" at bounding box center [575, 281] width 47 height 77
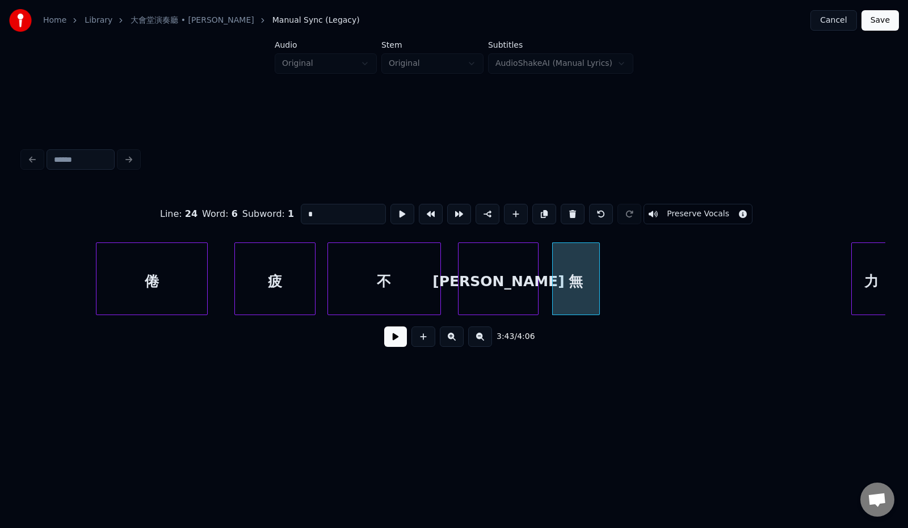
scroll to position [0, 12156]
click at [639, 289] on div "力" at bounding box center [627, 281] width 39 height 77
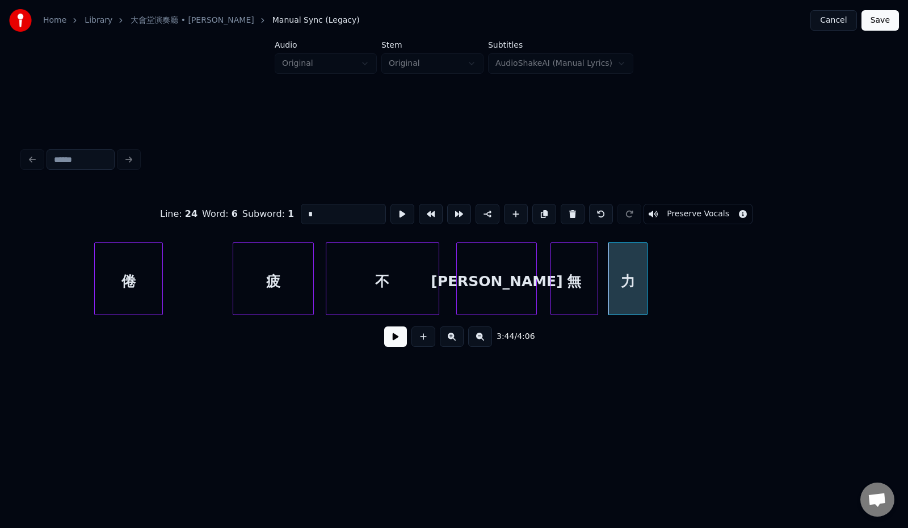
click at [159, 279] on div at bounding box center [160, 278] width 3 height 71
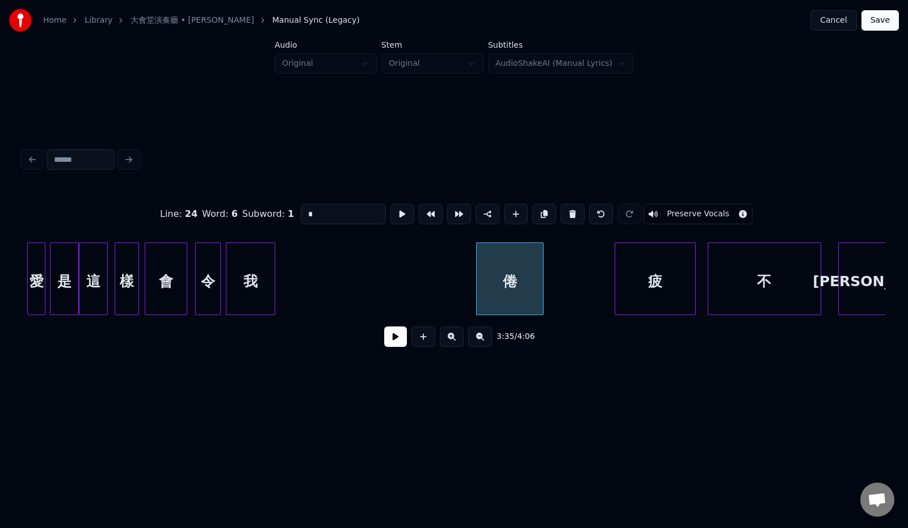
scroll to position [0, 11769]
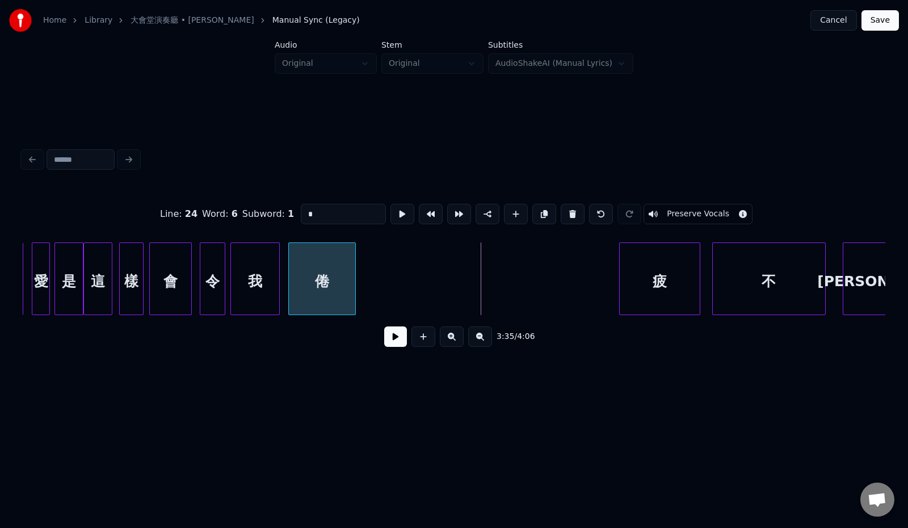
click at [324, 260] on div "倦" at bounding box center [322, 281] width 66 height 77
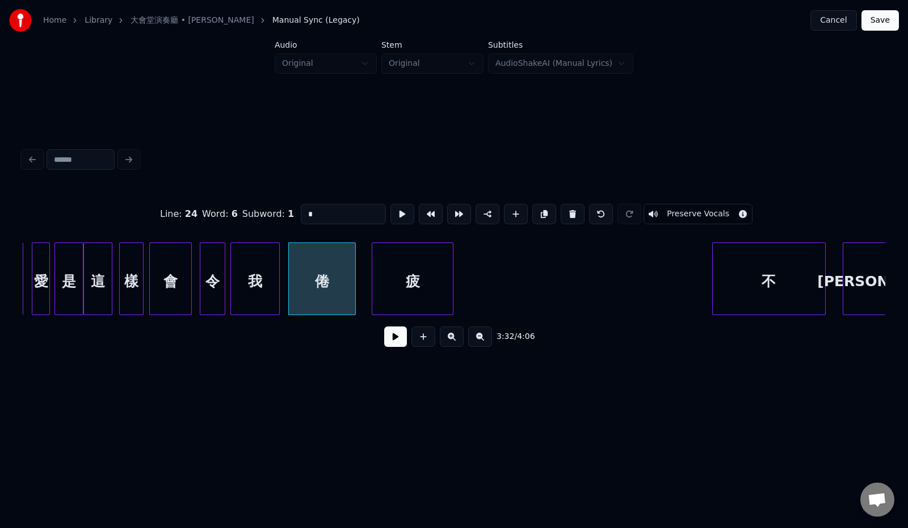
click at [417, 265] on div "疲" at bounding box center [412, 281] width 81 height 77
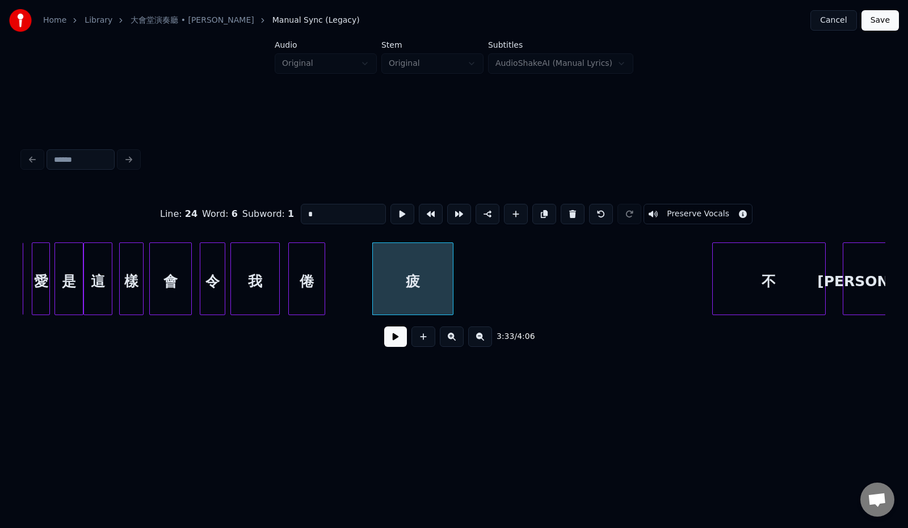
click at [323, 266] on div at bounding box center [322, 278] width 3 height 71
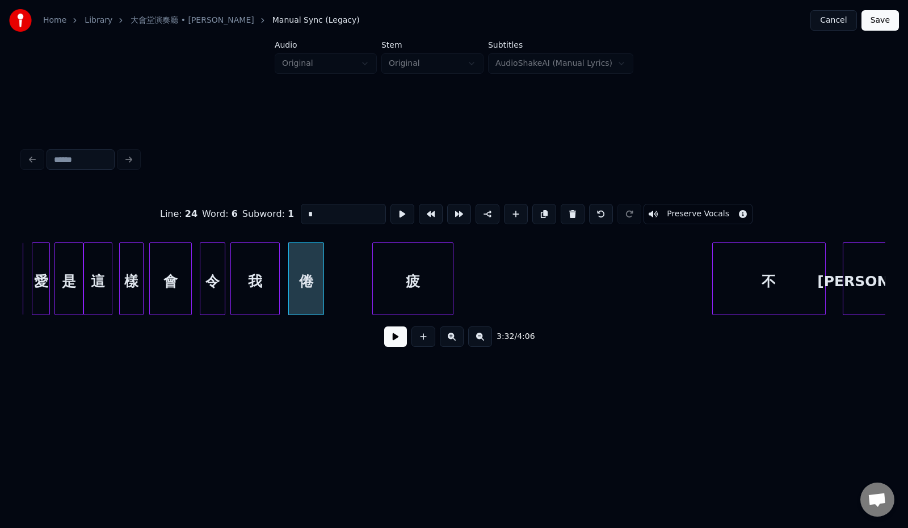
click at [453, 275] on div "疲" at bounding box center [413, 278] width 82 height 73
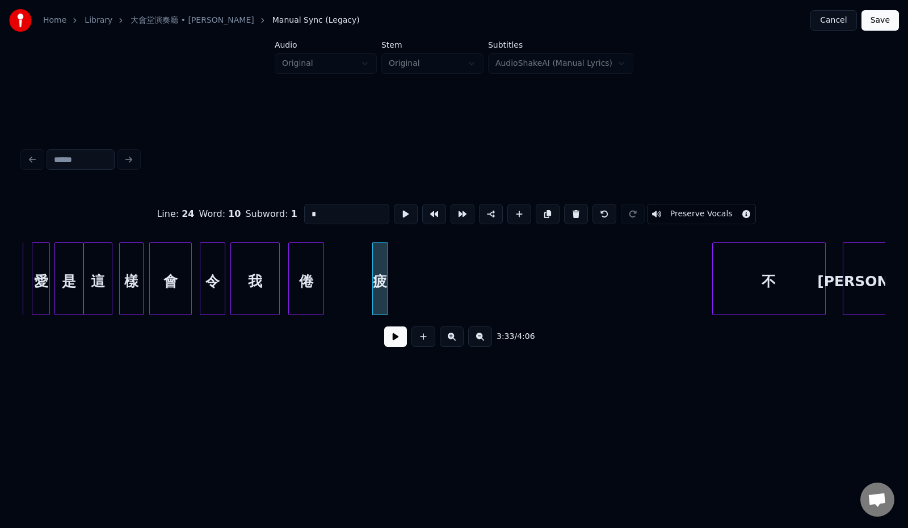
click at [386, 273] on div at bounding box center [385, 278] width 3 height 71
click at [346, 274] on div "疲" at bounding box center [343, 281] width 16 height 77
click at [171, 279] on div "會" at bounding box center [170, 281] width 41 height 77
type input "*"
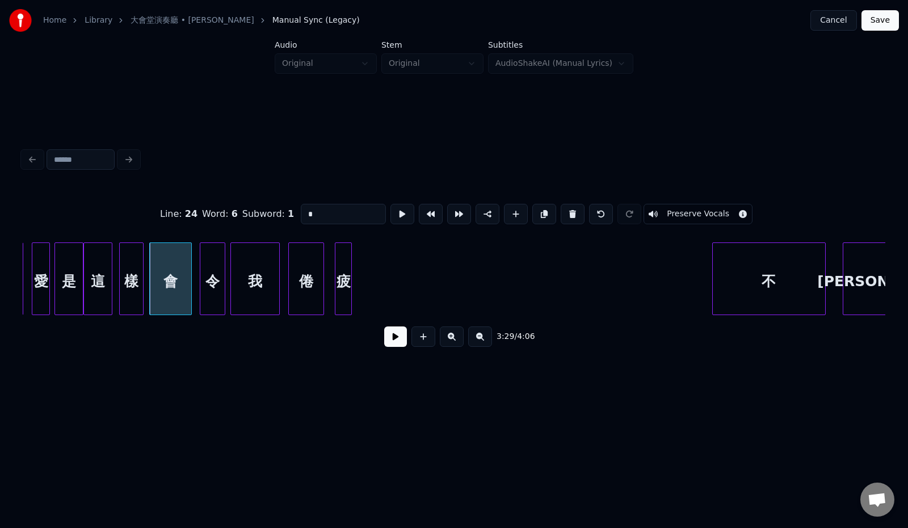
click at [392, 345] on button at bounding box center [395, 336] width 23 height 20
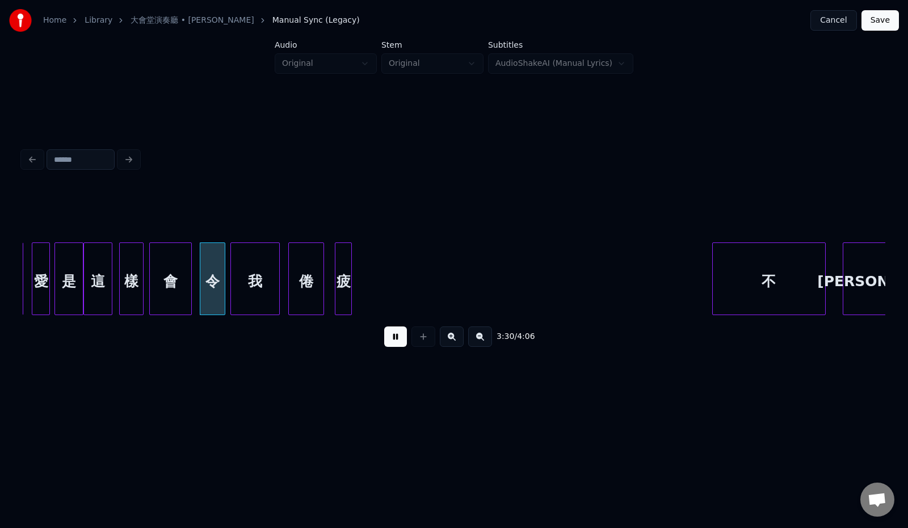
click at [392, 345] on button at bounding box center [395, 336] width 23 height 20
click at [171, 280] on div at bounding box center [169, 278] width 3 height 71
click at [213, 280] on div at bounding box center [213, 278] width 3 height 71
click at [187, 282] on div "令" at bounding box center [185, 281] width 15 height 77
click at [230, 284] on div "我" at bounding box center [255, 278] width 50 height 73
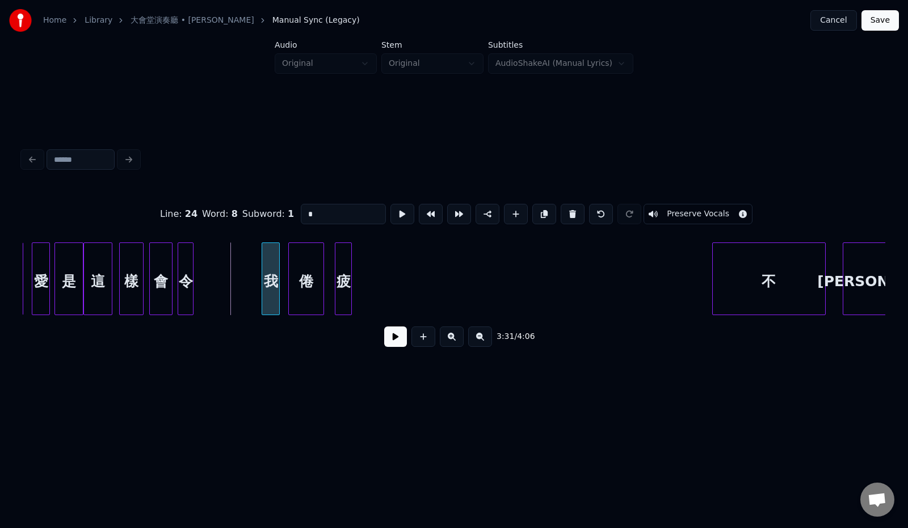
click at [265, 286] on div at bounding box center [263, 278] width 3 height 71
click at [208, 289] on div "我" at bounding box center [206, 281] width 18 height 77
click at [137, 289] on div "樣" at bounding box center [131, 281] width 23 height 77
type input "*"
click at [391, 347] on button at bounding box center [395, 336] width 23 height 20
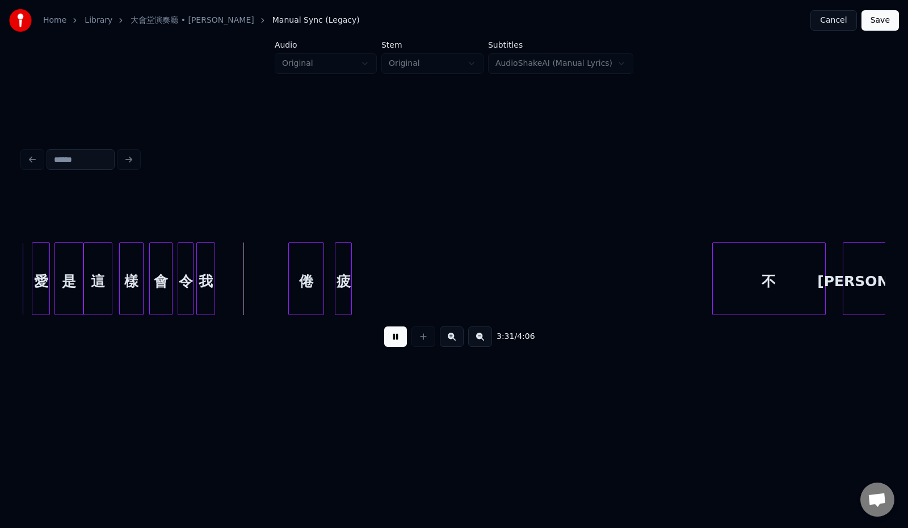
click at [391, 347] on button at bounding box center [395, 336] width 23 height 20
click at [273, 293] on div "倦" at bounding box center [265, 281] width 35 height 77
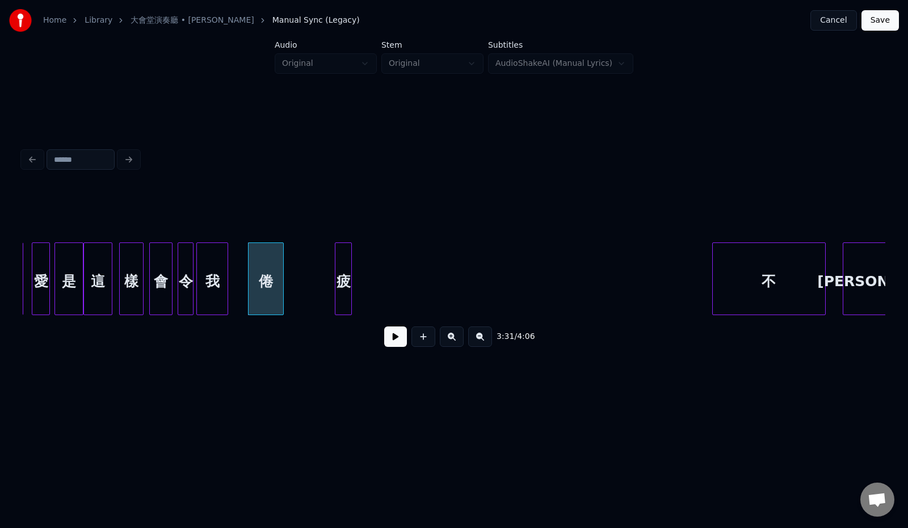
click at [226, 289] on div at bounding box center [225, 278] width 3 height 71
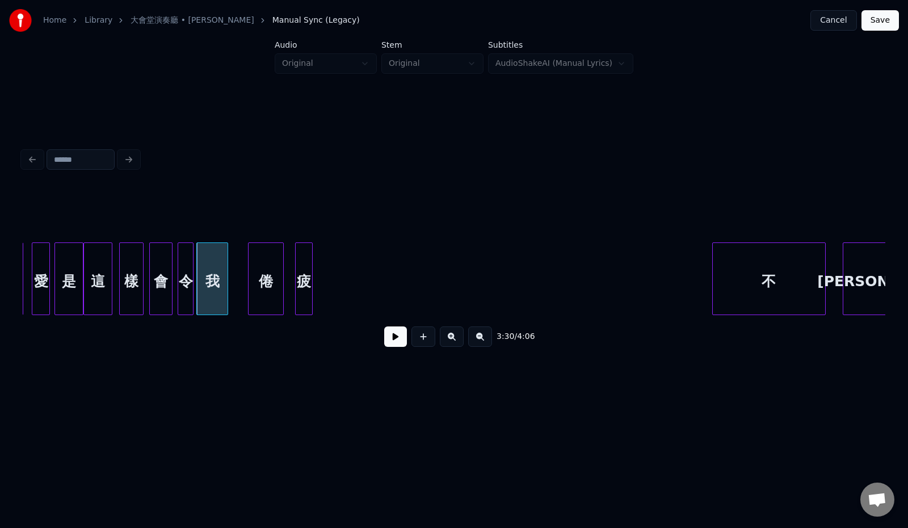
click at [303, 294] on div "疲" at bounding box center [304, 281] width 16 height 77
click at [275, 292] on div "倦" at bounding box center [265, 281] width 35 height 77
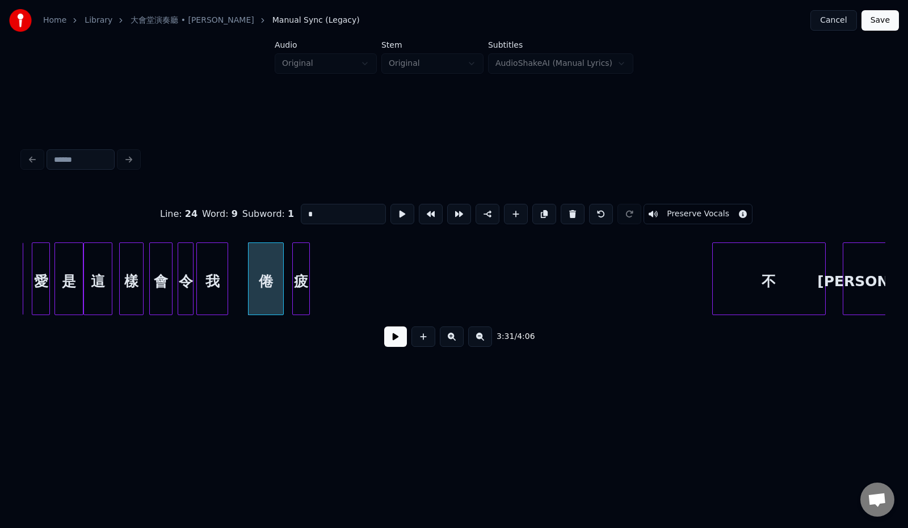
click at [384, 343] on button at bounding box center [395, 336] width 23 height 20
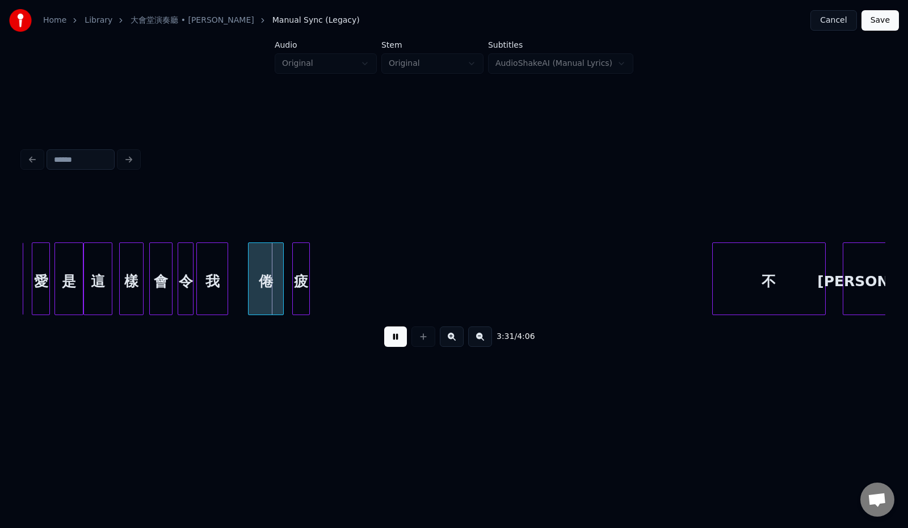
click at [384, 343] on button at bounding box center [395, 336] width 23 height 20
click at [264, 293] on div at bounding box center [261, 278] width 3 height 71
click at [282, 294] on div "疲" at bounding box center [278, 281] width 16 height 77
click at [256, 292] on div "倦" at bounding box center [253, 281] width 16 height 77
click at [272, 293] on div "疲" at bounding box center [273, 281] width 16 height 77
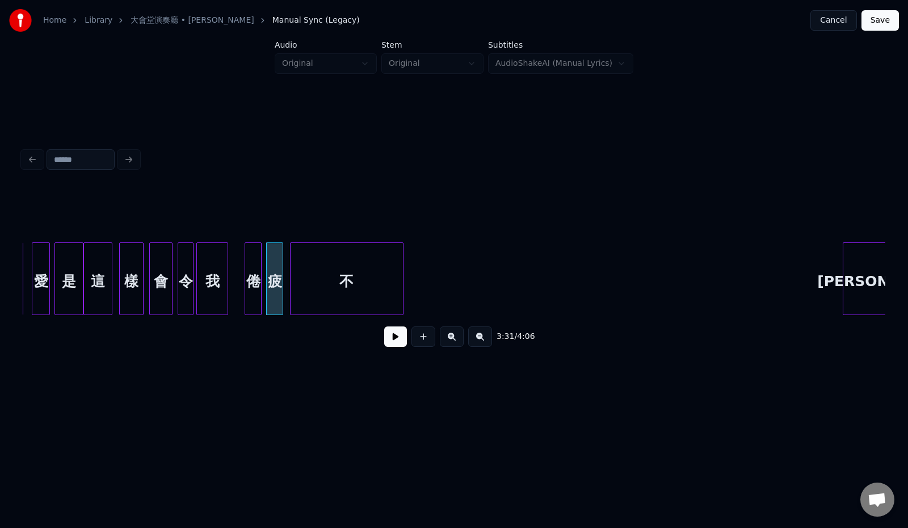
click at [340, 268] on div "不" at bounding box center [346, 281] width 112 height 77
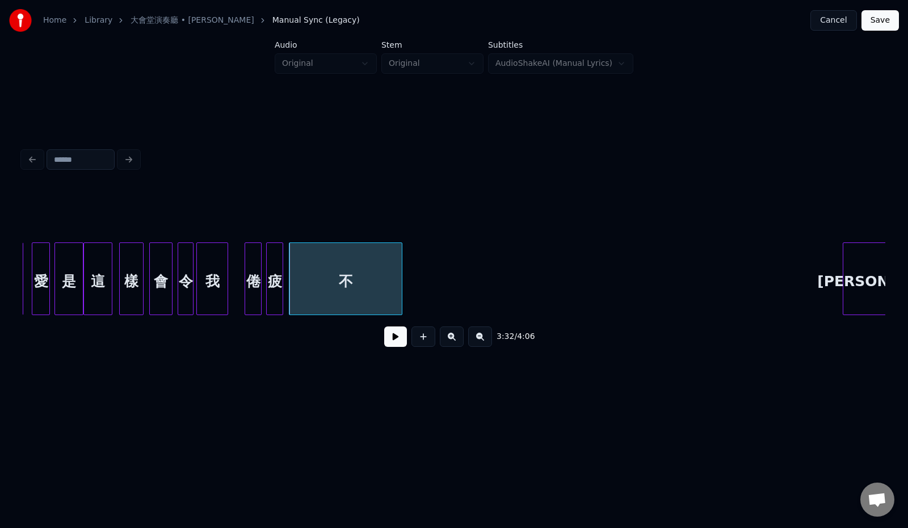
click at [393, 345] on button at bounding box center [395, 336] width 23 height 20
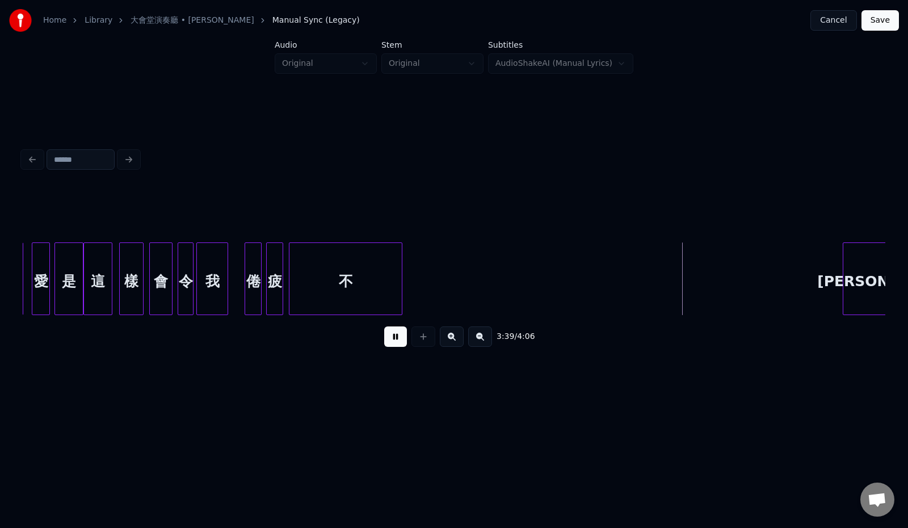
click at [393, 345] on button at bounding box center [395, 336] width 23 height 20
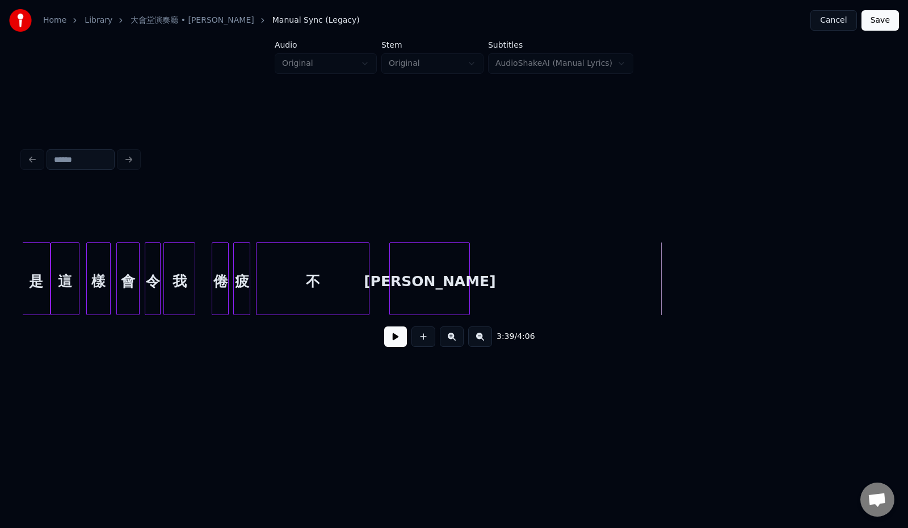
click at [461, 289] on div "[PERSON_NAME]" at bounding box center [429, 281] width 79 height 77
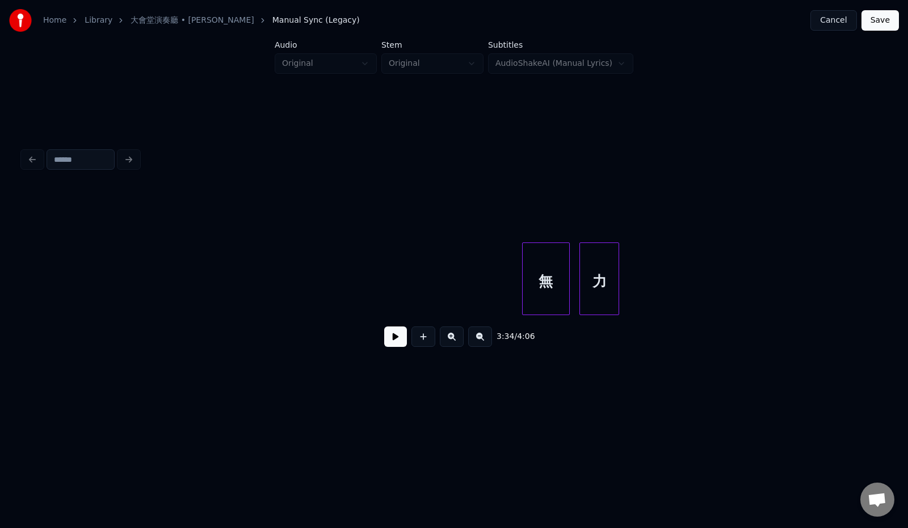
scroll to position [0, 12297]
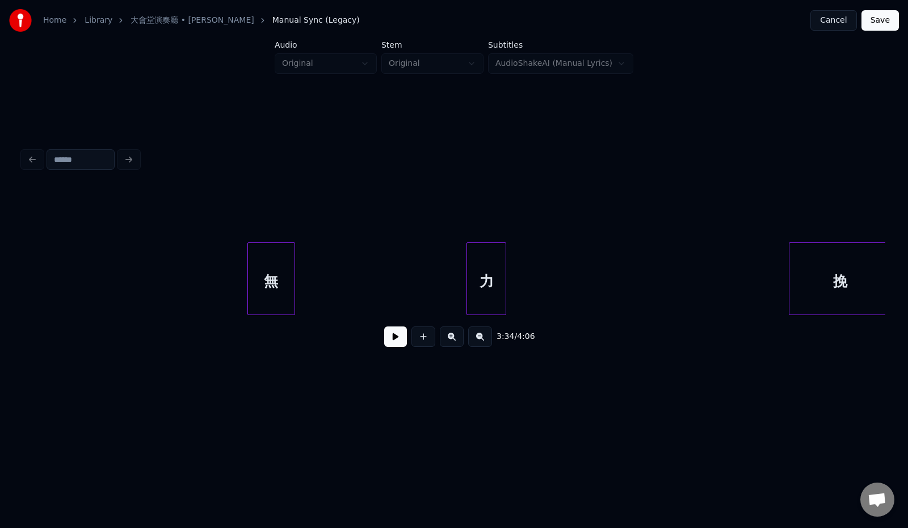
click at [273, 272] on div "無" at bounding box center [271, 281] width 47 height 77
click at [386, 343] on button at bounding box center [395, 336] width 23 height 20
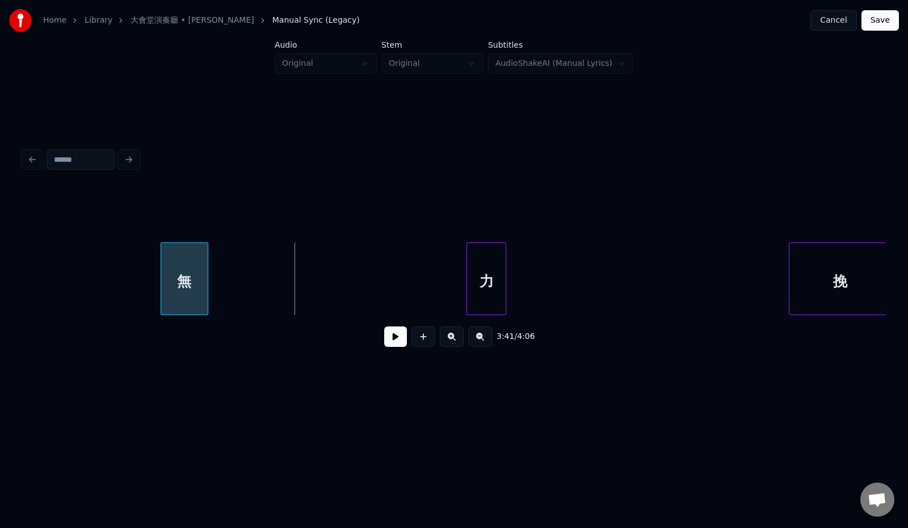
click at [187, 276] on div "無" at bounding box center [184, 281] width 47 height 77
click at [388, 342] on button at bounding box center [395, 336] width 23 height 20
click at [164, 267] on div "無" at bounding box center [162, 281] width 47 height 77
click at [394, 334] on button at bounding box center [395, 336] width 23 height 20
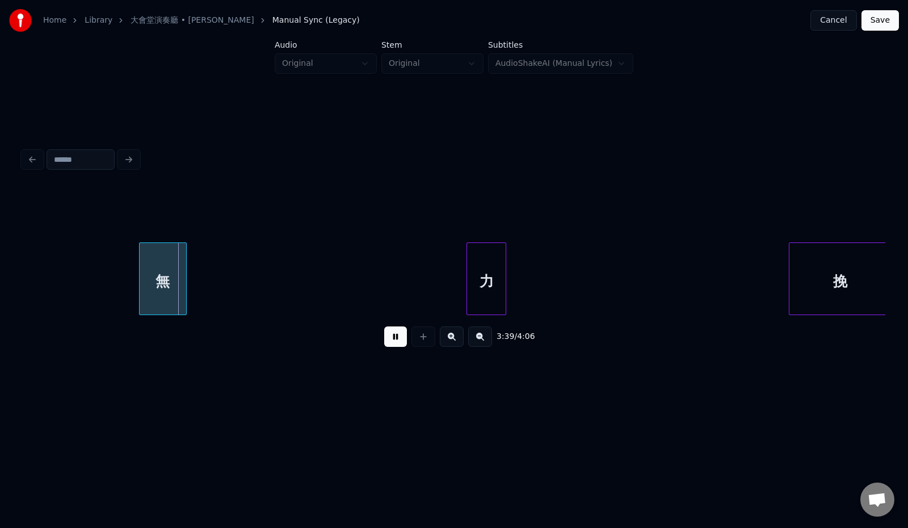
click at [386, 343] on button at bounding box center [395, 336] width 23 height 20
click at [133, 260] on div "無" at bounding box center [129, 281] width 47 height 77
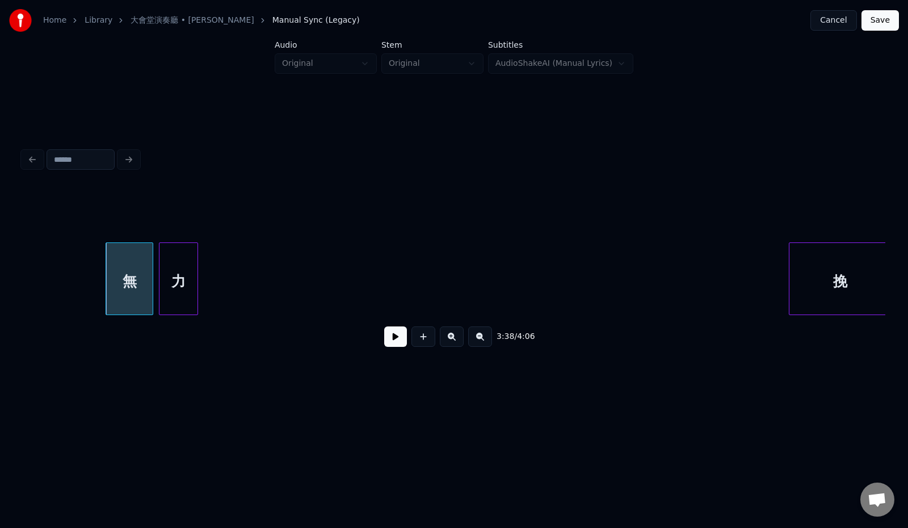
click at [180, 273] on div "力" at bounding box center [178, 281] width 39 height 77
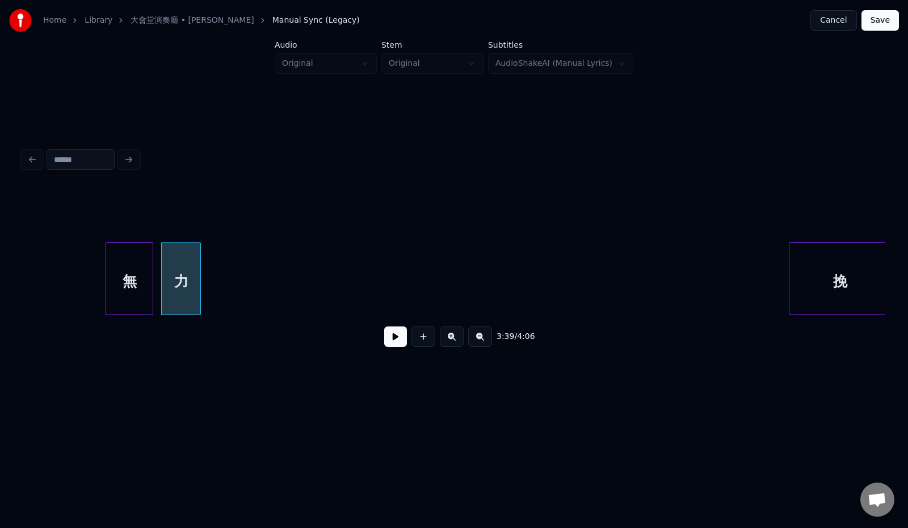
scroll to position [0, 12299]
click at [238, 263] on div "挽" at bounding box center [254, 281] width 101 height 77
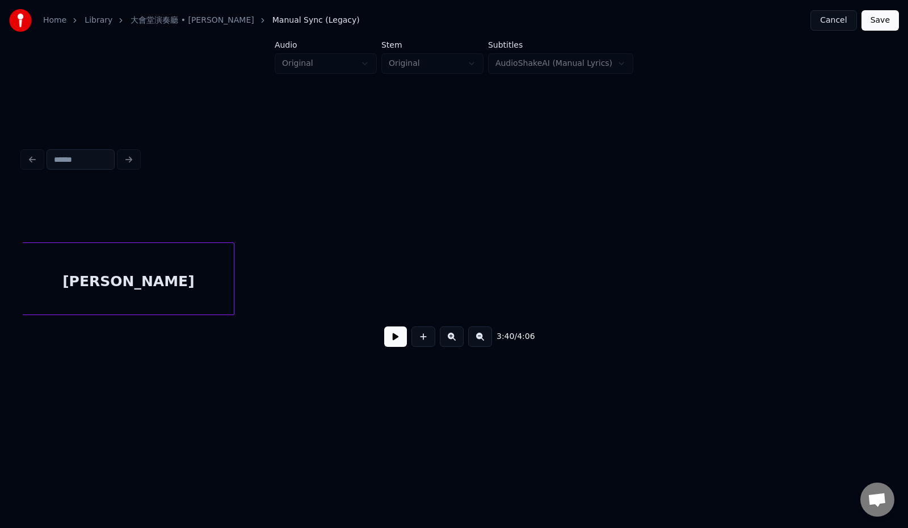
scroll to position [0, 12726]
click at [112, 267] on div "[PERSON_NAME]" at bounding box center [128, 281] width 211 height 77
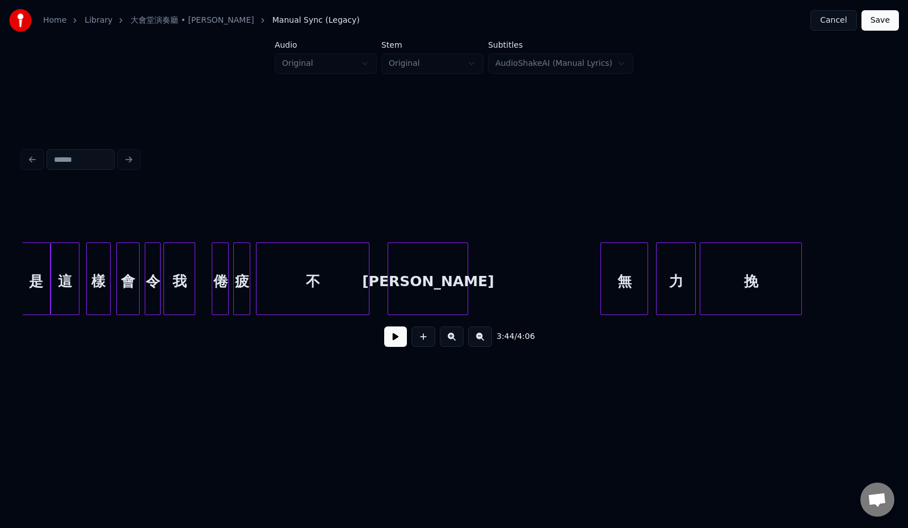
scroll to position [0, 12080]
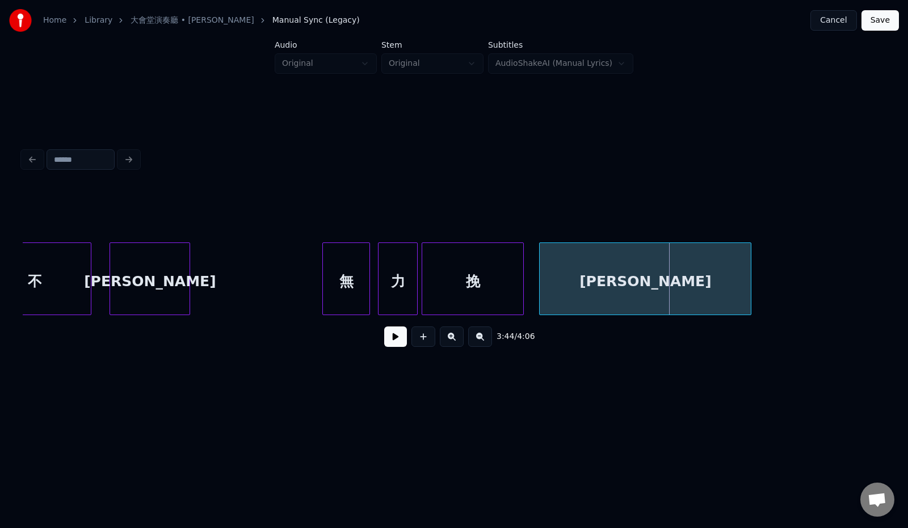
click at [652, 277] on div "[PERSON_NAME]" at bounding box center [644, 281] width 211 height 77
drag, startPoint x: 235, startPoint y: 271, endPoint x: 331, endPoint y: 332, distance: 114.1
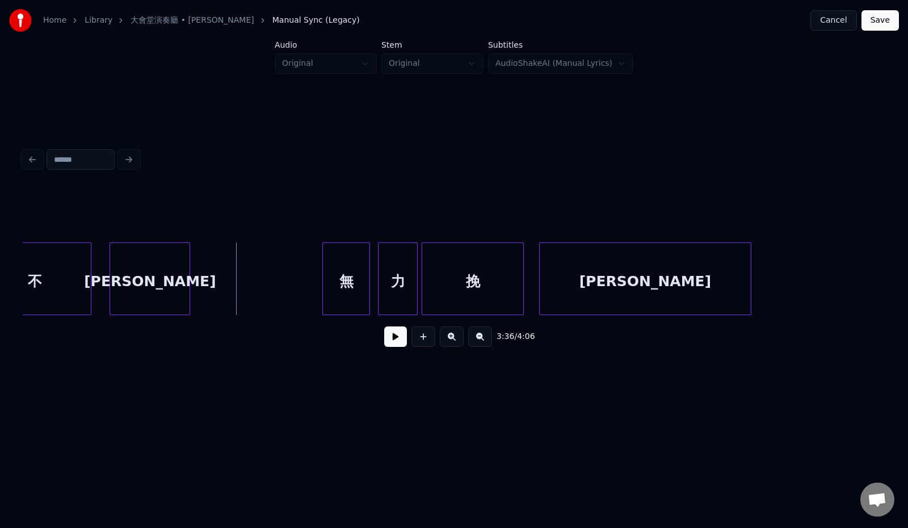
click at [386, 341] on button at bounding box center [395, 336] width 23 height 20
click at [347, 277] on div "無" at bounding box center [351, 281] width 47 height 77
click at [347, 279] on div at bounding box center [348, 278] width 3 height 71
drag, startPoint x: 298, startPoint y: 282, endPoint x: 387, endPoint y: 317, distance: 95.7
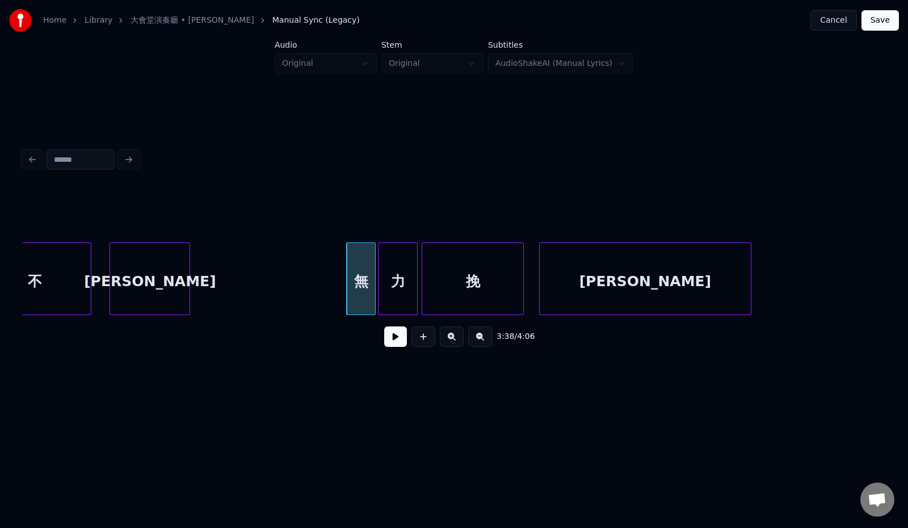
click at [385, 342] on button at bounding box center [395, 336] width 23 height 20
click at [330, 291] on div at bounding box center [331, 278] width 3 height 71
click at [371, 288] on div at bounding box center [370, 278] width 3 height 71
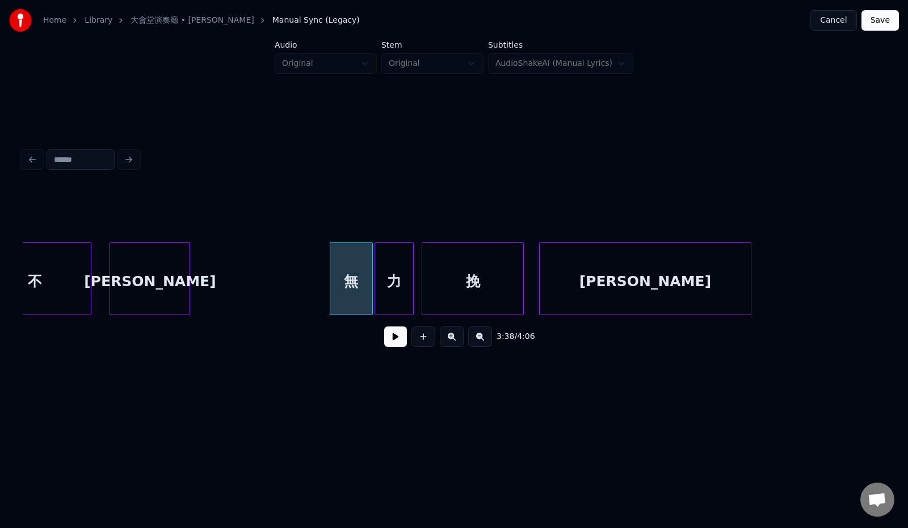
click at [385, 288] on div "力" at bounding box center [394, 281] width 39 height 77
click at [384, 338] on button at bounding box center [395, 336] width 23 height 20
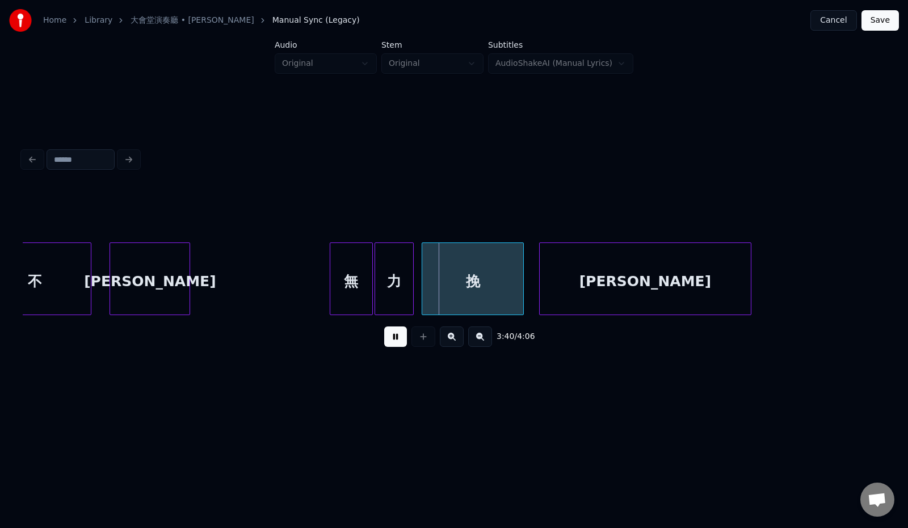
click at [384, 338] on button at bounding box center [395, 336] width 23 height 20
click at [401, 284] on div at bounding box center [400, 278] width 3 height 71
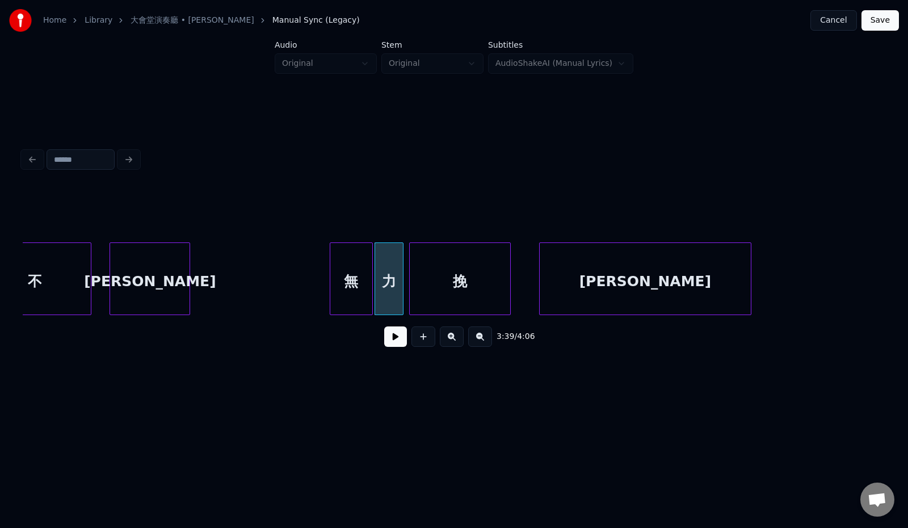
click at [445, 290] on div "挽" at bounding box center [460, 281] width 101 height 77
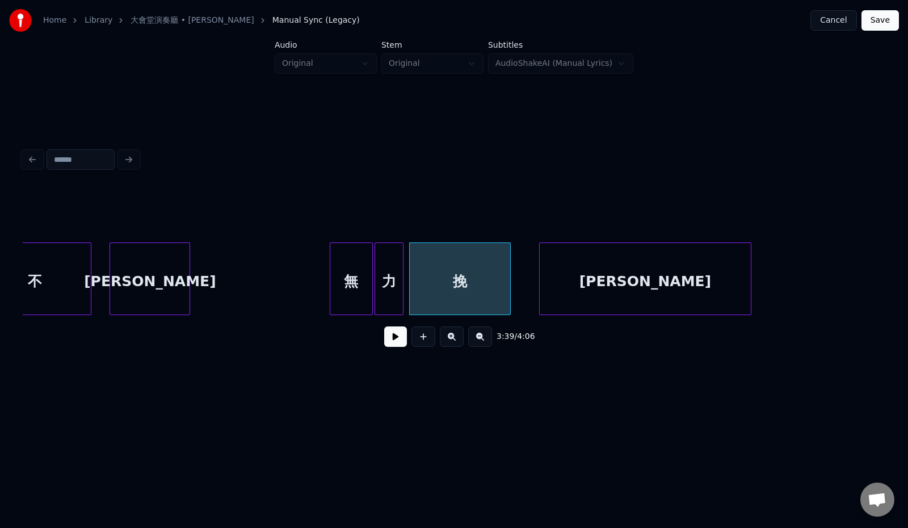
drag, startPoint x: 323, startPoint y: 294, endPoint x: 333, endPoint y: 301, distance: 12.3
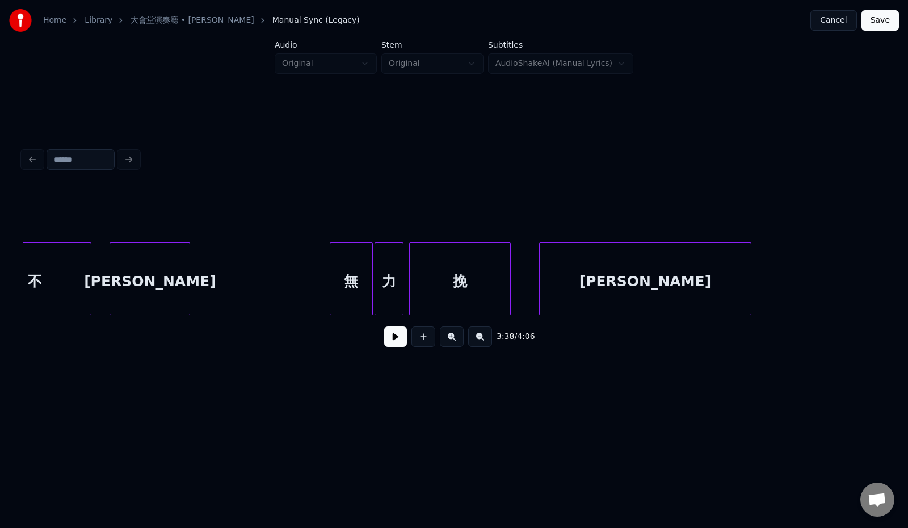
click at [384, 340] on button at bounding box center [395, 336] width 23 height 20
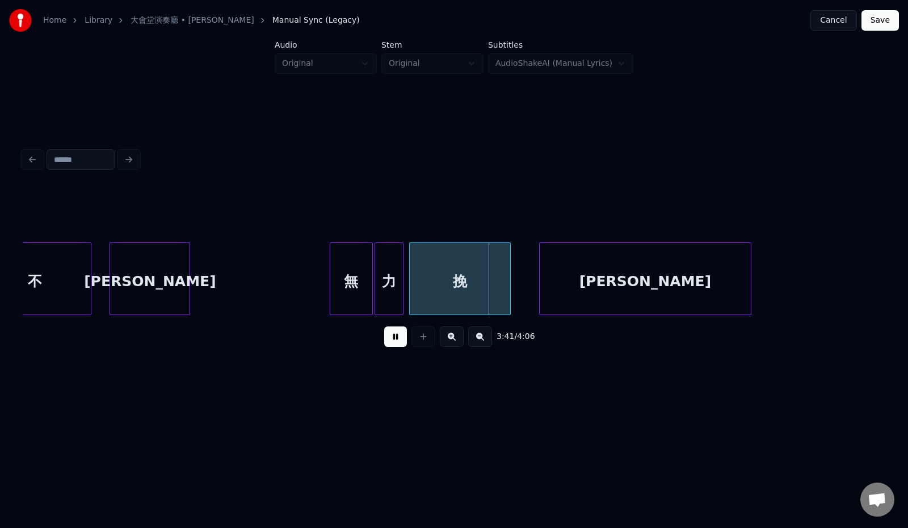
click at [384, 340] on button at bounding box center [395, 336] width 23 height 20
click at [509, 284] on div "挽" at bounding box center [460, 278] width 102 height 73
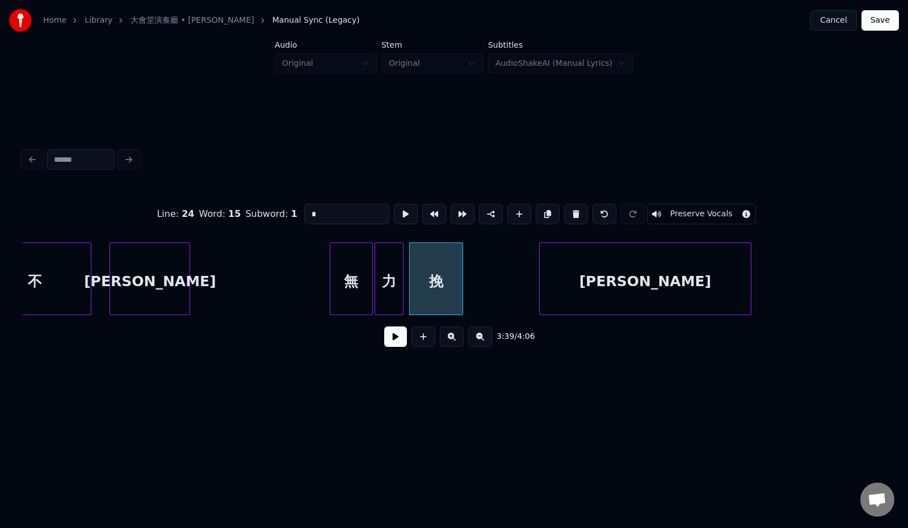
click at [462, 290] on div at bounding box center [460, 278] width 3 height 71
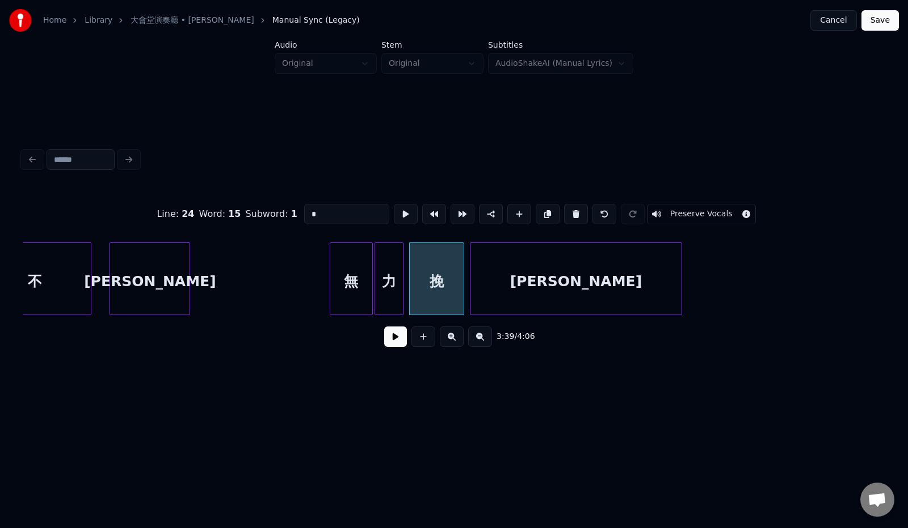
click at [470, 297] on div "[PERSON_NAME]" at bounding box center [576, 278] width 212 height 73
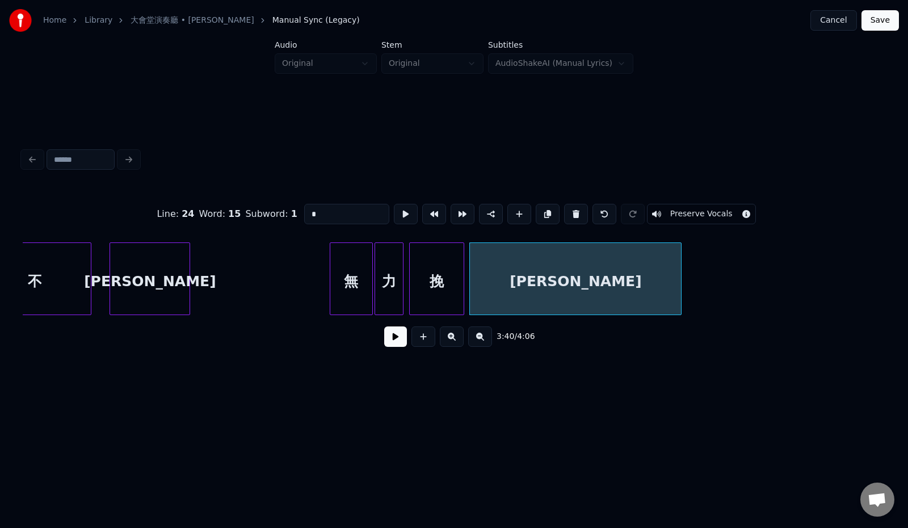
drag, startPoint x: 262, startPoint y: 297, endPoint x: 371, endPoint y: 336, distance: 115.7
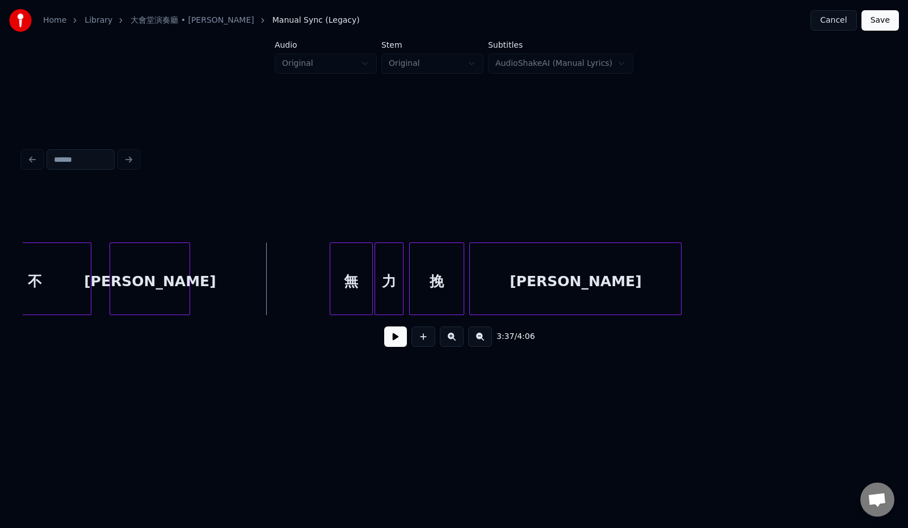
click at [384, 338] on button at bounding box center [395, 336] width 23 height 20
click at [637, 302] on div at bounding box center [636, 278] width 3 height 71
click at [588, 296] on div at bounding box center [588, 278] width 3 height 71
click at [573, 300] on div at bounding box center [572, 278] width 3 height 71
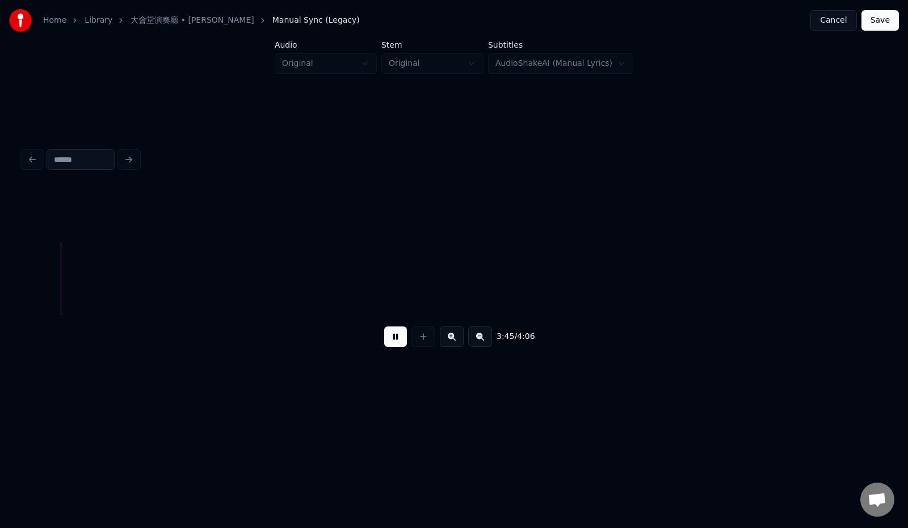
scroll to position [0, 12768]
click at [395, 347] on button at bounding box center [395, 336] width 23 height 20
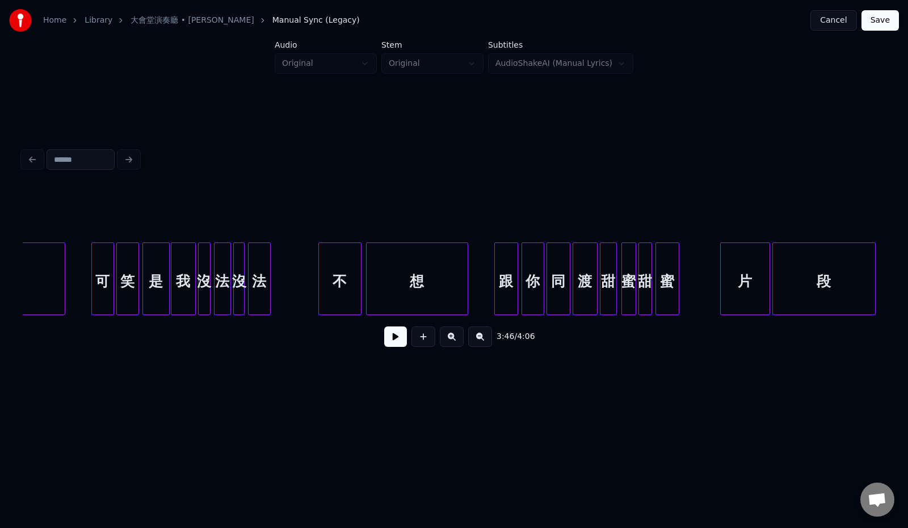
scroll to position [0, 9250]
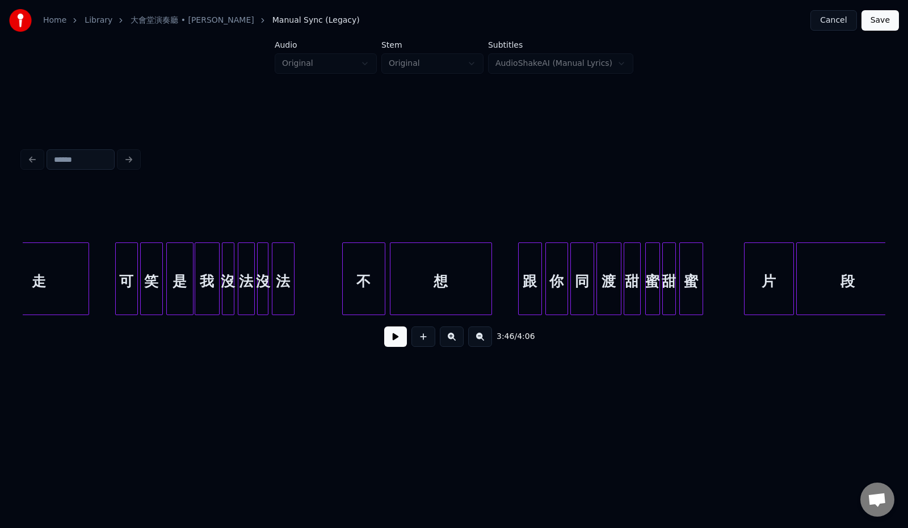
click at [390, 340] on button at bounding box center [395, 336] width 23 height 20
click at [403, 324] on div "2:51 / 4:06" at bounding box center [454, 336] width 862 height 43
click at [520, 273] on div "跟" at bounding box center [518, 281] width 23 height 77
click at [363, 297] on div "不" at bounding box center [364, 281] width 42 height 77
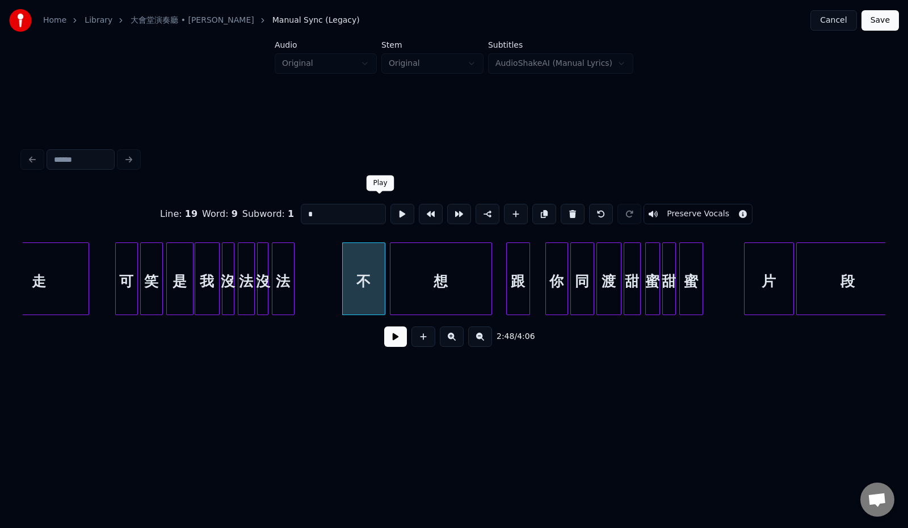
click at [390, 211] on button at bounding box center [402, 214] width 24 height 20
click at [410, 259] on div "想" at bounding box center [440, 281] width 101 height 77
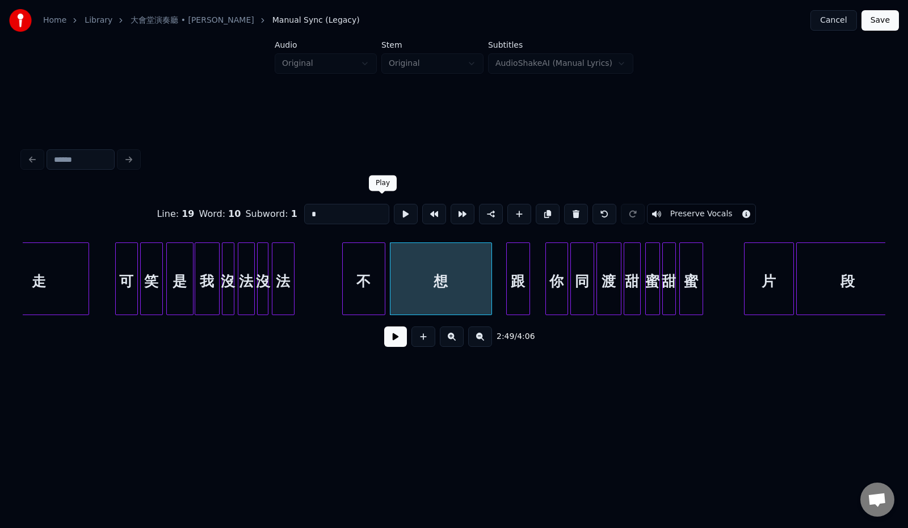
click at [394, 212] on button at bounding box center [406, 214] width 24 height 20
click at [517, 265] on div "跟" at bounding box center [518, 281] width 23 height 77
type input "*"
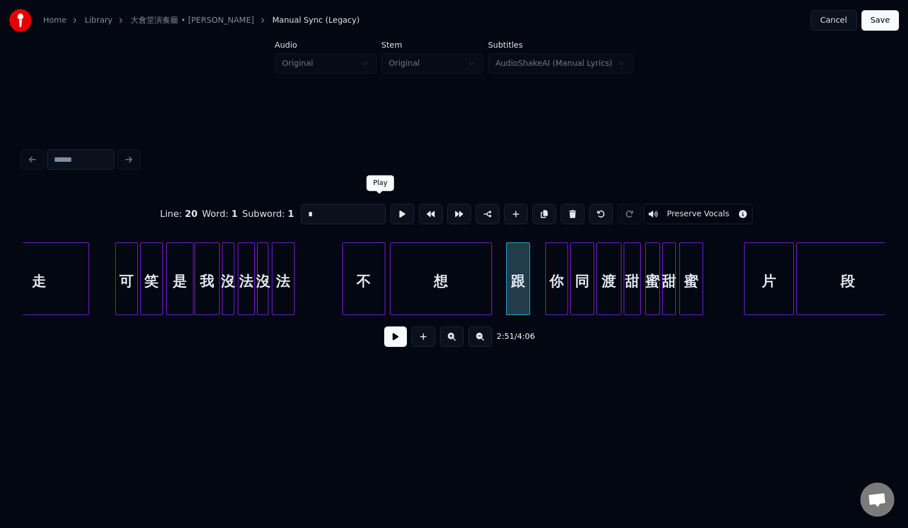
click at [390, 213] on button at bounding box center [402, 214] width 24 height 20
click at [549, 274] on div "你" at bounding box center [548, 281] width 22 height 77
click at [390, 207] on button at bounding box center [402, 214] width 24 height 20
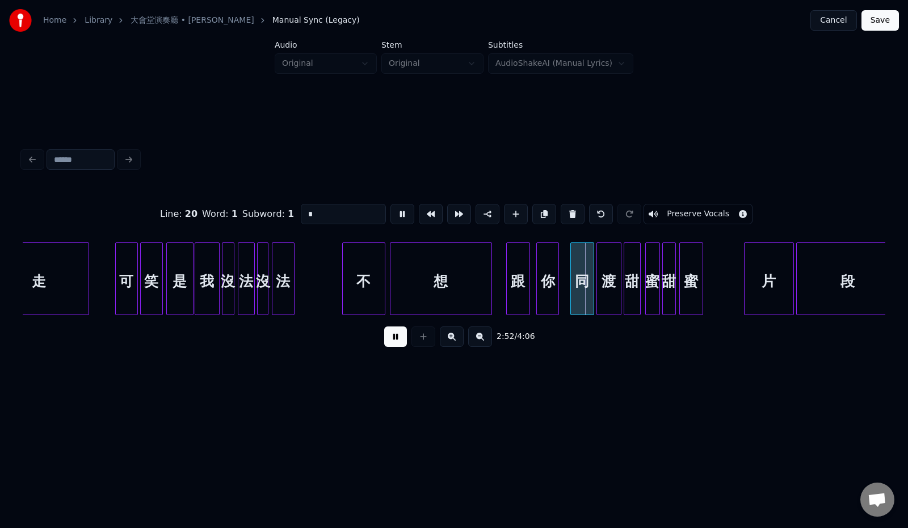
drag, startPoint x: 381, startPoint y: 207, endPoint x: 393, endPoint y: 207, distance: 11.3
click at [390, 207] on button at bounding box center [402, 214] width 24 height 20
click at [578, 266] on div "同" at bounding box center [573, 281] width 23 height 77
click at [602, 270] on div "渡" at bounding box center [601, 281] width 24 height 77
drag, startPoint x: 334, startPoint y: 261, endPoint x: 347, endPoint y: 269, distance: 15.0
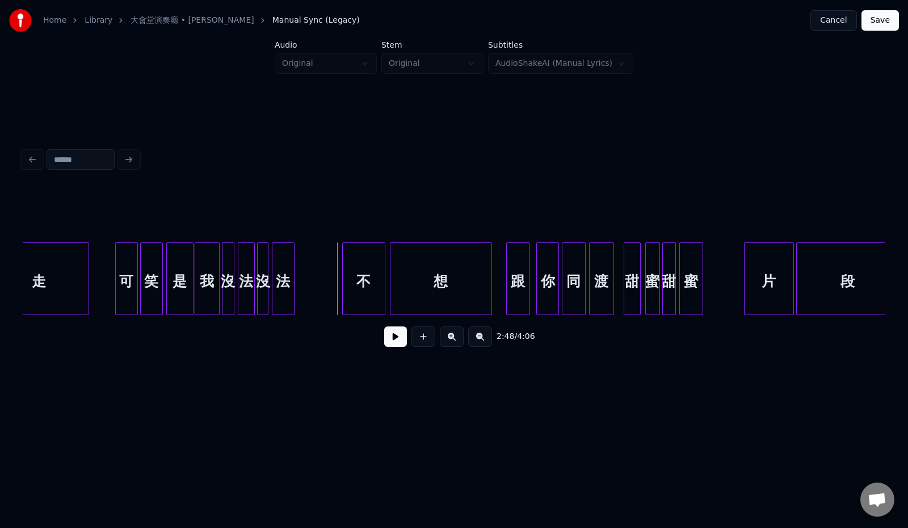
click at [393, 346] on button at bounding box center [395, 336] width 23 height 20
click at [396, 345] on button at bounding box center [395, 336] width 23 height 20
click at [603, 282] on div at bounding box center [603, 278] width 3 height 71
click at [617, 284] on div "甜" at bounding box center [617, 281] width 16 height 77
click at [636, 283] on div "蜜" at bounding box center [637, 281] width 14 height 77
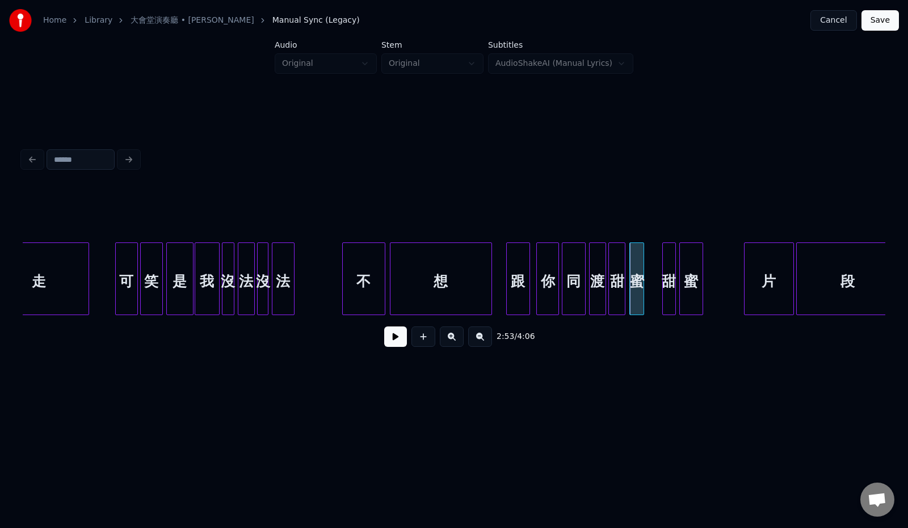
click at [391, 343] on button at bounding box center [395, 336] width 23 height 20
click at [653, 272] on div at bounding box center [654, 278] width 3 height 71
click at [661, 275] on div "甜" at bounding box center [659, 281] width 22 height 77
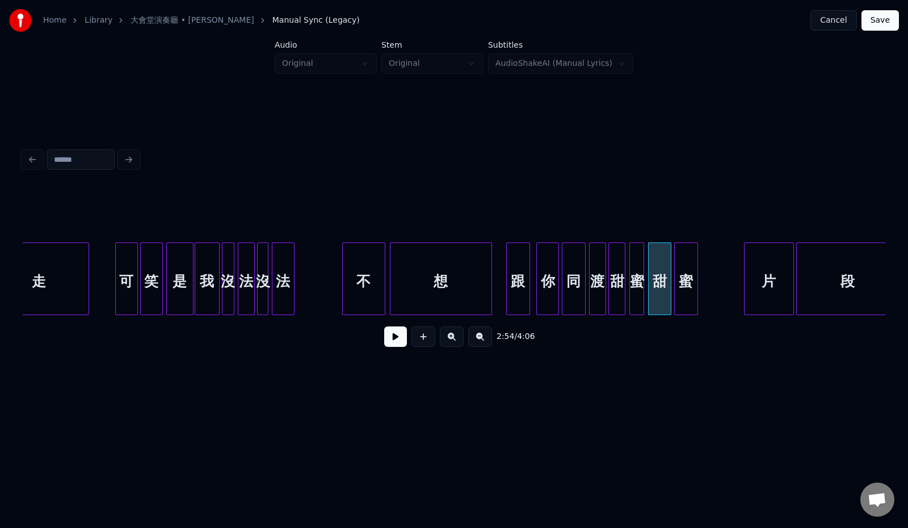
click at [688, 275] on div "蜜" at bounding box center [685, 281] width 23 height 77
click at [640, 282] on div at bounding box center [641, 278] width 3 height 71
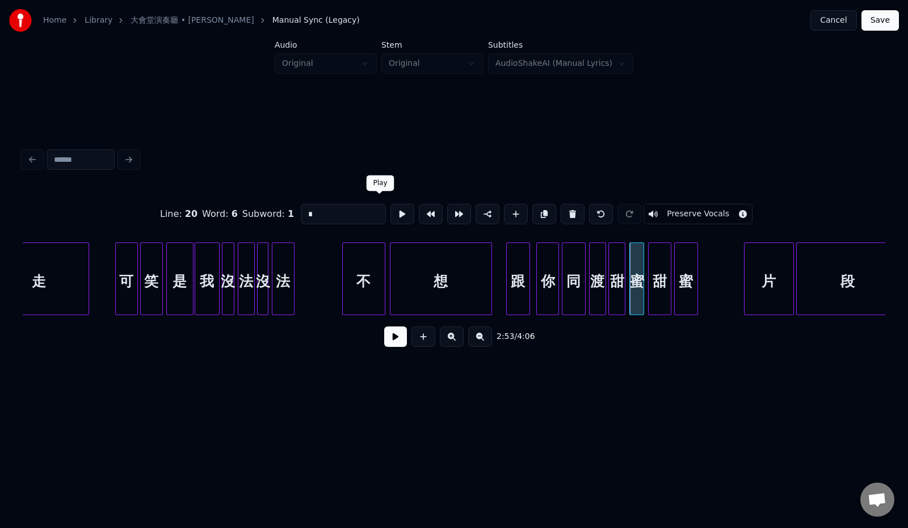
click at [390, 210] on button at bounding box center [402, 214] width 24 height 20
click at [638, 277] on div at bounding box center [637, 278] width 3 height 71
click at [653, 276] on div at bounding box center [653, 278] width 3 height 71
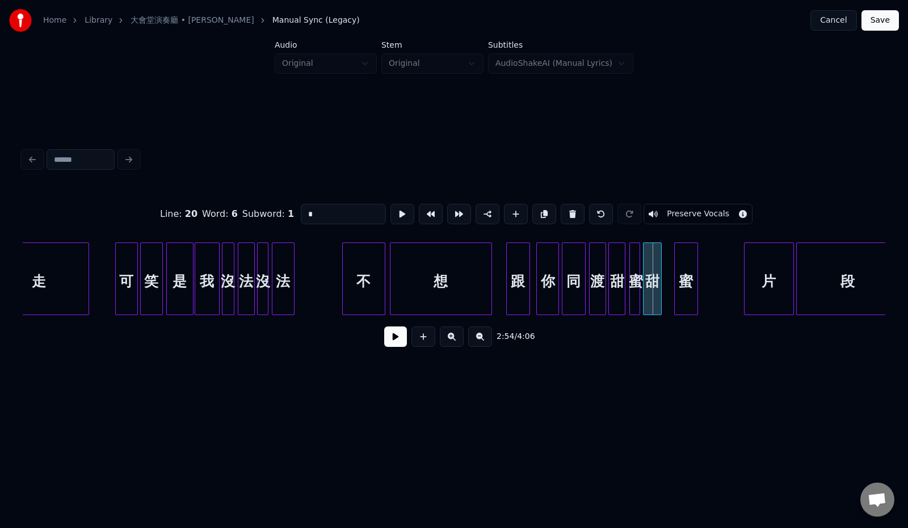
click at [652, 275] on div "甜" at bounding box center [652, 281] width 18 height 77
click at [670, 276] on div "蜜" at bounding box center [675, 281] width 23 height 77
click at [390, 208] on button at bounding box center [402, 214] width 24 height 20
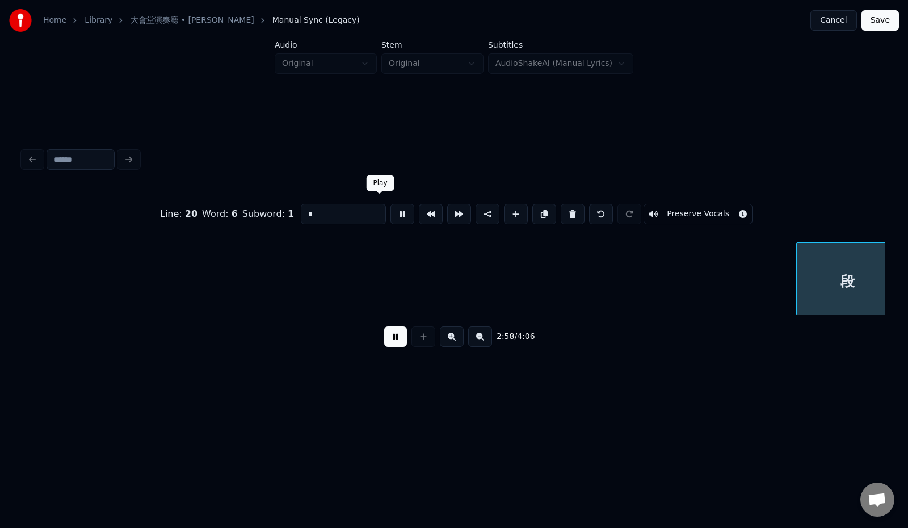
scroll to position [0, 10113]
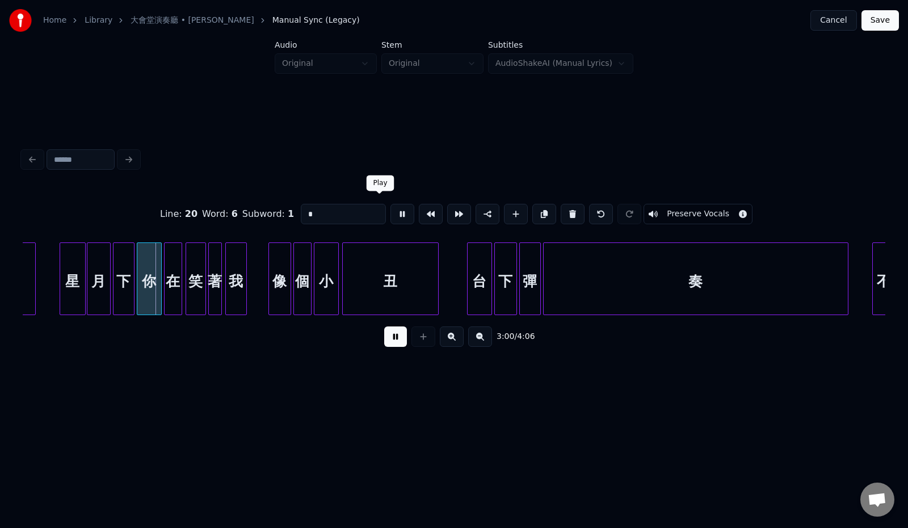
click at [390, 207] on button at bounding box center [402, 214] width 24 height 20
click at [107, 272] on div at bounding box center [105, 278] width 3 height 71
click at [120, 270] on div "下" at bounding box center [121, 281] width 20 height 77
click at [145, 271] on div "你" at bounding box center [145, 281] width 24 height 77
click at [150, 271] on div at bounding box center [150, 278] width 3 height 71
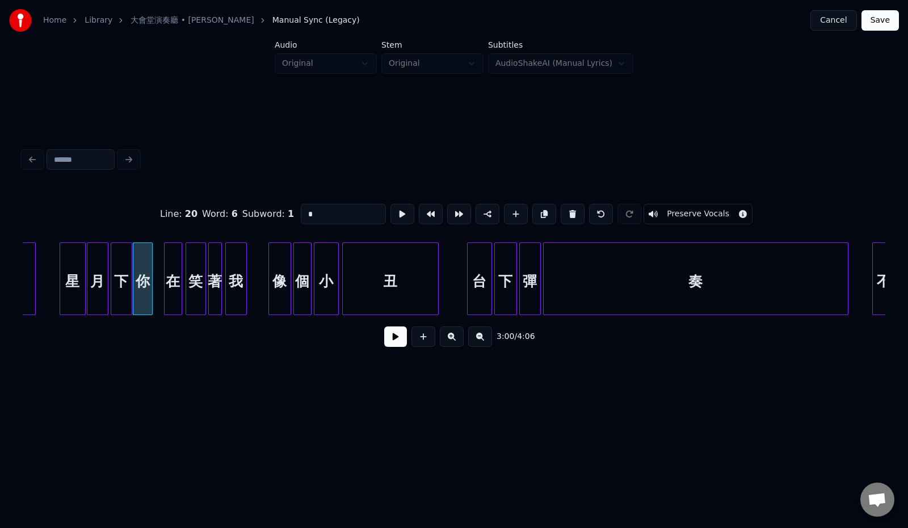
click at [77, 268] on div "星" at bounding box center [72, 281] width 25 height 77
type input "*"
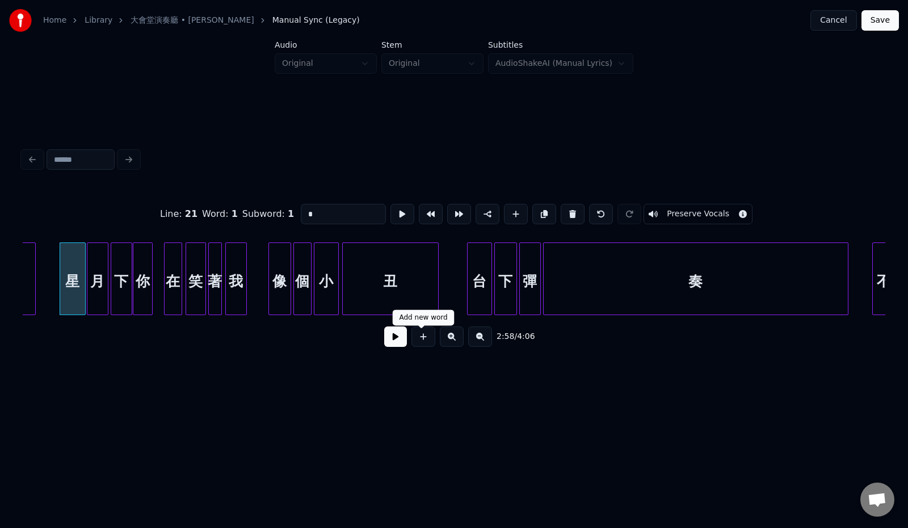
click at [390, 340] on button at bounding box center [395, 336] width 23 height 20
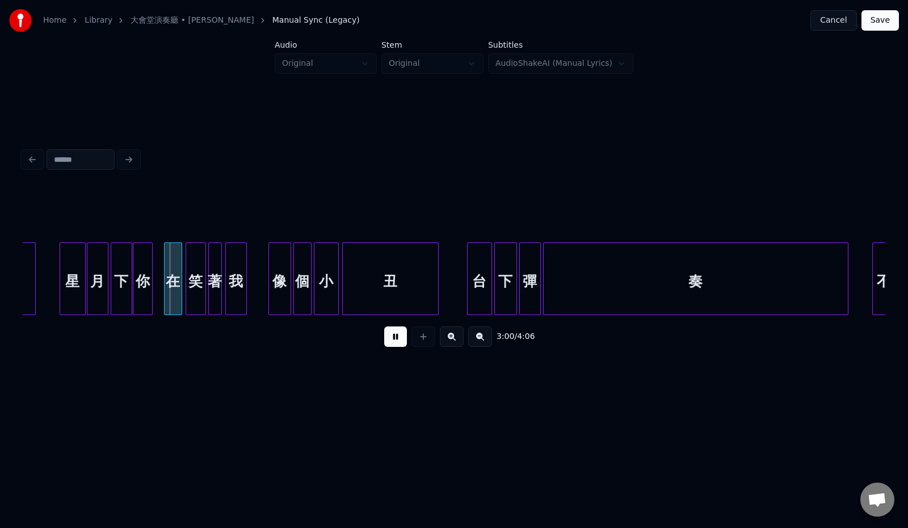
click at [391, 338] on button at bounding box center [395, 336] width 23 height 20
click at [162, 273] on div "在" at bounding box center [162, 281] width 17 height 77
click at [384, 339] on button at bounding box center [395, 336] width 23 height 20
click at [384, 341] on button at bounding box center [395, 336] width 23 height 20
click at [188, 280] on div "笑" at bounding box center [184, 281] width 19 height 77
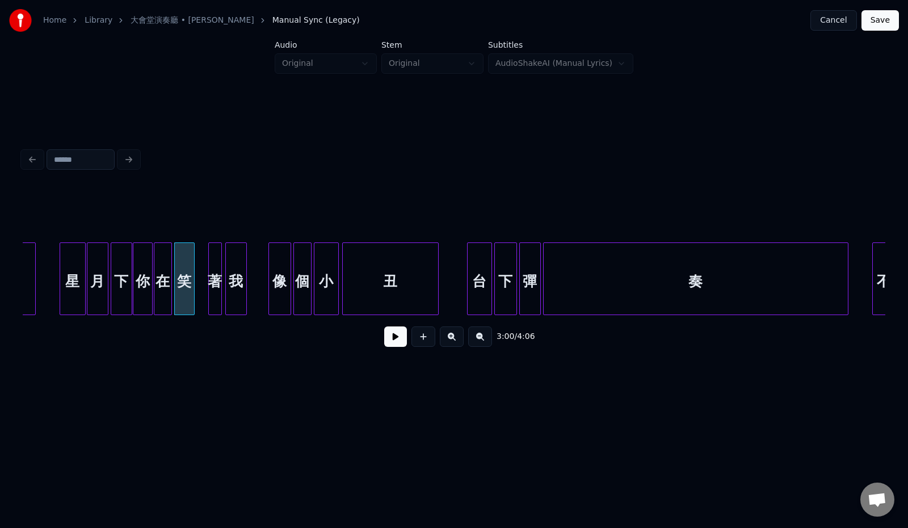
click at [384, 343] on button at bounding box center [395, 336] width 23 height 20
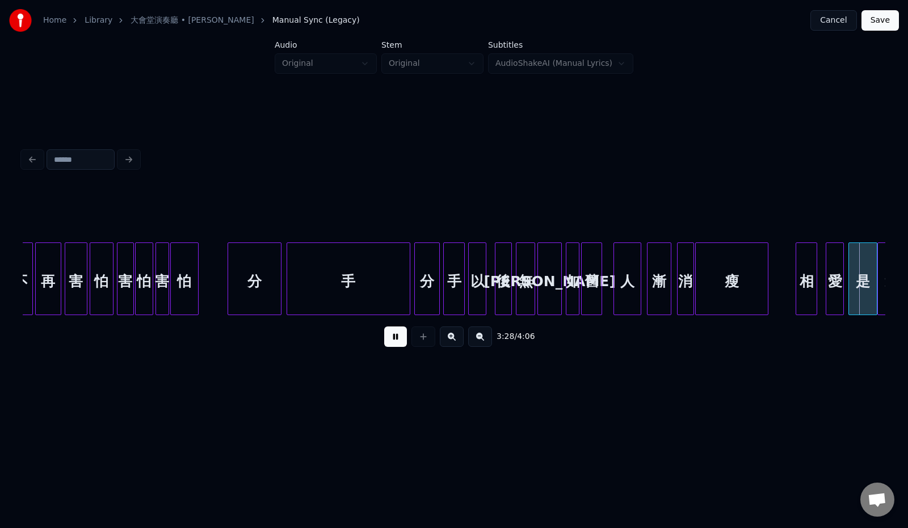
click at [387, 336] on button at bounding box center [395, 336] width 23 height 20
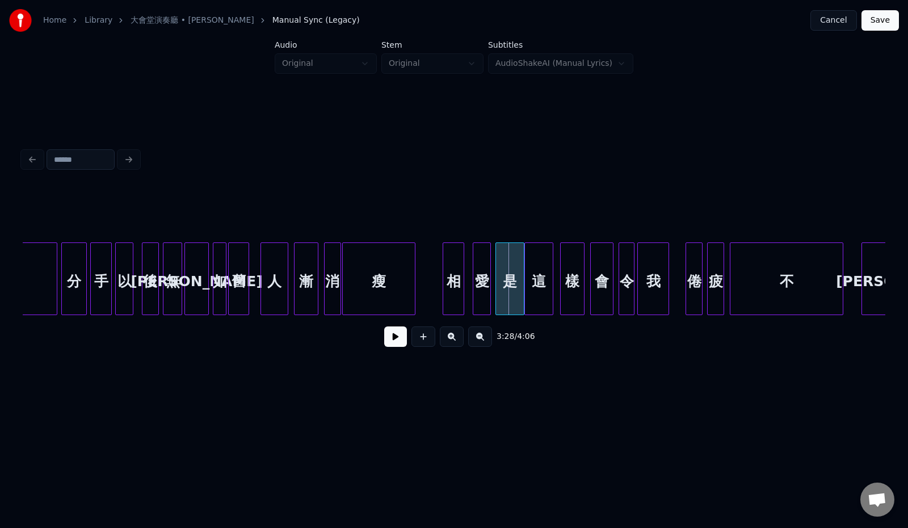
scroll to position [0, 11343]
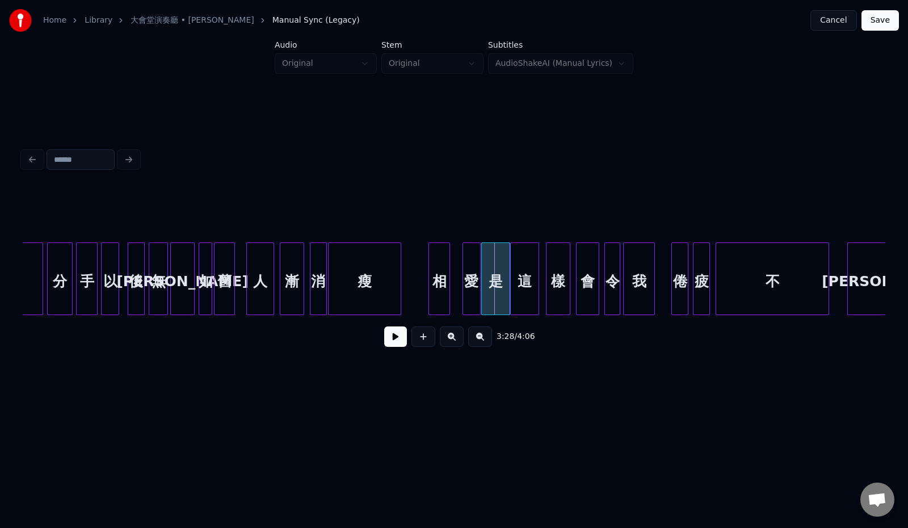
click at [470, 269] on div "愛" at bounding box center [471, 281] width 17 height 77
click at [452, 272] on div "相" at bounding box center [448, 281] width 20 height 77
click at [442, 273] on div at bounding box center [442, 278] width 3 height 71
click at [448, 256] on div "相" at bounding box center [450, 281] width 18 height 77
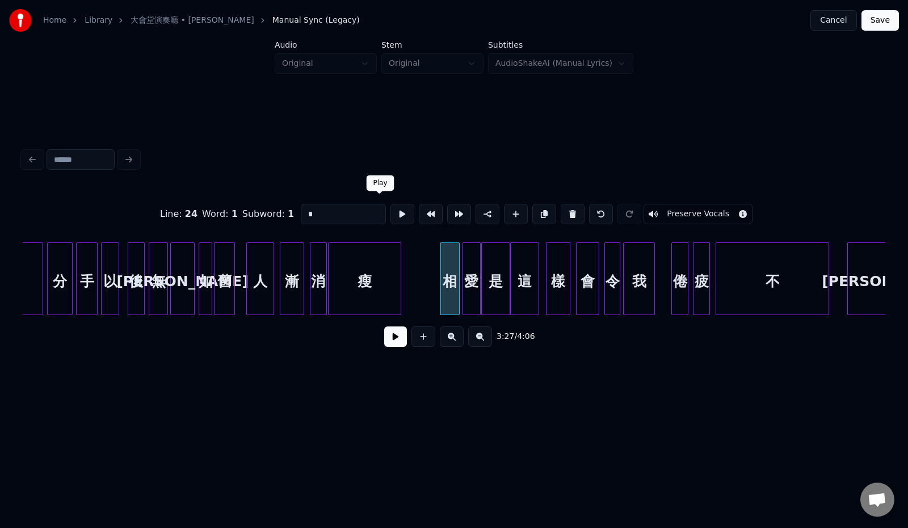
click at [390, 210] on button at bounding box center [402, 214] width 24 height 20
click at [488, 282] on div at bounding box center [488, 278] width 3 height 71
click at [476, 282] on div "愛" at bounding box center [474, 281] width 17 height 77
click at [457, 285] on div "相" at bounding box center [454, 281] width 18 height 77
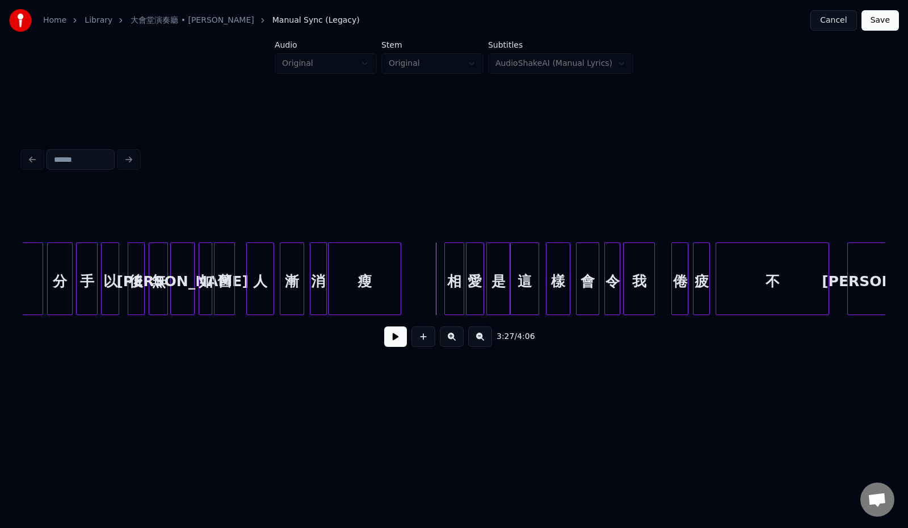
click at [390, 344] on button at bounding box center [395, 336] width 23 height 20
click at [666, 282] on div at bounding box center [667, 278] width 3 height 71
click at [394, 339] on button at bounding box center [395, 336] width 23 height 20
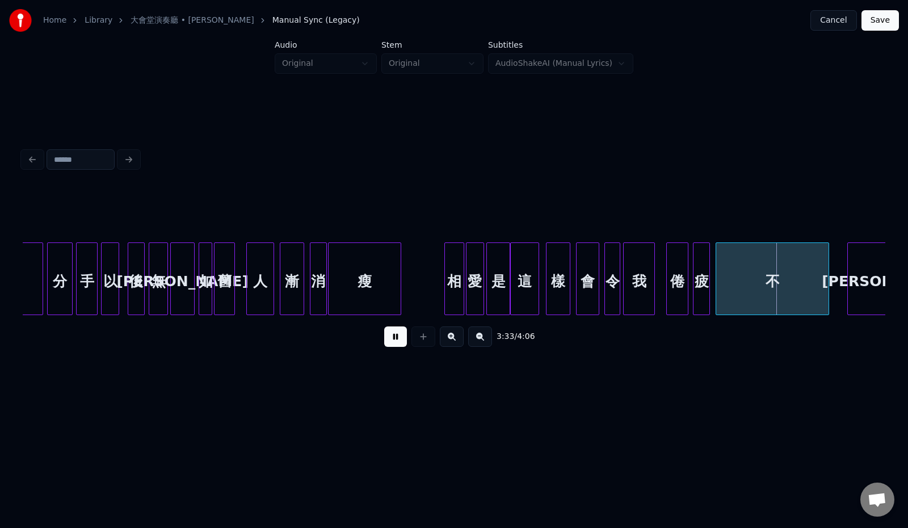
click at [394, 337] on button at bounding box center [395, 336] width 23 height 20
click at [763, 281] on div at bounding box center [763, 278] width 3 height 71
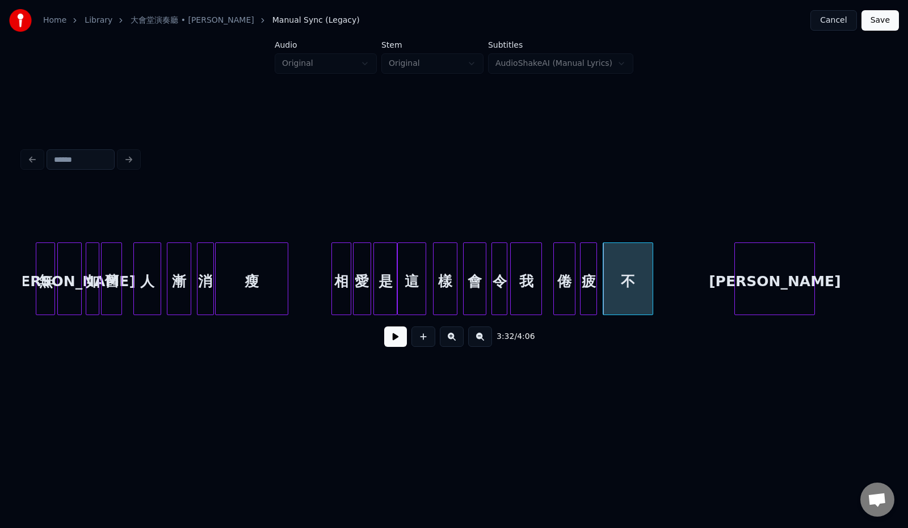
scroll to position [0, 11494]
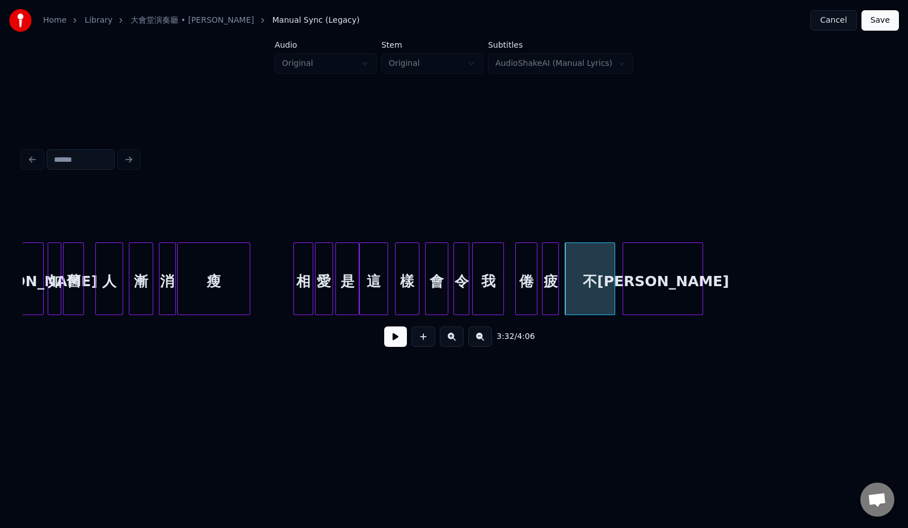
click at [668, 280] on div "[PERSON_NAME]" at bounding box center [662, 281] width 79 height 77
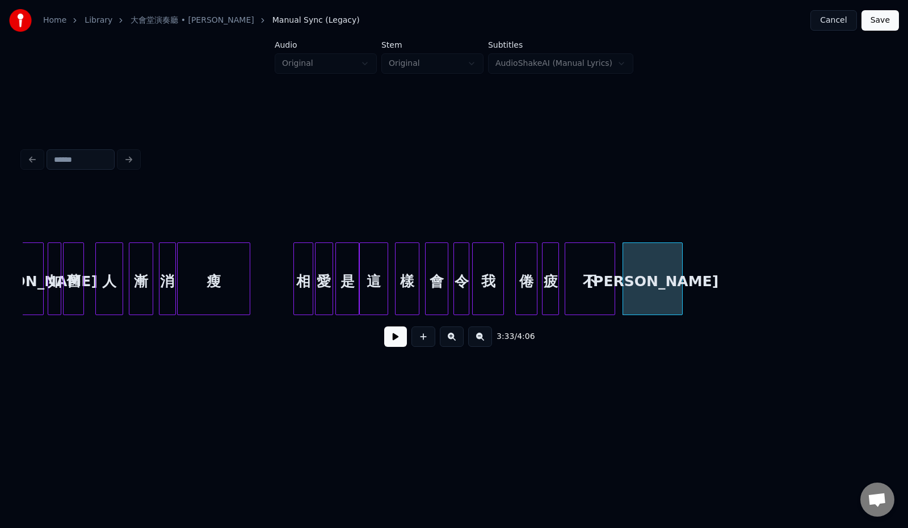
click at [678, 280] on div at bounding box center [679, 278] width 3 height 71
click at [384, 344] on button at bounding box center [395, 336] width 23 height 20
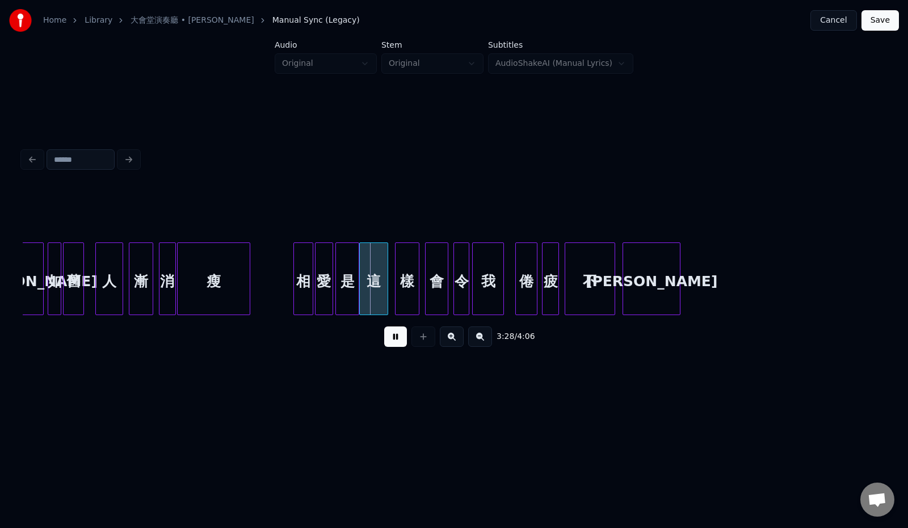
click at [384, 344] on button at bounding box center [395, 336] width 23 height 20
click at [289, 277] on div at bounding box center [290, 278] width 3 height 71
drag, startPoint x: 270, startPoint y: 280, endPoint x: 322, endPoint y: 322, distance: 67.0
click at [390, 343] on button at bounding box center [395, 336] width 23 height 20
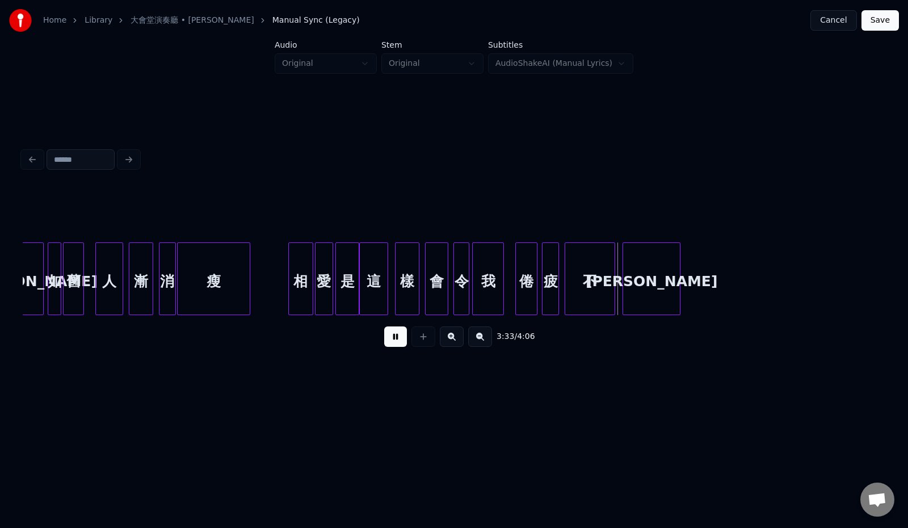
click at [390, 343] on button at bounding box center [395, 336] width 23 height 20
click at [592, 288] on div at bounding box center [593, 278] width 3 height 71
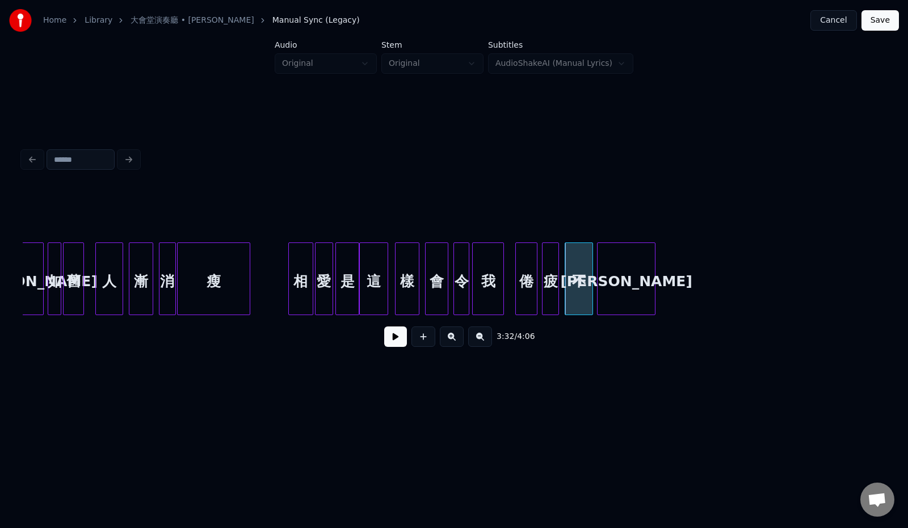
click at [621, 285] on div "[PERSON_NAME]" at bounding box center [625, 281] width 57 height 77
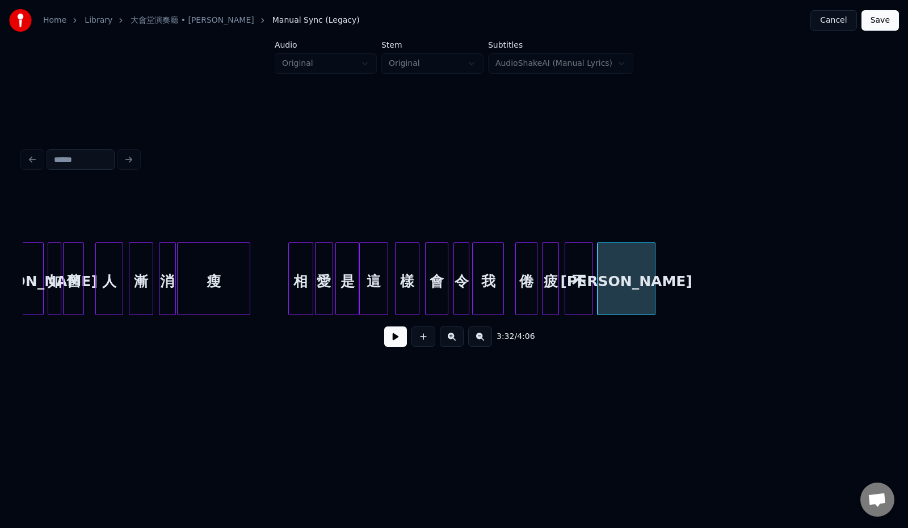
click at [580, 293] on div "不" at bounding box center [578, 281] width 27 height 77
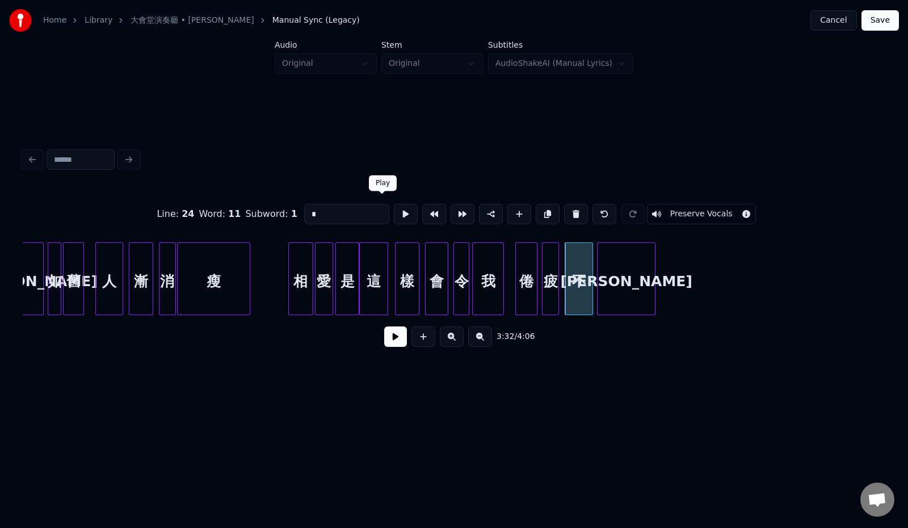
click at [394, 211] on button at bounding box center [406, 214] width 24 height 20
click at [387, 338] on button at bounding box center [395, 336] width 23 height 20
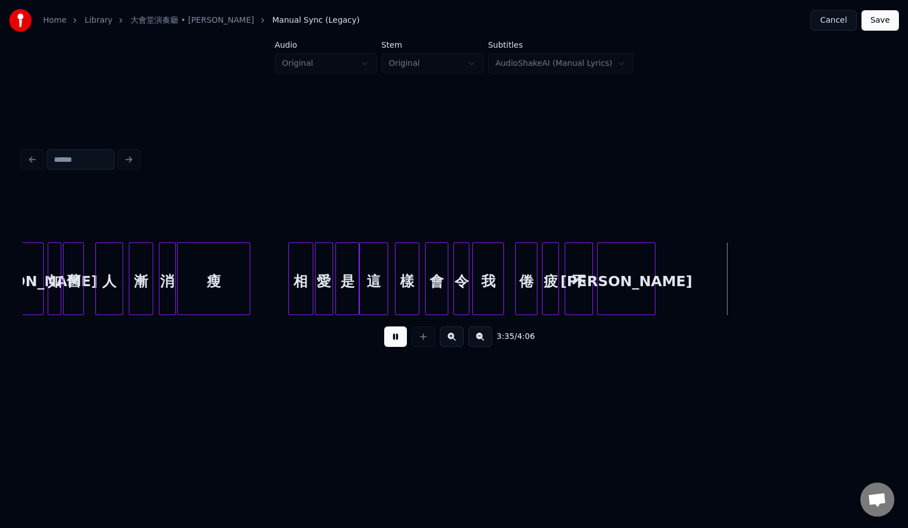
click at [386, 344] on button at bounding box center [395, 336] width 23 height 20
click at [697, 290] on div at bounding box center [695, 278] width 3 height 71
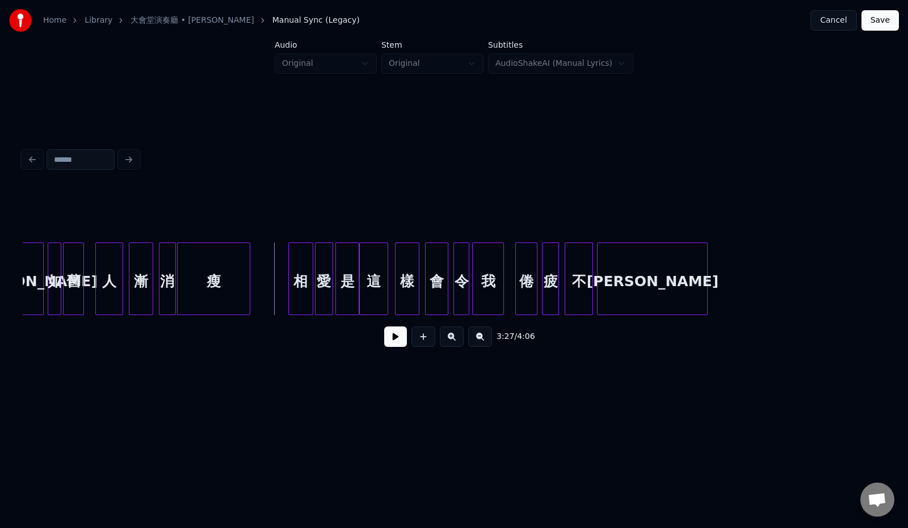
click at [385, 343] on button at bounding box center [395, 336] width 23 height 20
click at [389, 340] on button at bounding box center [395, 336] width 23 height 20
click at [284, 302] on div at bounding box center [285, 278] width 3 height 71
click at [399, 336] on button at bounding box center [395, 336] width 23 height 20
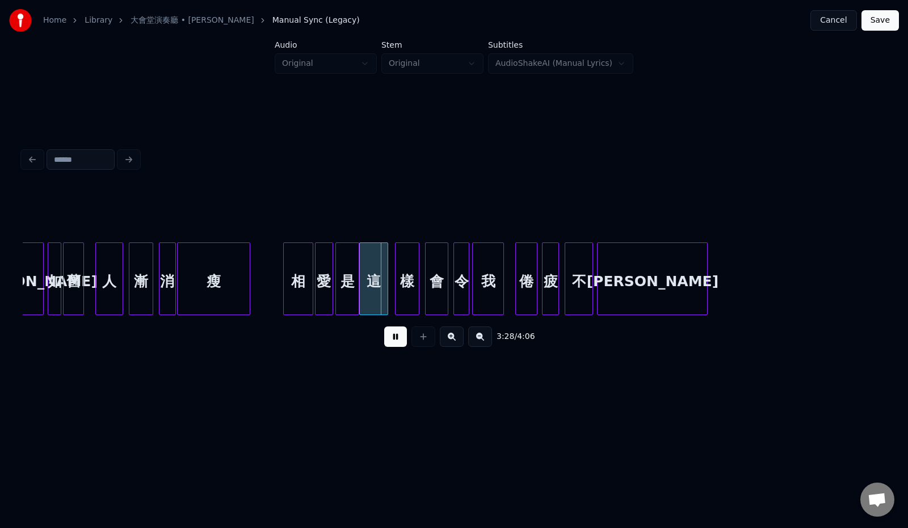
click at [225, 304] on div "瘦" at bounding box center [214, 281] width 72 height 77
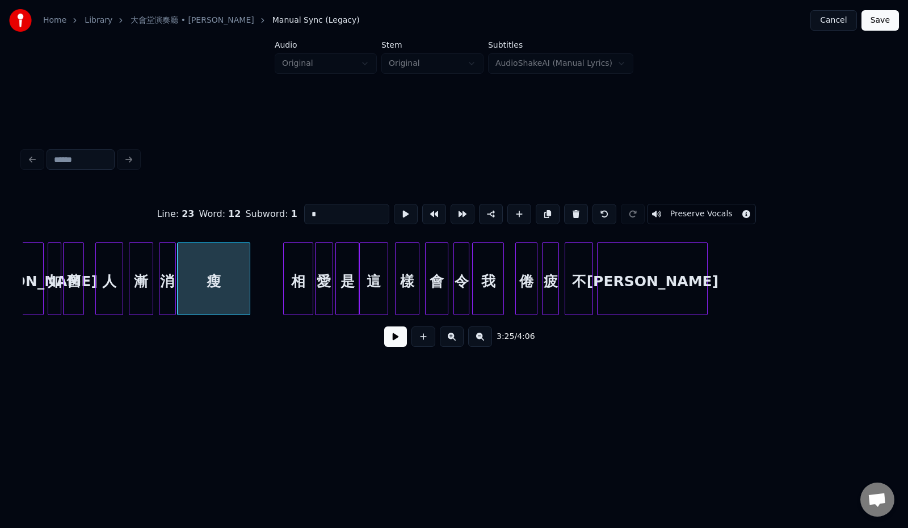
click at [390, 344] on button at bounding box center [395, 336] width 23 height 20
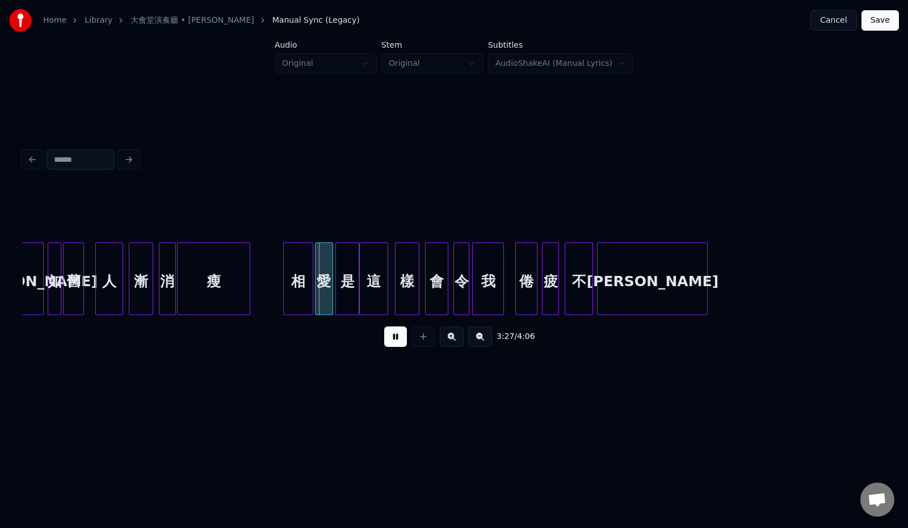
click at [390, 344] on button at bounding box center [395, 336] width 23 height 20
click at [290, 275] on div at bounding box center [291, 278] width 3 height 71
click at [167, 284] on div "消" at bounding box center [167, 281] width 16 height 77
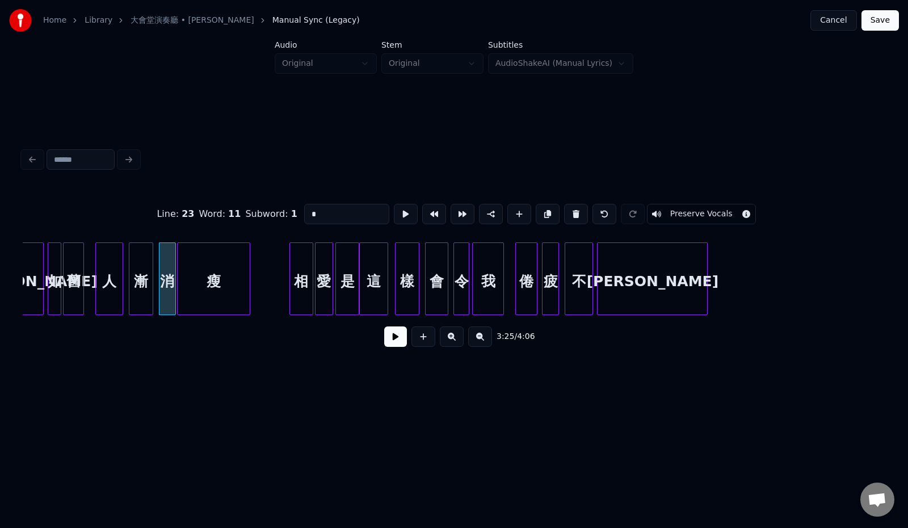
click at [390, 342] on button at bounding box center [395, 336] width 23 height 20
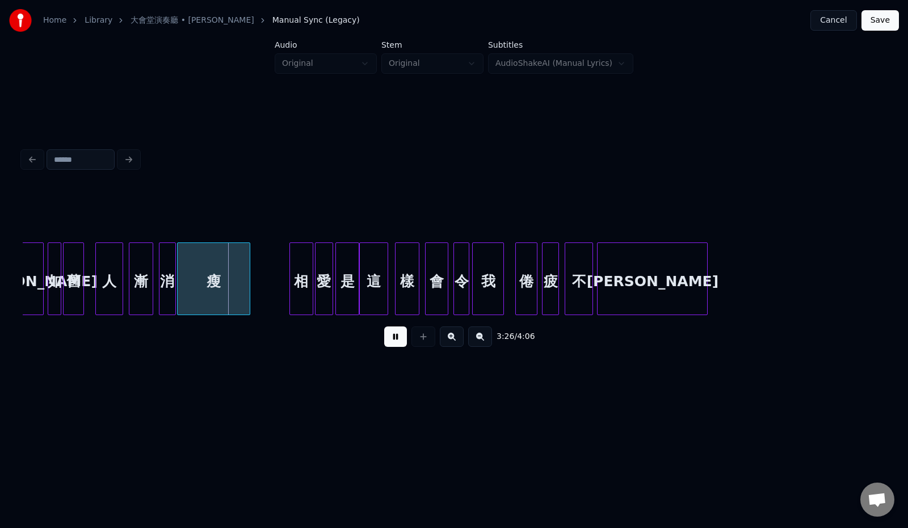
drag, startPoint x: 390, startPoint y: 344, endPoint x: 361, endPoint y: 335, distance: 29.8
click at [388, 345] on button at bounding box center [395, 336] width 23 height 20
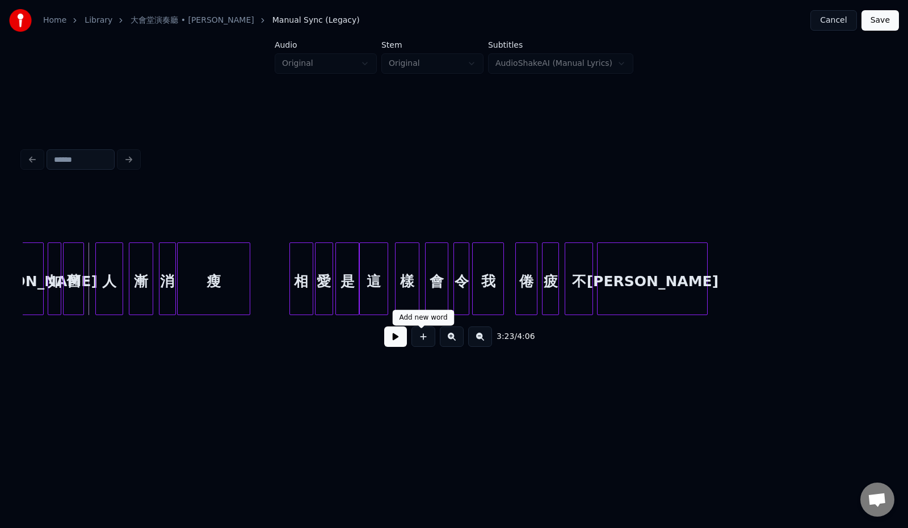
click at [389, 343] on button at bounding box center [395, 336] width 23 height 20
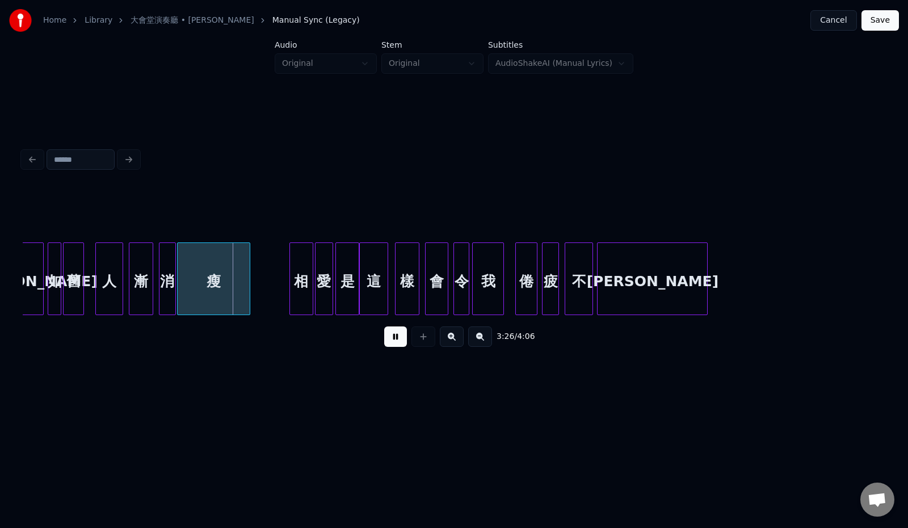
click at [389, 343] on button at bounding box center [395, 336] width 23 height 20
click at [181, 283] on div at bounding box center [181, 278] width 3 height 71
click at [174, 284] on div at bounding box center [173, 278] width 3 height 71
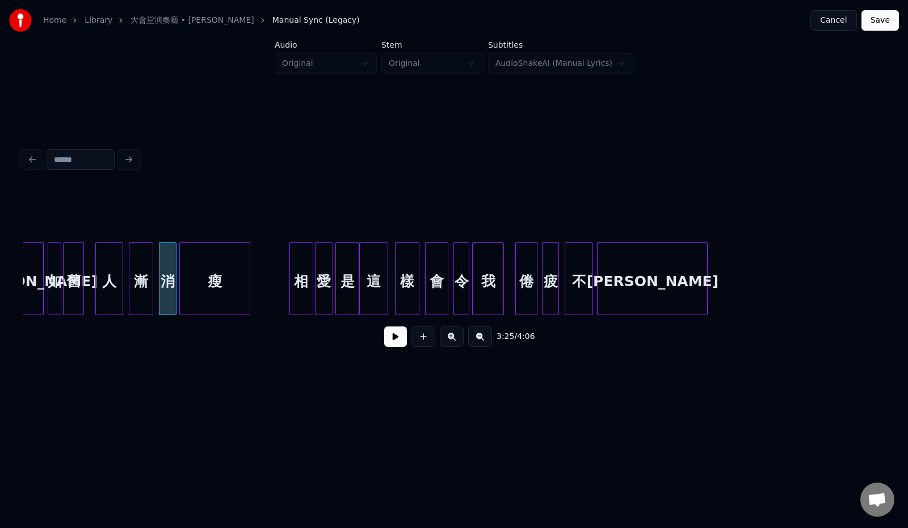
click at [112, 288] on div "人" at bounding box center [109, 281] width 27 height 77
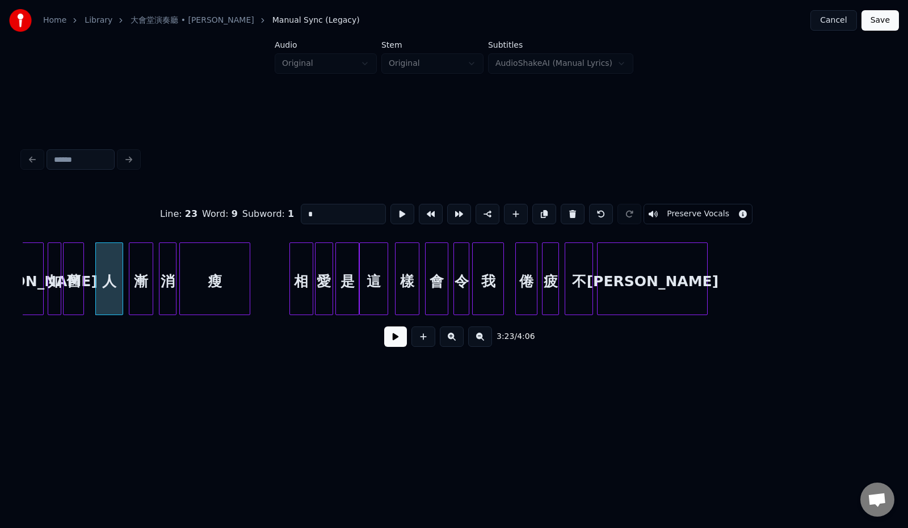
click at [384, 345] on button at bounding box center [395, 336] width 23 height 20
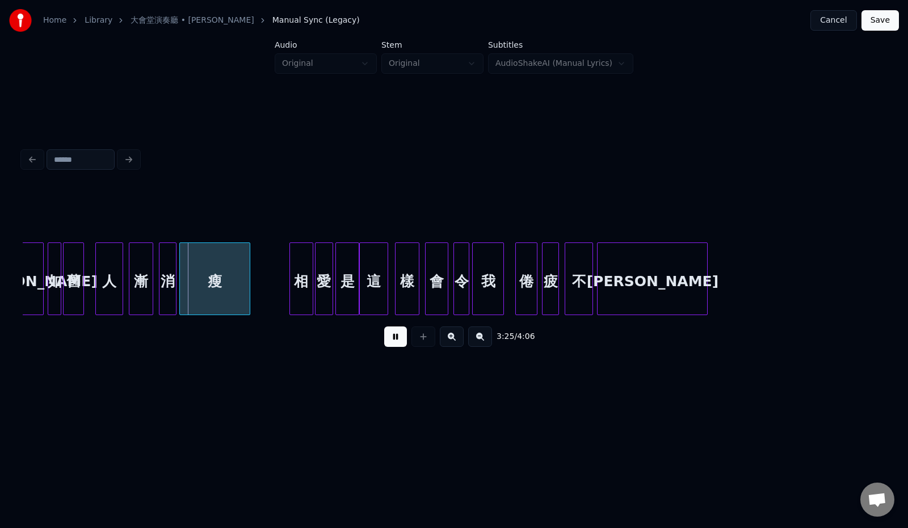
click at [384, 345] on button at bounding box center [395, 336] width 23 height 20
click at [185, 288] on div at bounding box center [185, 278] width 3 height 71
click at [178, 288] on div at bounding box center [177, 278] width 3 height 71
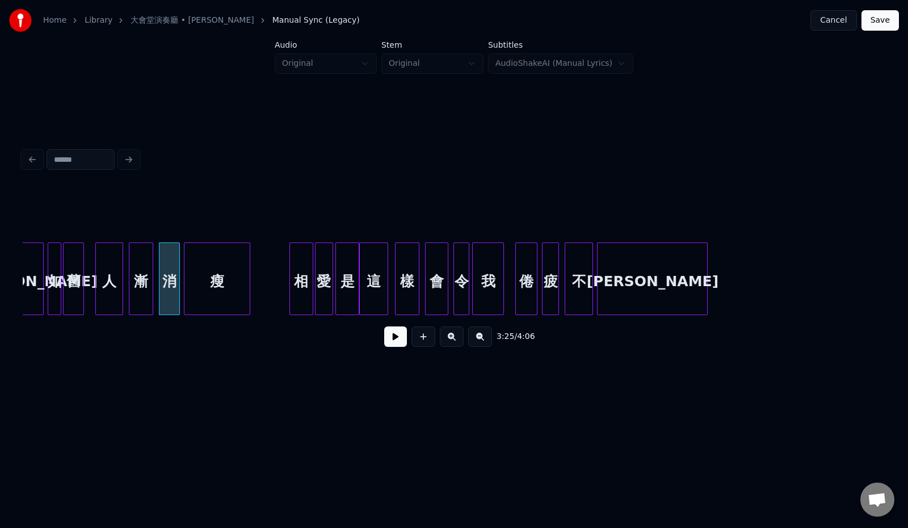
click at [119, 289] on div at bounding box center [120, 278] width 3 height 71
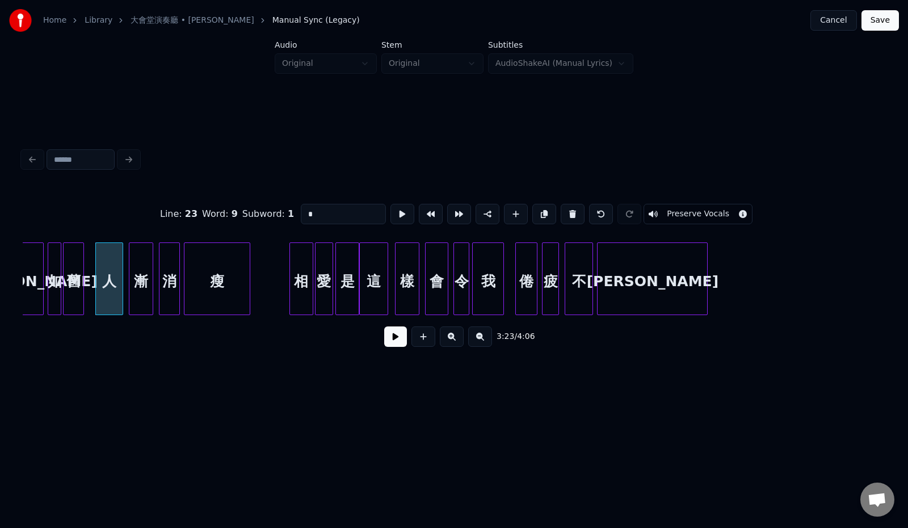
click at [391, 346] on button at bounding box center [395, 336] width 23 height 20
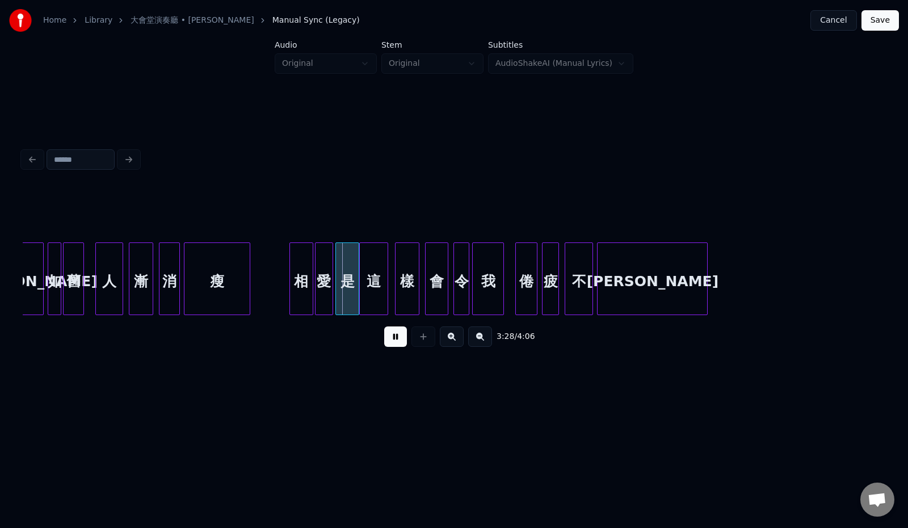
click at [390, 347] on button at bounding box center [395, 336] width 23 height 20
click at [296, 291] on div at bounding box center [295, 278] width 3 height 71
click at [384, 332] on button at bounding box center [395, 336] width 23 height 20
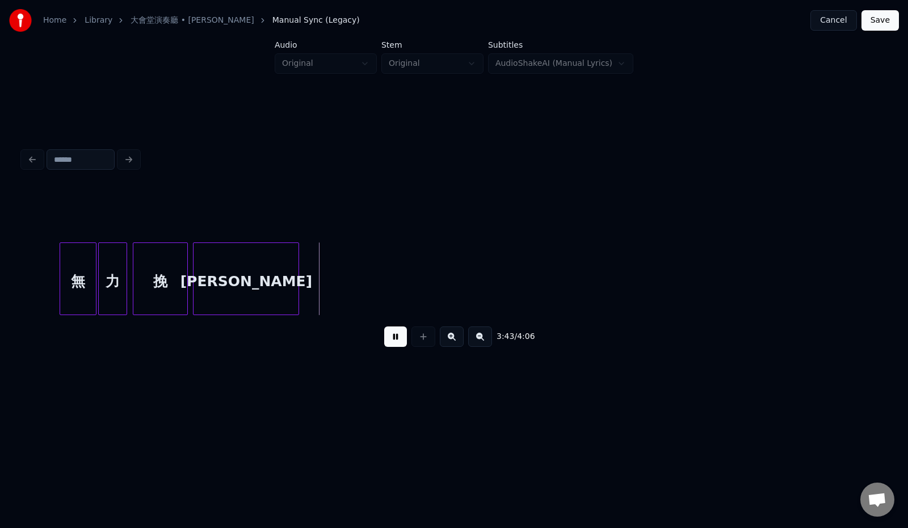
click at [62, 278] on div at bounding box center [61, 278] width 3 height 71
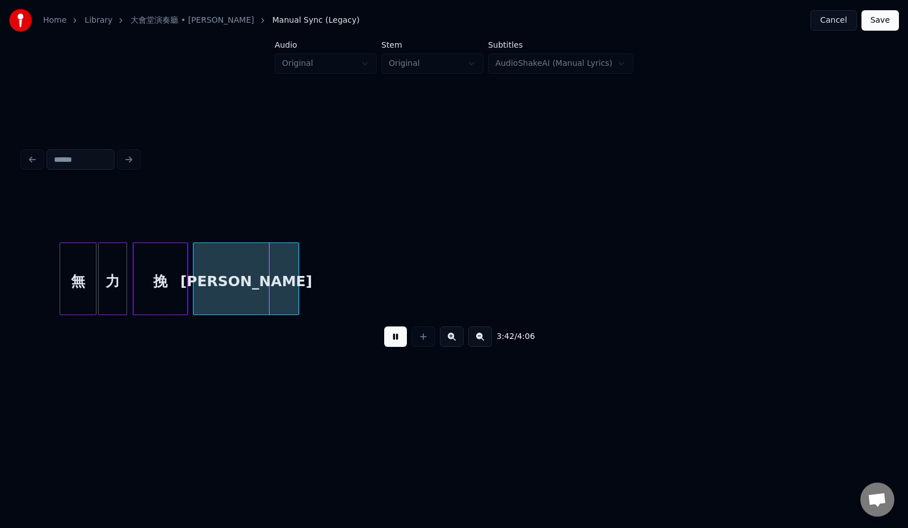
click at [875, 21] on button "Save" at bounding box center [879, 20] width 37 height 20
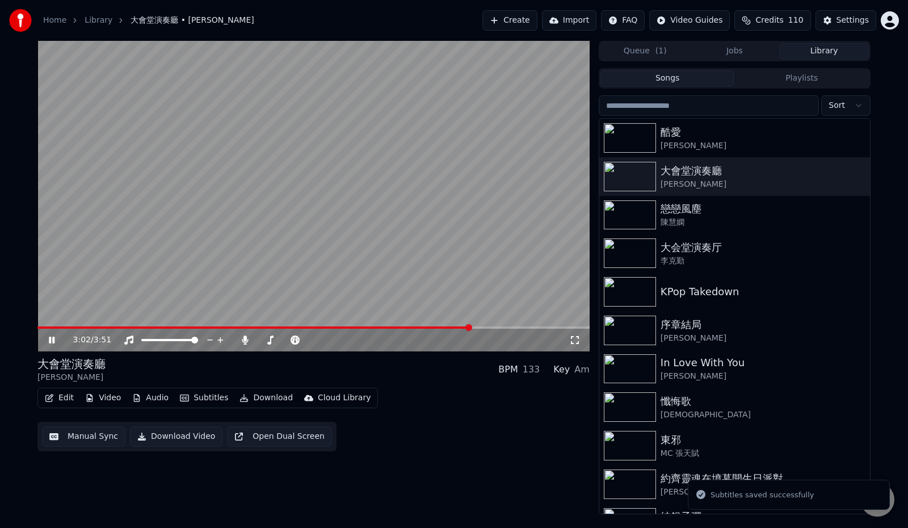
click at [471, 326] on span at bounding box center [468, 327] width 7 height 7
click at [50, 340] on icon at bounding box center [51, 340] width 7 height 8
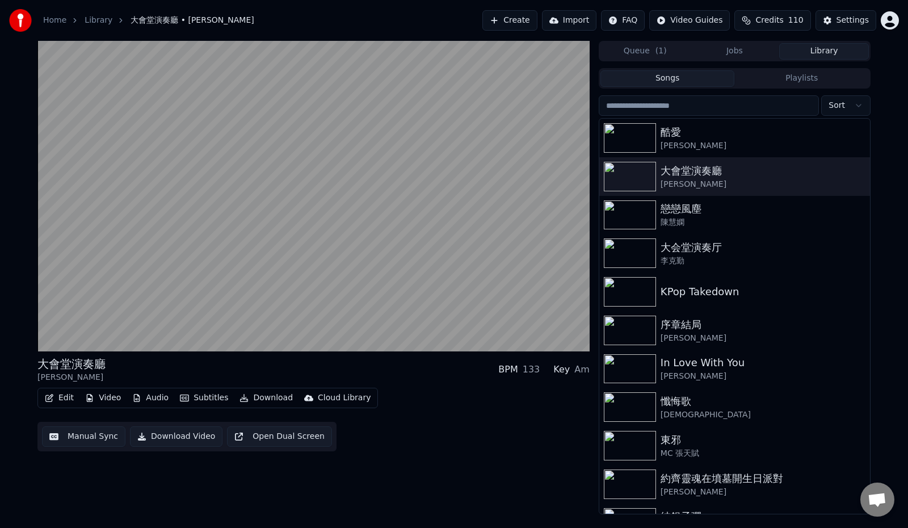
click at [267, 399] on button "Download" at bounding box center [266, 398] width 62 height 16
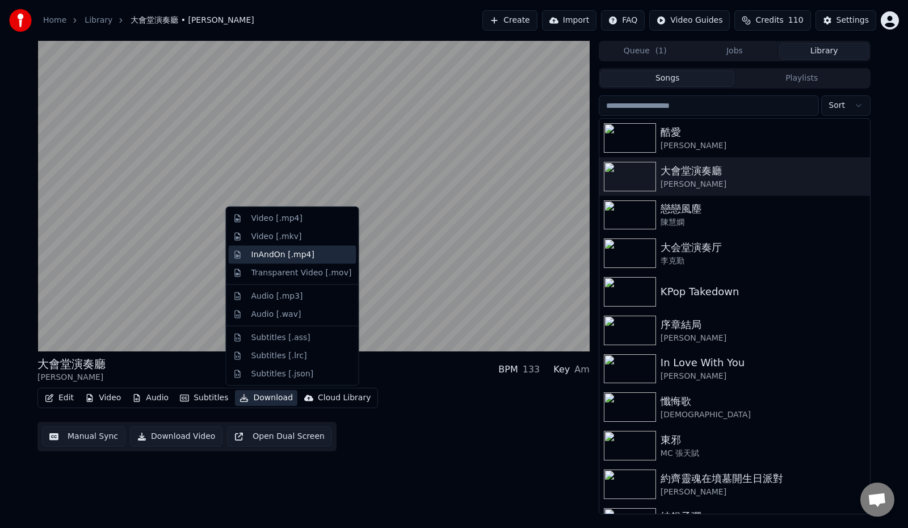
click at [314, 257] on div "InAndOn [.mp4]" at bounding box center [301, 253] width 100 height 11
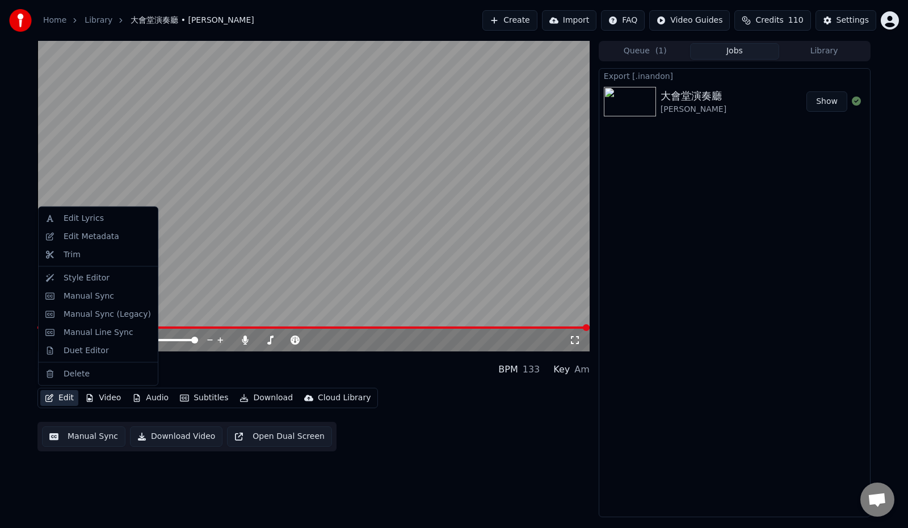
click at [48, 397] on icon "button" at bounding box center [49, 398] width 8 height 8
click at [102, 311] on div "Manual Sync (Legacy)" at bounding box center [107, 313] width 87 height 11
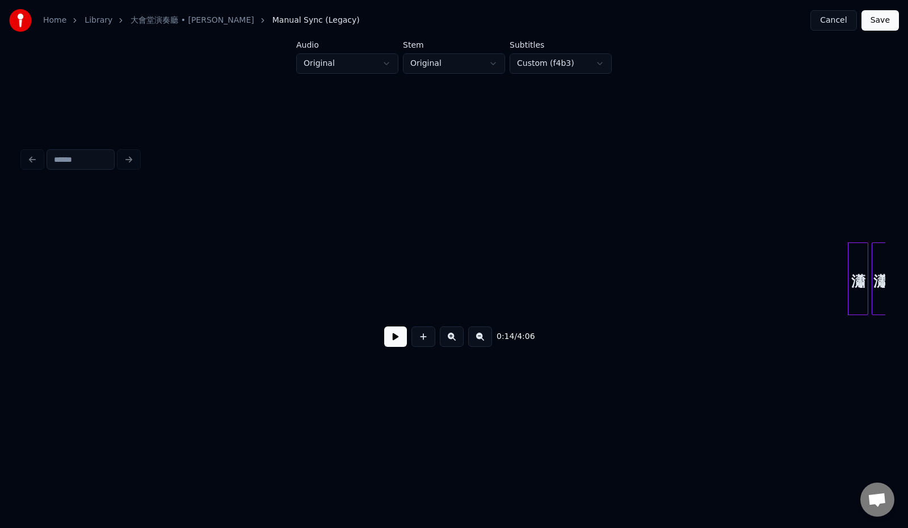
click at [831, 16] on button "Cancel" at bounding box center [833, 20] width 46 height 20
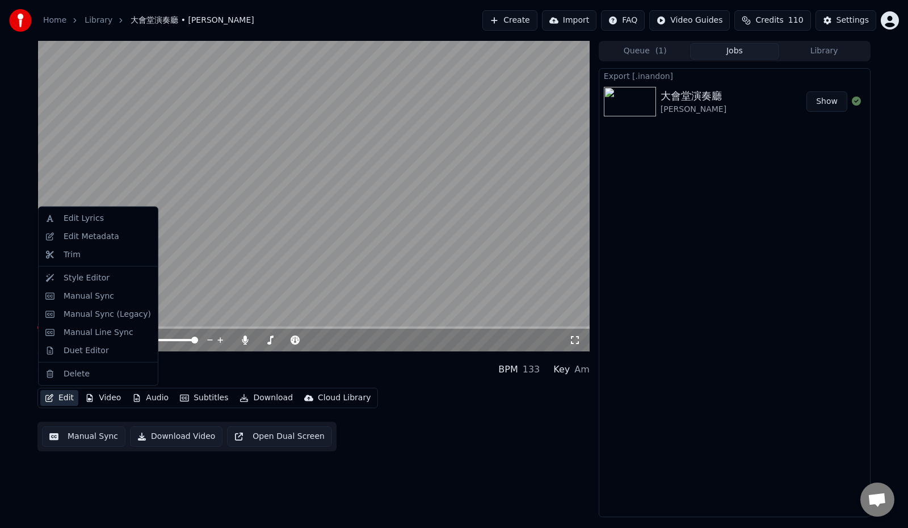
click at [60, 399] on button "Edit" at bounding box center [59, 398] width 38 height 16
click at [82, 299] on div "Manual Sync" at bounding box center [89, 295] width 50 height 11
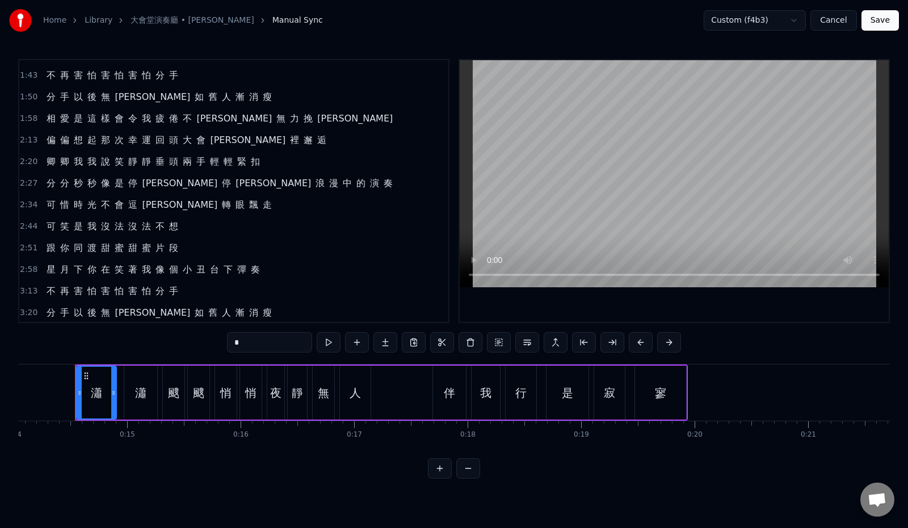
scroll to position [256, 0]
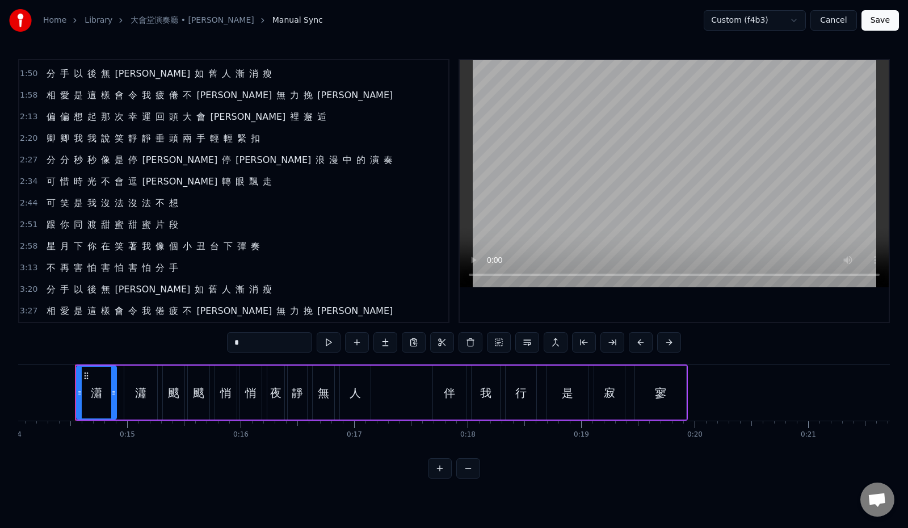
click at [60, 250] on span "月" at bounding box center [64, 245] width 11 height 13
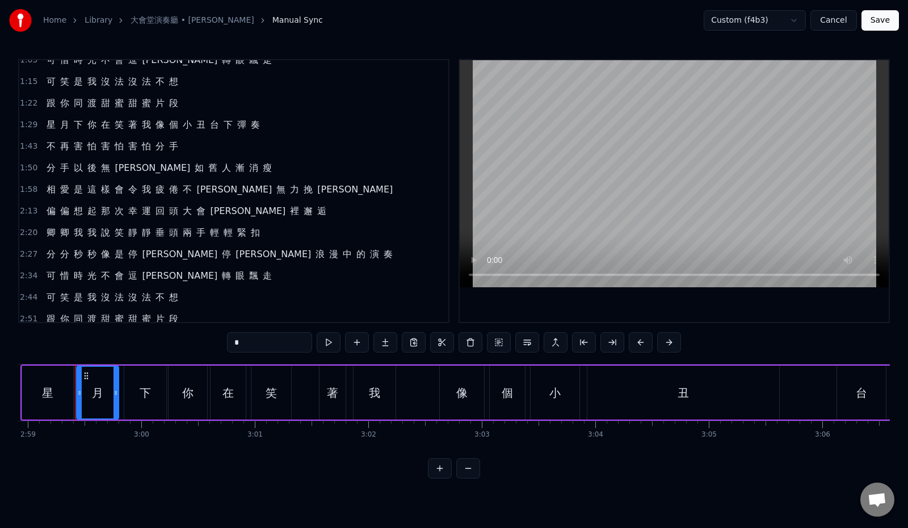
scroll to position [142, 0]
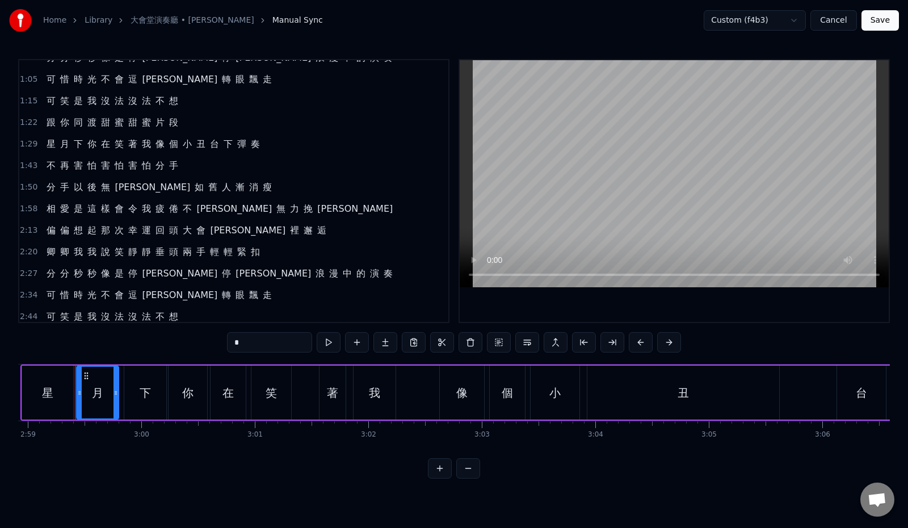
click at [141, 145] on span "我" at bounding box center [146, 143] width 11 height 13
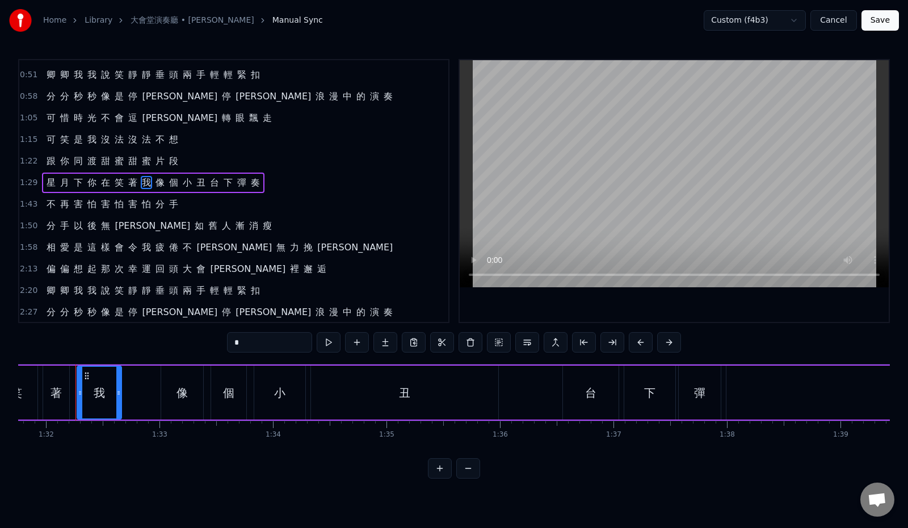
scroll to position [0, 0]
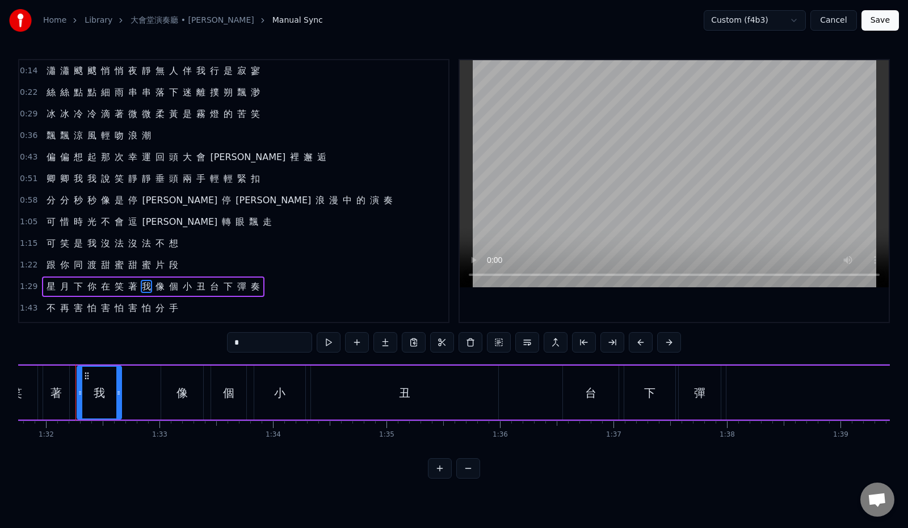
click at [117, 94] on span "雨" at bounding box center [118, 92] width 11 height 13
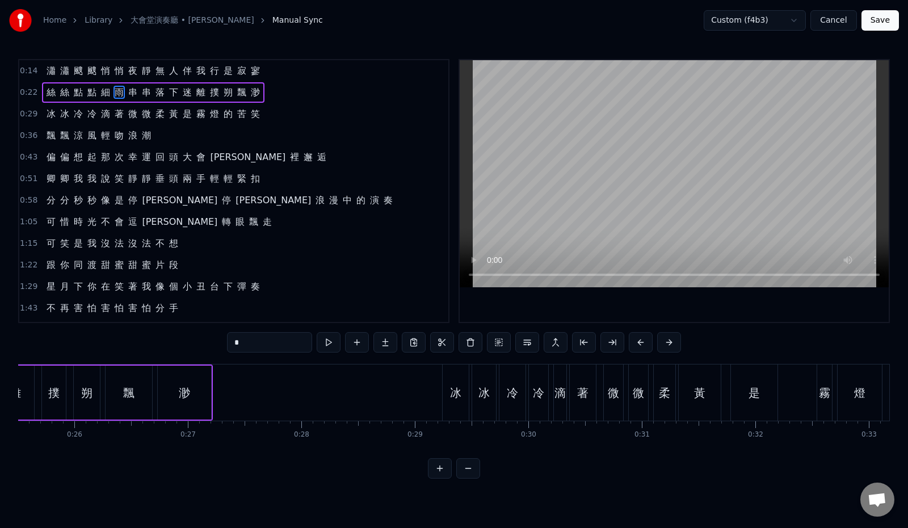
scroll to position [0, 2573]
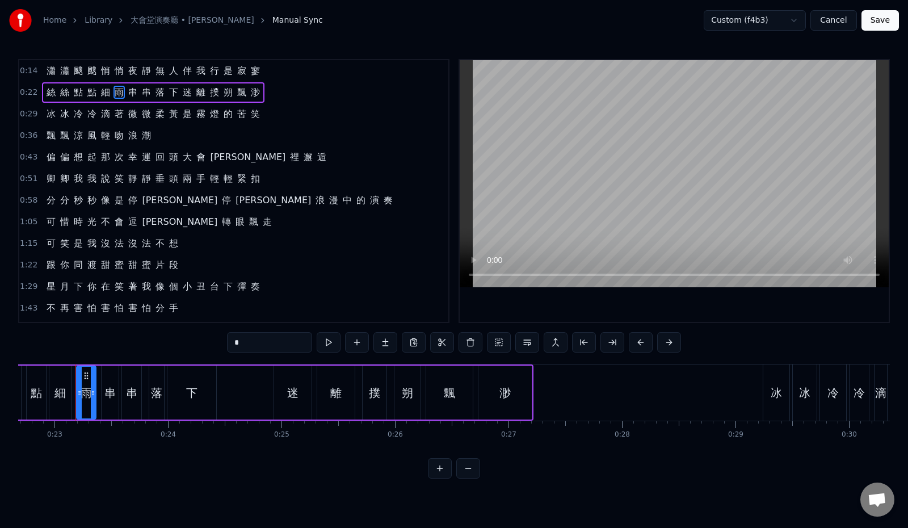
drag, startPoint x: 217, startPoint y: 339, endPoint x: 201, endPoint y: 341, distance: 16.7
click at [227, 341] on input "*" at bounding box center [269, 342] width 85 height 20
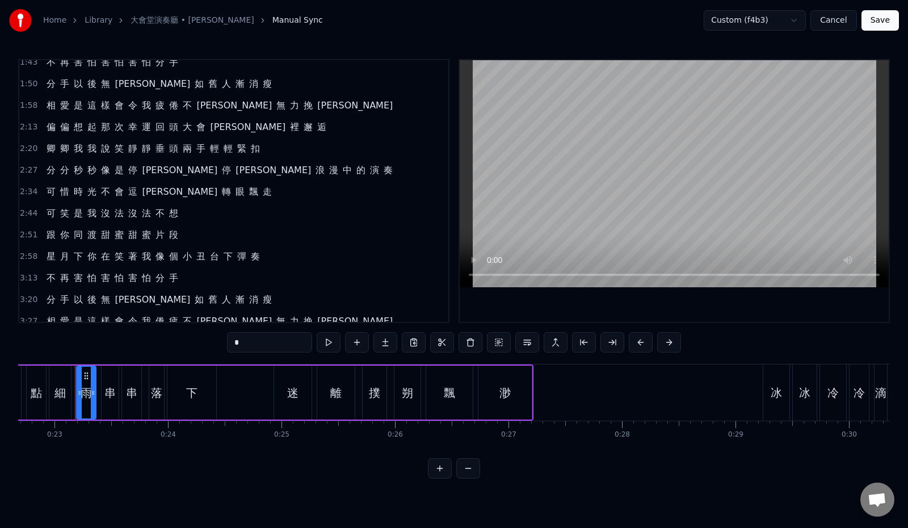
scroll to position [256, 0]
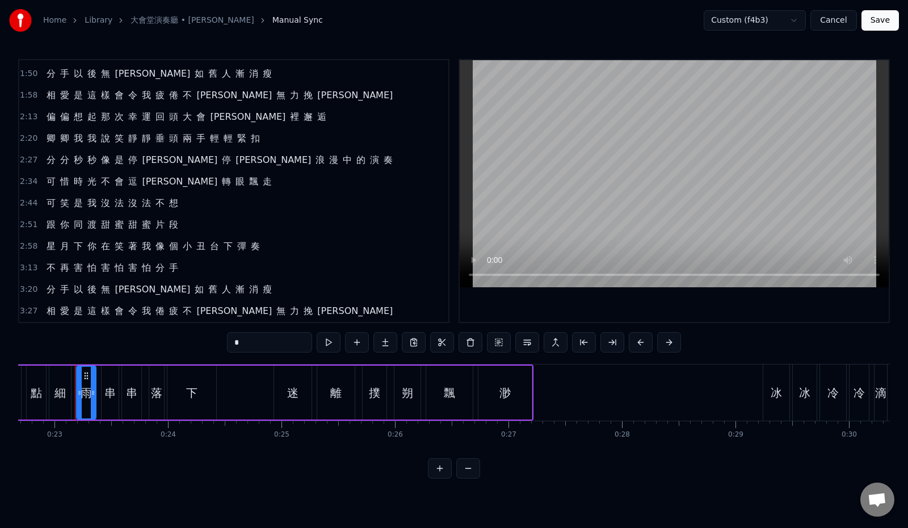
click at [65, 248] on span "月" at bounding box center [64, 245] width 11 height 13
type input "*"
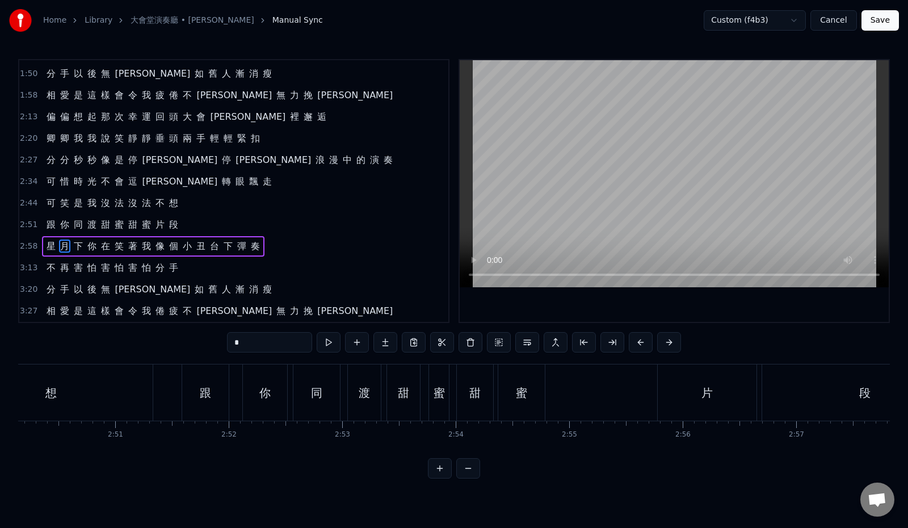
scroll to position [0, 20297]
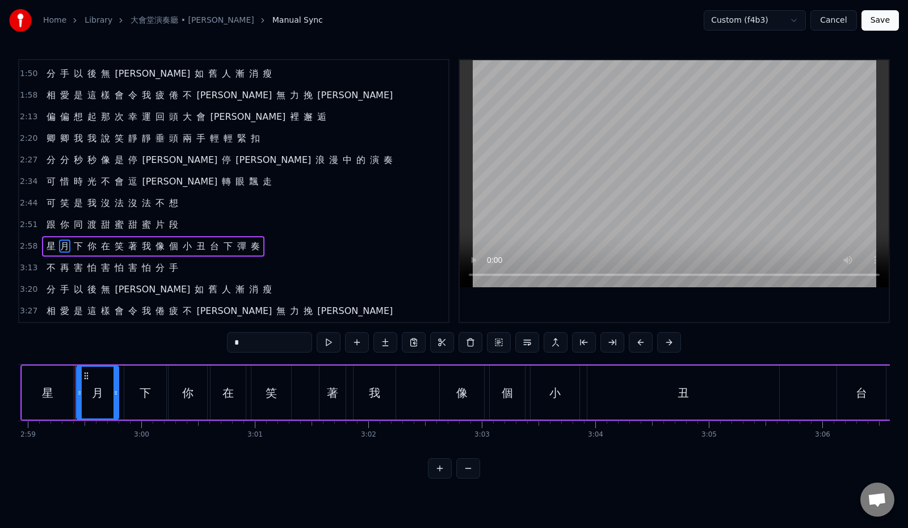
click at [311, 250] on div "2:58 星 月 下 你 在 笑 著 我 像 個 小 丑 台 下 彈 奏" at bounding box center [233, 246] width 429 height 22
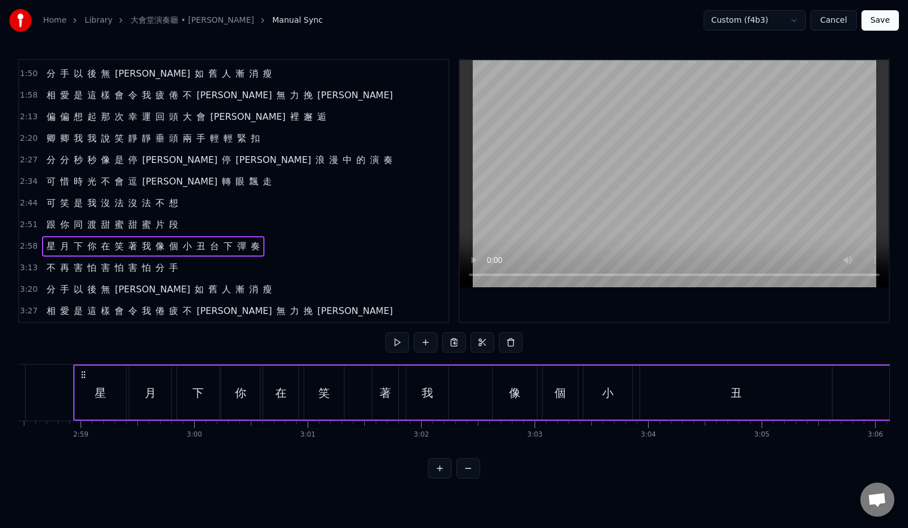
scroll to position [0, 20243]
click at [62, 248] on span "月" at bounding box center [64, 245] width 11 height 13
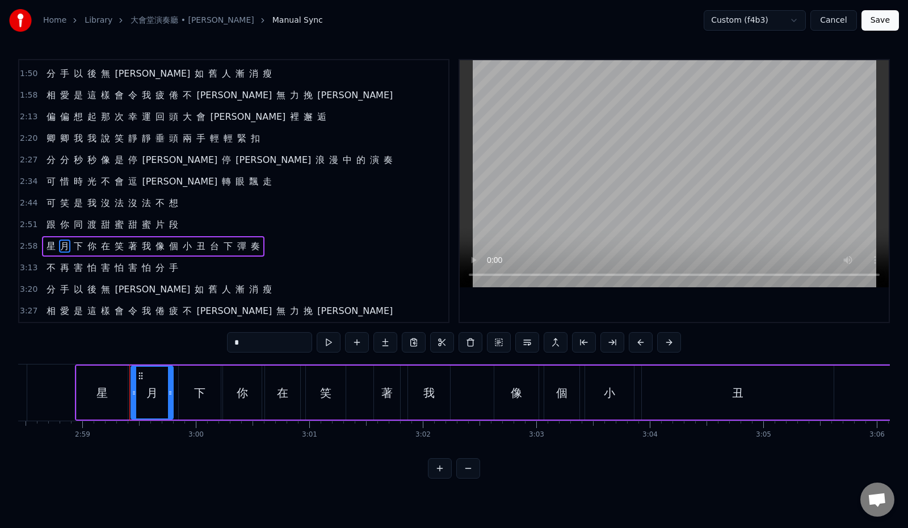
drag, startPoint x: 242, startPoint y: 340, endPoint x: 182, endPoint y: 334, distance: 61.0
click at [188, 340] on div "0:14 瀟 瀟 颼 颼 悄 悄 夜 靜 無 人 伴 我 行 是 寂 寥 0:22 絲 絲 點 點 細 雨 串 串 落 下 迷 離 撲 朔 飄 渺 0:29 …" at bounding box center [453, 268] width 871 height 419
paste input "text"
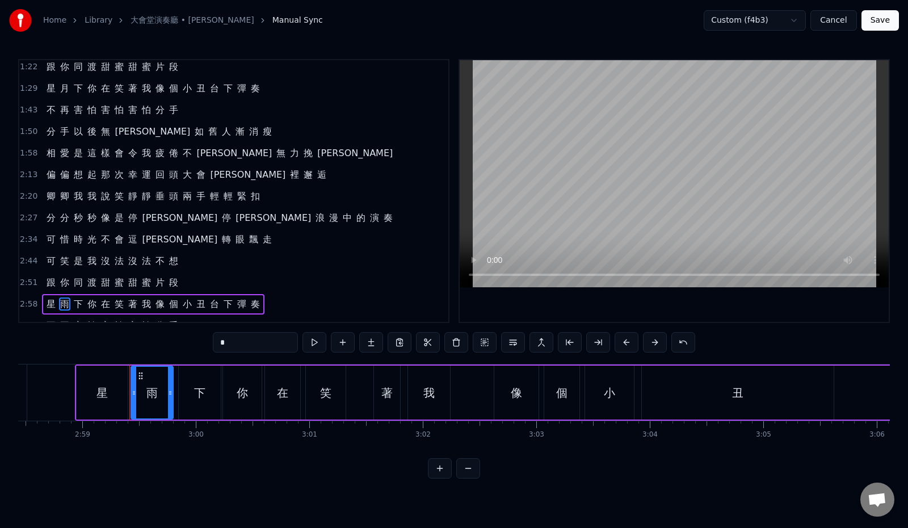
scroll to position [142, 0]
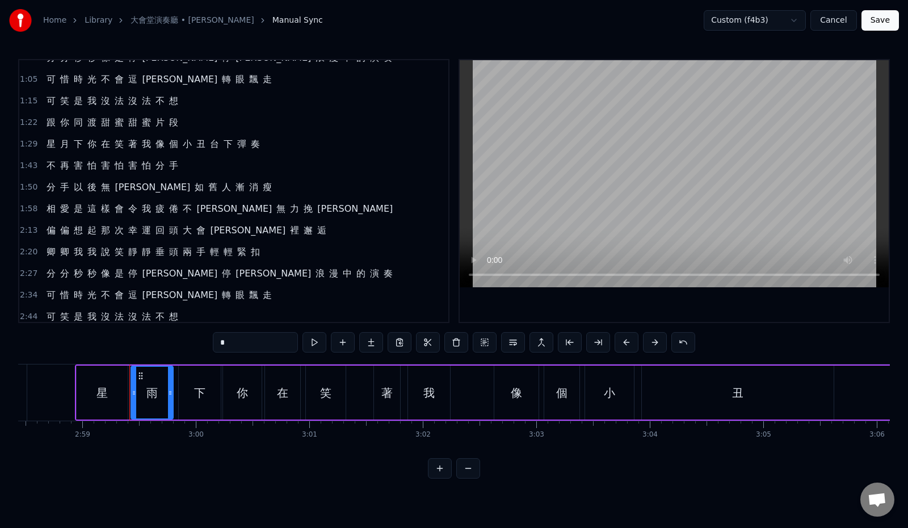
click at [73, 143] on span "下" at bounding box center [78, 143] width 11 height 13
type input "*"
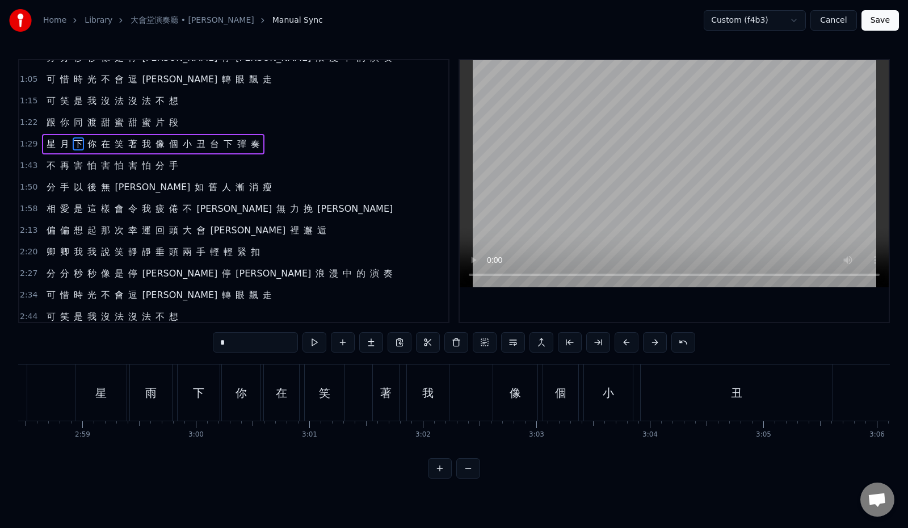
scroll to position [121, 0]
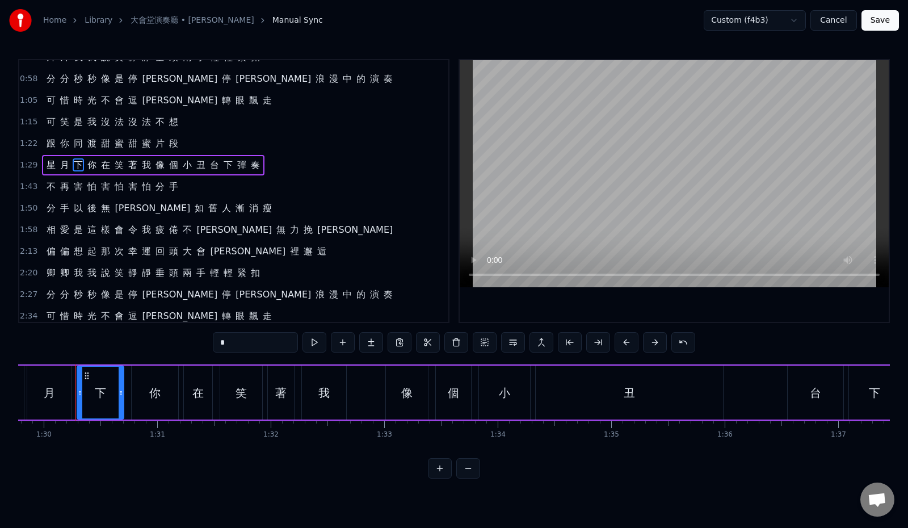
click at [290, 166] on div "1:29 星 月 下 你 在 笑 著 我 像 個 小 丑 台 下 彈 奏" at bounding box center [233, 165] width 429 height 22
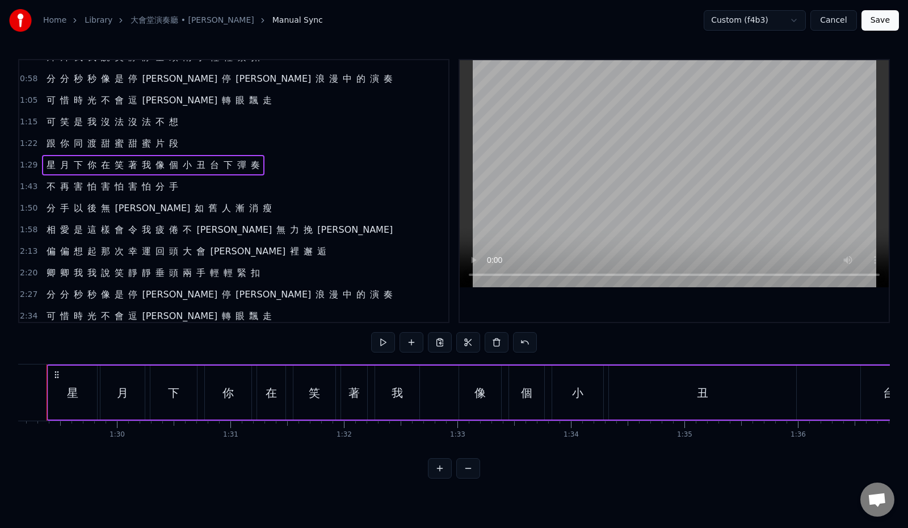
scroll to position [0, 10082]
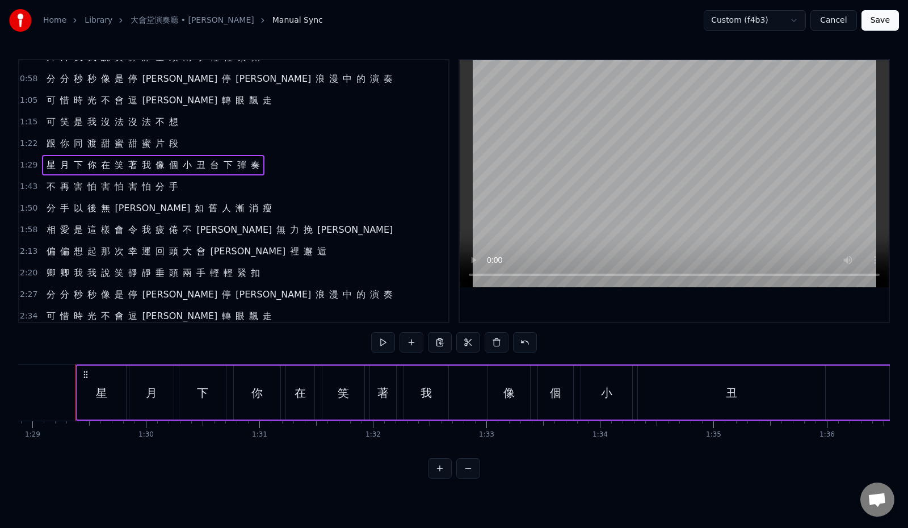
click at [286, 164] on div "1:29 星 月 下 你 在 笑 著 我 像 個 小 丑 台 下 彈 奏" at bounding box center [233, 165] width 429 height 22
click at [62, 164] on span "月" at bounding box center [64, 164] width 11 height 13
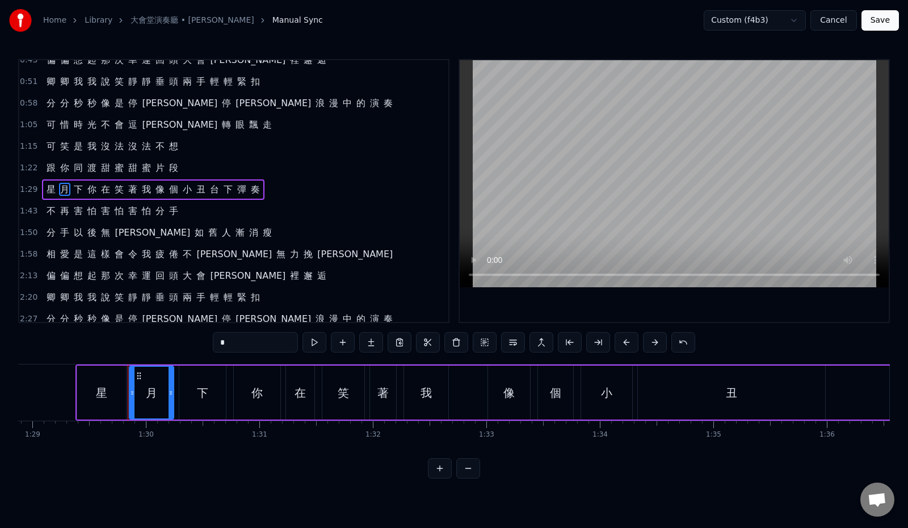
scroll to position [95, 0]
drag, startPoint x: 208, startPoint y: 341, endPoint x: 165, endPoint y: 342, distance: 42.6
click at [165, 342] on div "0:14 瀟 瀟 颼 颼 悄 悄 夜 靜 無 人 伴 我 行 是 寂 寥 0:22 絲 絲 點 點 細 雨 串 串 落 下 迷 離 撲 朔 飄 渺 0:29 …" at bounding box center [453, 268] width 871 height 419
paste input "text"
type input "*"
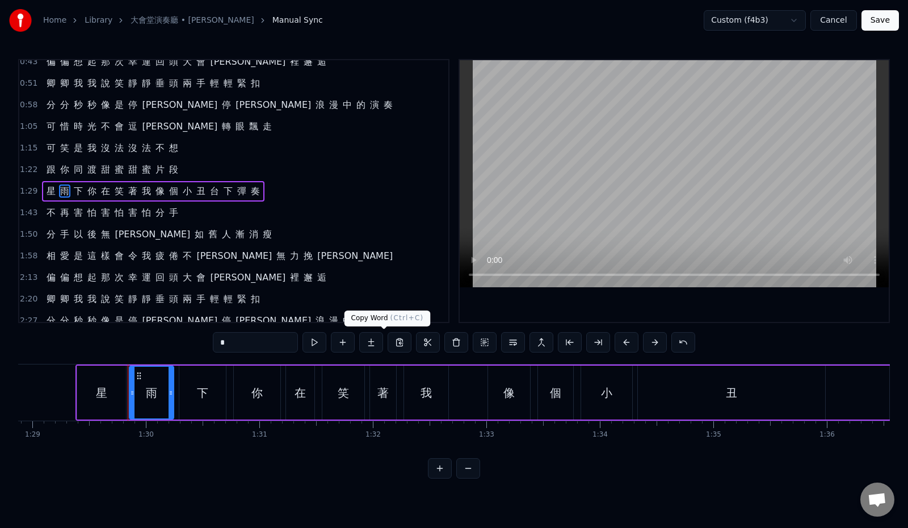
click at [424, 273] on div "2:13 偏 偏 想 起 那 次 幸 運 回 頭 大 會 堂 裡 邂 逅" at bounding box center [233, 278] width 429 height 22
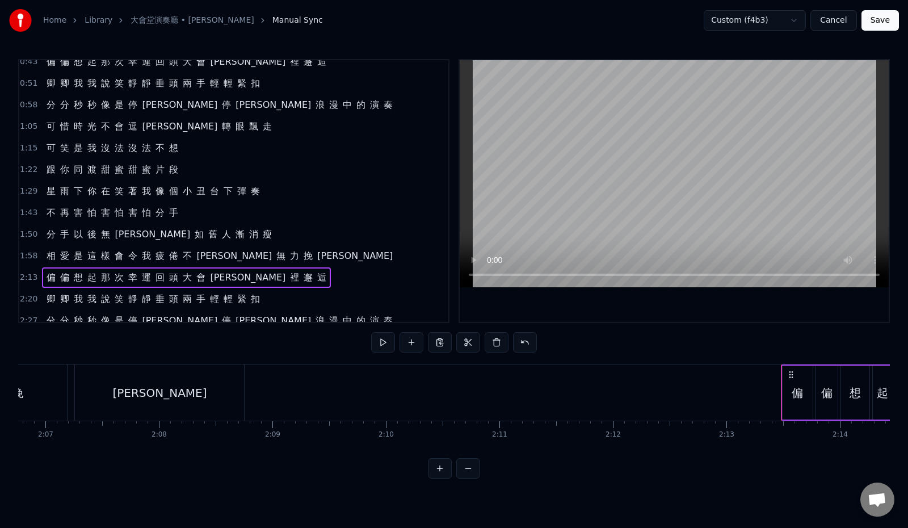
scroll to position [0, 15085]
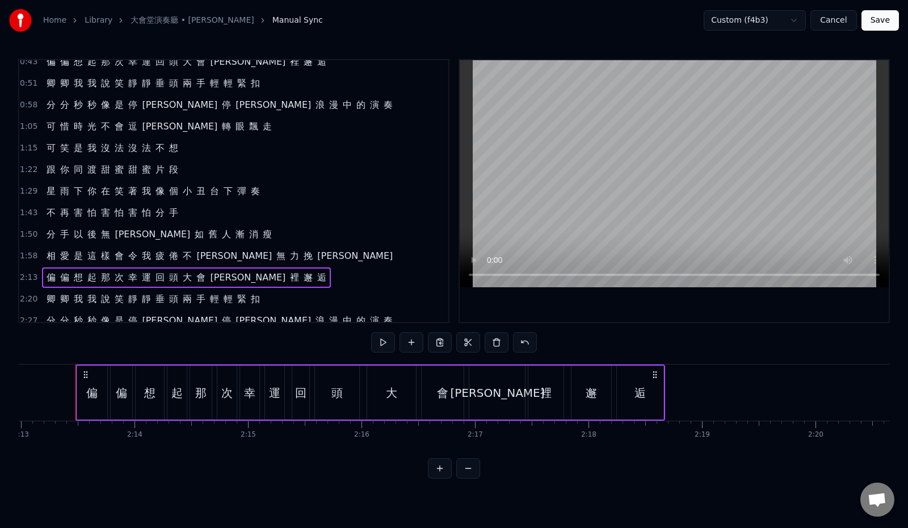
click at [875, 18] on button "Save" at bounding box center [879, 20] width 37 height 20
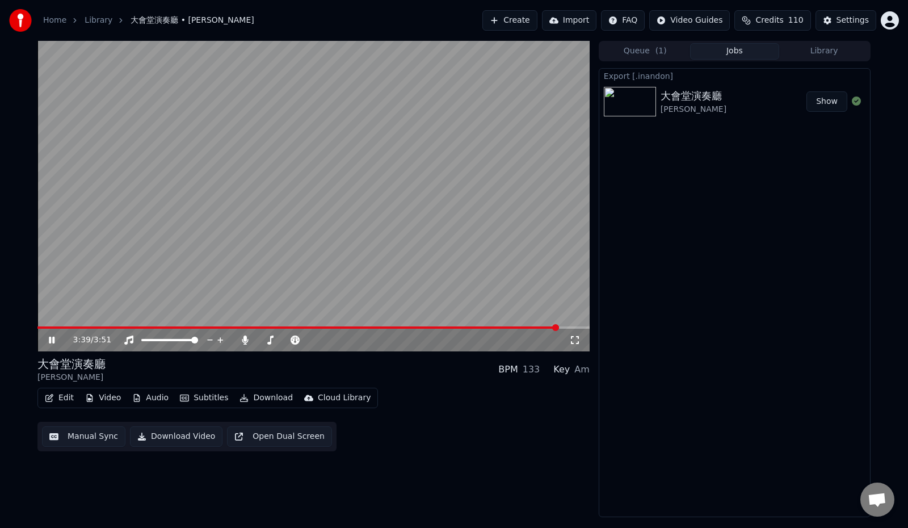
click at [559, 324] on span at bounding box center [555, 327] width 7 height 7
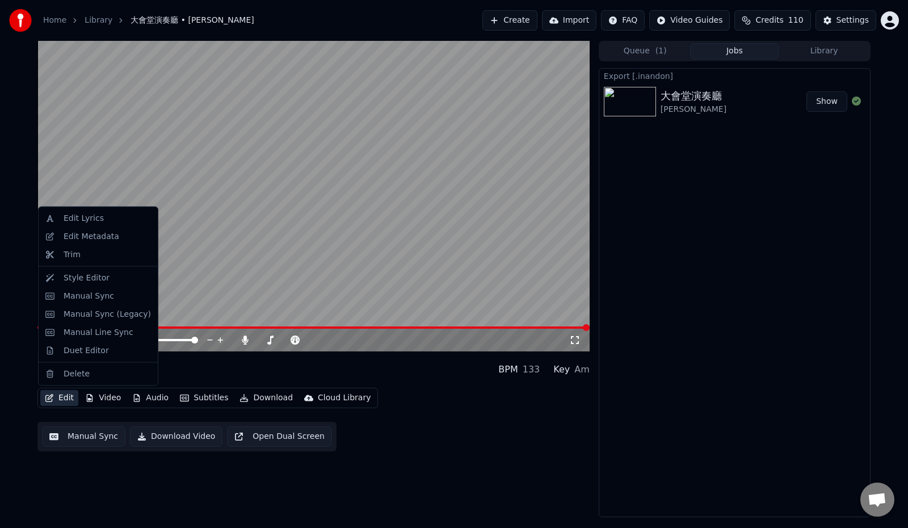
click at [54, 401] on button "Edit" at bounding box center [59, 398] width 38 height 16
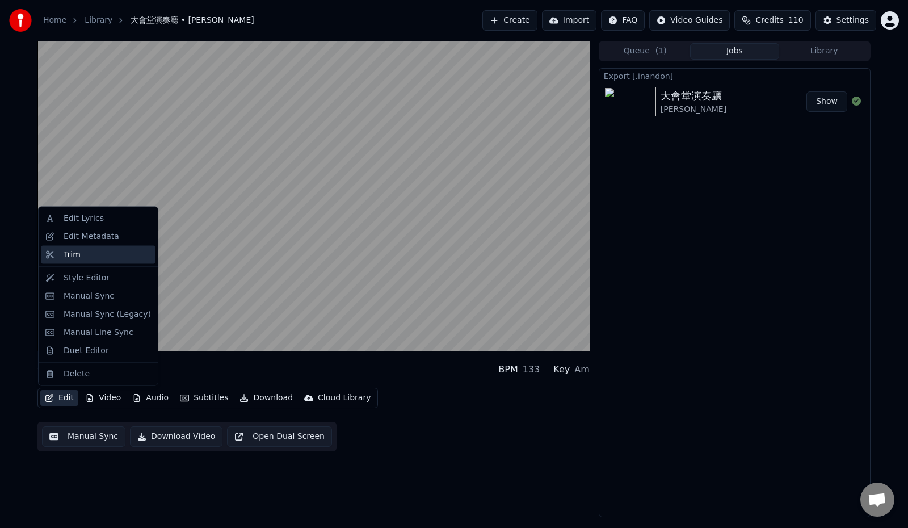
click at [87, 261] on div "Trim" at bounding box center [98, 254] width 115 height 18
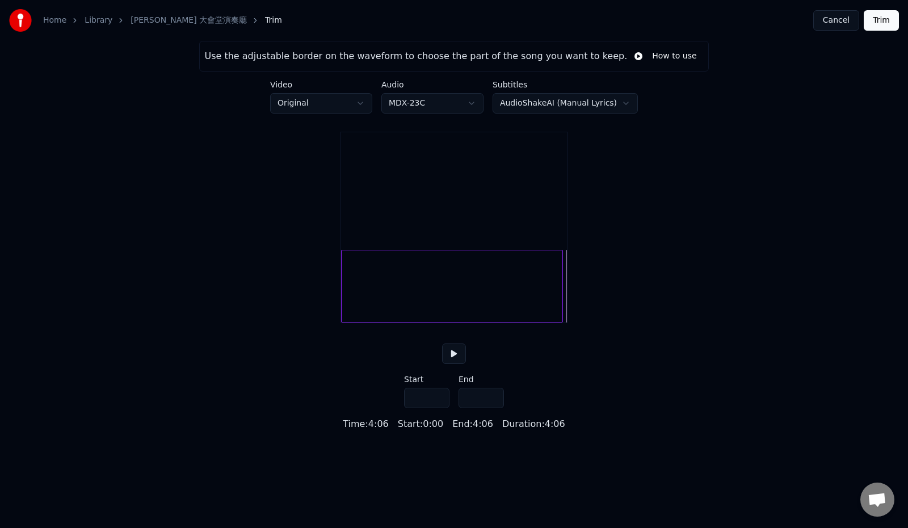
click at [560, 320] on div at bounding box center [560, 285] width 3 height 71
click at [552, 322] on div at bounding box center [452, 286] width 222 height 73
click at [557, 322] on div at bounding box center [556, 285] width 3 height 71
click at [551, 322] on div at bounding box center [549, 285] width 3 height 71
click at [552, 322] on div at bounding box center [551, 285] width 3 height 71
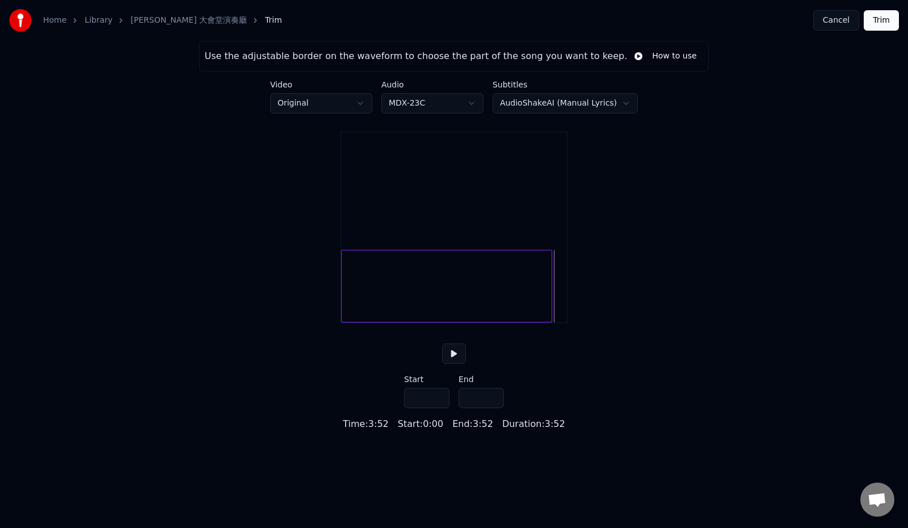
click at [550, 322] on div at bounding box center [549, 285] width 3 height 71
click at [551, 322] on div at bounding box center [550, 285] width 3 height 71
type input "*****"
click at [883, 19] on button "Trim" at bounding box center [880, 20] width 35 height 20
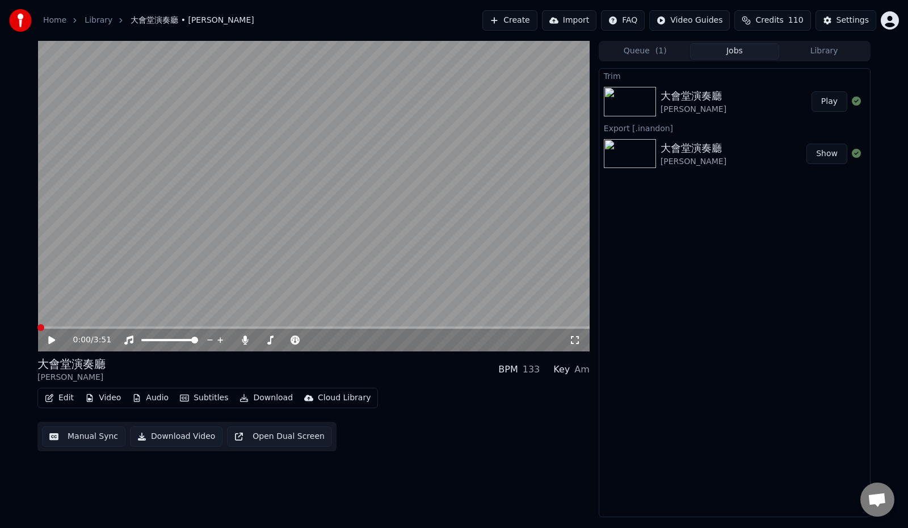
click at [52, 340] on icon at bounding box center [51, 340] width 7 height 8
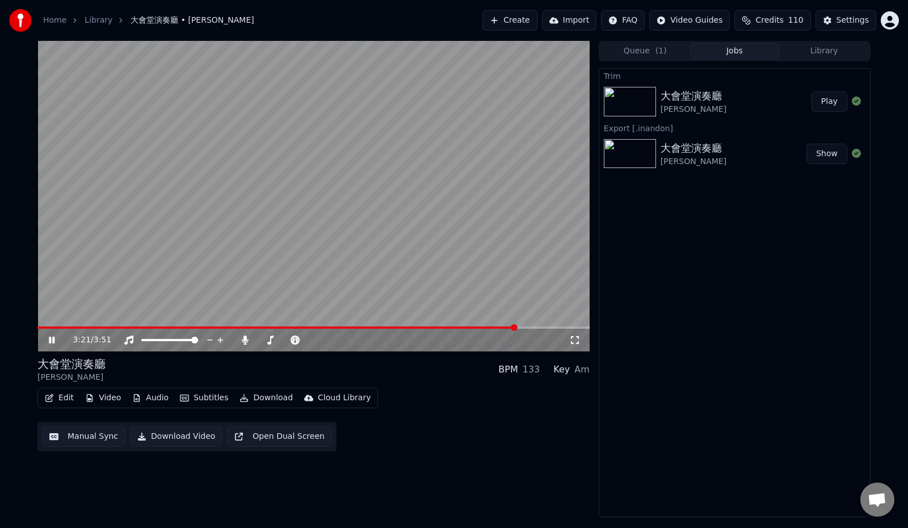
click at [516, 324] on span at bounding box center [514, 327] width 7 height 7
click at [566, 325] on span at bounding box center [563, 327] width 7 height 7
click at [463, 324] on span at bounding box center [466, 327] width 7 height 7
click at [490, 325] on span at bounding box center [487, 327] width 7 height 7
click at [512, 324] on span at bounding box center [509, 327] width 7 height 7
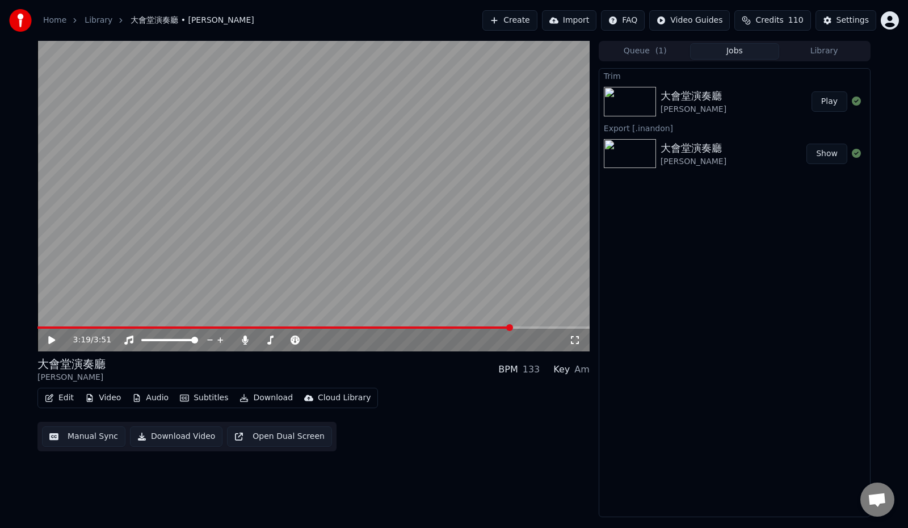
click at [517, 322] on video at bounding box center [313, 196] width 552 height 310
click at [519, 326] on span at bounding box center [516, 327] width 7 height 7
click at [459, 324] on span at bounding box center [457, 327] width 7 height 7
click at [60, 400] on button "Edit" at bounding box center [59, 398] width 38 height 16
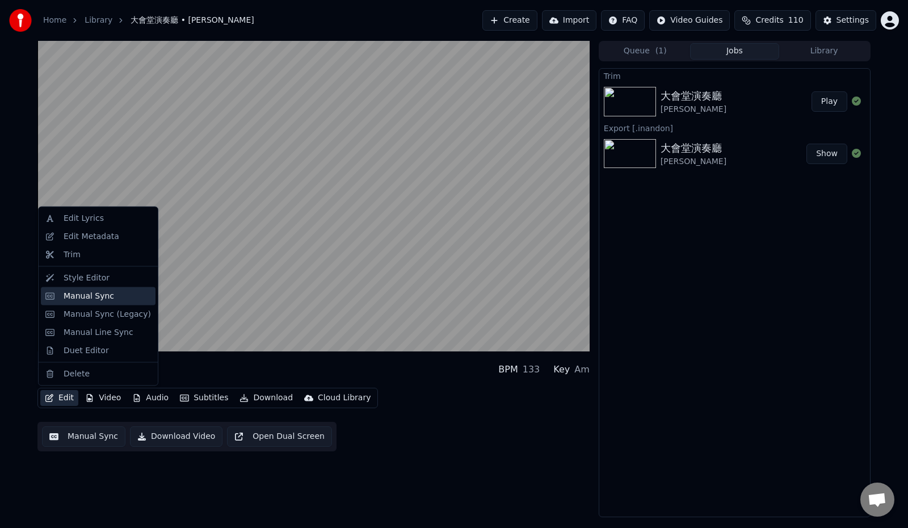
click at [109, 291] on div "Manual Sync" at bounding box center [107, 295] width 87 height 11
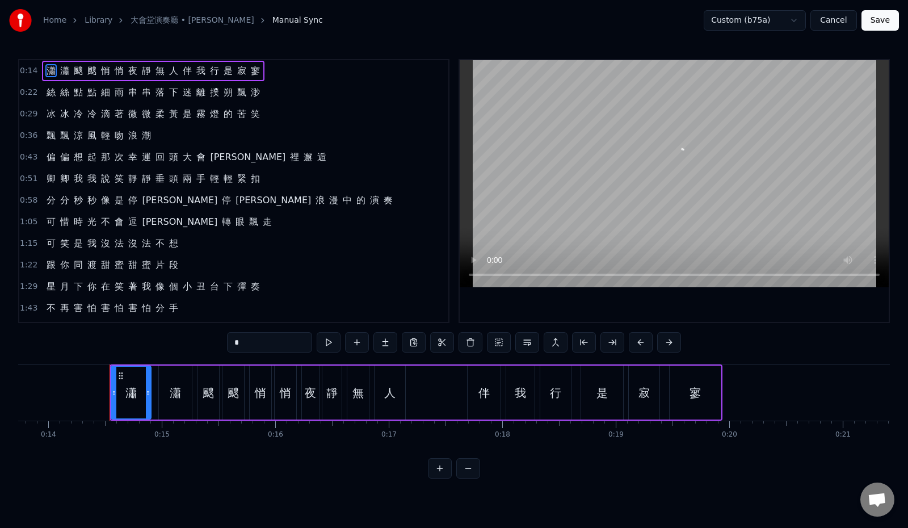
scroll to position [0, 1593]
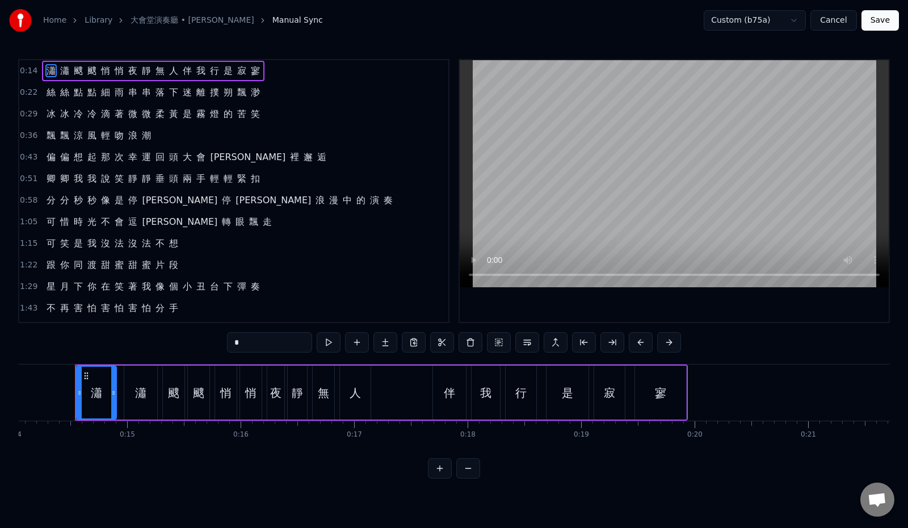
click at [100, 286] on span "在" at bounding box center [105, 286] width 11 height 13
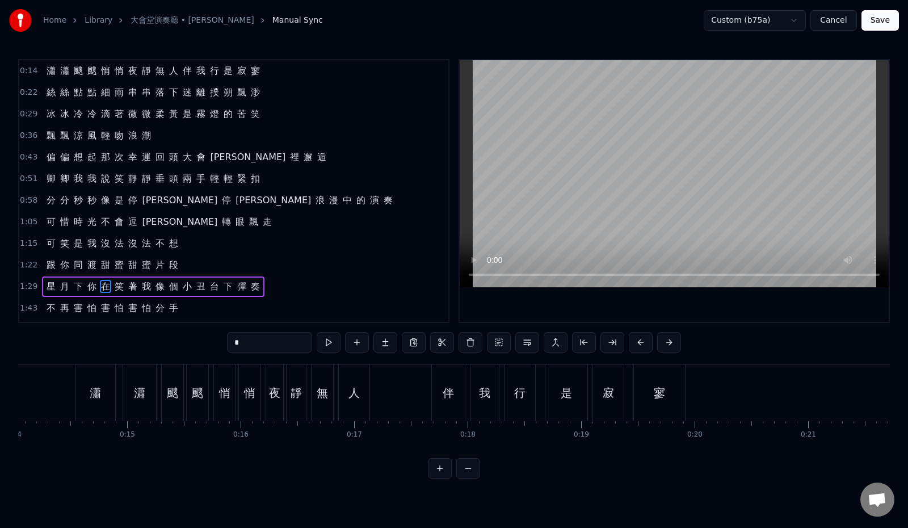
scroll to position [21, 0]
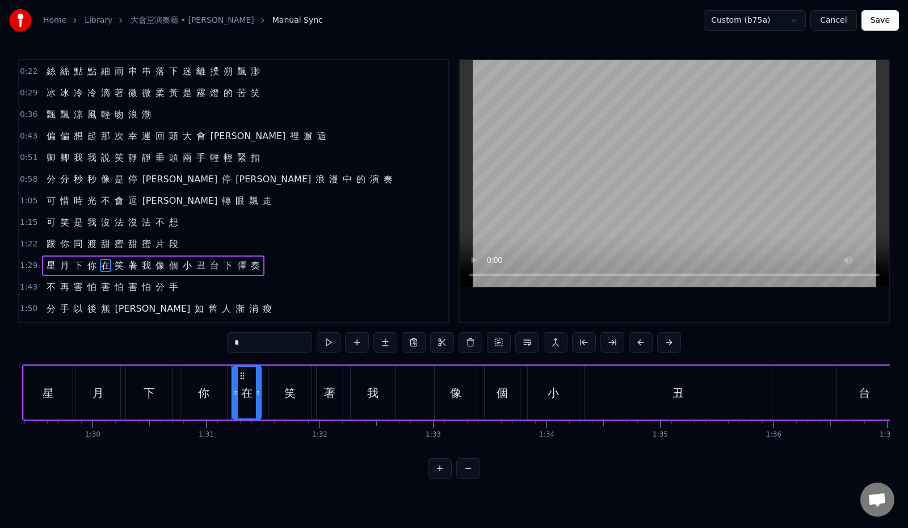
click at [62, 265] on span "月" at bounding box center [64, 265] width 11 height 13
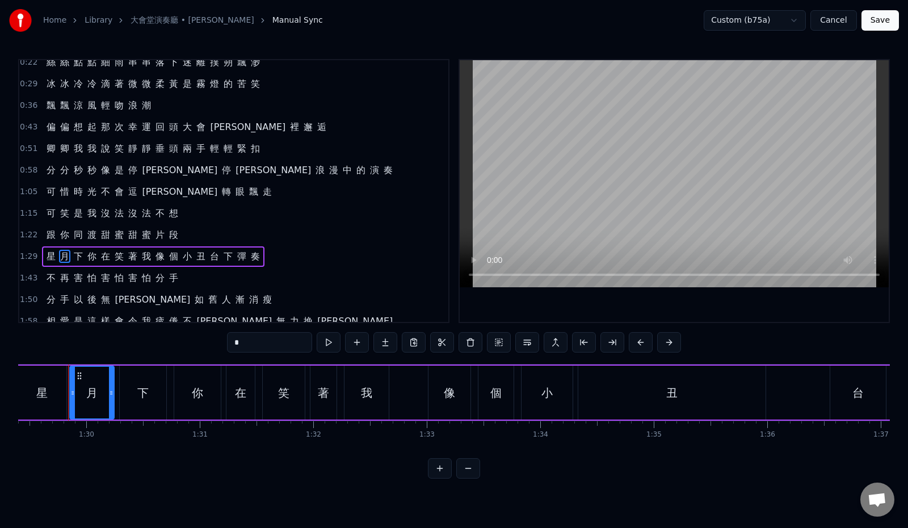
scroll to position [0, 10135]
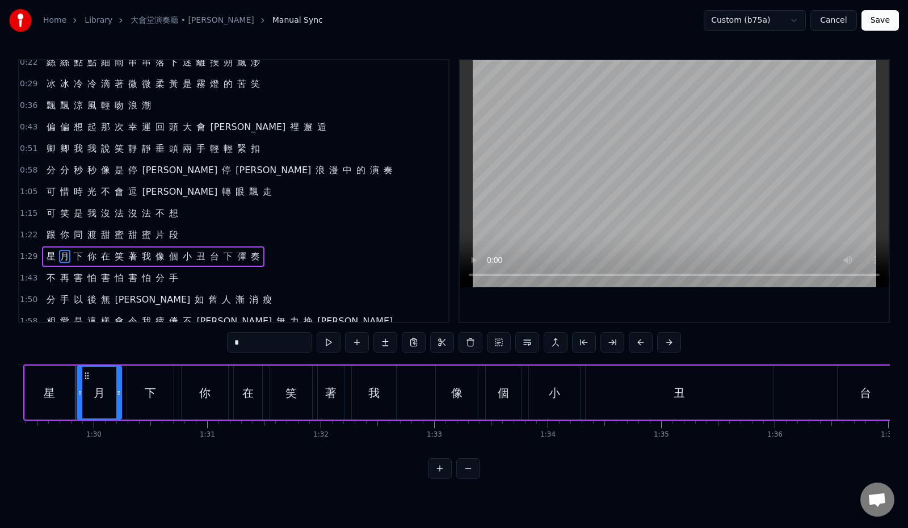
drag, startPoint x: 225, startPoint y: 345, endPoint x: 200, endPoint y: 341, distance: 24.6
click at [227, 341] on input "*" at bounding box center [269, 342] width 85 height 20
paste input "text"
type input "*"
click at [302, 233] on div "1:22 跟 你 同 渡 甜 蜜 甜 蜜 片 段" at bounding box center [233, 235] width 429 height 22
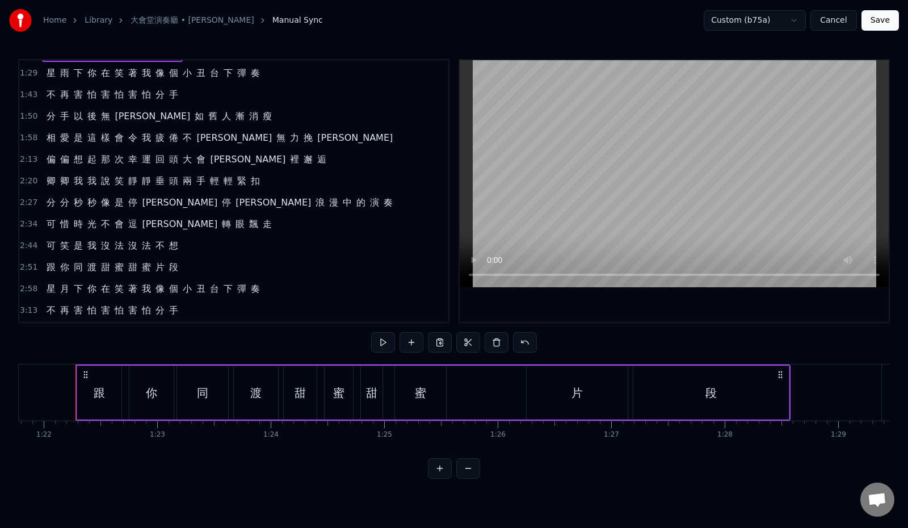
scroll to position [227, 0]
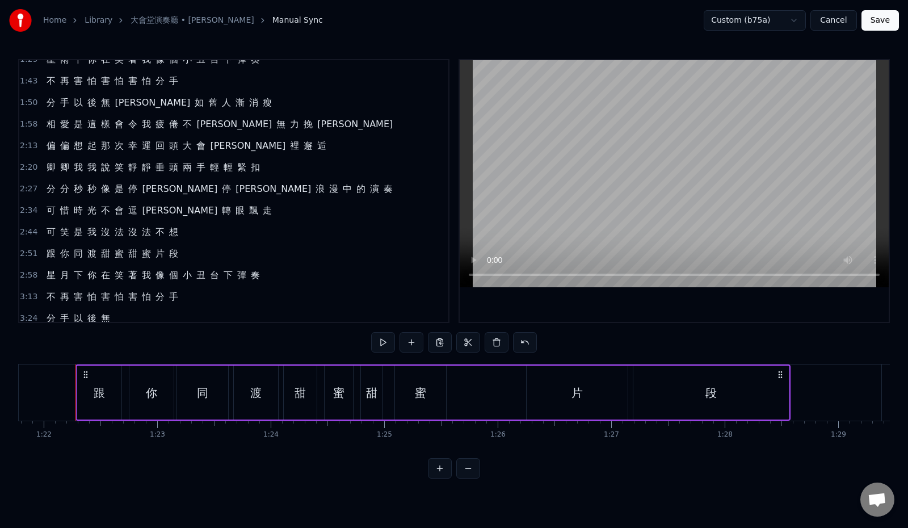
click at [64, 275] on span "月" at bounding box center [64, 274] width 11 height 13
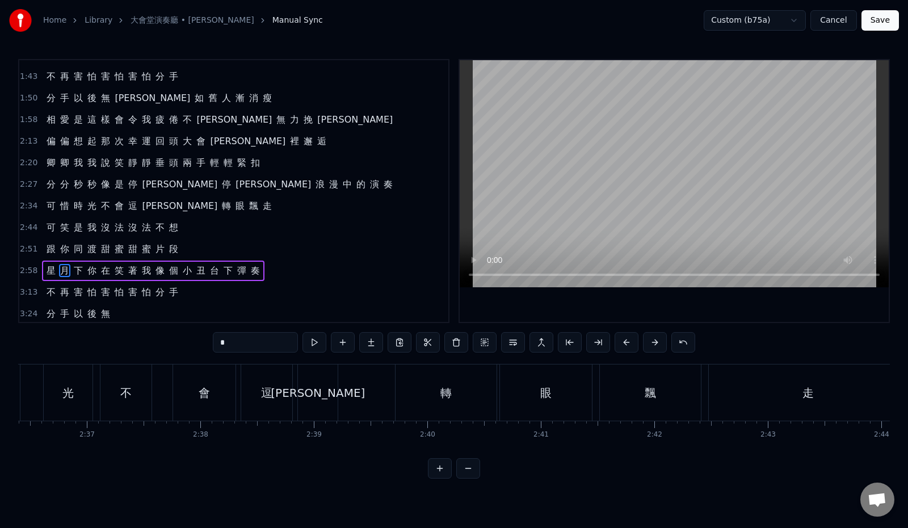
scroll to position [0, 20297]
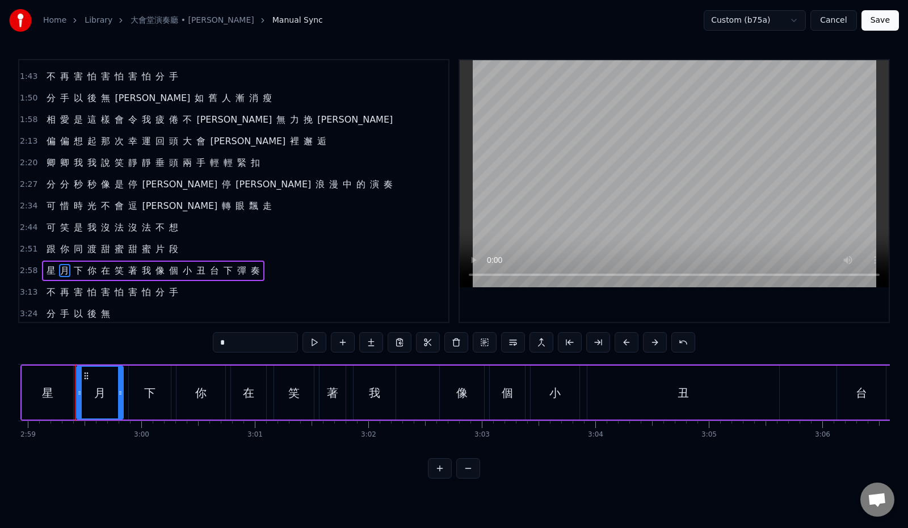
drag, startPoint x: 213, startPoint y: 340, endPoint x: 181, endPoint y: 340, distance: 31.8
click at [213, 340] on input "*" at bounding box center [255, 342] width 85 height 20
paste input "text"
type input "*"
click at [331, 172] on div "2:20 卿 卿 我 我 說 笑 靜 靜 垂 頭 兩 手 輕 輕 緊 扣" at bounding box center [233, 163] width 429 height 22
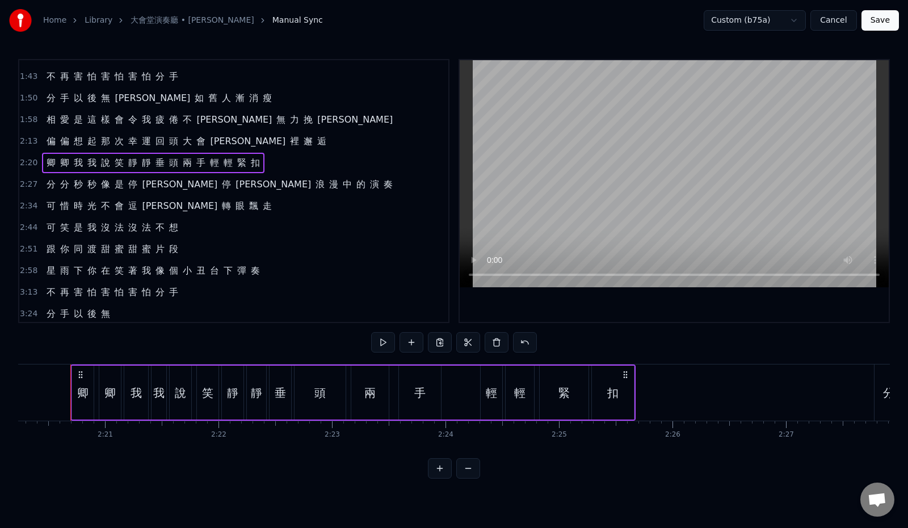
scroll to position [0, 15904]
click at [881, 21] on button "Save" at bounding box center [879, 20] width 37 height 20
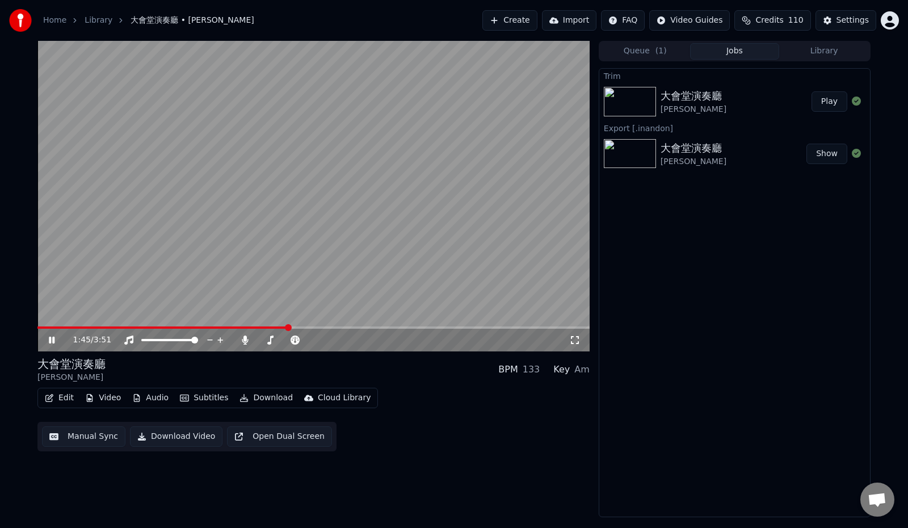
click at [288, 331] on span at bounding box center [288, 327] width 7 height 7
click at [363, 326] on span at bounding box center [363, 327] width 7 height 7
click at [432, 327] on span at bounding box center [431, 327] width 7 height 7
click at [456, 328] on span at bounding box center [246, 327] width 419 height 2
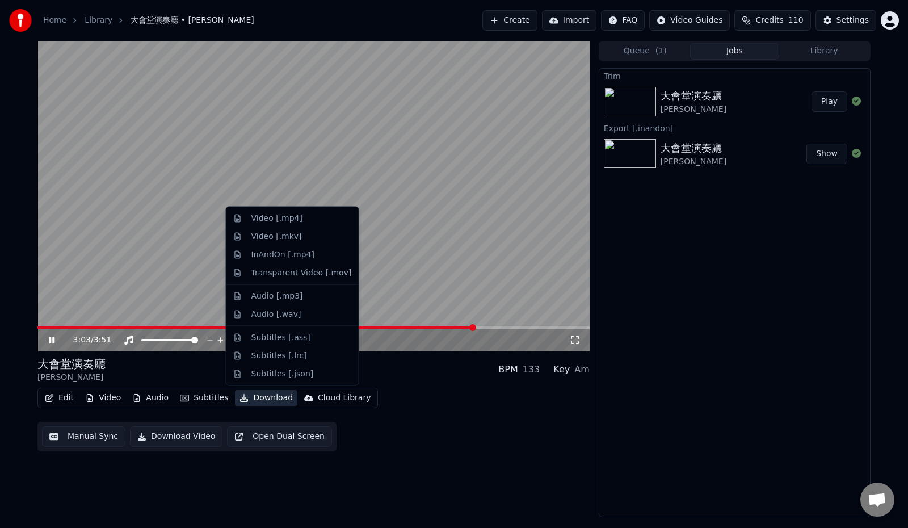
click at [253, 399] on button "Download" at bounding box center [266, 398] width 62 height 16
click at [276, 252] on div "InAndOn [.mp4]" at bounding box center [283, 253] width 64 height 11
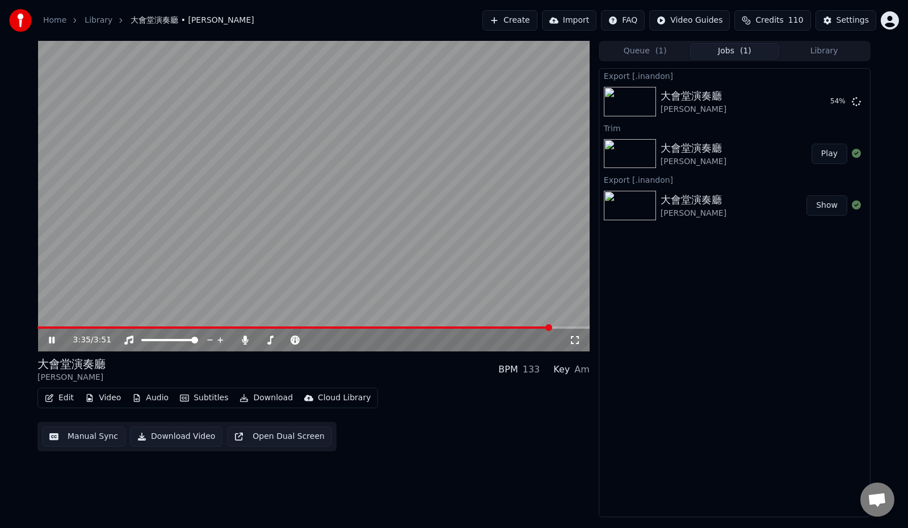
click at [828, 157] on button "Play" at bounding box center [829, 154] width 36 height 20
click at [424, 331] on span at bounding box center [422, 327] width 7 height 7
click at [467, 327] on span at bounding box center [464, 327] width 7 height 7
click at [507, 328] on span at bounding box center [504, 327] width 7 height 7
click at [520, 328] on span at bounding box center [516, 327] width 7 height 7
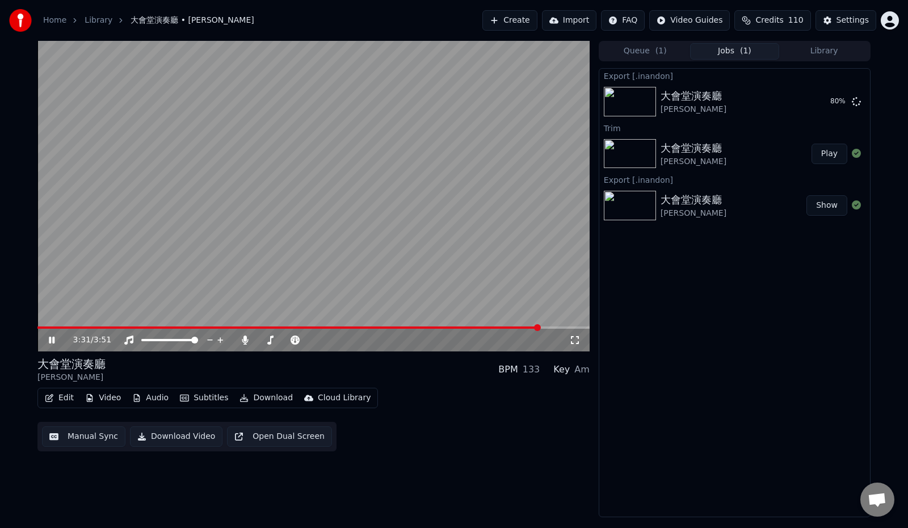
click at [541, 327] on span at bounding box center [537, 327] width 7 height 7
click at [722, 203] on div "大會堂演奏廳 [PERSON_NAME]" at bounding box center [733, 205] width 146 height 27
click at [826, 207] on button "Show" at bounding box center [826, 205] width 41 height 20
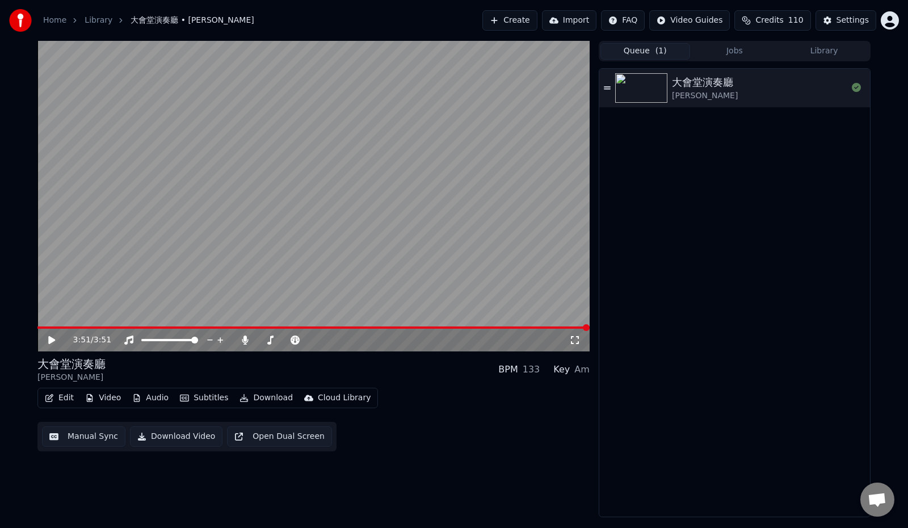
click at [644, 51] on button "Queue ( 1 )" at bounding box center [645, 51] width 90 height 16
click at [652, 80] on img at bounding box center [641, 87] width 52 height 29
click at [521, 328] on span at bounding box center [279, 327] width 484 height 2
click at [819, 49] on button "Library" at bounding box center [824, 51] width 90 height 16
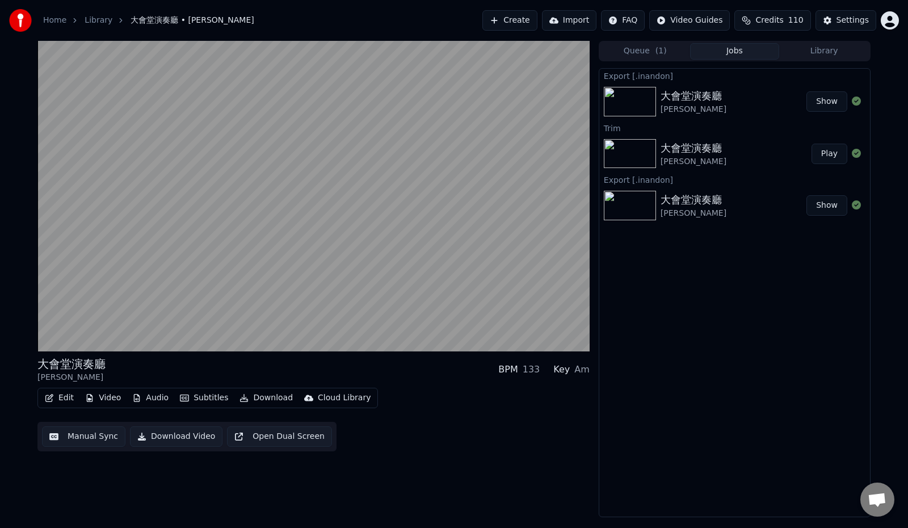
click at [736, 56] on button "Jobs" at bounding box center [735, 51] width 90 height 16
click at [640, 52] on button "Queue ( 1 )" at bounding box center [645, 51] width 90 height 16
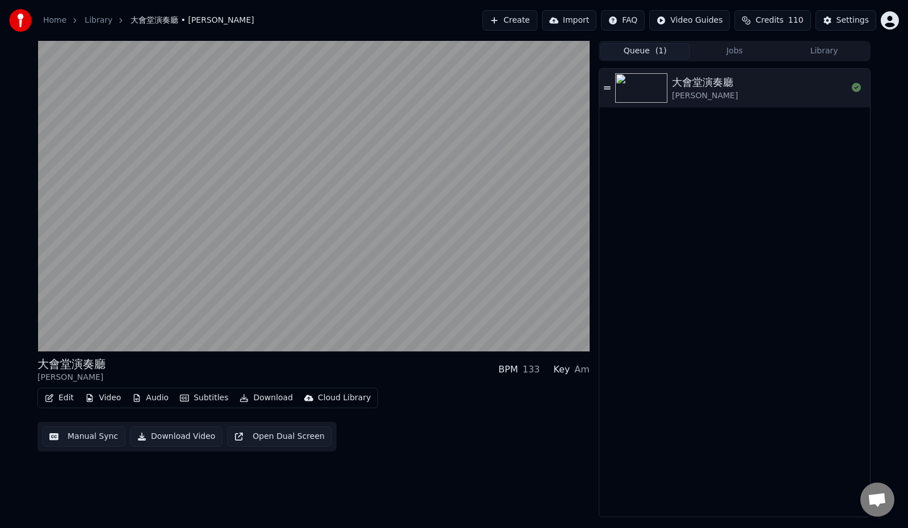
click at [740, 50] on button "Jobs" at bounding box center [735, 51] width 90 height 16
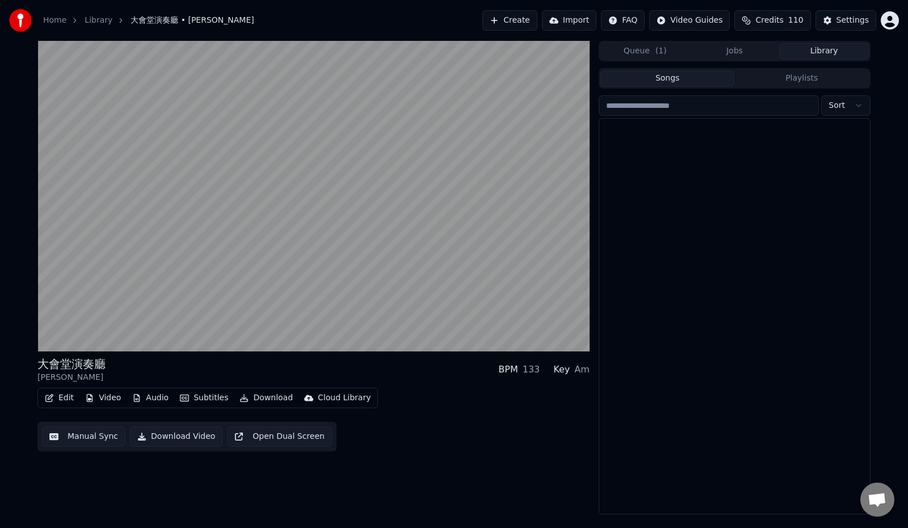
click at [833, 50] on button "Library" at bounding box center [824, 51] width 90 height 16
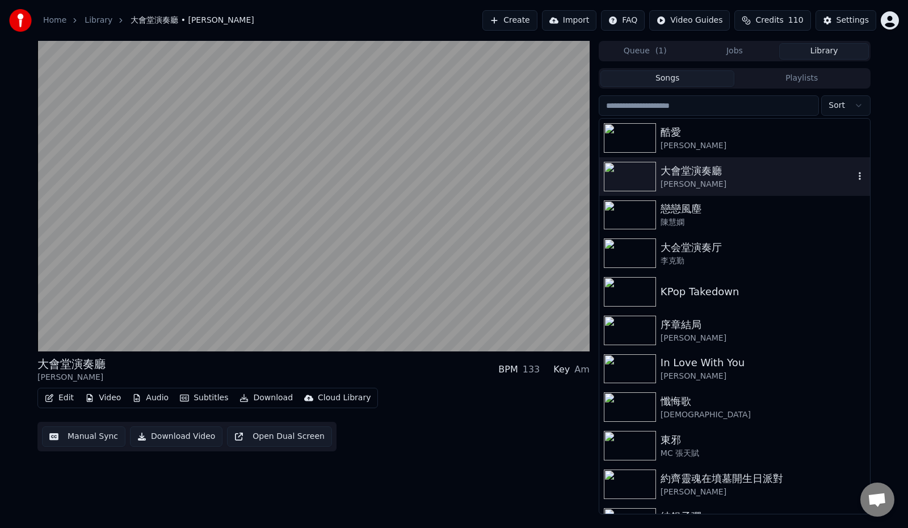
click at [738, 170] on div "大會堂演奏廳" at bounding box center [756, 171] width 193 height 16
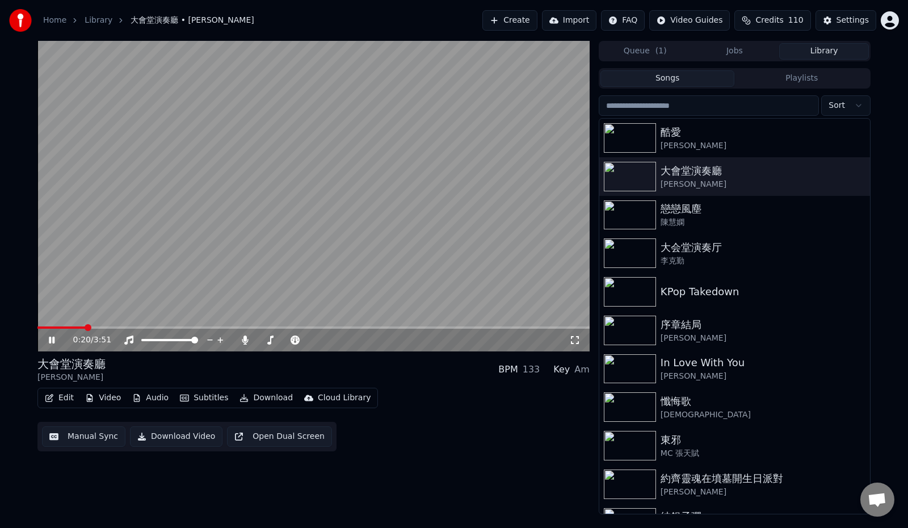
click at [86, 326] on span at bounding box center [88, 327] width 7 height 7
drag, startPoint x: 86, startPoint y: 326, endPoint x: 265, endPoint y: 317, distance: 179.5
click at [265, 317] on video at bounding box center [313, 196] width 552 height 310
click at [394, 331] on span at bounding box center [393, 327] width 7 height 7
click at [49, 338] on icon at bounding box center [51, 340] width 7 height 8
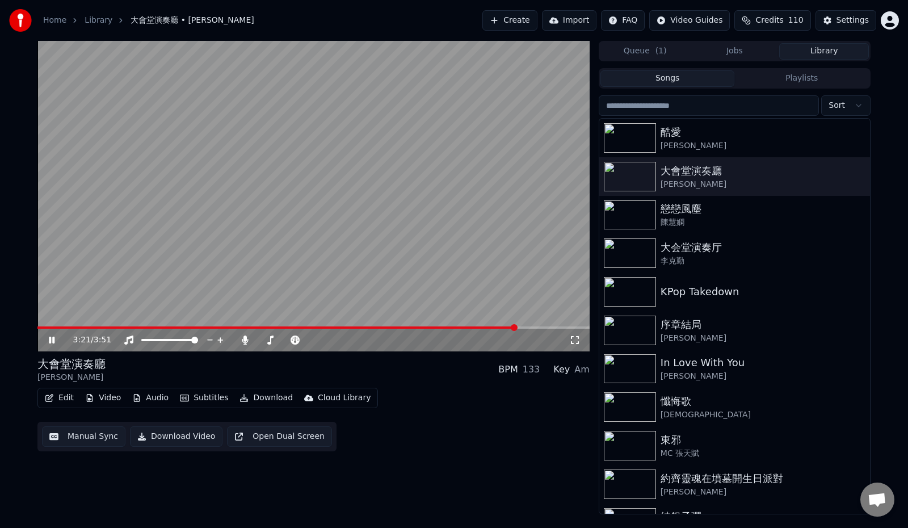
click at [517, 331] on span at bounding box center [514, 327] width 7 height 7
click at [50, 337] on icon at bounding box center [52, 339] width 6 height 7
click at [696, 184] on div "[PERSON_NAME]" at bounding box center [756, 184] width 193 height 11
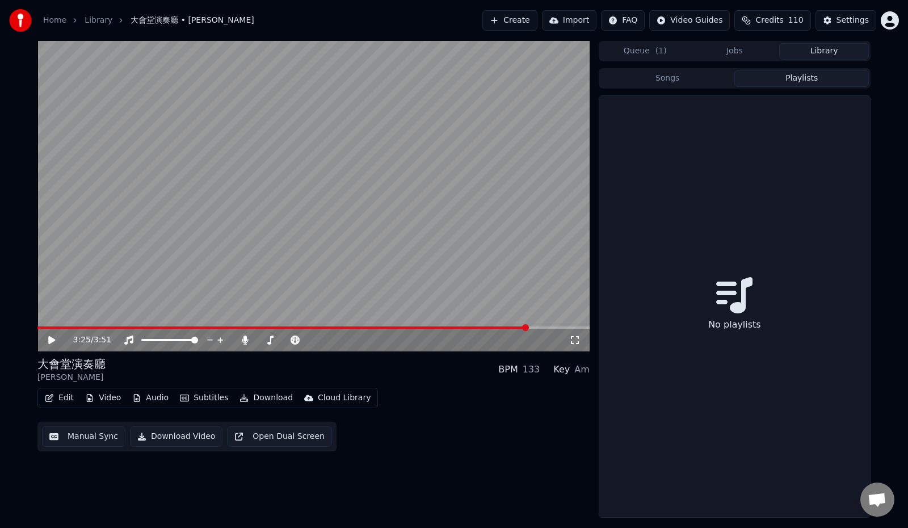
click at [804, 82] on button "Playlists" at bounding box center [801, 78] width 134 height 16
click at [683, 80] on button "Songs" at bounding box center [667, 78] width 134 height 16
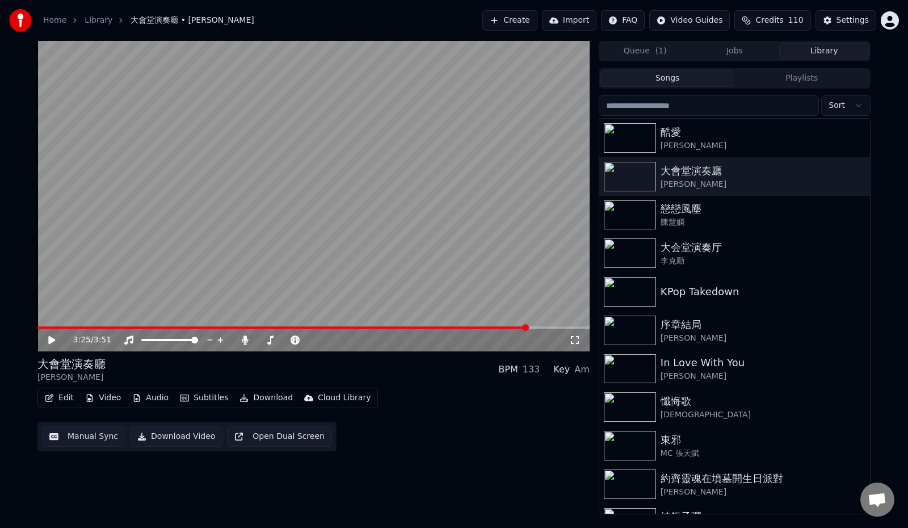
click at [636, 53] on button "Queue ( 1 )" at bounding box center [645, 51] width 90 height 16
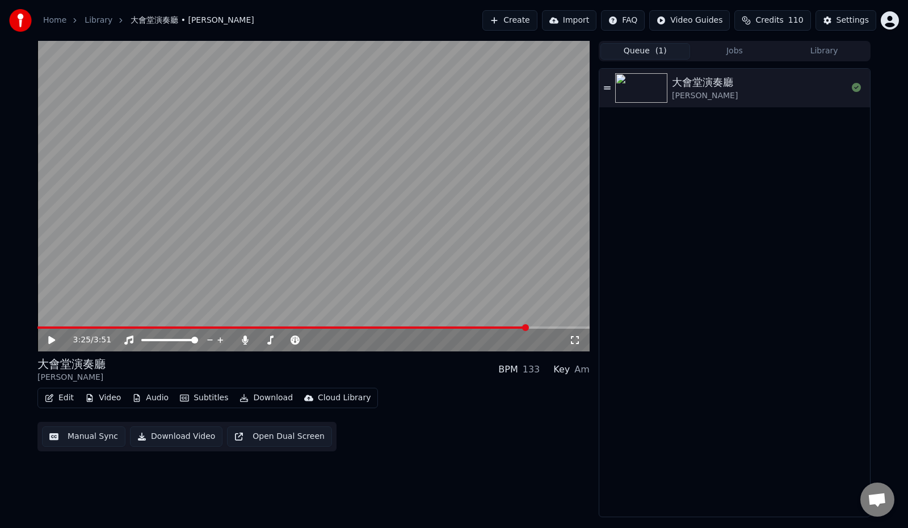
click at [736, 50] on button "Jobs" at bounding box center [735, 51] width 90 height 16
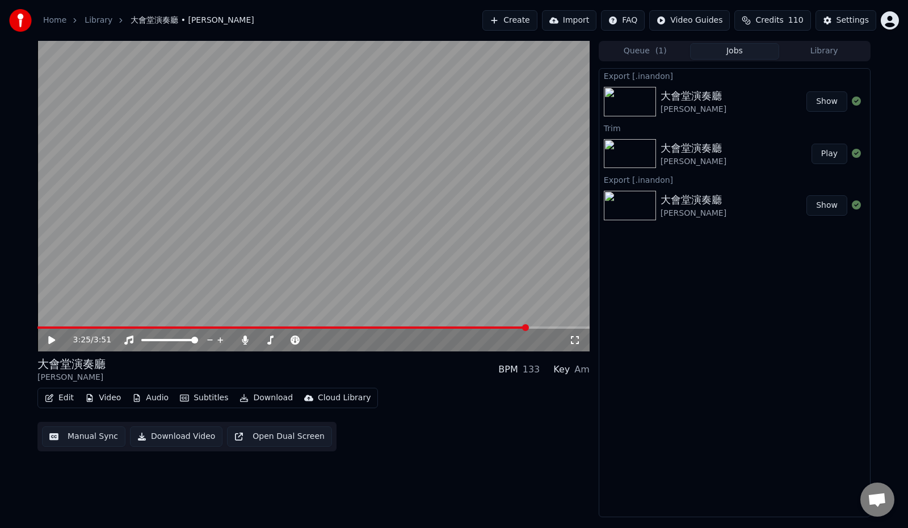
click at [828, 153] on button "Play" at bounding box center [829, 154] width 36 height 20
click at [447, 331] on span at bounding box center [445, 327] width 7 height 7
click at [493, 328] on span at bounding box center [493, 327] width 7 height 7
click at [52, 339] on icon at bounding box center [60, 339] width 27 height 9
click at [56, 401] on button "Edit" at bounding box center [59, 398] width 38 height 16
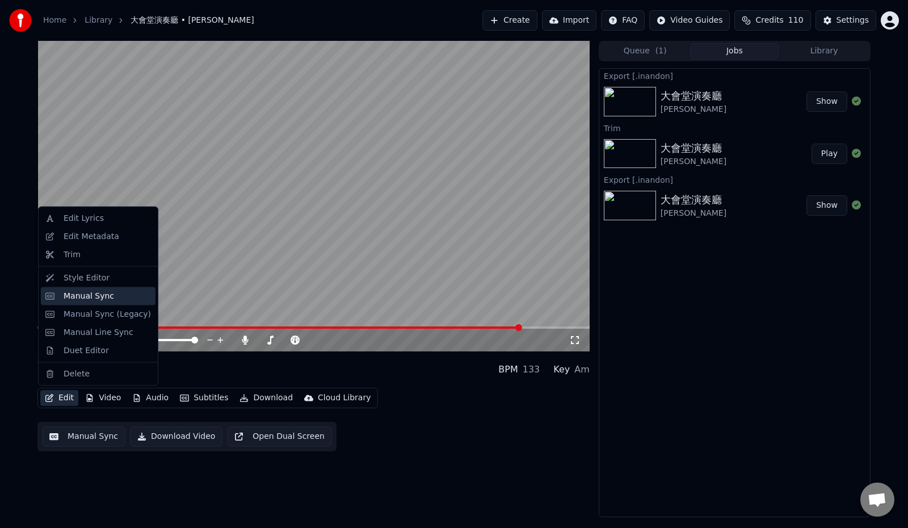
click at [88, 297] on div "Manual Sync" at bounding box center [89, 295] width 50 height 11
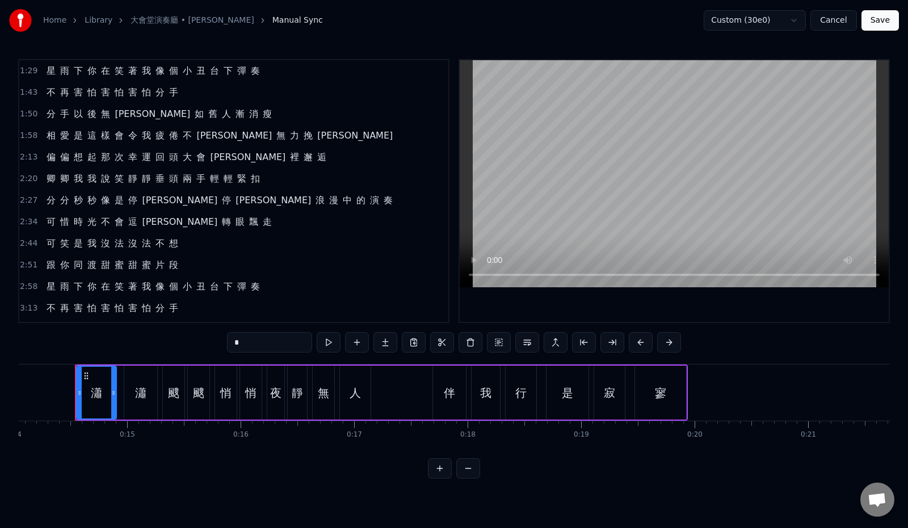
scroll to position [234, 0]
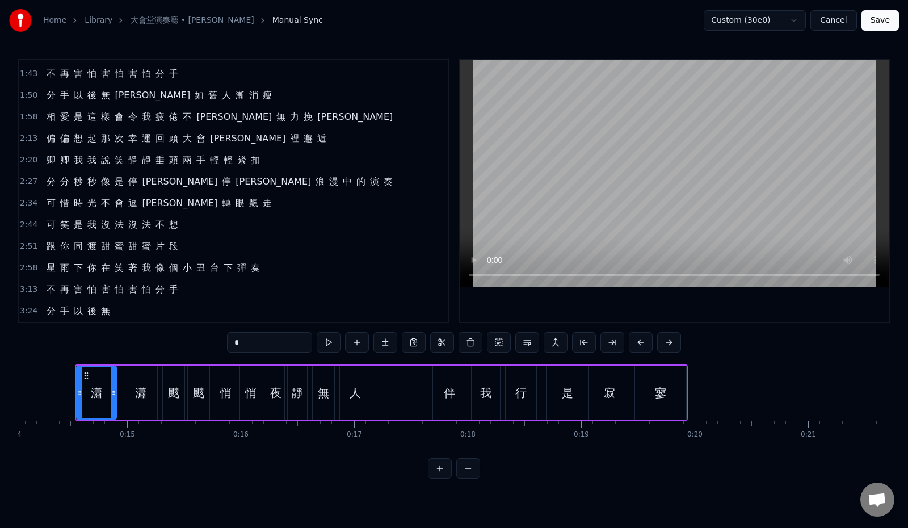
click at [276, 184] on div "2:27 分 分 秒 秒 像 是 停 留 停 留 浪 漫 中 的 演 奏" at bounding box center [233, 182] width 429 height 22
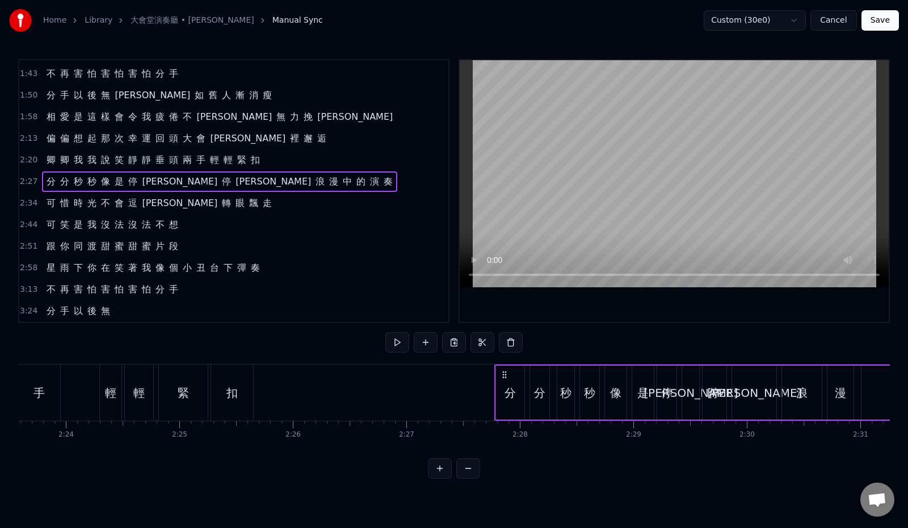
scroll to position [0, 16708]
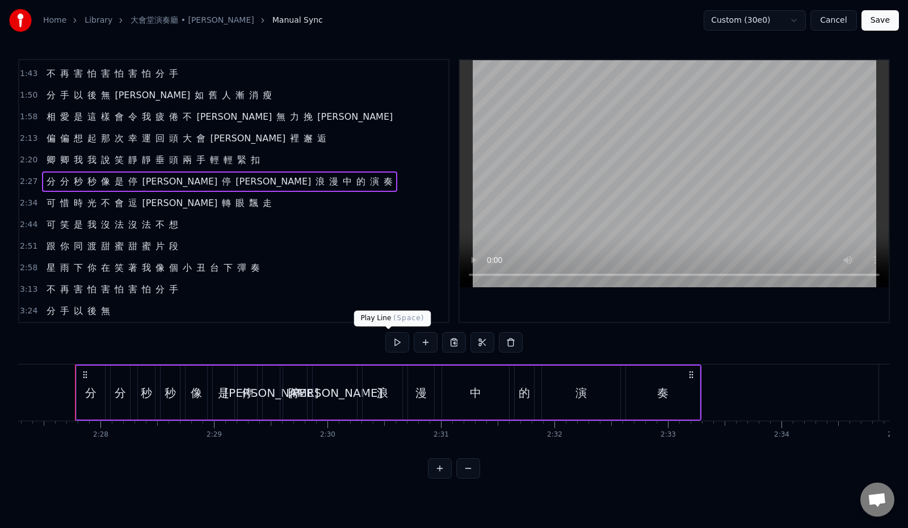
click at [389, 345] on button at bounding box center [397, 342] width 24 height 20
click at [212, 246] on div "2:51 跟 你 同 渡 甜 蜜 甜 蜜 片 段" at bounding box center [233, 246] width 429 height 22
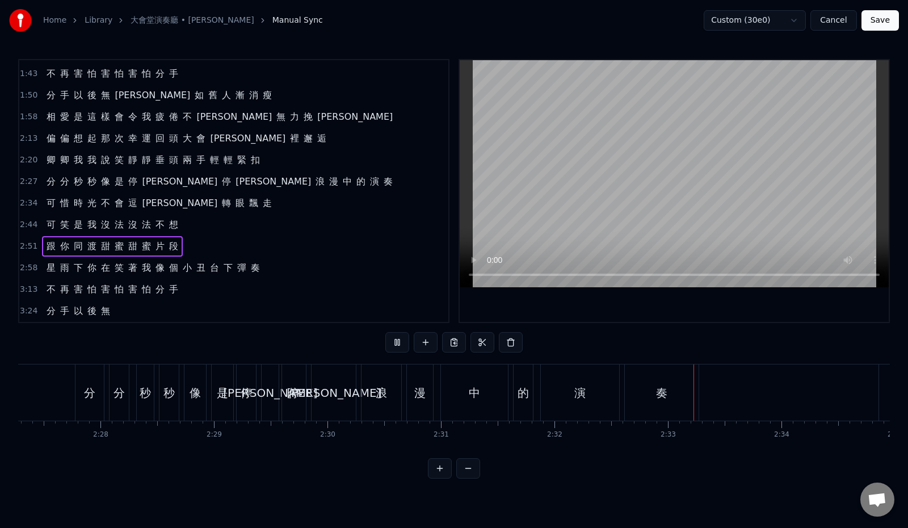
click at [387, 341] on button at bounding box center [397, 342] width 24 height 20
click at [260, 232] on div "2:44 可 笑 是 我 沒 法 沒 法 不 想" at bounding box center [233, 225] width 429 height 22
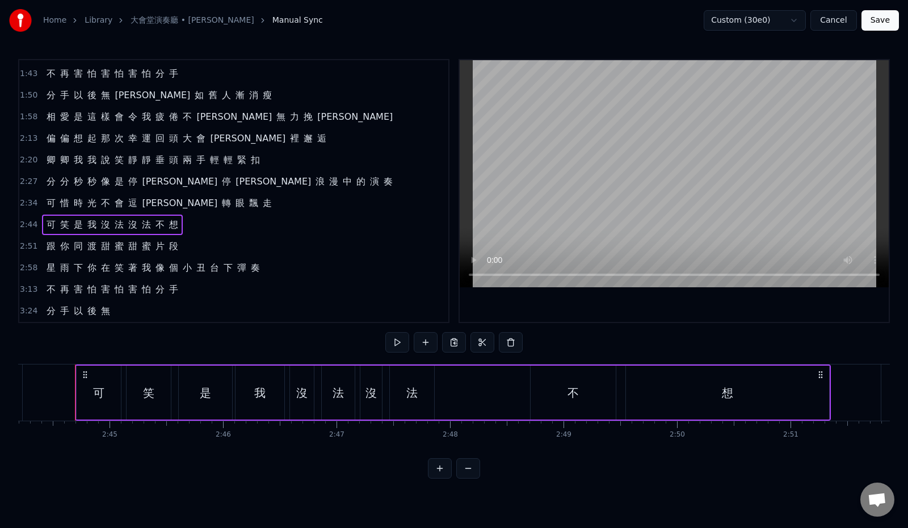
click at [218, 247] on div "2:51 跟 你 同 渡 甜 蜜 甜 蜜 片 段" at bounding box center [233, 246] width 429 height 22
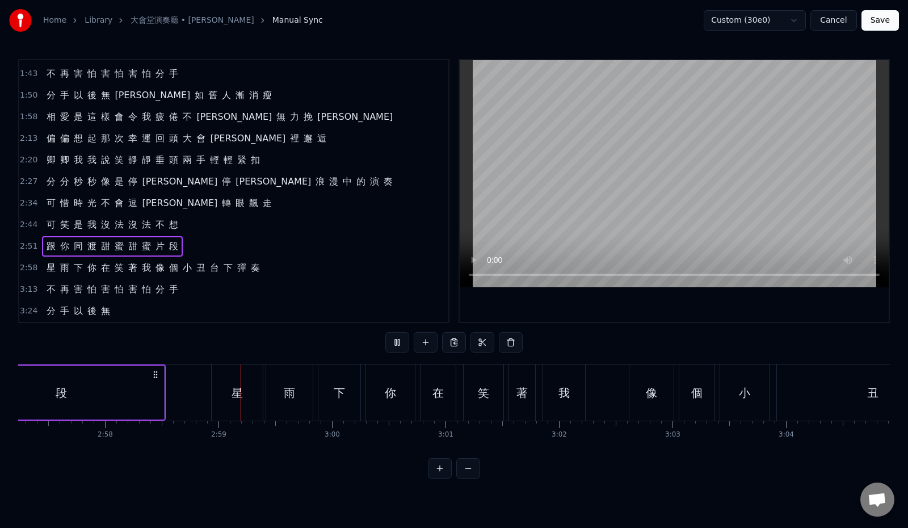
scroll to position [0, 20196]
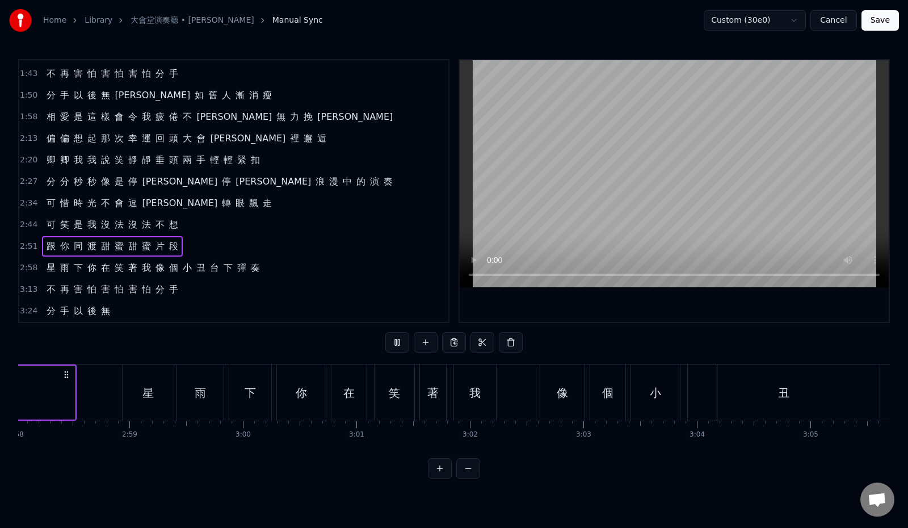
click at [294, 266] on div "2:58 星 雨 下 你 在 笑 著 我 像 個 小 丑 台 下 彈 奏" at bounding box center [233, 268] width 429 height 22
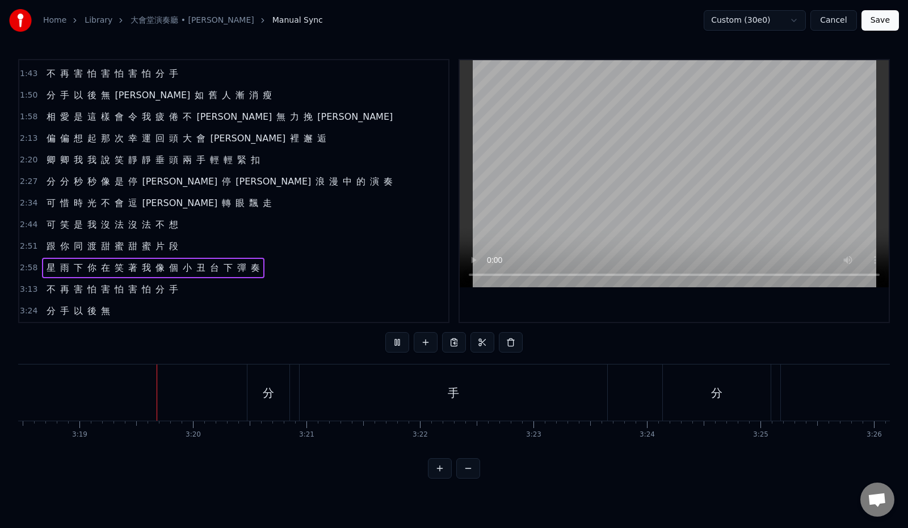
scroll to position [0, 22522]
click at [261, 303] on div "3:24 分 手 以 後 無" at bounding box center [233, 311] width 429 height 22
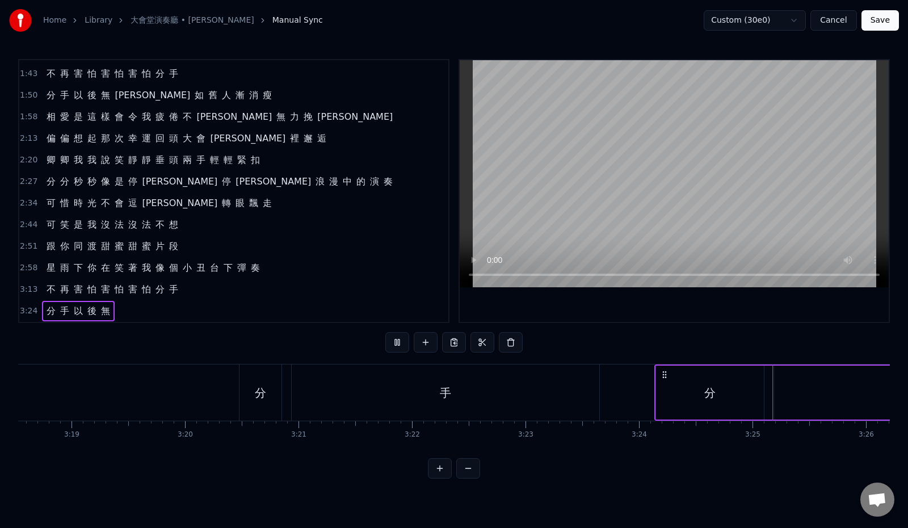
click at [260, 303] on div "3:24 分 手 以 後 無" at bounding box center [233, 311] width 429 height 22
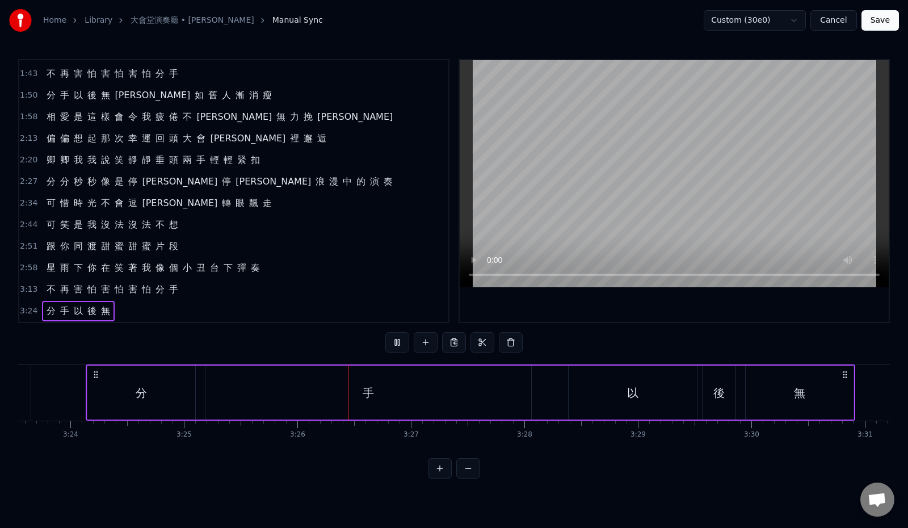
scroll to position [0, 23297]
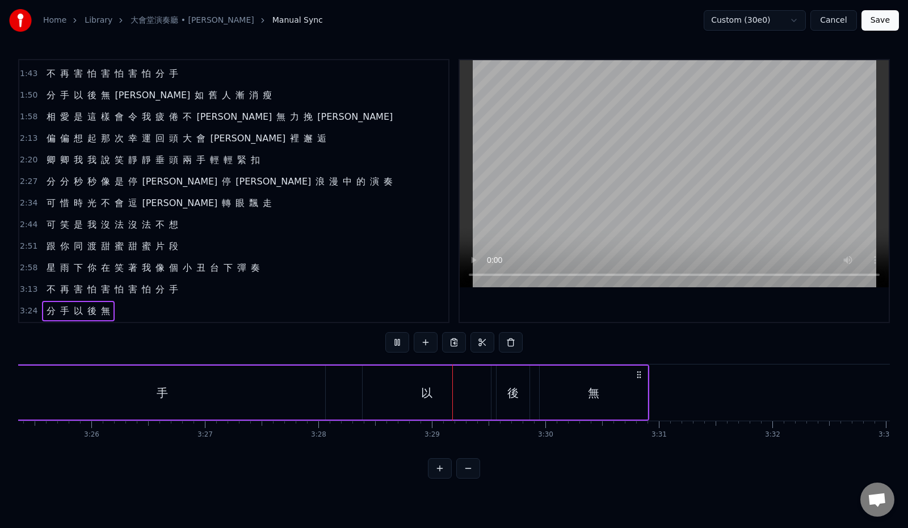
click at [133, 19] on link "大會堂演奏廳 • [PERSON_NAME]" at bounding box center [191, 20] width 123 height 11
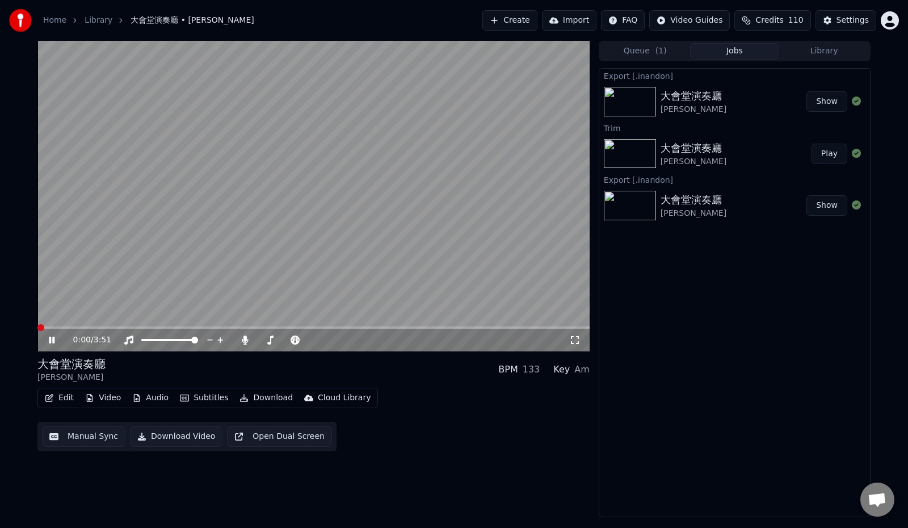
click at [64, 396] on button "Edit" at bounding box center [59, 398] width 38 height 16
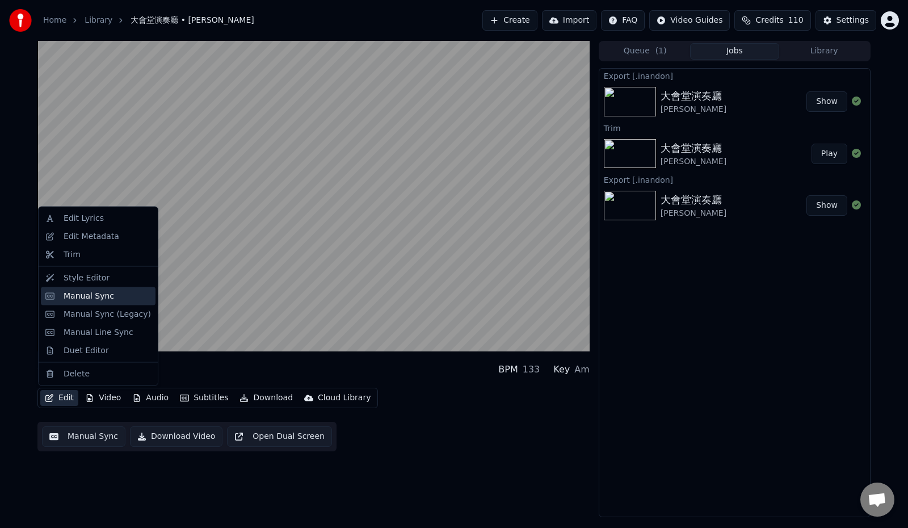
click at [96, 294] on div "Manual Sync" at bounding box center [89, 295] width 50 height 11
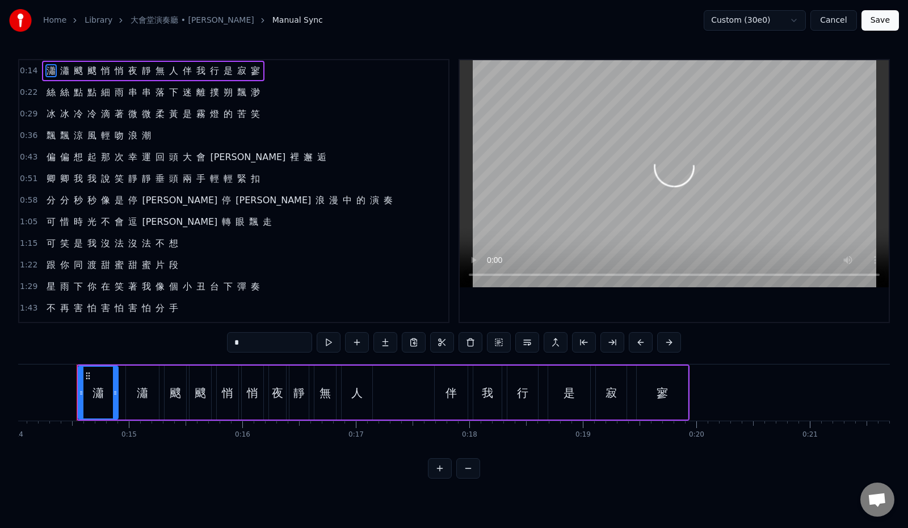
scroll to position [0, 1593]
click at [836, 18] on button "Cancel" at bounding box center [833, 20] width 46 height 20
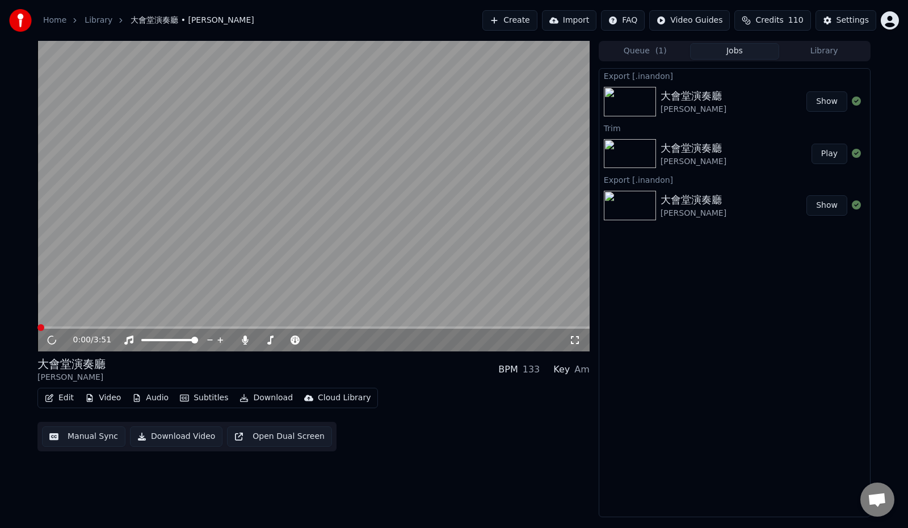
click at [53, 395] on icon "button" at bounding box center [49, 398] width 9 height 8
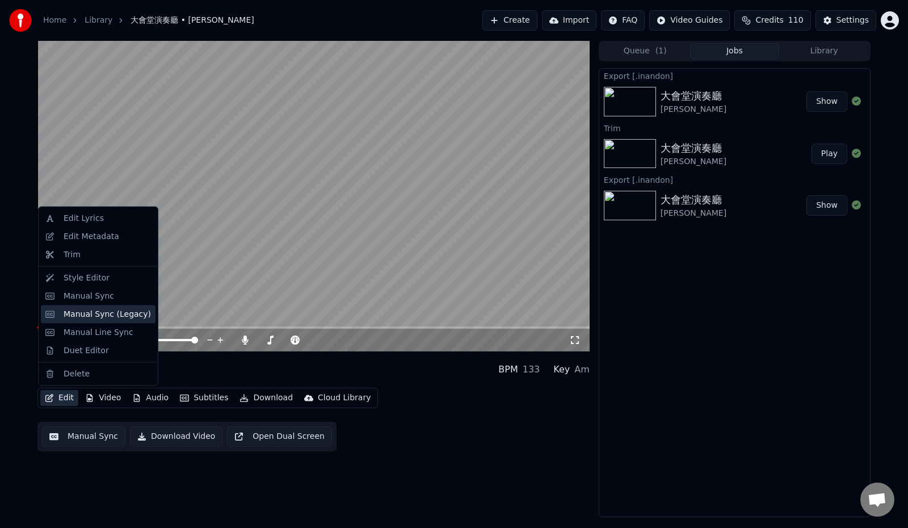
click at [103, 317] on div "Manual Sync (Legacy)" at bounding box center [107, 313] width 87 height 11
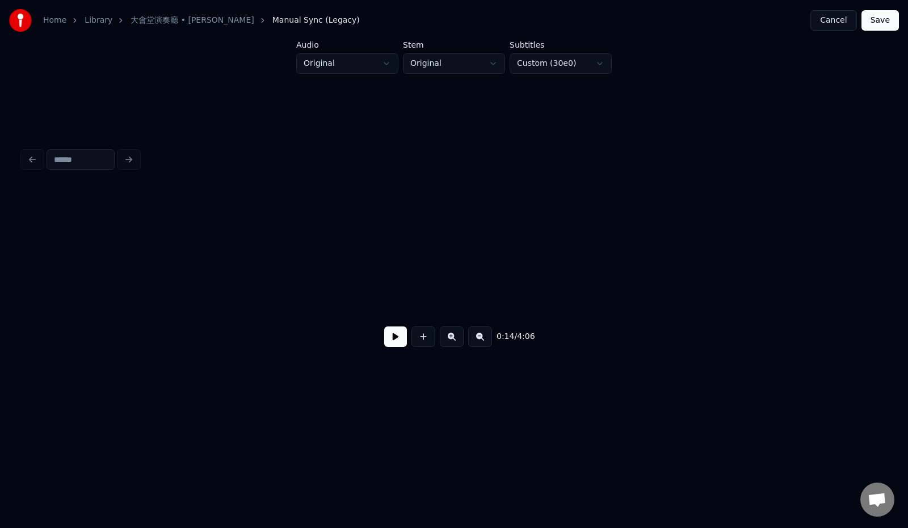
scroll to position [0, 8118]
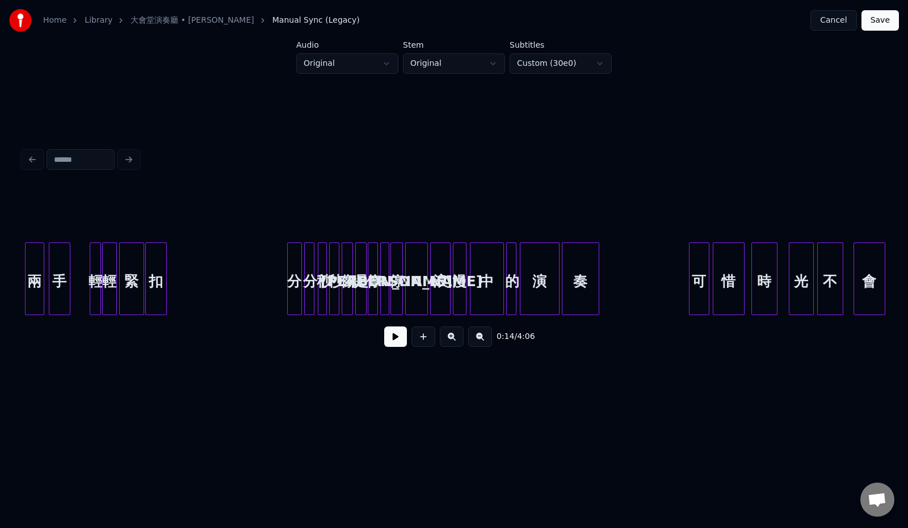
click at [841, 20] on button "Cancel" at bounding box center [833, 20] width 46 height 20
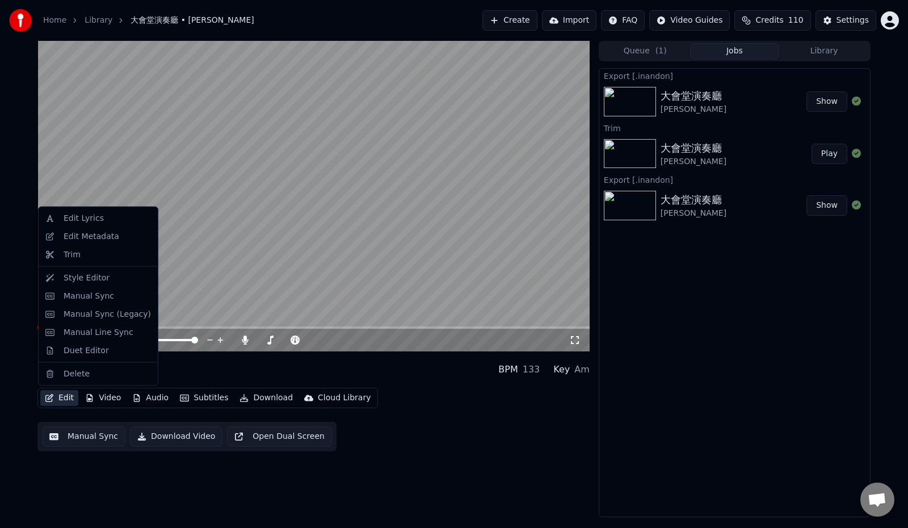
click at [60, 392] on button "Edit" at bounding box center [59, 398] width 38 height 16
click at [822, 154] on button "Play" at bounding box center [829, 154] width 36 height 20
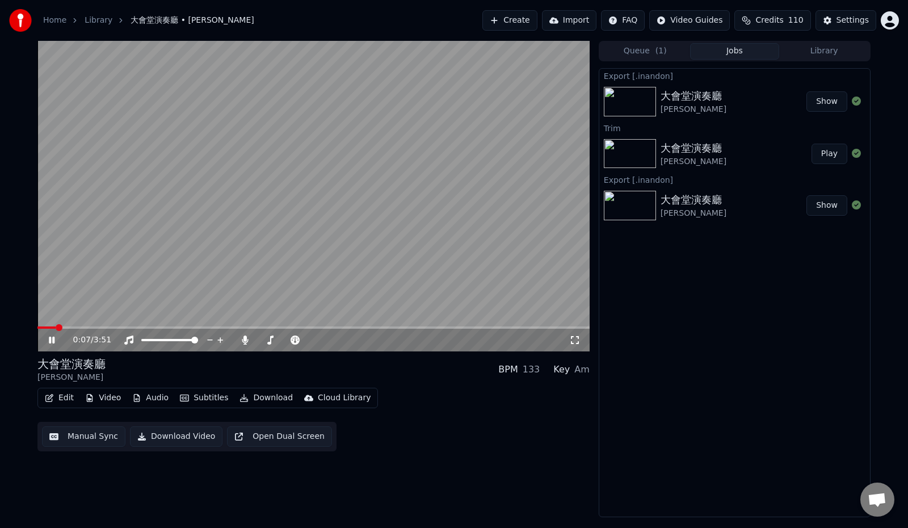
click at [91, 434] on button "Manual Sync" at bounding box center [83, 436] width 83 height 20
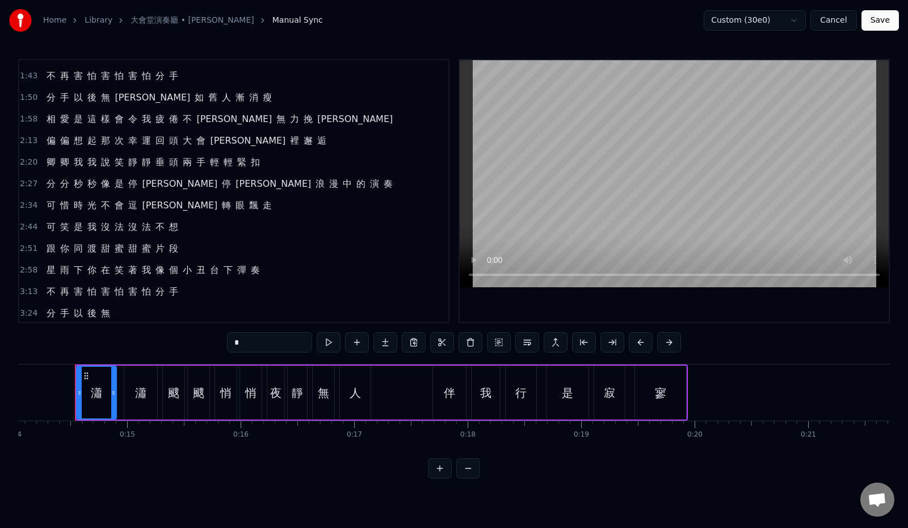
scroll to position [234, 0]
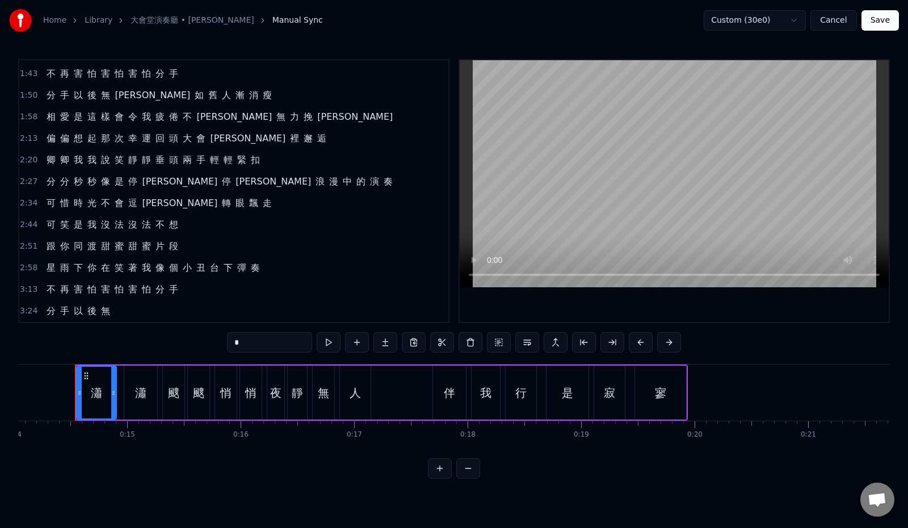
click at [134, 313] on div "3:24 分 手 以 後 無" at bounding box center [233, 311] width 429 height 22
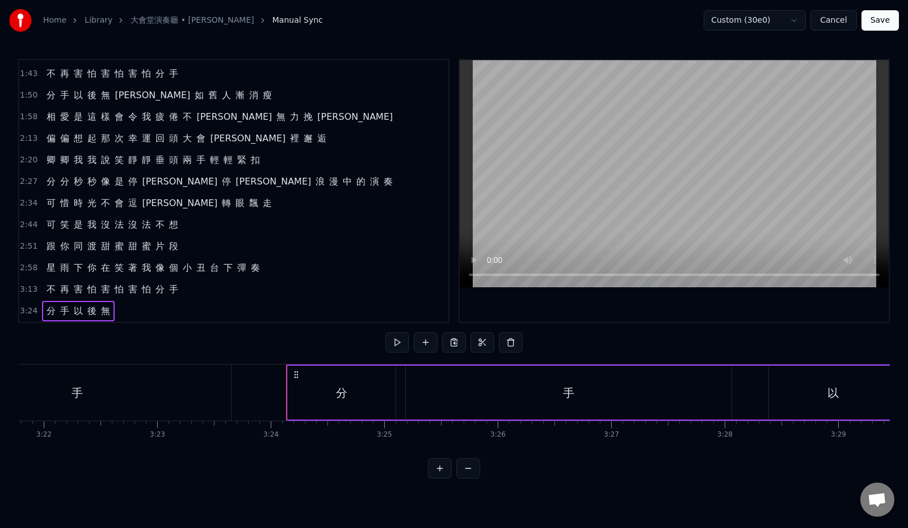
scroll to position [0, 23101]
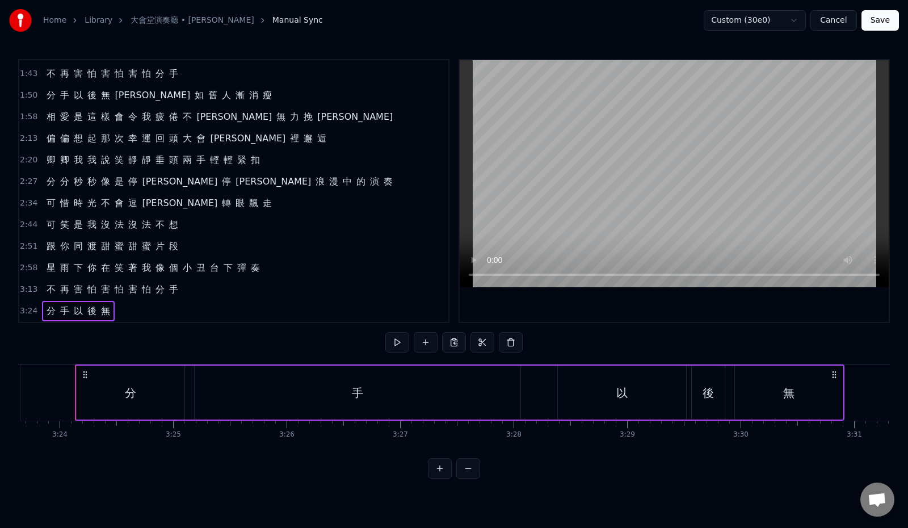
click at [100, 24] on link "Library" at bounding box center [99, 20] width 28 height 11
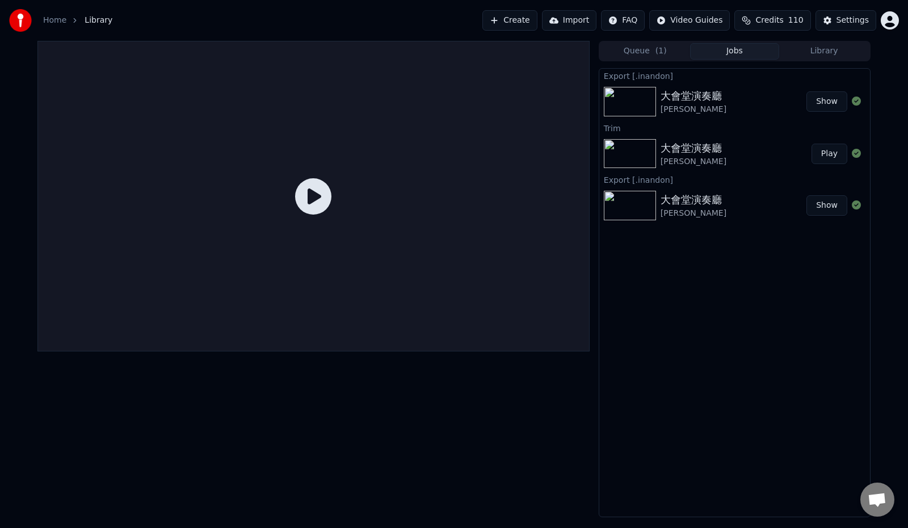
click at [708, 157] on div "[PERSON_NAME]" at bounding box center [693, 161] width 66 height 11
click at [644, 163] on img at bounding box center [630, 153] width 52 height 29
click at [302, 195] on icon at bounding box center [313, 196] width 36 height 36
click at [305, 195] on icon at bounding box center [313, 196] width 36 height 36
click at [663, 159] on div "[PERSON_NAME]" at bounding box center [693, 161] width 66 height 11
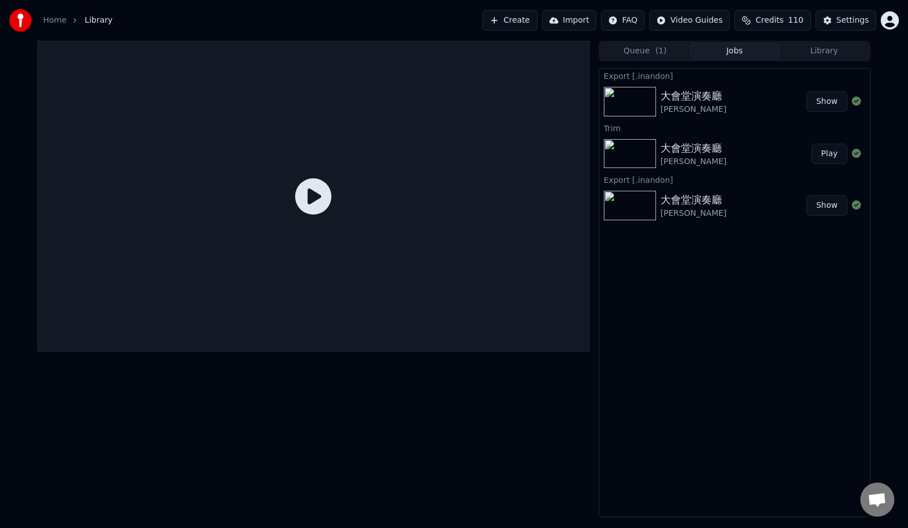
click at [834, 149] on button "Play" at bounding box center [829, 154] width 36 height 20
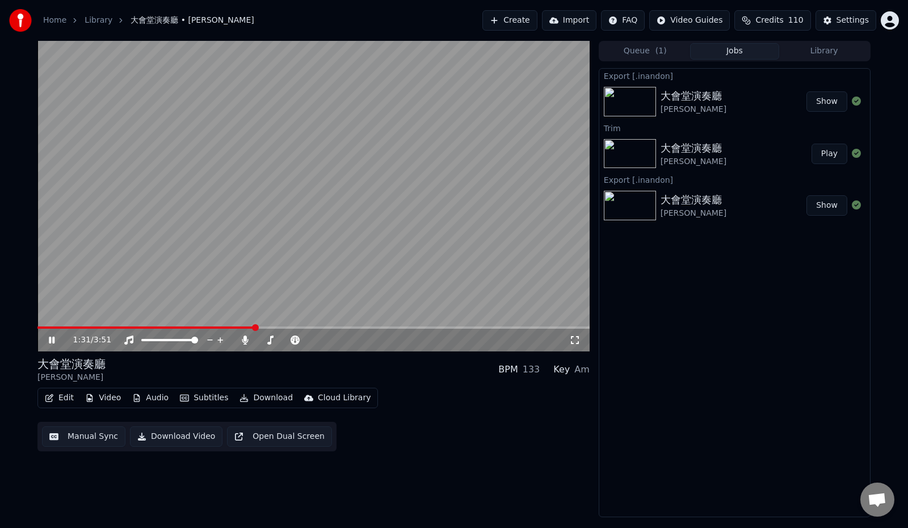
click at [254, 331] on span at bounding box center [255, 327] width 7 height 7
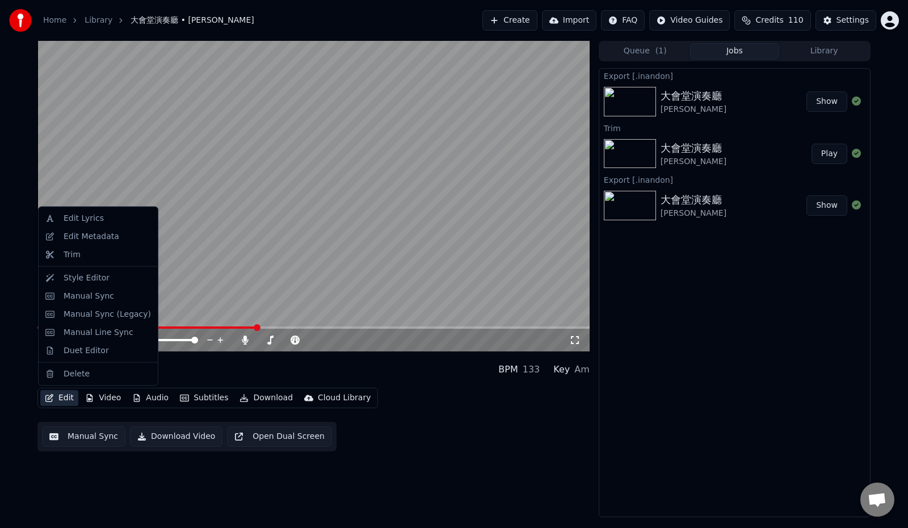
click at [57, 400] on button "Edit" at bounding box center [59, 398] width 38 height 16
click at [92, 281] on div "Style Editor" at bounding box center [87, 277] width 46 height 11
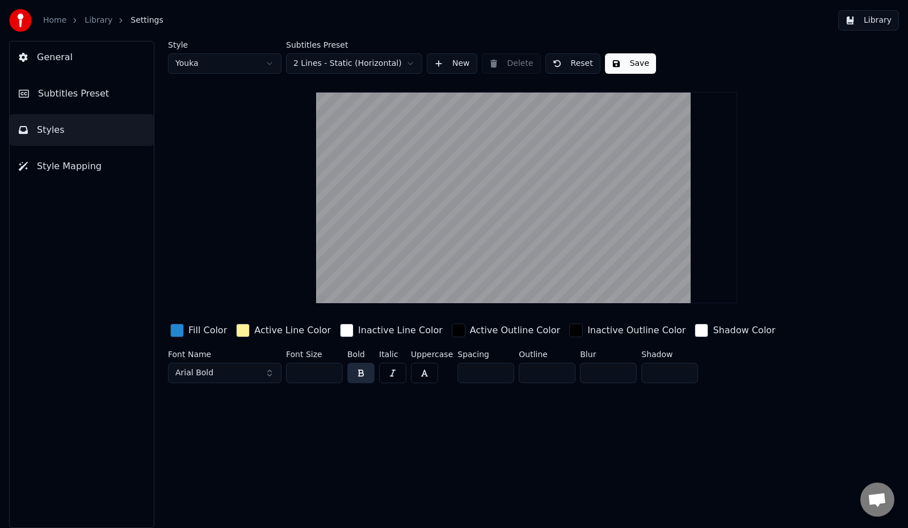
click at [86, 20] on link "Library" at bounding box center [99, 20] width 28 height 11
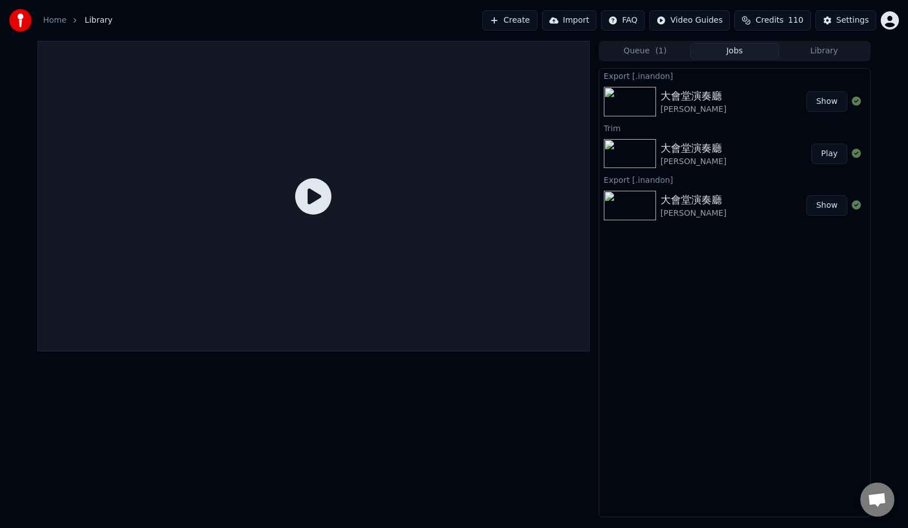
click at [305, 200] on icon at bounding box center [313, 196] width 36 height 36
click at [317, 199] on icon at bounding box center [313, 196] width 36 height 36
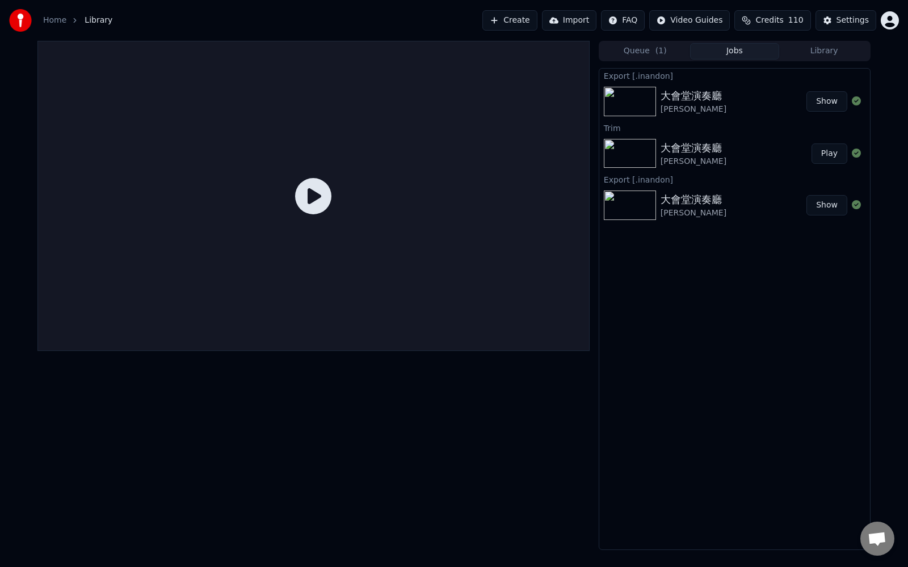
click at [317, 211] on div at bounding box center [313, 196] width 552 height 310
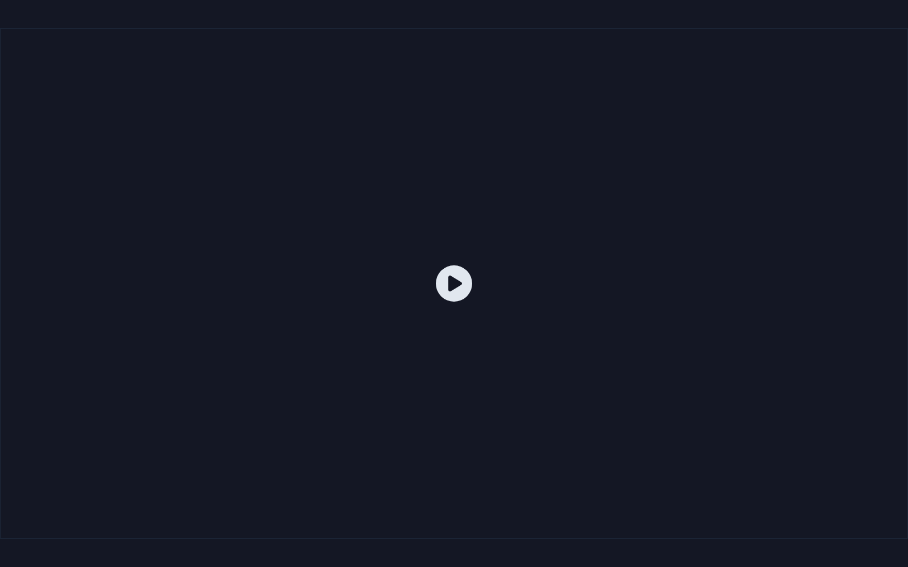
click at [450, 281] on icon at bounding box center [454, 283] width 36 height 36
click at [469, 284] on icon at bounding box center [454, 283] width 36 height 36
click at [469, 271] on div at bounding box center [454, 283] width 908 height 511
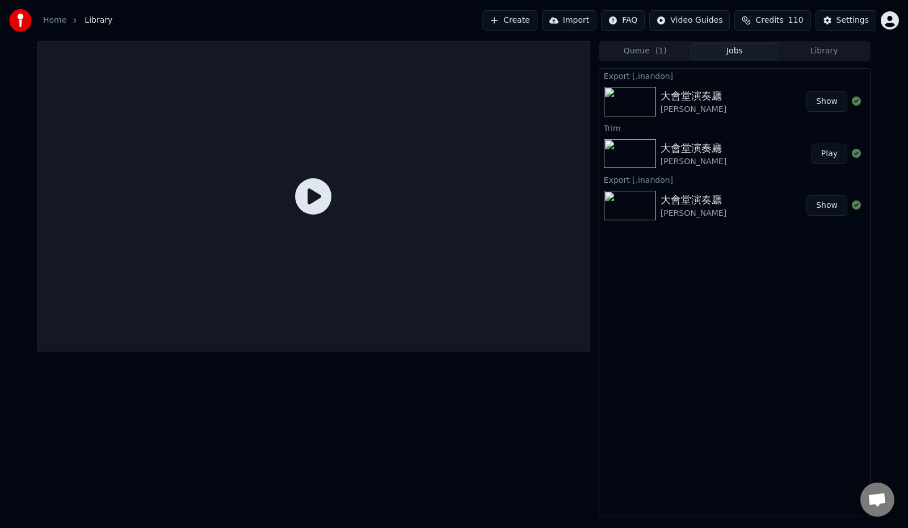
click at [831, 153] on button "Play" at bounding box center [829, 154] width 36 height 20
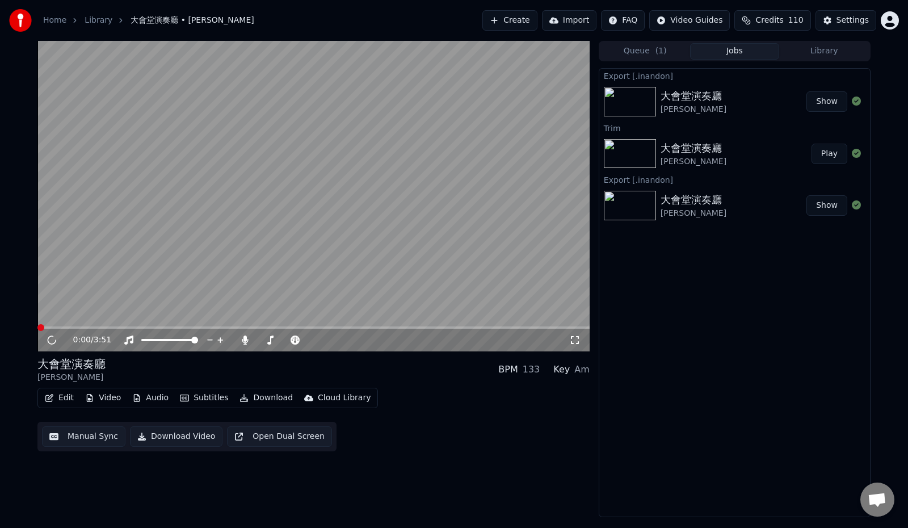
click at [58, 393] on button "Edit" at bounding box center [59, 398] width 38 height 16
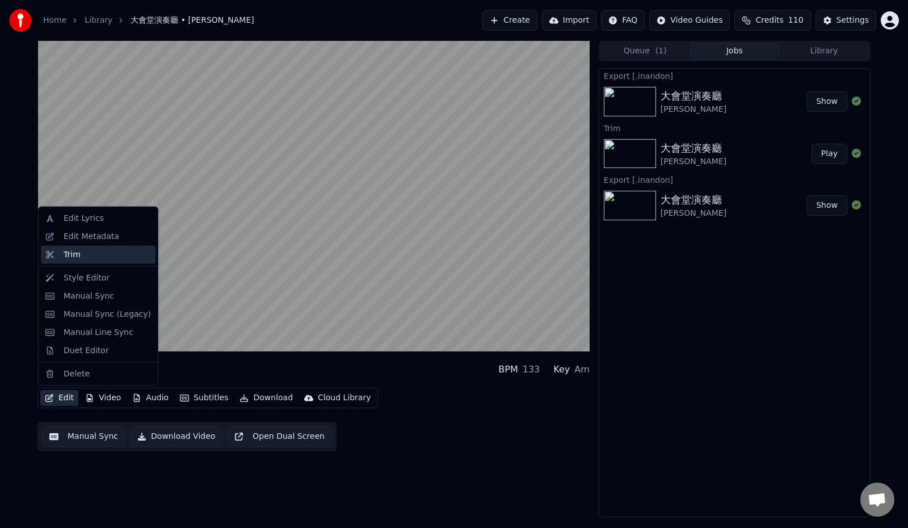
click at [87, 250] on div "Trim" at bounding box center [107, 253] width 87 height 11
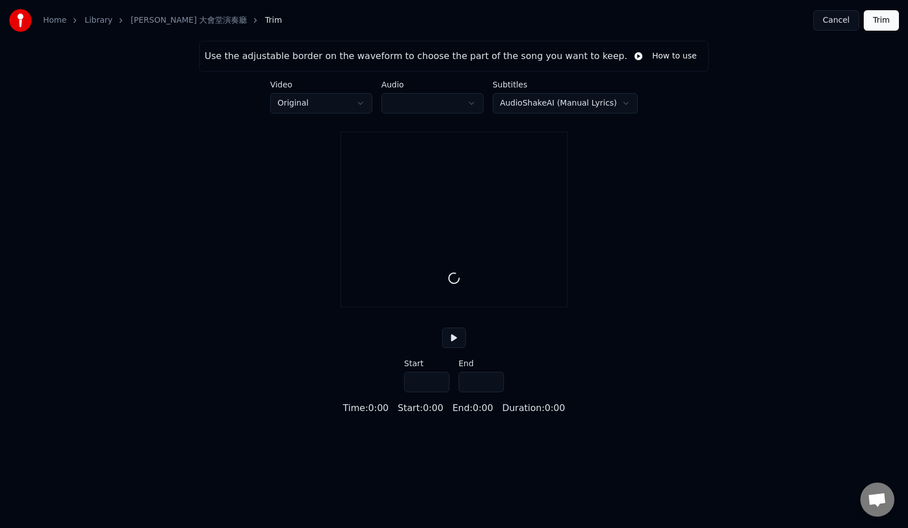
type input "*****"
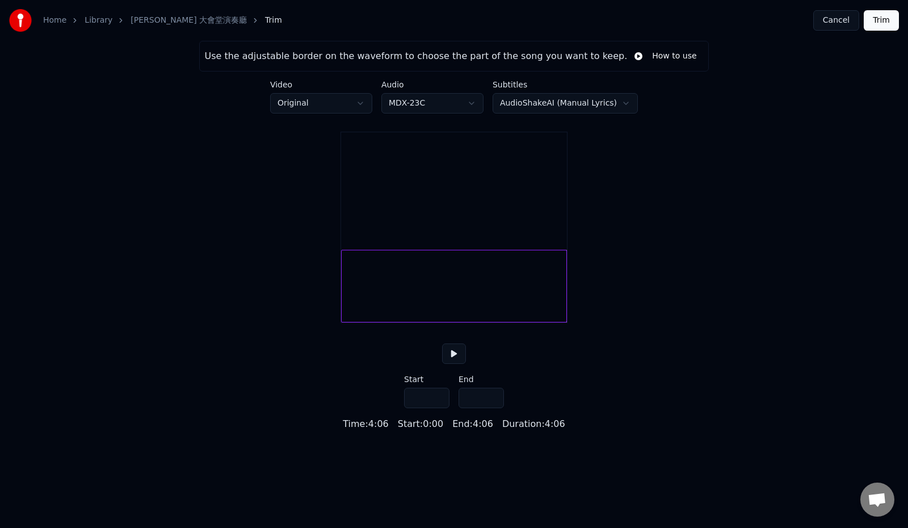
click at [448, 364] on button at bounding box center [454, 353] width 24 height 20
click at [451, 364] on button at bounding box center [454, 353] width 24 height 20
click at [427, 106] on html "Home Library [PERSON_NAME] 大會堂演奏廳 Trim Cancel Trim Use the adjustable border on…" at bounding box center [454, 215] width 908 height 431
click at [427, 106] on html "Home Library [PERSON_NAME]會堂演奏廳 Trim Cancel Trim Use the adjustable border on t…" at bounding box center [454, 215] width 908 height 431
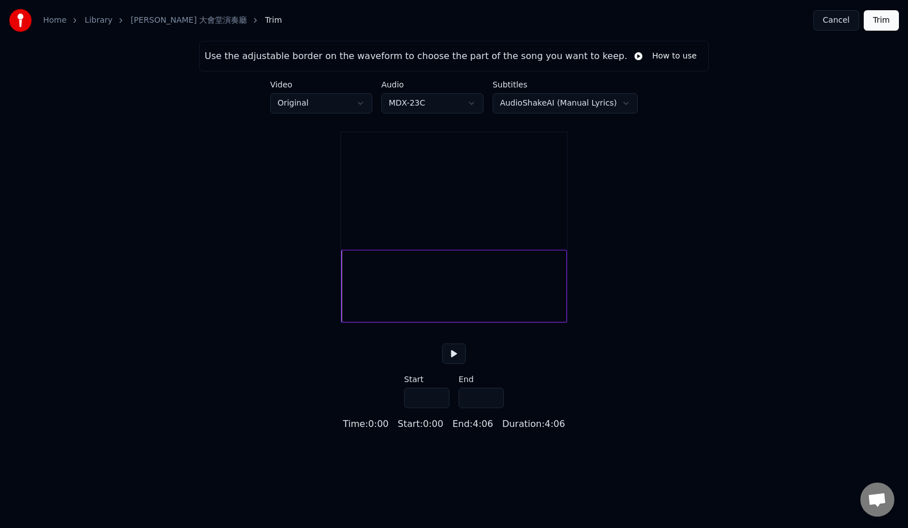
click at [525, 106] on html "Home Library [PERSON_NAME] 大會堂演奏廳 Trim Cancel Trim Use the adjustable border on…" at bounding box center [454, 215] width 908 height 431
click at [543, 102] on html "Home Library [PERSON_NAME] 大會堂演奏廳 Trim Cancel Trim Use the adjustable border on…" at bounding box center [454, 215] width 908 height 431
click at [831, 20] on html "Home Library [PERSON_NAME] 大會堂演奏廳 Trim Cancel Trim Use the adjustable border on…" at bounding box center [454, 215] width 908 height 431
click at [151, 23] on link "[PERSON_NAME] 大會堂演奏廳" at bounding box center [188, 20] width 116 height 11
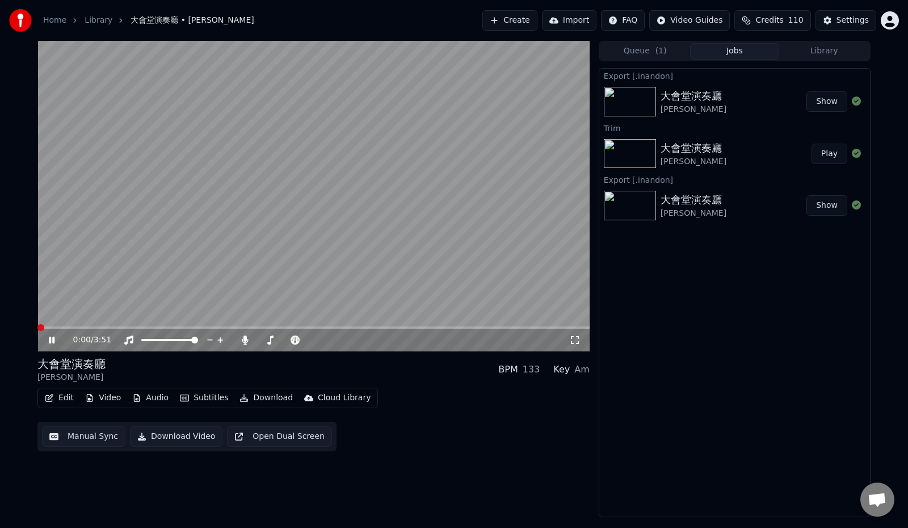
click at [52, 396] on icon "button" at bounding box center [49, 398] width 8 height 8
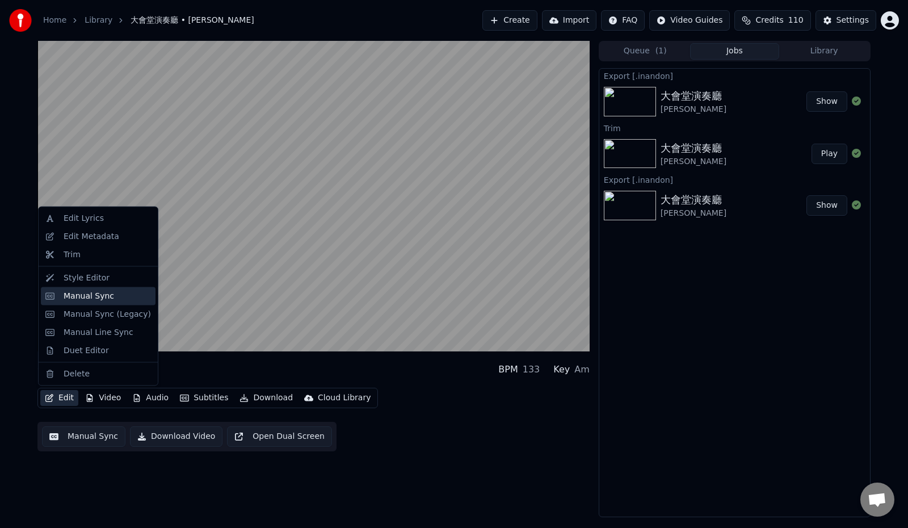
click at [102, 297] on div "Manual Sync" at bounding box center [89, 295] width 50 height 11
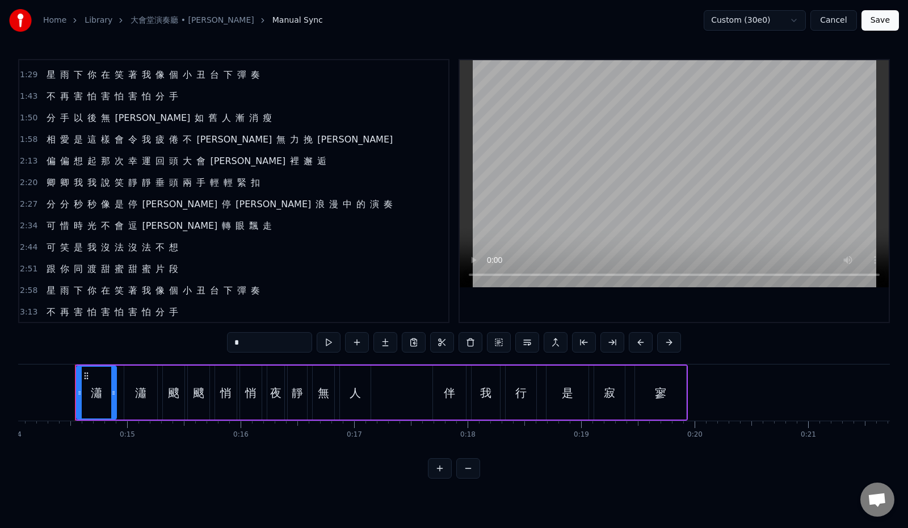
scroll to position [234, 0]
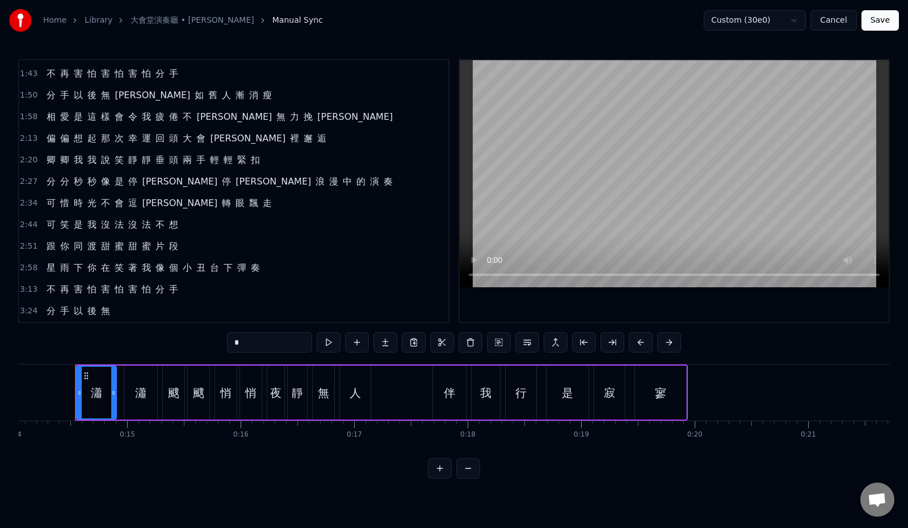
click at [159, 315] on div "3:24 分 手 以 後 無" at bounding box center [233, 311] width 429 height 22
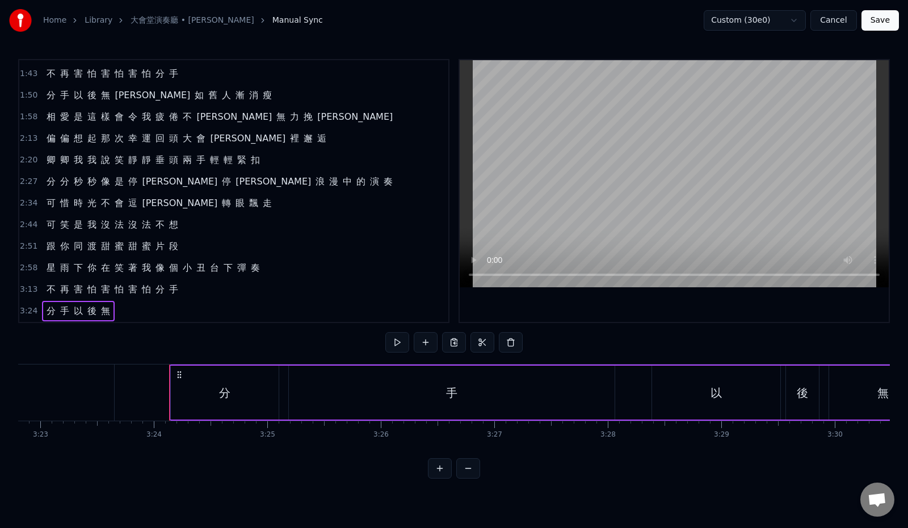
scroll to position [0, 23101]
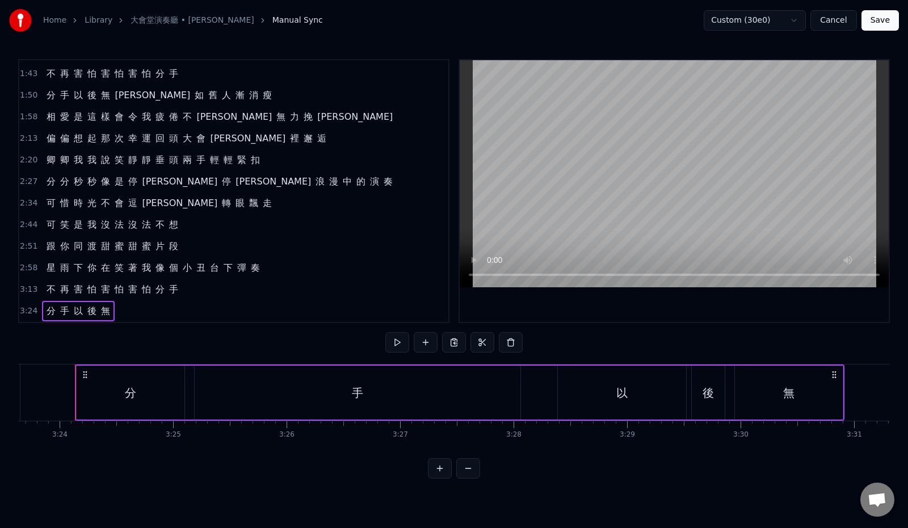
click at [201, 292] on div "3:13 不 再 害 怕 害 怕 害 怕 分 手" at bounding box center [233, 290] width 429 height 22
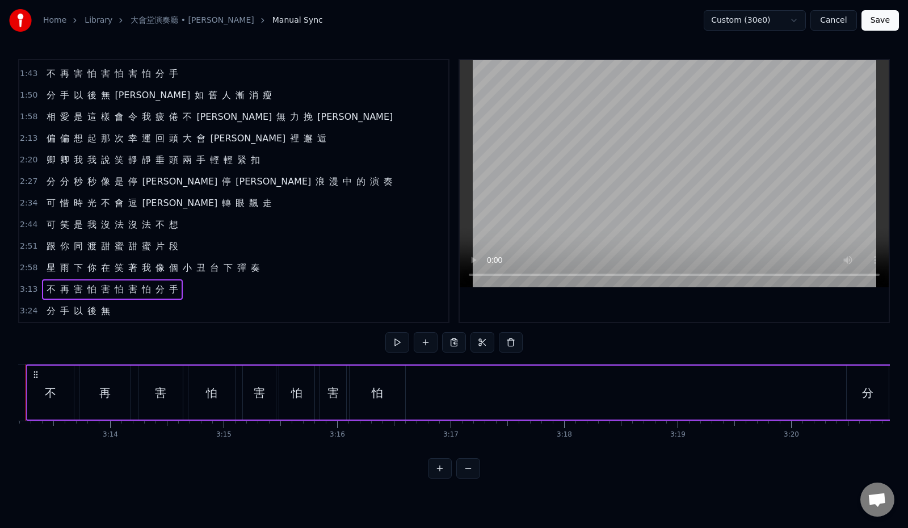
scroll to position [0, 21867]
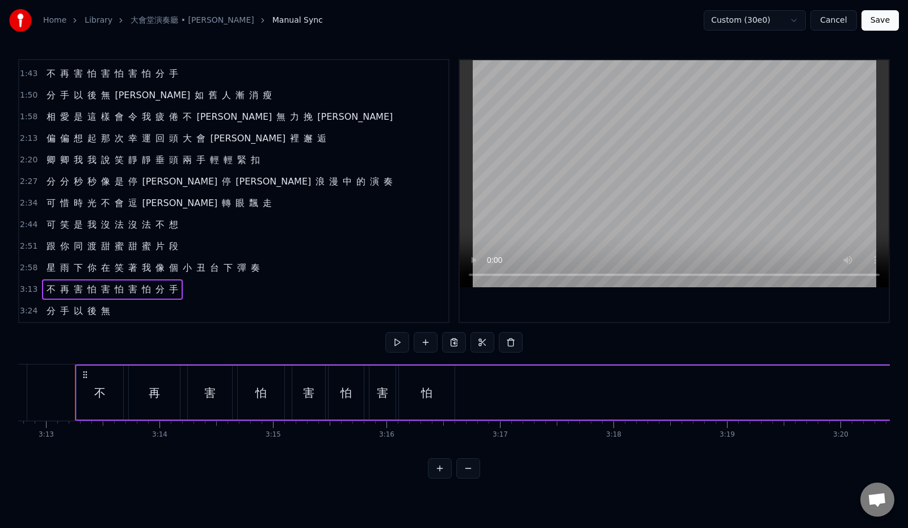
click at [184, 311] on div "3:24 分 手 以 後 無" at bounding box center [233, 311] width 429 height 22
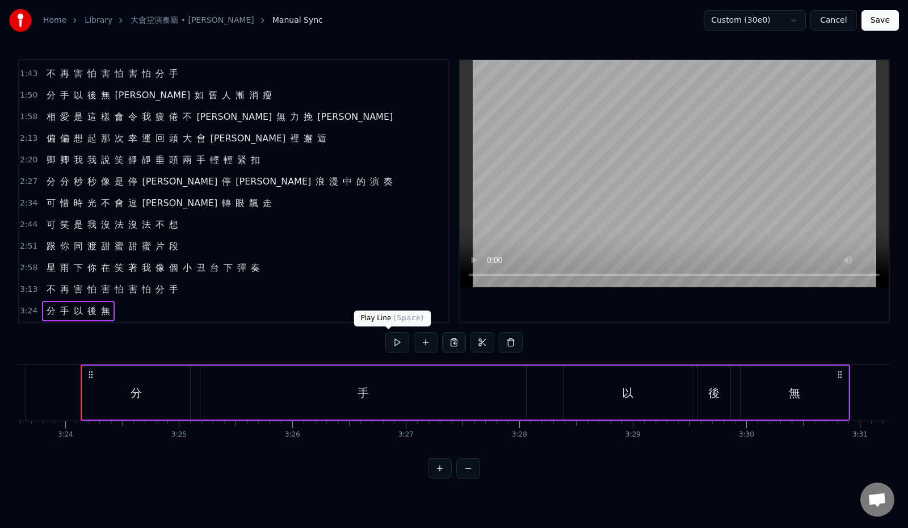
scroll to position [0, 23101]
click at [393, 339] on button at bounding box center [397, 342] width 24 height 20
click at [223, 292] on div "3:13 不 再 害 怕 害 怕 害 怕 分 手" at bounding box center [233, 290] width 429 height 22
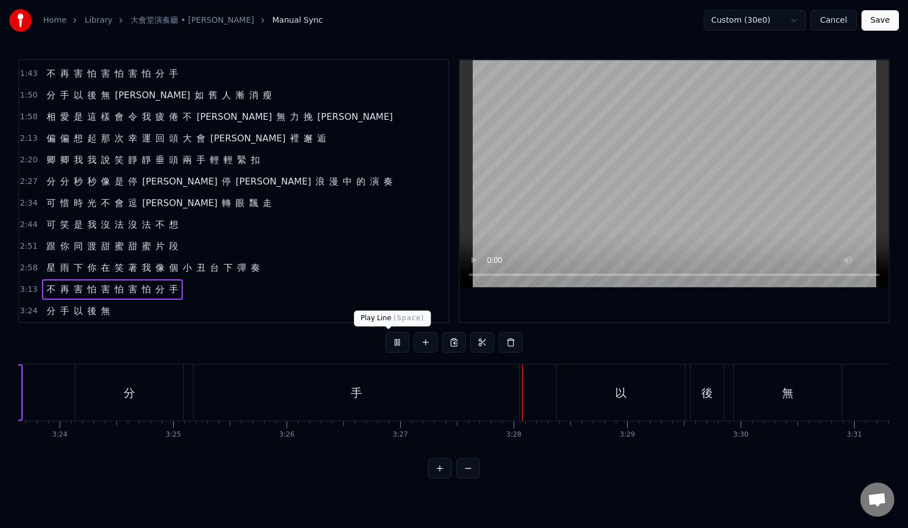
click at [385, 343] on button at bounding box center [397, 342] width 24 height 20
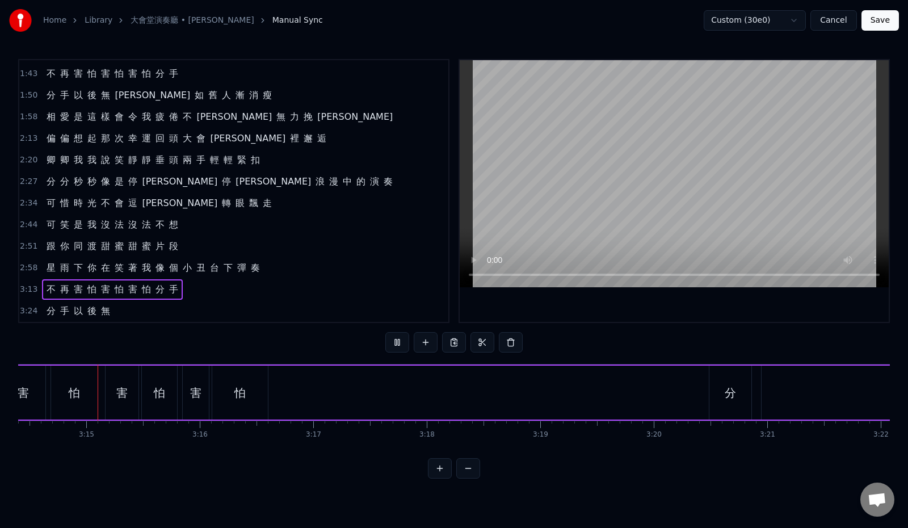
scroll to position [0, 22030]
click at [385, 343] on button at bounding box center [397, 342] width 24 height 20
click at [212, 95] on div "1:50 分 手 以 後 無 奈 如 舊 人 漸 消 瘦" at bounding box center [233, 96] width 429 height 22
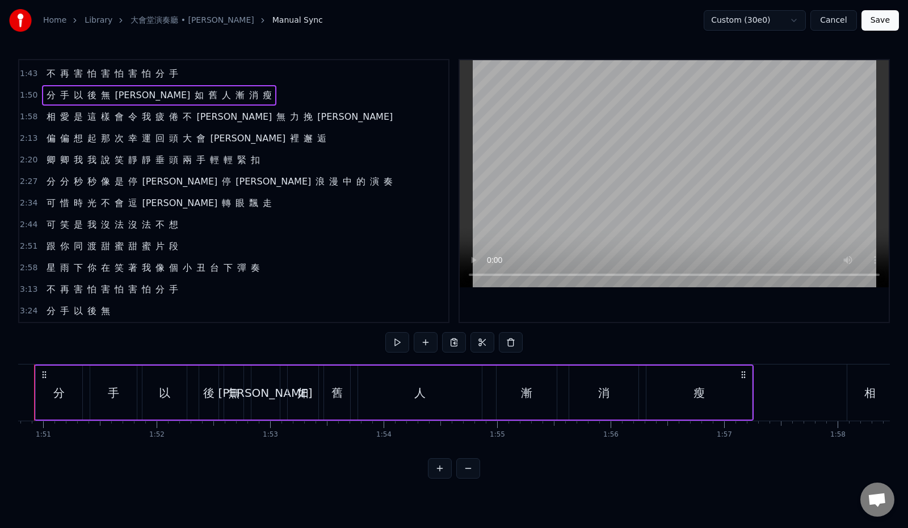
scroll to position [0, 12526]
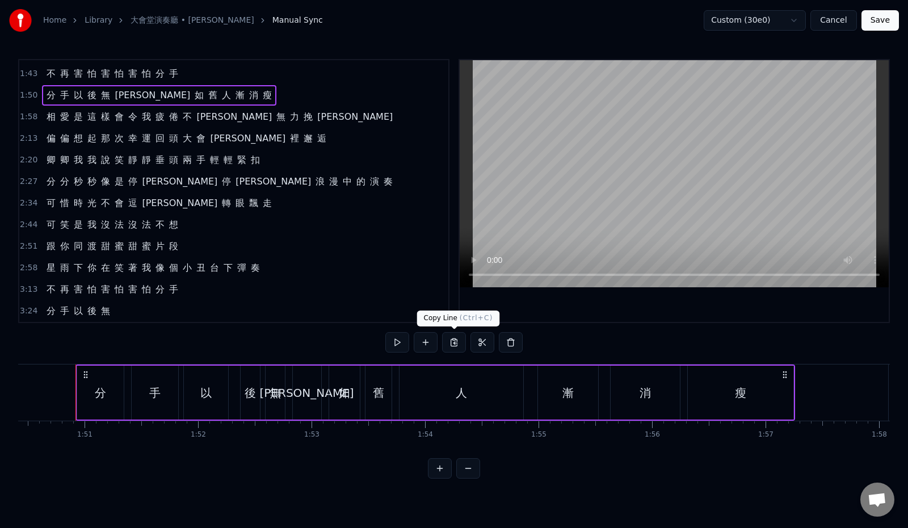
click at [454, 345] on button at bounding box center [454, 342] width 24 height 20
click at [172, 310] on div "3:24 分 手 以 後 無" at bounding box center [233, 311] width 429 height 22
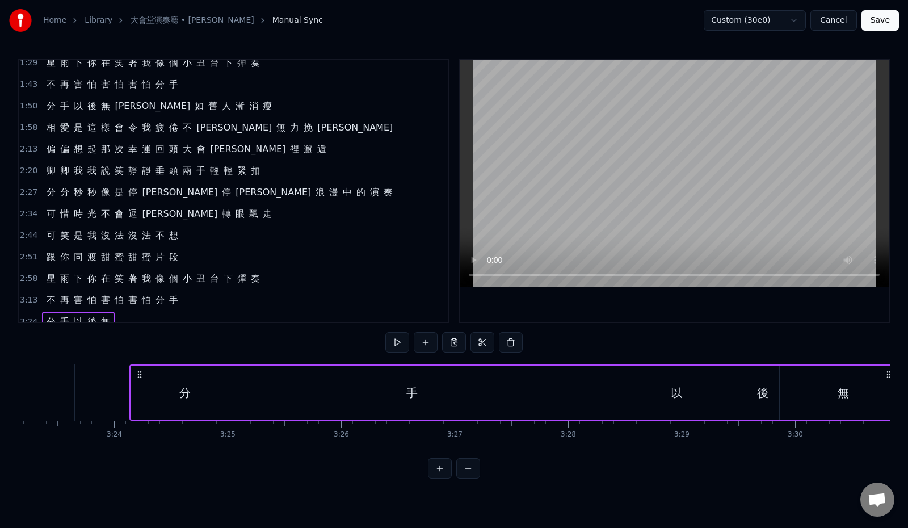
scroll to position [234, 0]
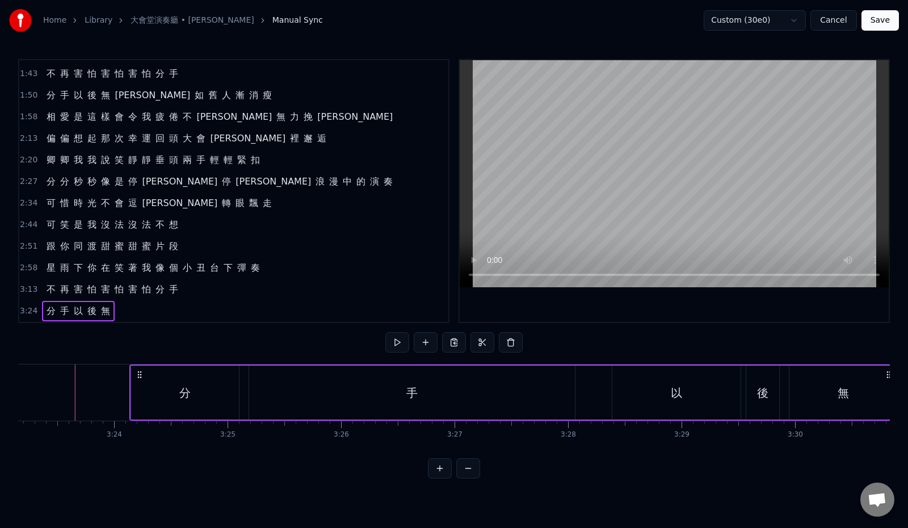
click at [233, 94] on div "1:50 分 手 以 後 無 奈 如 舊 人 漸 消 瘦" at bounding box center [233, 96] width 429 height 22
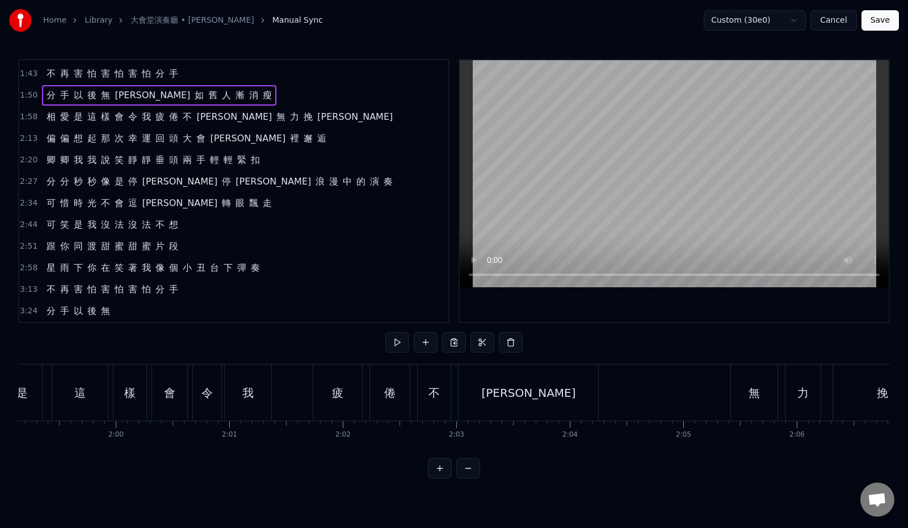
scroll to position [0, 12526]
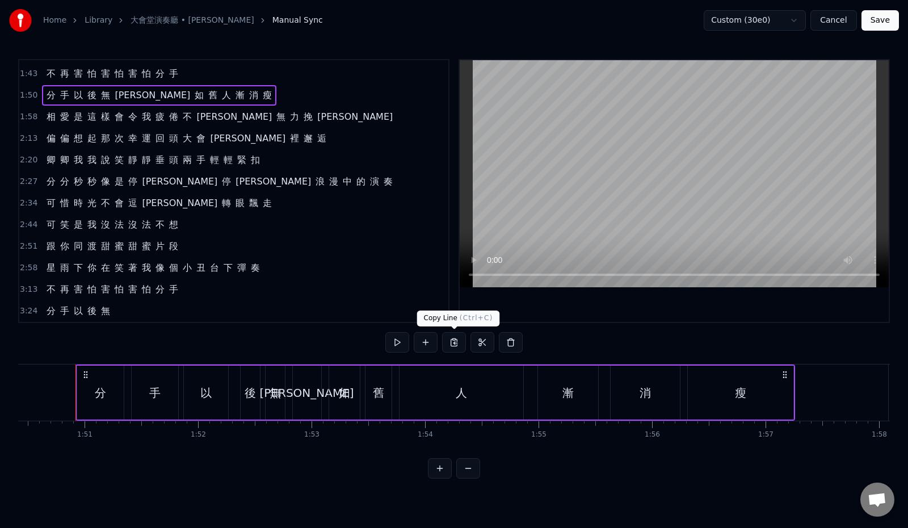
click at [454, 341] on button at bounding box center [454, 342] width 24 height 20
click at [244, 314] on div "3:24 分 手 以 後 無" at bounding box center [233, 311] width 429 height 22
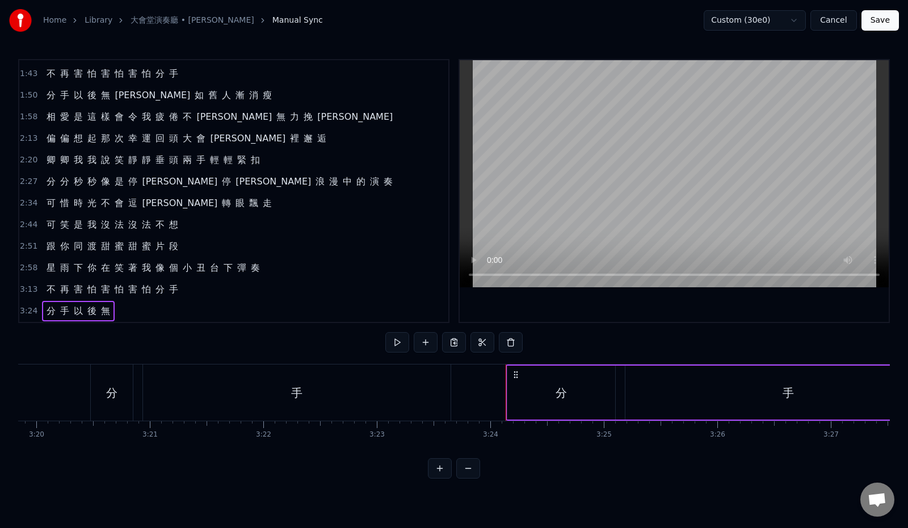
scroll to position [0, 23101]
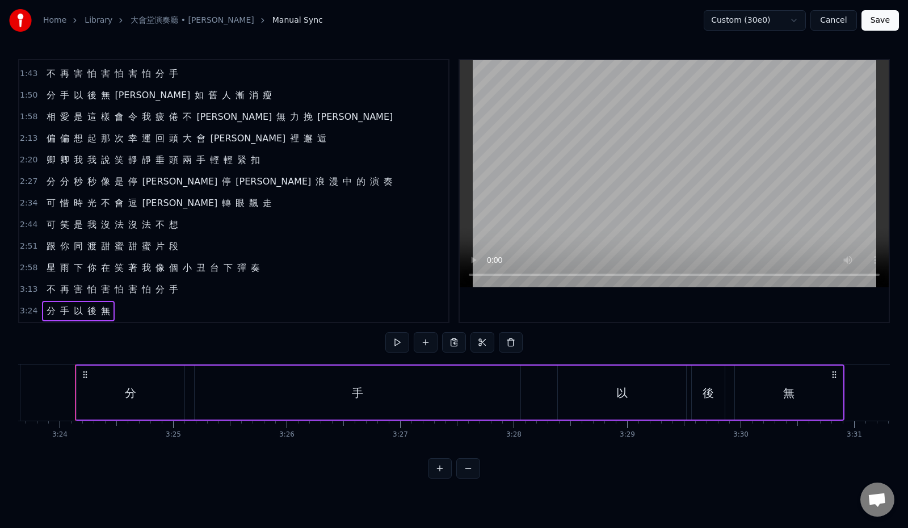
click at [238, 291] on div "3:13 不 再 害 怕 害 怕 害 怕 分 手" at bounding box center [233, 290] width 429 height 22
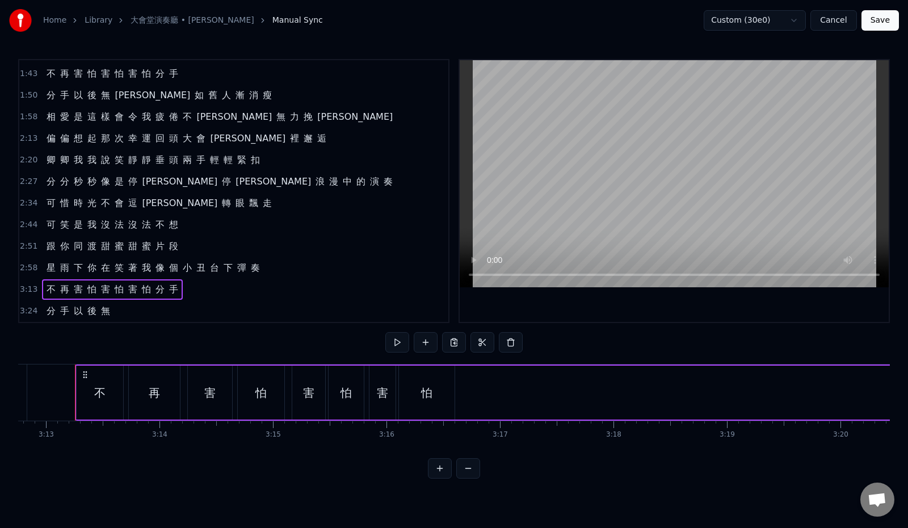
click at [23, 310] on span "3:24" at bounding box center [29, 310] width 18 height 11
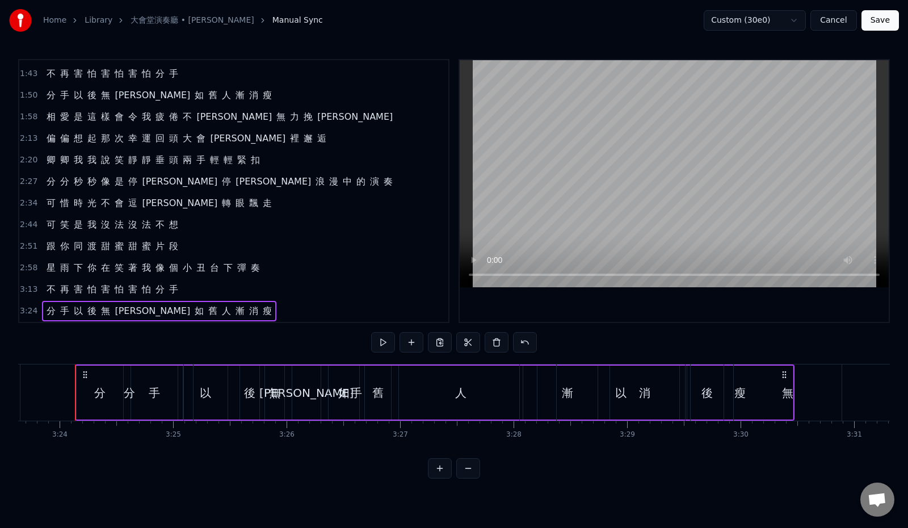
click at [227, 290] on div "3:13 不 再 害 怕 害 怕 害 怕 分 手" at bounding box center [233, 290] width 429 height 22
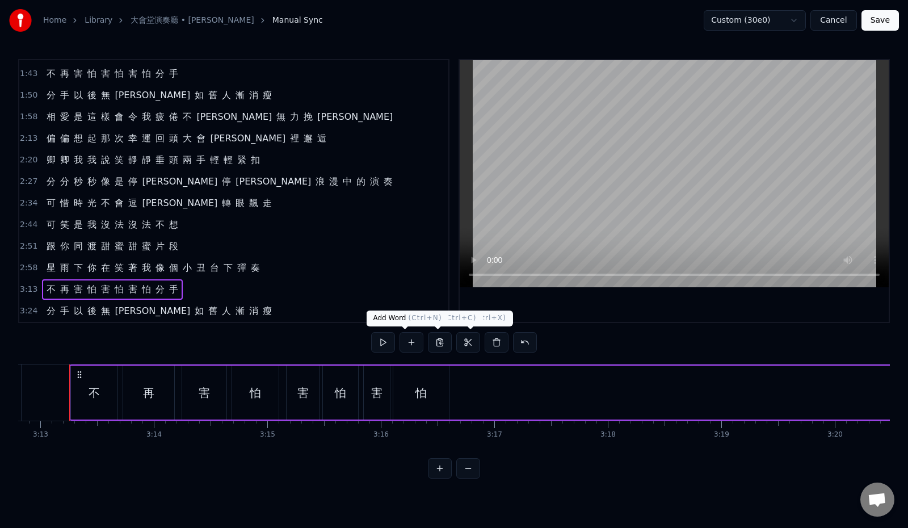
scroll to position [0, 21867]
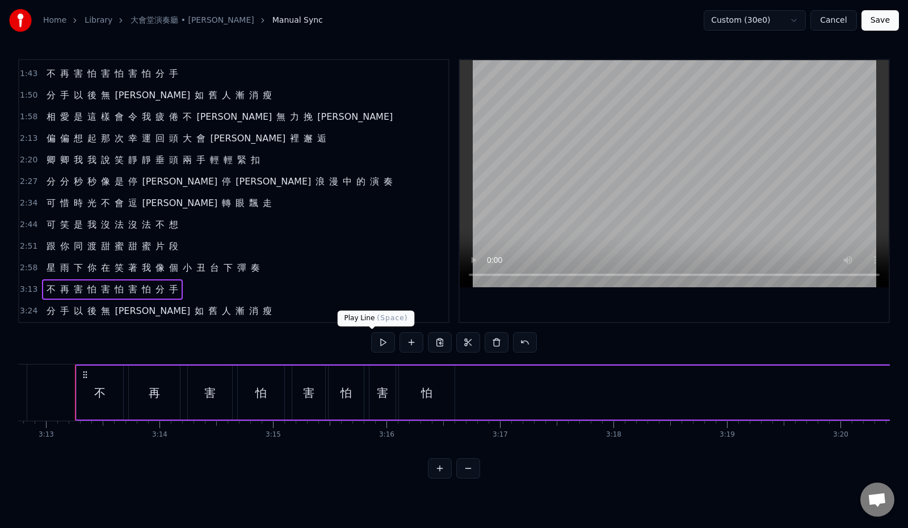
click at [371, 342] on button at bounding box center [383, 342] width 24 height 20
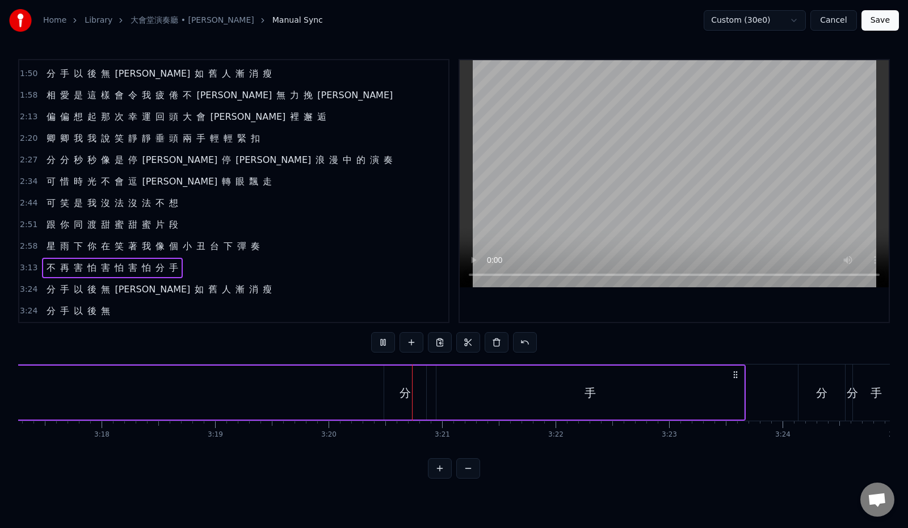
scroll to position [0, 22642]
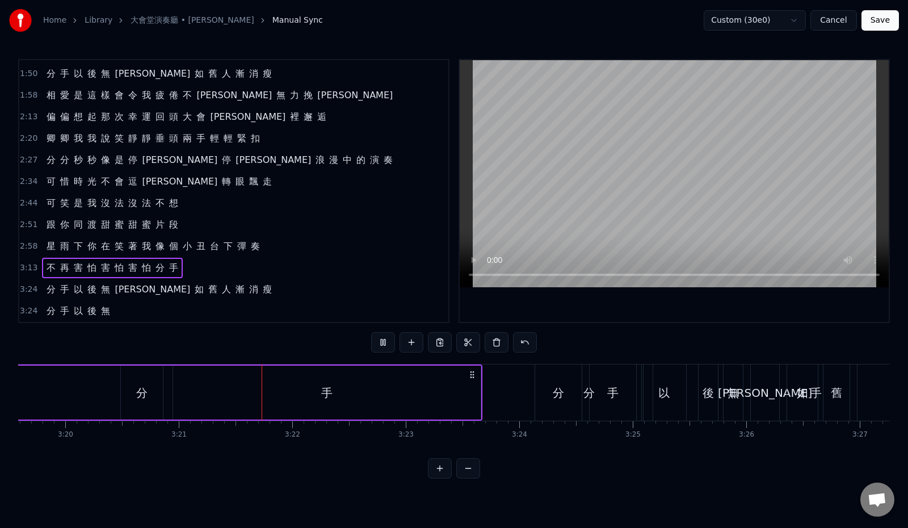
click at [252, 296] on div "3:24 分 手 以 後 無 奈 如 舊 人 漸 消 瘦" at bounding box center [233, 290] width 429 height 22
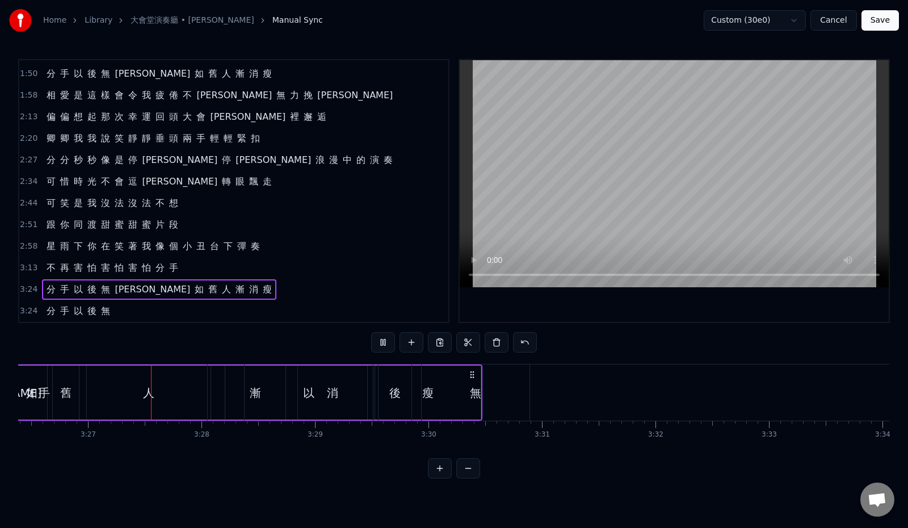
scroll to position [0, 23414]
click at [289, 95] on div "1:58 相 愛 是 這 樣 會 令 我 疲 倦 不 休 無 力 挽 留" at bounding box center [233, 96] width 429 height 22
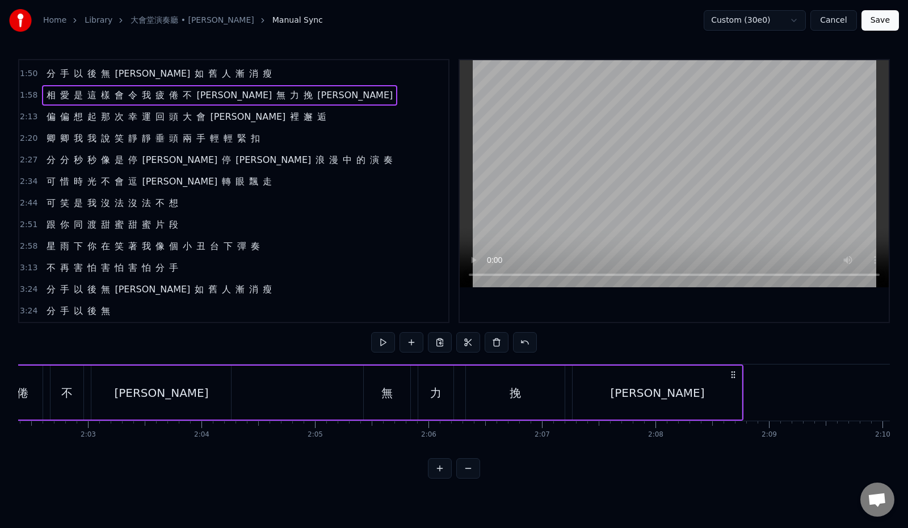
scroll to position [0, 13338]
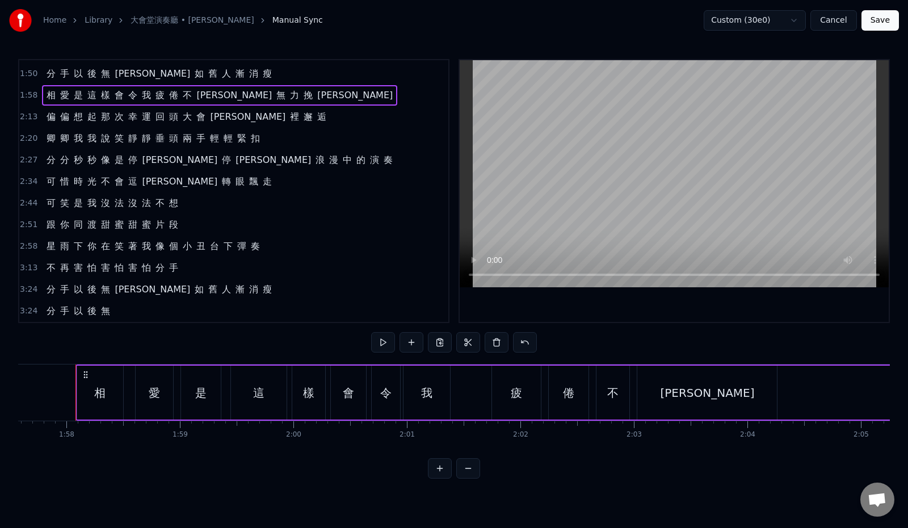
click at [188, 306] on div "3:24 分 手 以 後 無" at bounding box center [233, 311] width 429 height 22
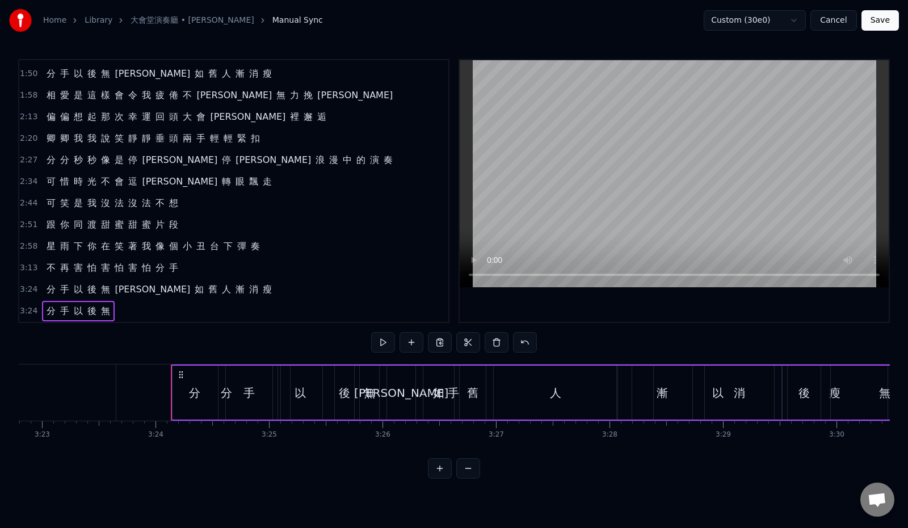
scroll to position [0, 23101]
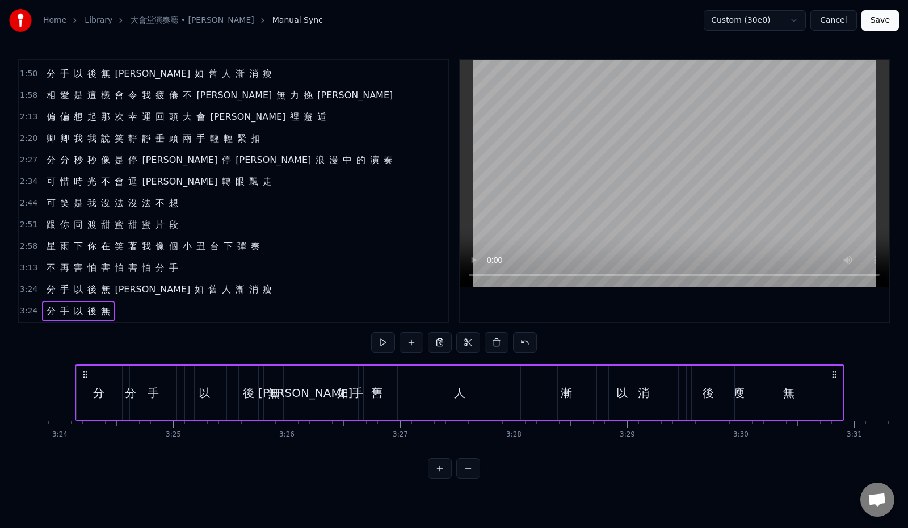
click at [233, 292] on div "3:24 分 手 以 後 無 奈 如 舊 人 漸 消 瘦" at bounding box center [233, 290] width 429 height 22
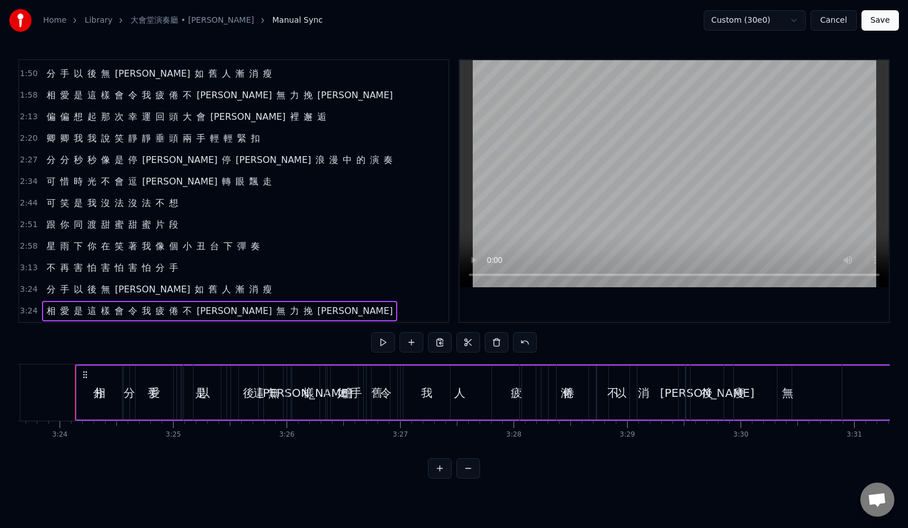
click at [231, 292] on div "3:24 分 手 以 後 無 奈 如 舊 人 漸 消 瘦" at bounding box center [233, 290] width 429 height 22
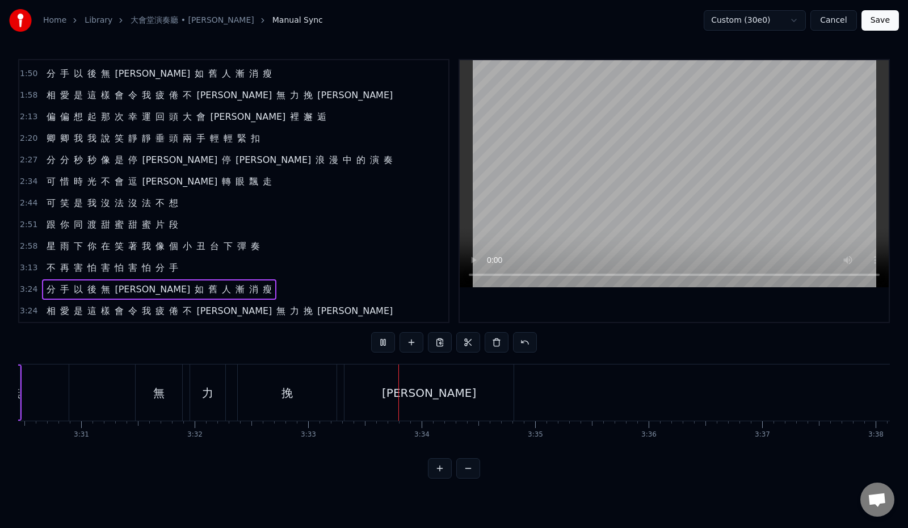
scroll to position [277, 0]
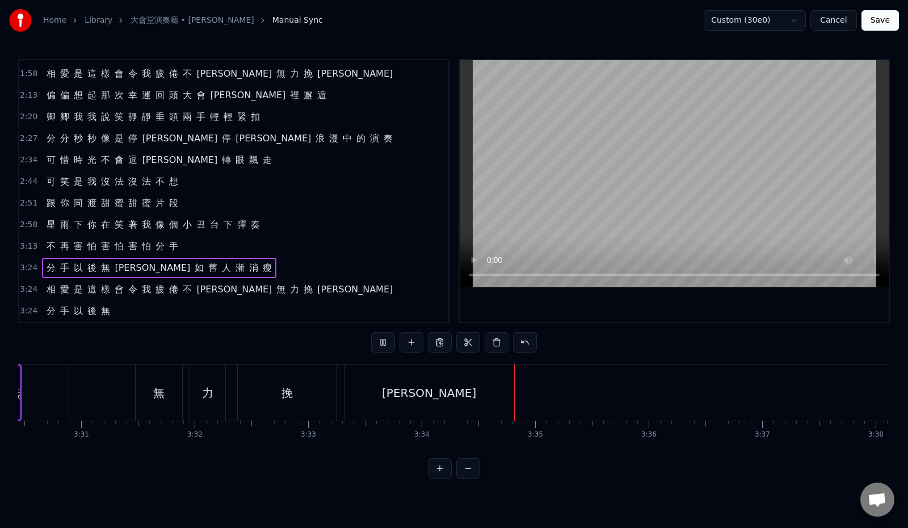
click at [147, 314] on div "3:24 分 手 以 後 無" at bounding box center [233, 311] width 429 height 22
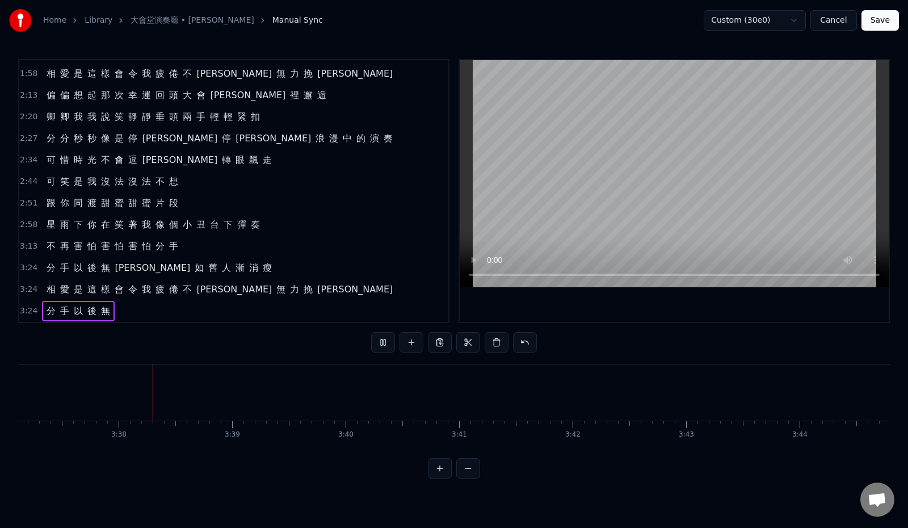
scroll to position [0, 24634]
click at [838, 22] on button "Cancel" at bounding box center [833, 20] width 46 height 20
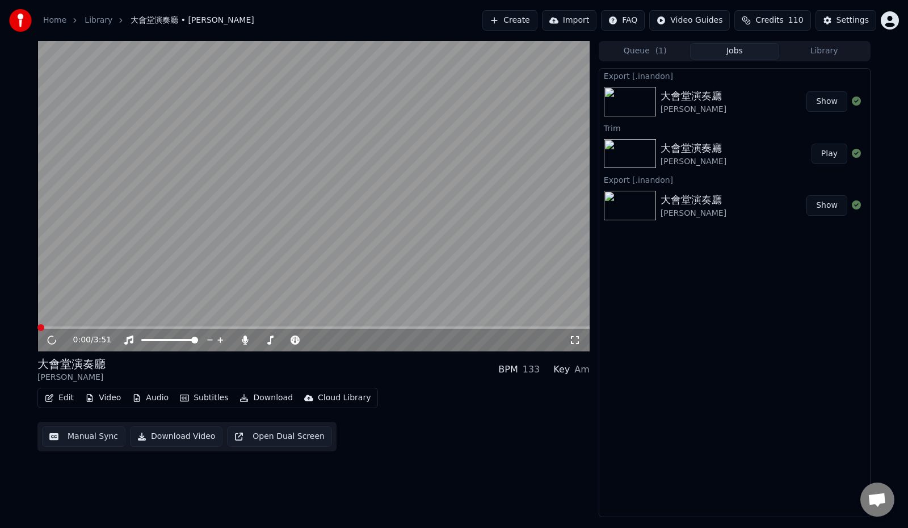
click at [68, 399] on button "Edit" at bounding box center [59, 398] width 38 height 16
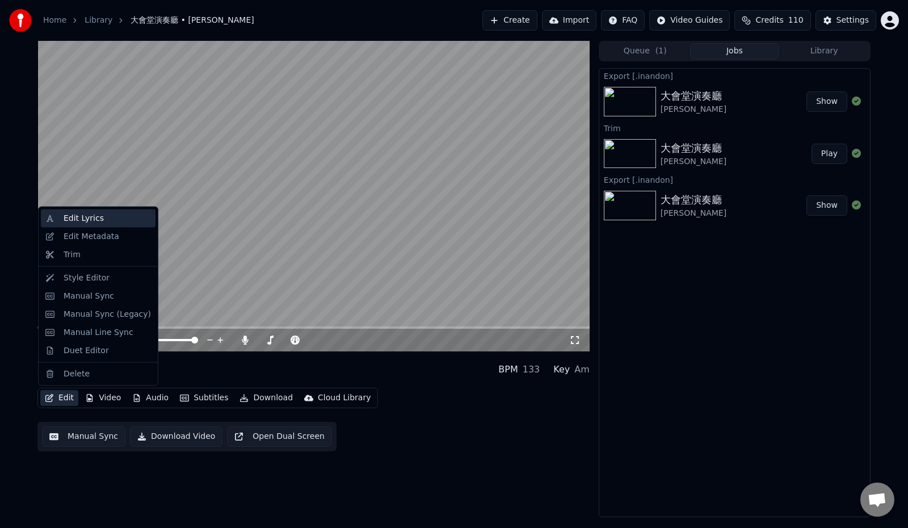
click at [98, 225] on div "Edit Lyrics" at bounding box center [98, 218] width 115 height 18
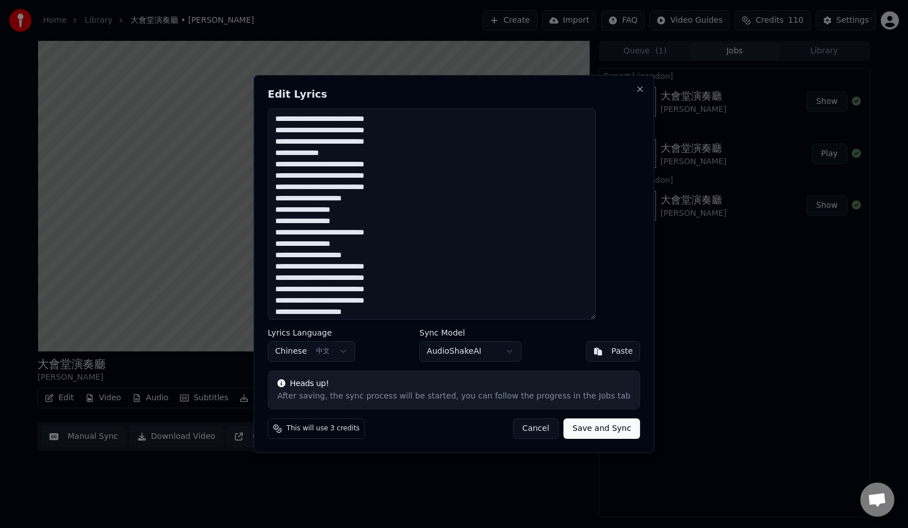
scroll to position [71, 0]
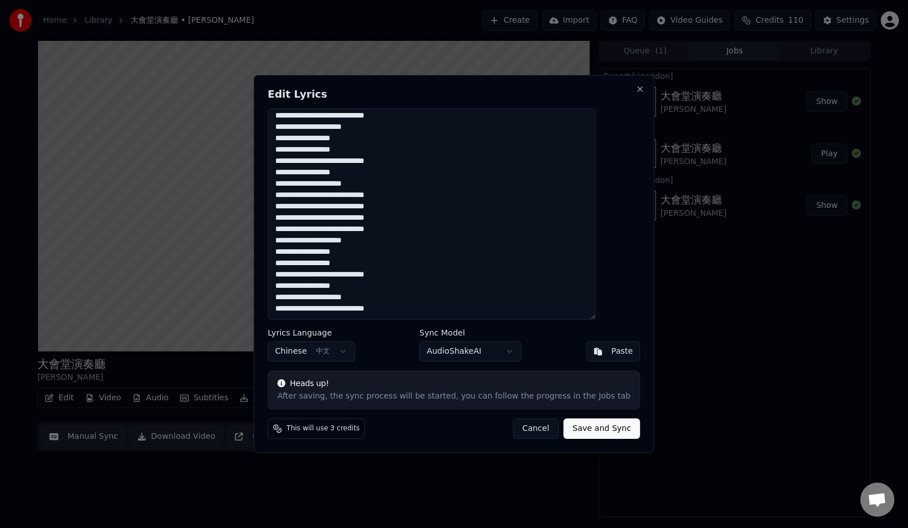
click at [475, 349] on body "Home Library 大會堂演奏廳 • [PERSON_NAME]Create Import FAQ Video Guides Credits 110 S…" at bounding box center [454, 264] width 908 height 528
click at [563, 424] on button "Save and Sync" at bounding box center [601, 428] width 77 height 20
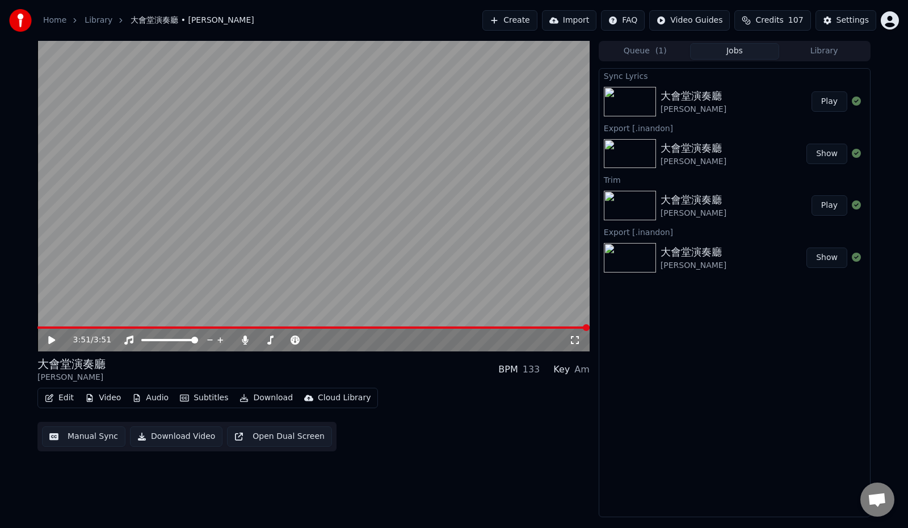
click at [826, 102] on button "Play" at bounding box center [829, 101] width 36 height 20
click at [400, 331] on span at bounding box center [398, 327] width 7 height 7
click at [458, 324] on span at bounding box center [455, 327] width 7 height 7
click at [469, 326] on span at bounding box center [252, 327] width 431 height 2
click at [541, 325] on span at bounding box center [540, 327] width 7 height 7
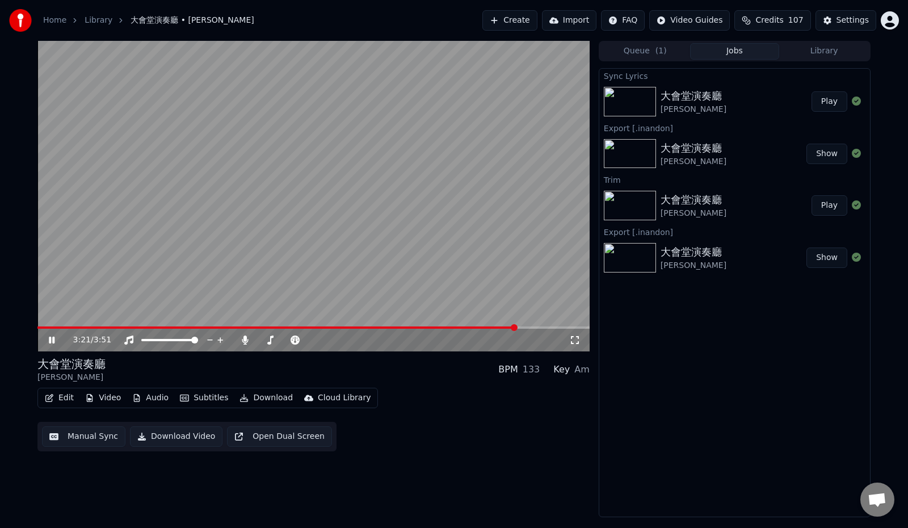
click at [517, 328] on span at bounding box center [514, 327] width 7 height 7
click at [48, 340] on icon at bounding box center [60, 339] width 27 height 9
